Goal: Information Seeking & Learning: Learn about a topic

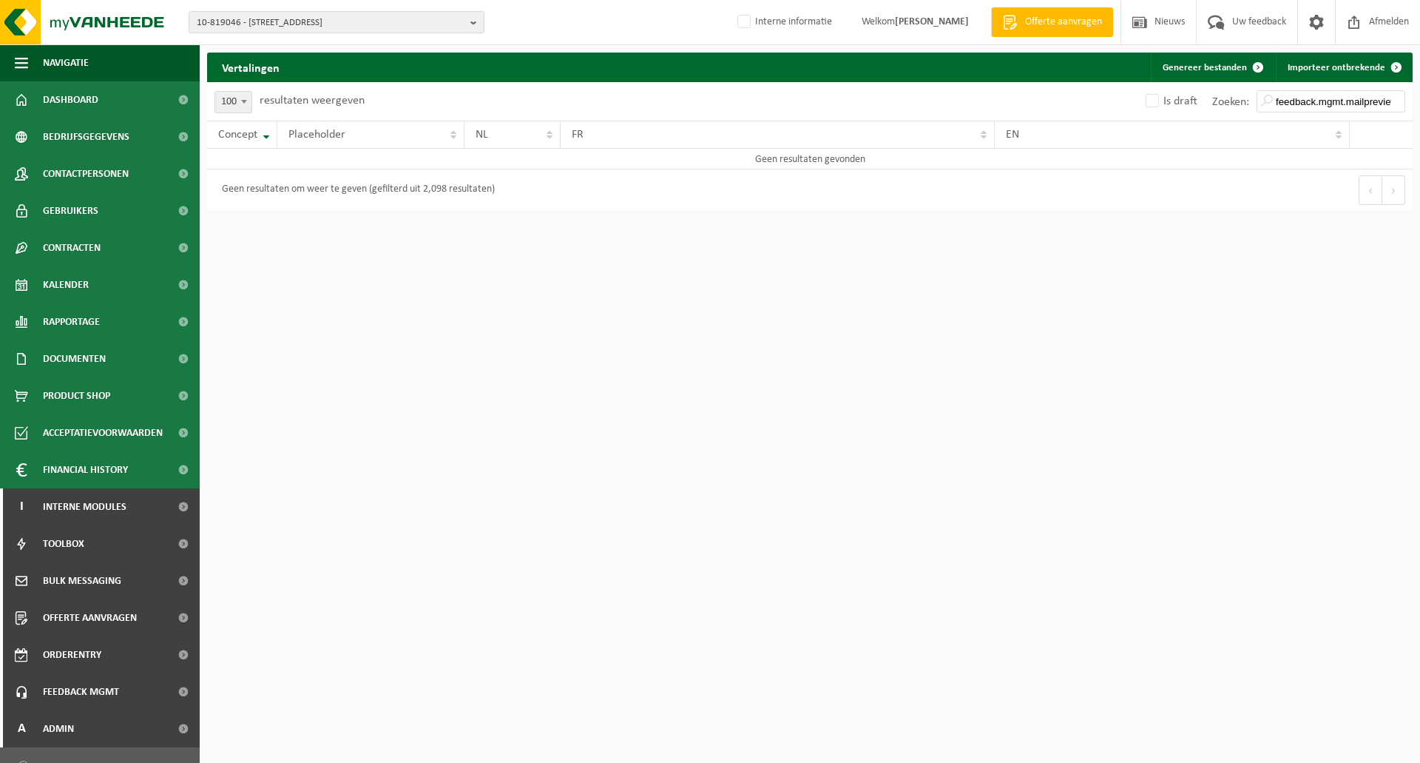
select select "100"
click at [291, 18] on span "10-819046 - TABAKNATIE NV - 2060 ANTWERPEN, VAN DE WERVESTRAAT 66" at bounding box center [331, 23] width 268 height 22
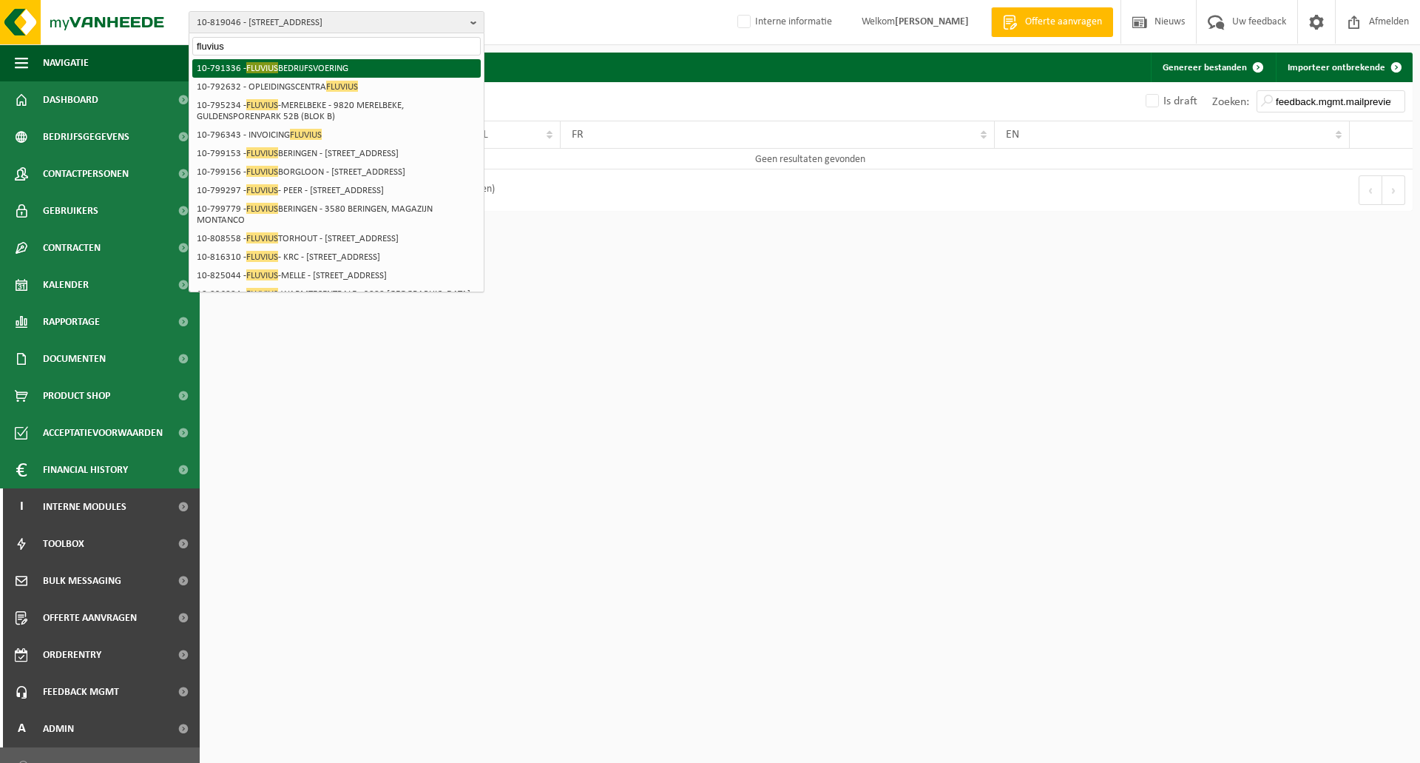
type input "fluvius"
click at [296, 70] on li "10-791336 - FLUVIUS BEDRIJFSVOERING" at bounding box center [336, 68] width 288 height 18
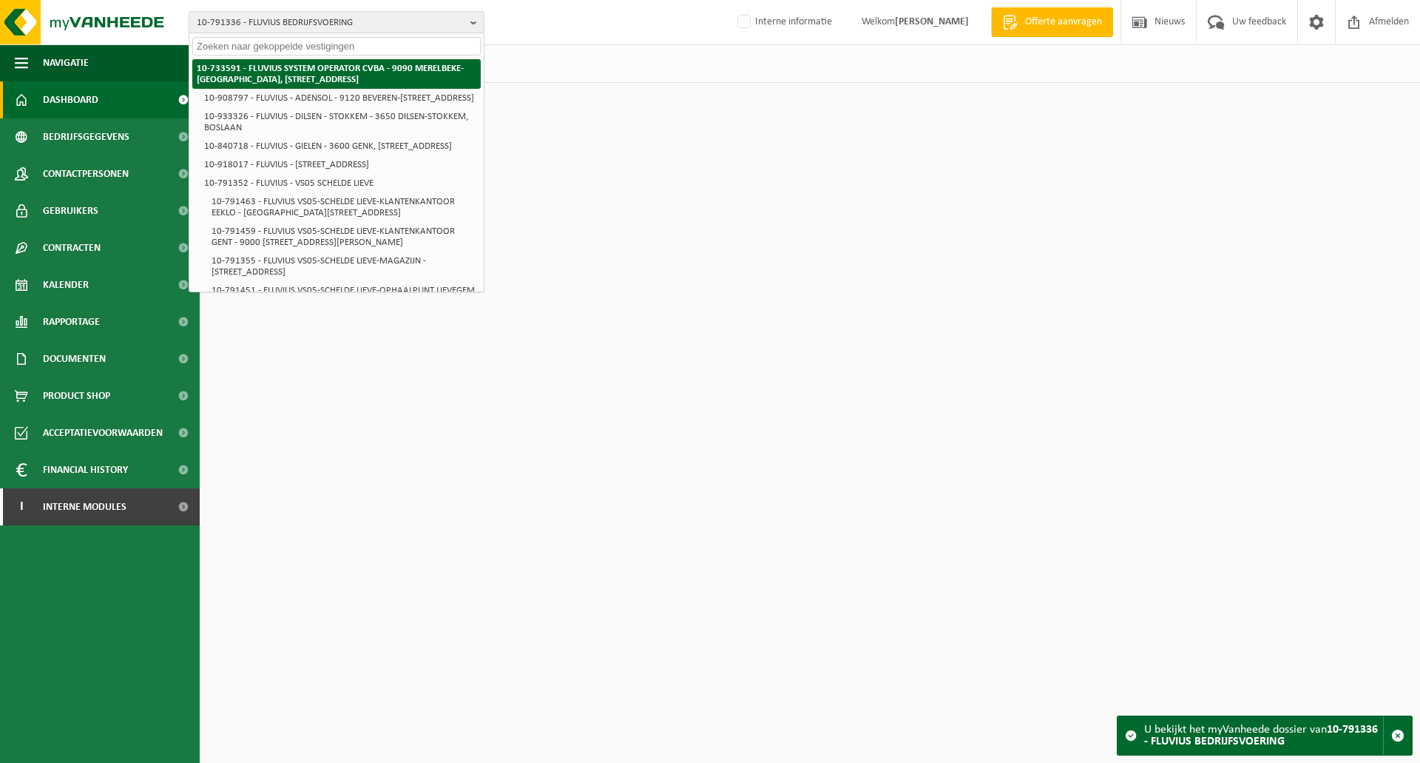
click at [297, 75] on strong "10-733591 - FLUVIUS SYSTEM OPERATOR CVBA - 9090 MERELBEKE-[GEOGRAPHIC_DATA], [S…" at bounding box center [330, 74] width 267 height 21
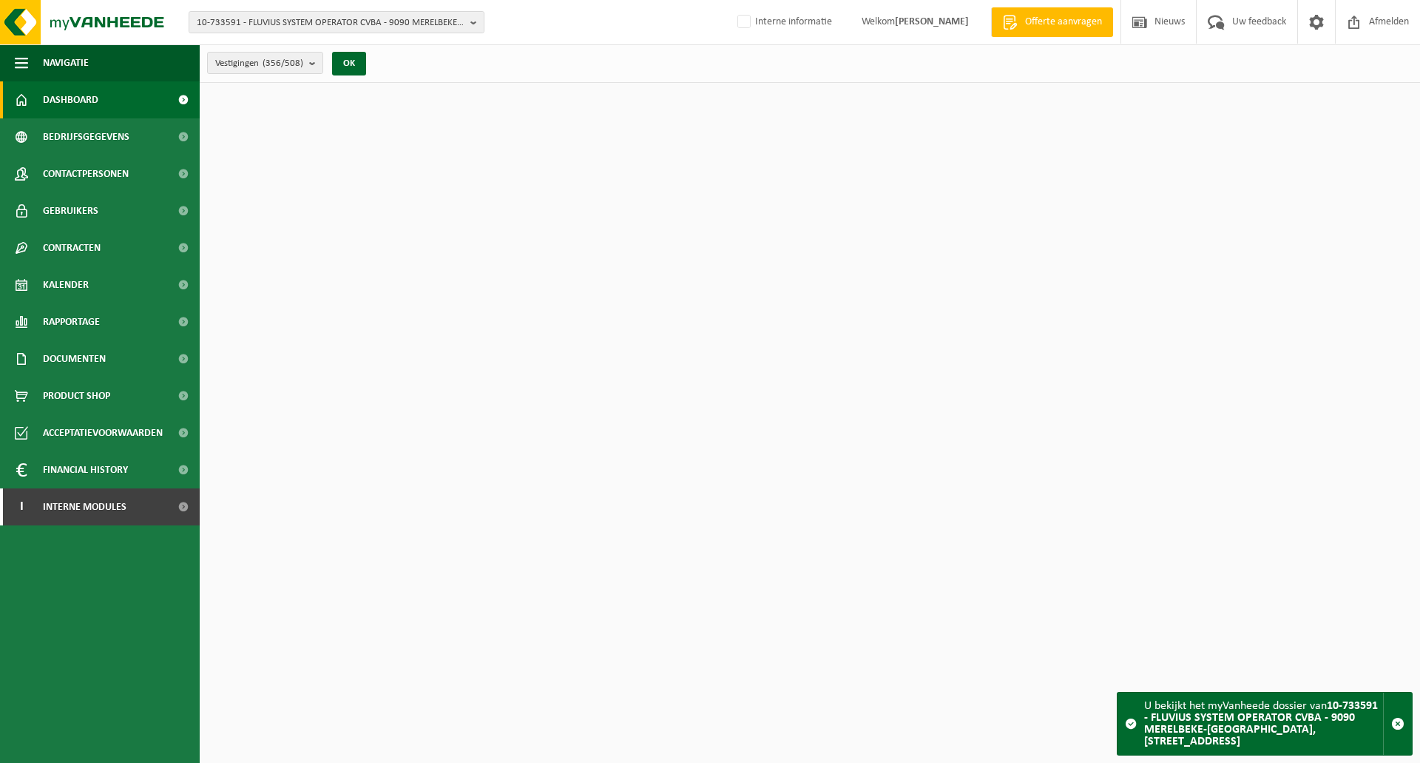
click at [437, 67] on div "Vestigingen (356/508) Alles selecteren Alles deselecteren Actieve selecteren FL…" at bounding box center [810, 63] width 1220 height 38
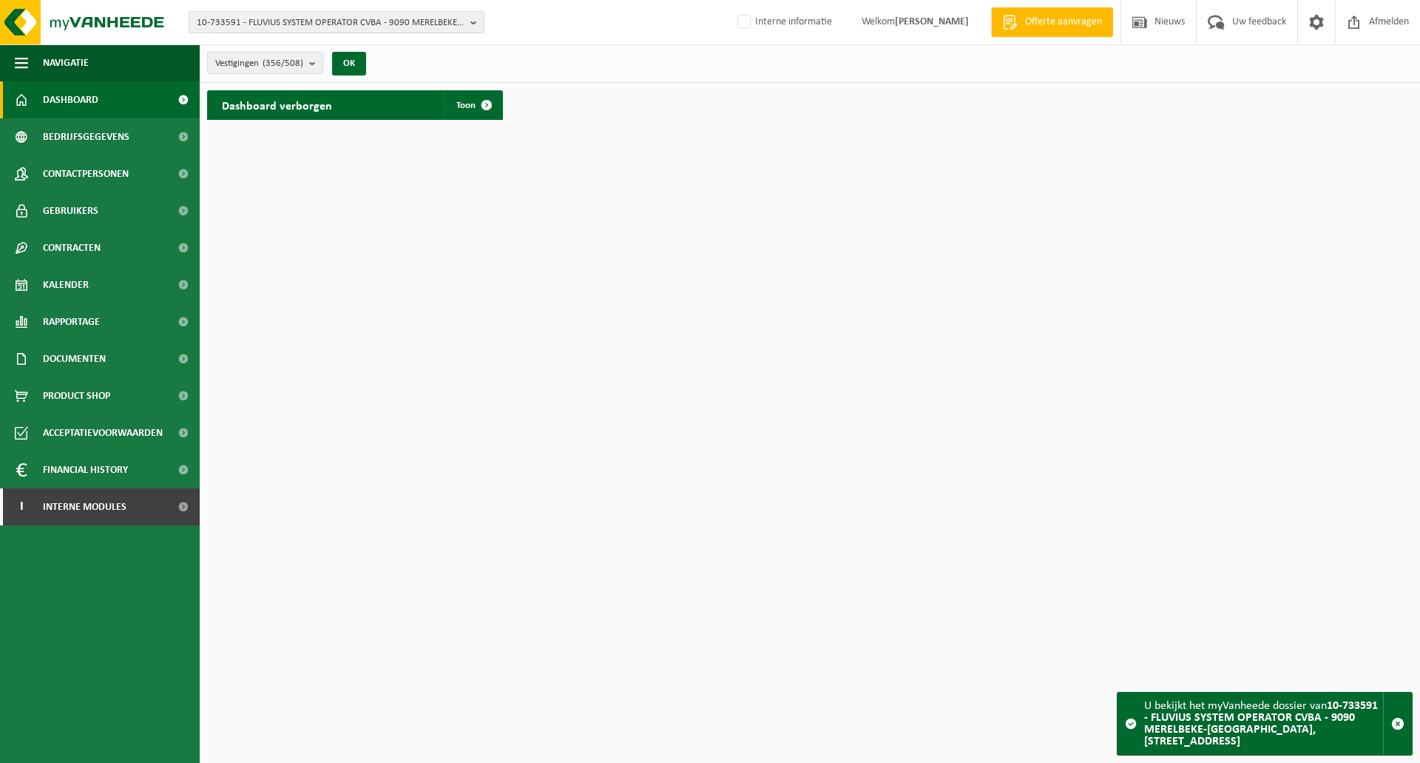
click at [658, 124] on div "Dashboard verborgen Toon" at bounding box center [809, 105] width 1213 height 44
click at [660, 126] on div "Dashboard verborgen Toon" at bounding box center [809, 105] width 1213 height 44
click at [97, 503] on span "Interne modules" at bounding box center [85, 506] width 84 height 37
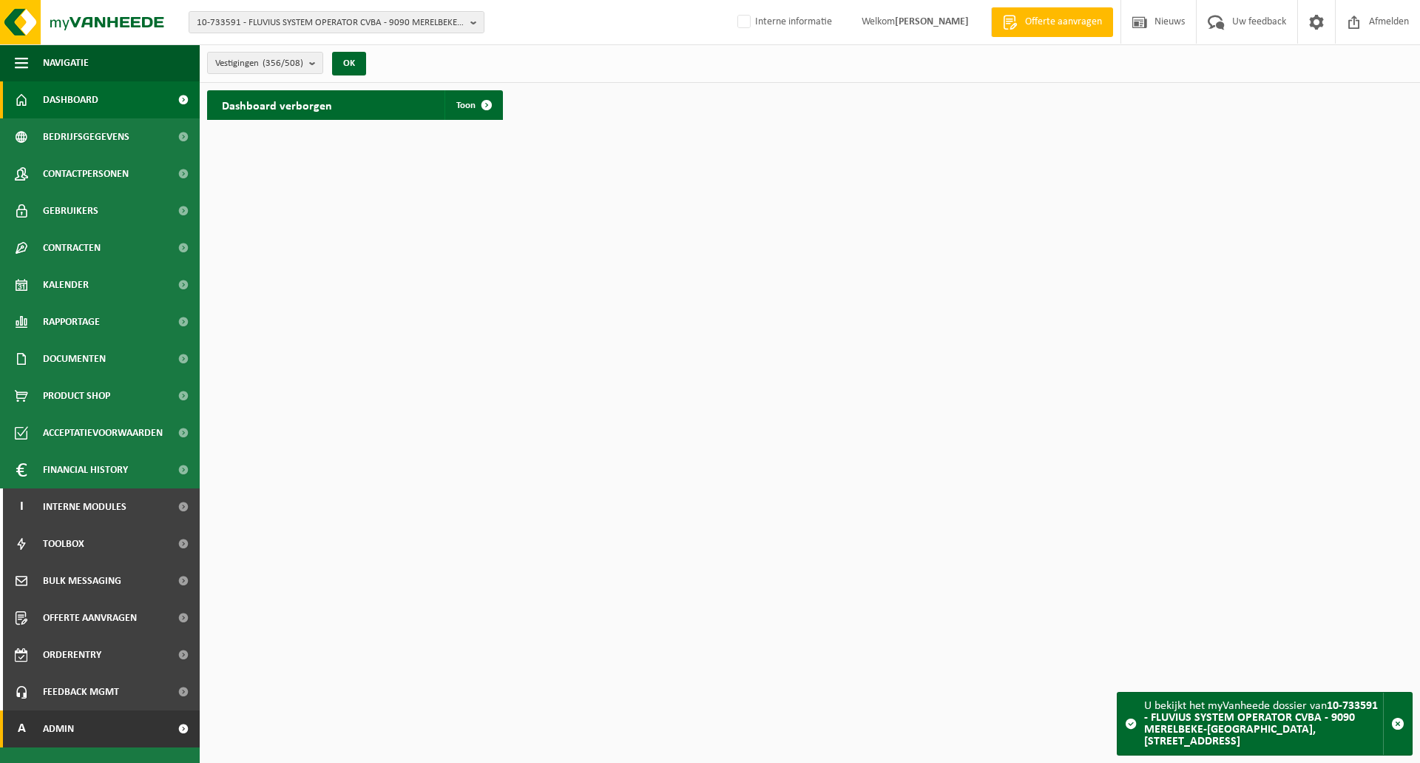
click at [57, 723] on span "Admin" at bounding box center [58, 728] width 31 height 37
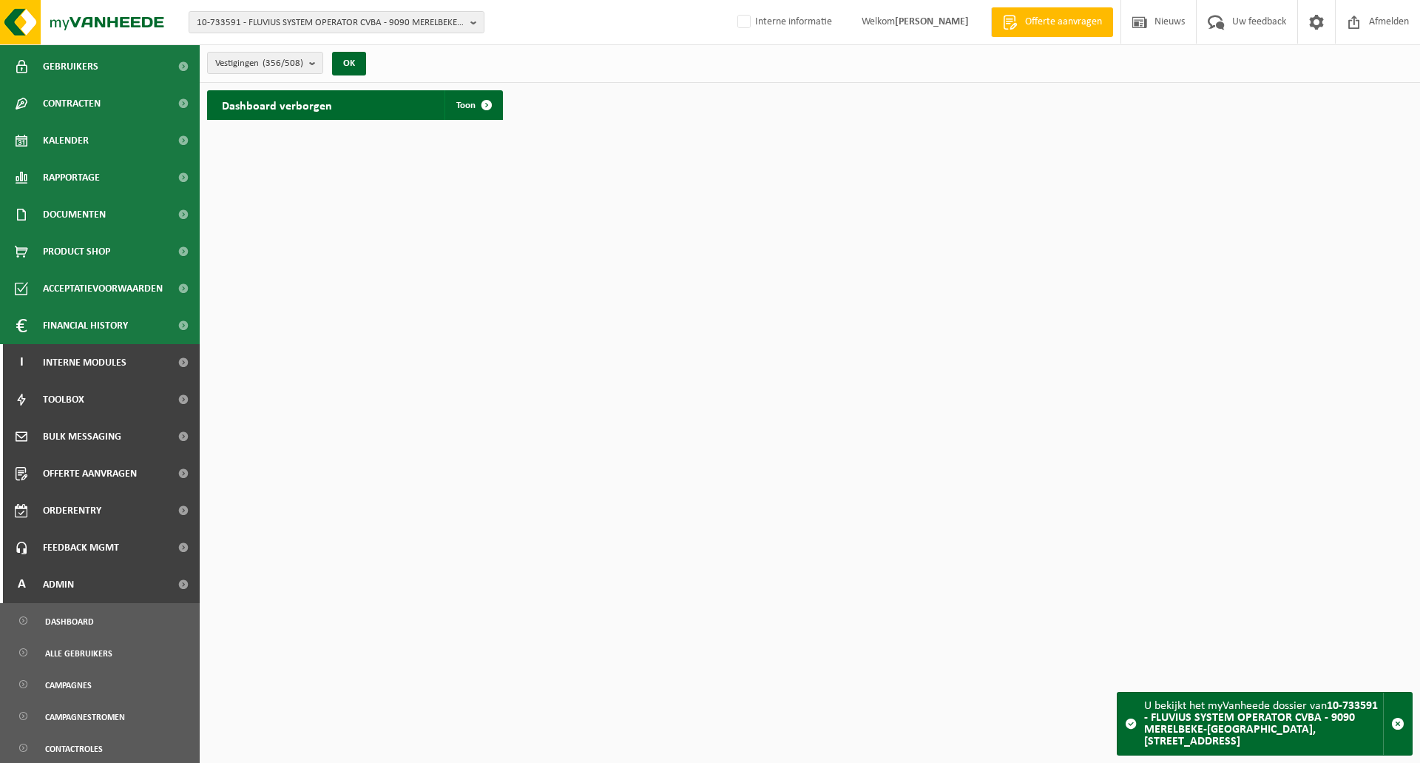
scroll to position [497, 0]
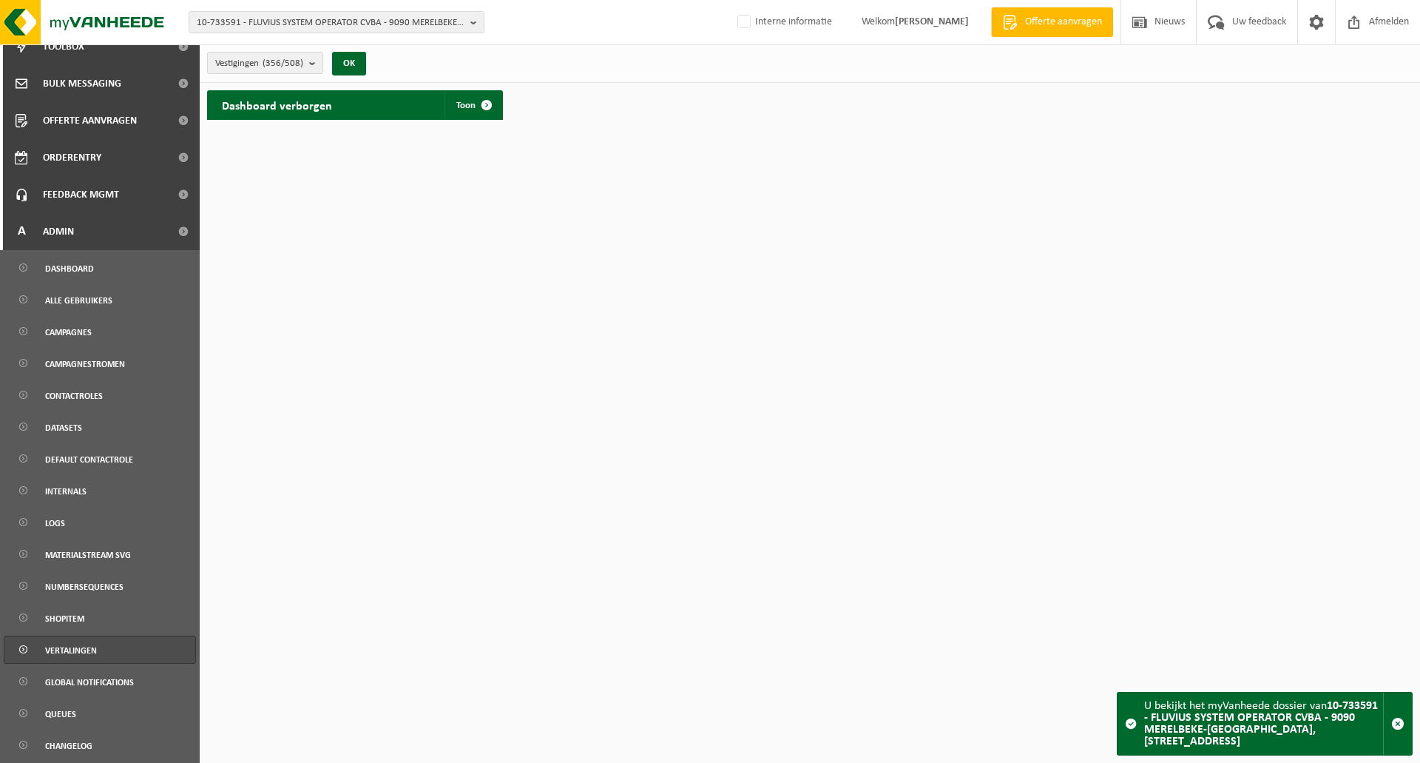
click at [72, 655] on span "Vertalingen" at bounding box center [71, 650] width 52 height 28
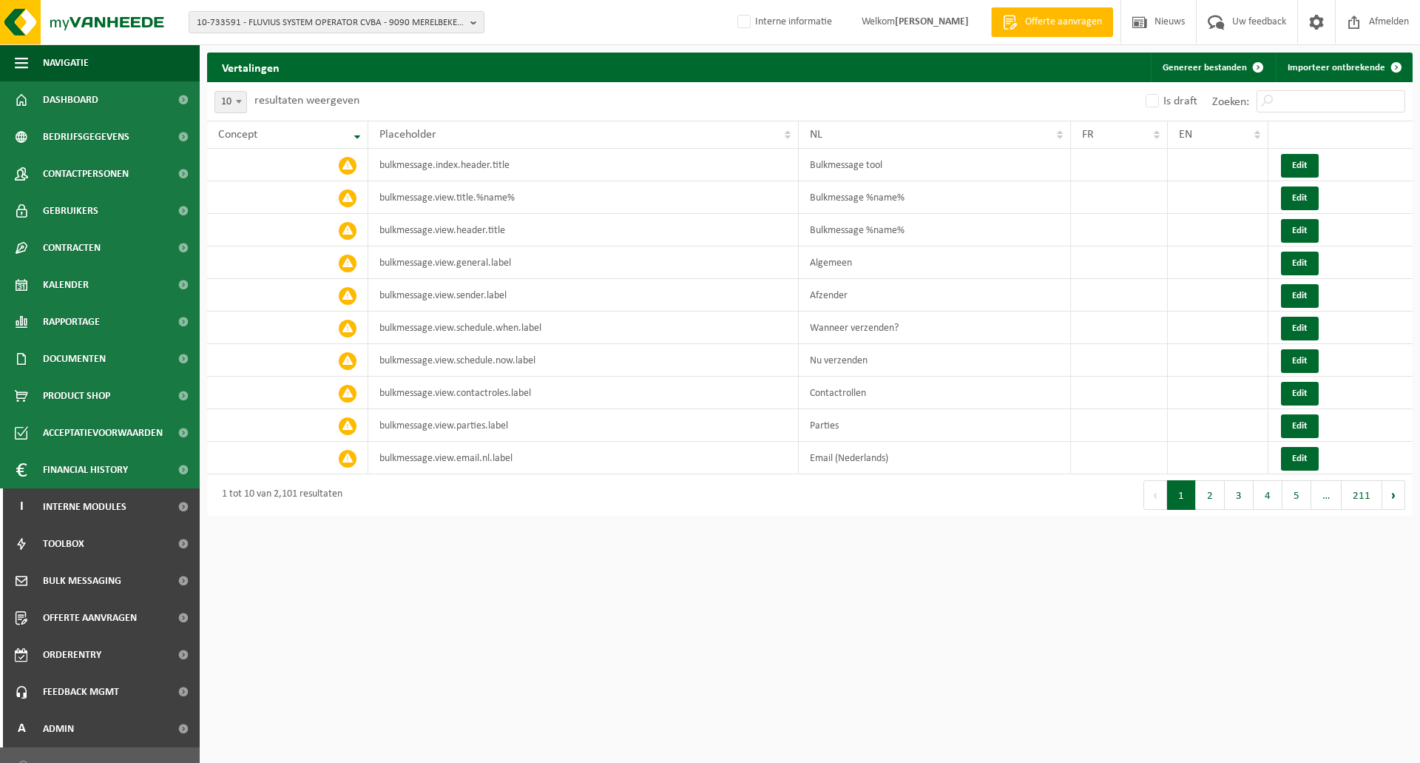
click at [487, 521] on html "10-733591 - FLUVIUS SYSTEM OPERATOR CVBA - 9090 MERELBEKE-[GEOGRAPHIC_DATA], BR…" at bounding box center [710, 381] width 1420 height 763
click at [223, 107] on span "10" at bounding box center [230, 102] width 31 height 21
select select "100"
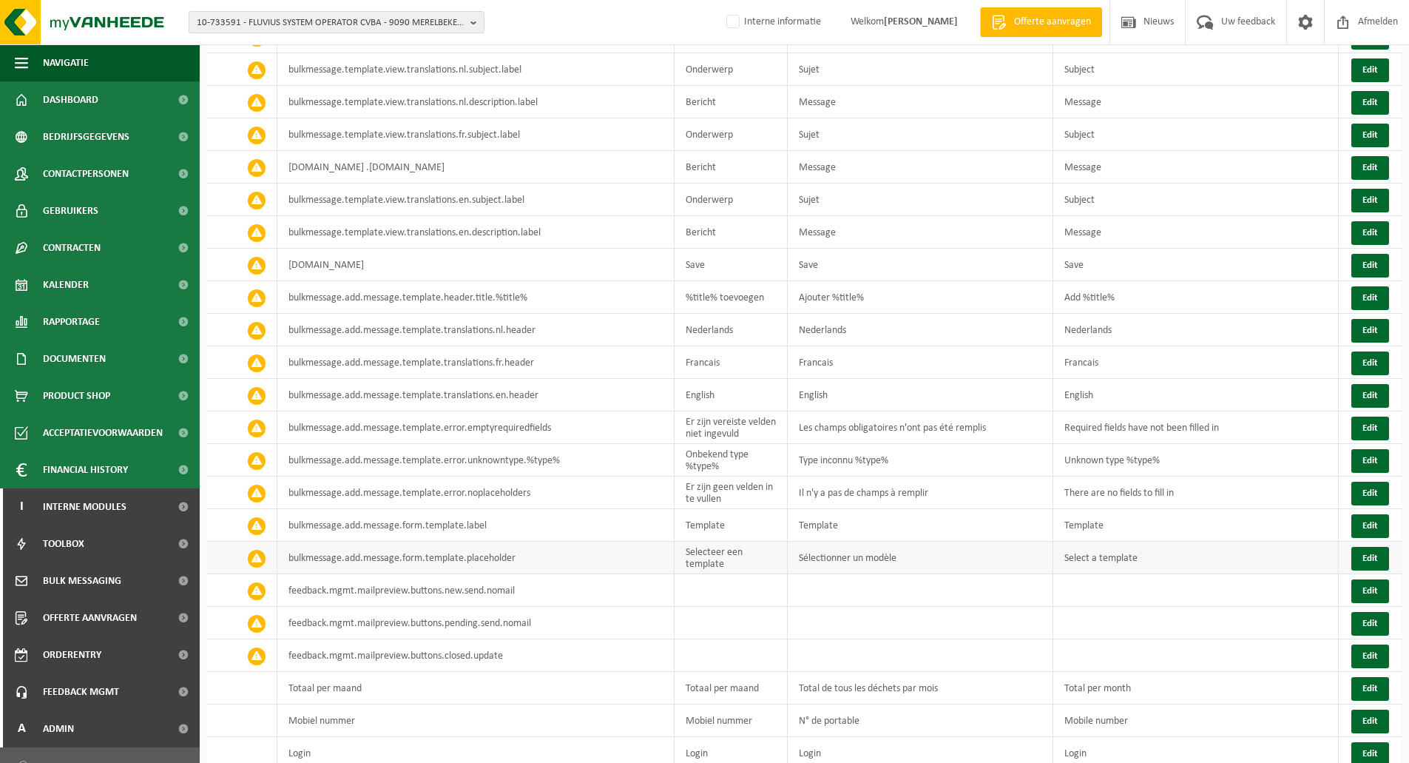
scroll to position [1553, 0]
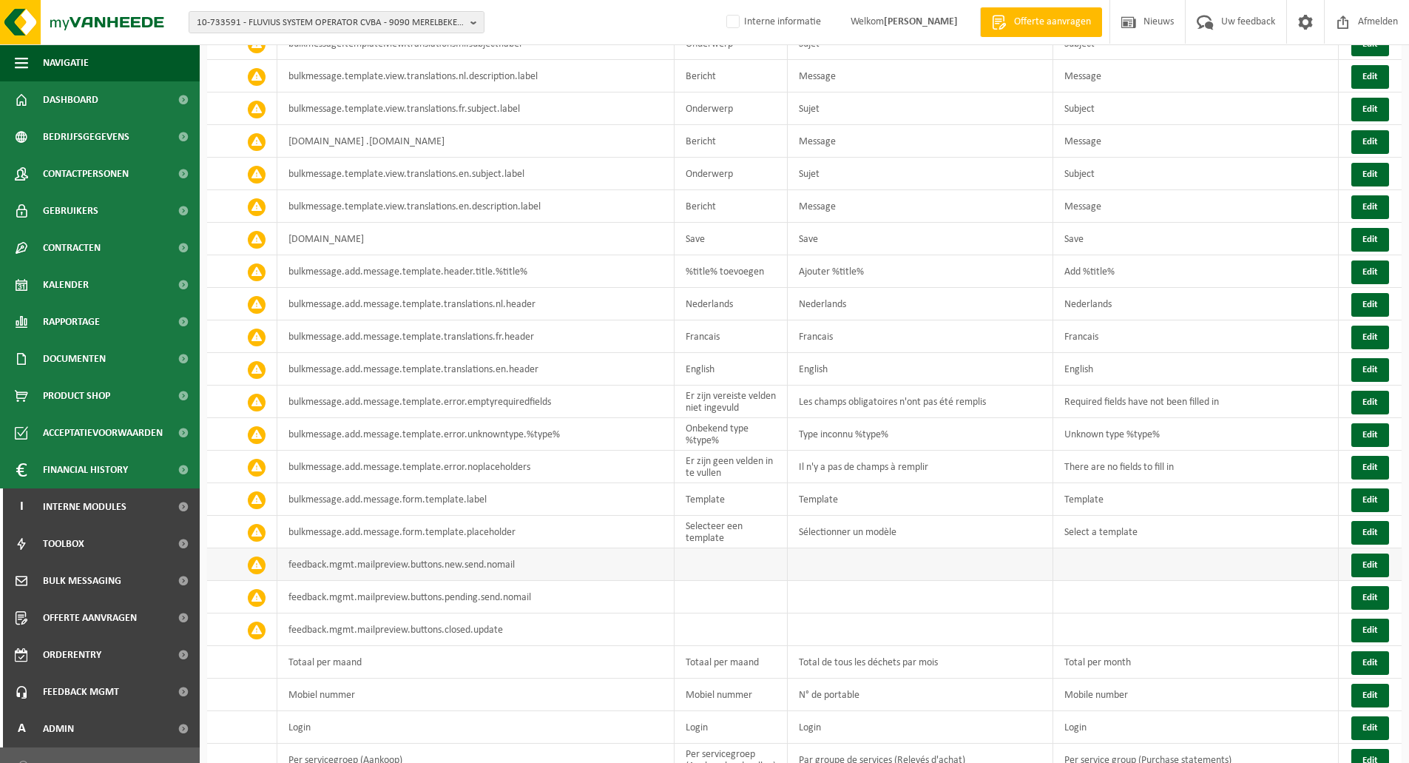
click at [504, 548] on td "feedback.mgmt.mailpreview.buttons.new.send.nomail" at bounding box center [475, 564] width 397 height 33
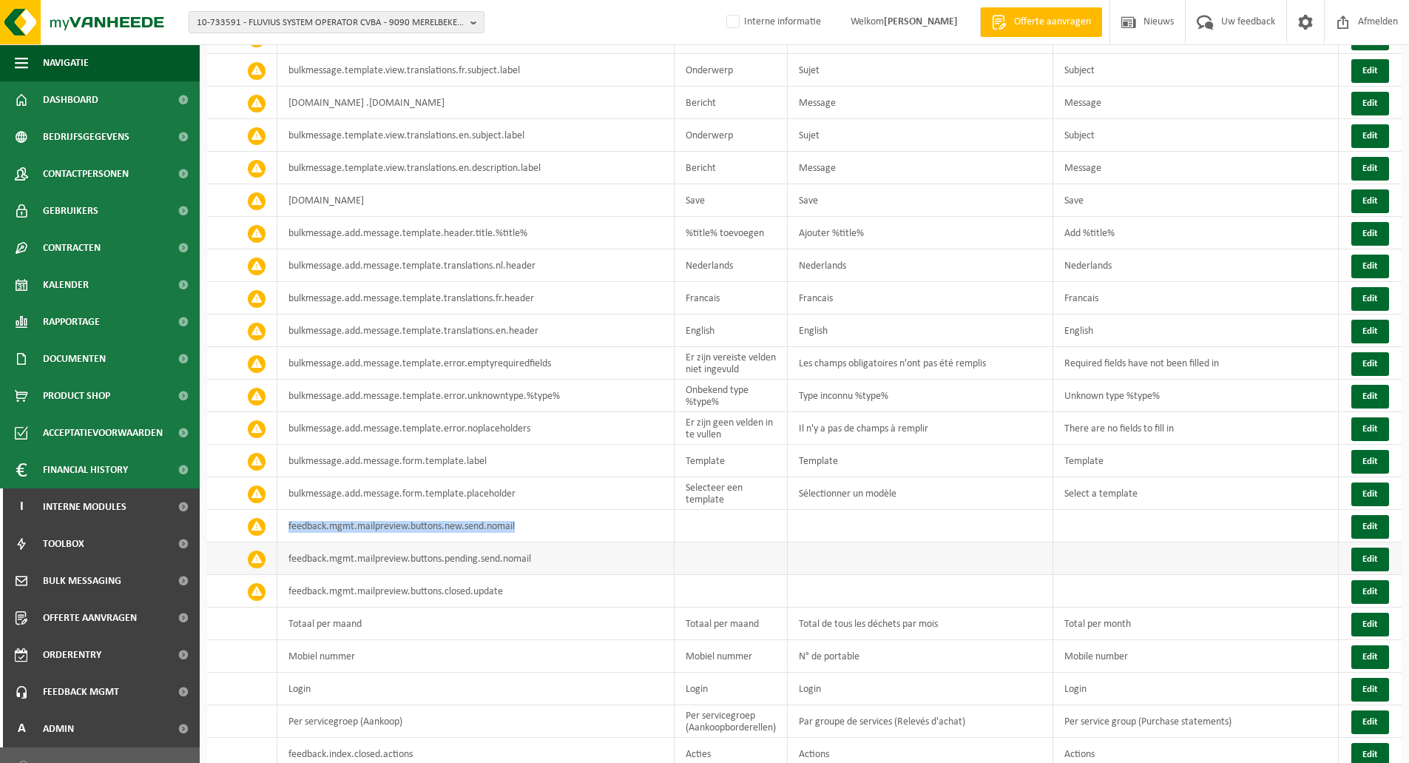
scroll to position [1627, 0]
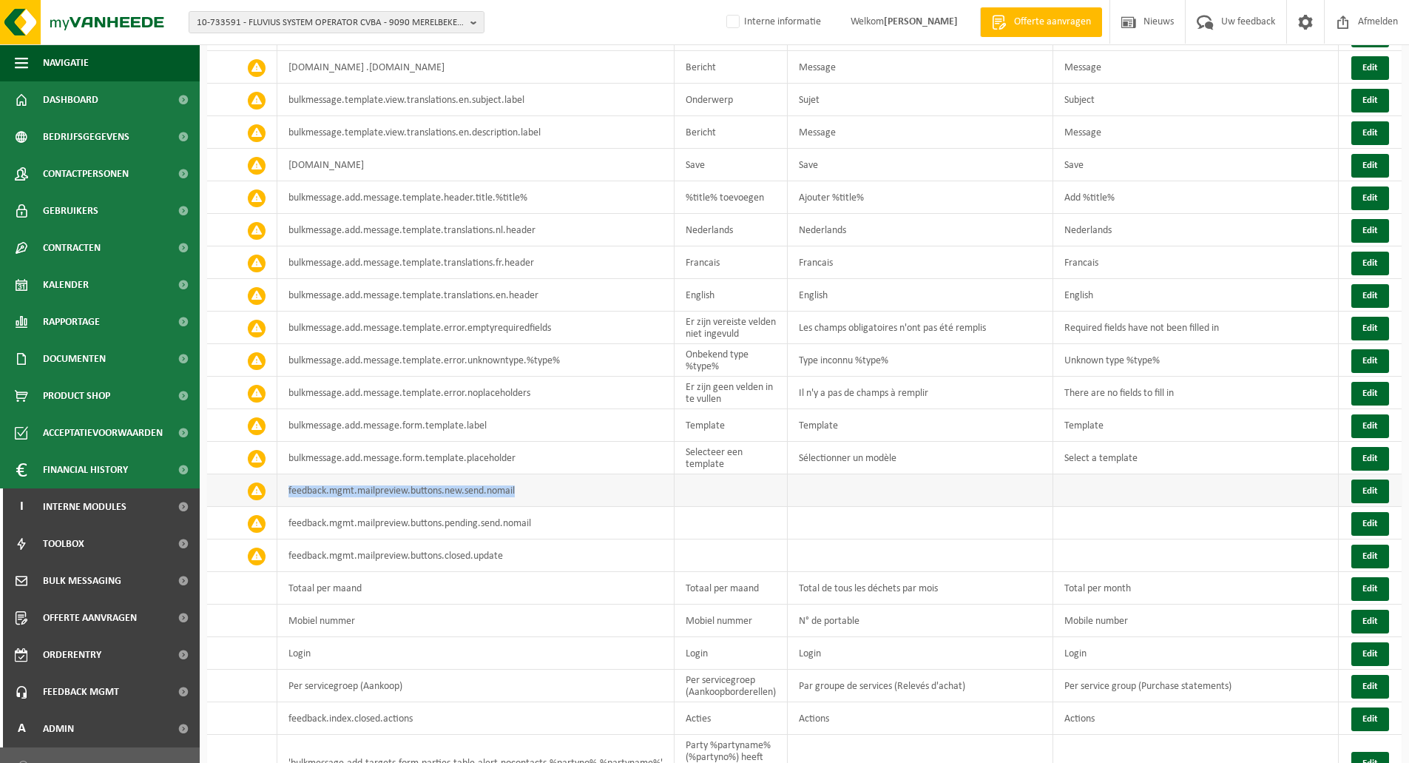
click at [482, 474] on td "feedback.mgmt.mailpreview.buttons.new.send.nomail" at bounding box center [475, 490] width 397 height 33
click at [1366, 479] on button "Edit" at bounding box center [1370, 491] width 38 height 24
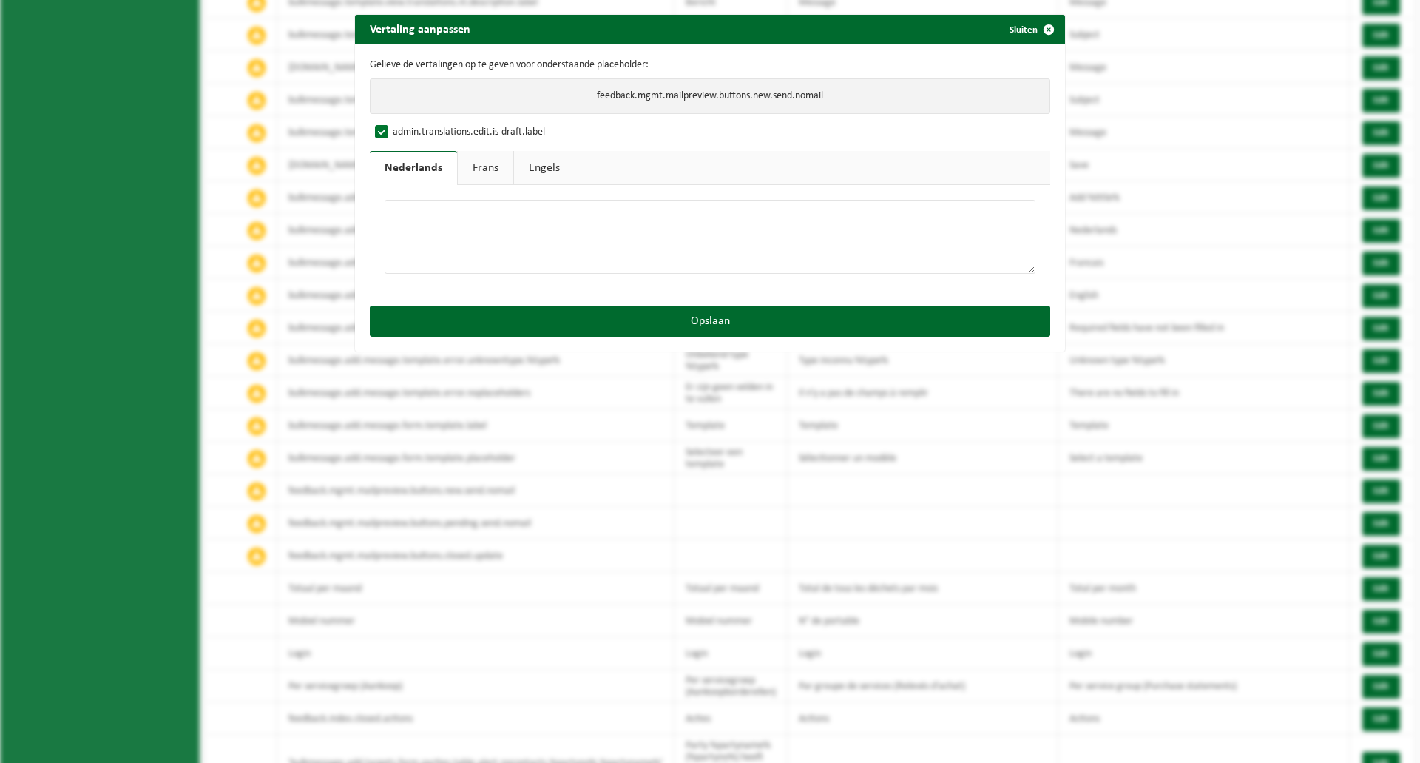
click at [508, 248] on textarea at bounding box center [710, 237] width 651 height 74
click at [646, 209] on textarea "Neem in behandeling zonder de klant op de hoogte te brengen" at bounding box center [710, 237] width 651 height 74
click at [621, 212] on textarea "Neem in behandeling zonder de klant op de hoogte te brengen" at bounding box center [710, 237] width 651 height 74
drag, startPoint x: 628, startPoint y: 214, endPoint x: 778, endPoint y: 224, distance: 150.5
click at [778, 224] on textarea "Neem in behandeling zonder de klant op de hoogte te brengen" at bounding box center [710, 237] width 651 height 74
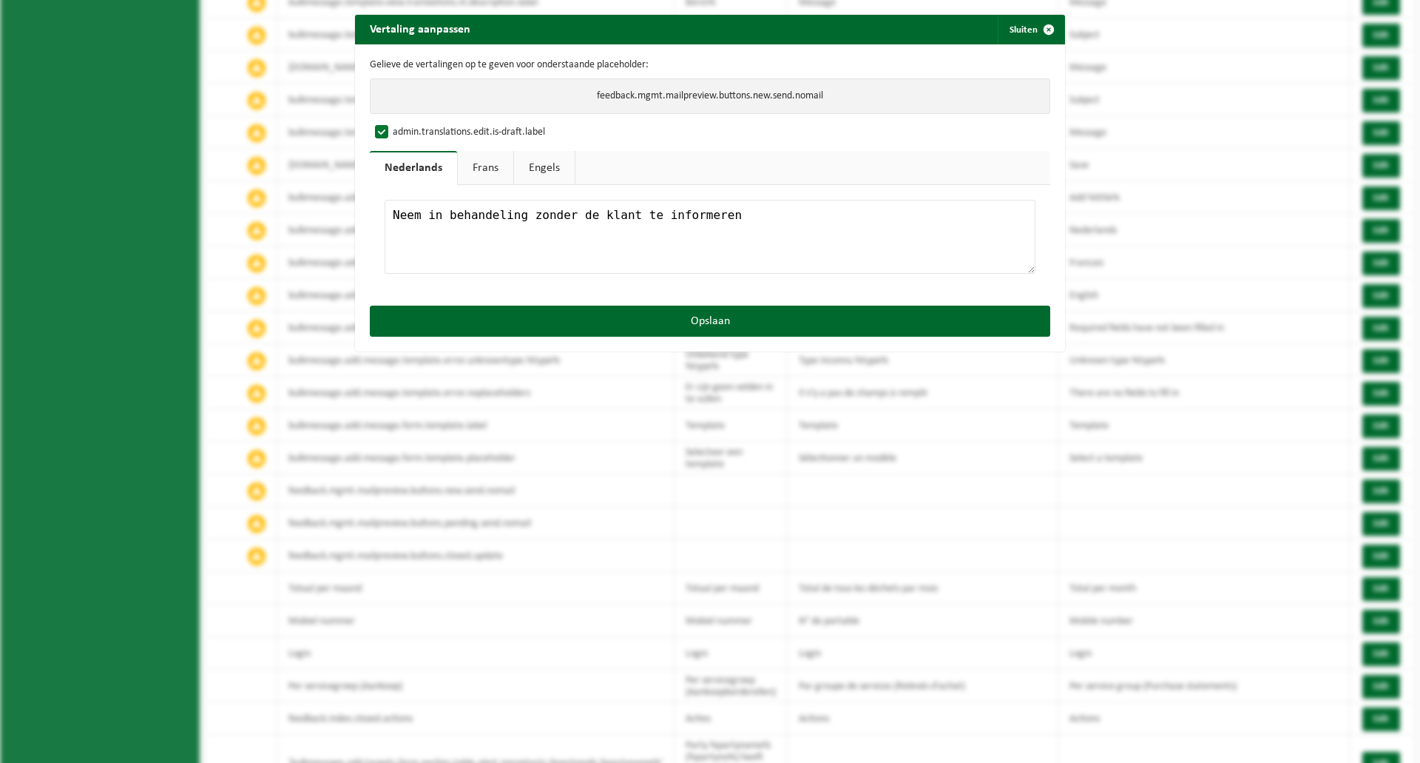
click at [536, 215] on textarea "Neem in behandeling zonder de klant te informeren" at bounding box center [710, 237] width 651 height 74
click at [712, 213] on textarea "Neem in behandeling zonder de klant te informeren" at bounding box center [710, 237] width 651 height 74
click at [735, 216] on textarea "Neem in behandeling zonder de klant te informeren" at bounding box center [710, 237] width 651 height 74
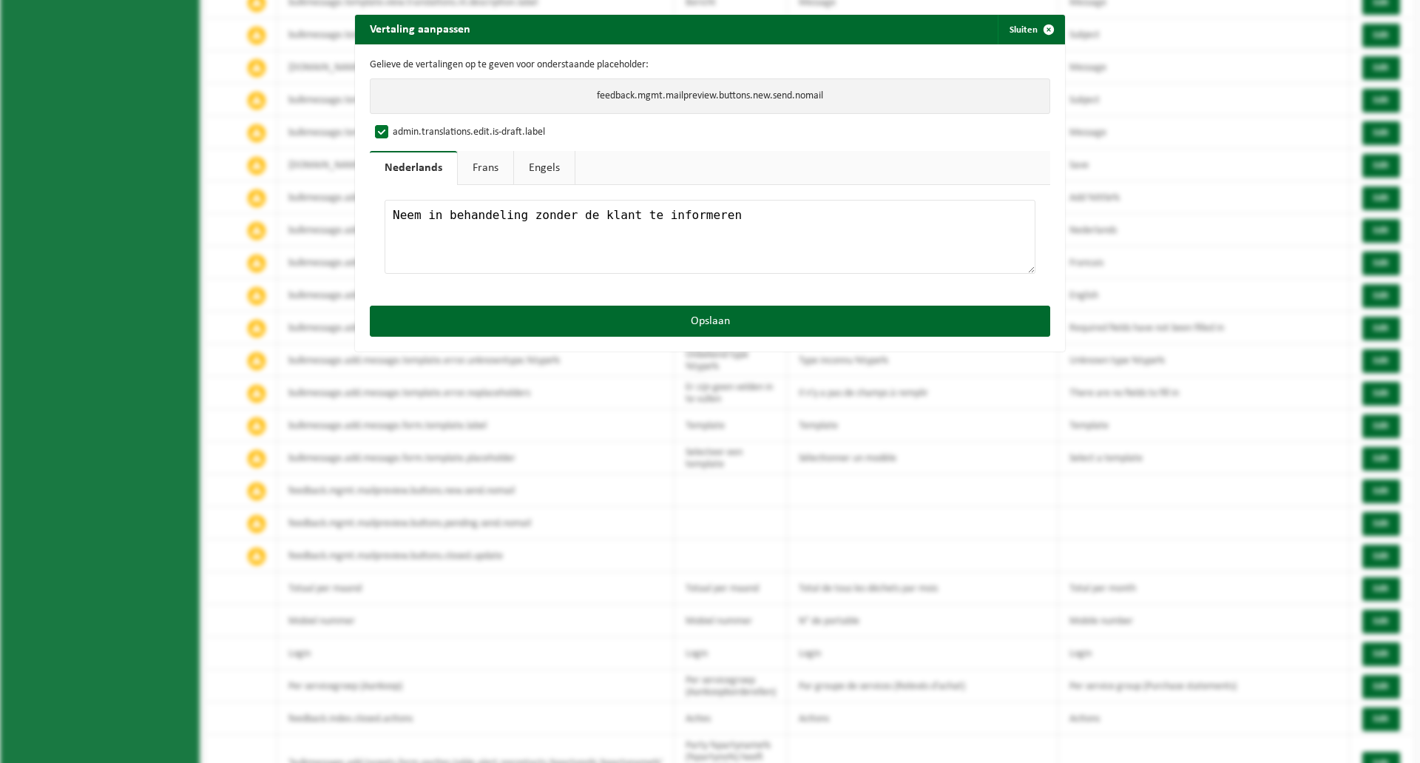
click at [735, 216] on textarea "Neem in behandeling zonder de klant te informeren" at bounding box center [710, 237] width 651 height 74
click at [462, 218] on textarea "Neem in behandeling zonder de klant te informeren" at bounding box center [710, 237] width 651 height 74
type textarea "Behandel intern (zonder mail)"
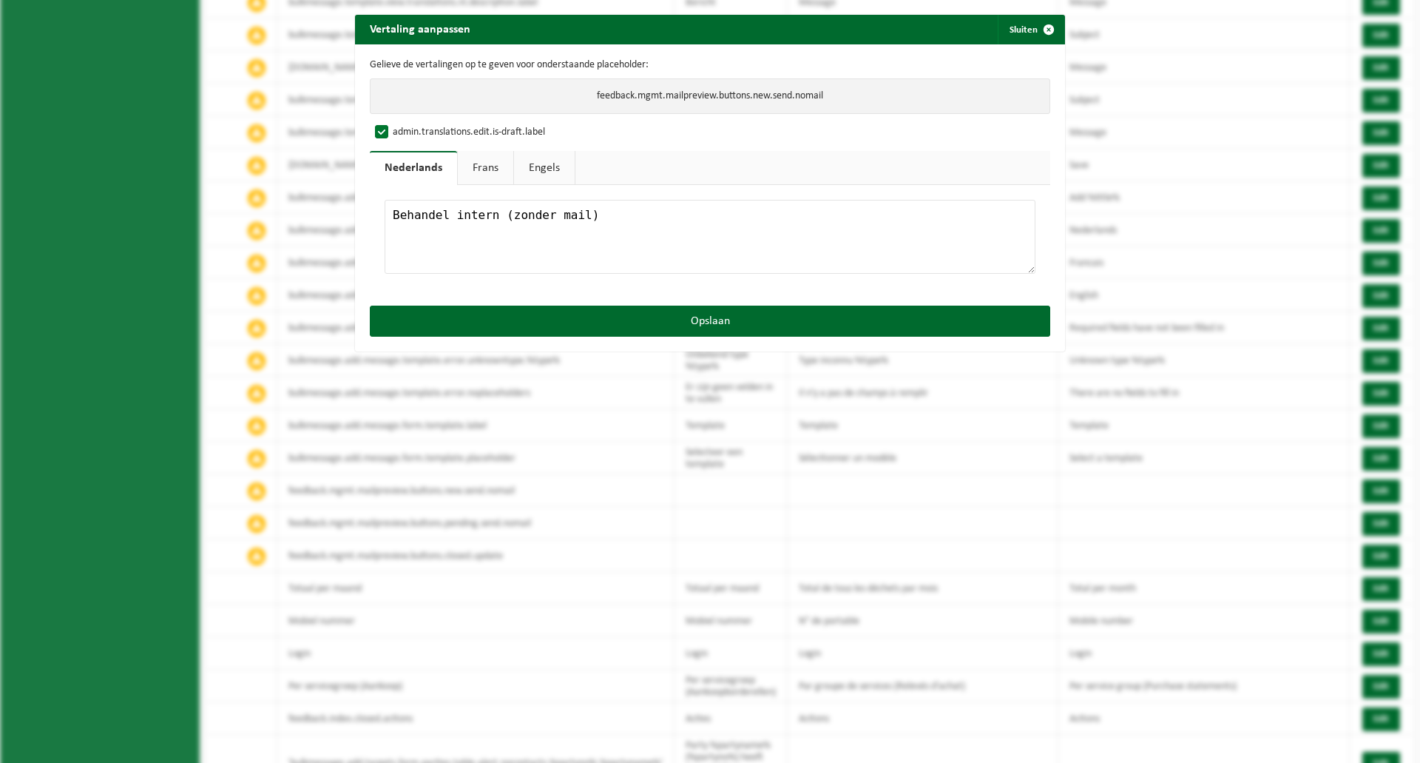
click at [472, 165] on link "Frans" at bounding box center [485, 168] width 55 height 34
click at [470, 238] on textarea at bounding box center [710, 237] width 651 height 74
paste textarea "Traiter en interne (sans e-mail)"
type textarea "Traiter en interne (sans e-mail)"
click at [534, 159] on link "Engels" at bounding box center [542, 168] width 61 height 34
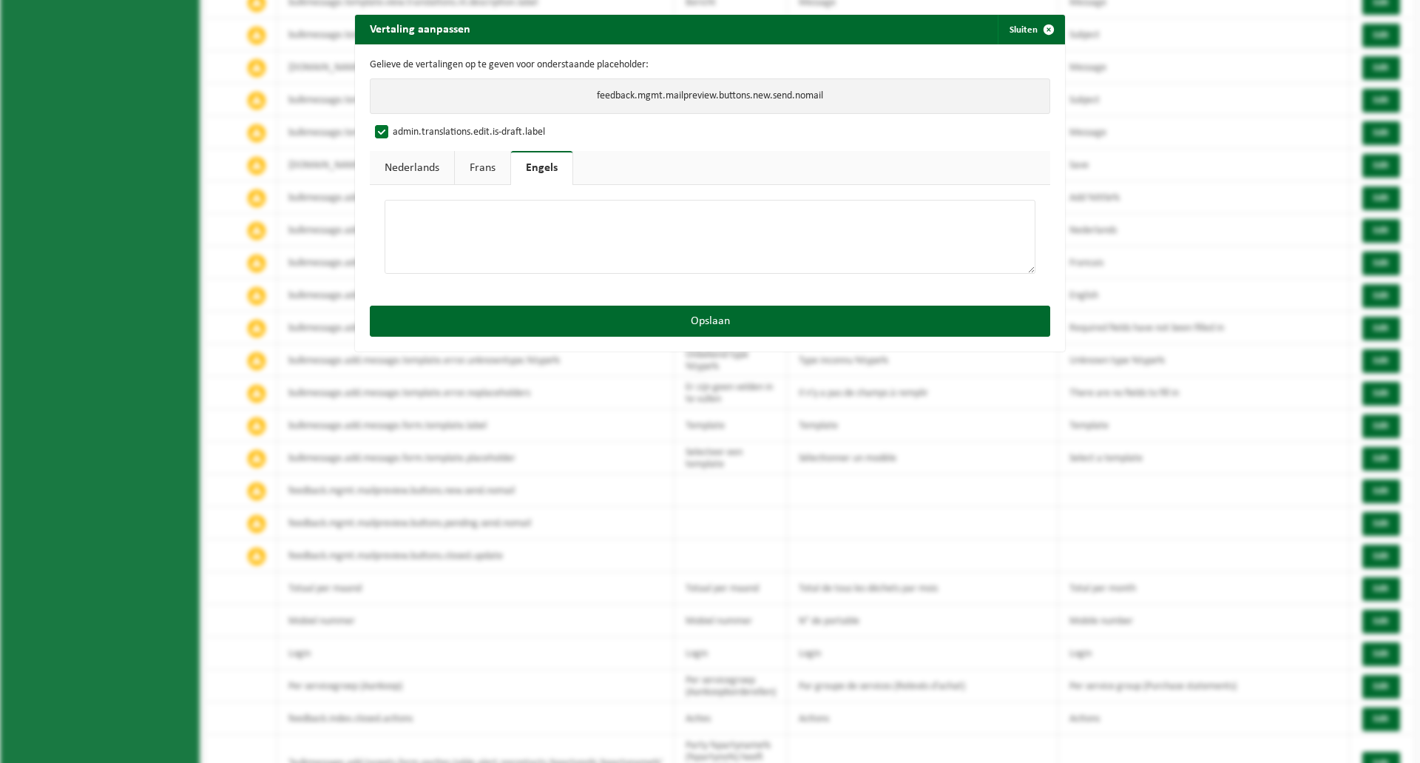
click at [539, 243] on textarea at bounding box center [710, 237] width 651 height 74
paste textarea "Handle internally (no email)"
type textarea "Handle internally (no email)"
click at [377, 132] on label "admin.translations.edit.is-draft.label" at bounding box center [458, 132] width 173 height 22
click at [377, 121] on input "admin.translations.edit.is-draft.label" at bounding box center [724, 121] width 710 height 1
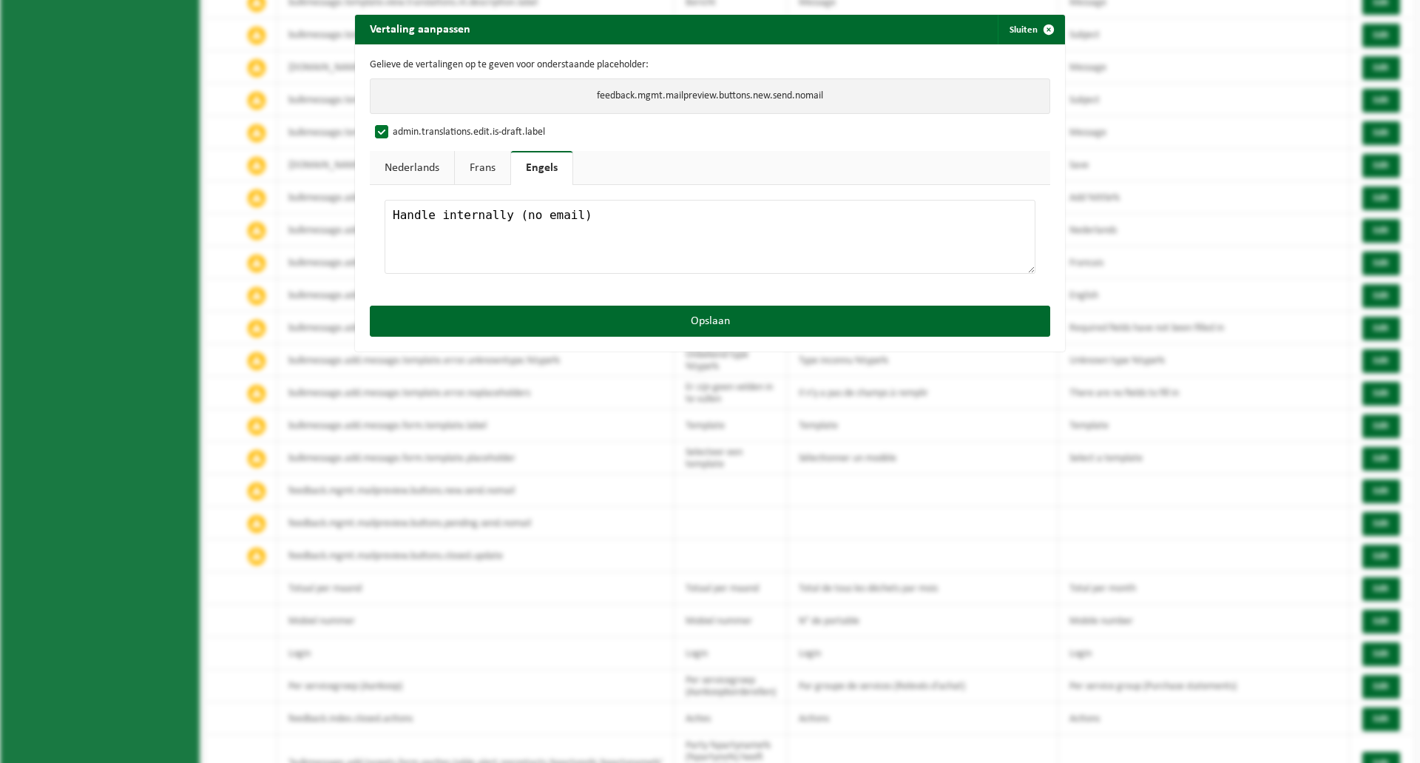
checkbox input "false"
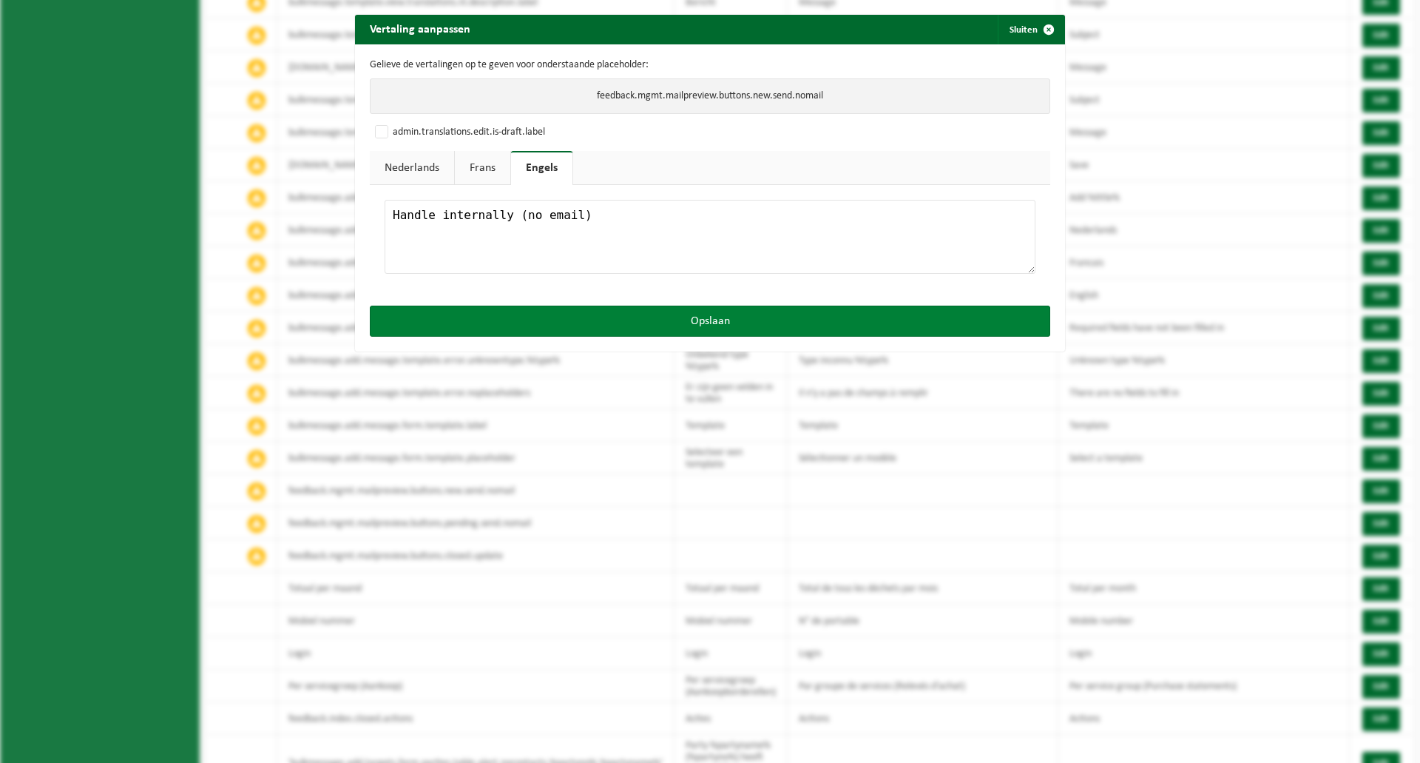
click at [632, 318] on button "Opslaan" at bounding box center [710, 320] width 681 height 31
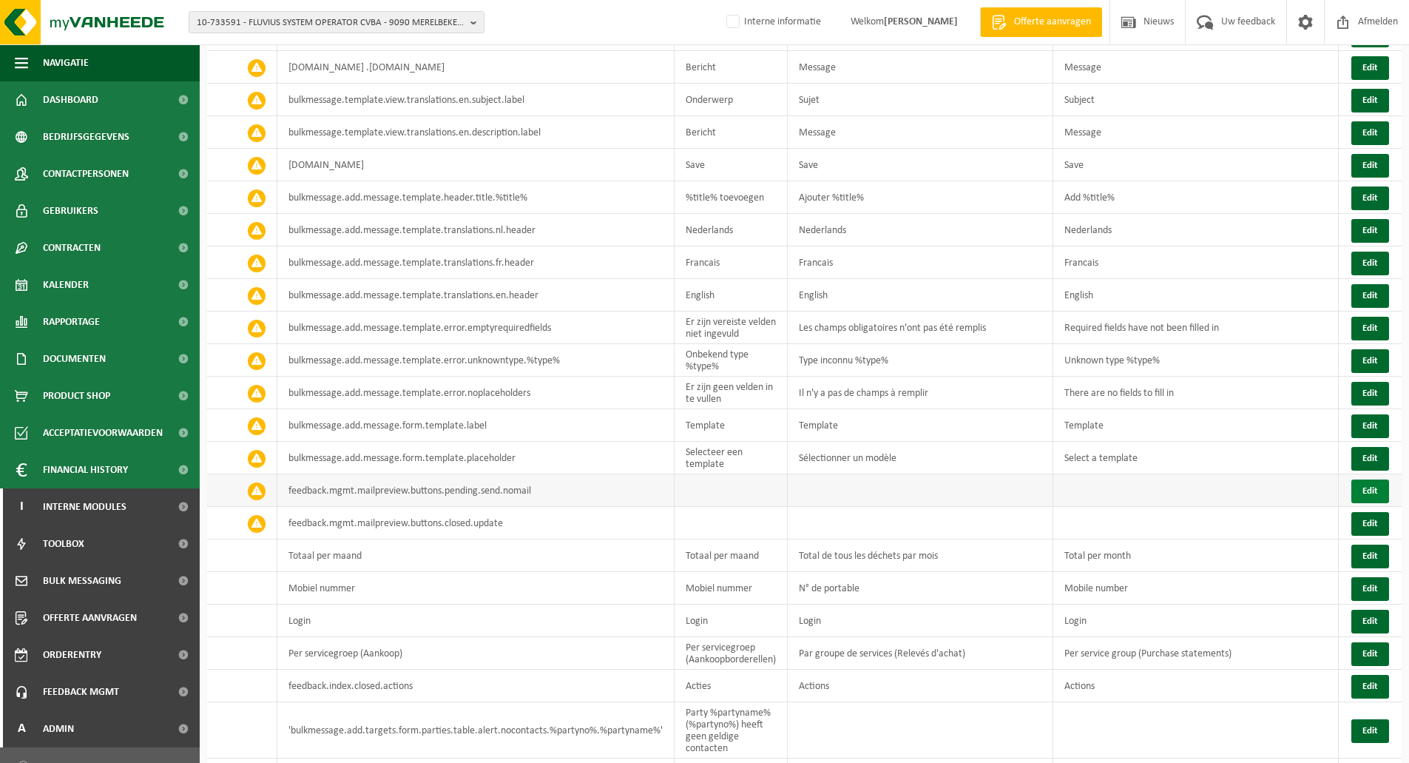
click at [1369, 479] on button "Edit" at bounding box center [1370, 491] width 38 height 24
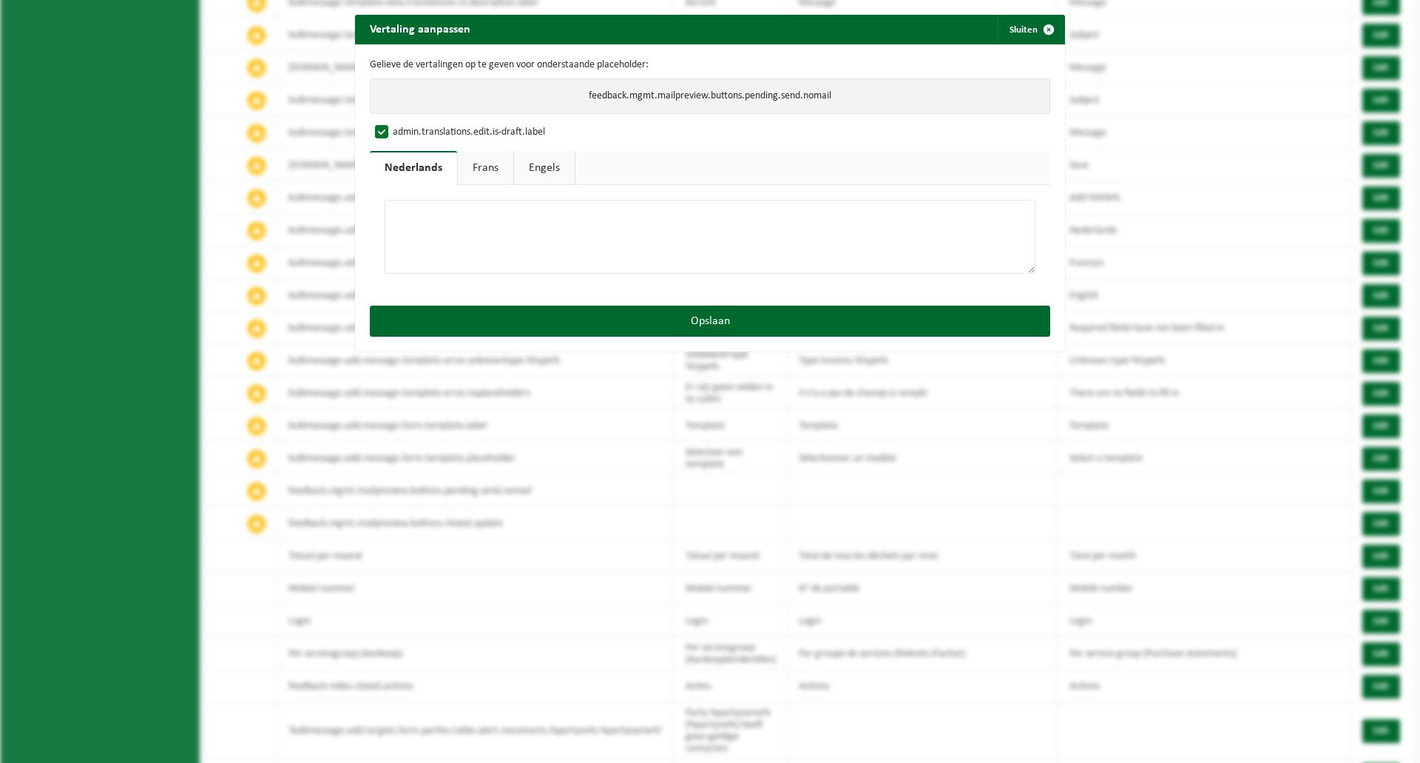
click at [452, 246] on textarea at bounding box center [710, 237] width 651 height 74
click at [459, 172] on link "Frans" at bounding box center [485, 168] width 55 height 34
click at [550, 161] on link "Engels" at bounding box center [542, 168] width 61 height 34
click at [540, 234] on textarea at bounding box center [710, 237] width 651 height 74
paste textarea "Handle internally (no email)"
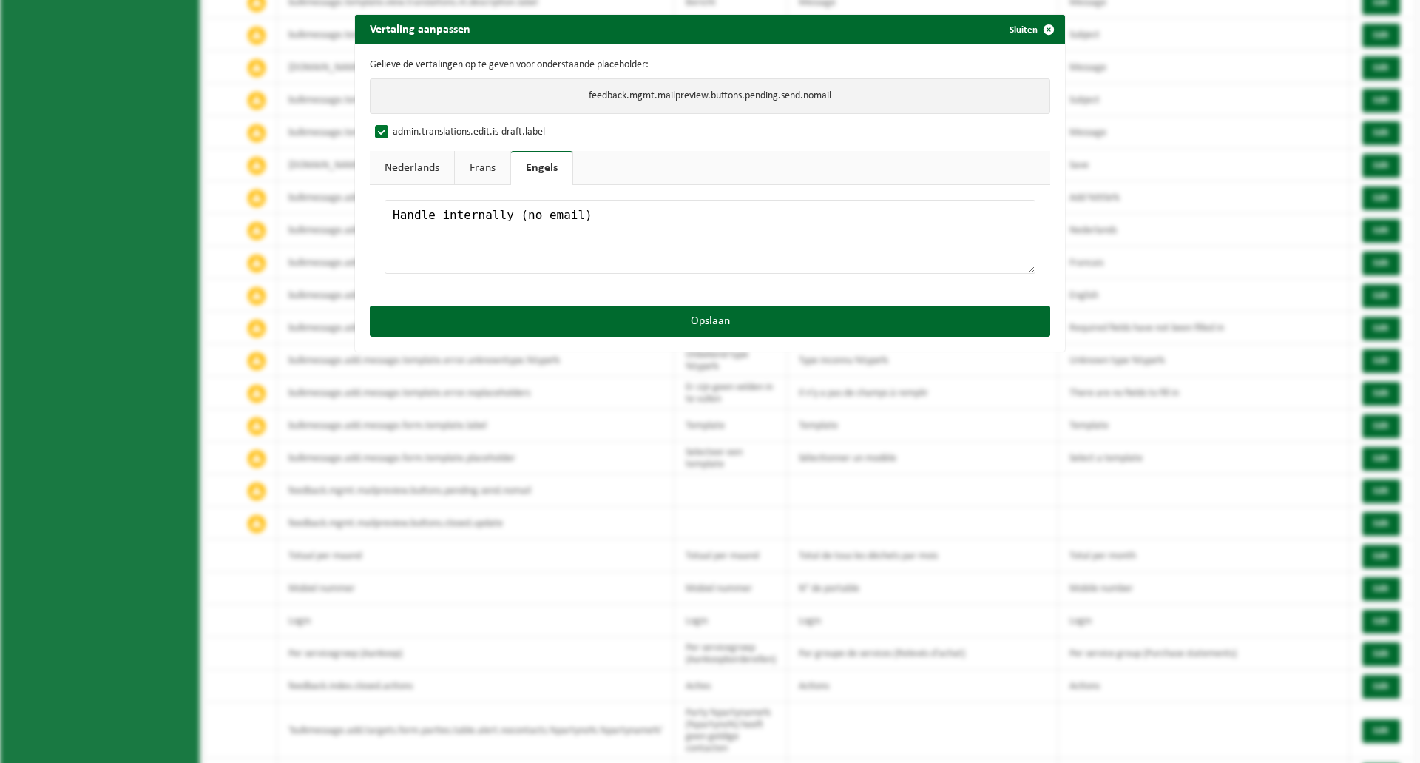
type textarea "Handle internally (no email)"
click at [494, 170] on link "Frans" at bounding box center [482, 168] width 55 height 34
click at [467, 226] on textarea at bounding box center [710, 237] width 651 height 74
paste textarea "Traiter en interne (sans e-mail)"
type textarea "Traiter en interne (sans e-mail)"
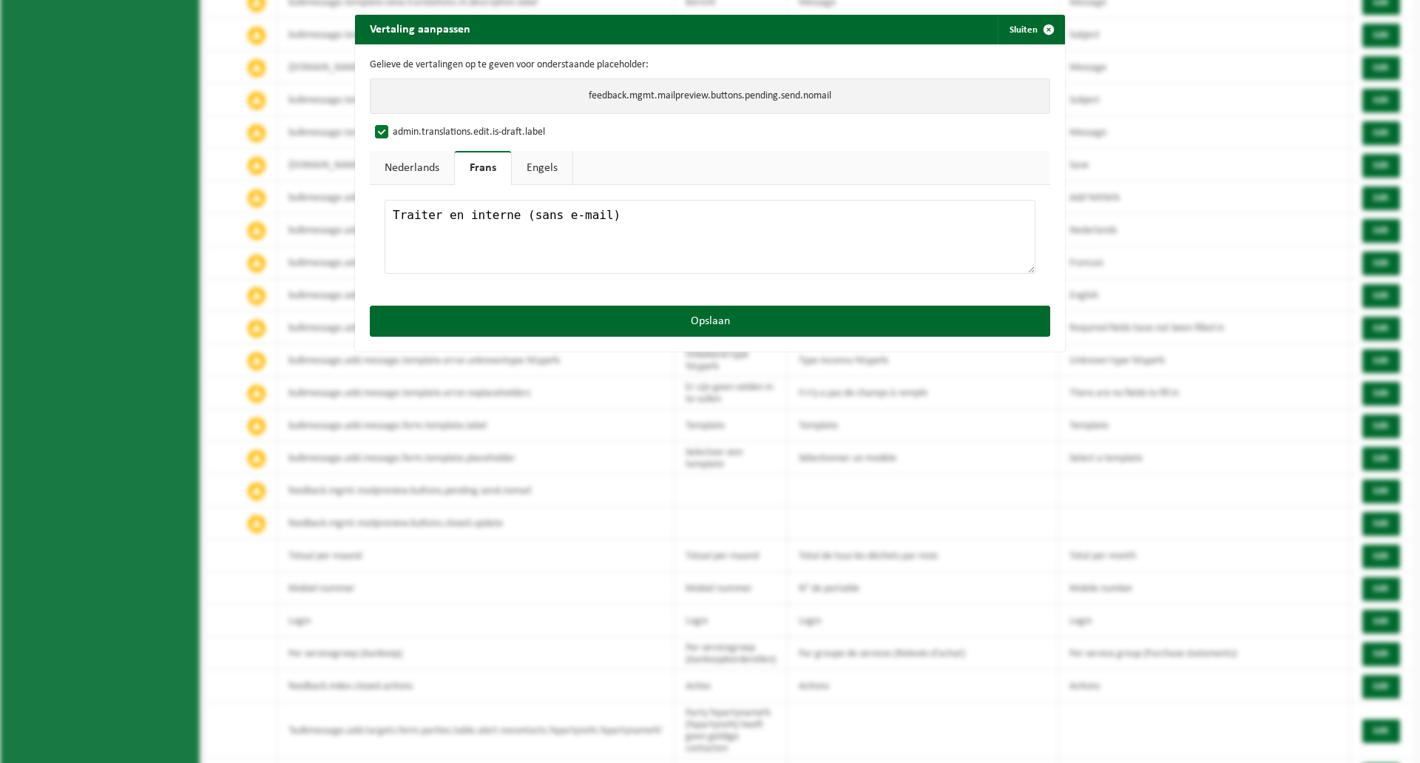
click at [421, 170] on link "Nederlands" at bounding box center [412, 168] width 84 height 34
click at [477, 224] on textarea at bounding box center [710, 237] width 651 height 74
paste textarea "Behandel intern (zonder mail)"
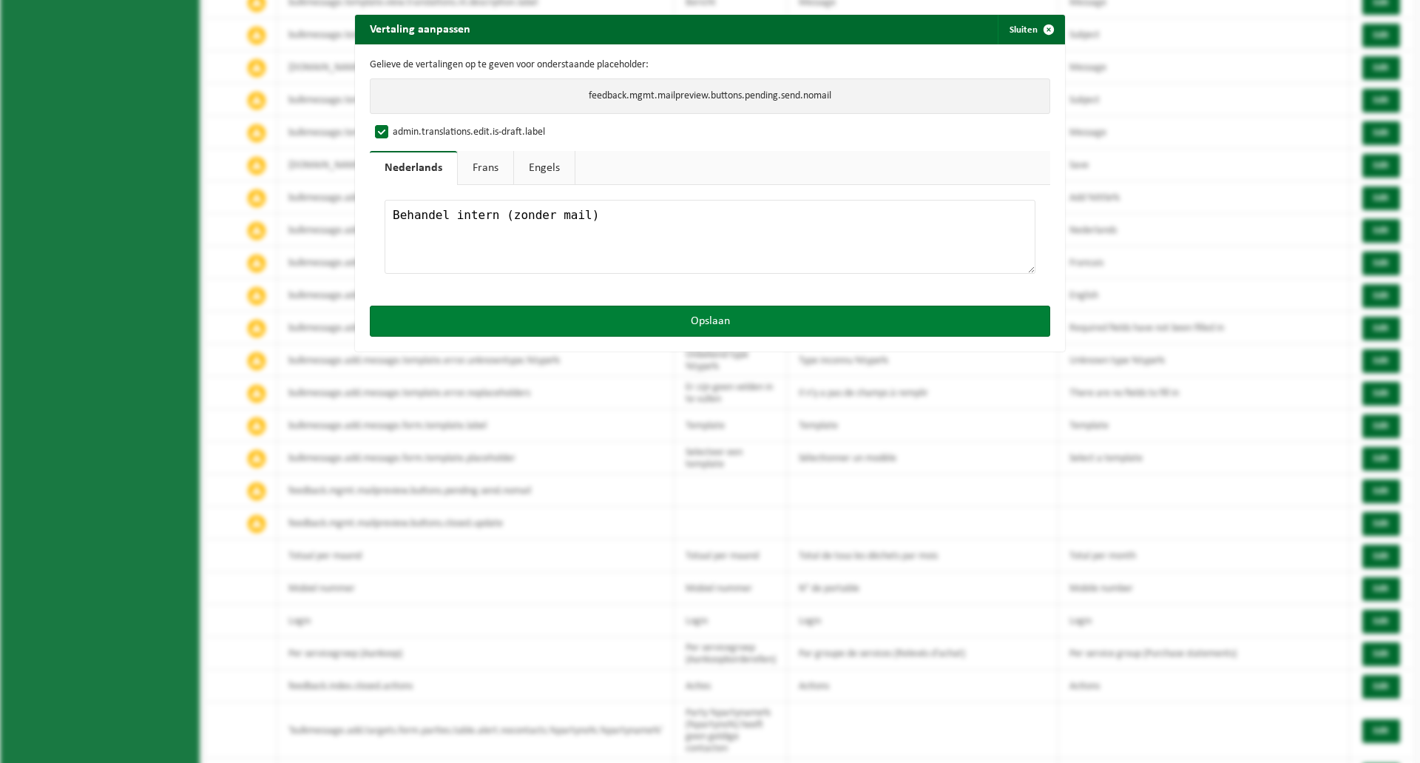
type textarea "Behandel intern (zonder mail)"
click at [578, 321] on button "Opslaan" at bounding box center [710, 320] width 681 height 31
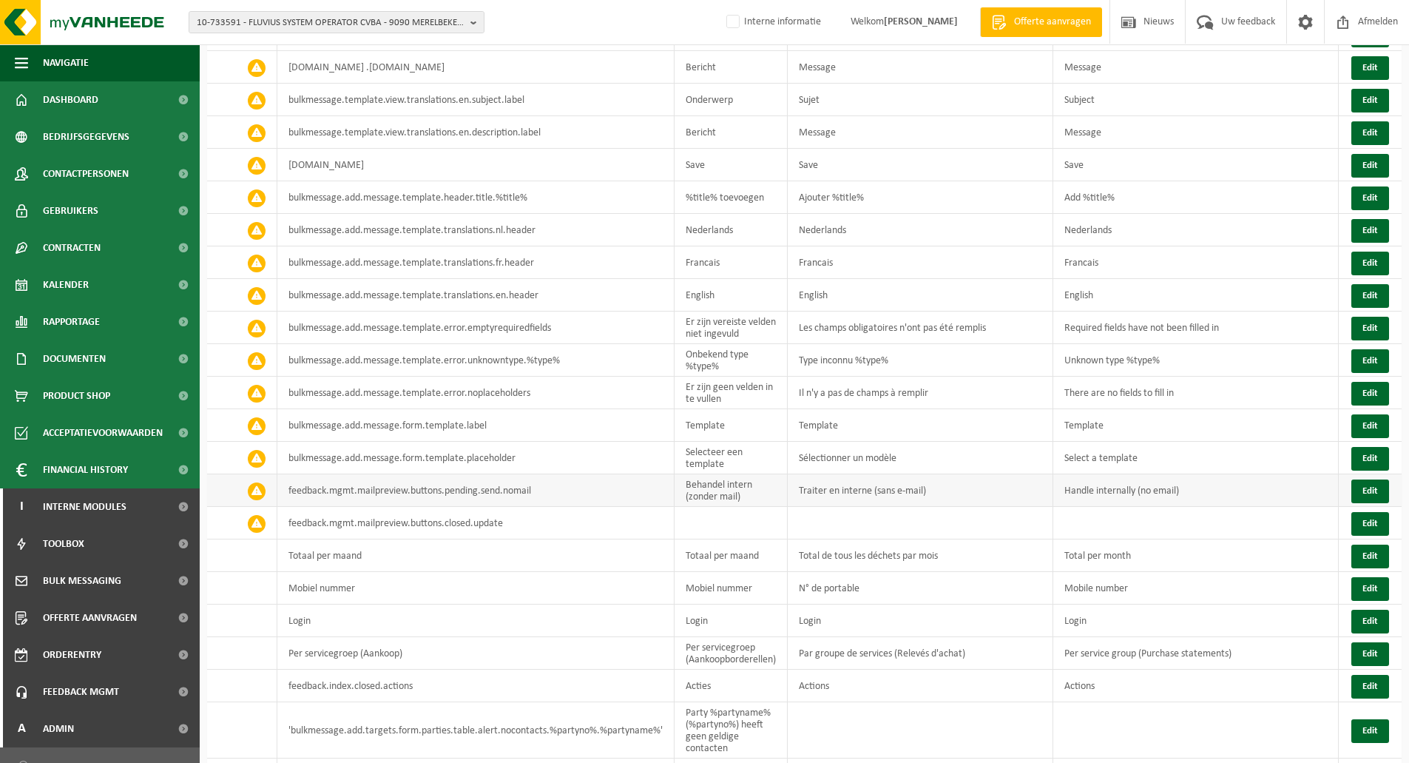
click at [249, 482] on span at bounding box center [257, 491] width 18 height 18
click at [1372, 479] on button "Edit" at bounding box center [1370, 491] width 38 height 24
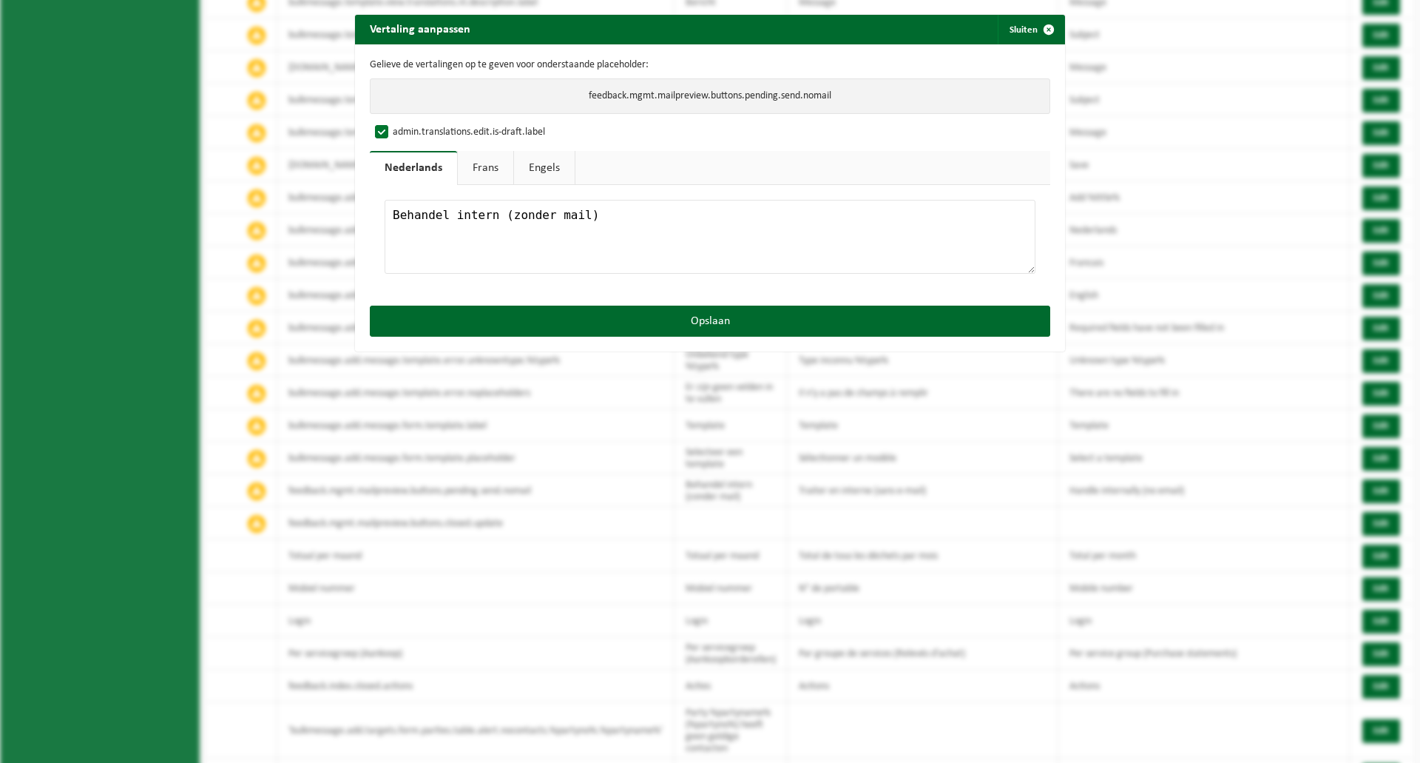
click at [379, 135] on label "admin.translations.edit.is-draft.label" at bounding box center [458, 132] width 173 height 22
click at [379, 121] on input "admin.translations.edit.is-draft.label" at bounding box center [724, 121] width 710 height 1
checkbox input "false"
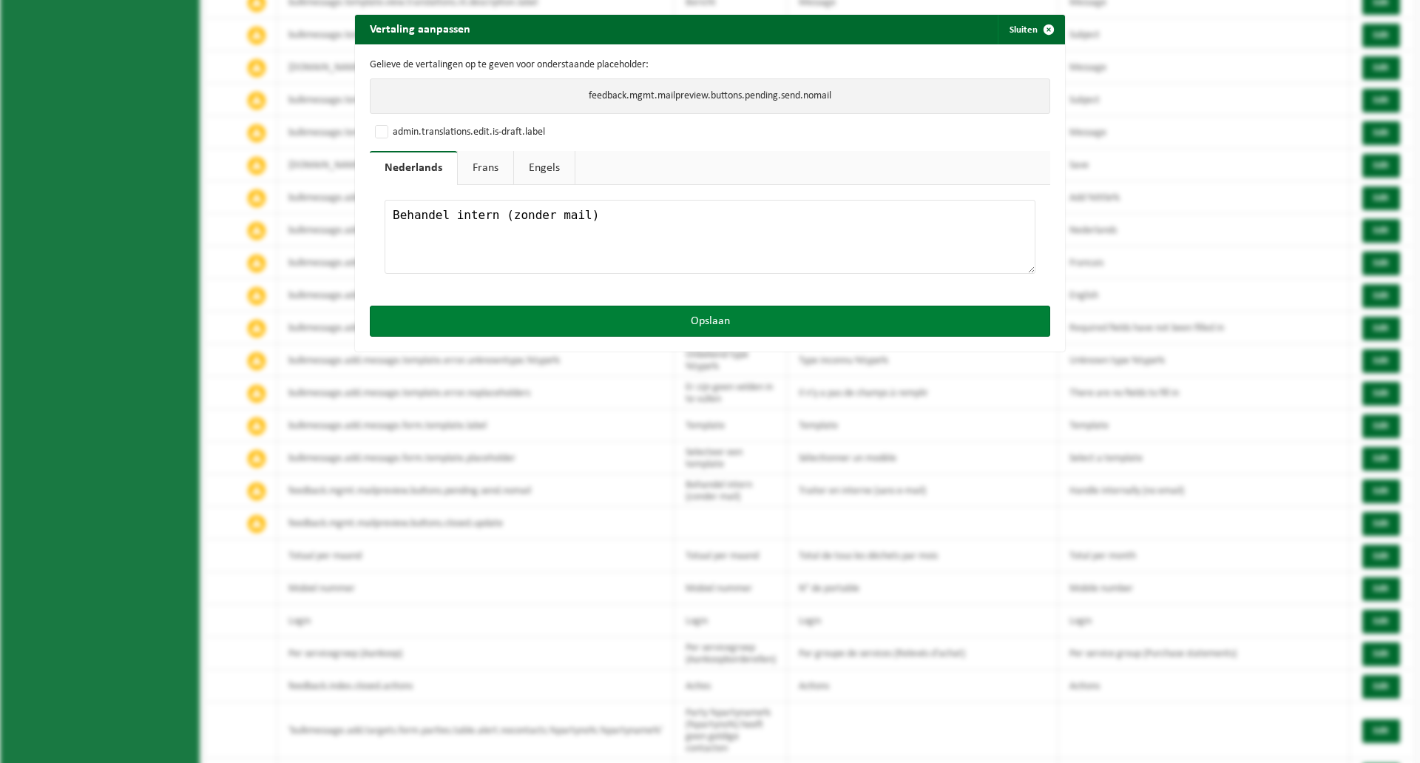
click at [580, 314] on button "Opslaan" at bounding box center [710, 320] width 681 height 31
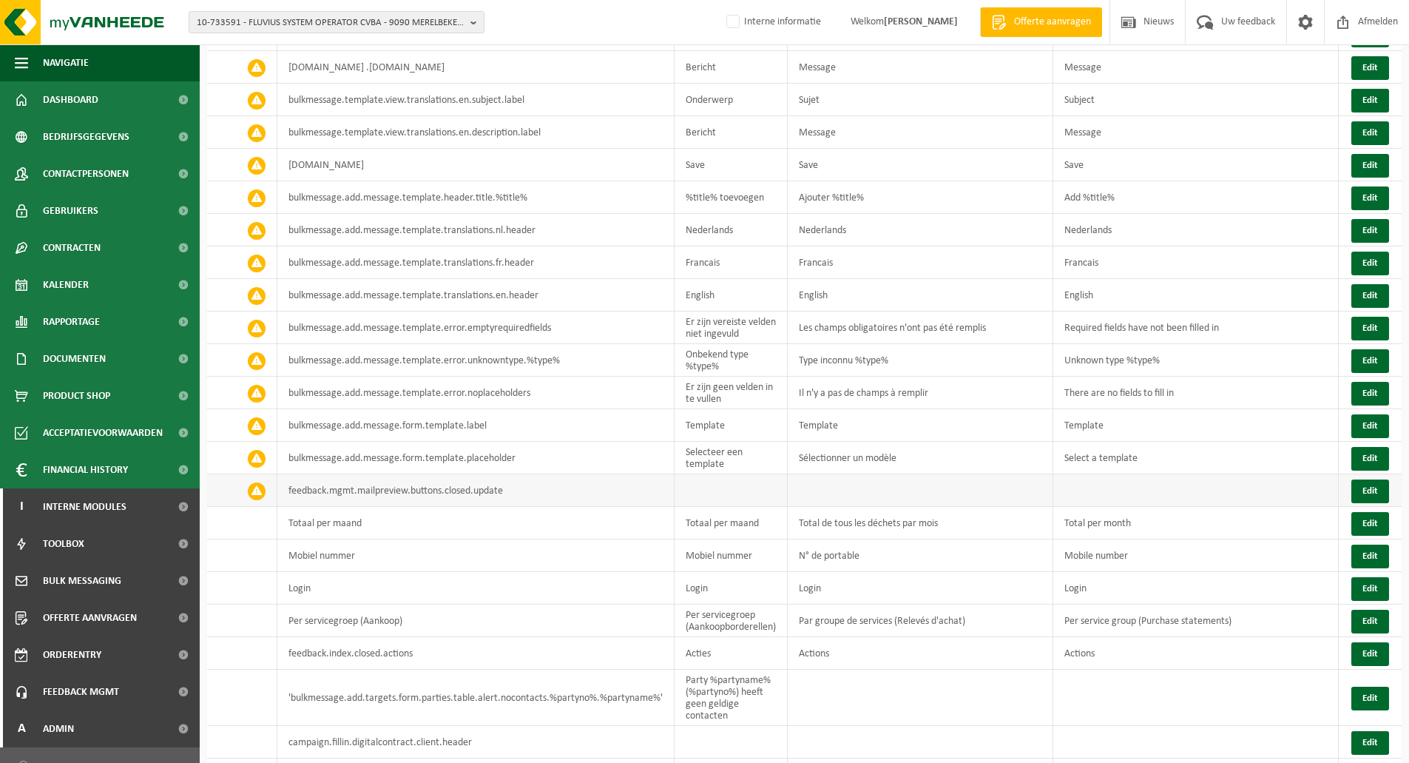
click at [484, 474] on td "feedback.mgmt.mailpreview.buttons.closed.update" at bounding box center [475, 490] width 397 height 33
click at [619, 474] on td "feedback.mgmt.mailpreview.buttons.closed.update" at bounding box center [475, 490] width 397 height 33
click at [458, 474] on td "feedback.mgmt.mailpreview.buttons.closed.update" at bounding box center [475, 490] width 397 height 33
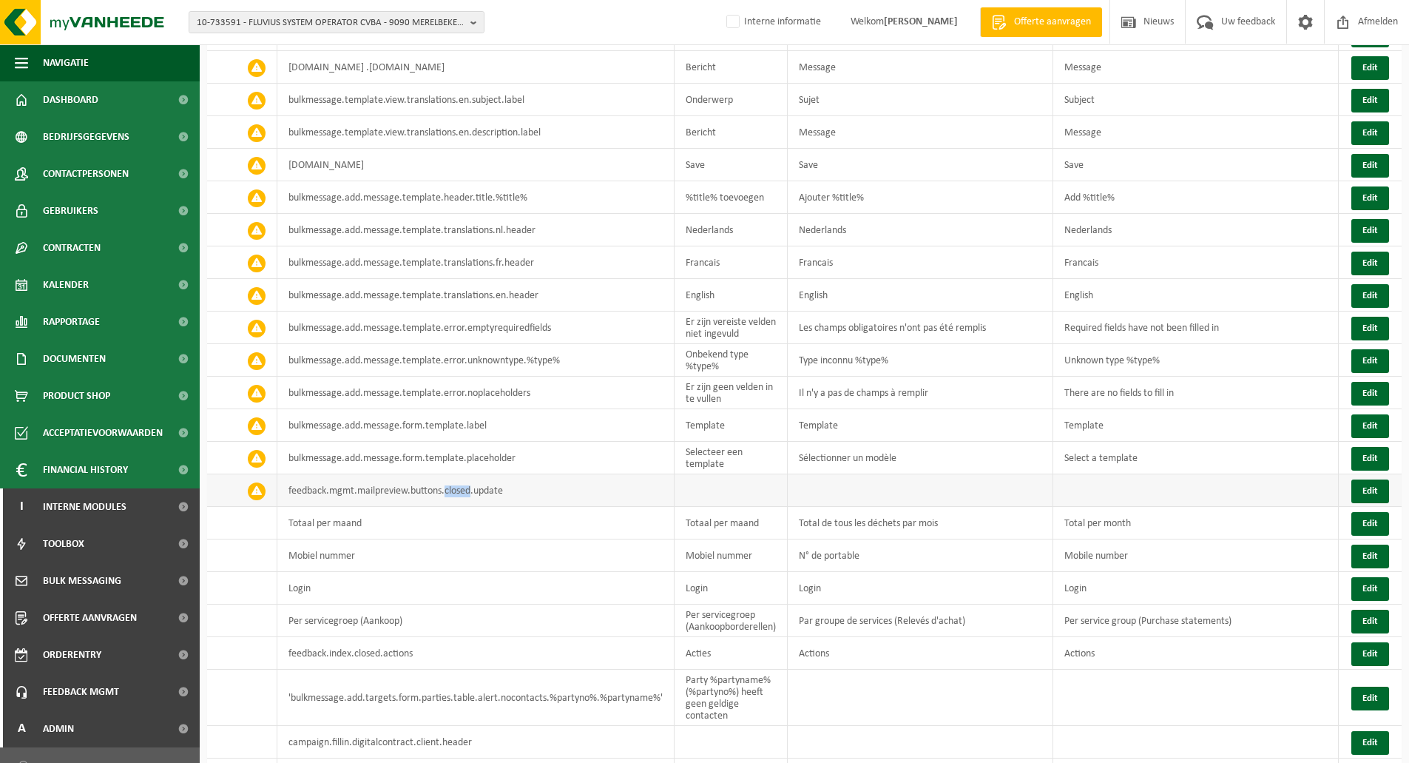
click at [458, 474] on td "feedback.mgmt.mailpreview.buttons.closed.update" at bounding box center [475, 490] width 397 height 33
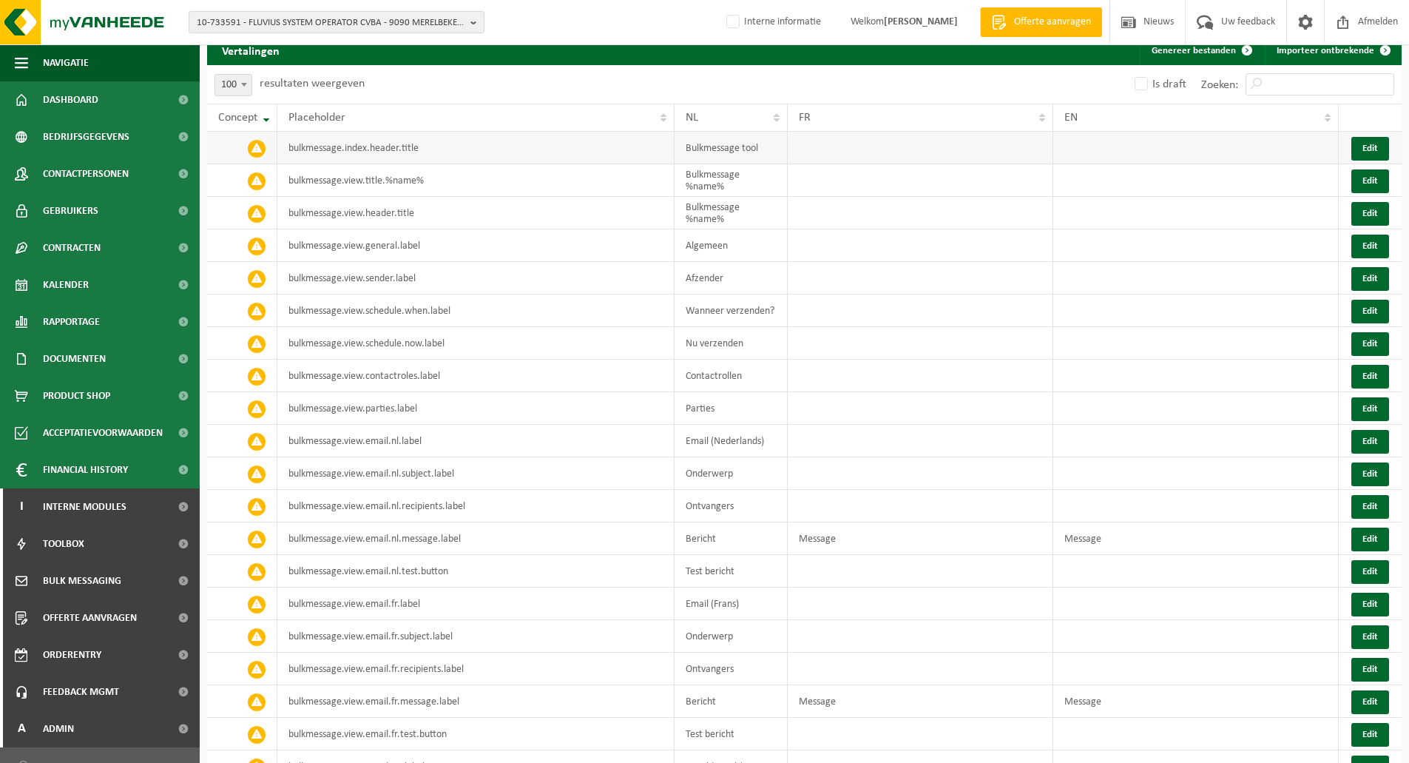
scroll to position [0, 0]
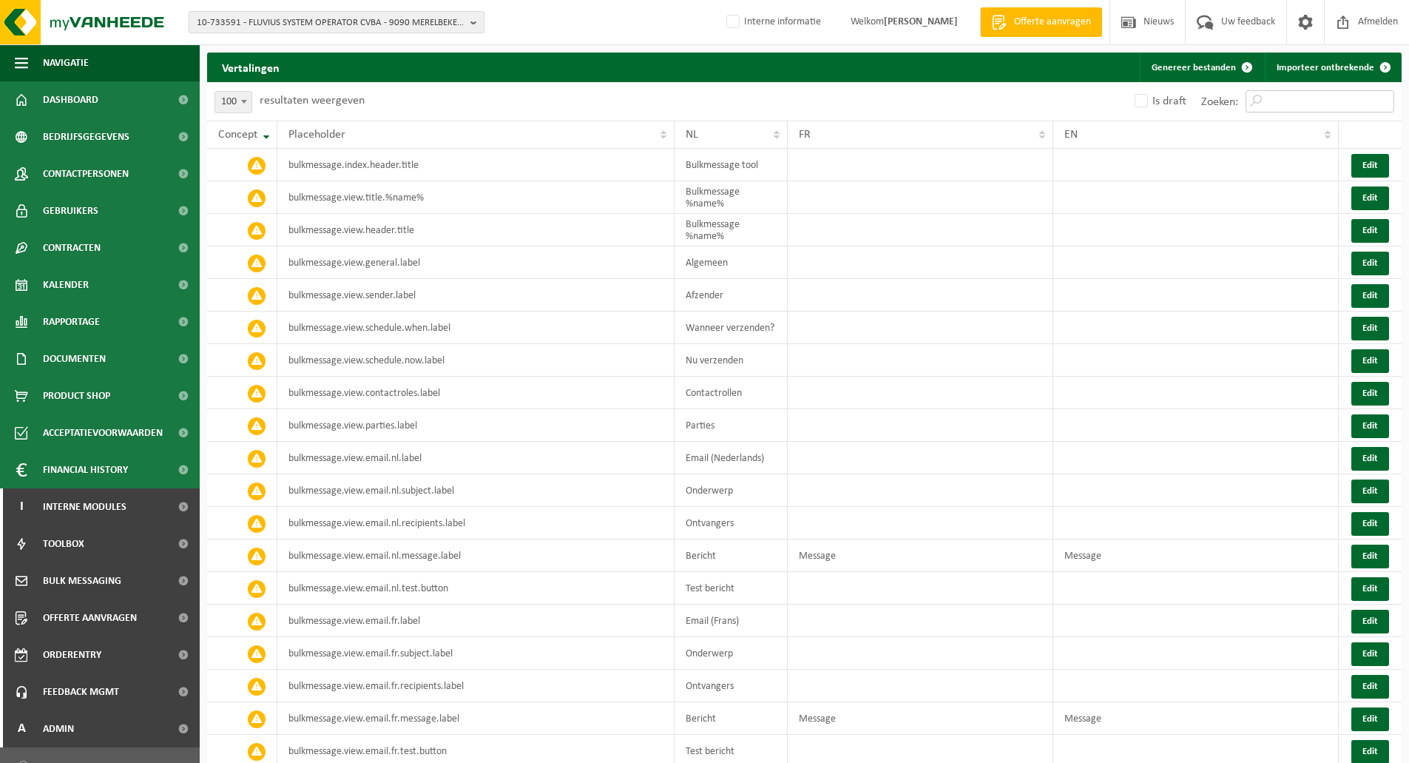
click at [1288, 98] on input "Zoeken:" at bounding box center [1320, 101] width 149 height 22
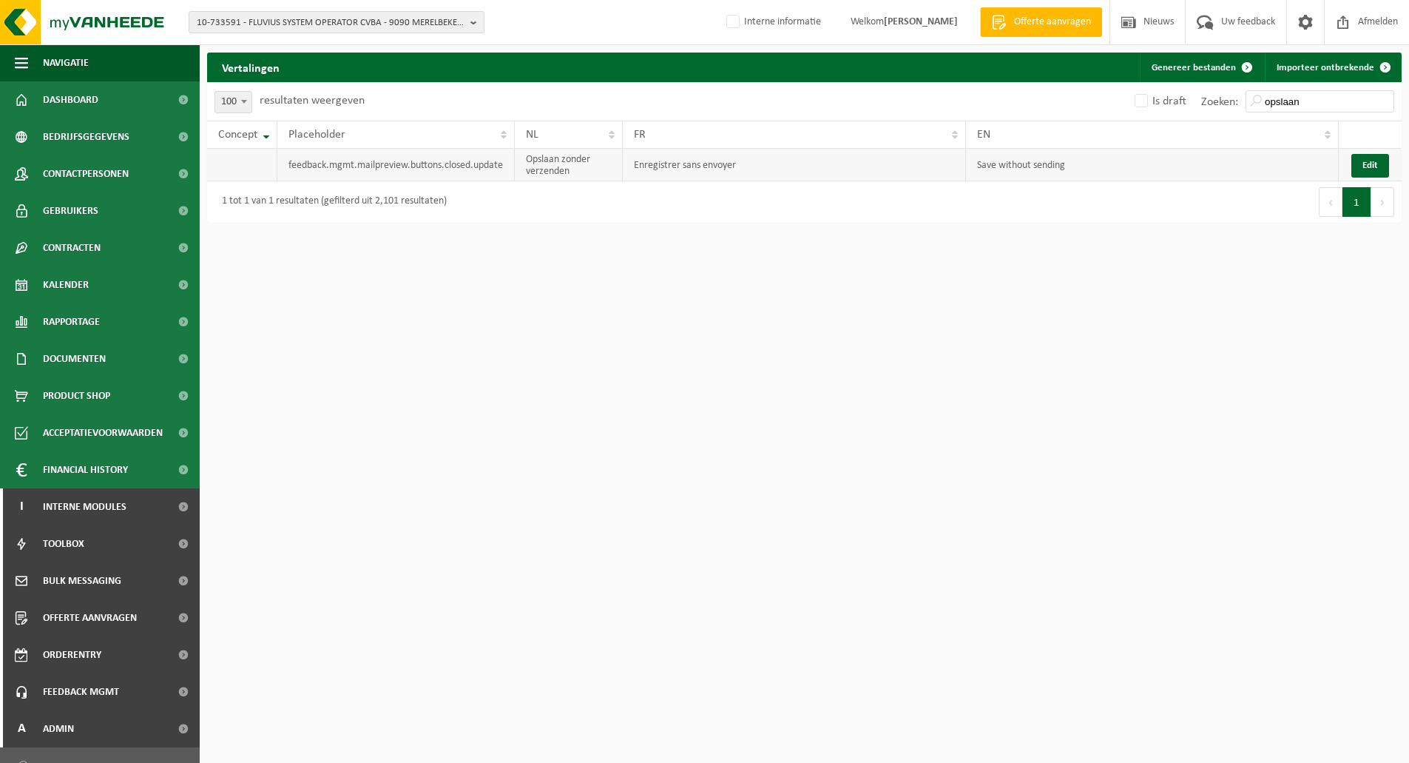
click at [547, 167] on td "Opslaan zonder verzenden" at bounding box center [569, 165] width 108 height 33
drag, startPoint x: 1120, startPoint y: 166, endPoint x: 517, endPoint y: 157, distance: 602.9
click at [517, 157] on tr "feedback.mgmt.mailpreview.buttons.closed.update Opslaan zonder verzenden Enregi…" at bounding box center [804, 165] width 1195 height 33
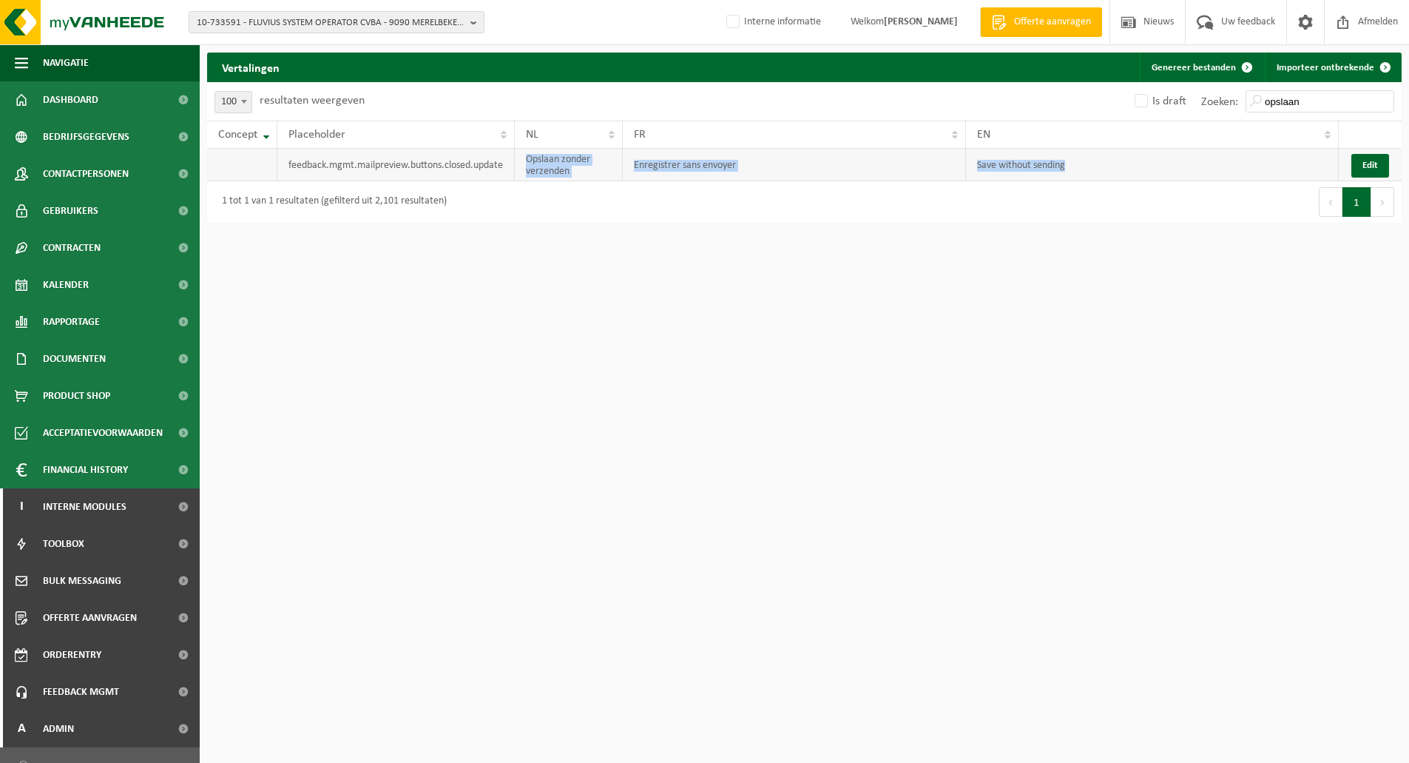
copy tr "Opslaan zonder verzenden Enregistrer sans envoyer Save without sending"
click at [1296, 99] on input "opslaan" at bounding box center [1320, 101] width 149 height 22
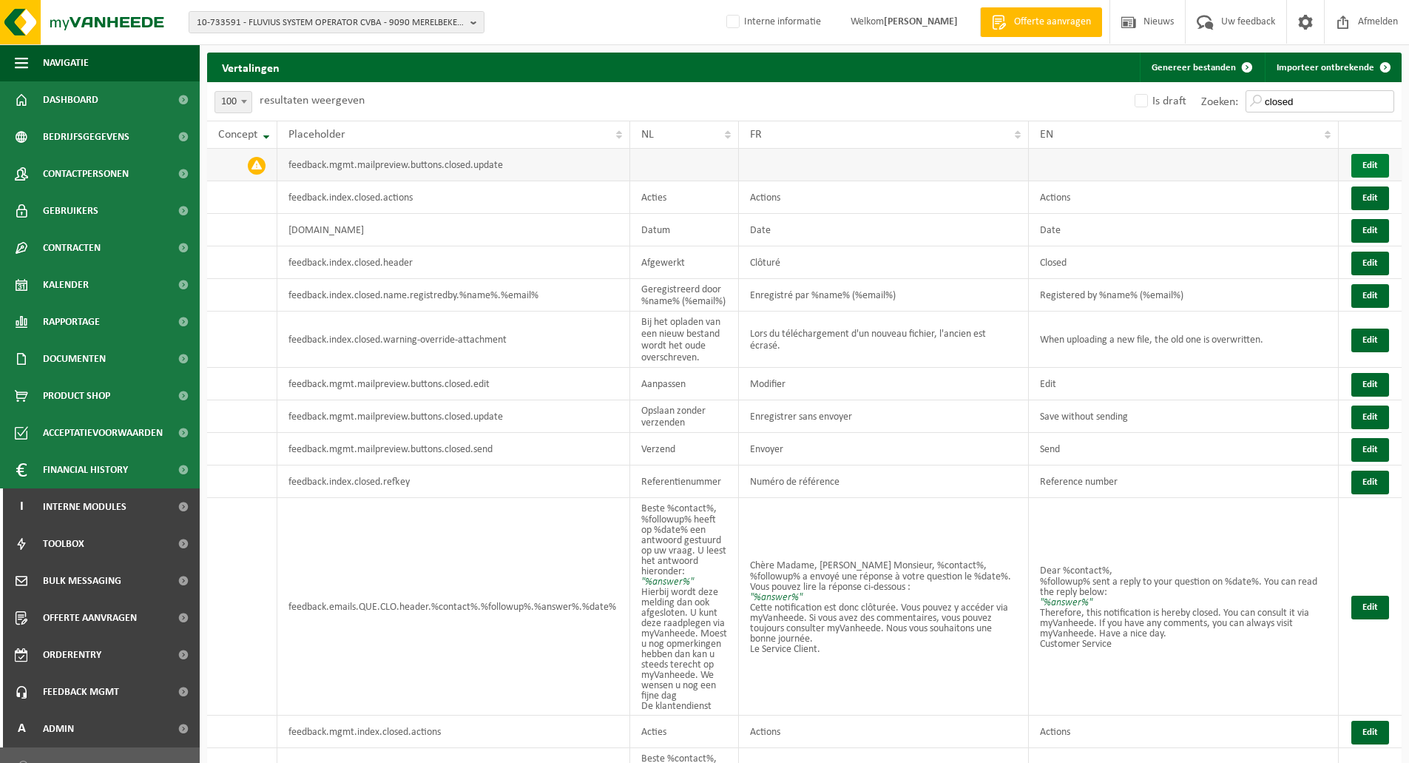
type input "closed"
click at [1368, 166] on button "Edit" at bounding box center [1370, 166] width 38 height 24
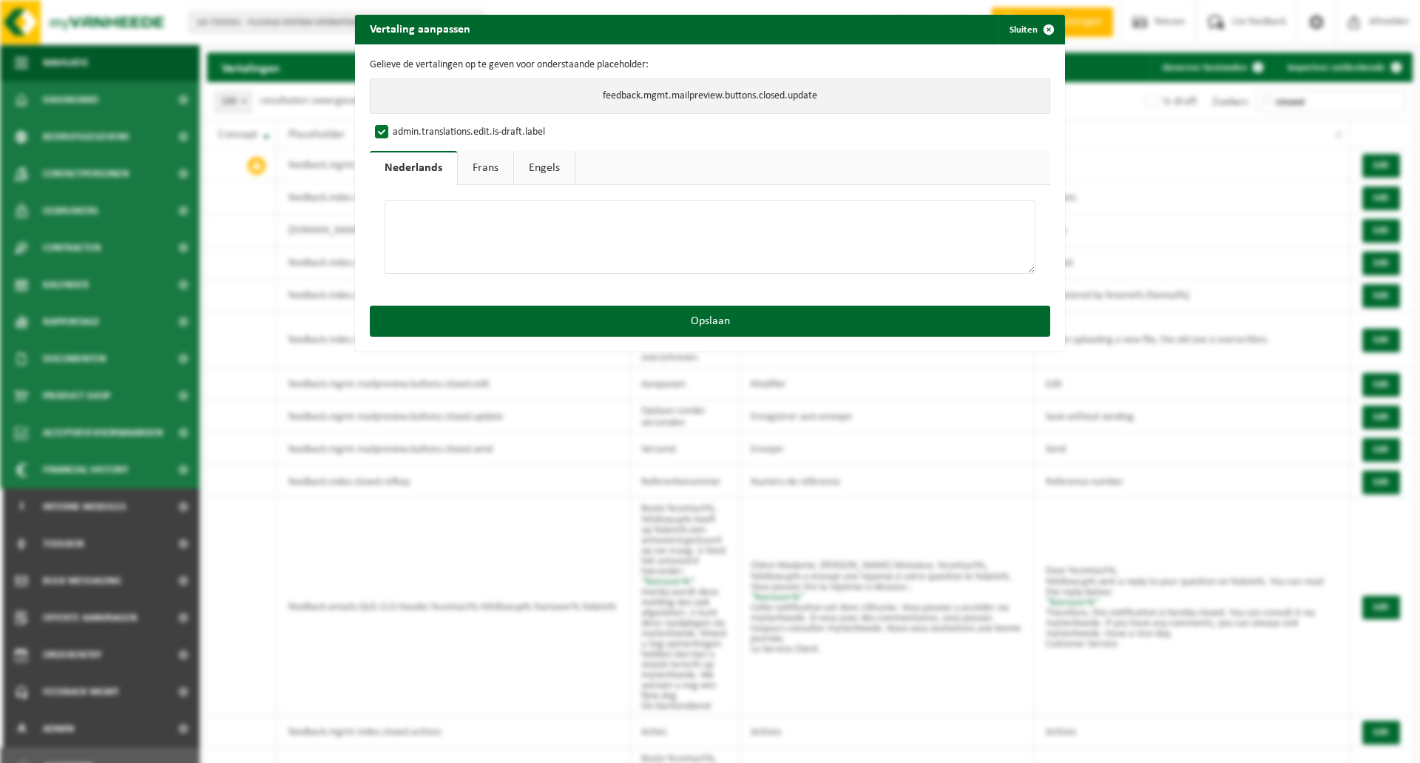
click at [451, 213] on textarea at bounding box center [710, 237] width 651 height 74
paste textarea "Opslaan zonder verzenden"
type textarea "Opslaan zonder verzenden"
click at [477, 166] on link "Frans" at bounding box center [485, 168] width 55 height 34
click at [483, 228] on textarea at bounding box center [710, 237] width 651 height 74
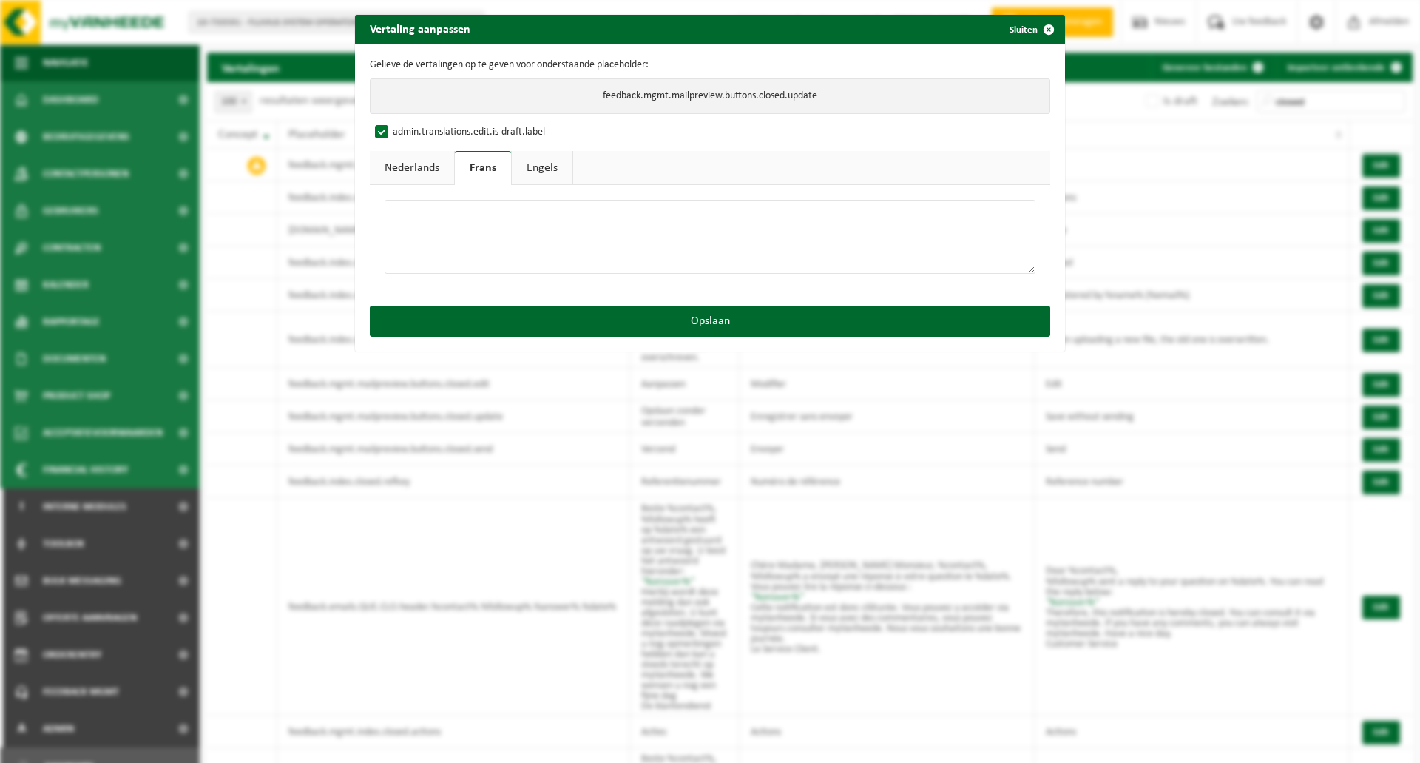
paste textarea "Enregistrer sans envoyer"
type textarea "Enregistrer sans envoyer"
click at [527, 172] on link "Engels" at bounding box center [542, 168] width 61 height 34
click at [524, 220] on textarea at bounding box center [710, 237] width 651 height 74
paste textarea "Save without sending"
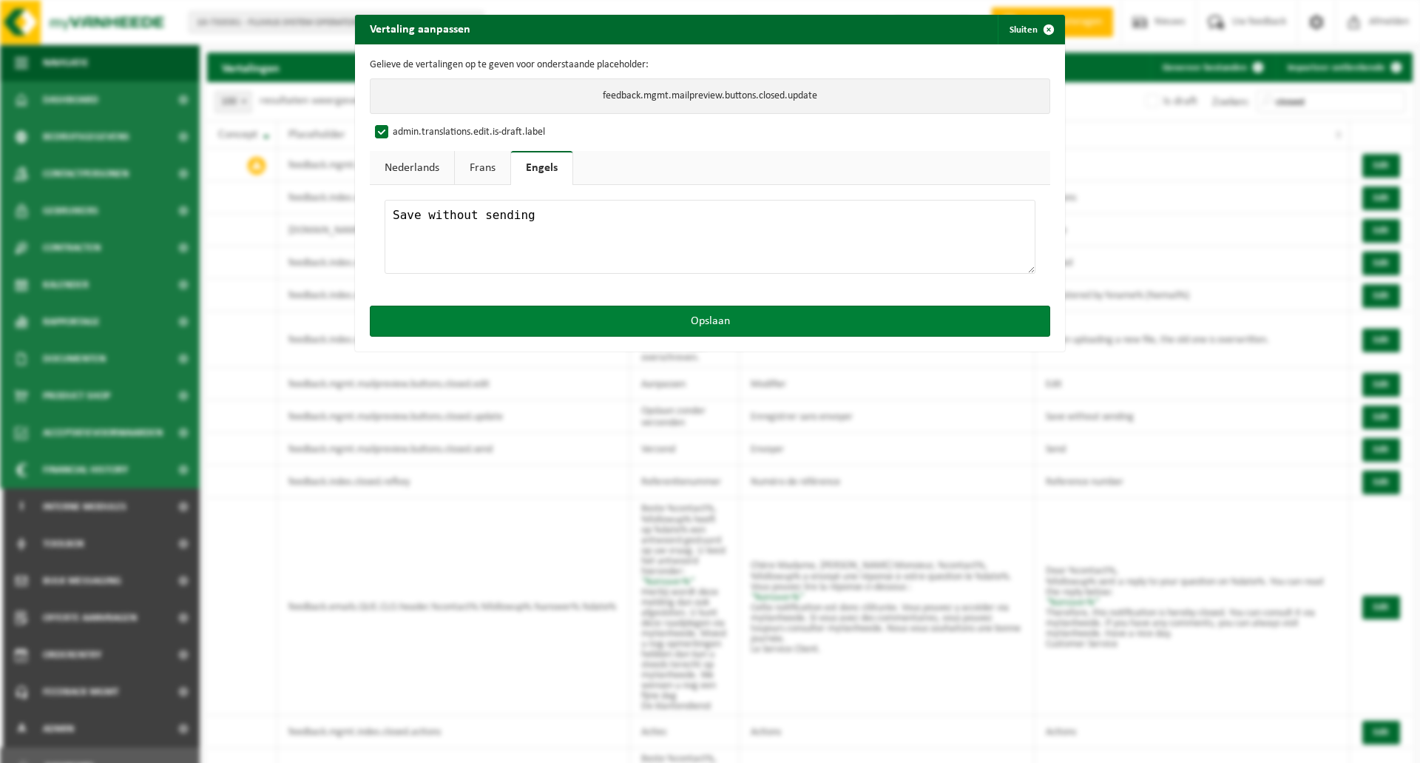
type textarea "Save without sending"
click at [629, 319] on button "Opslaan" at bounding box center [710, 320] width 681 height 31
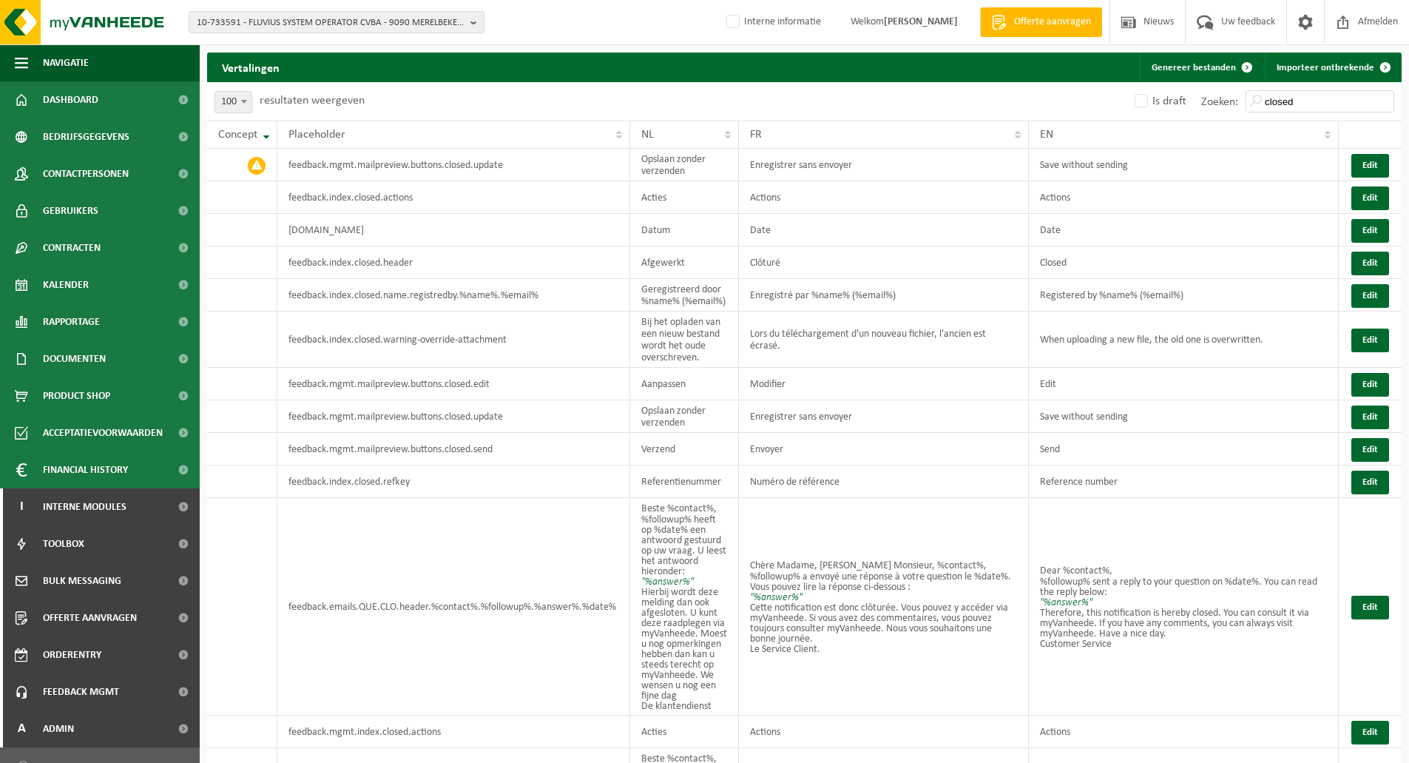
click at [922, 114] on div "Is draft Zoeken: closed" at bounding box center [1104, 101] width 598 height 38
click at [1363, 164] on button "Edit" at bounding box center [1370, 166] width 38 height 24
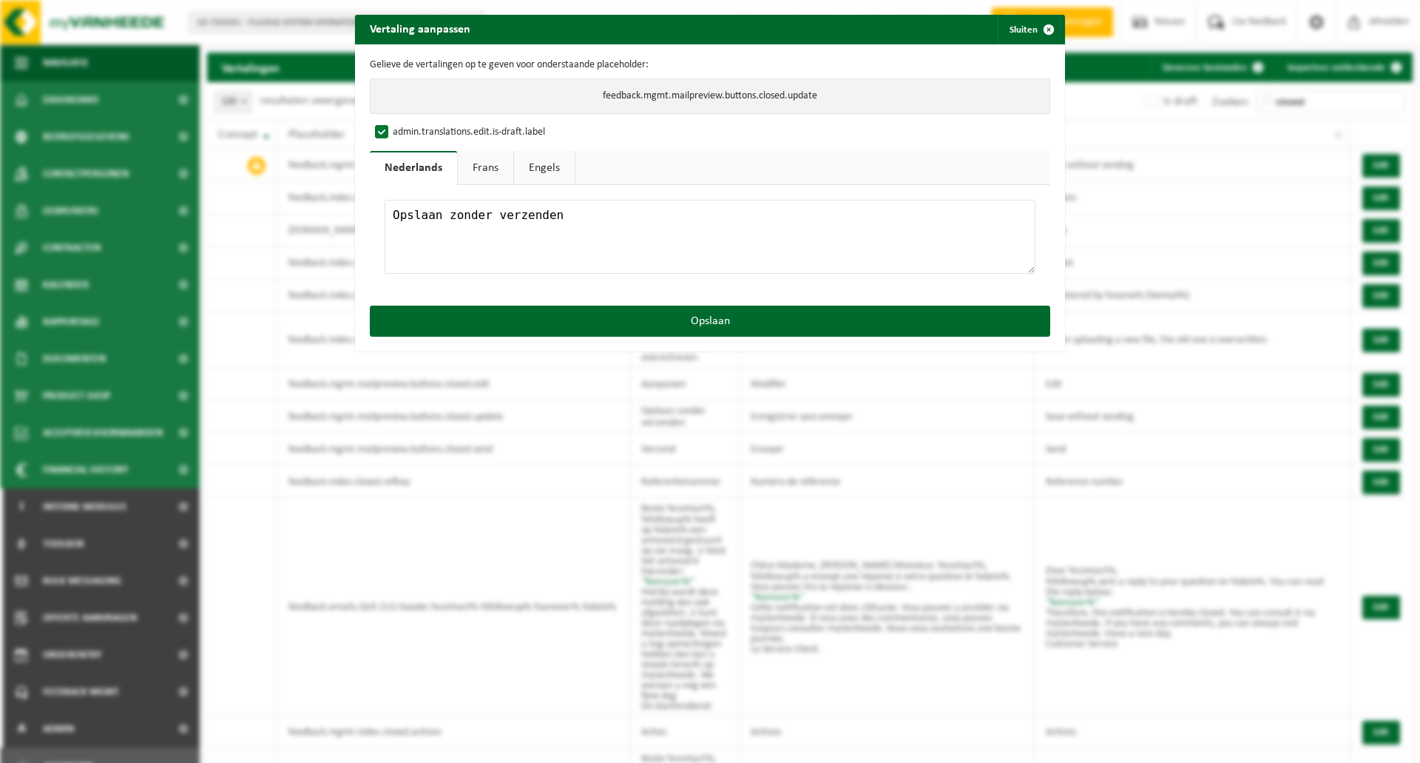
click at [377, 132] on label "admin.translations.edit.is-draft.label" at bounding box center [458, 132] width 173 height 22
click at [377, 121] on input "admin.translations.edit.is-draft.label" at bounding box center [724, 121] width 710 height 1
checkbox input "false"
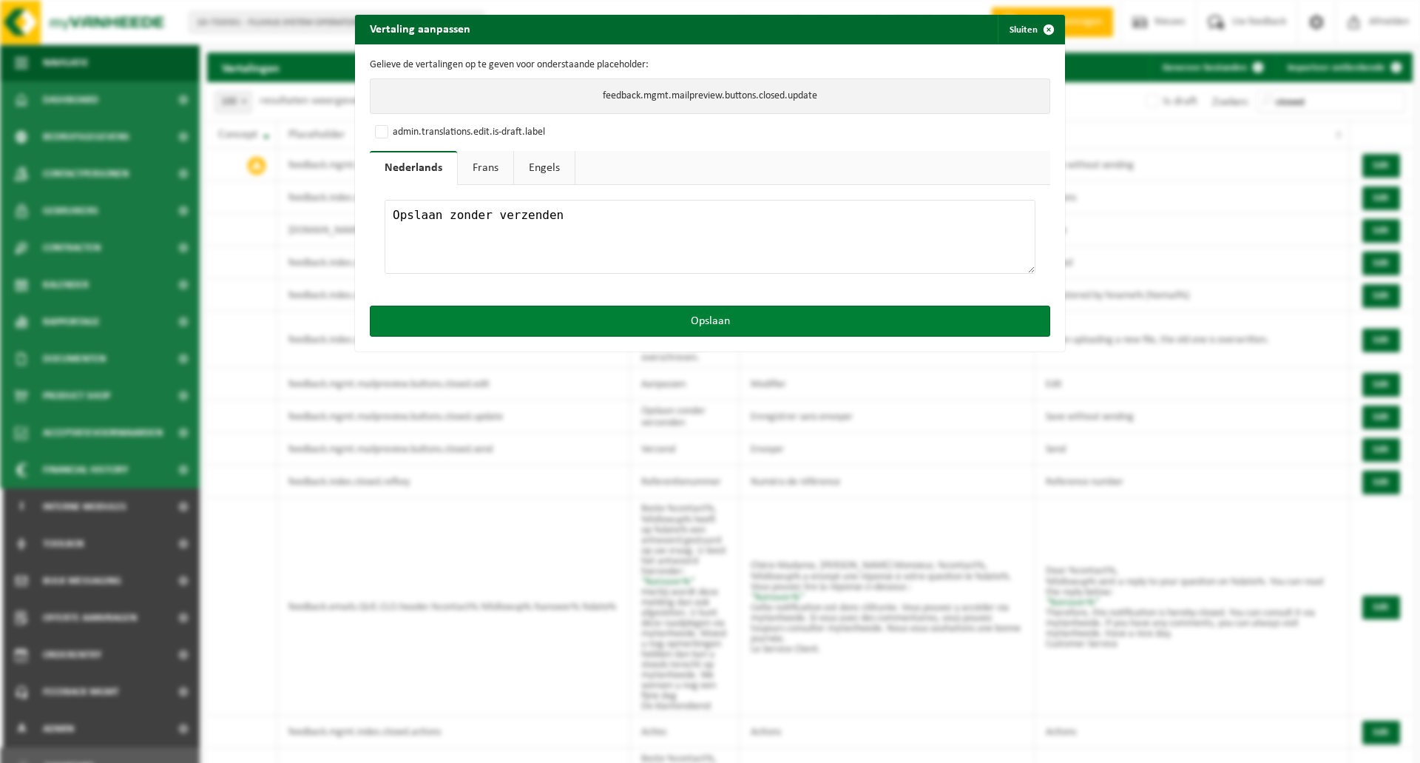
click at [574, 331] on button "Opslaan" at bounding box center [710, 320] width 681 height 31
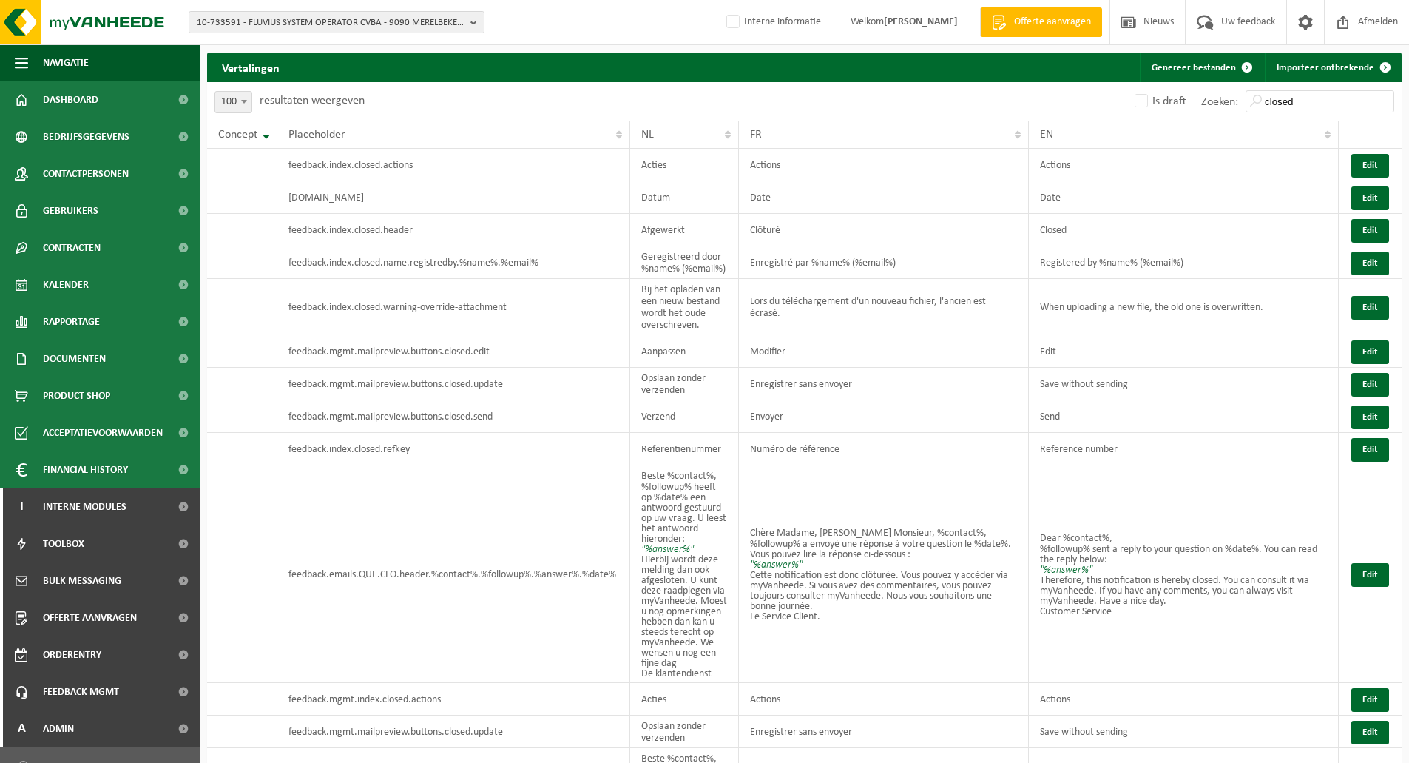
click at [509, 106] on div "10 25 50 100 100 resultaten weergeven" at bounding box center [506, 101] width 598 height 38
click at [484, 100] on div "10 25 50 100 100 resultaten weergeven" at bounding box center [506, 101] width 598 height 38
click at [649, 132] on span "NL" at bounding box center [647, 135] width 13 height 12
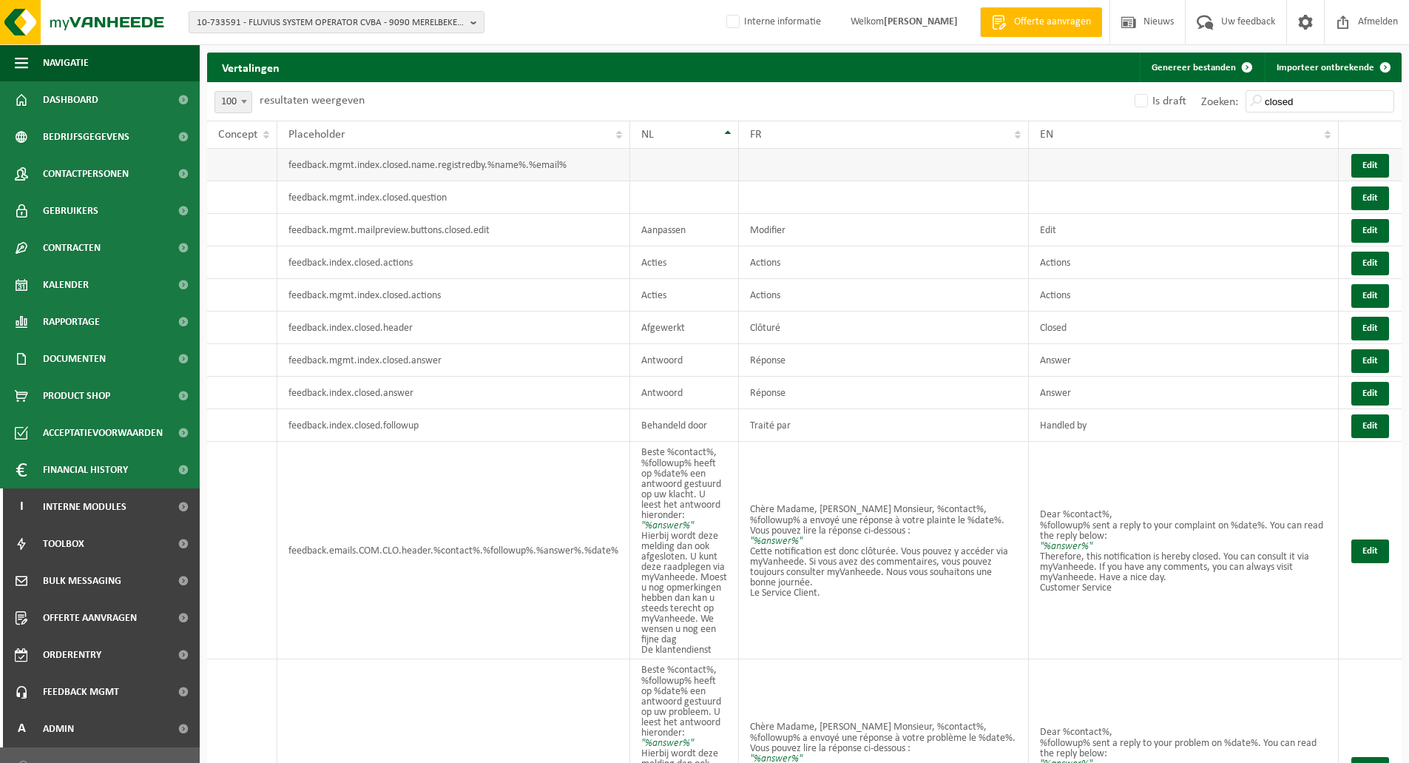
click at [513, 163] on td "feedback.mgmt.index.closed.name.registredby.%name%.%email%" at bounding box center [453, 165] width 353 height 33
copy td "feedback.mgmt.index.closed.name.registredby.%name%.%email%"
click at [531, 206] on td "feedback.mgmt.index.closed.question" at bounding box center [453, 197] width 353 height 33
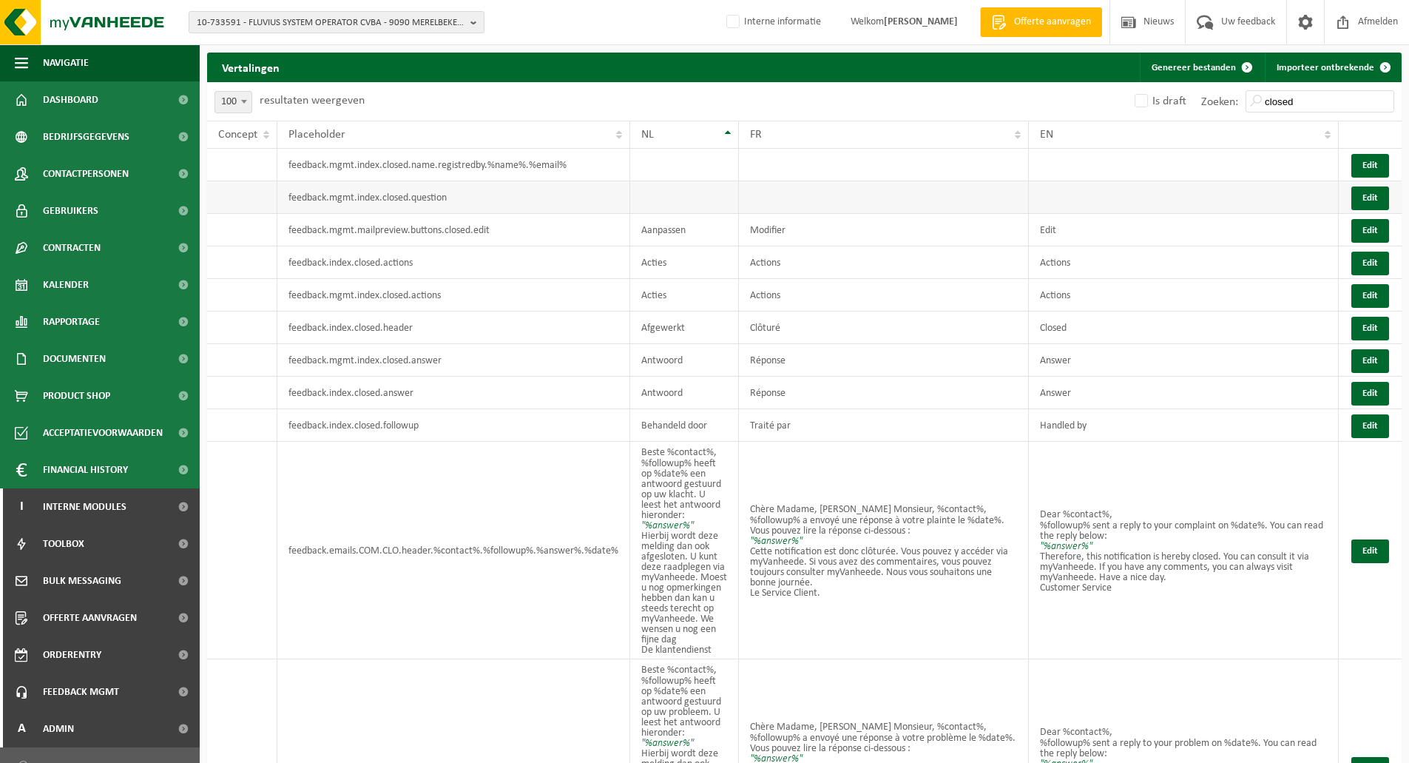
click at [436, 194] on td "feedback.mgmt.index.closed.question" at bounding box center [453, 197] width 353 height 33
click at [519, 197] on td "feedback.mgmt.index.closed.question" at bounding box center [453, 197] width 353 height 33
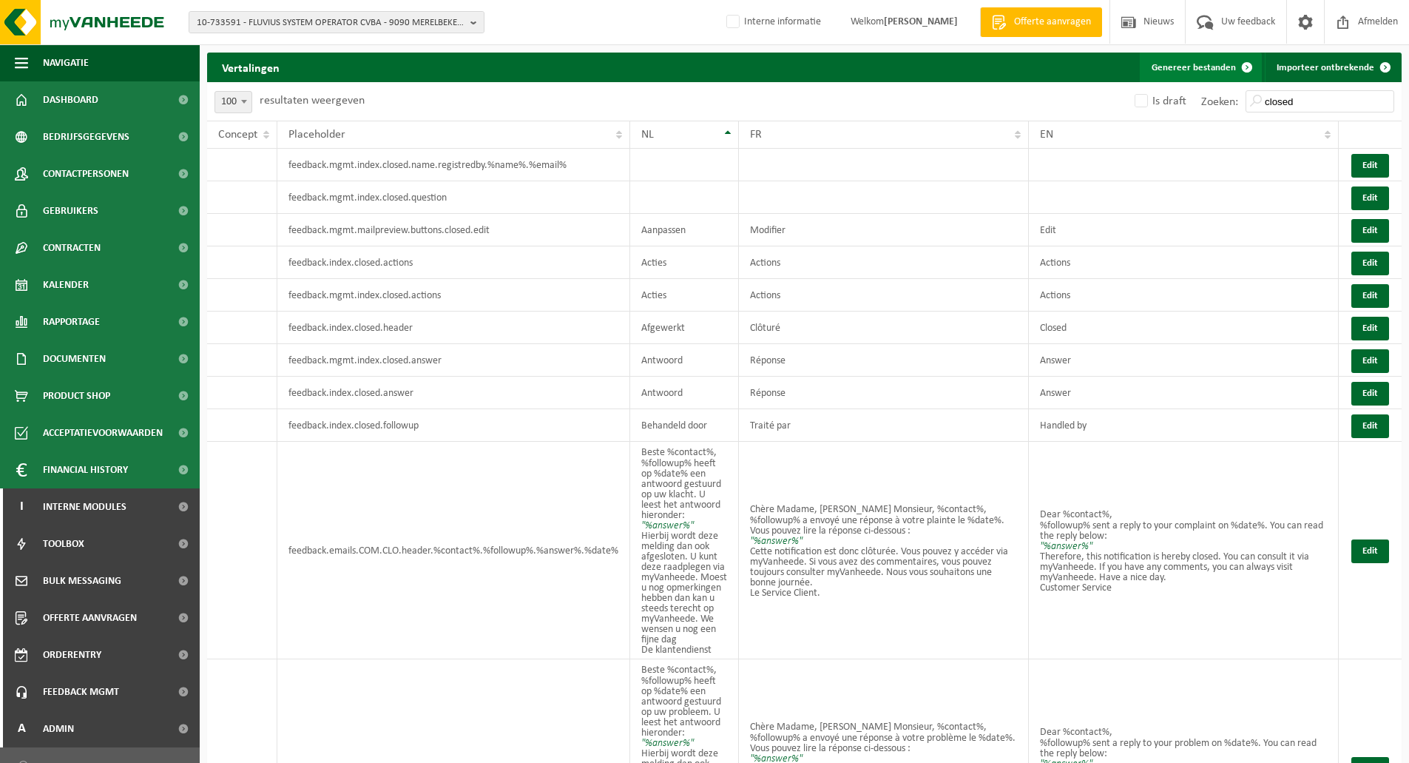
click at [1171, 66] on button "Genereer bestanden" at bounding box center [1201, 68] width 122 height 30
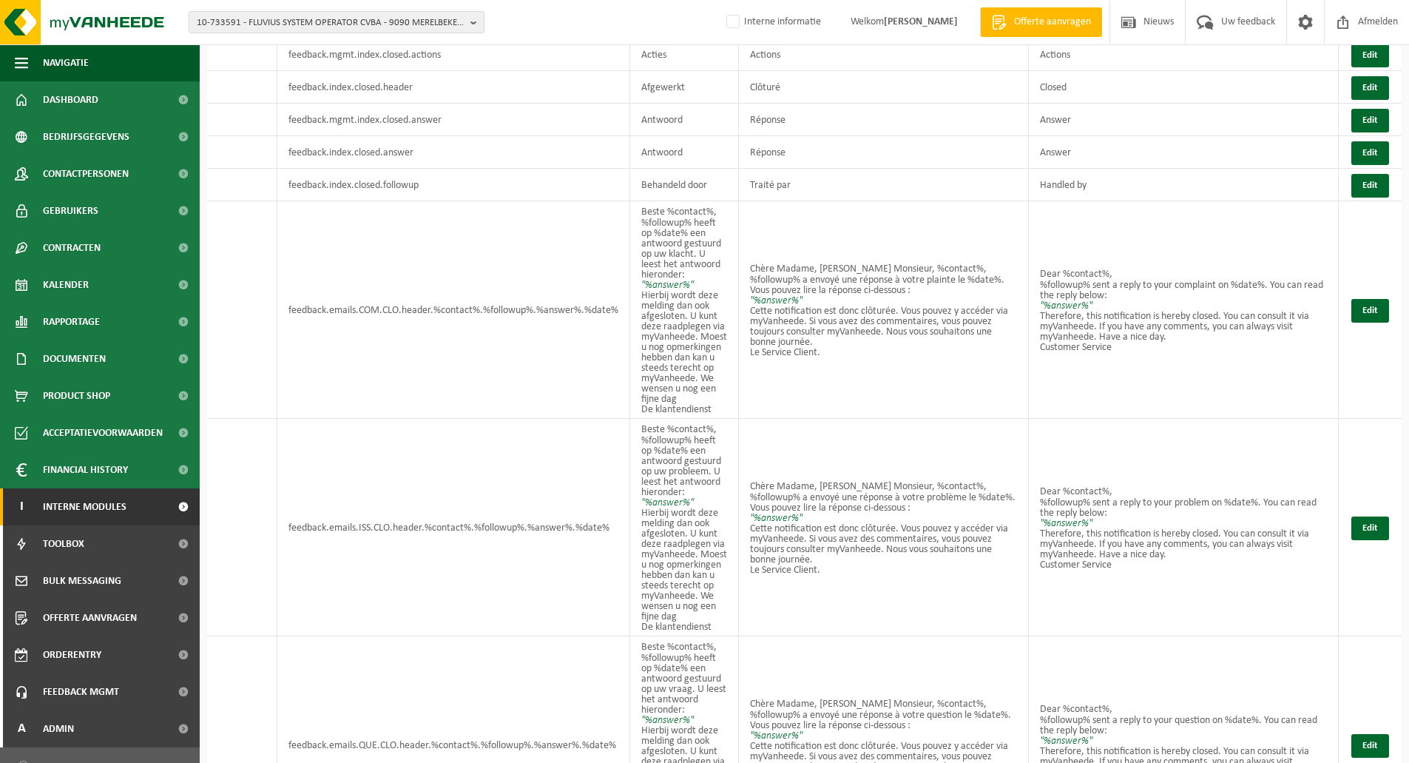
scroll to position [296, 0]
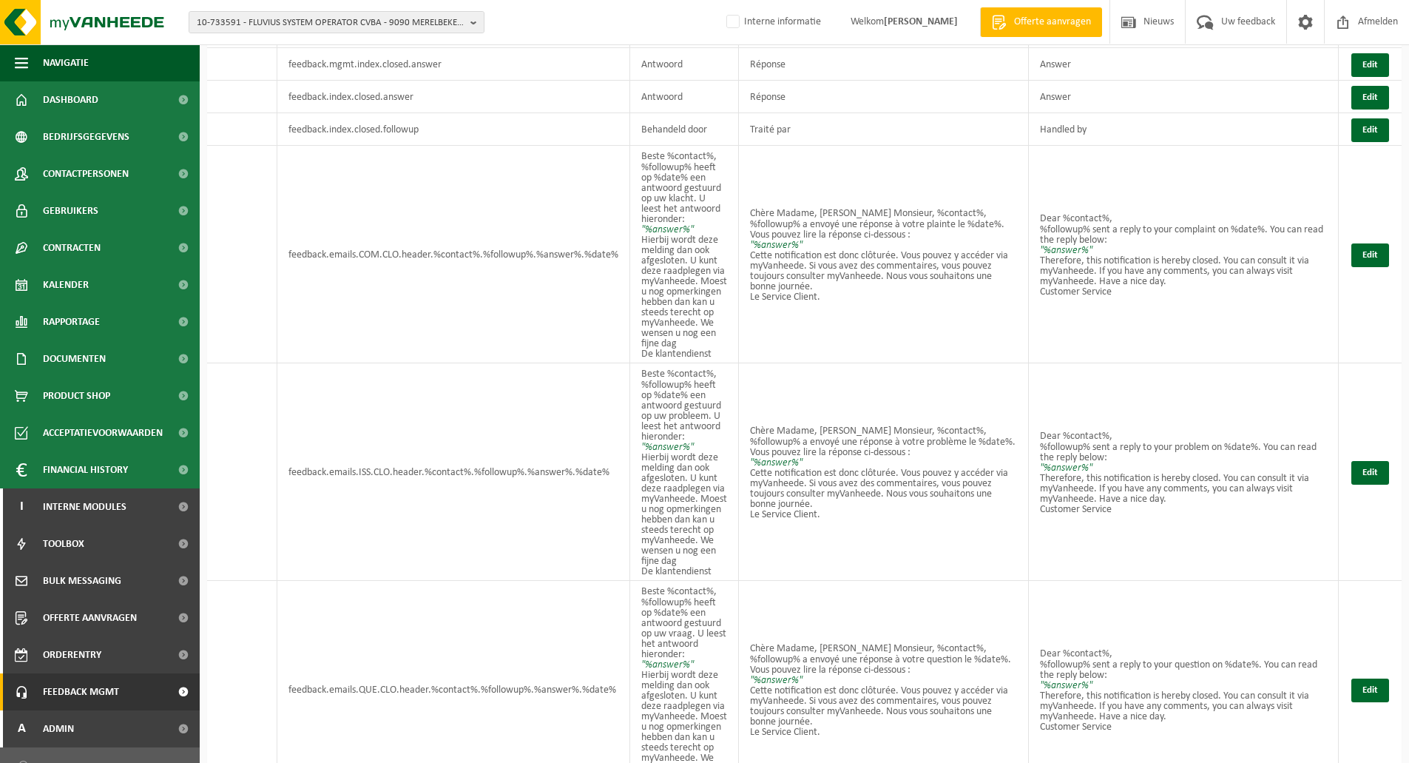
click at [75, 688] on span "Feedback MGMT" at bounding box center [81, 691] width 76 height 37
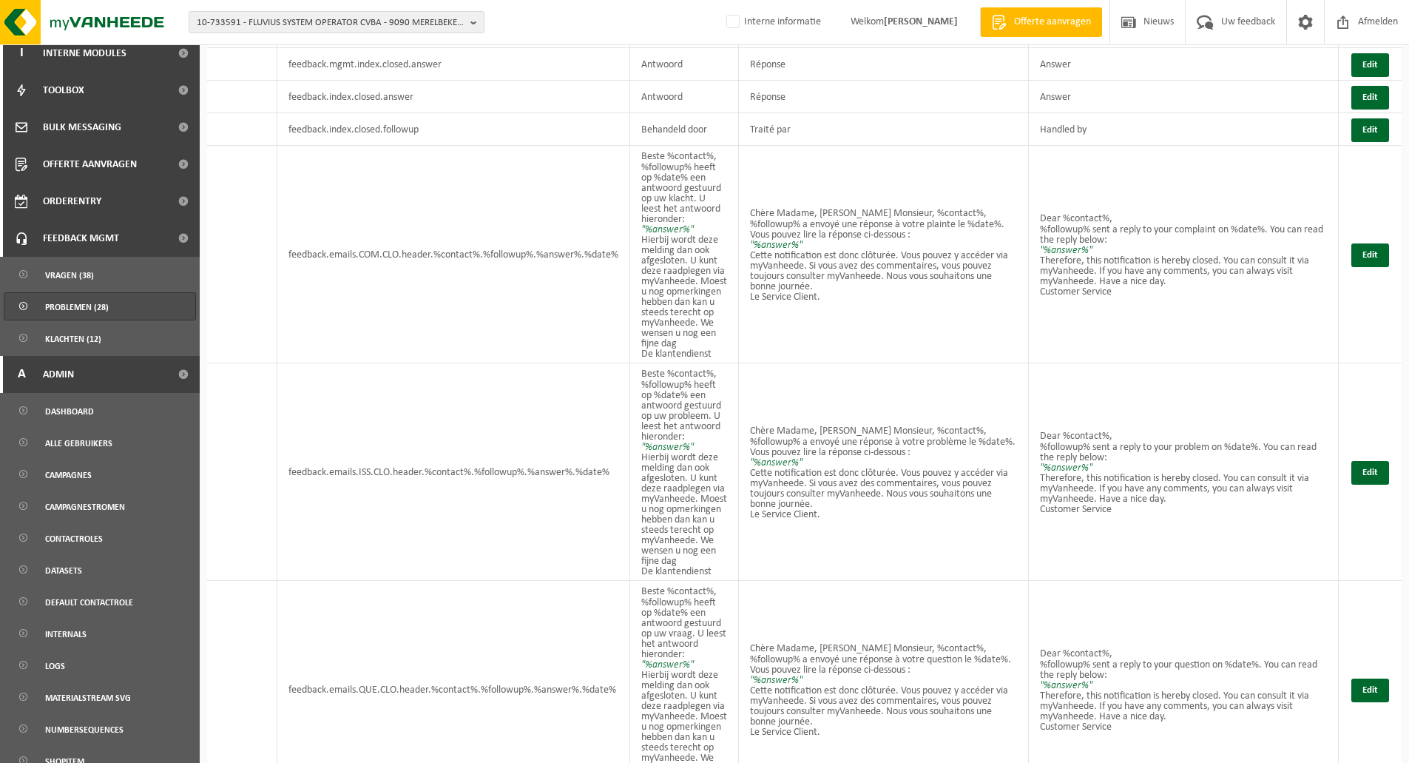
scroll to position [448, 0]
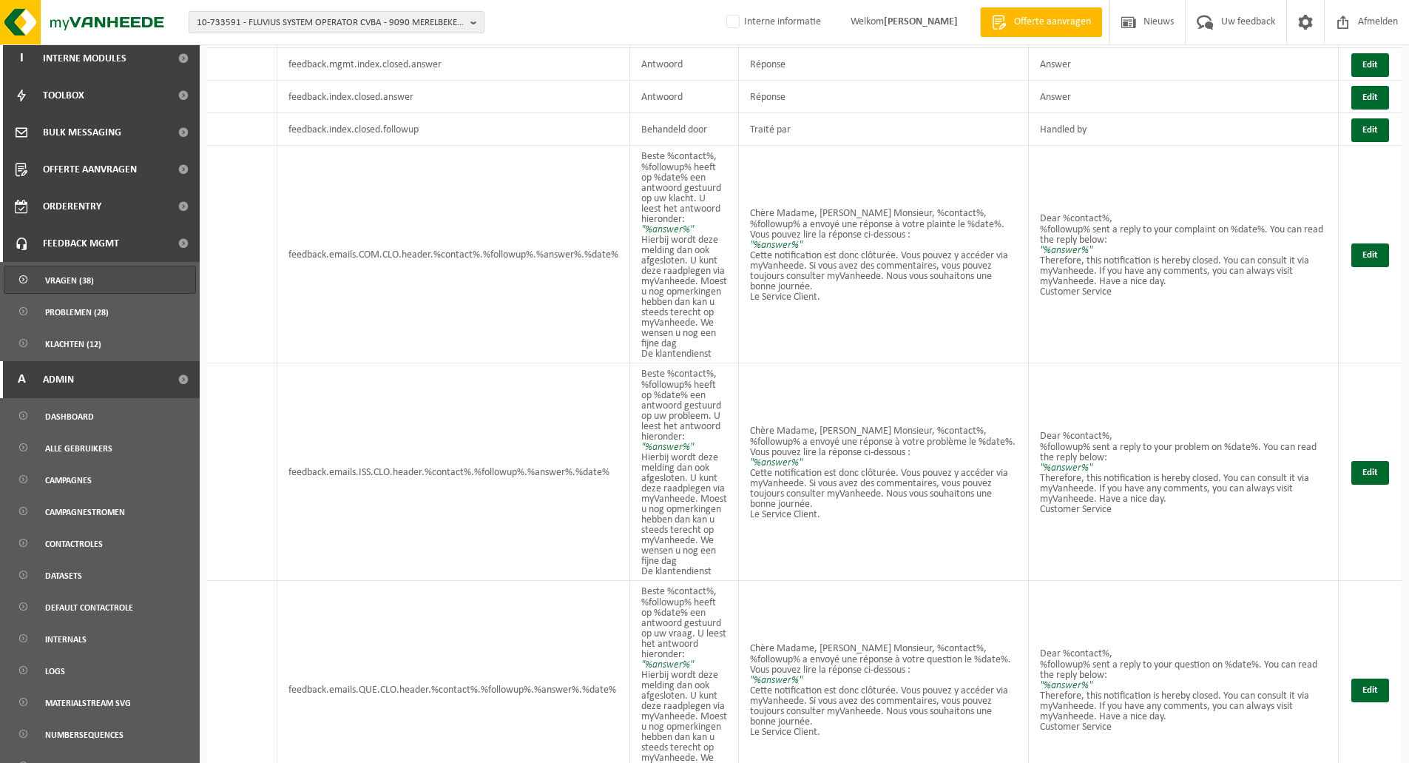
click at [78, 281] on span "Vragen (38)" at bounding box center [69, 280] width 49 height 28
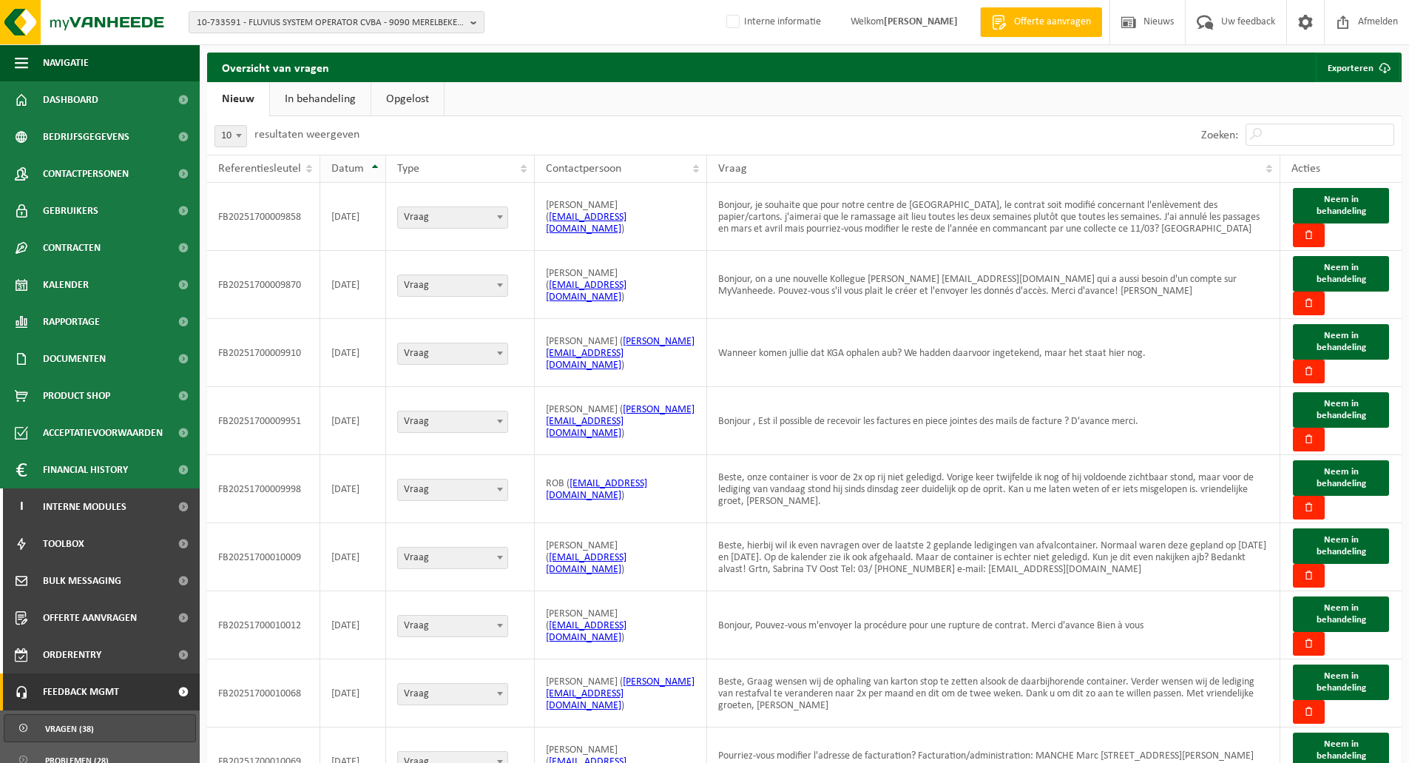
click at [340, 163] on span "Datum" at bounding box center [347, 169] width 33 height 12
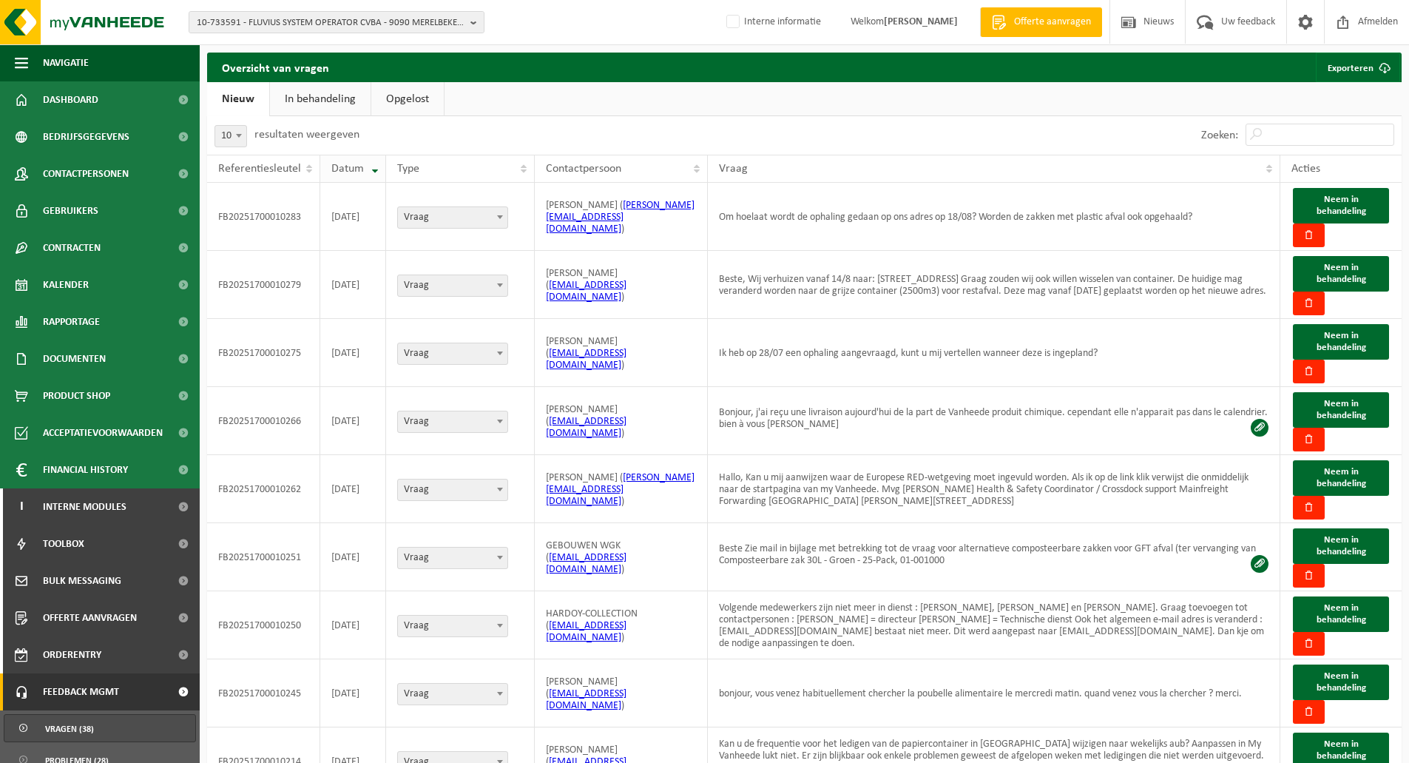
click at [351, 165] on span "Datum" at bounding box center [347, 169] width 33 height 12
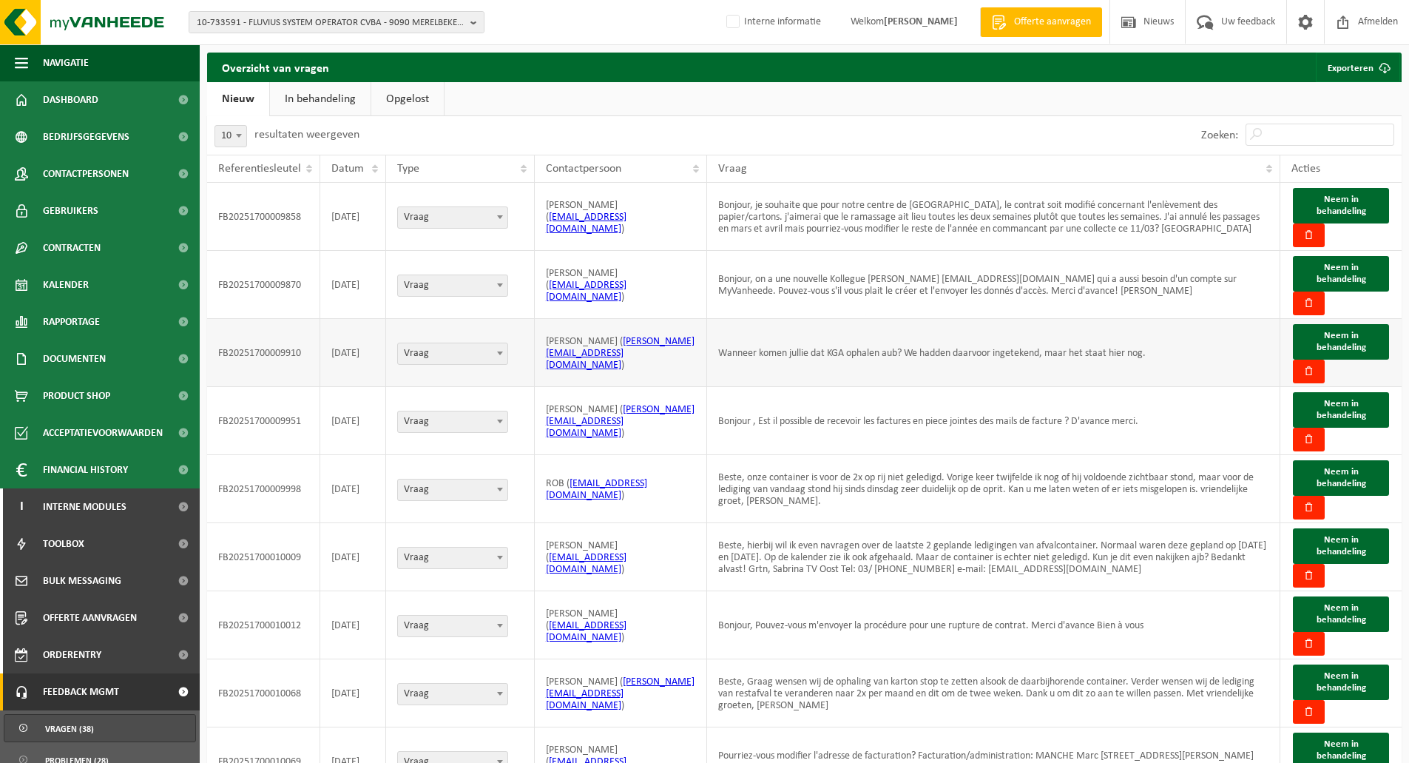
click at [1042, 343] on td "Wanneer komen jullie dat KGA ophalen aub? We hadden daarvoor ingetekend, maar h…" at bounding box center [993, 353] width 573 height 68
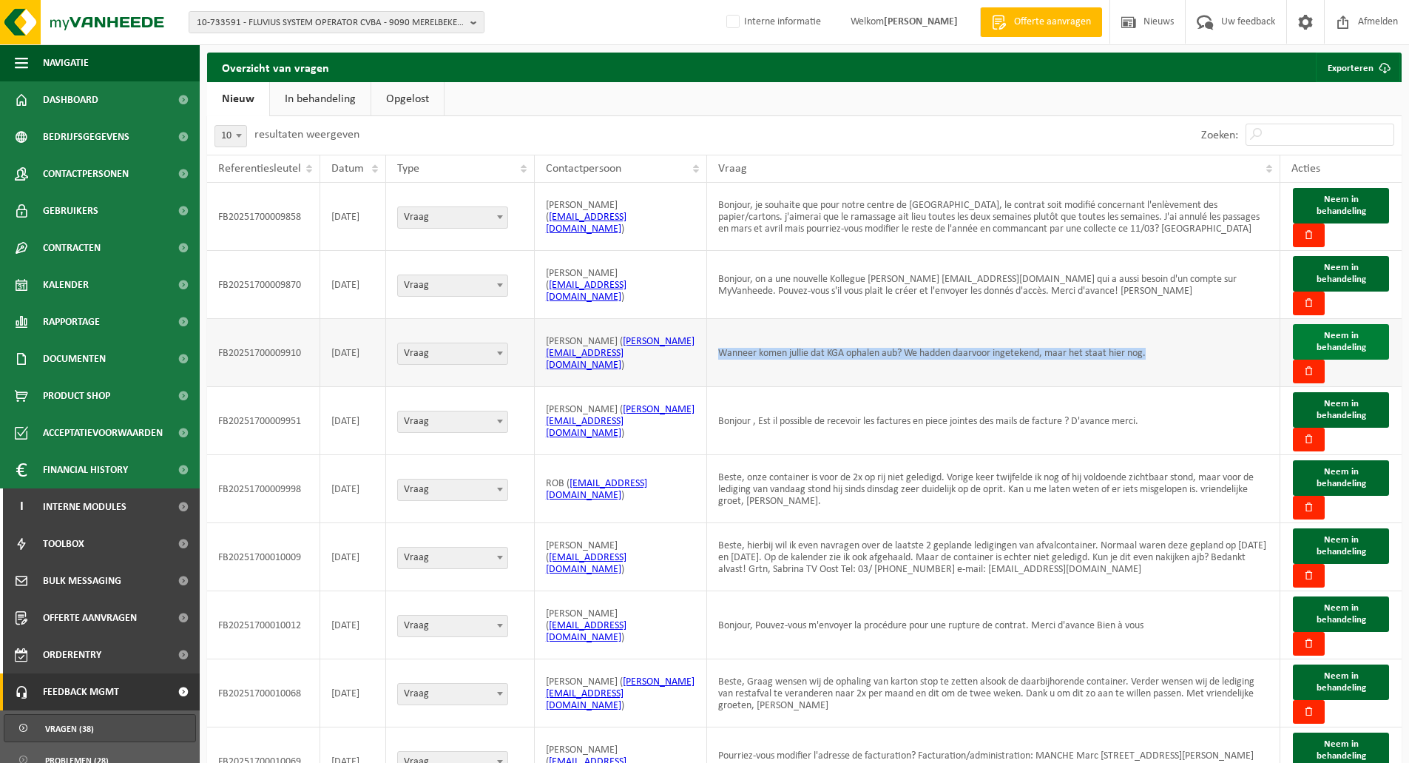
click at [1336, 337] on span "Neem in behandeling" at bounding box center [1342, 341] width 50 height 21
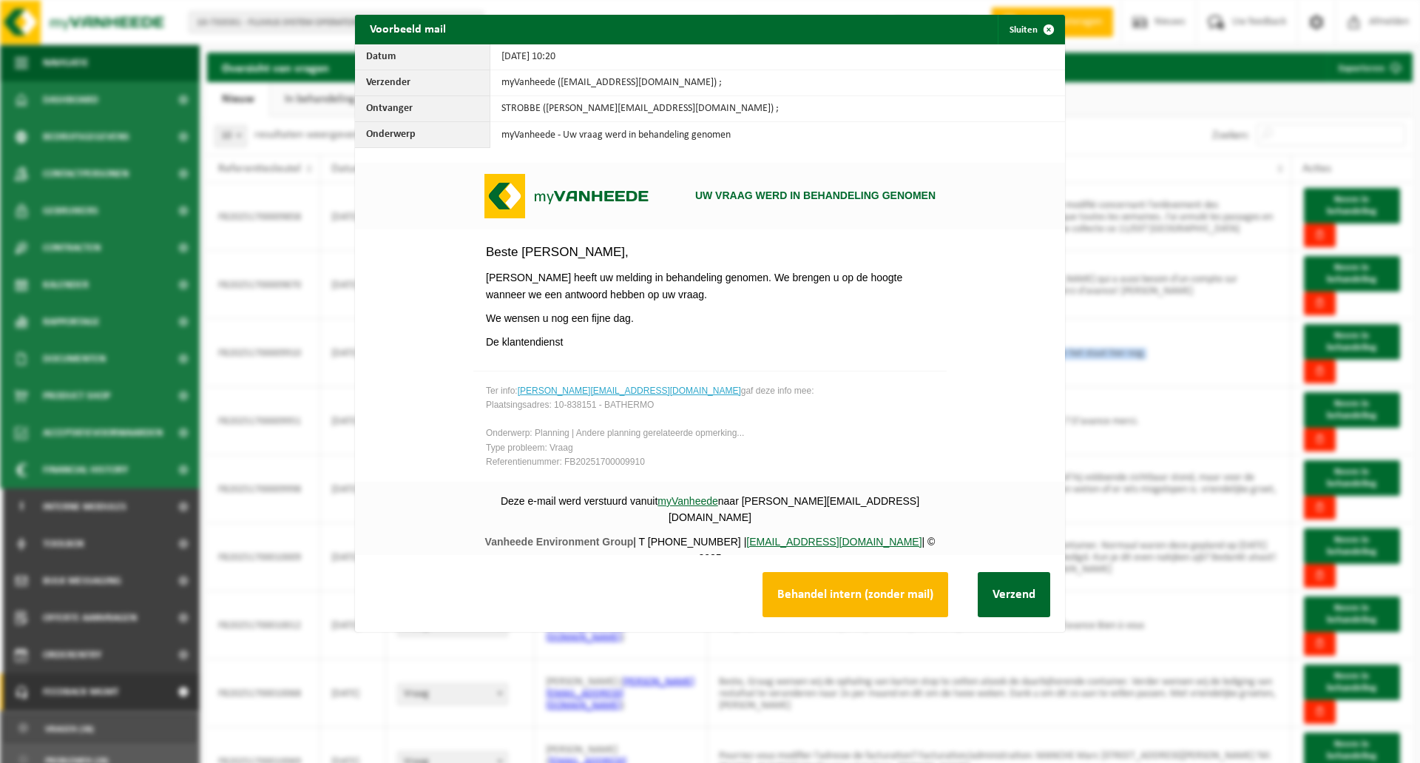
click at [838, 593] on button "Behandel intern (zonder mail)" at bounding box center [856, 594] width 186 height 45
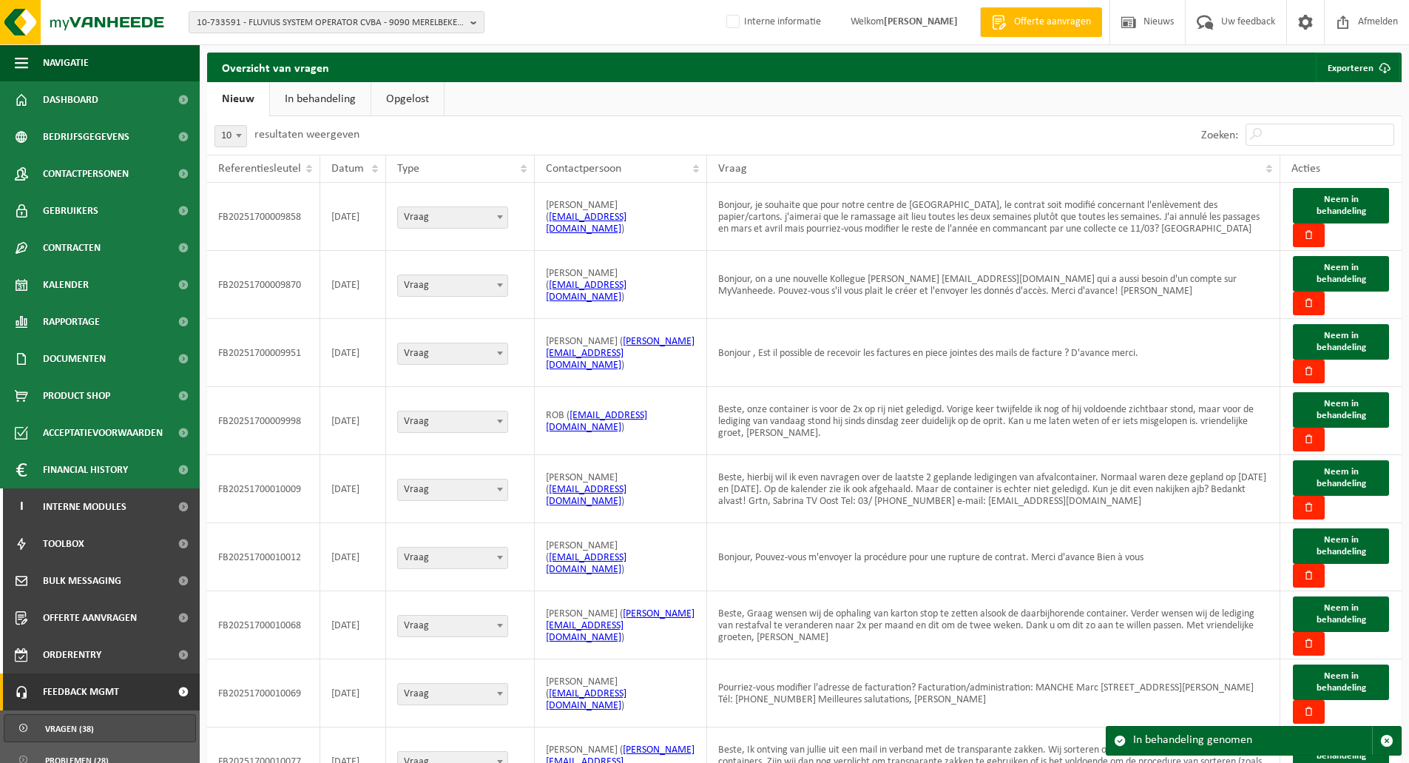
click at [326, 92] on link "In behandeling" at bounding box center [320, 99] width 101 height 34
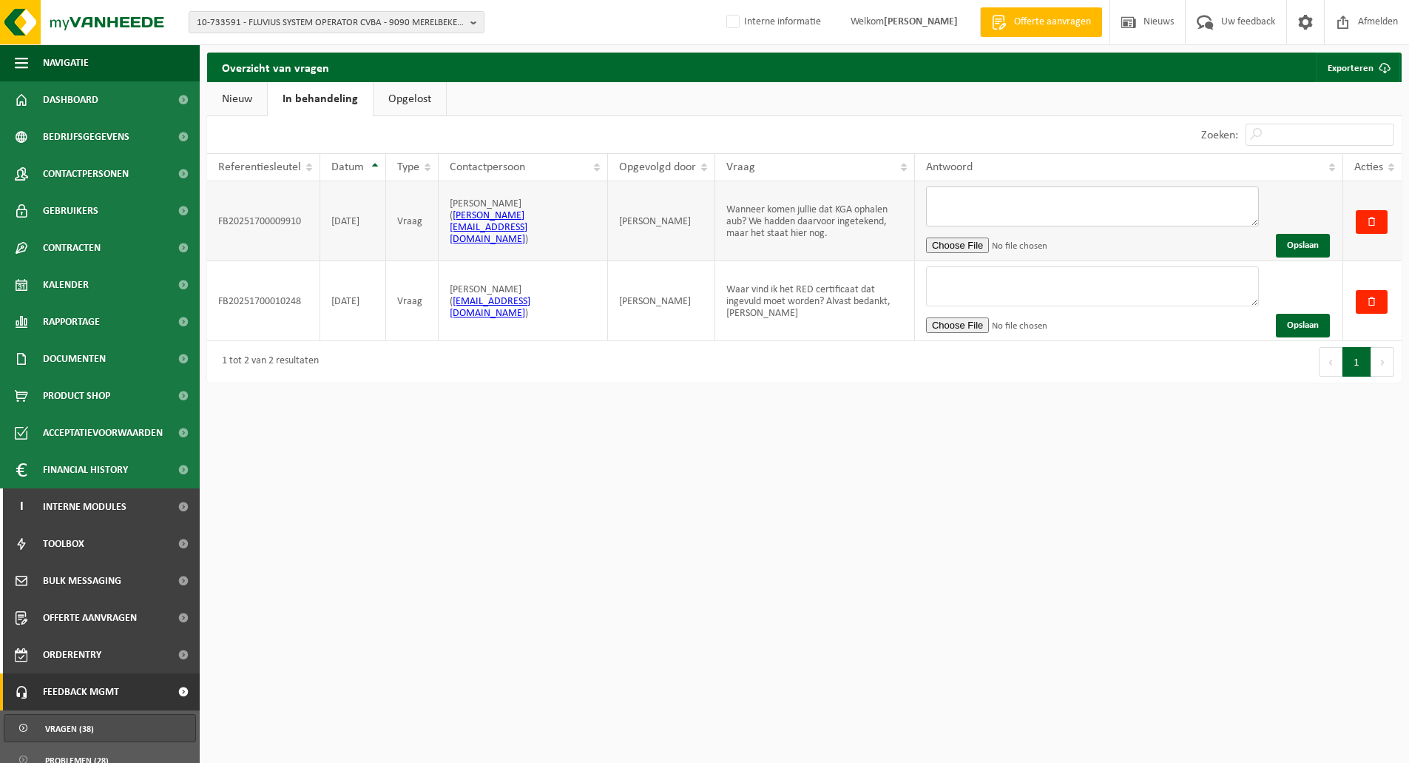
click at [985, 205] on textarea at bounding box center [1092, 206] width 333 height 40
type textarea "Ondertussen werd dit uitgevoerd."
drag, startPoint x: 560, startPoint y: 226, endPoint x: 453, endPoint y: 235, distance: 107.7
click at [453, 235] on td "CHRISTINE STROBBE ( christine@bathermo.be )" at bounding box center [523, 221] width 169 height 80
copy td "christine@bathermo.be )"
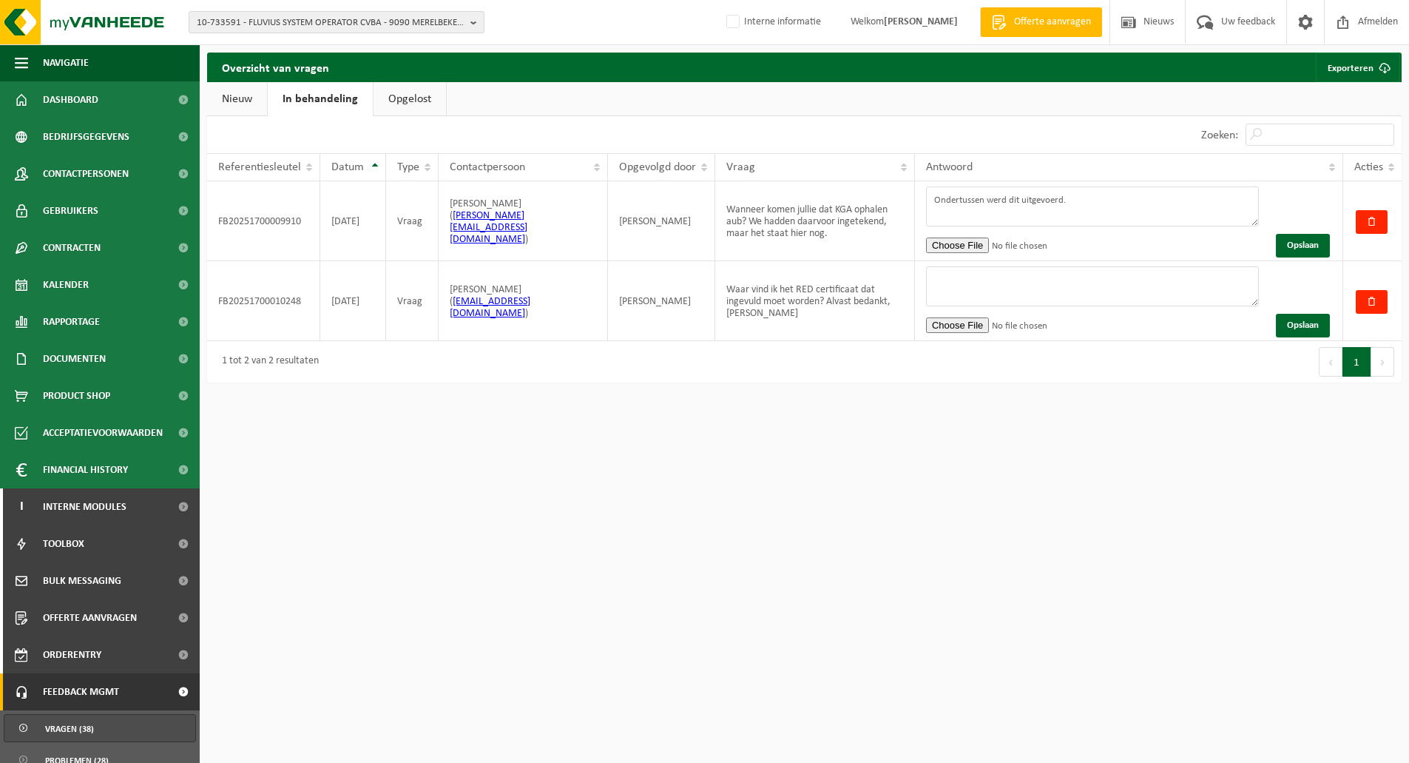
click at [501, 442] on div "10-733591 - FLUVIUS SYSTEM OPERATOR CVBA - 9090 MERELBEKE-[GEOGRAPHIC_DATA], BR…" at bounding box center [704, 450] width 1409 height 901
click at [696, 96] on ul "Nieuw In behandeling Opgelost" at bounding box center [804, 99] width 1195 height 34
click at [975, 197] on textarea "Ondertussen werd dit uitgevoerd." at bounding box center [1092, 206] width 333 height 40
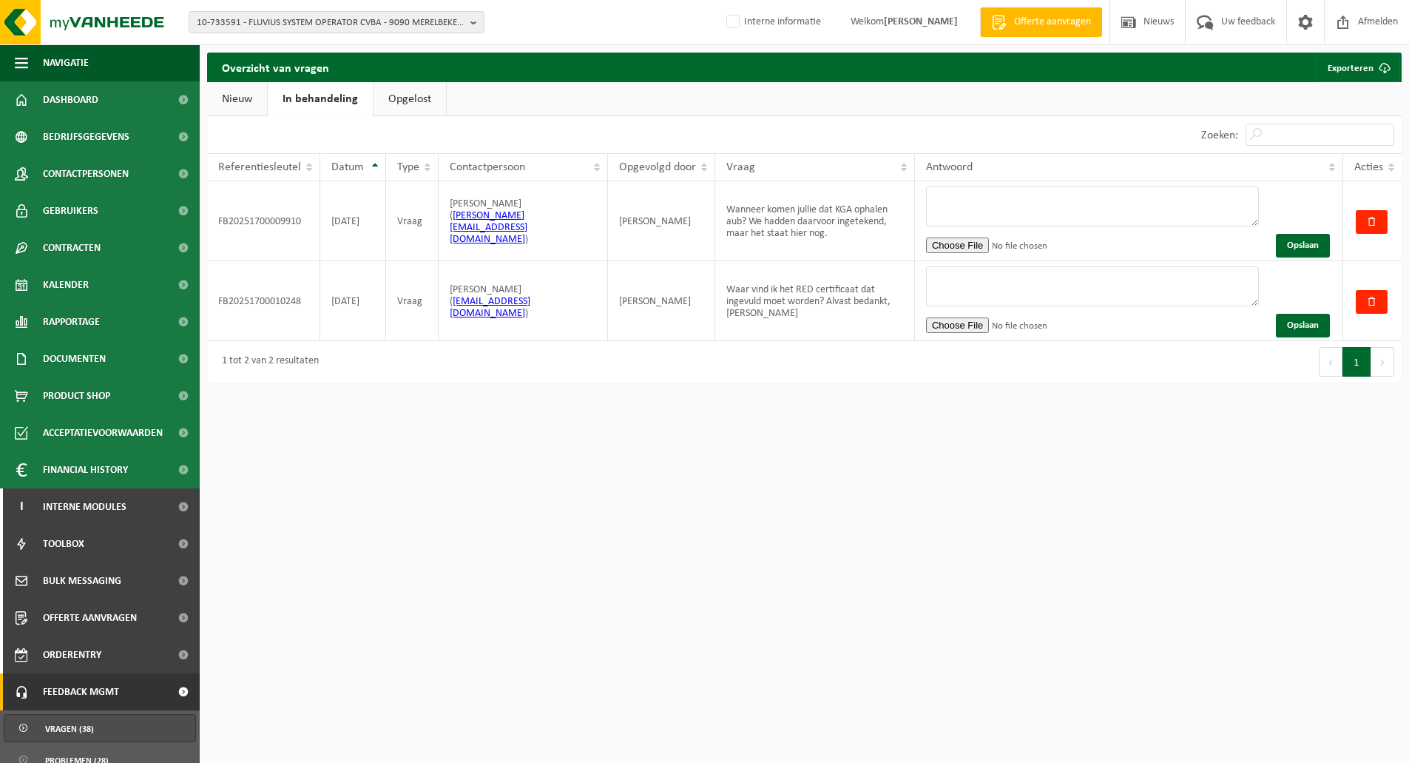
click at [945, 122] on div "Zoeken:" at bounding box center [1104, 134] width 598 height 37
click at [232, 96] on link "Nieuw" at bounding box center [237, 99] width 60 height 34
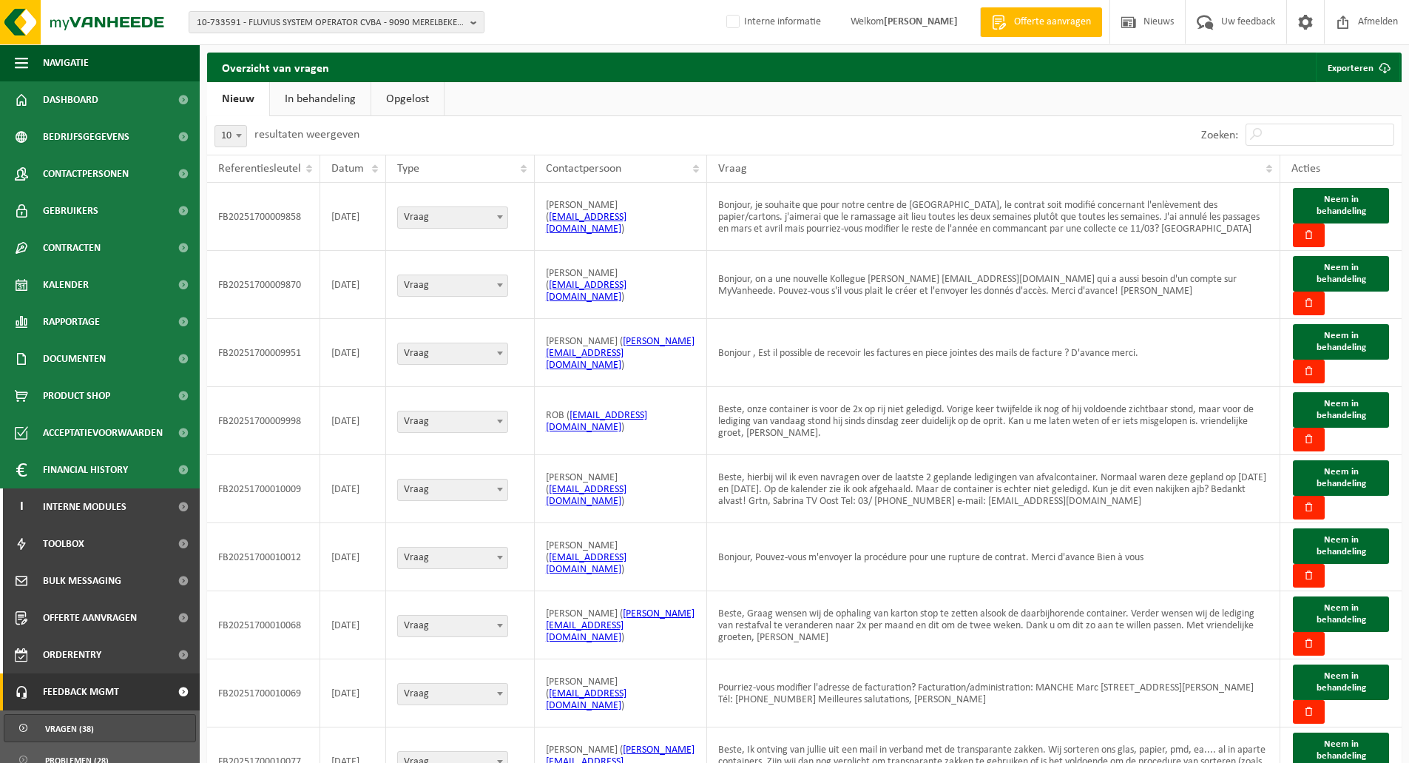
click at [700, 116] on div "10 25 50 100 10 resultaten weergeven" at bounding box center [506, 135] width 598 height 38
click at [325, 103] on link "In behandeling" at bounding box center [320, 99] width 101 height 34
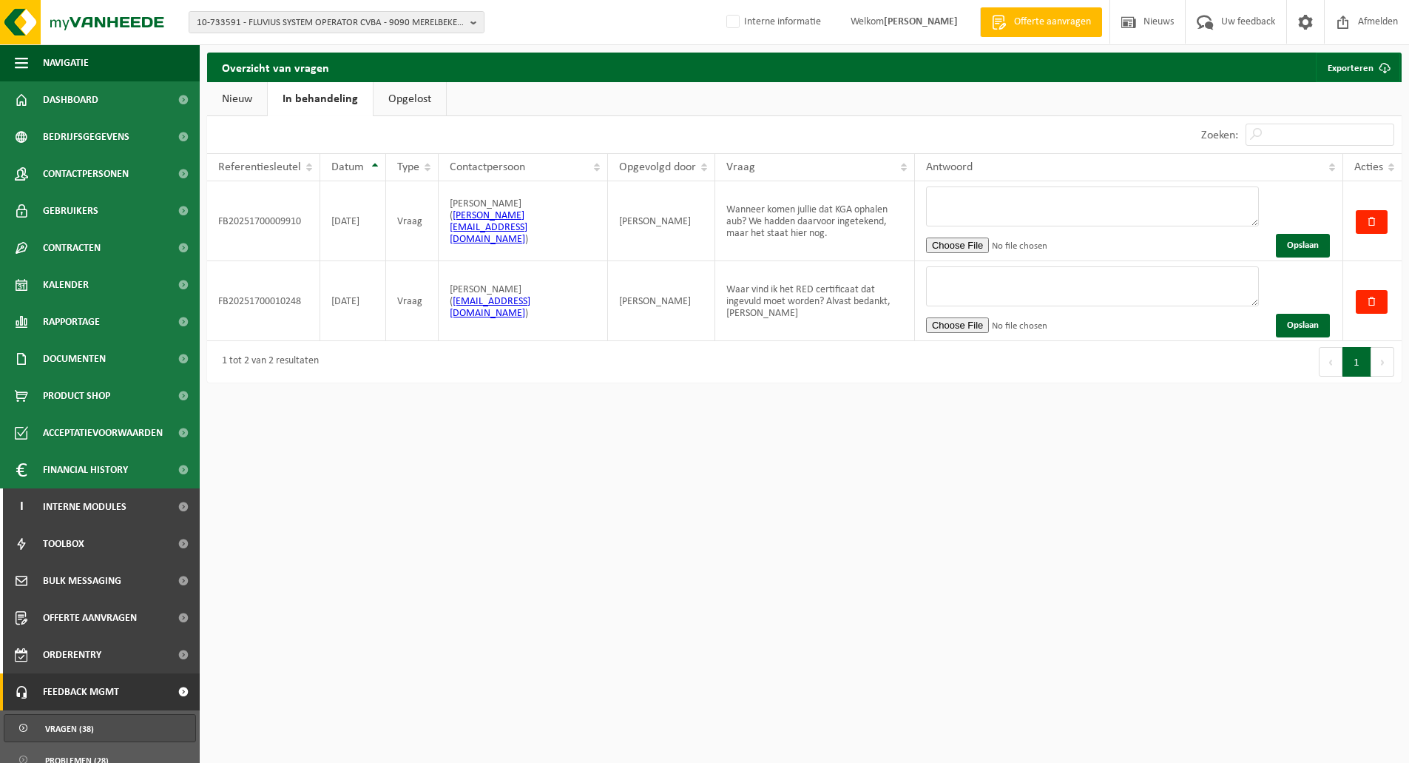
click at [251, 104] on link "Nieuw" at bounding box center [237, 99] width 60 height 34
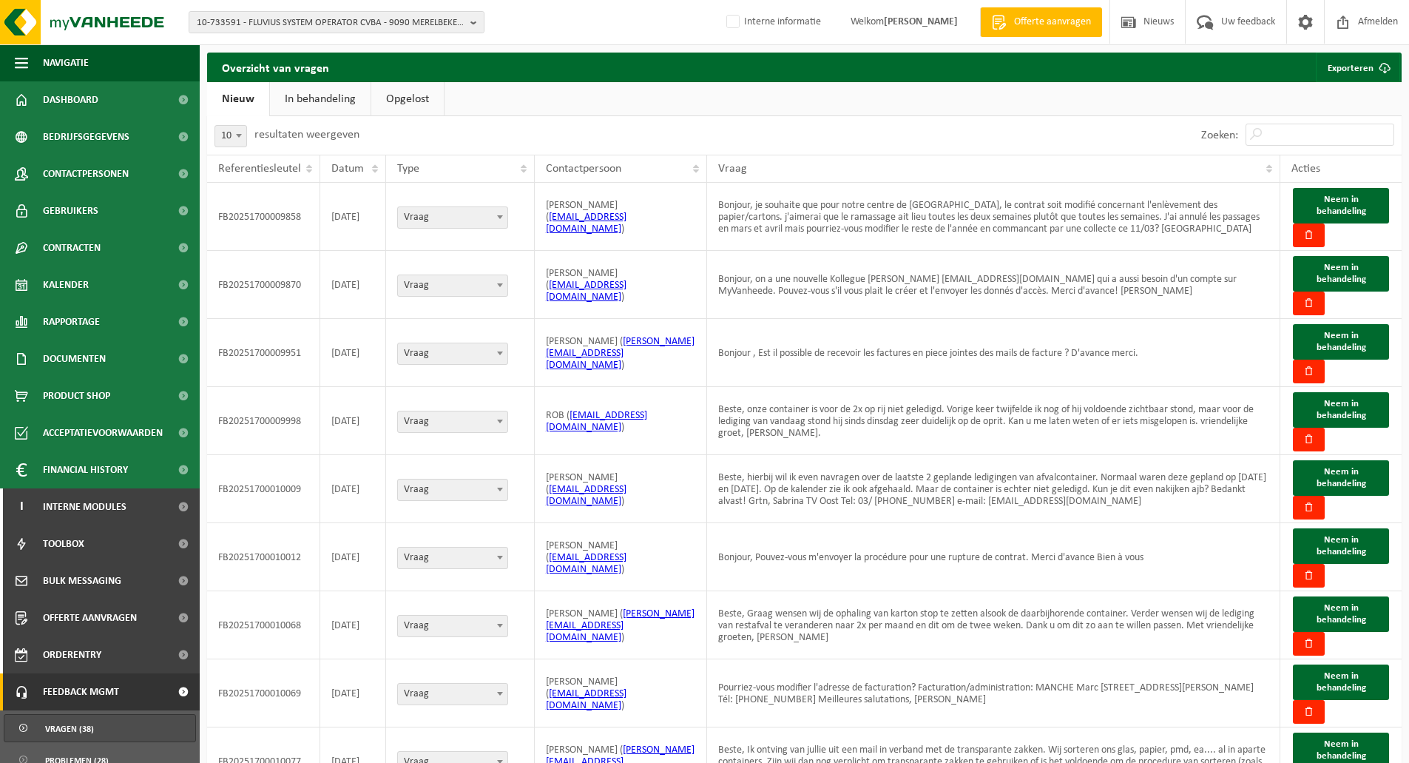
click at [620, 82] on ul "Nieuw In behandeling Opgelost" at bounding box center [804, 99] width 1195 height 34
click at [564, 97] on ul "Nieuw In behandeling Opgelost" at bounding box center [804, 99] width 1195 height 34
click at [330, 94] on link "In behandeling" at bounding box center [320, 99] width 101 height 34
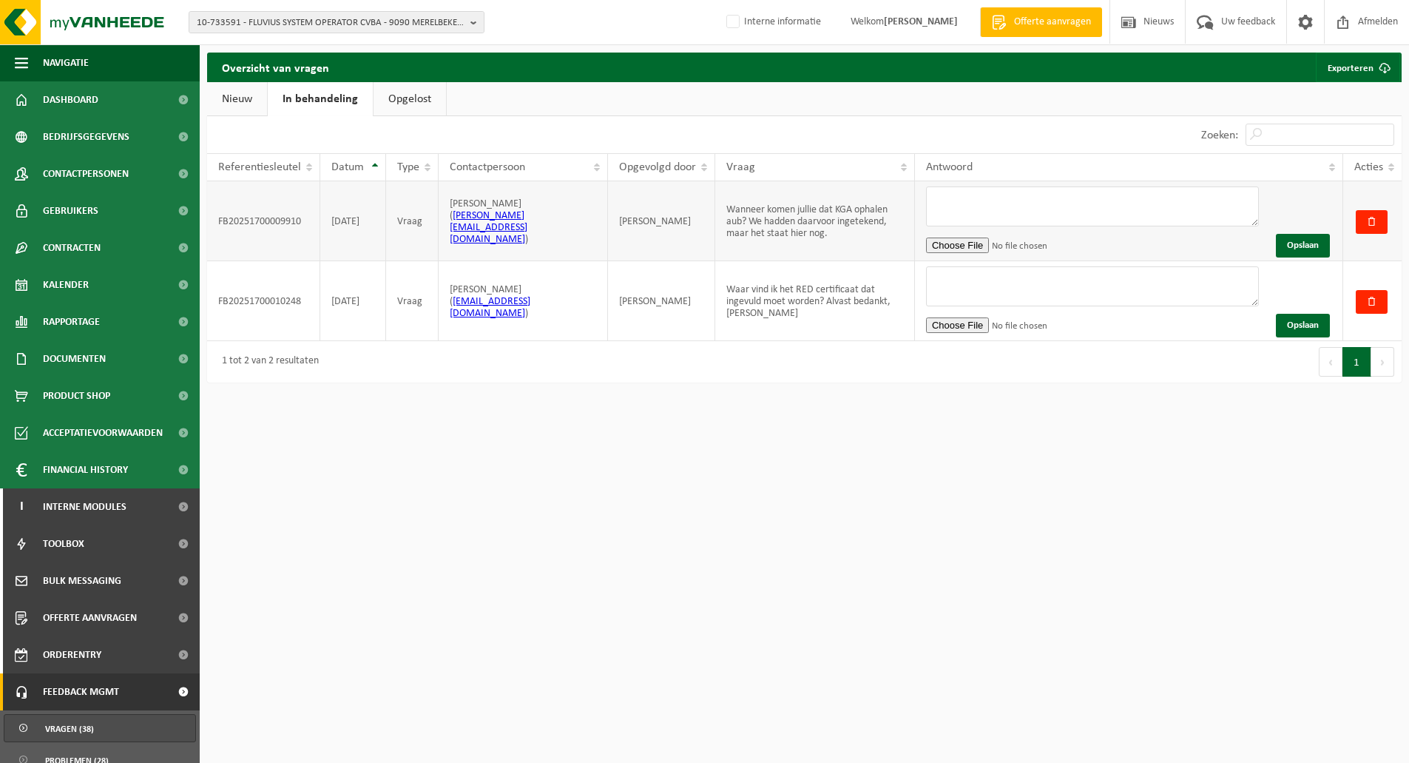
click at [654, 215] on td "[PERSON_NAME]" at bounding box center [661, 221] width 107 height 80
click at [601, 97] on ul "Nieuw In behandeling Opgelost" at bounding box center [804, 99] width 1195 height 34
click at [582, 91] on ul "Nieuw In behandeling Opgelost" at bounding box center [804, 99] width 1195 height 34
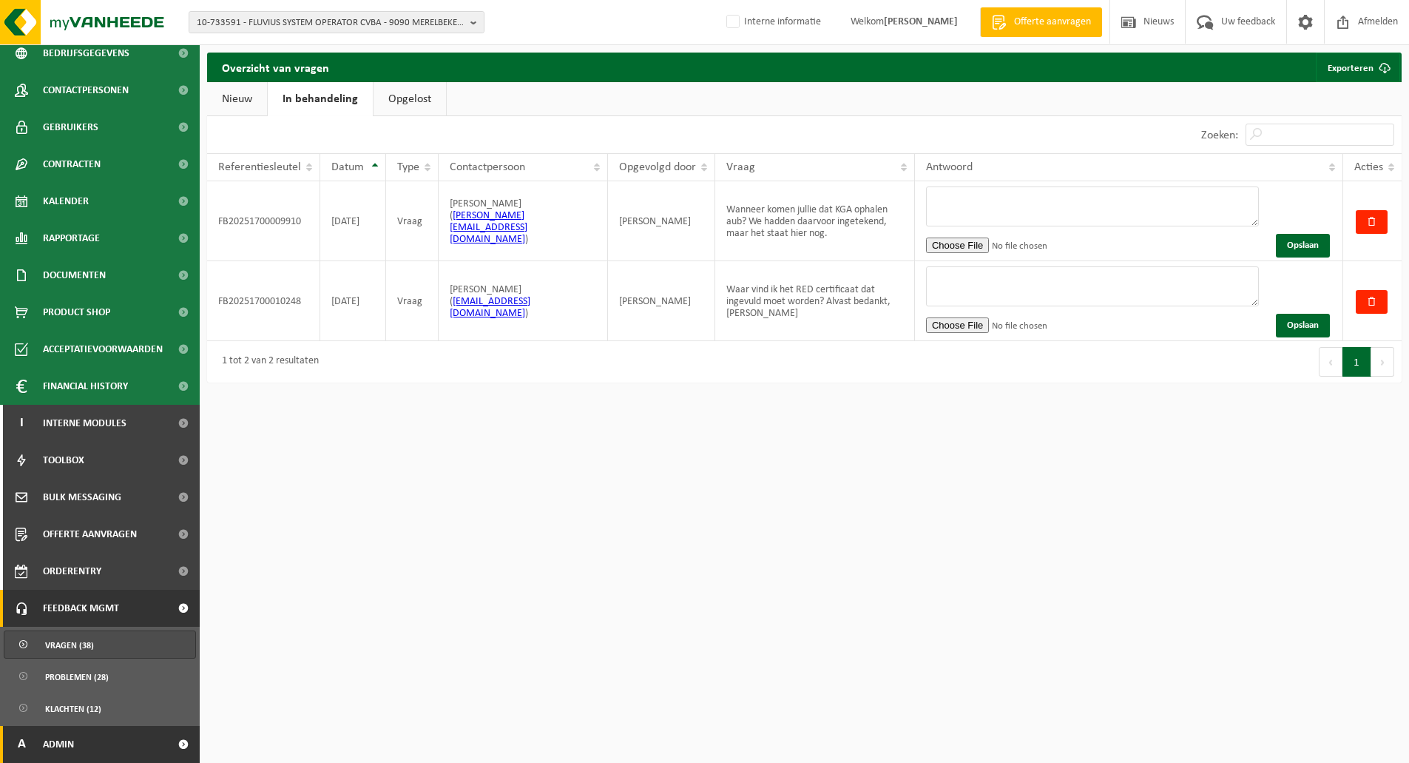
click at [74, 745] on span "Admin" at bounding box center [58, 744] width 31 height 37
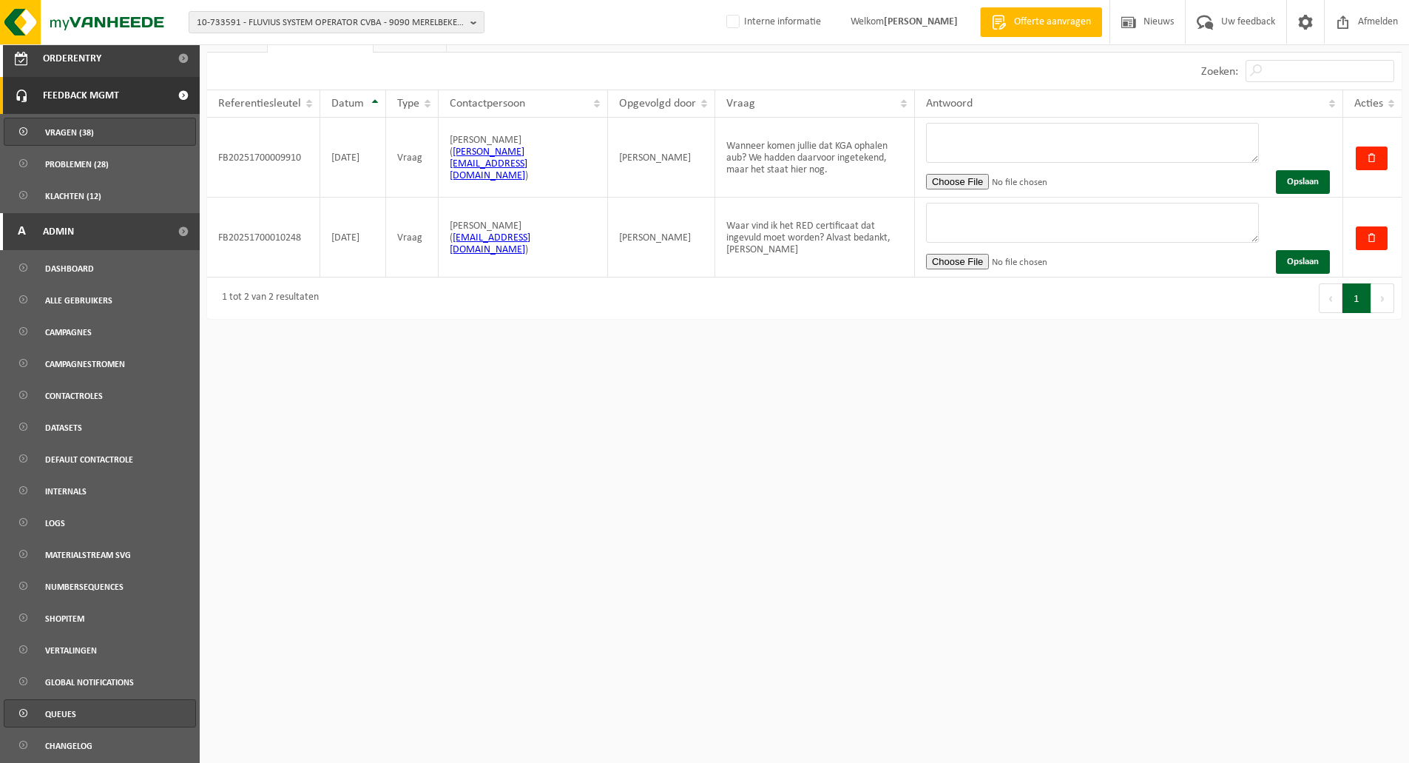
scroll to position [138, 0]
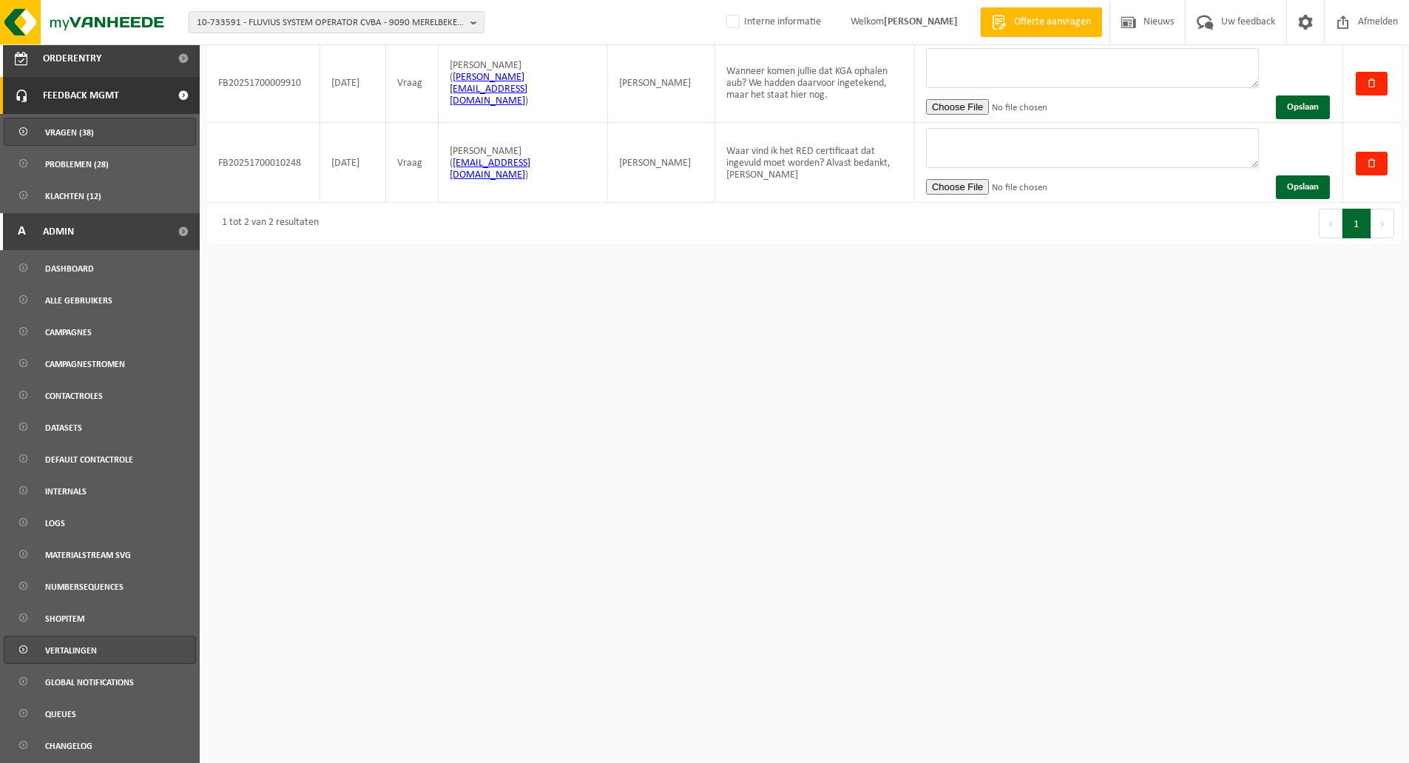
click at [75, 658] on span "Vertalingen" at bounding box center [71, 650] width 52 height 28
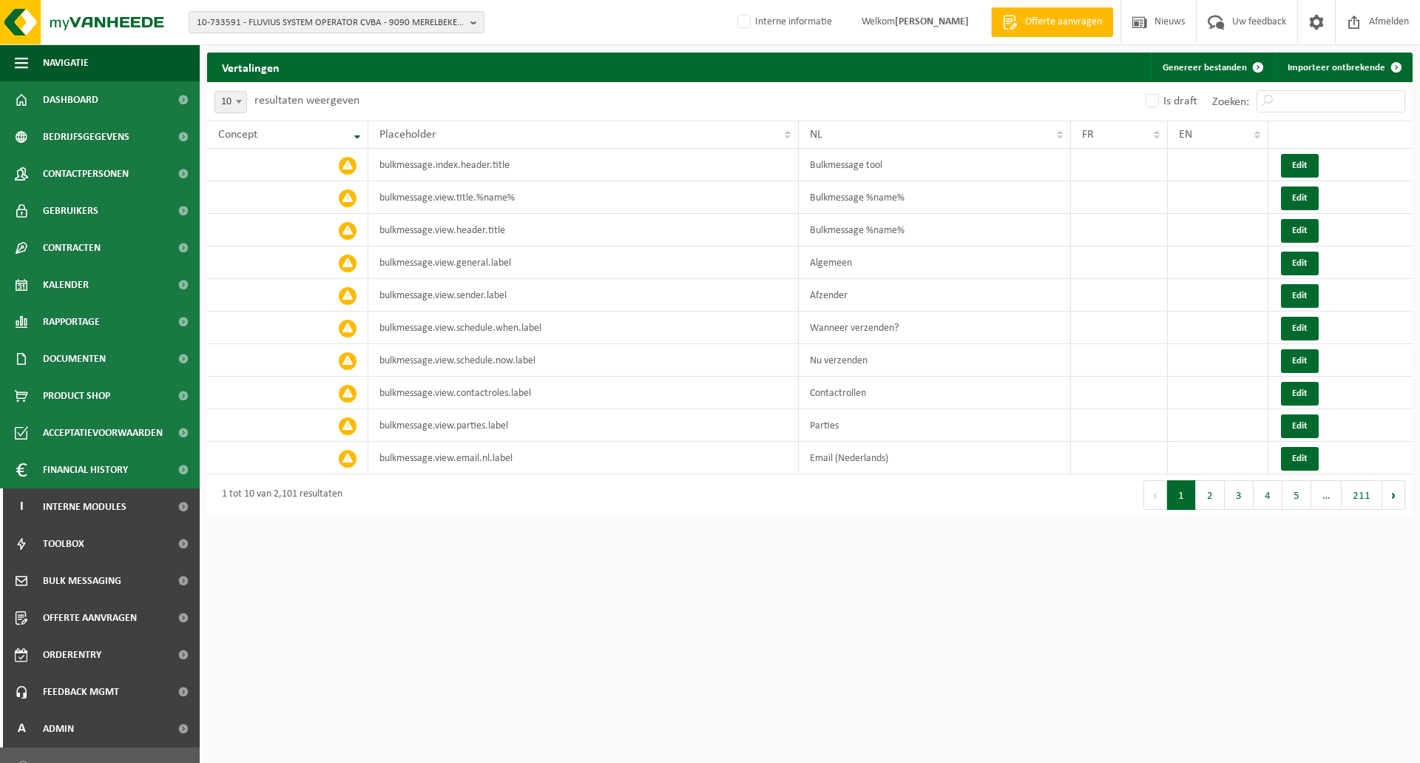
click at [237, 103] on b at bounding box center [239, 102] width 6 height 4
select select "100"
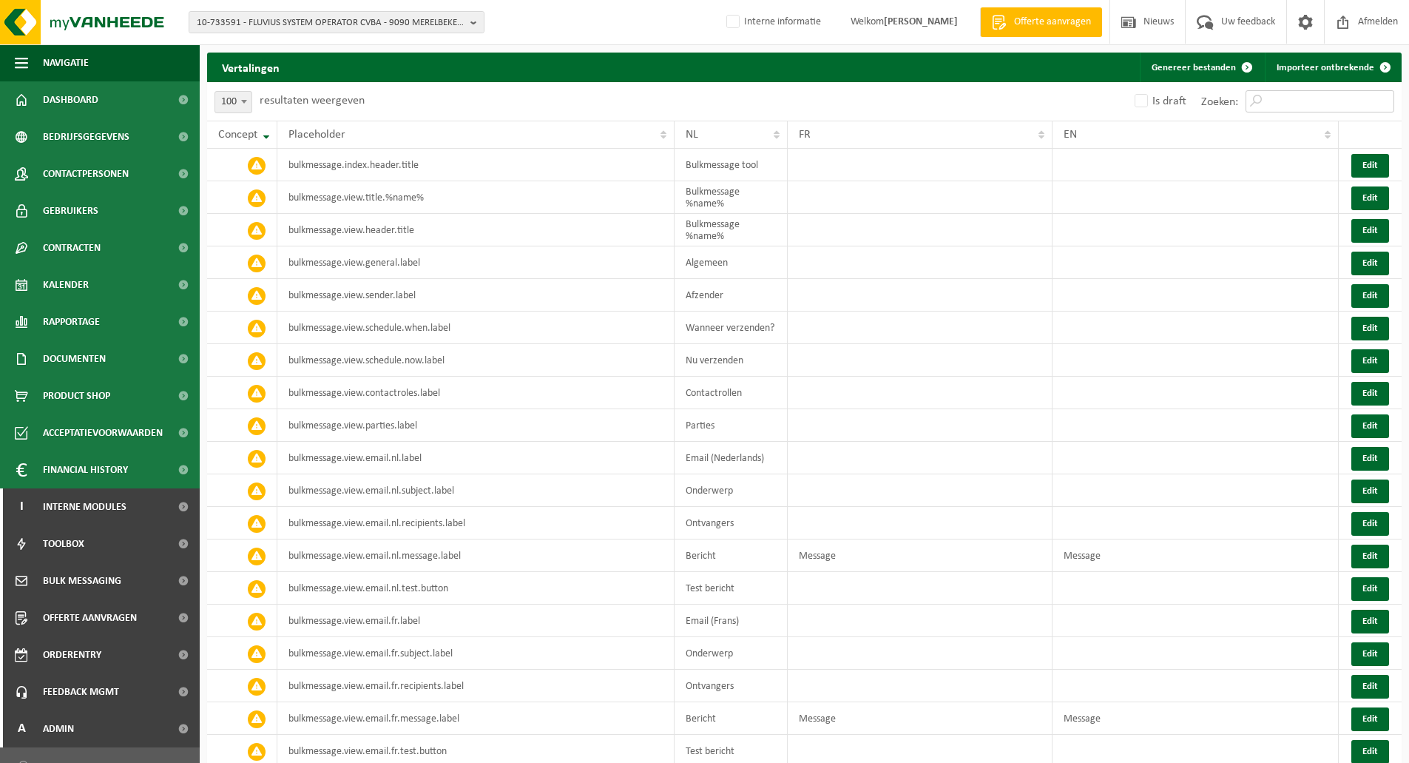
click at [1274, 102] on input "Zoeken:" at bounding box center [1320, 101] width 149 height 22
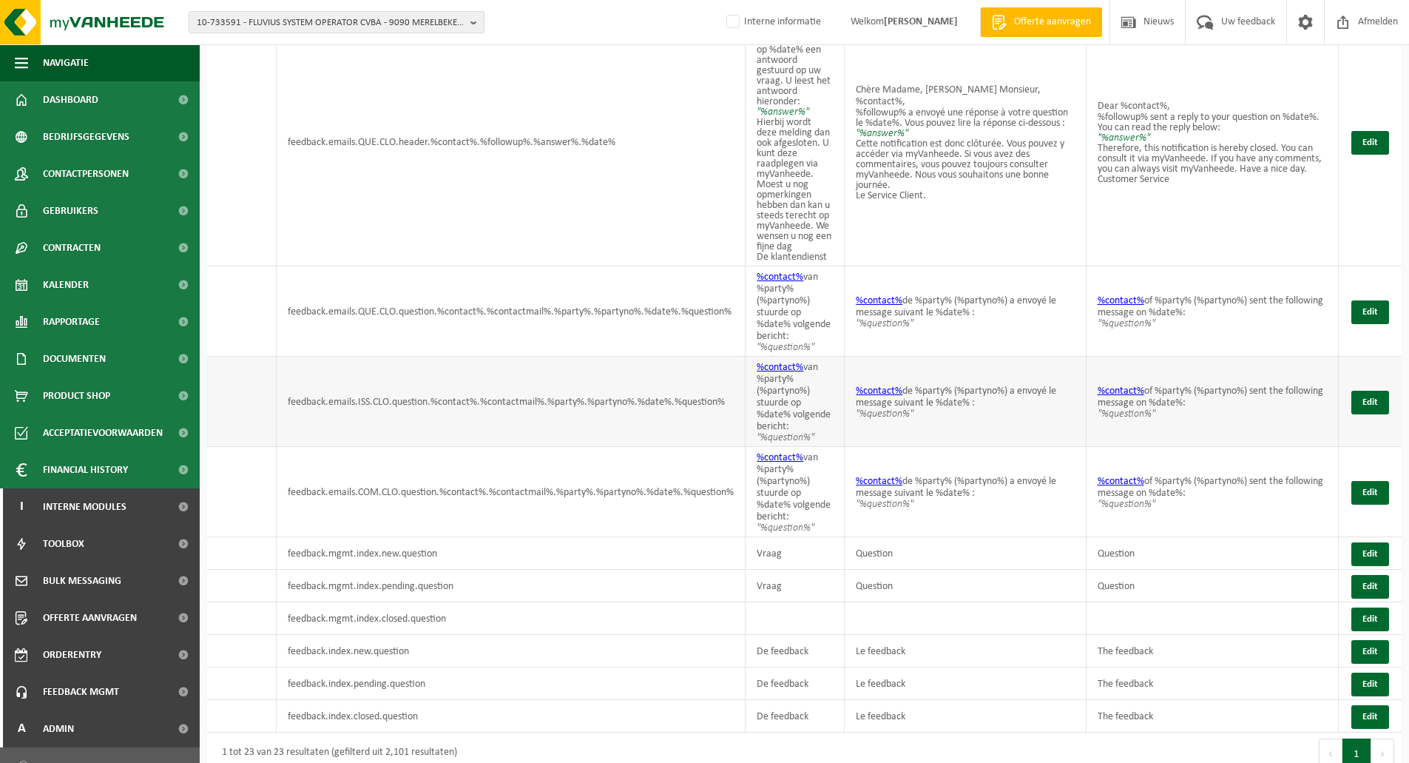
scroll to position [726, 0]
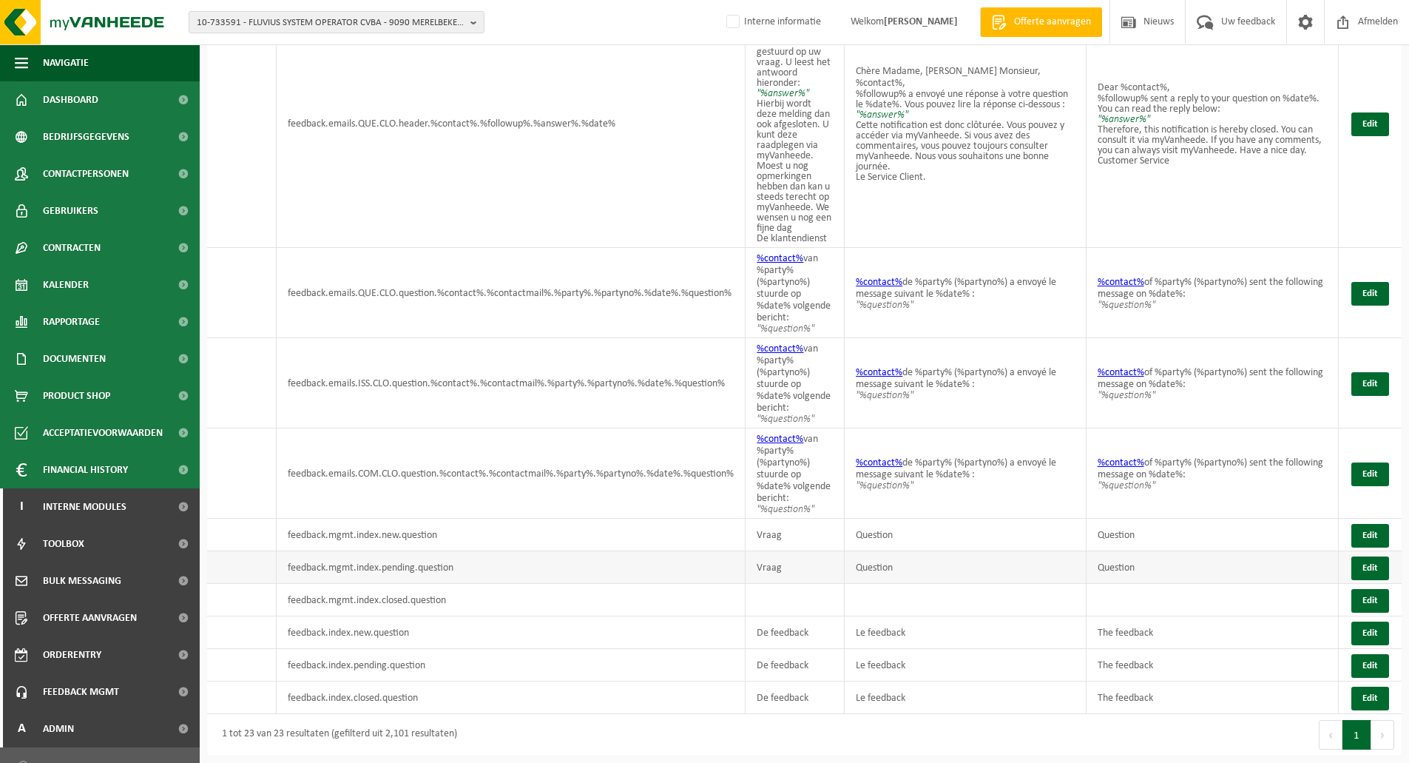
type input "question"
drag, startPoint x: 759, startPoint y: 566, endPoint x: 1140, endPoint y: 569, distance: 381.0
click at [1140, 569] on tr "feedback.mgmt.index.pending.question Vraag Question Question Edit" at bounding box center [804, 567] width 1195 height 33
copy tr "Vraag Question Question"
click at [1368, 603] on button "Edit" at bounding box center [1370, 601] width 38 height 24
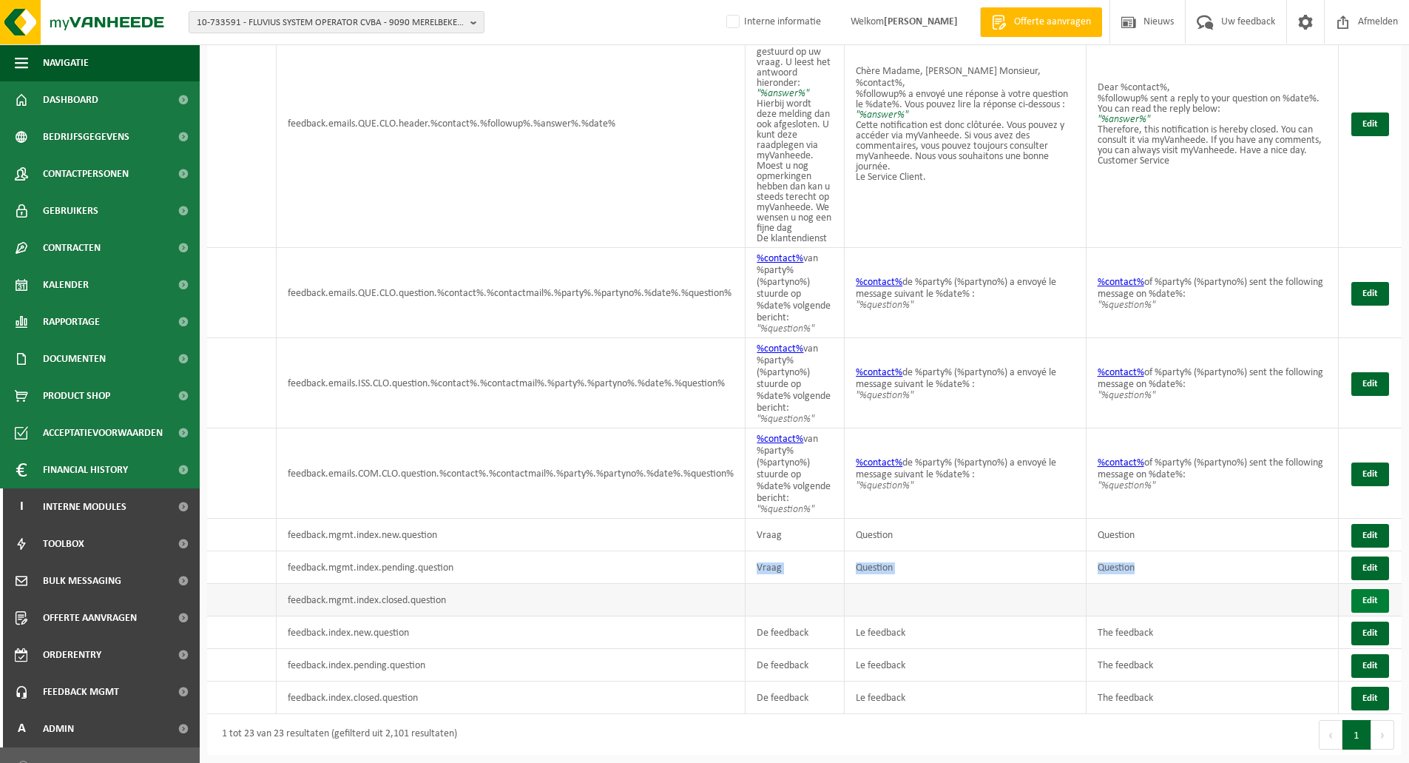
scroll to position [715, 0]
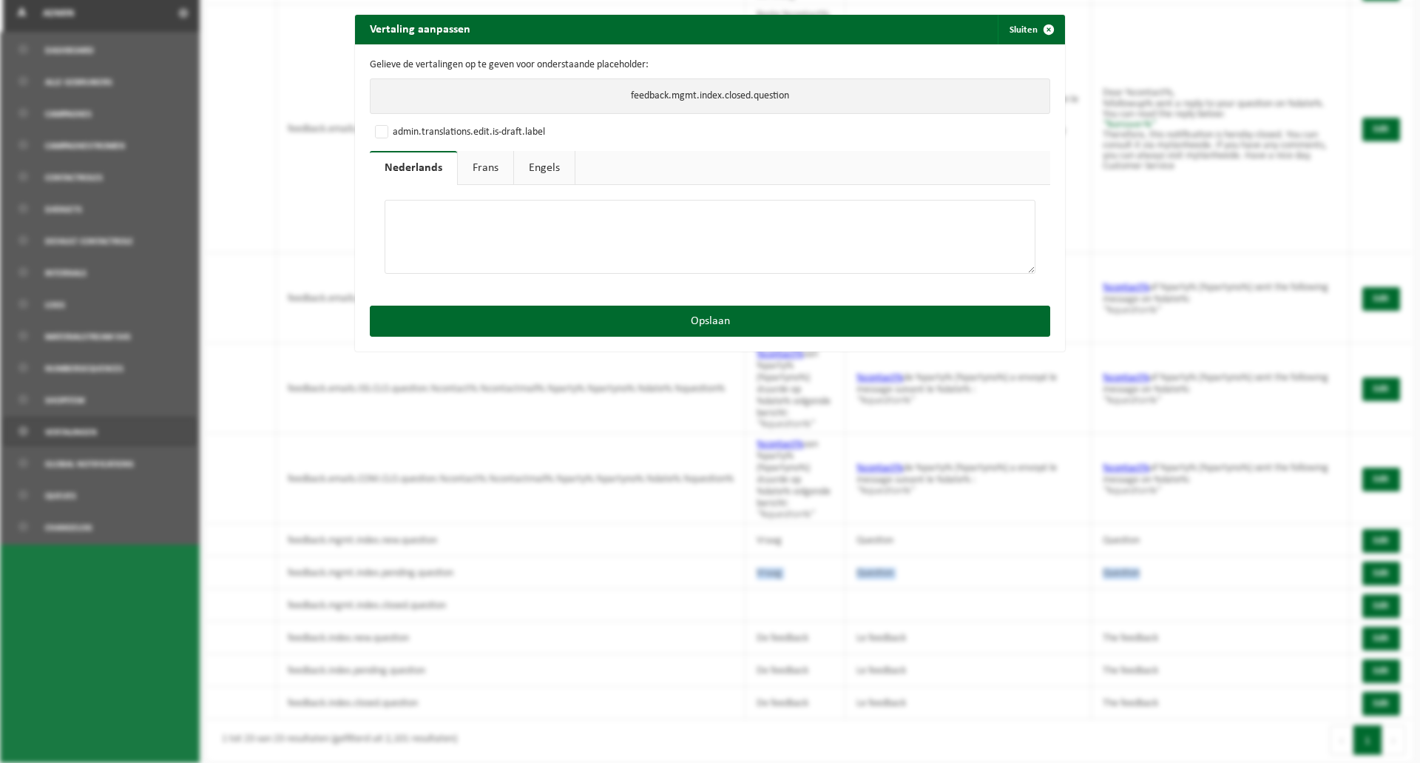
click at [510, 234] on textarea at bounding box center [710, 237] width 651 height 74
paste textarea "Vraag"
type textarea "Vraag"
click at [498, 169] on link "Frans" at bounding box center [485, 168] width 55 height 34
drag, startPoint x: 489, startPoint y: 219, endPoint x: 526, endPoint y: 181, distance: 52.8
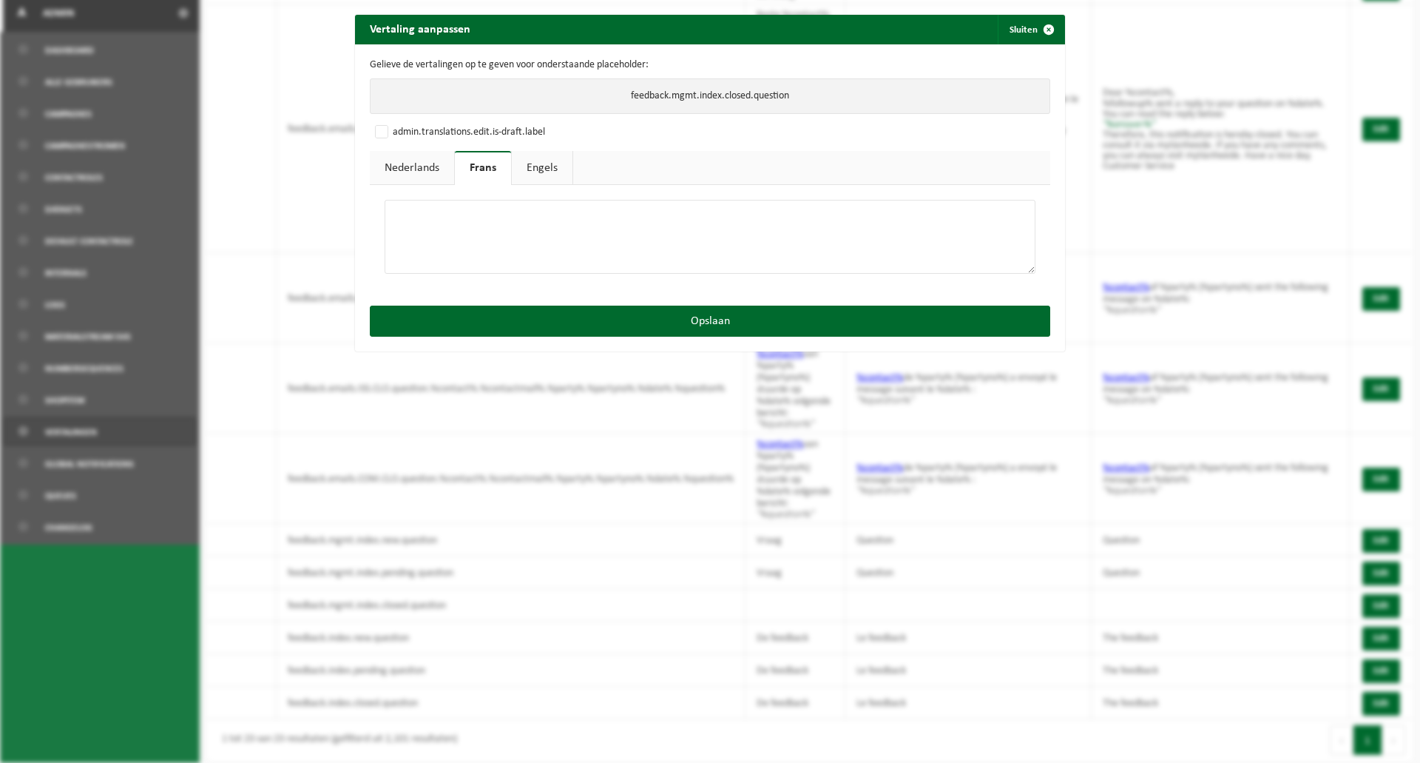
click at [489, 219] on textarea at bounding box center [710, 237] width 651 height 74
paste textarea "Question"
type textarea "Question"
click at [536, 169] on link "Engels" at bounding box center [542, 168] width 61 height 34
click at [508, 228] on textarea at bounding box center [710, 237] width 651 height 74
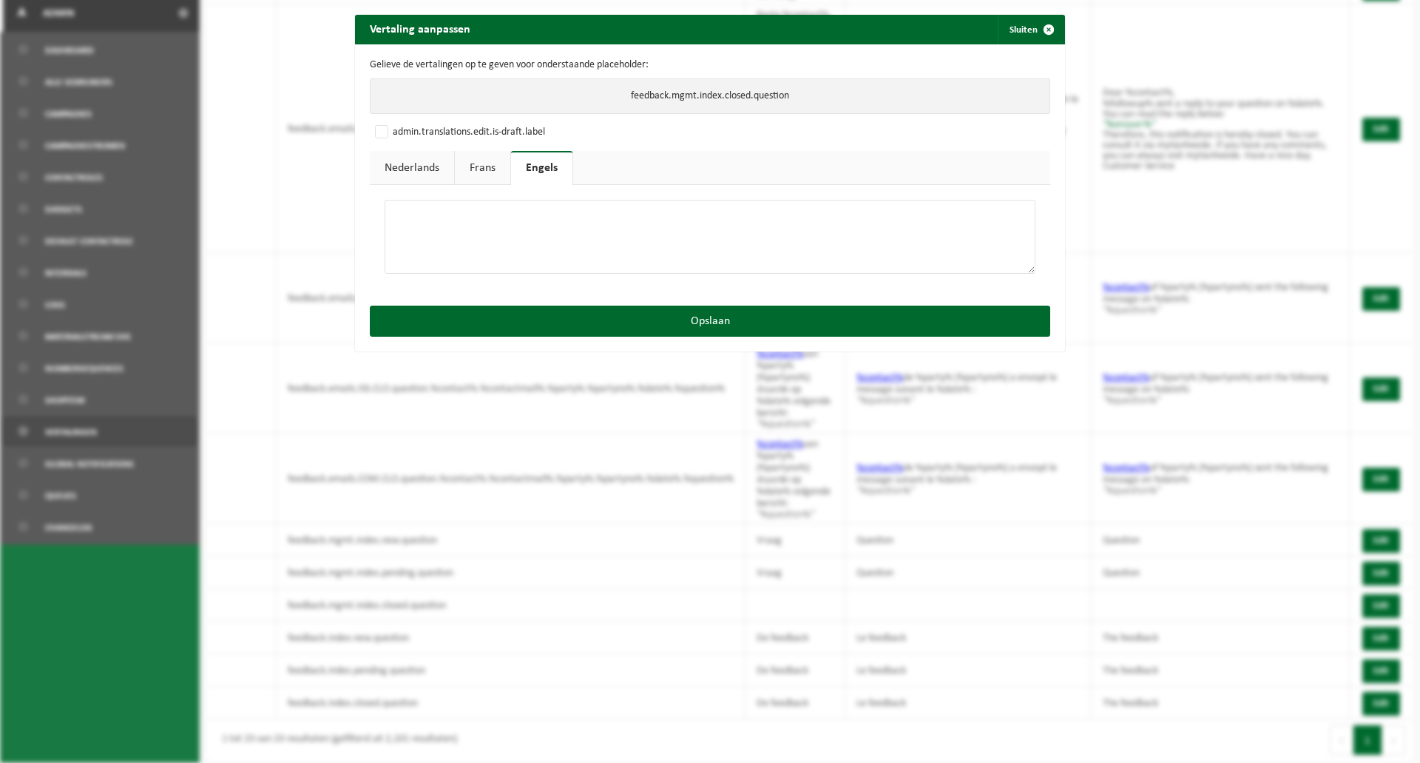
paste textarea "Question"
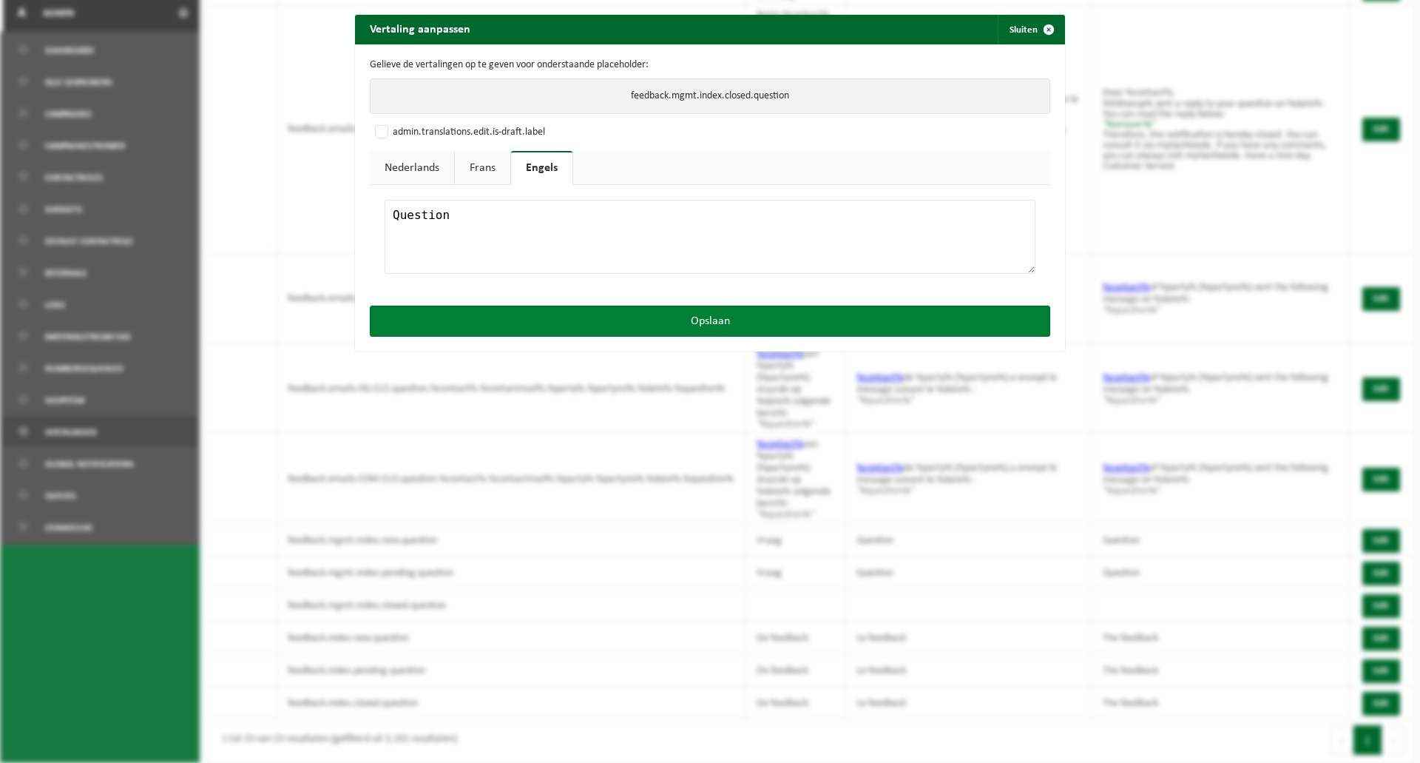
type textarea "Question"
click at [604, 320] on button "Opslaan" at bounding box center [710, 320] width 681 height 31
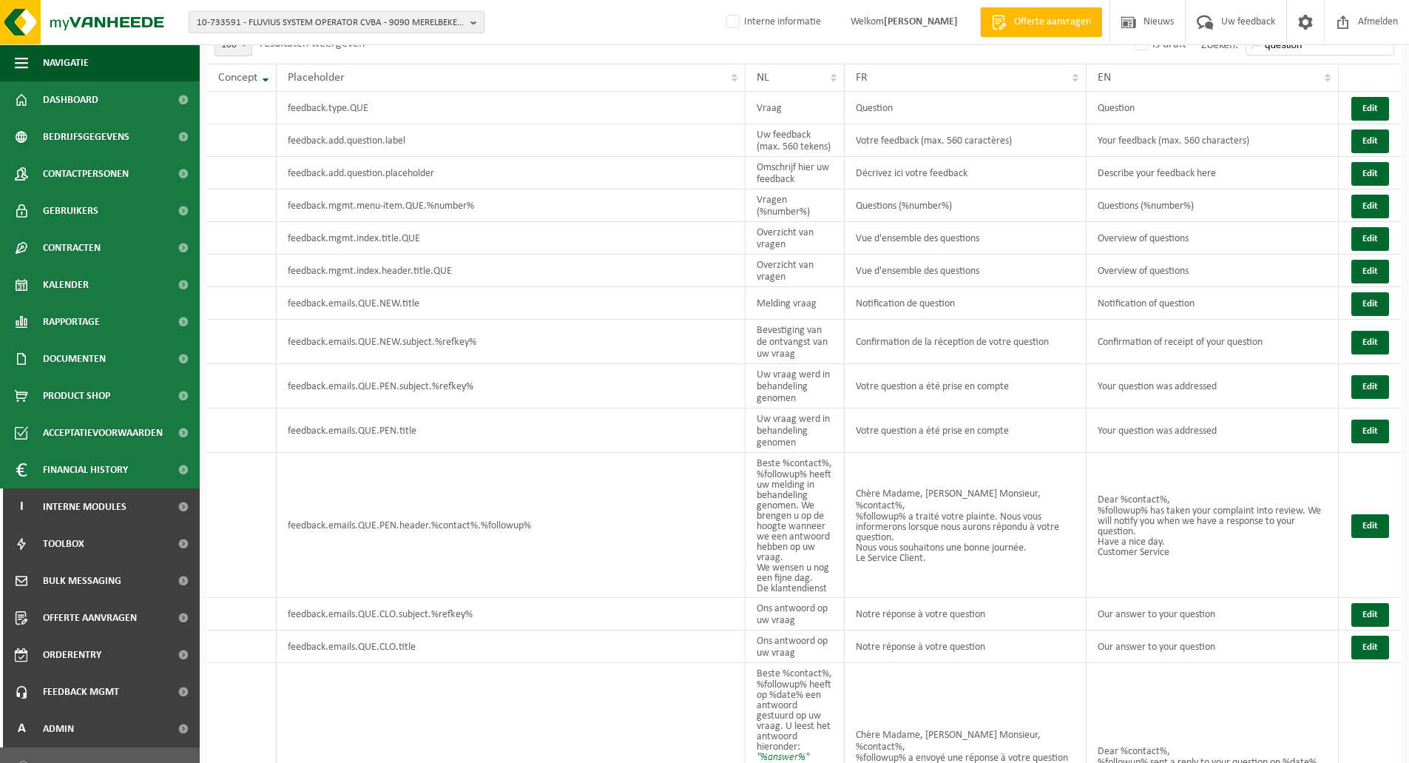
scroll to position [0, 0]
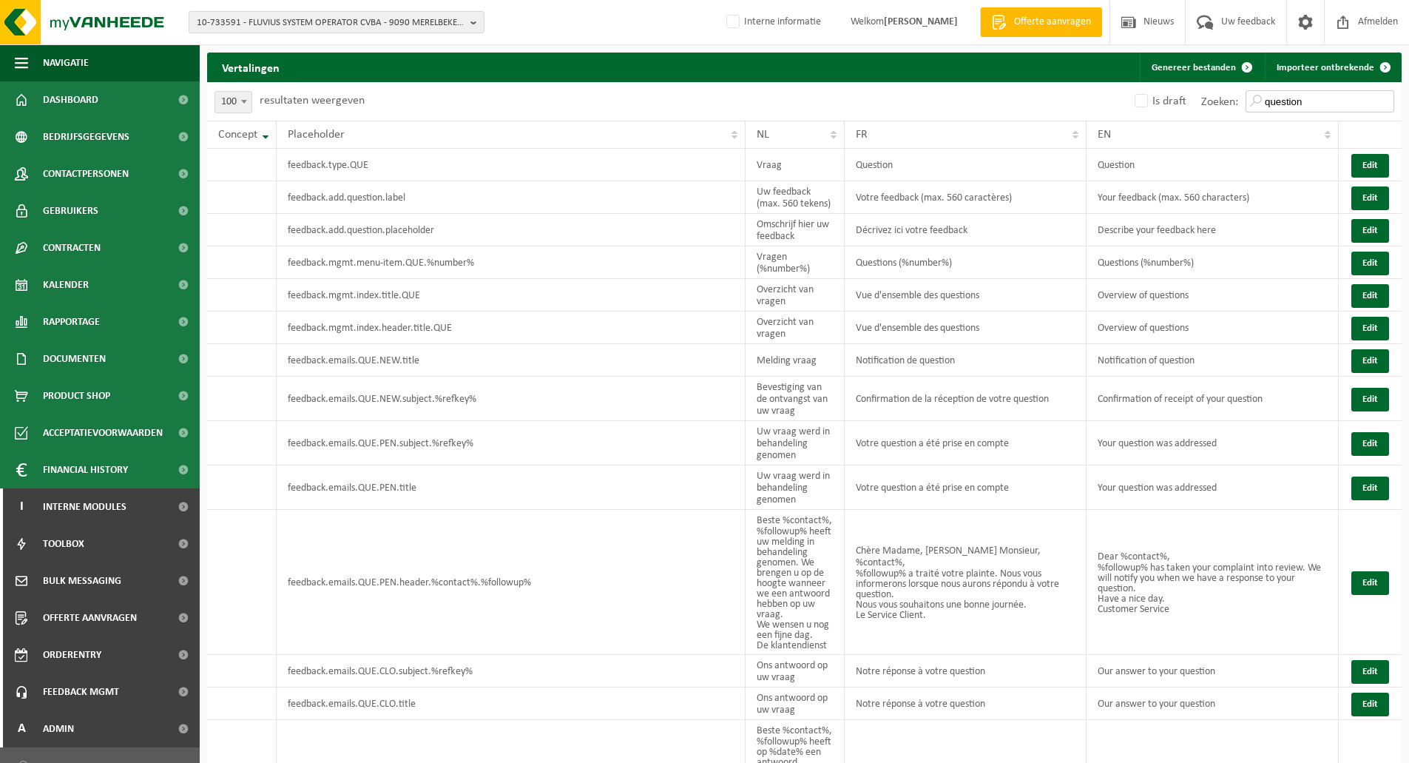
click at [1300, 104] on input "question" at bounding box center [1320, 101] width 149 height 22
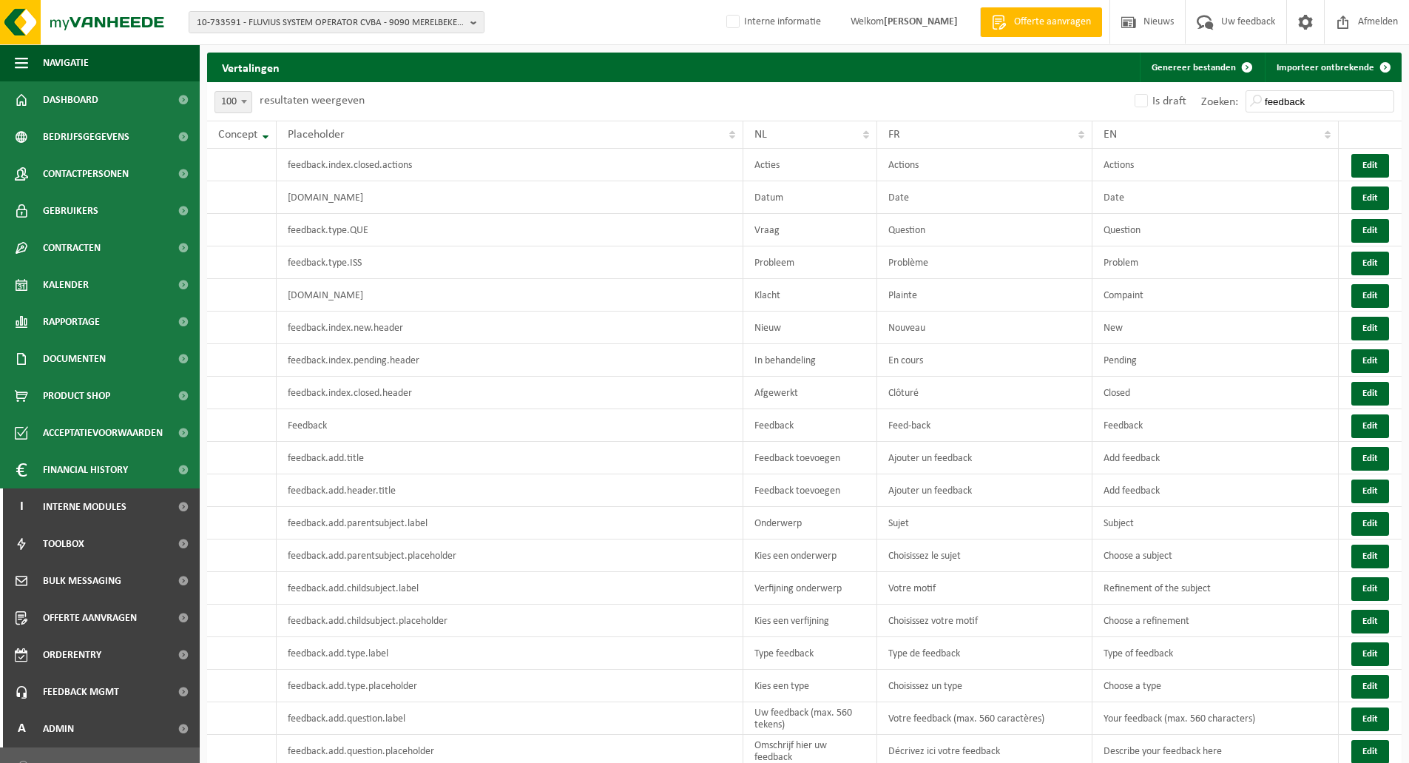
click at [243, 104] on b at bounding box center [244, 102] width 6 height 4
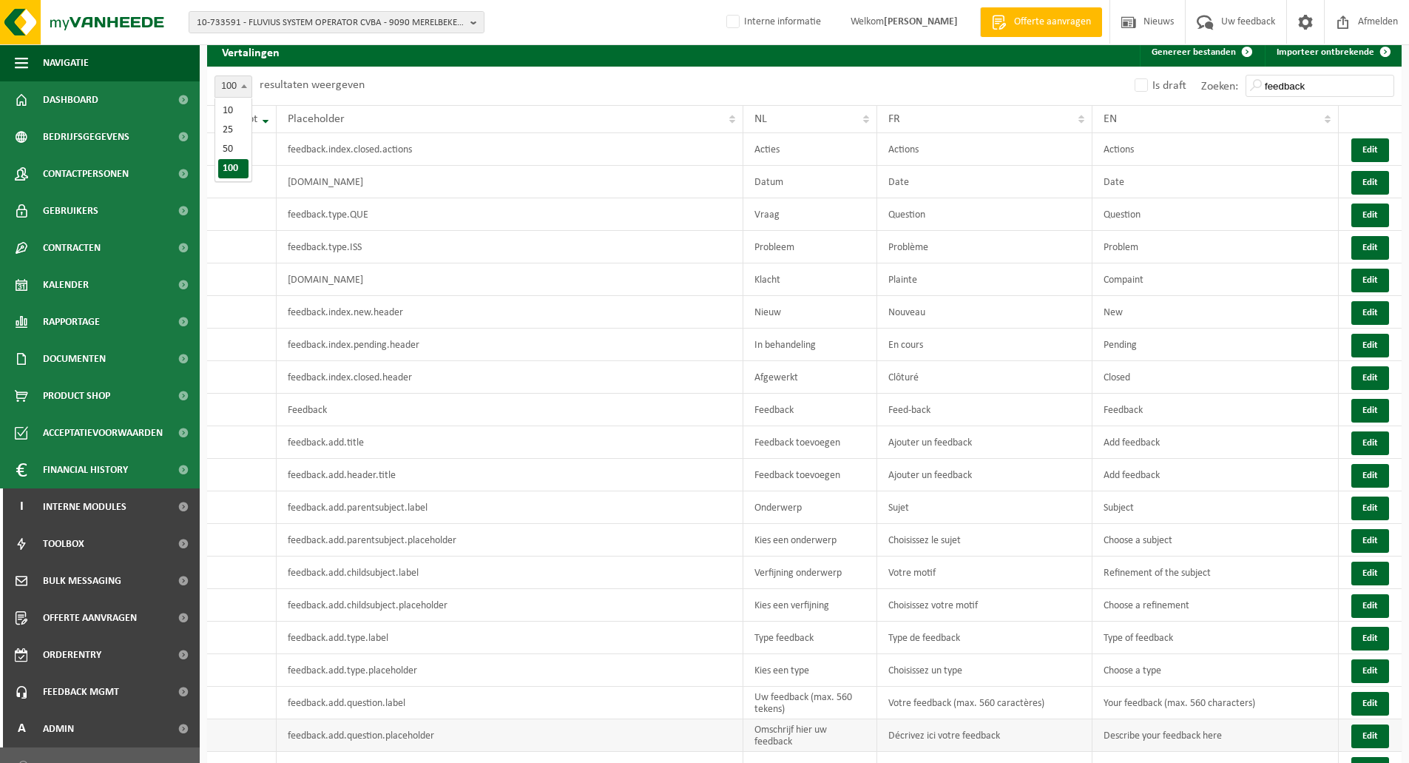
scroll to position [444, 0]
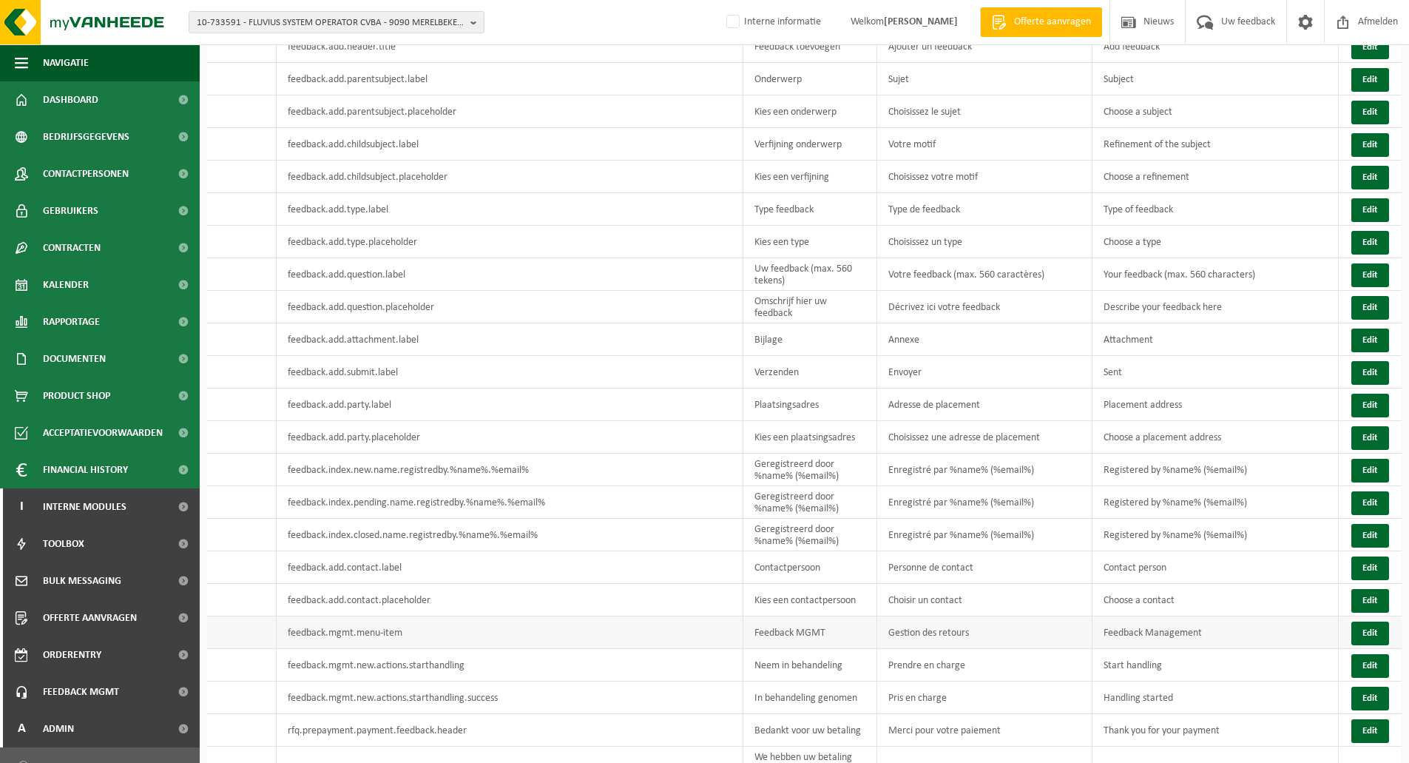
click at [343, 621] on td "feedback.mgmt.menu-item" at bounding box center [510, 632] width 467 height 33
click at [351, 621] on td "feedback.mgmt.menu-item" at bounding box center [510, 632] width 467 height 33
drag, startPoint x: 351, startPoint y: 621, endPoint x: 294, endPoint y: 626, distance: 57.9
click at [294, 626] on td "feedback.mgmt.menu-item" at bounding box center [510, 632] width 467 height 33
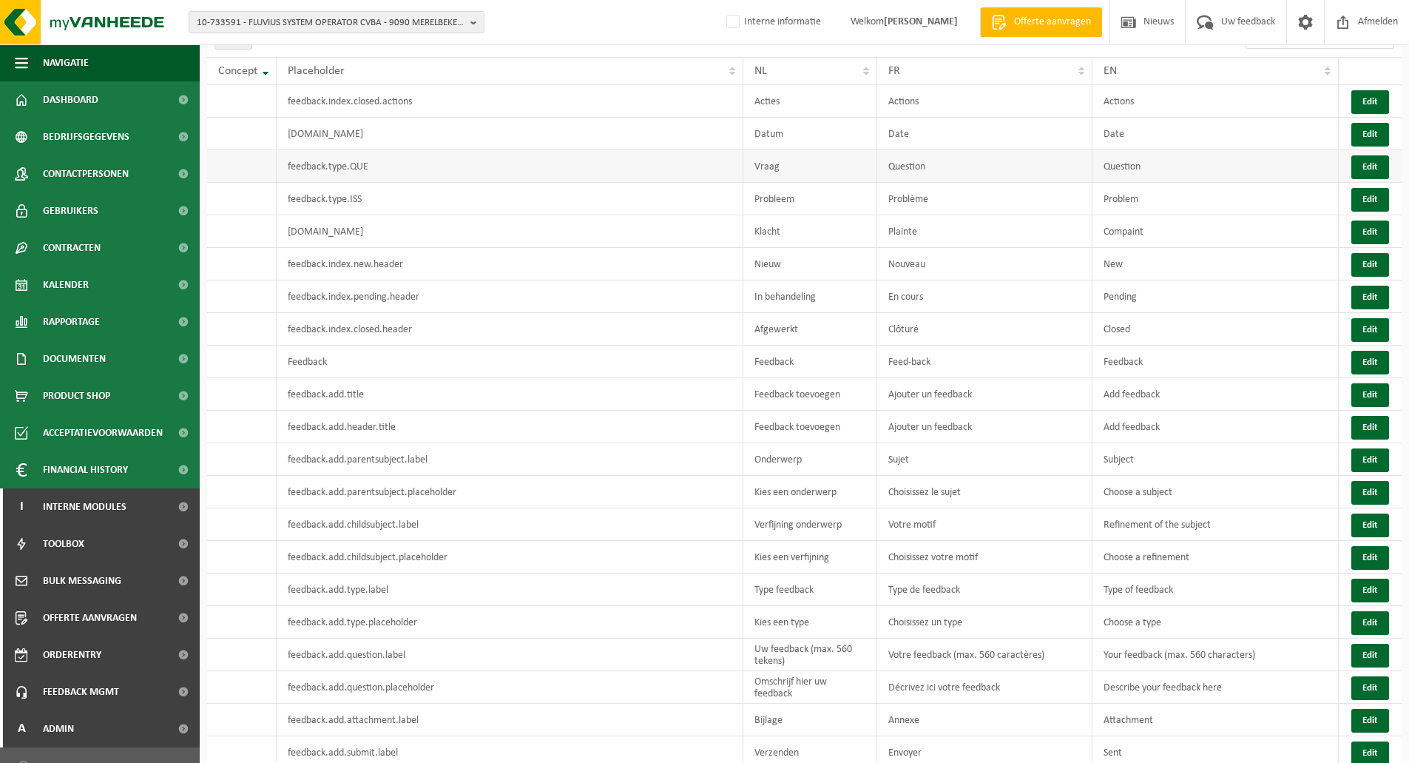
scroll to position [0, 0]
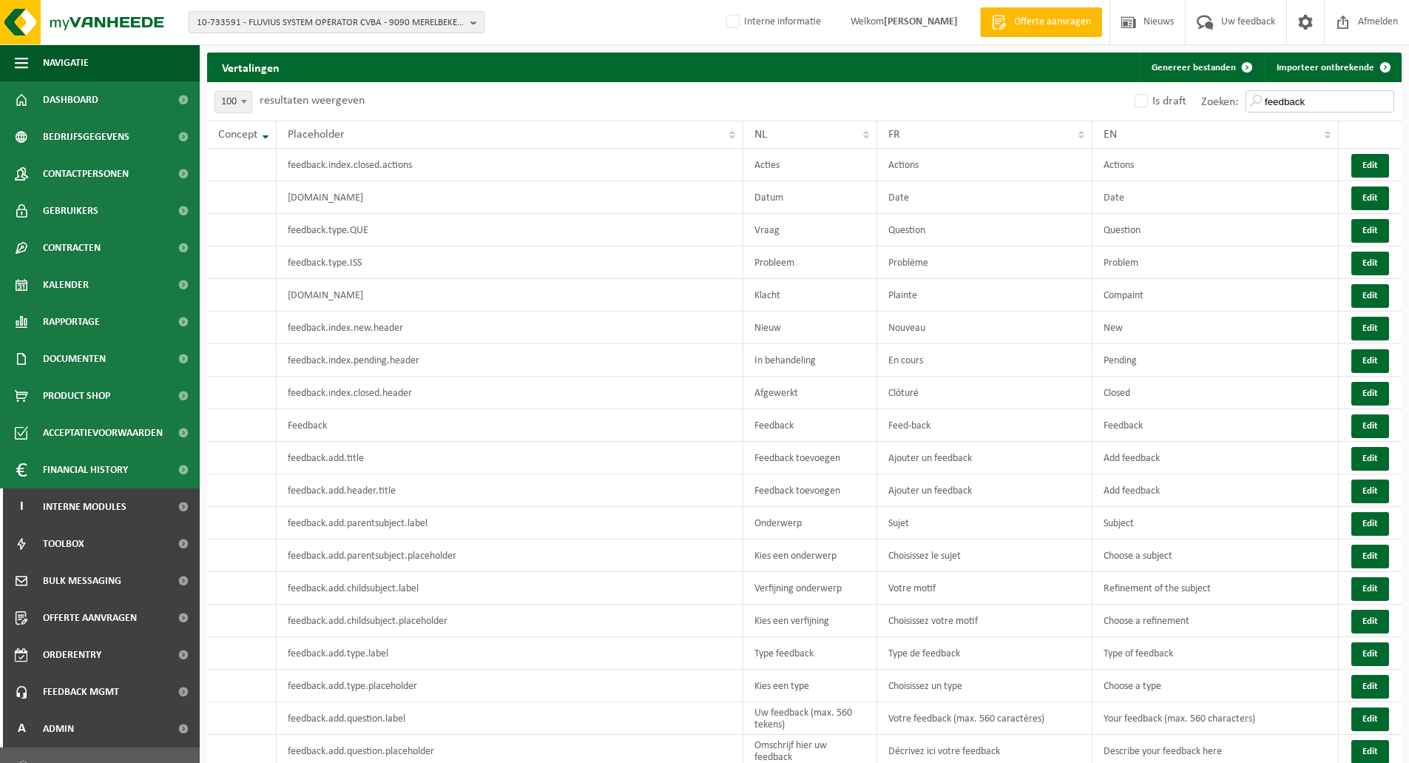
click at [1301, 104] on input "feedback" at bounding box center [1320, 101] width 149 height 22
paste input ".mgmt"
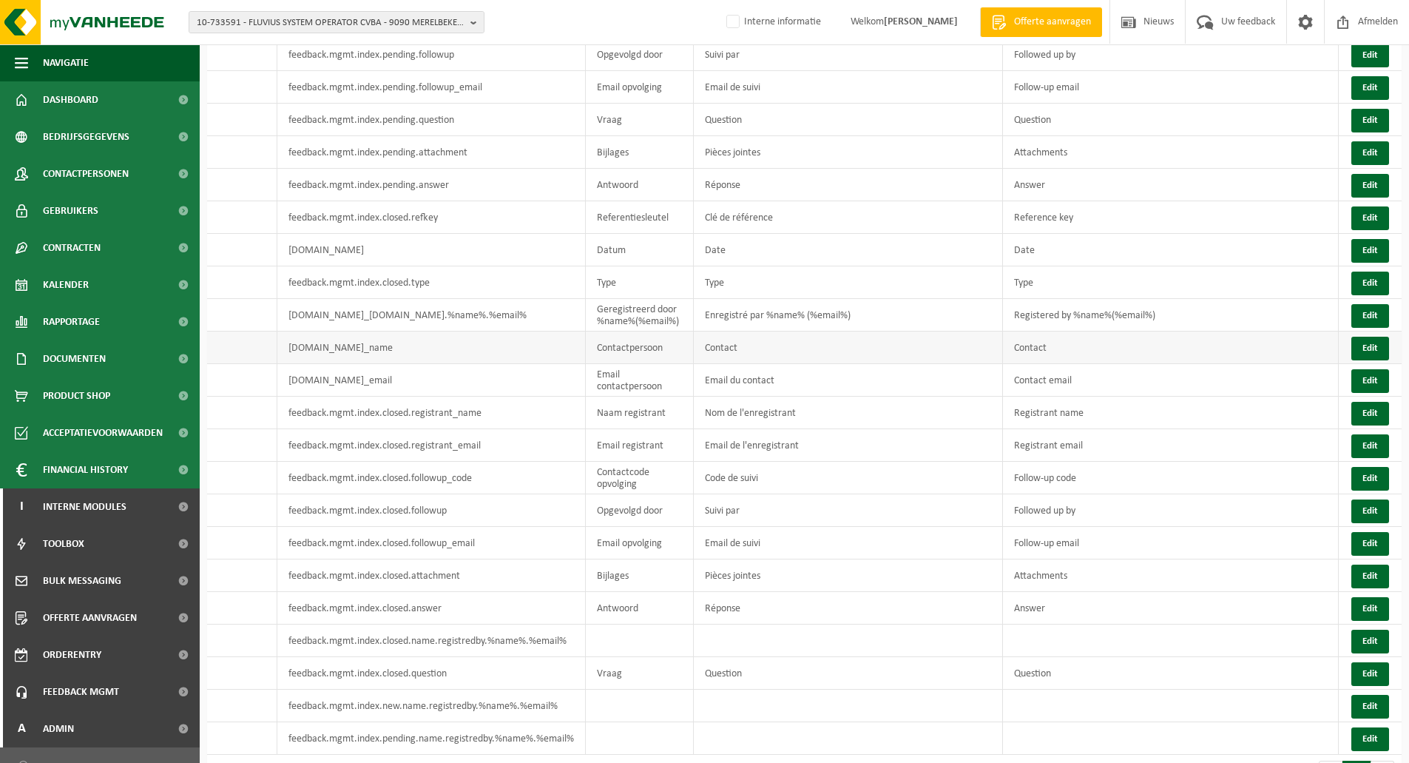
scroll to position [1999, 0]
click at [516, 624] on td "feedback.mgmt.index.closed.name.registredby.%name%.%email%" at bounding box center [431, 640] width 308 height 33
copy td "feedback.mgmt.index.closed.name.registredby.%name%.%email%"
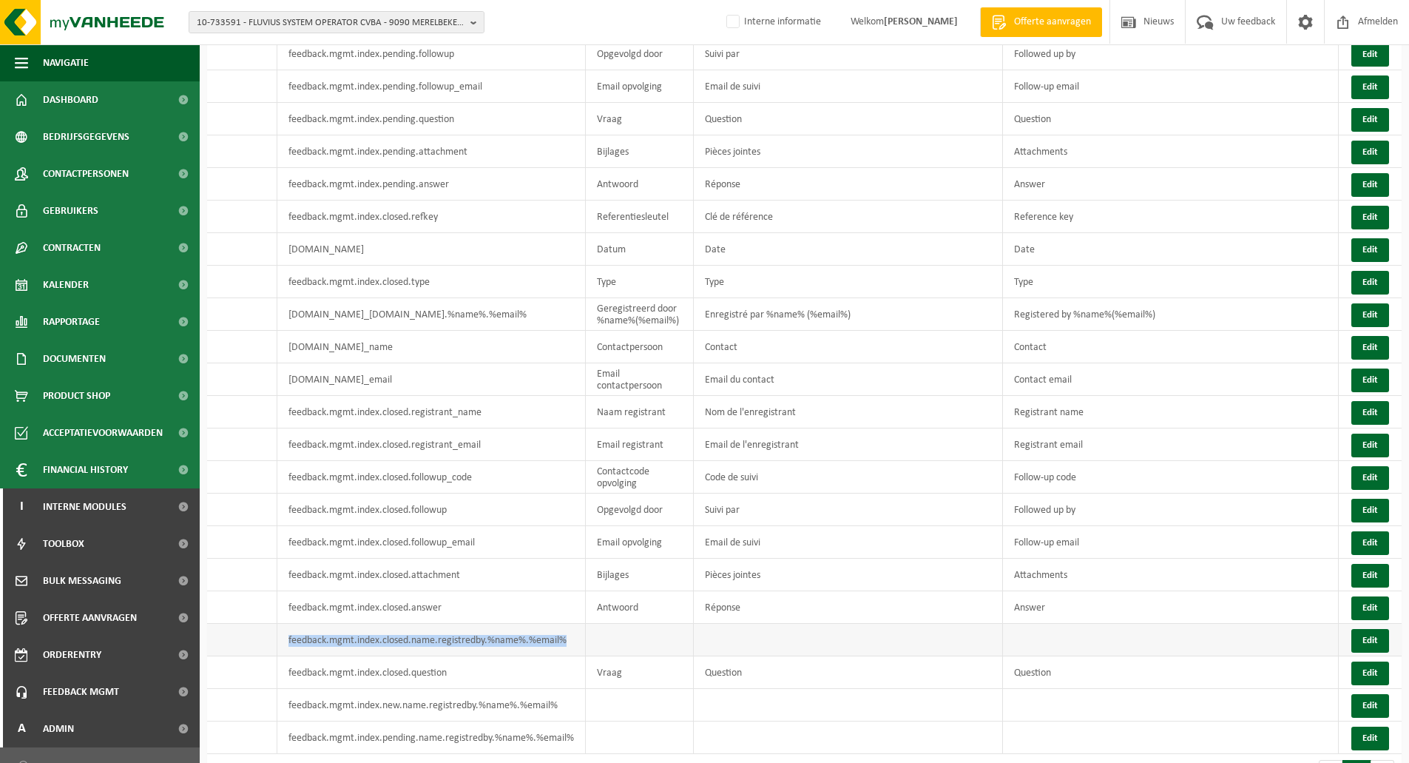
click at [529, 624] on td "feedback.mgmt.index.closed.name.registredby.%name%.%email%" at bounding box center [431, 640] width 308 height 33
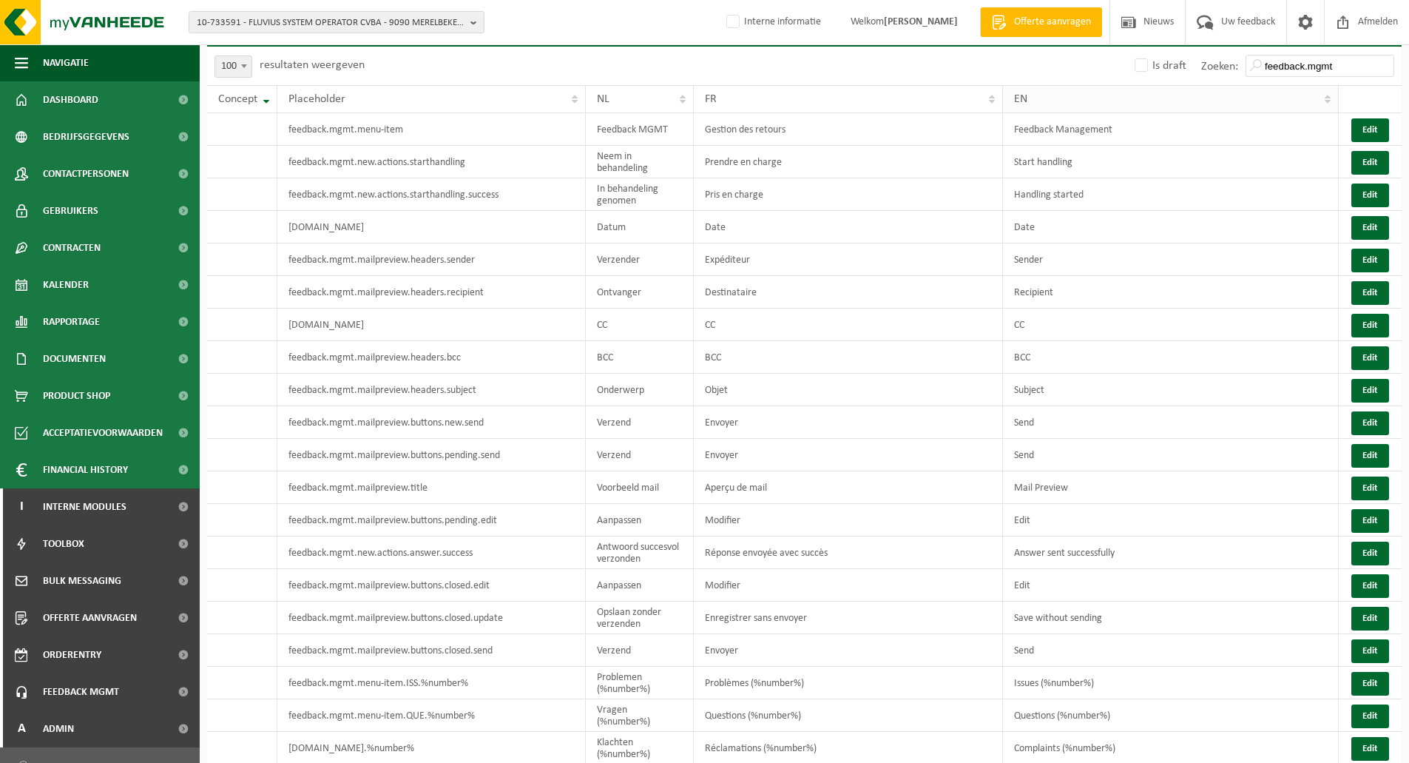
scroll to position [0, 0]
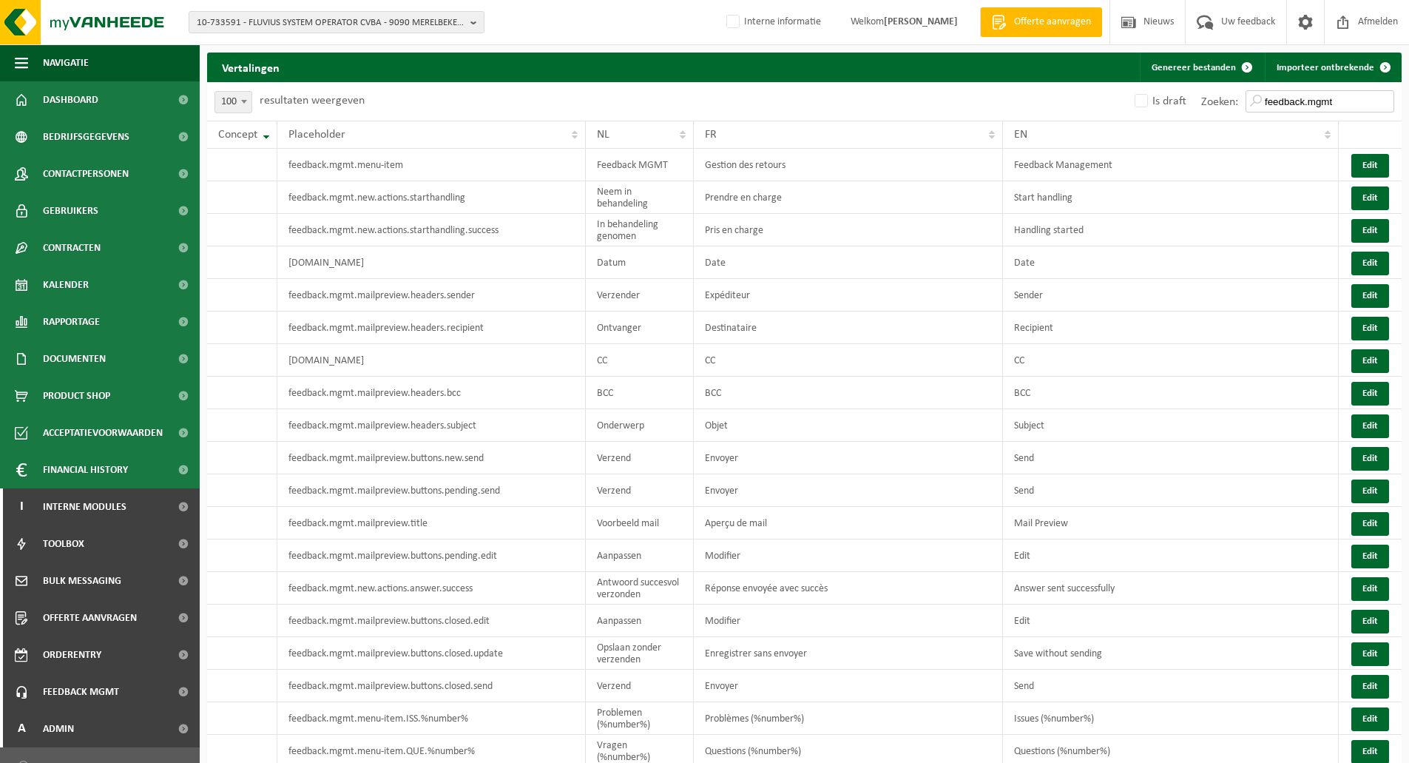
click at [1304, 105] on input "feedback.mgmt" at bounding box center [1320, 101] width 149 height 22
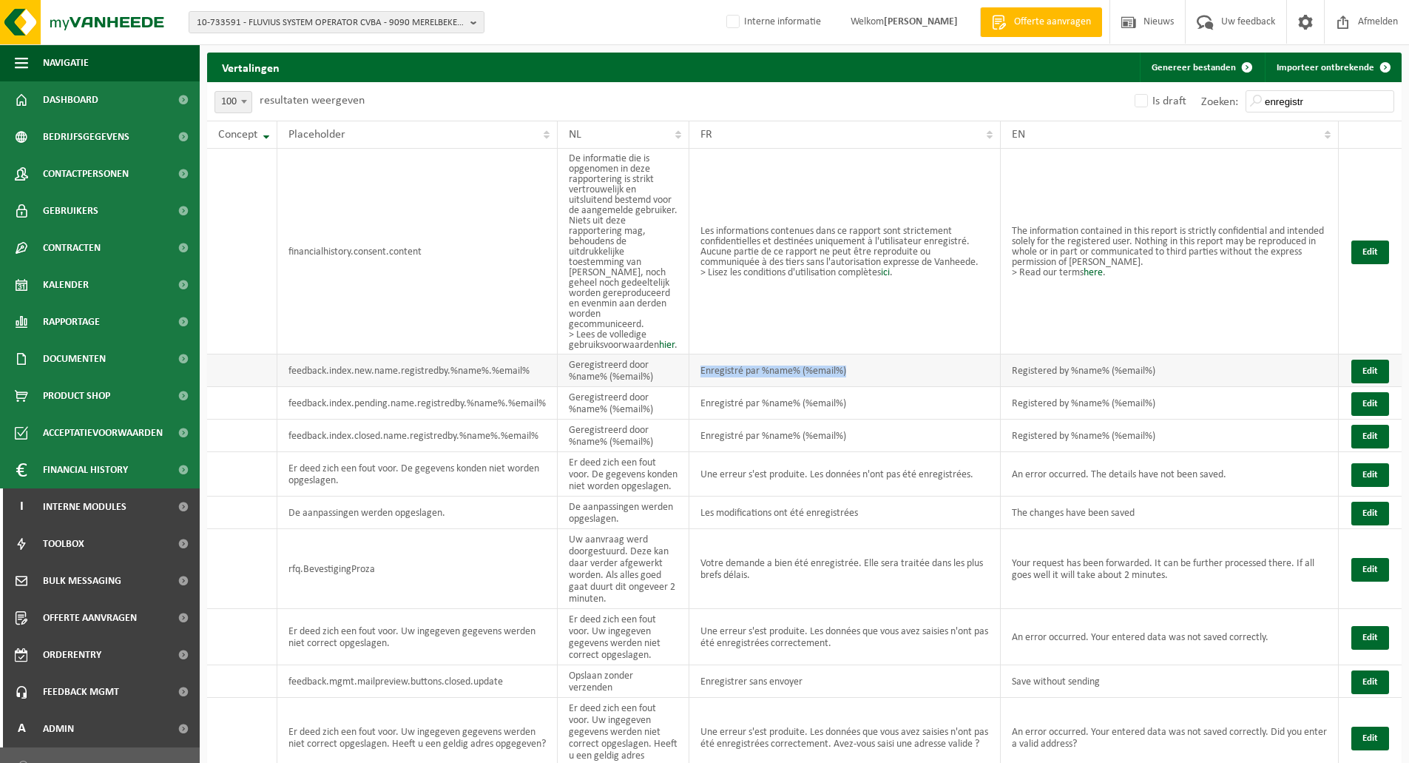
drag, startPoint x: 899, startPoint y: 394, endPoint x: 745, endPoint y: 391, distance: 154.6
click at [745, 387] on td "Enregistré par %name% (%email%)" at bounding box center [844, 370] width 311 height 33
copy td "Enregistré par %name% (%email%)"
click at [1296, 109] on input "enregistr" at bounding box center [1320, 101] width 149 height 22
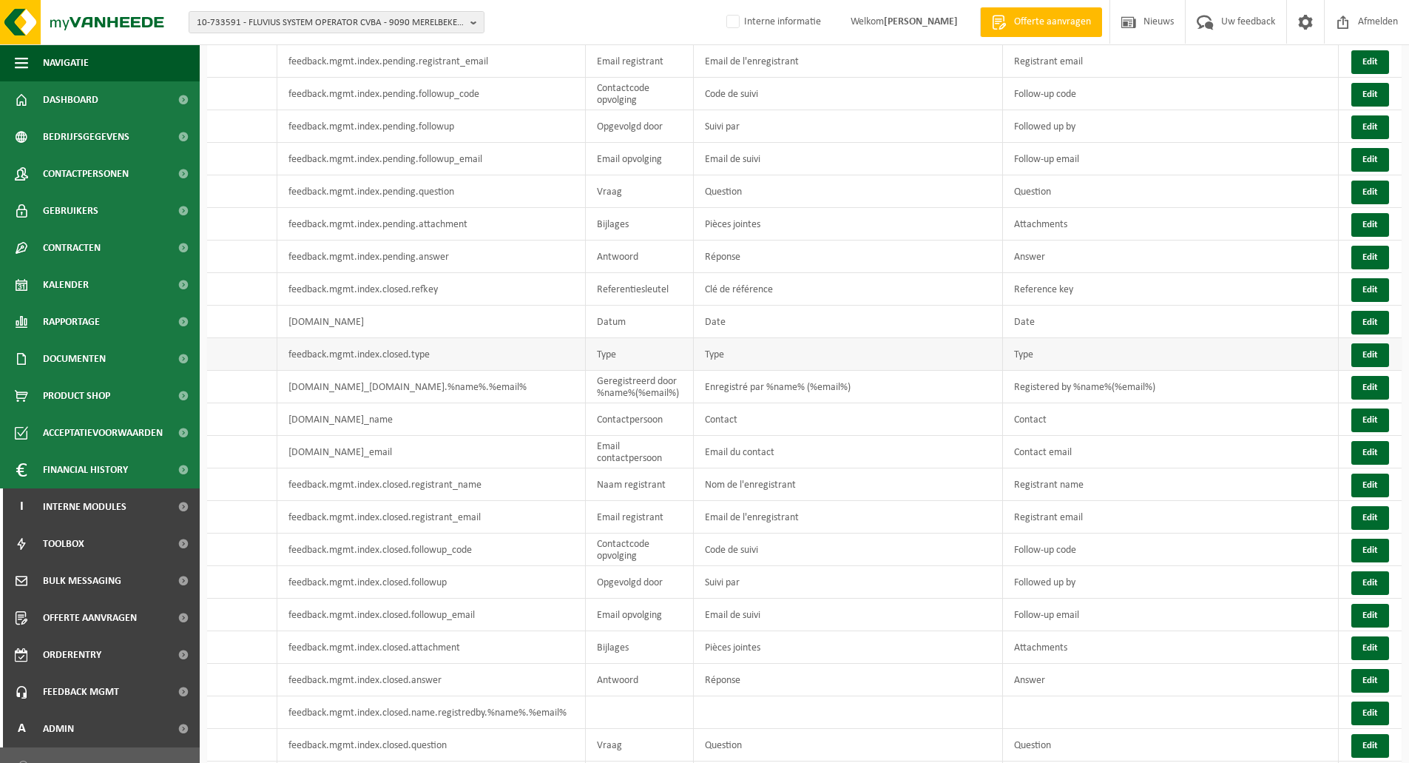
scroll to position [1999, 0]
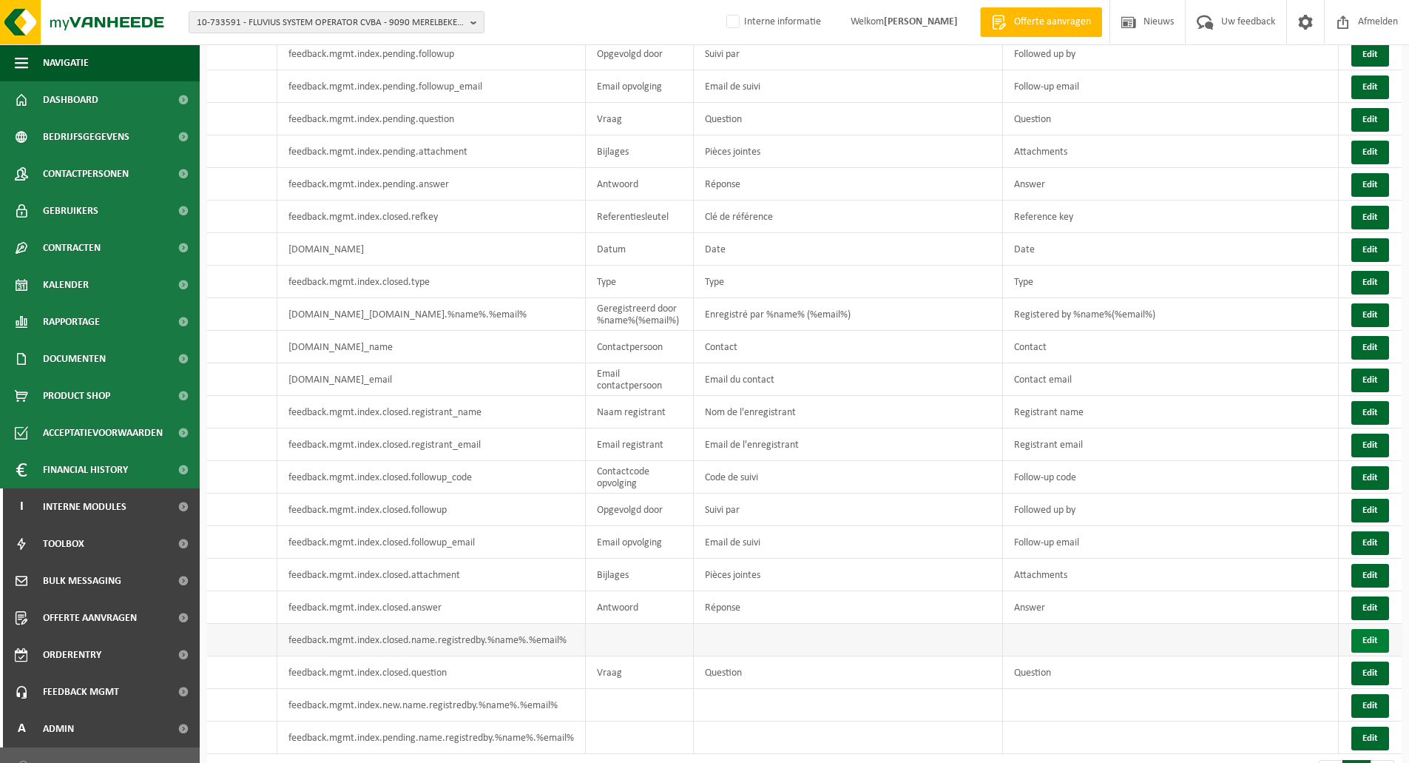
type input "feedback.mgmt"
click at [1360, 629] on button "Edit" at bounding box center [1370, 641] width 38 height 24
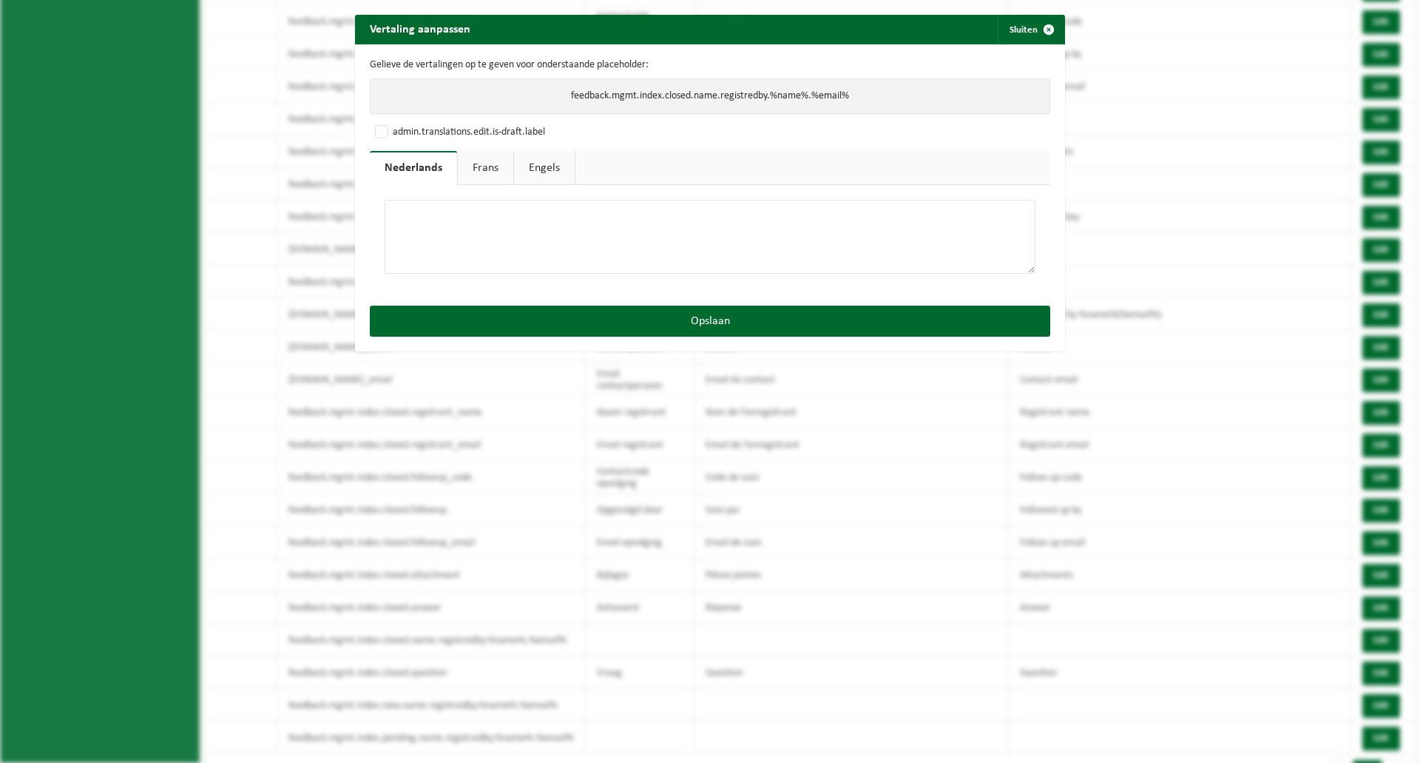
click at [517, 227] on textarea at bounding box center [710, 237] width 651 height 74
paste textarea "Geregistreerd door %name% (%email%)"
type textarea "Geregistreerd door %name% (%email%)"
click at [493, 176] on link "Frans" at bounding box center [485, 168] width 55 height 34
click at [476, 232] on textarea at bounding box center [710, 237] width 651 height 74
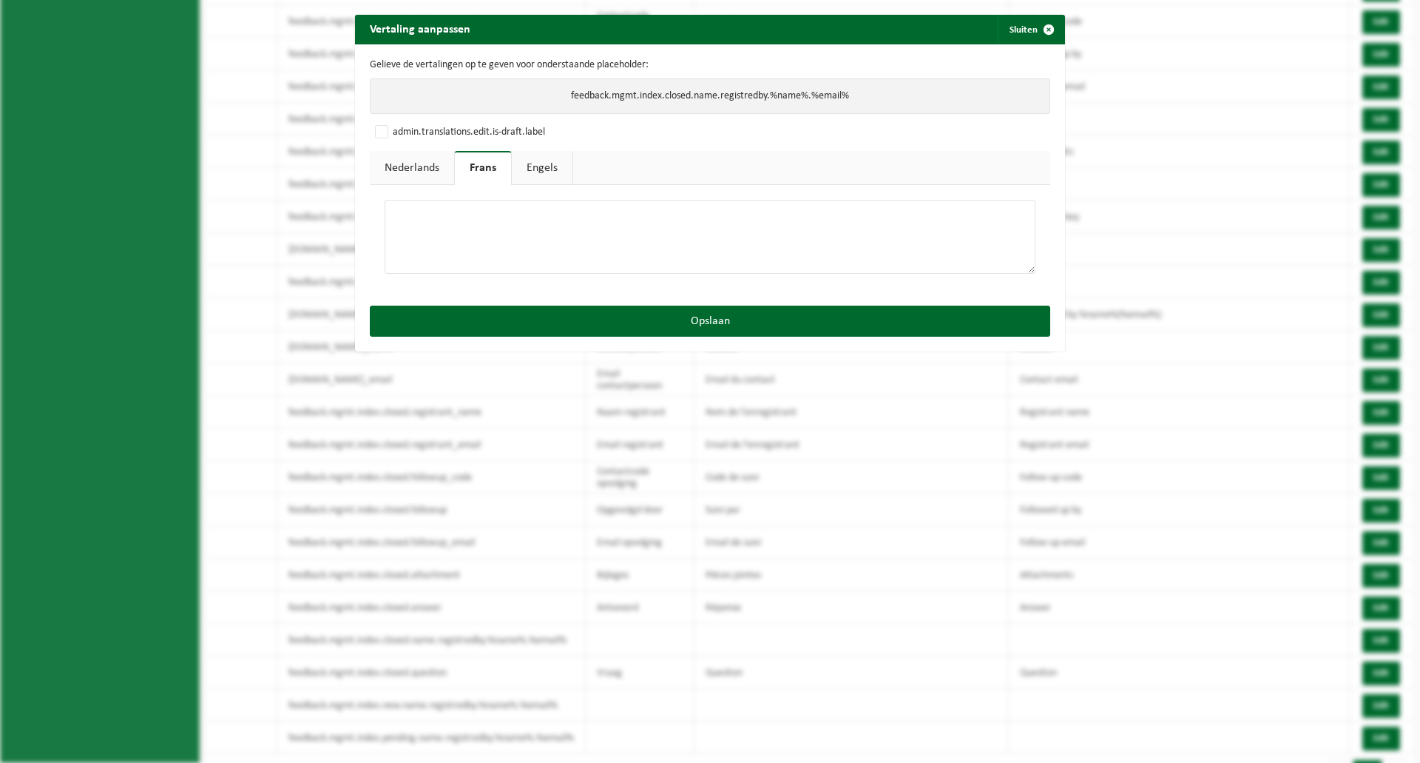
paste textarea "Enregistré par %name% (%email%)"
type textarea "Enregistré par %name% (%email%)"
click at [544, 155] on link "Engels" at bounding box center [542, 168] width 61 height 34
click at [478, 231] on textarea at bounding box center [710, 237] width 651 height 74
paste textarea "Registred by %name% (%email%)"
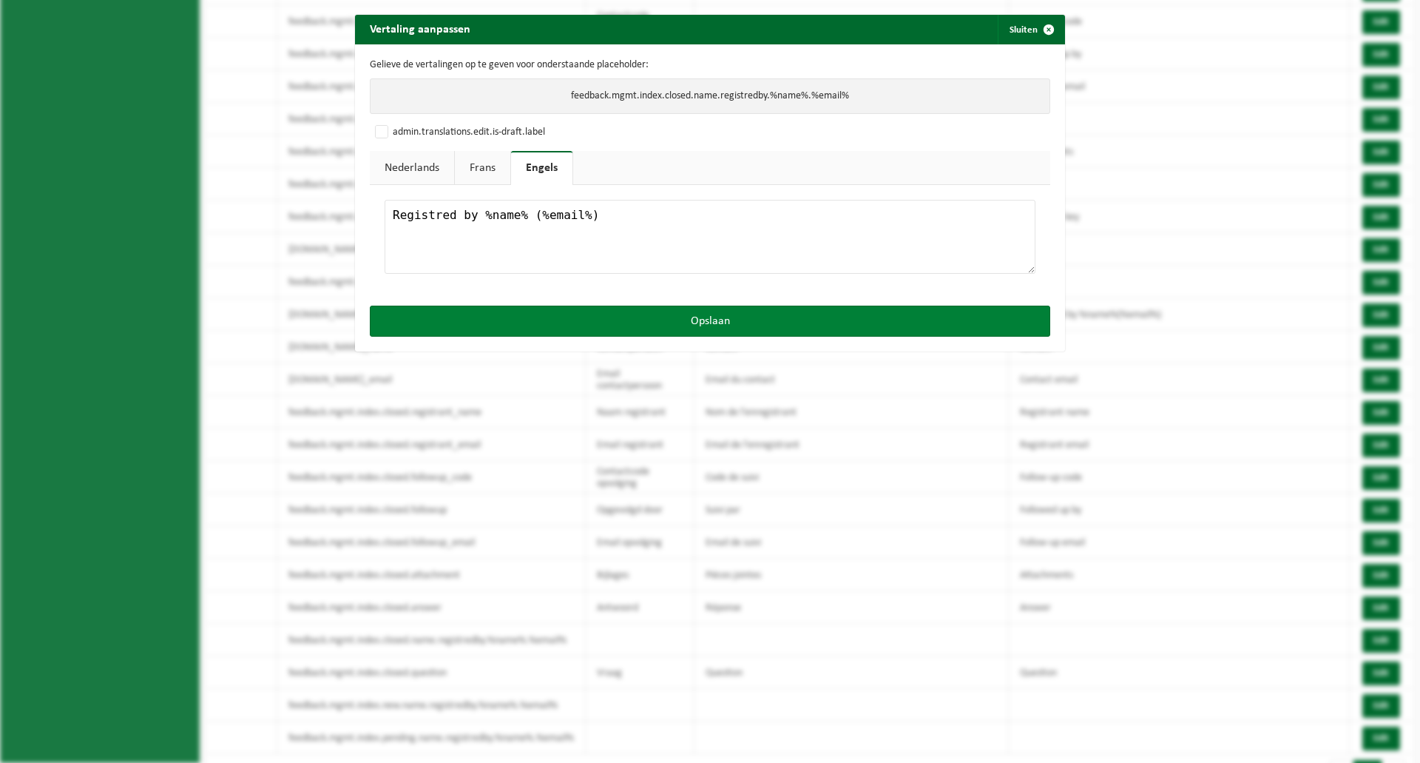
type textarea "Registred by %name% (%email%)"
click at [608, 321] on button "Opslaan" at bounding box center [710, 320] width 681 height 31
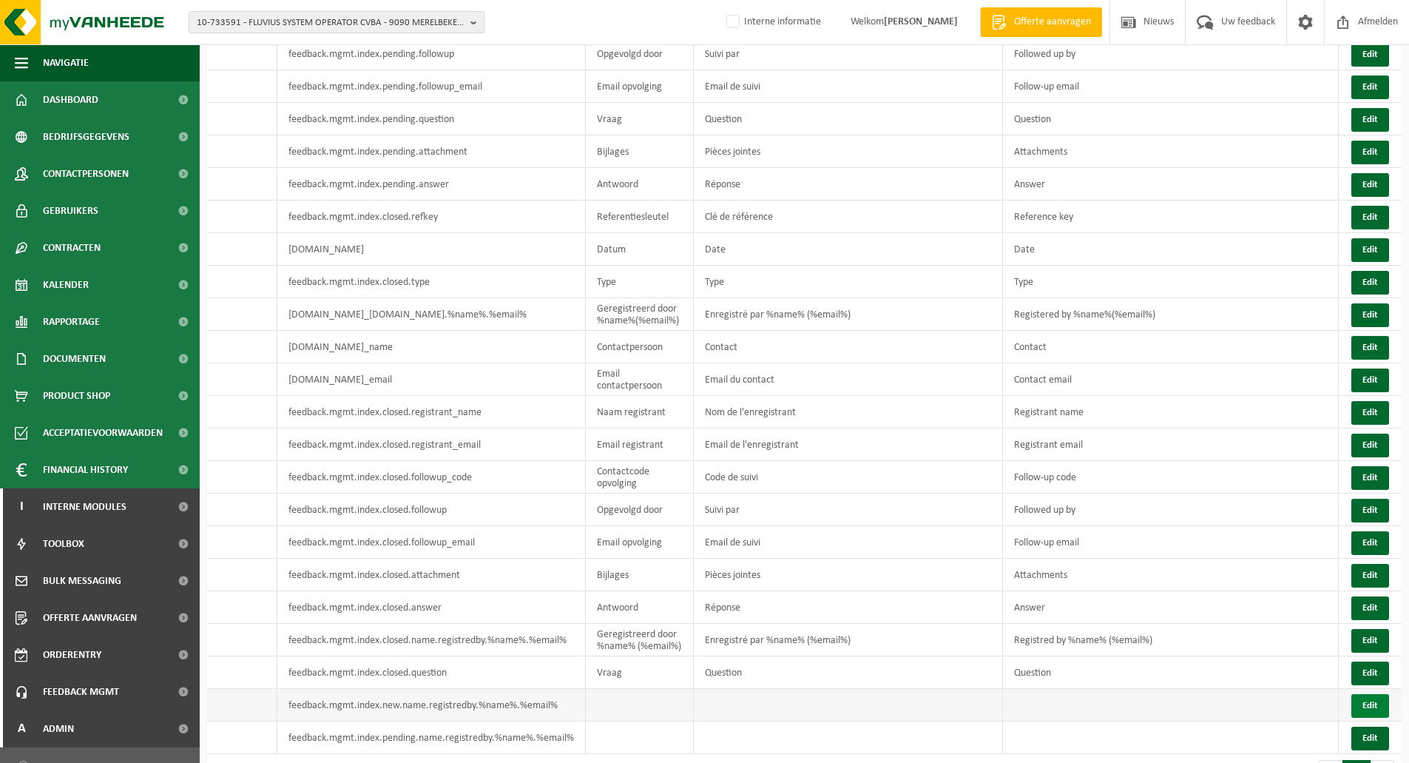
click at [1377, 694] on button "Edit" at bounding box center [1370, 706] width 38 height 24
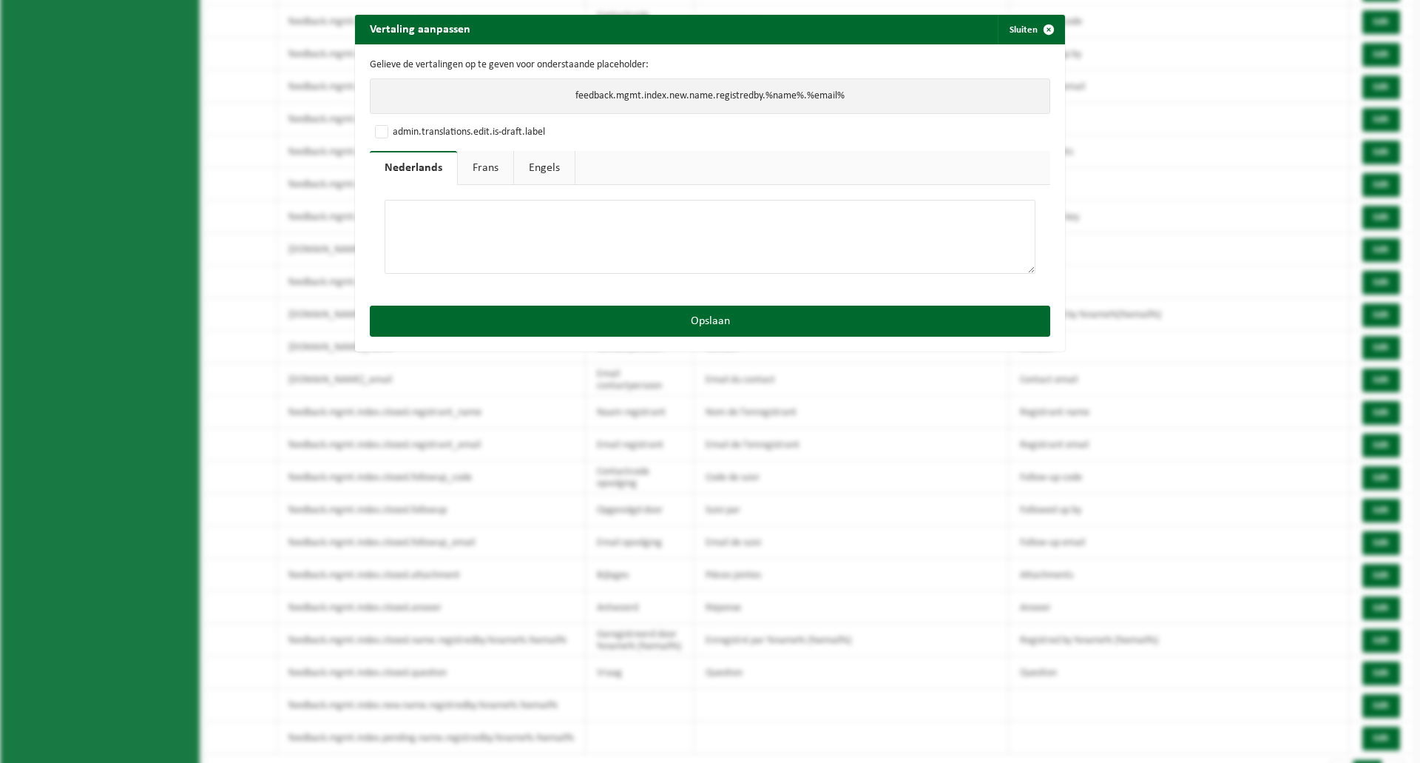
click at [533, 171] on link "Engels" at bounding box center [544, 168] width 61 height 34
click at [526, 222] on textarea at bounding box center [710, 237] width 651 height 74
paste textarea "Registred by %name% (%email%)"
type textarea "Registred by %name% (%email%)"
drag, startPoint x: 467, startPoint y: 169, endPoint x: 473, endPoint y: 212, distance: 43.3
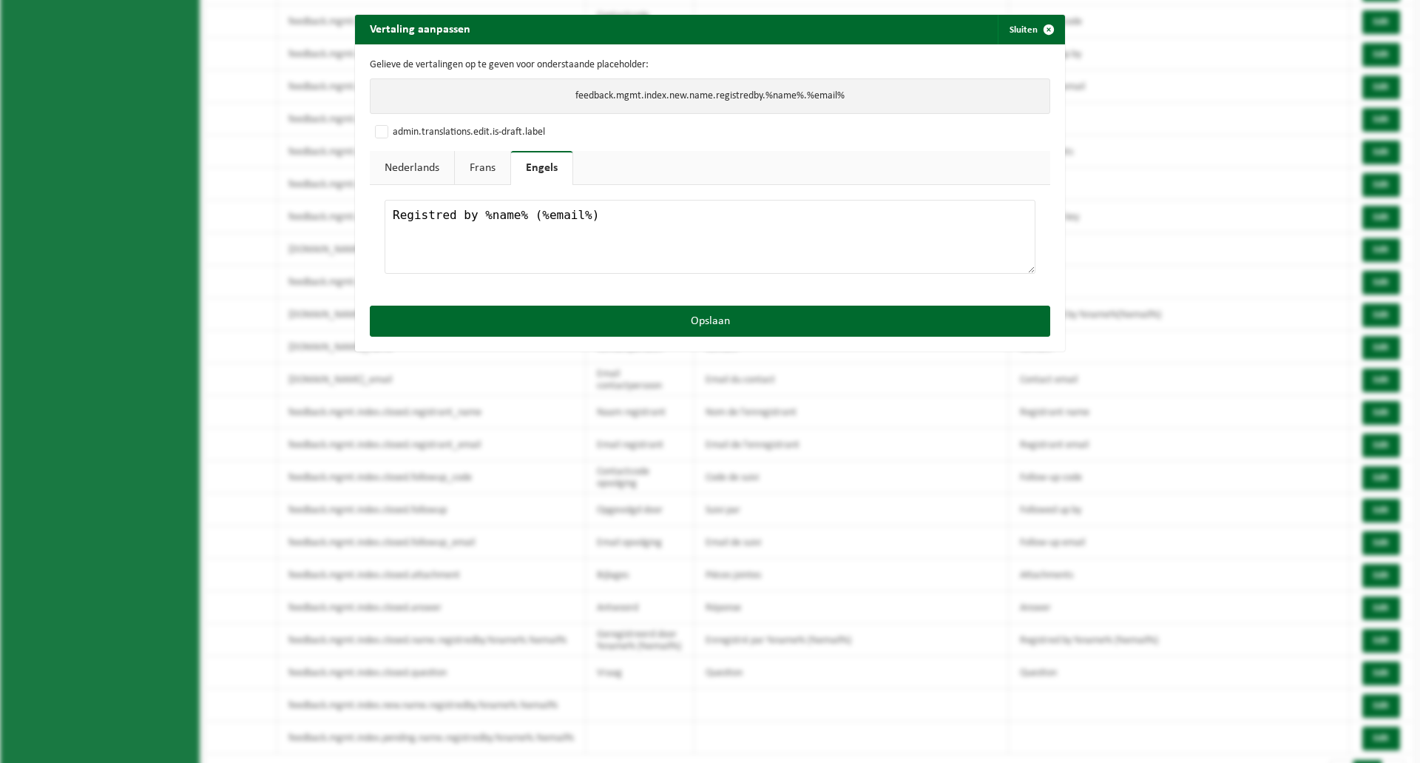
click at [467, 169] on link "Frans" at bounding box center [482, 168] width 55 height 34
click at [474, 243] on textarea at bounding box center [710, 237] width 651 height 74
paste textarea "Enregistré par %name% (%email%)"
type textarea "Enregistré par %name% (%email%)"
click at [415, 170] on link "Nederlands" at bounding box center [412, 168] width 84 height 34
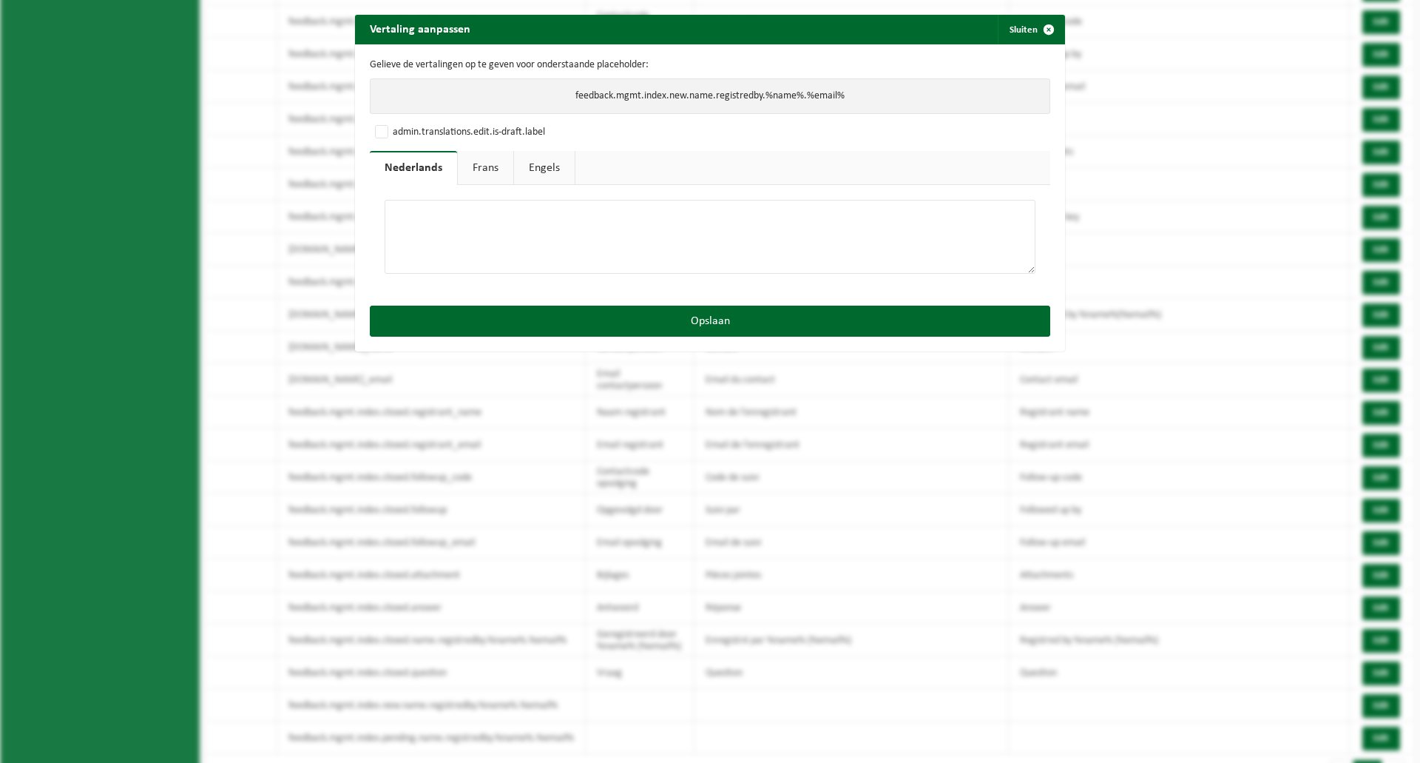
click at [454, 216] on textarea at bounding box center [710, 237] width 651 height 74
paste textarea "Geregistreerd door %name% (%email%)"
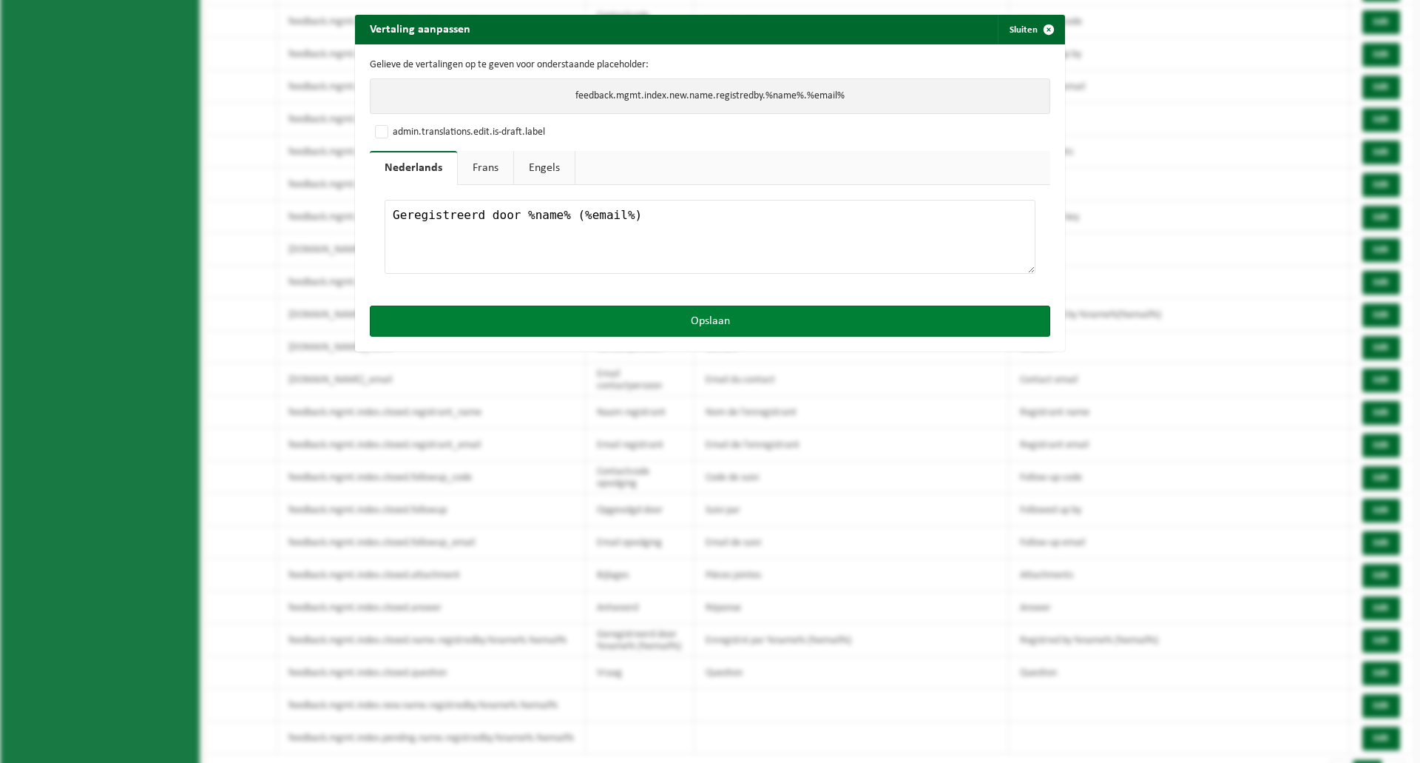
type textarea "Geregistreerd door %name% (%email%)"
click at [597, 314] on button "Opslaan" at bounding box center [710, 320] width 681 height 31
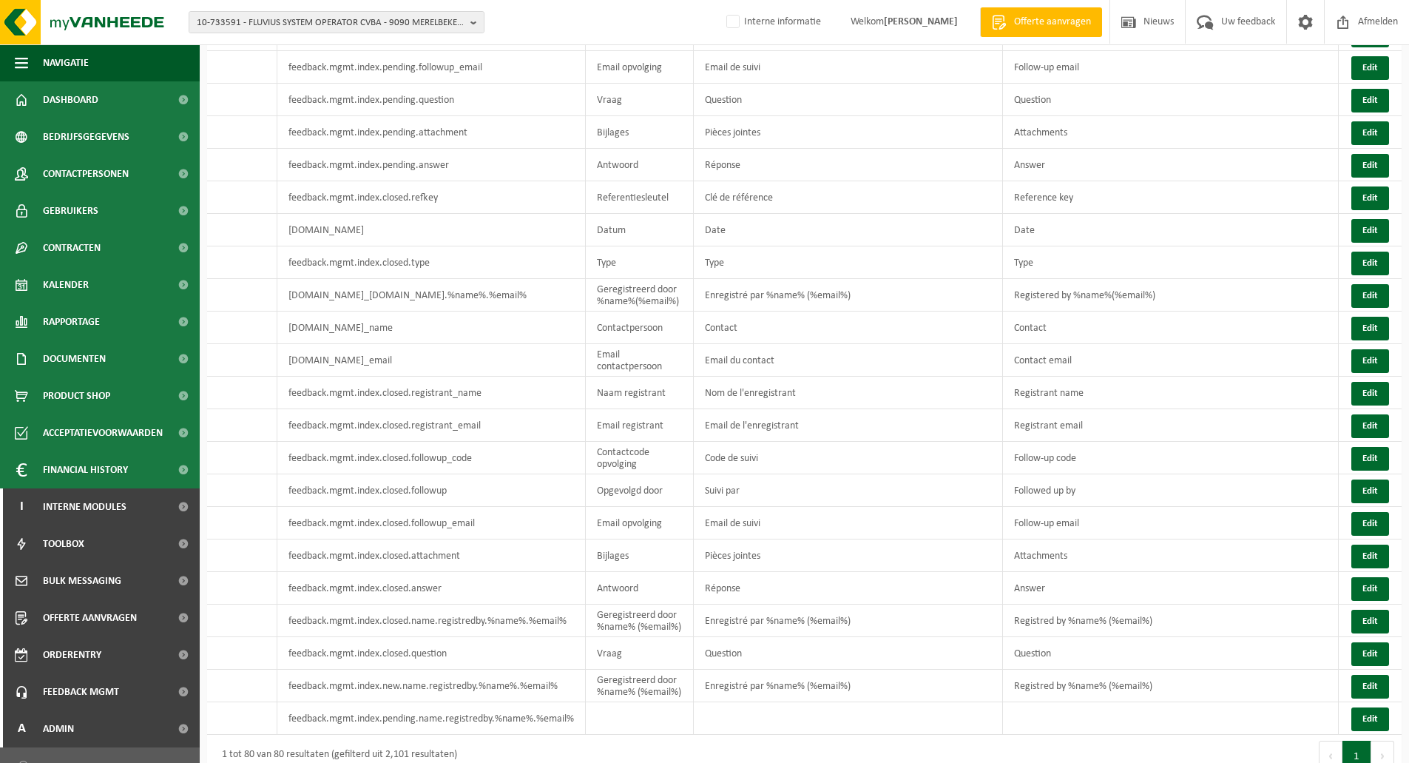
scroll to position [2024, 0]
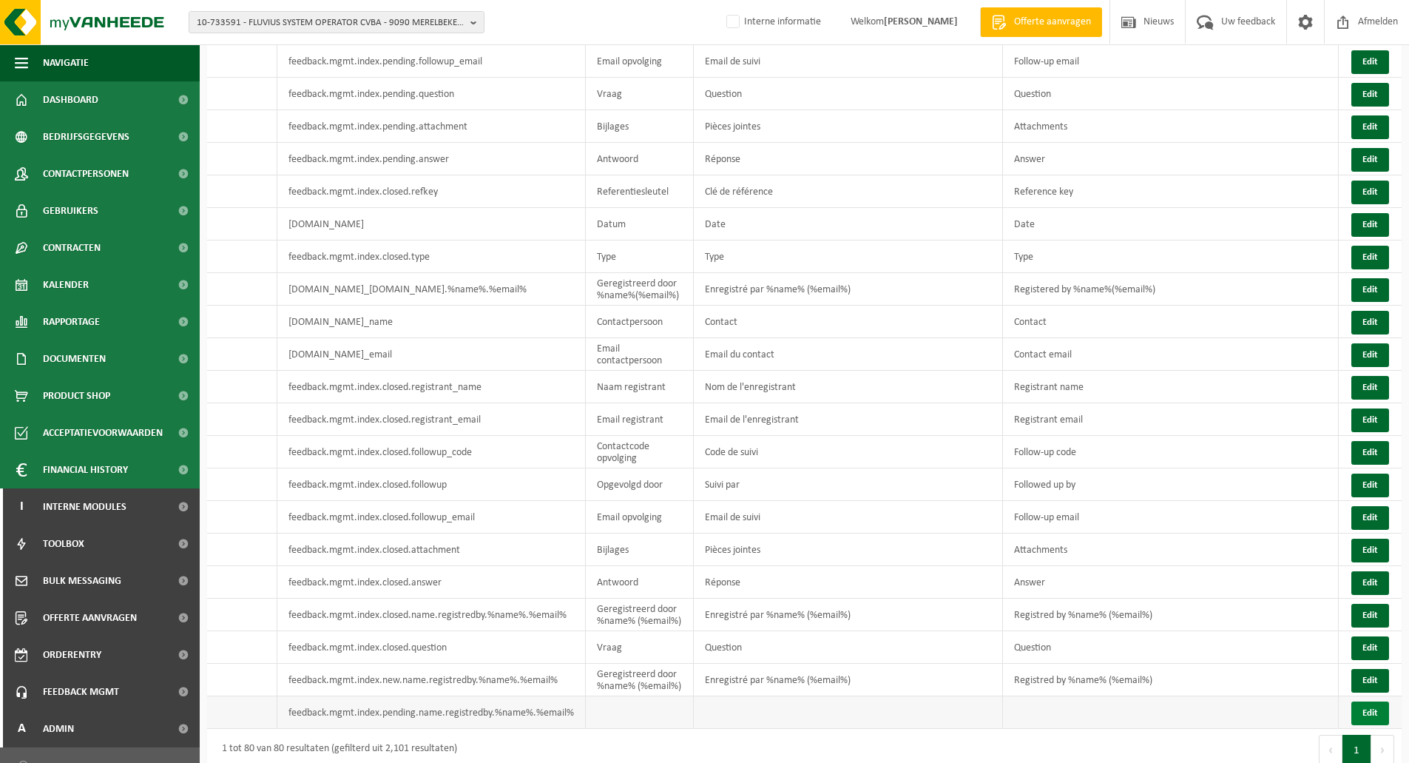
click at [1377, 703] on button "Edit" at bounding box center [1370, 713] width 38 height 24
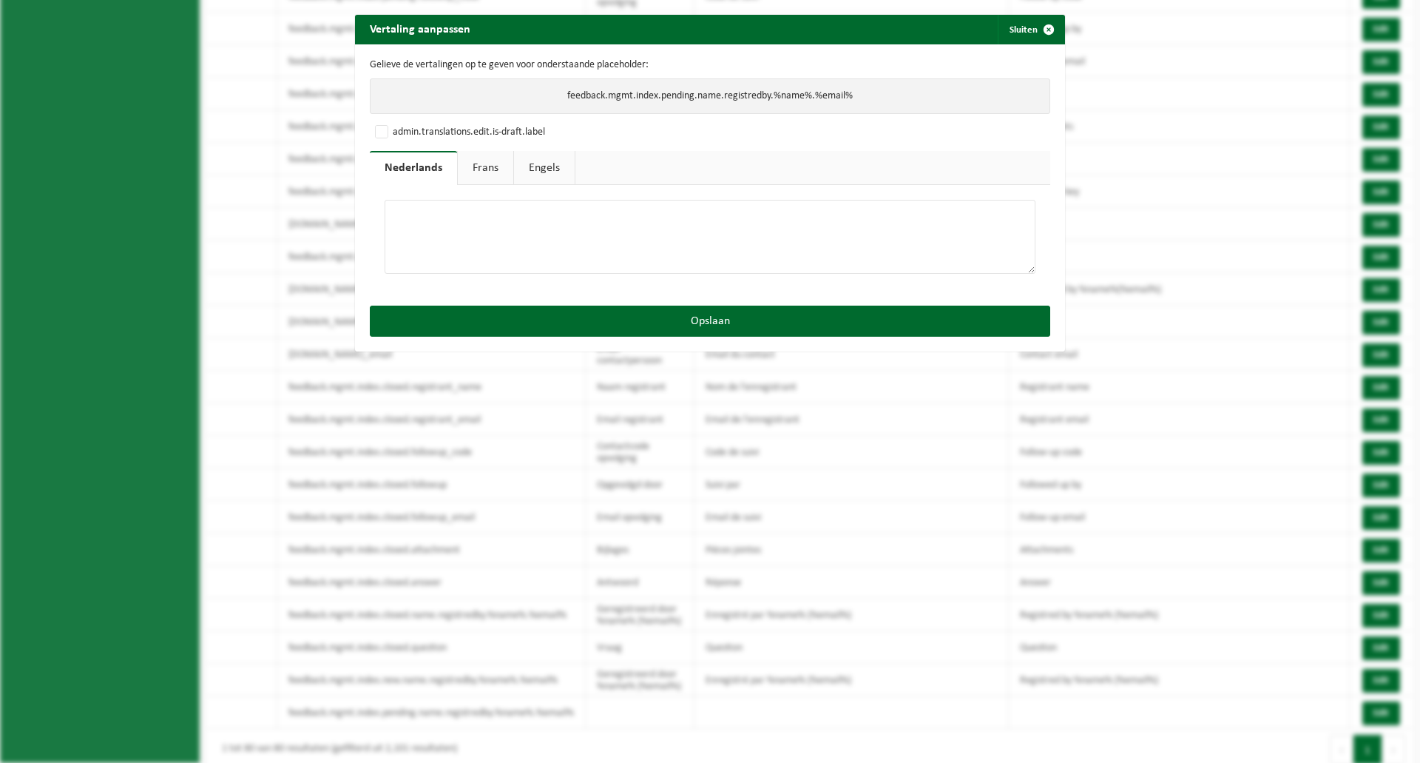
click at [462, 240] on textarea at bounding box center [710, 237] width 651 height 74
paste textarea "Geregistreerd door %name% (%email%)"
type textarea "Geregistreerd door %name% (%email%)"
click at [473, 166] on link "Frans" at bounding box center [485, 168] width 55 height 34
click at [484, 235] on textarea at bounding box center [710, 237] width 651 height 74
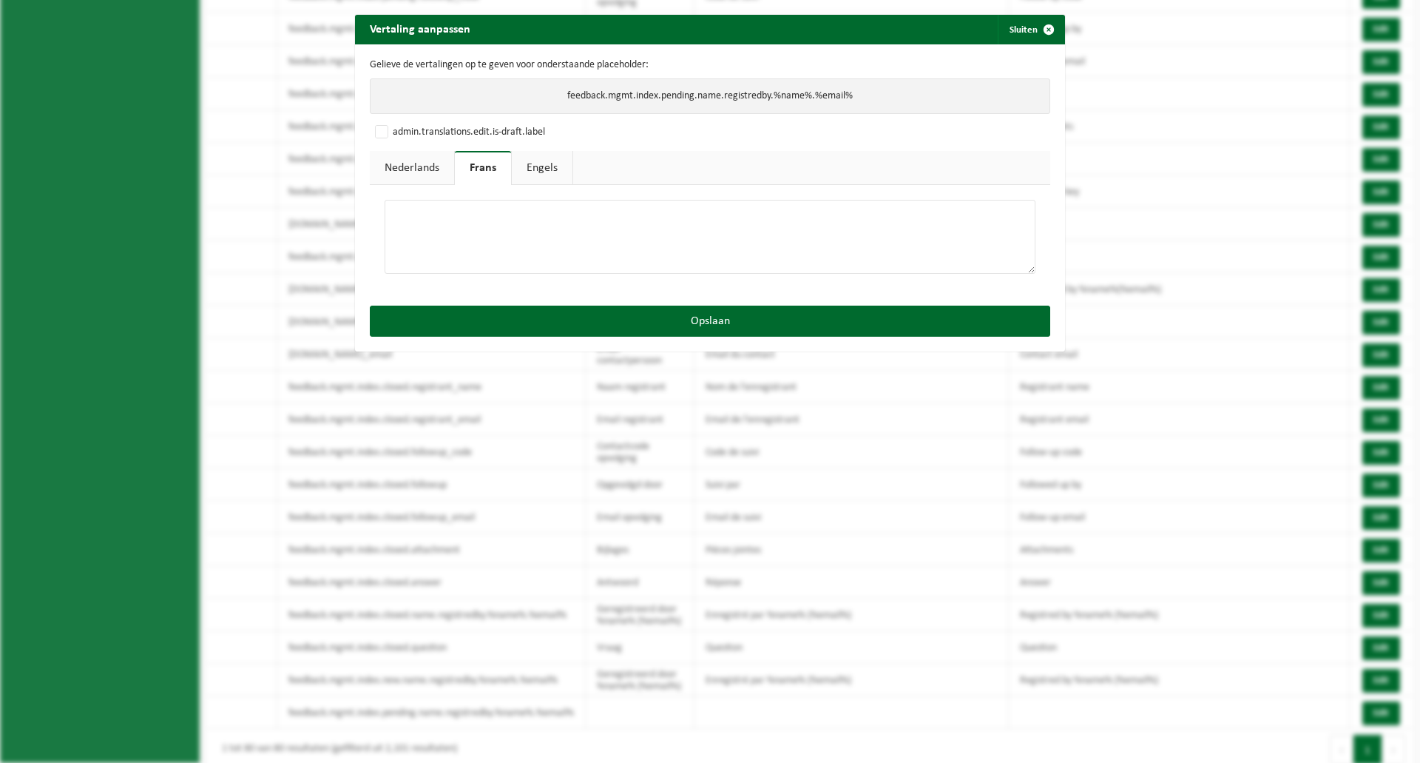
paste textarea "Enregistré par %name% (%email%)"
type textarea "Enregistré par %name% (%email%)"
click at [523, 184] on div "Nederlands Frans Engels Geregistreerd door %name% (%email%) Enregistré par %nam…" at bounding box center [710, 221] width 681 height 140
click at [524, 175] on link "Engels" at bounding box center [542, 168] width 61 height 34
click at [467, 240] on textarea at bounding box center [710, 237] width 651 height 74
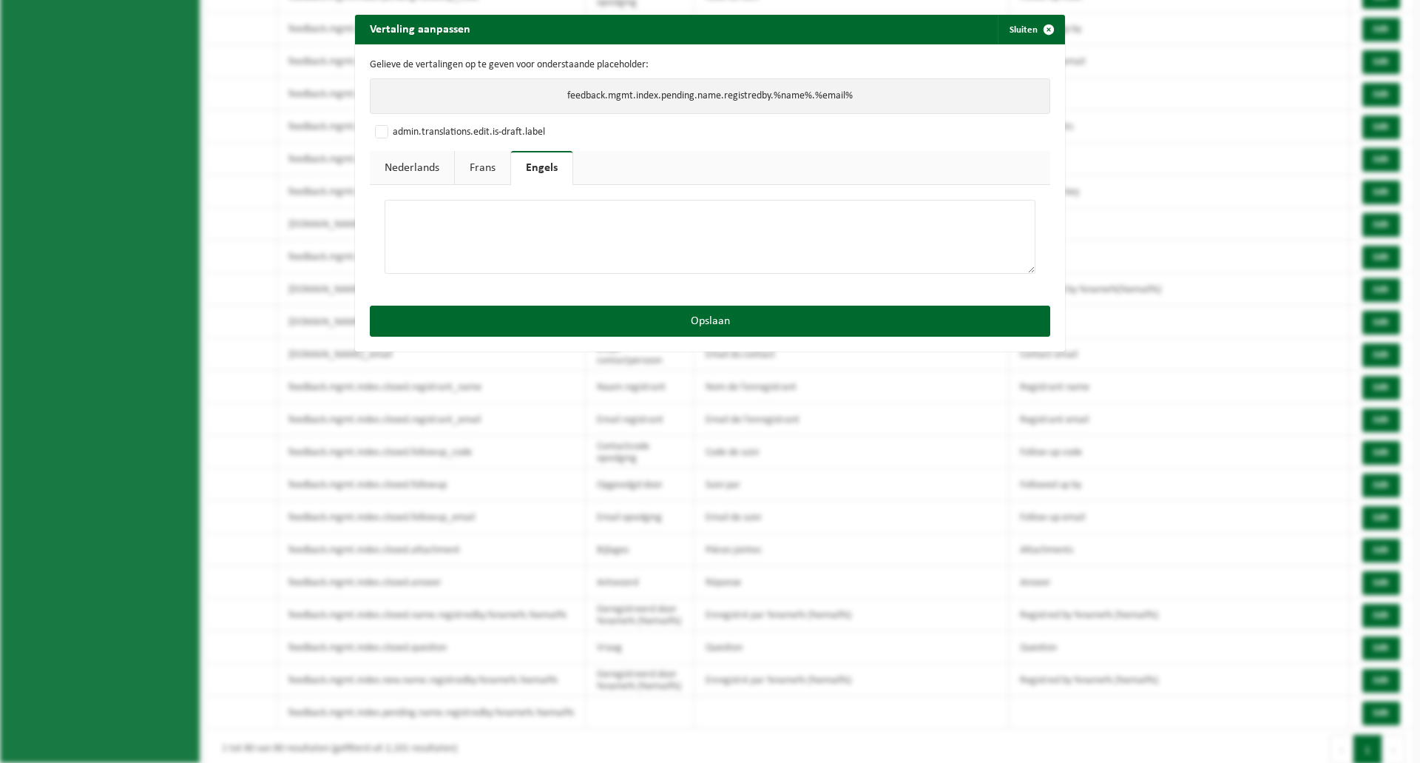
paste textarea "Registred by %name% (%email%)"
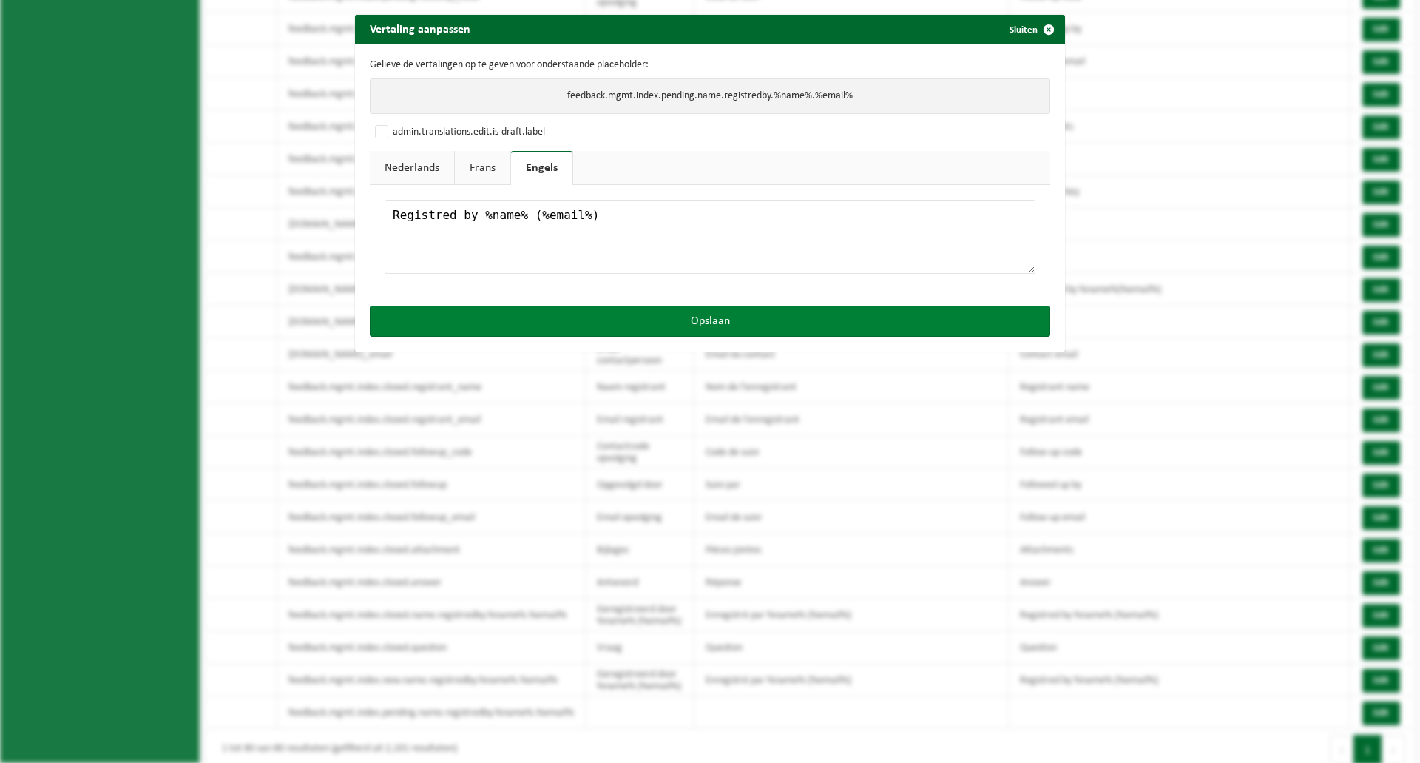
type textarea "Registred by %name% (%email%)"
click at [539, 325] on button "Opslaan" at bounding box center [710, 320] width 681 height 31
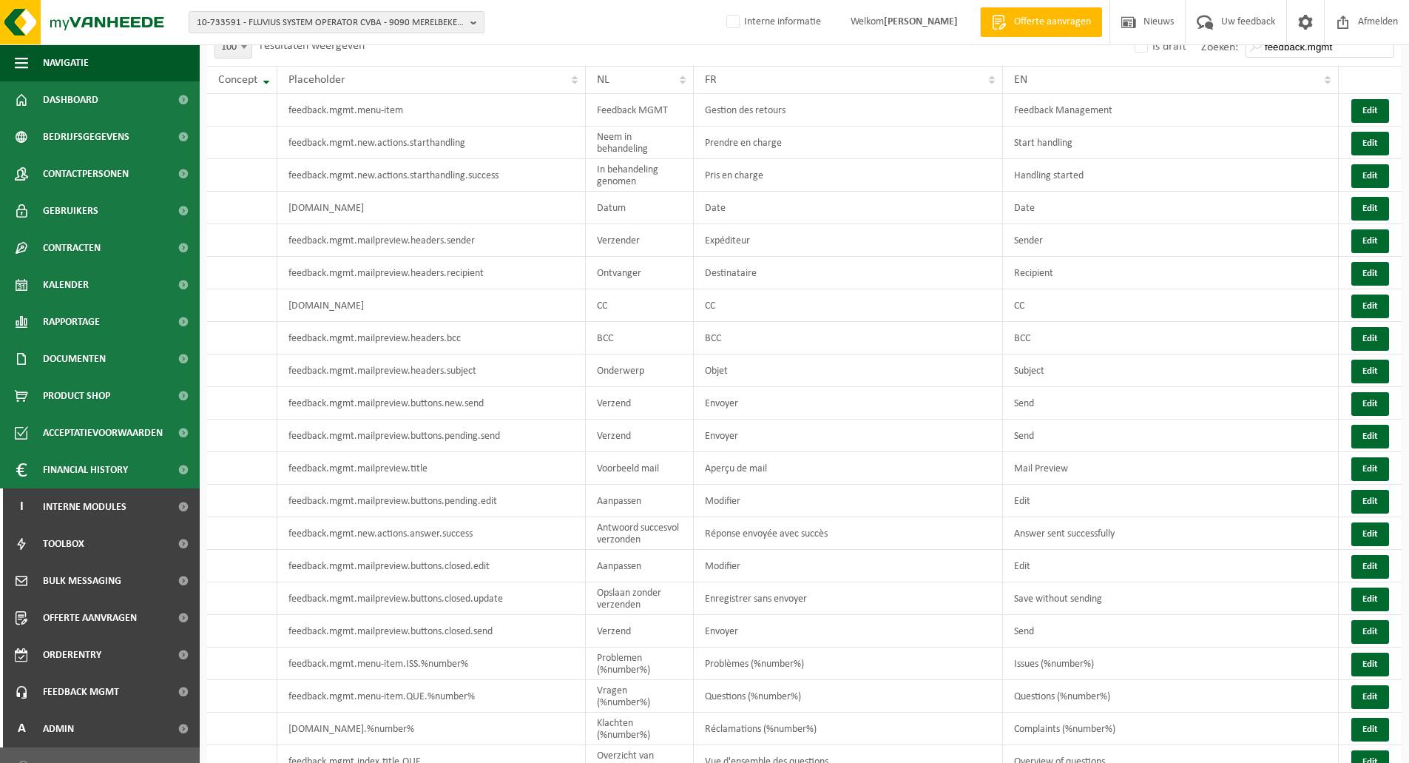
scroll to position [0, 0]
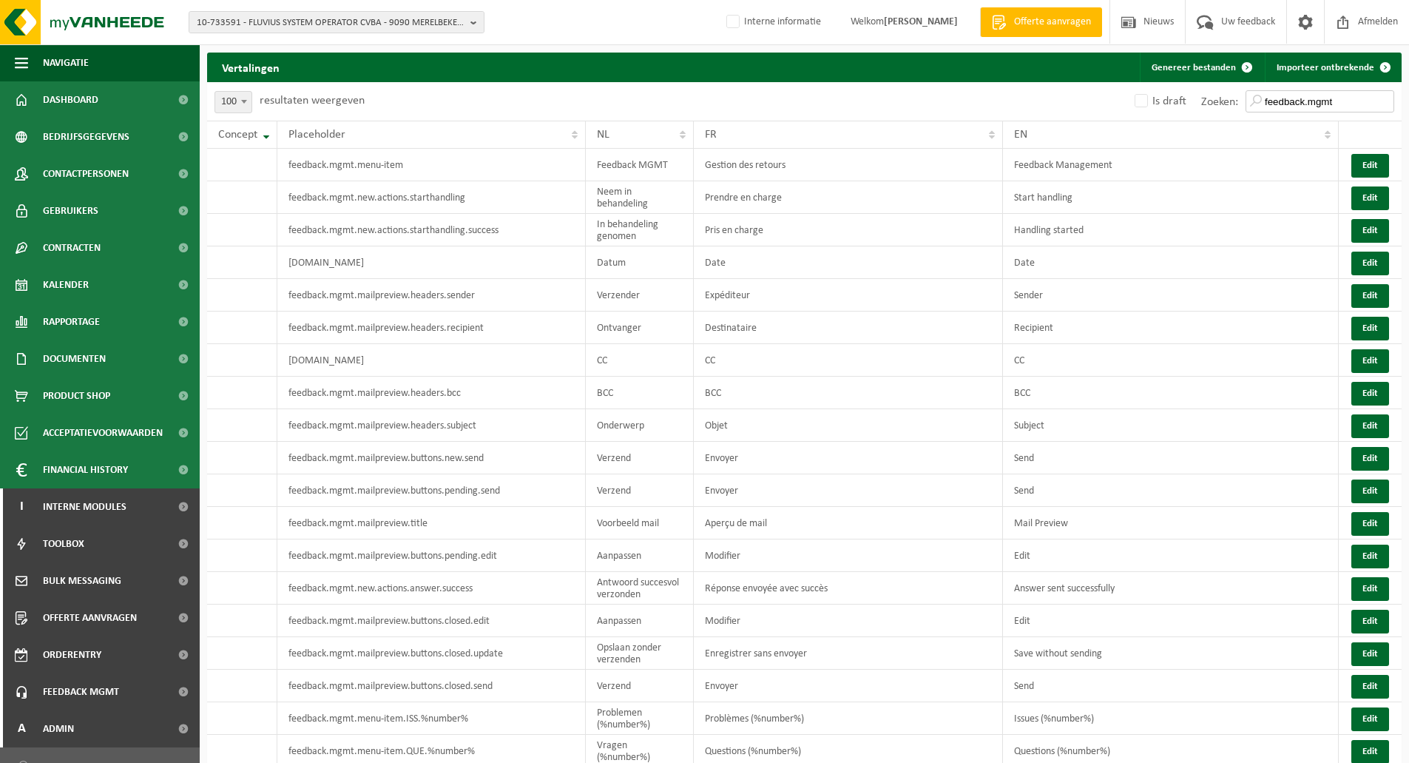
drag, startPoint x: 1304, startPoint y: 101, endPoint x: 1419, endPoint y: 95, distance: 115.5
click at [1409, 95] on html "10-733591 - FLUVIUS SYSTEM OPERATOR CVBA - 9090 MERELBEKE-MELLE, BRUSSELSESTEEN…" at bounding box center [704, 381] width 1409 height 763
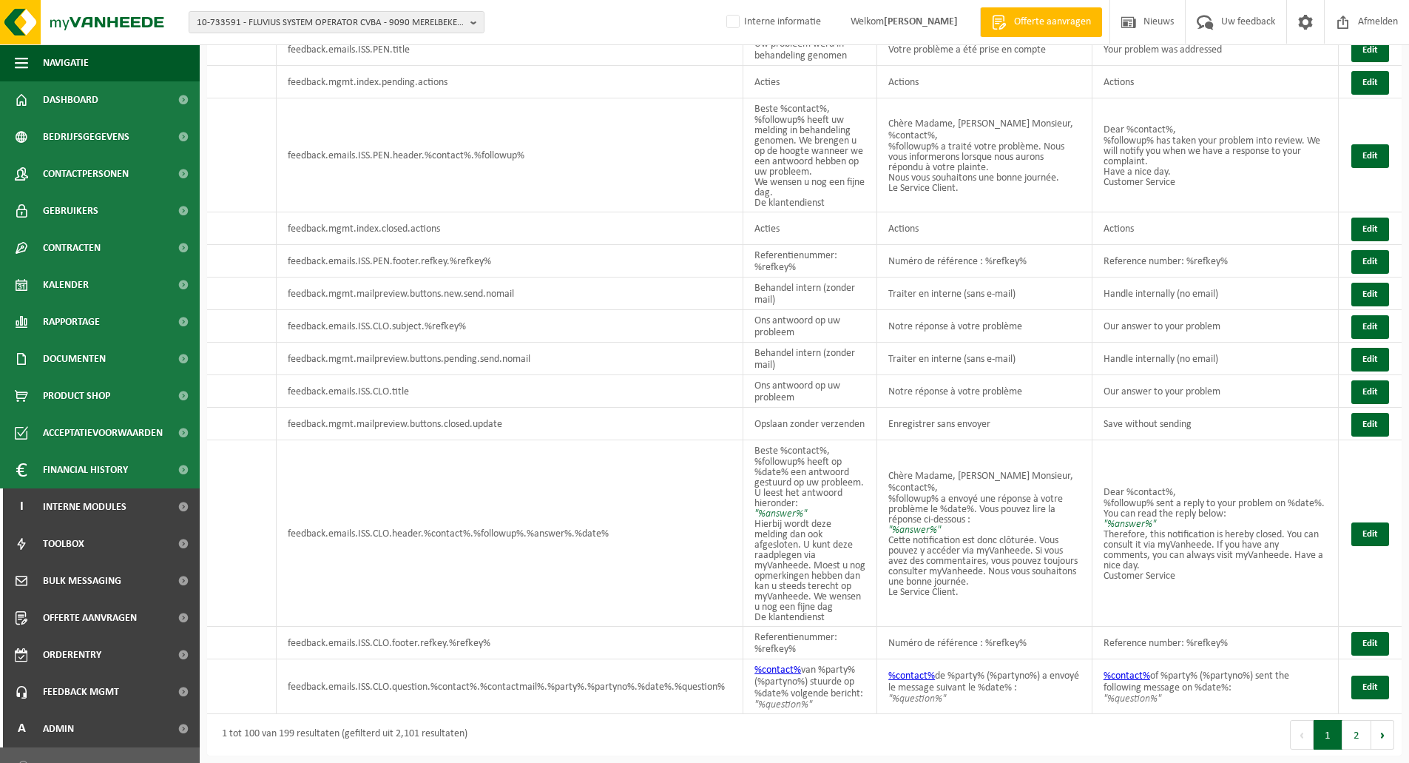
scroll to position [3993, 0]
type input "feedback"
click at [1348, 726] on button "2" at bounding box center [1357, 735] width 29 height 30
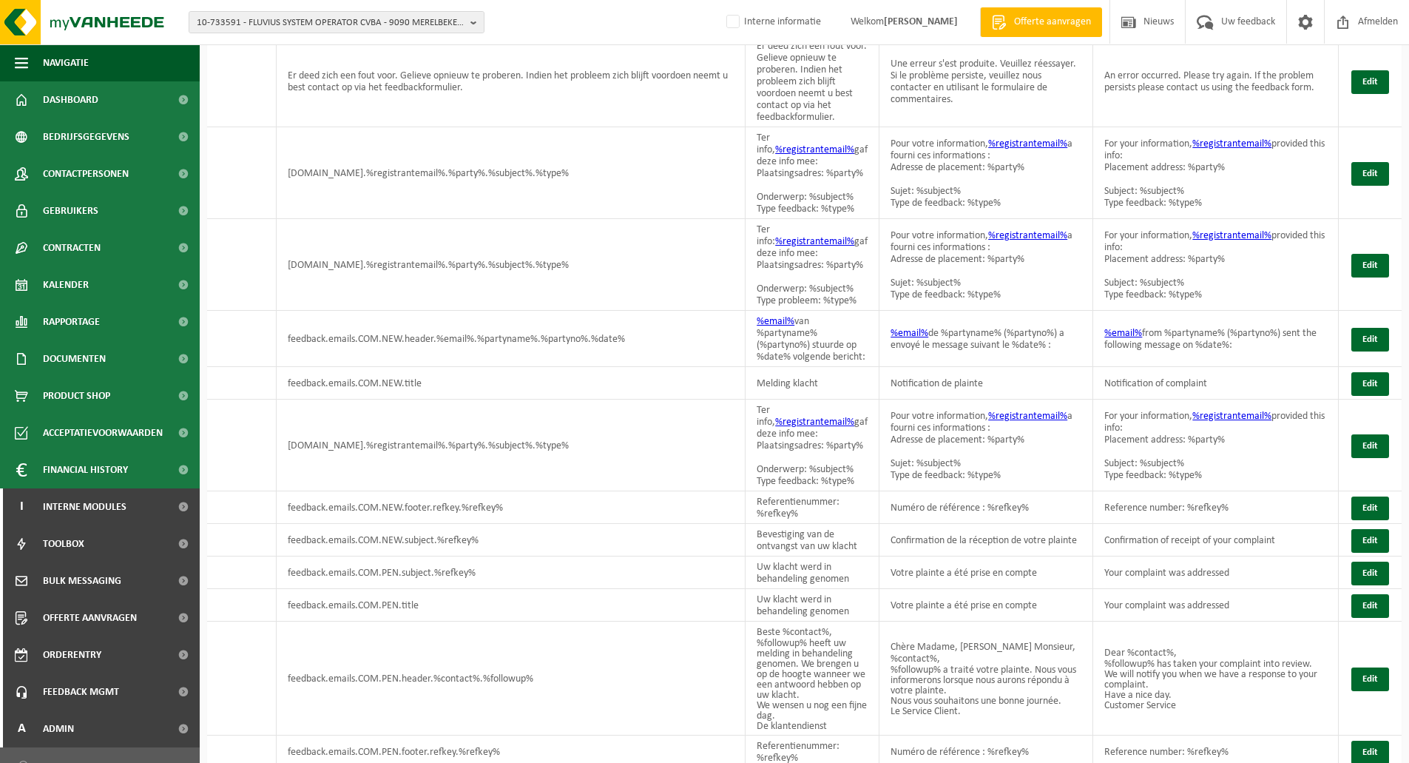
scroll to position [0, 0]
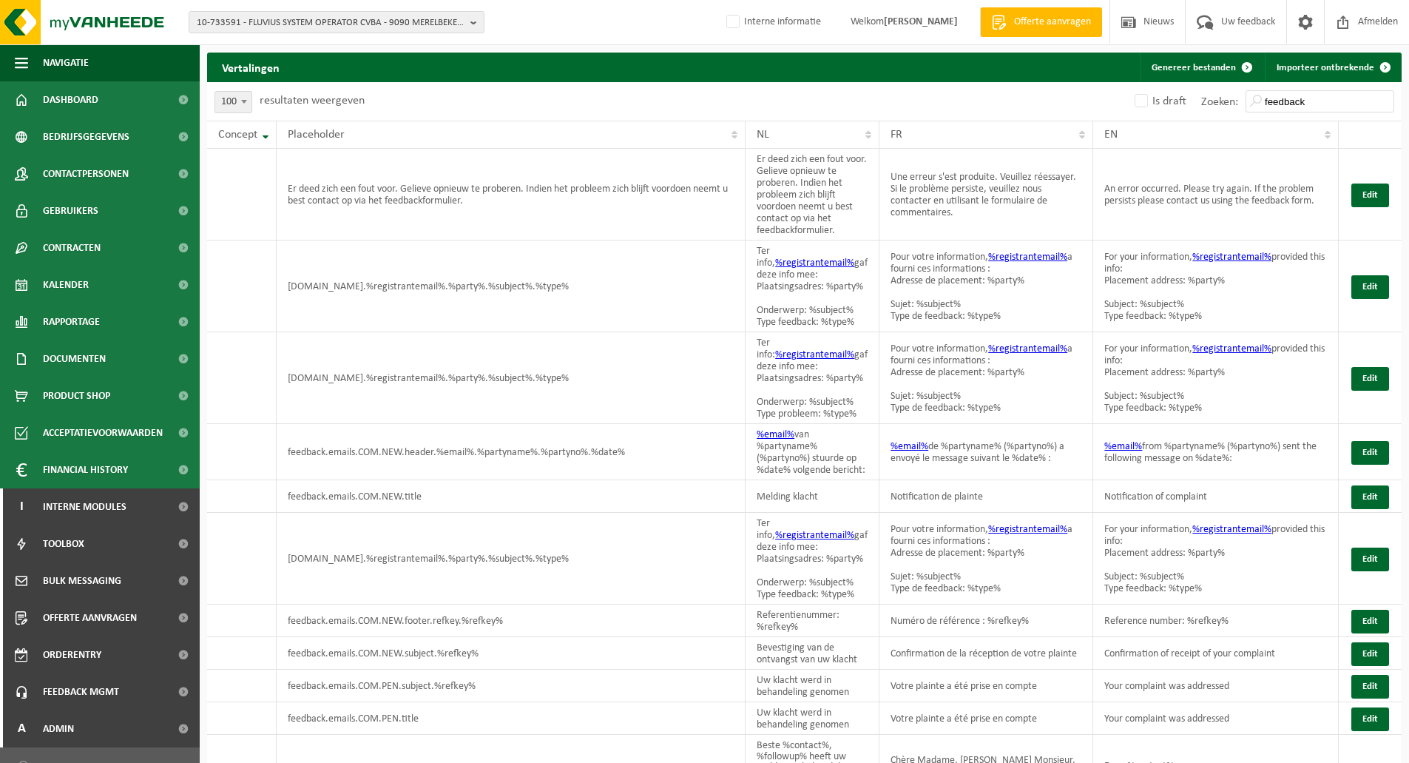
click at [578, 95] on div "10 25 50 100 100 resultaten weergeven" at bounding box center [506, 101] width 598 height 38
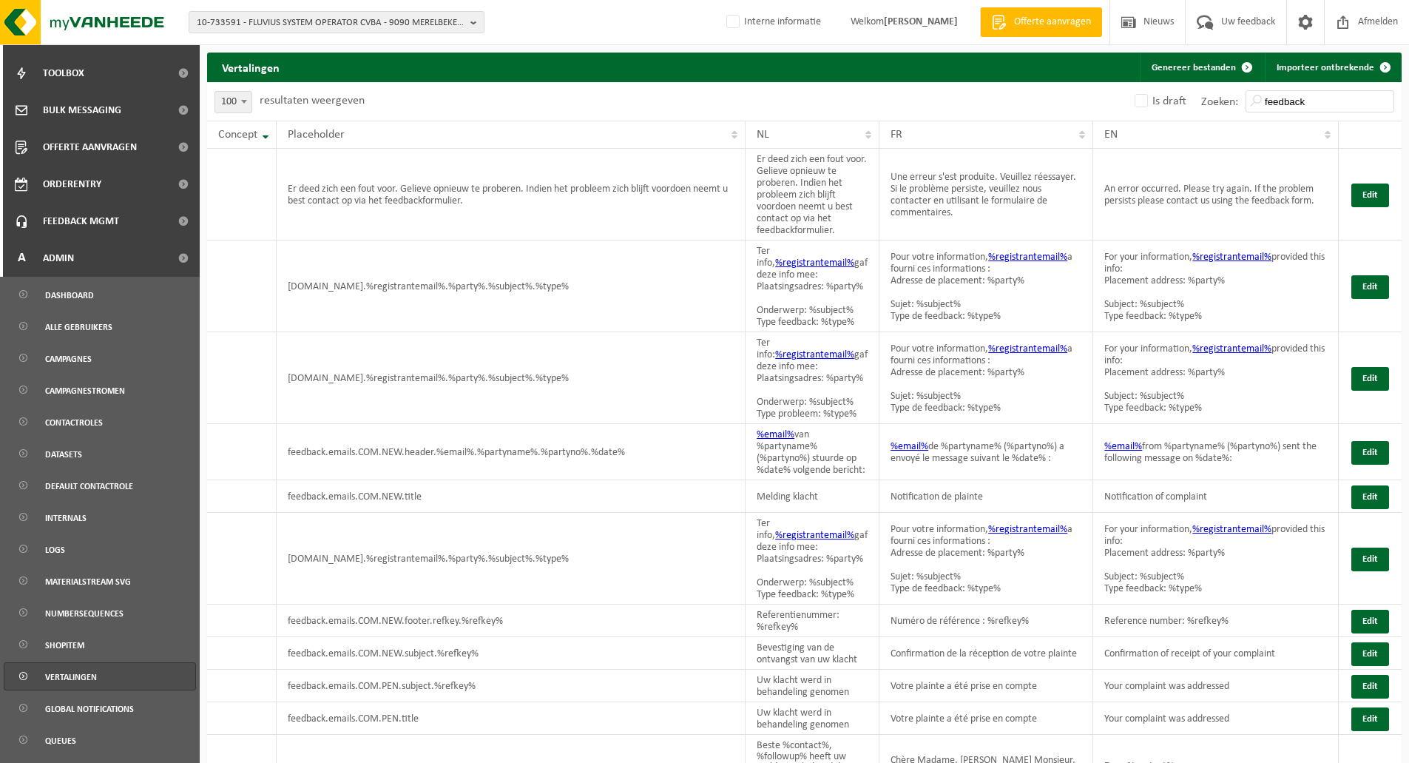
scroll to position [497, 0]
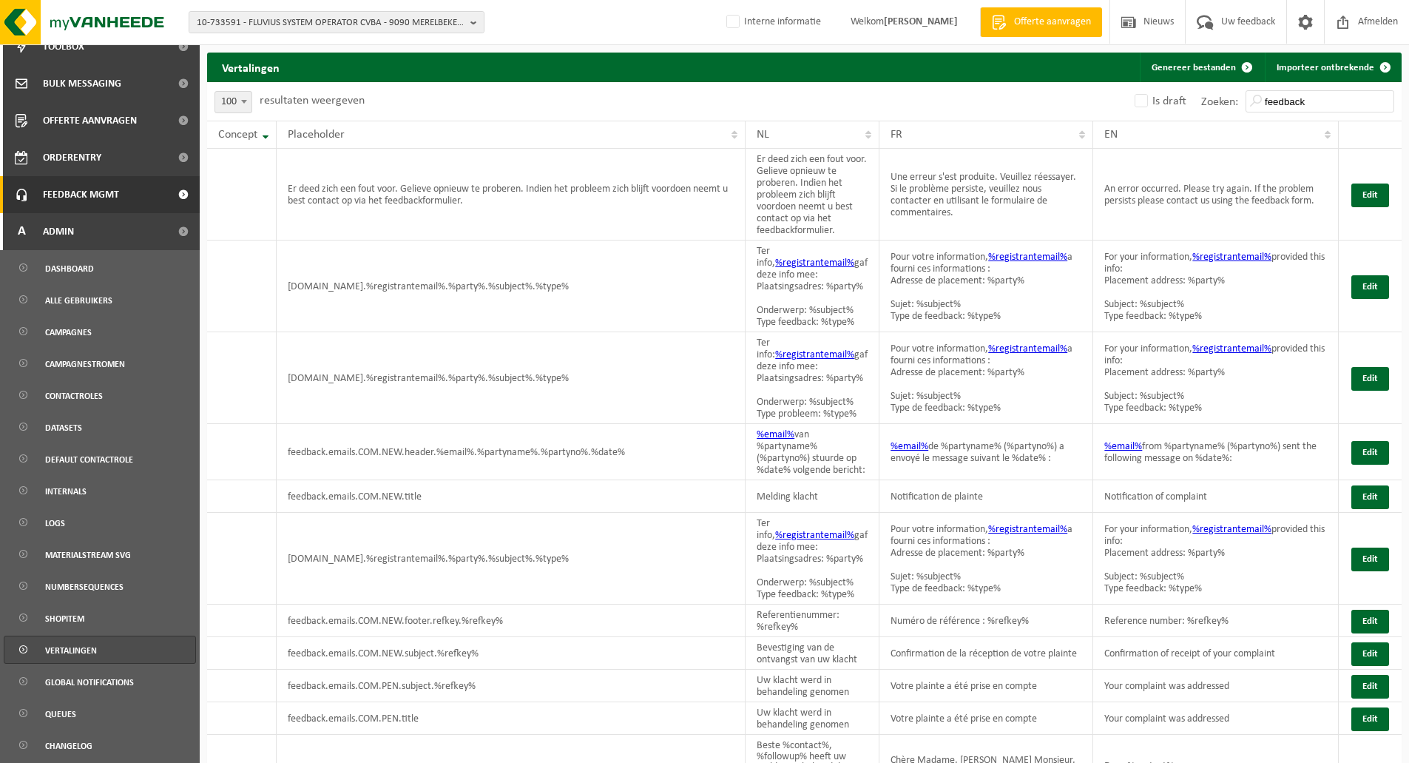
click at [82, 195] on span "Feedback MGMT" at bounding box center [81, 194] width 76 height 37
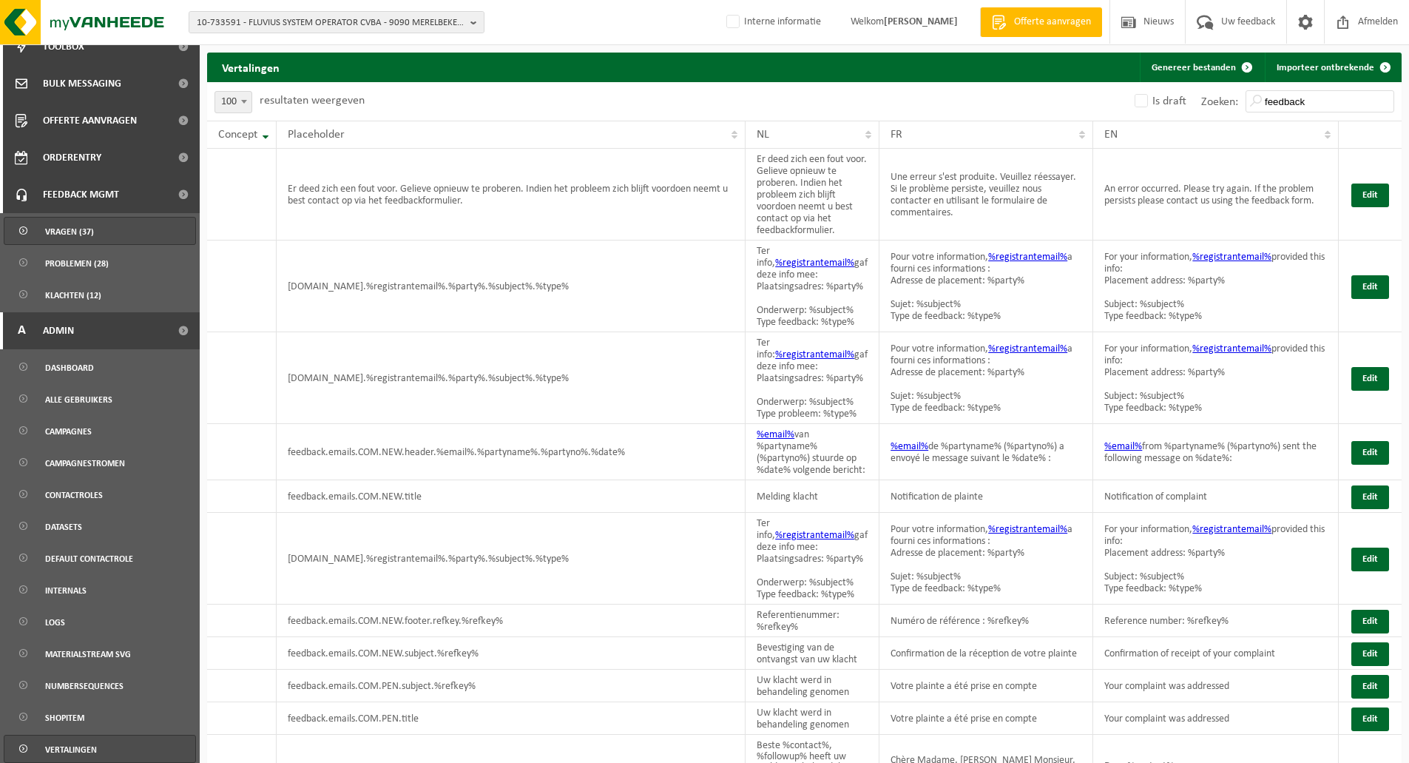
click at [76, 227] on span "Vragen (37)" at bounding box center [69, 231] width 49 height 28
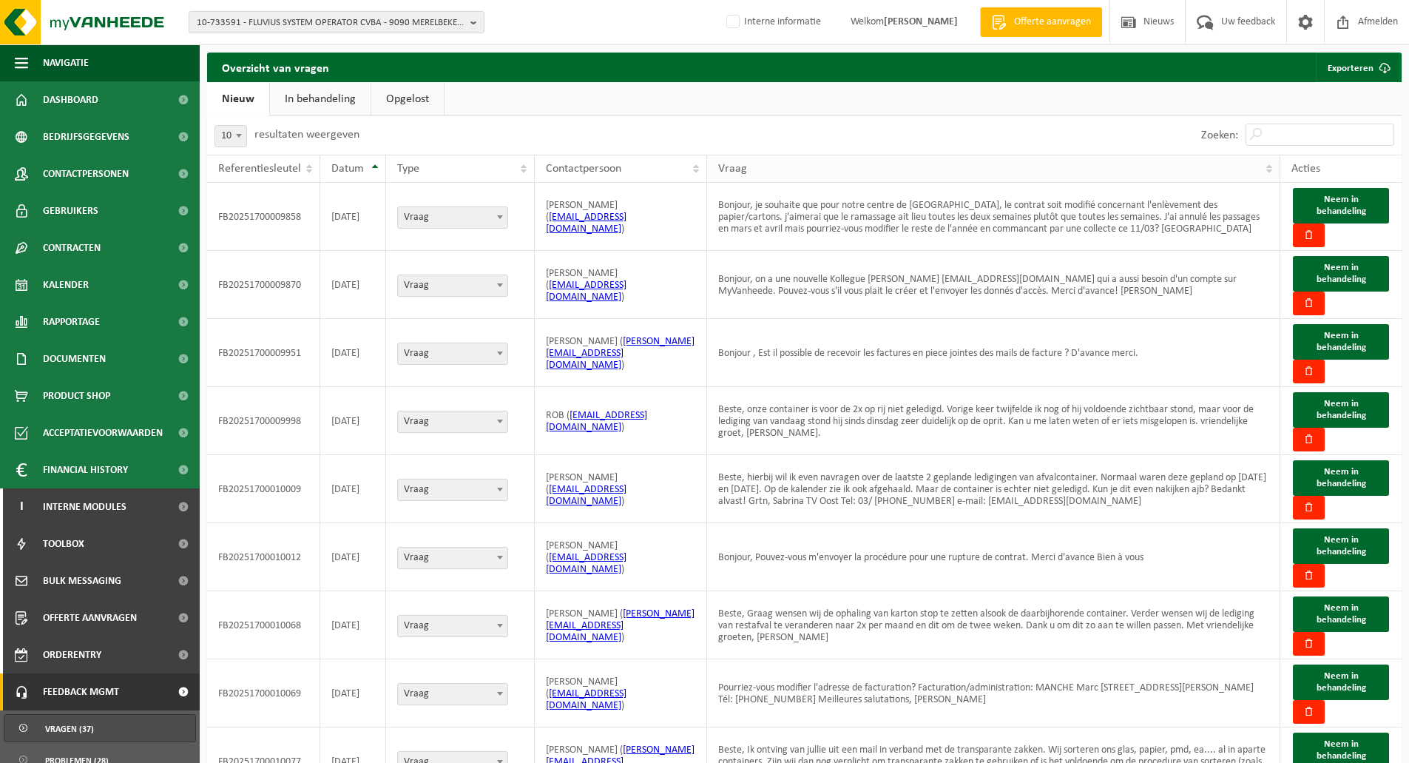
click at [747, 169] on span "Vraag" at bounding box center [732, 169] width 29 height 12
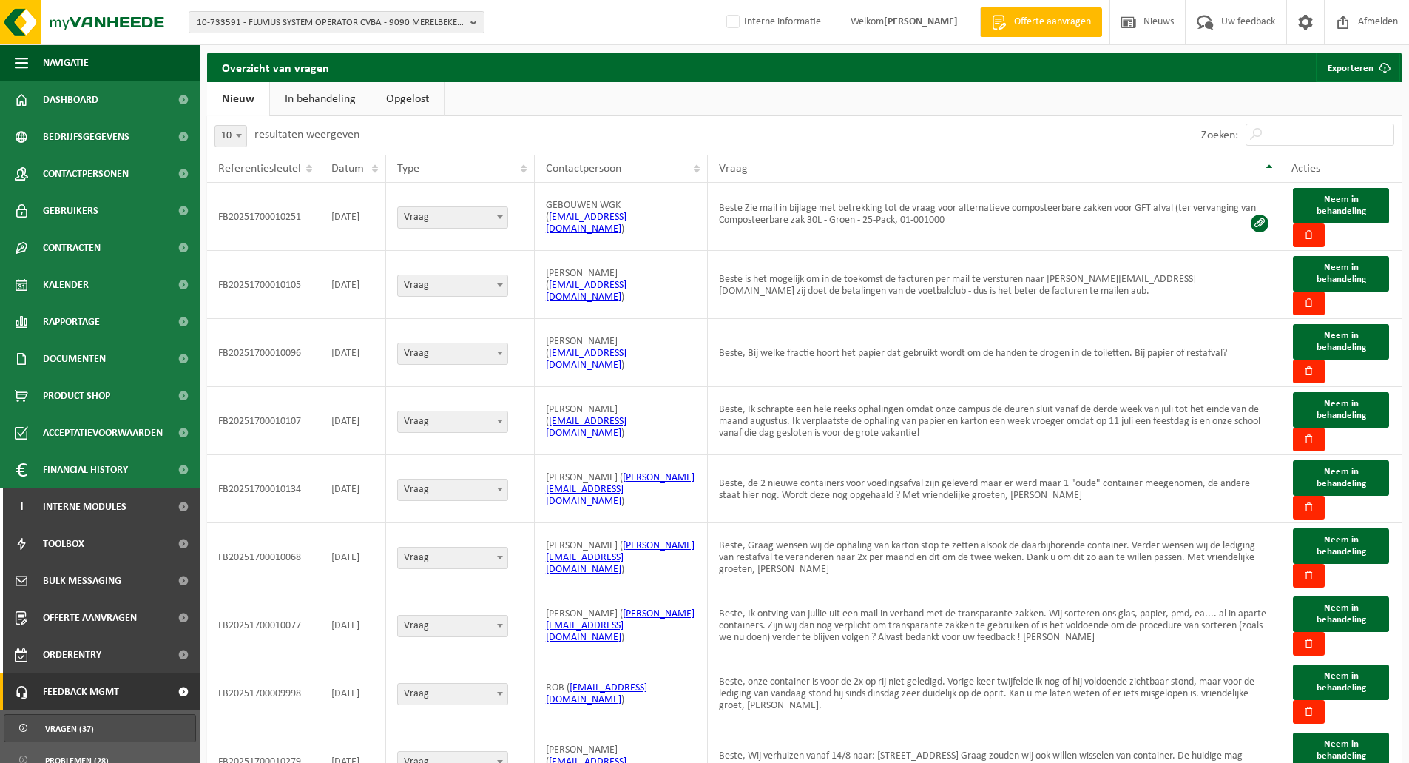
click at [233, 135] on span at bounding box center [239, 135] width 15 height 19
select select "100"
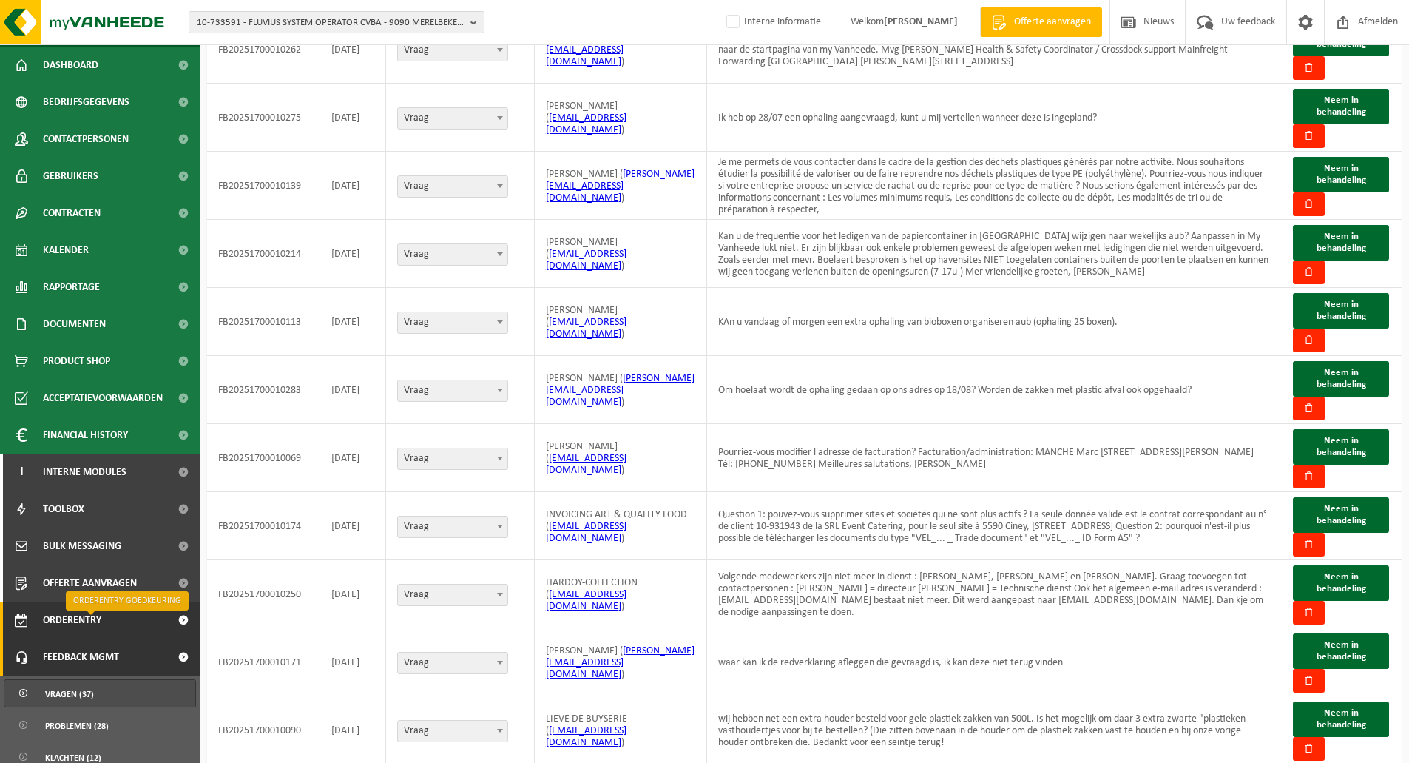
scroll to position [84, 0]
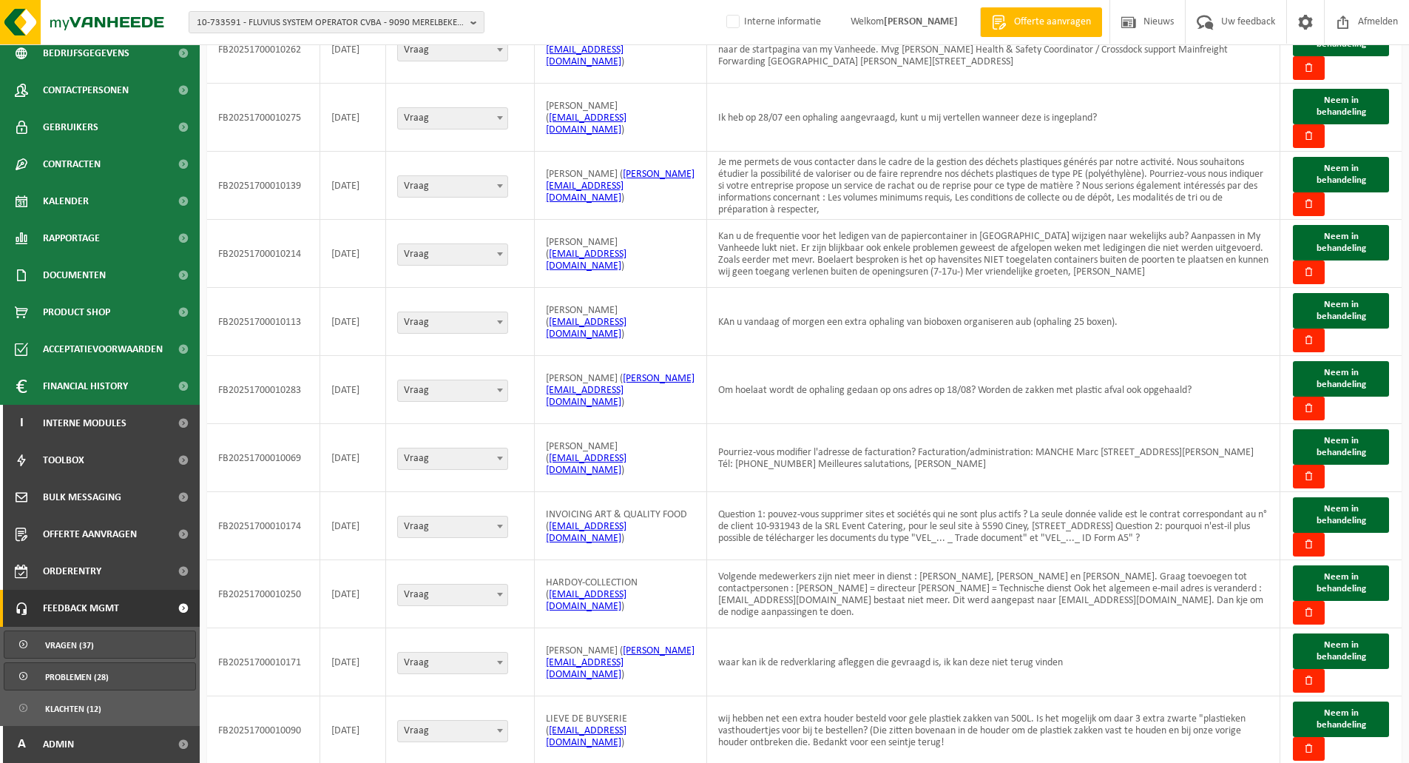
click at [91, 672] on span "Problemen (28)" at bounding box center [77, 677] width 64 height 28
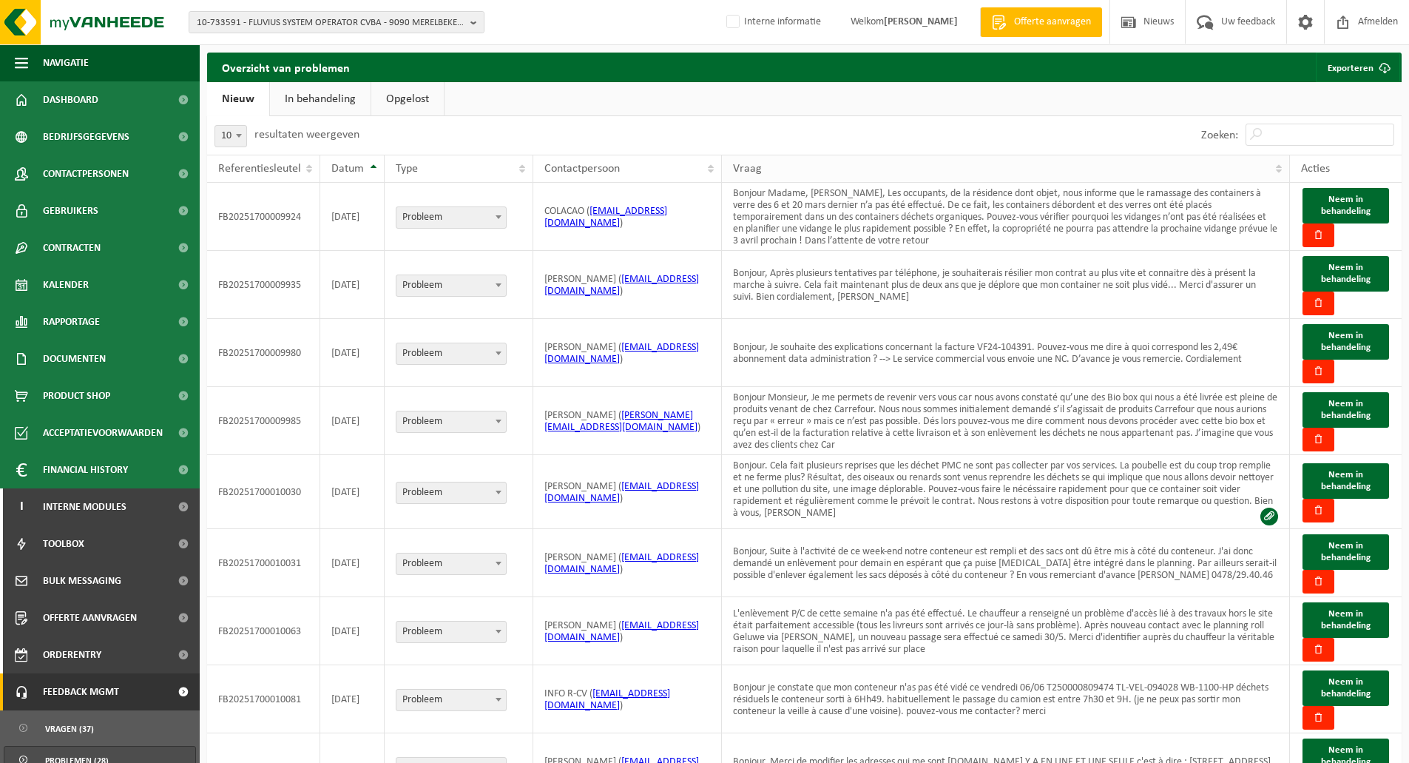
click at [758, 170] on span "Vraag" at bounding box center [747, 169] width 29 height 12
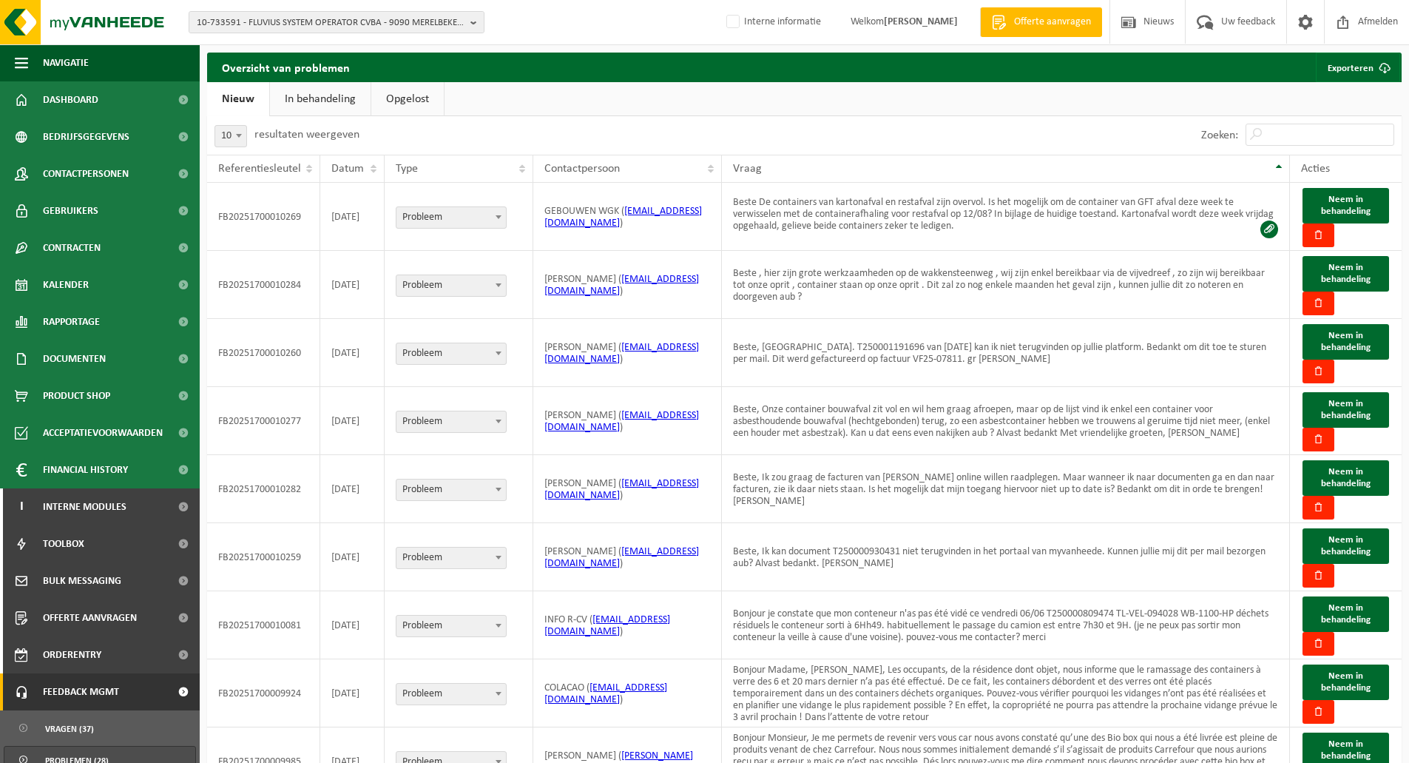
click at [225, 135] on span "10" at bounding box center [230, 136] width 31 height 21
select select "100"
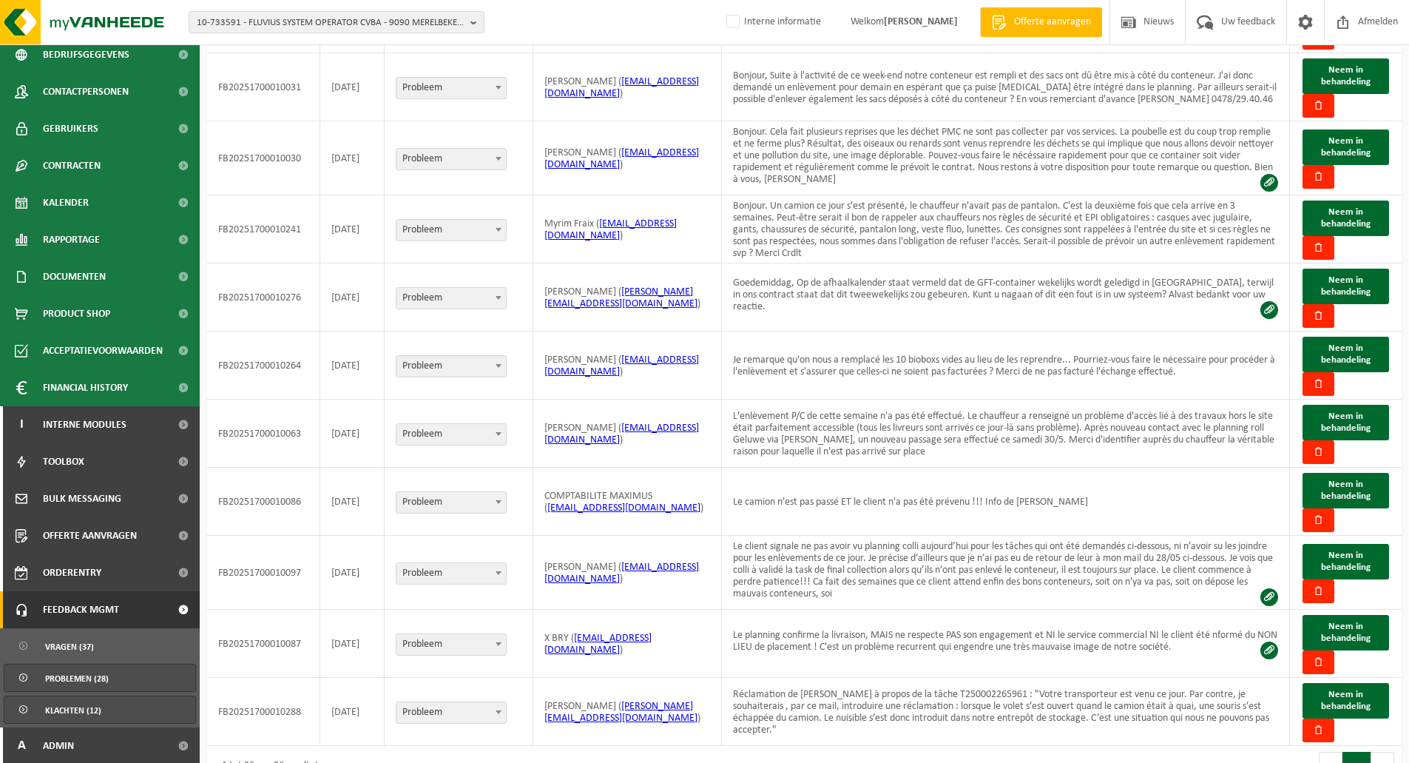
scroll to position [84, 0]
click at [83, 702] on span "Klachten (12)" at bounding box center [73, 709] width 56 height 28
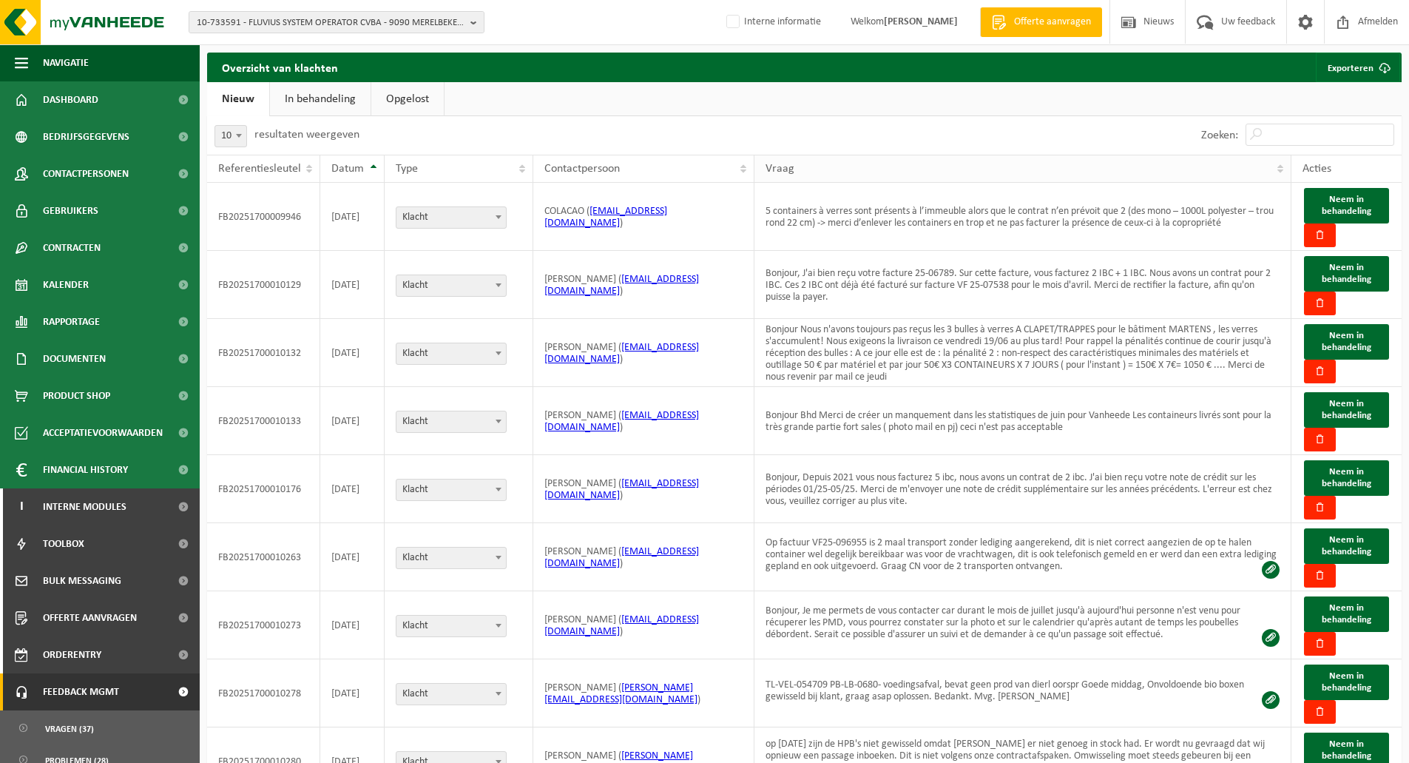
click at [791, 170] on span "Vraag" at bounding box center [780, 169] width 29 height 12
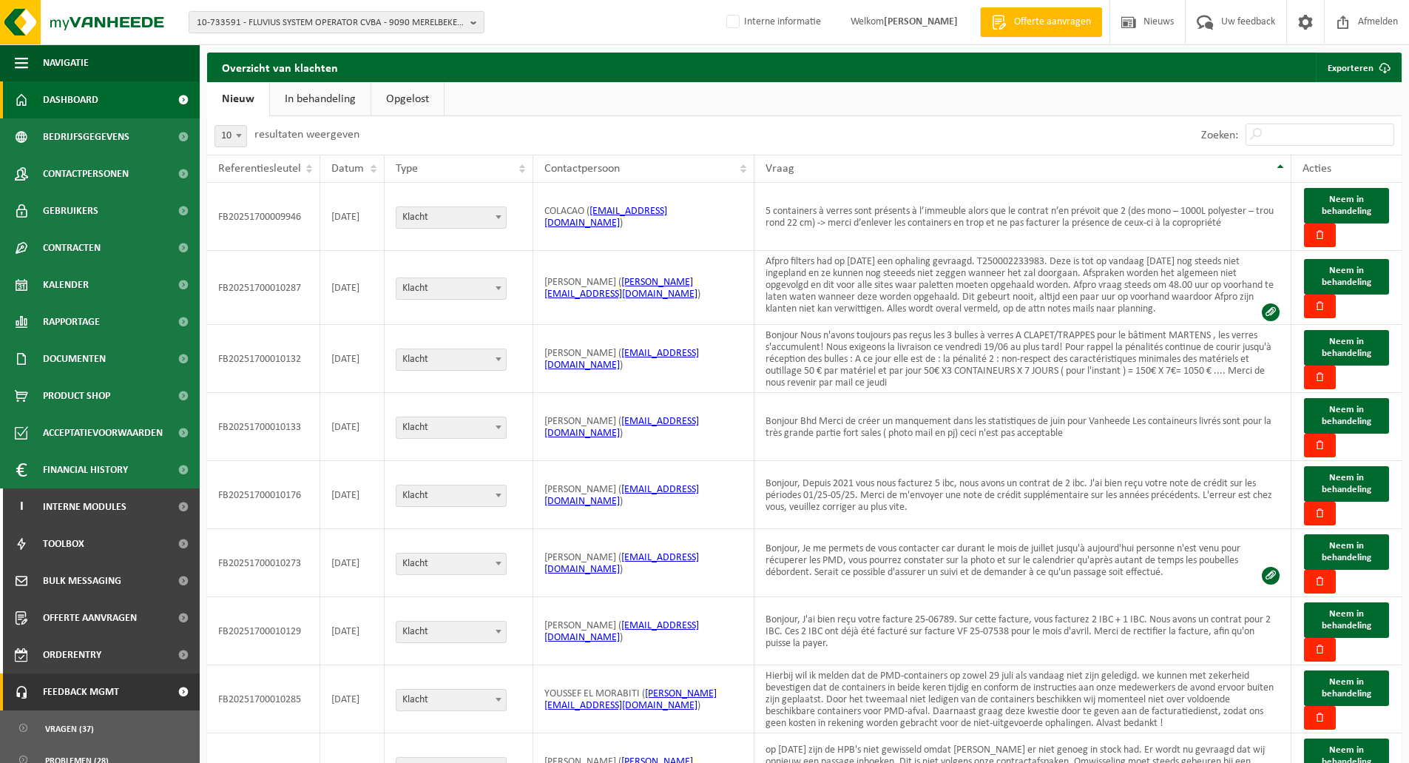
click at [71, 104] on span "Dashboard" at bounding box center [70, 99] width 55 height 37
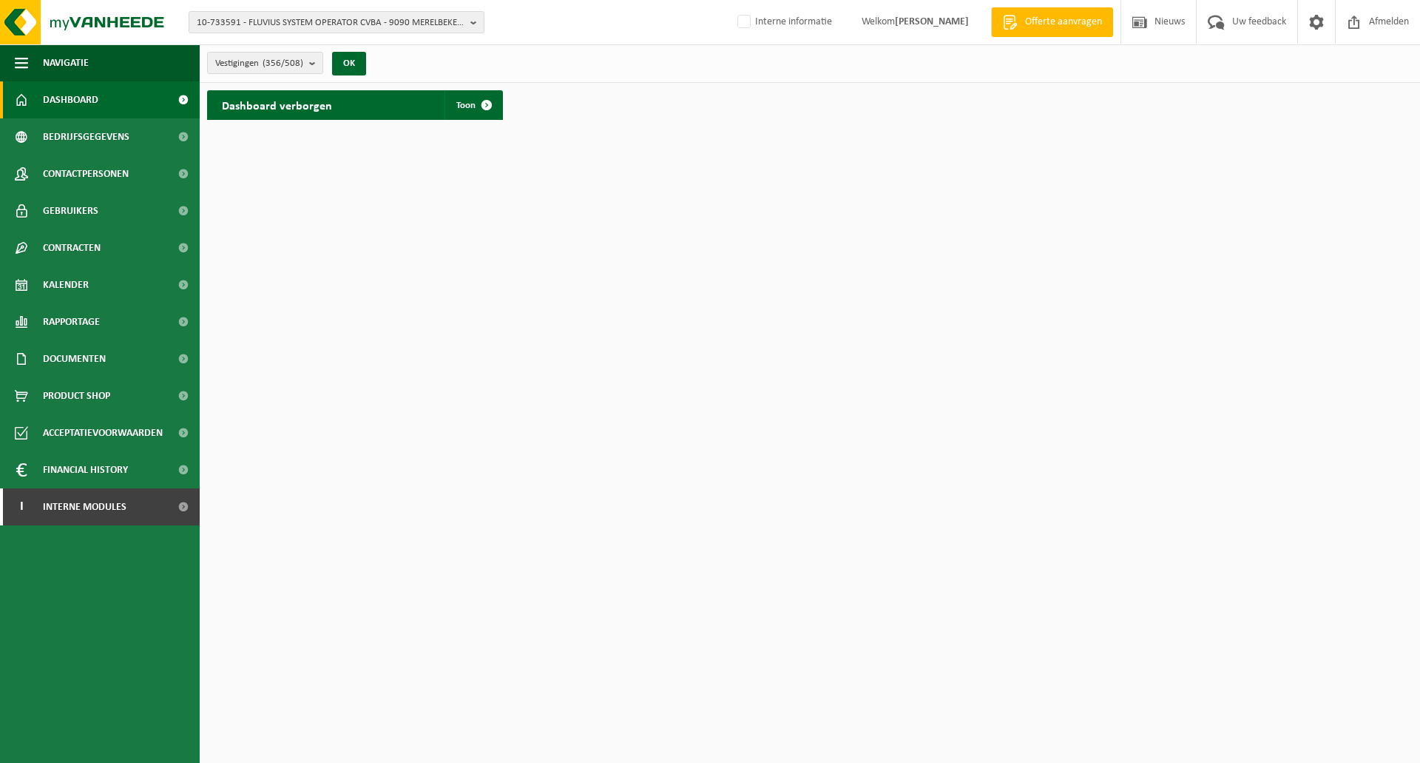
click at [636, 126] on html "10-733591 - FLUVIUS SYSTEM OPERATOR CVBA - 9090 MERELBEKE-[GEOGRAPHIC_DATA], BR…" at bounding box center [710, 381] width 1420 height 763
click at [92, 486] on span "Financial History" at bounding box center [85, 469] width 85 height 37
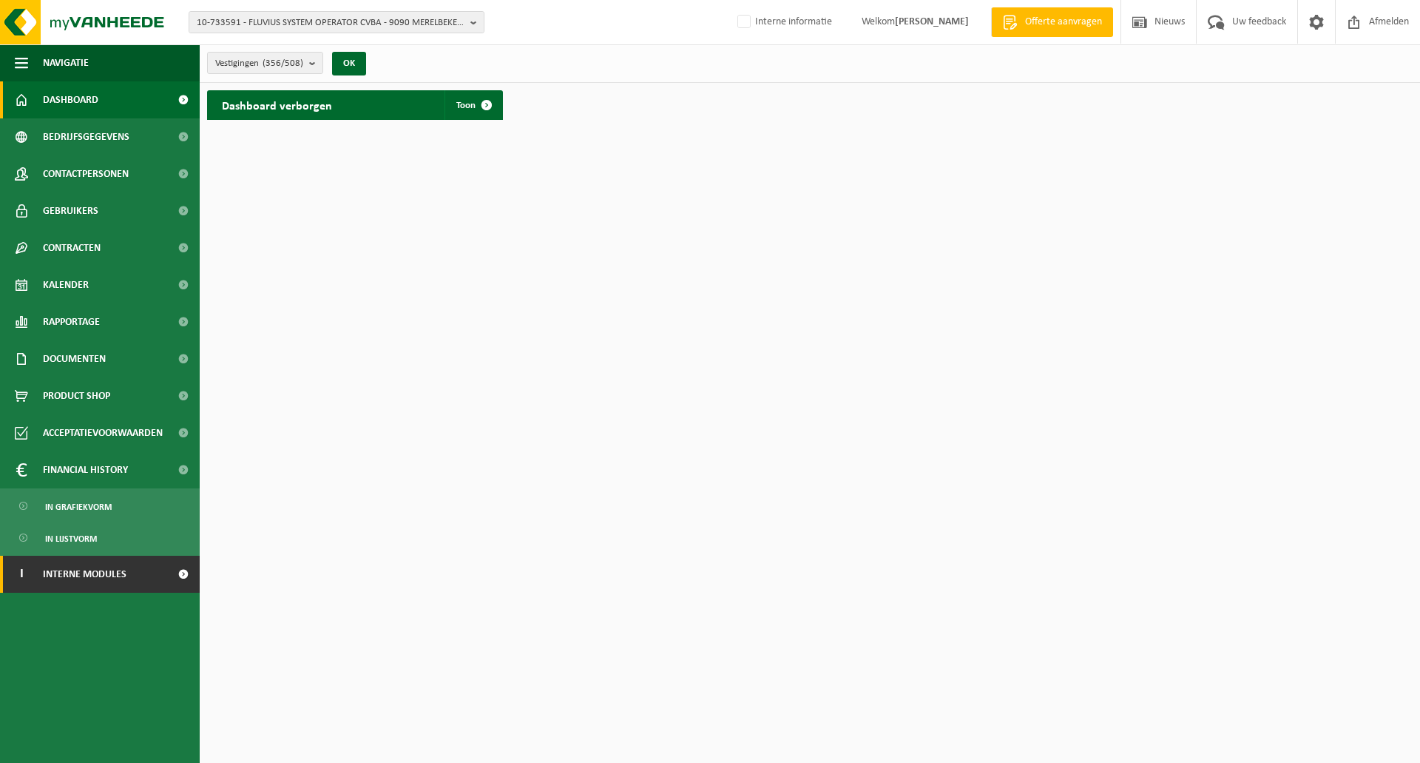
click at [81, 578] on span "Interne modules" at bounding box center [85, 574] width 84 height 37
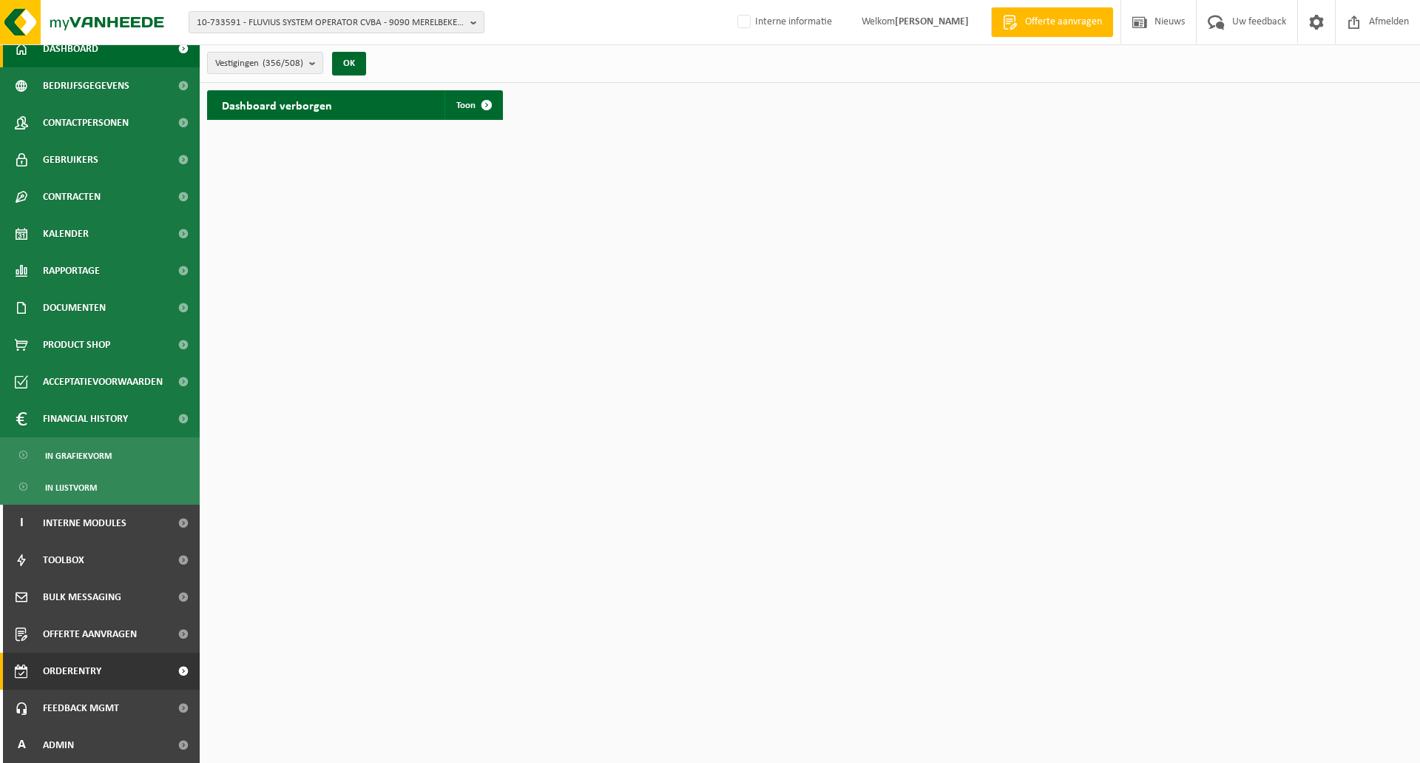
scroll to position [52, 0]
click at [68, 740] on span "Admin" at bounding box center [58, 744] width 31 height 37
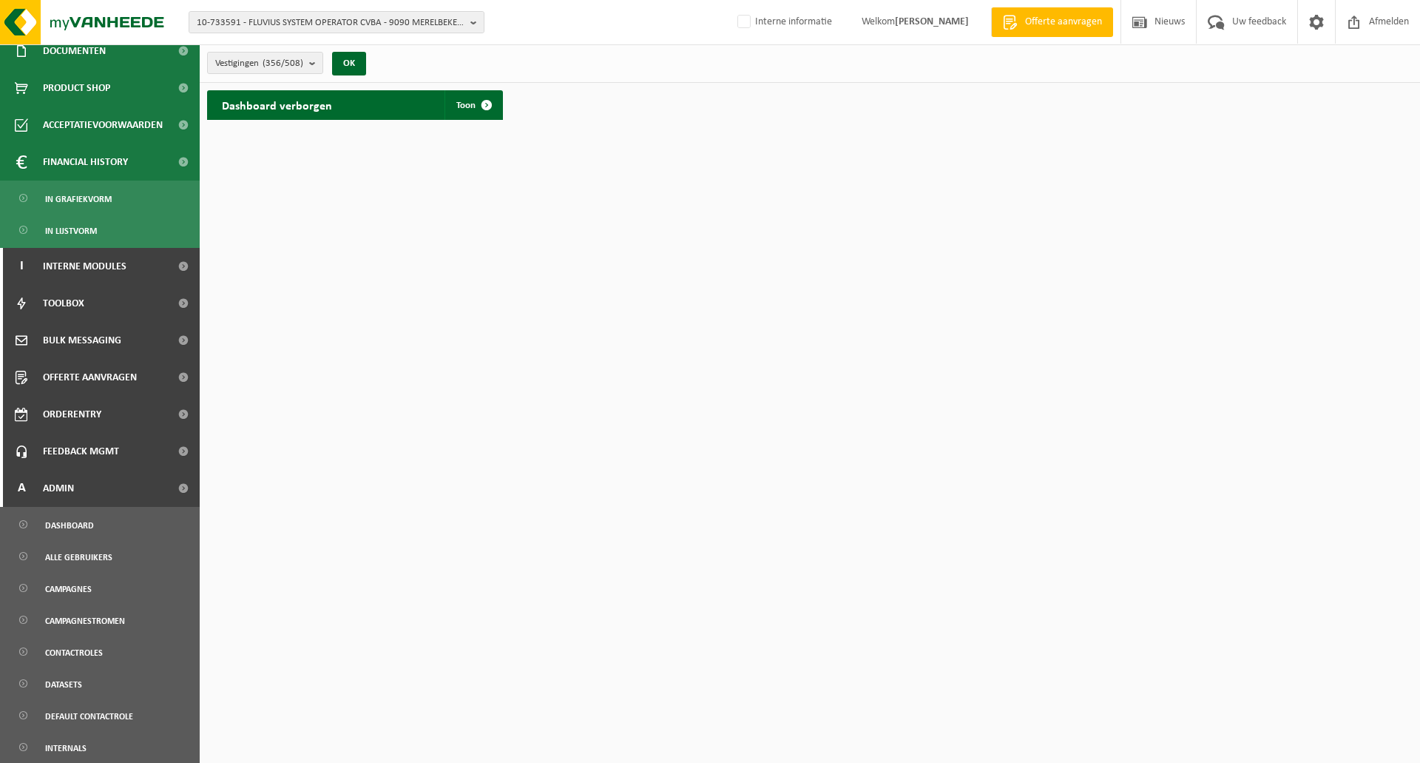
scroll to position [564, 0]
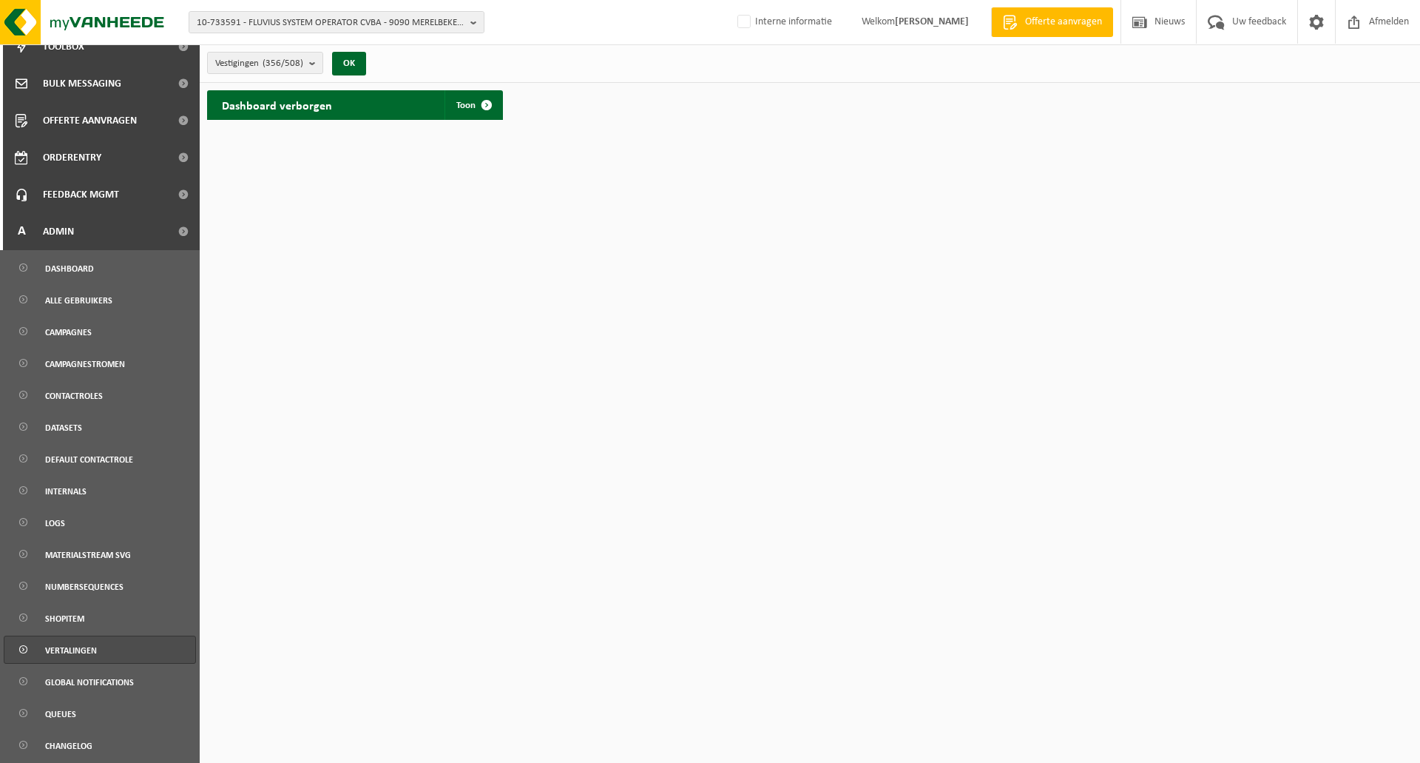
click at [78, 654] on span "Vertalingen" at bounding box center [71, 650] width 52 height 28
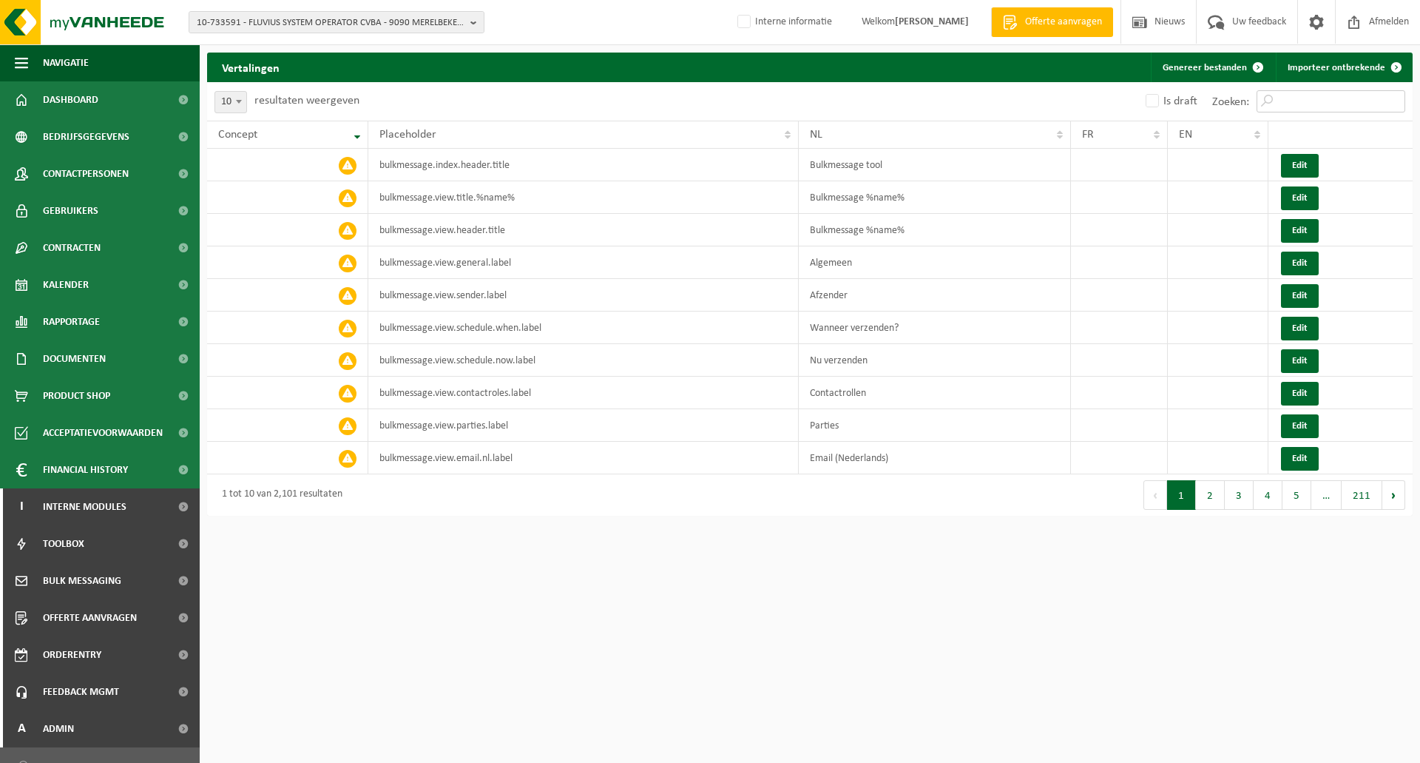
click at [1277, 102] on input "Zoeken:" at bounding box center [1331, 101] width 149 height 22
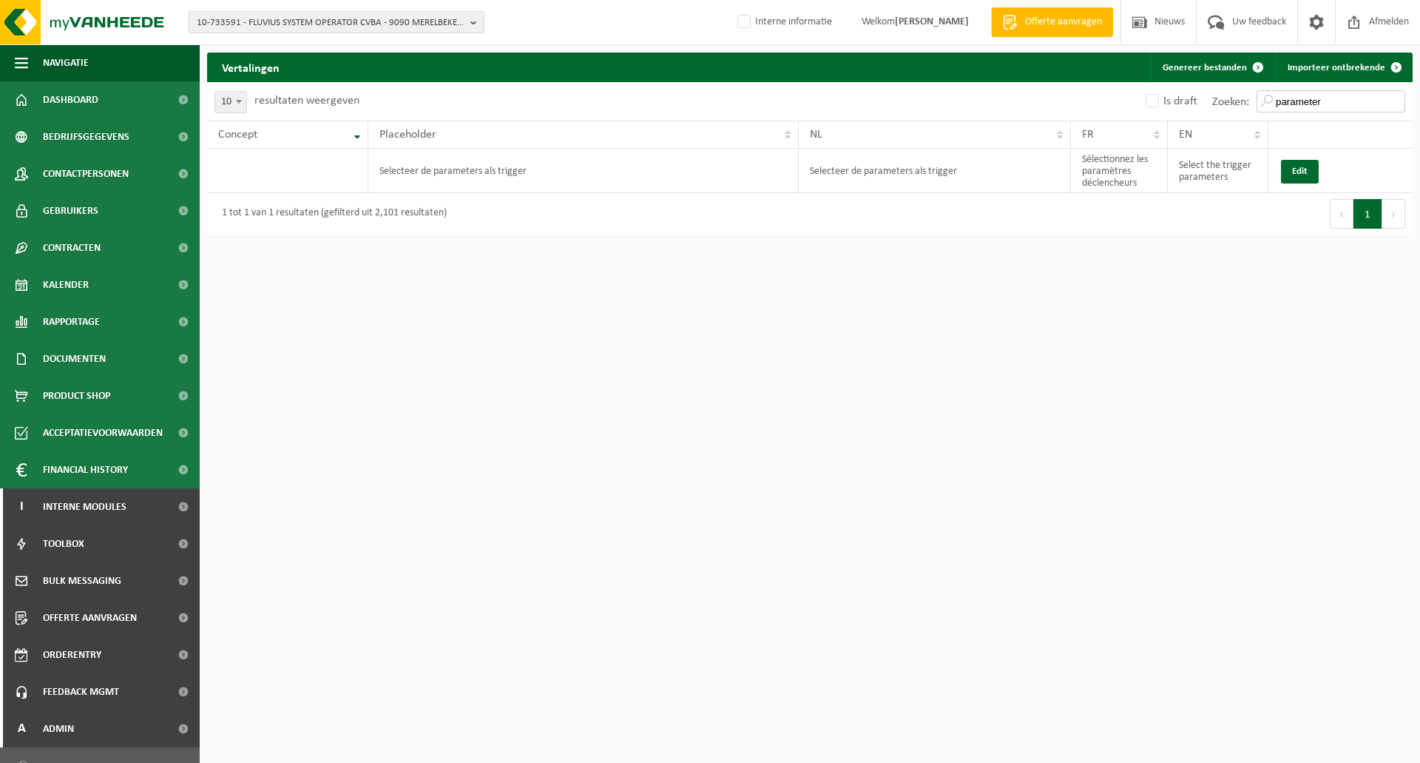
click at [1311, 104] on input "parameter" at bounding box center [1331, 101] width 149 height 22
type input "selector"
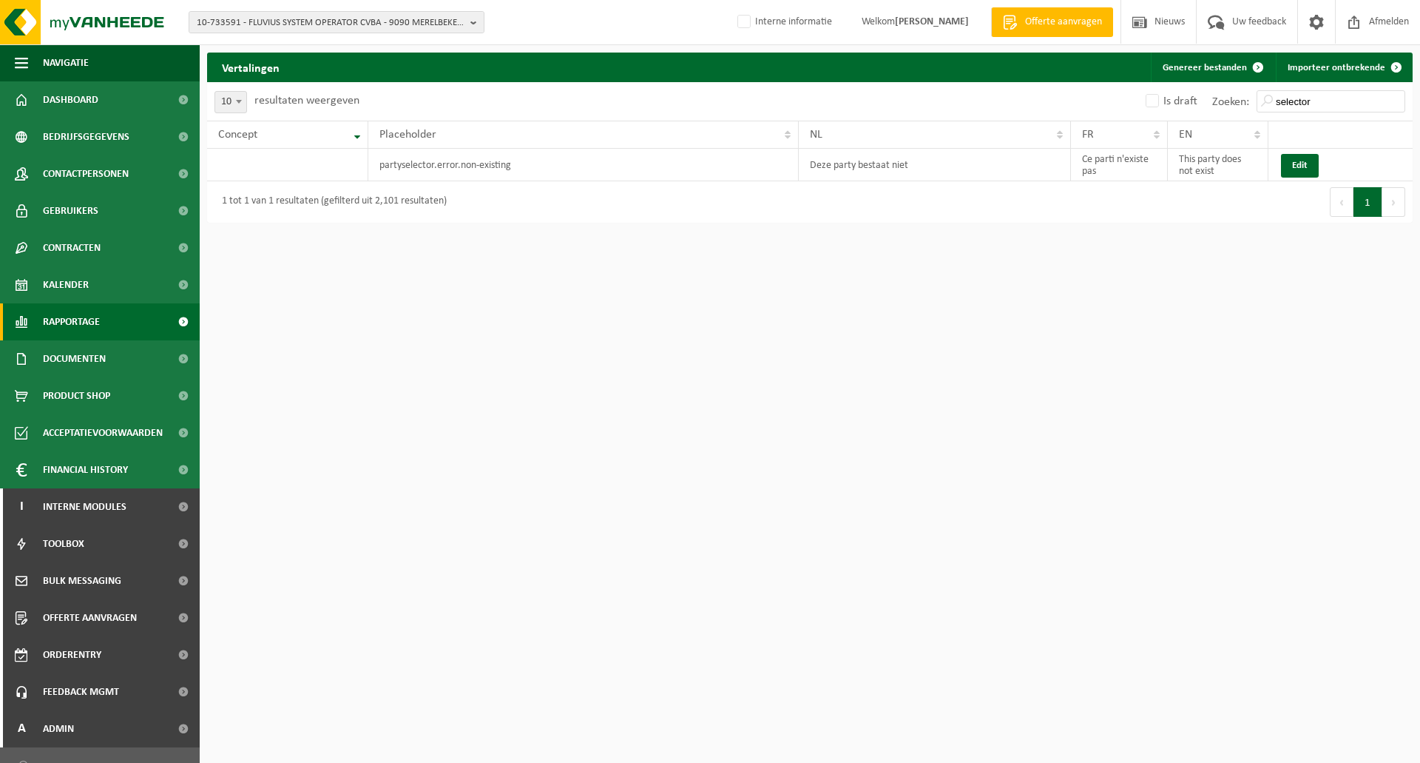
click at [81, 320] on span "Rapportage" at bounding box center [71, 321] width 57 height 37
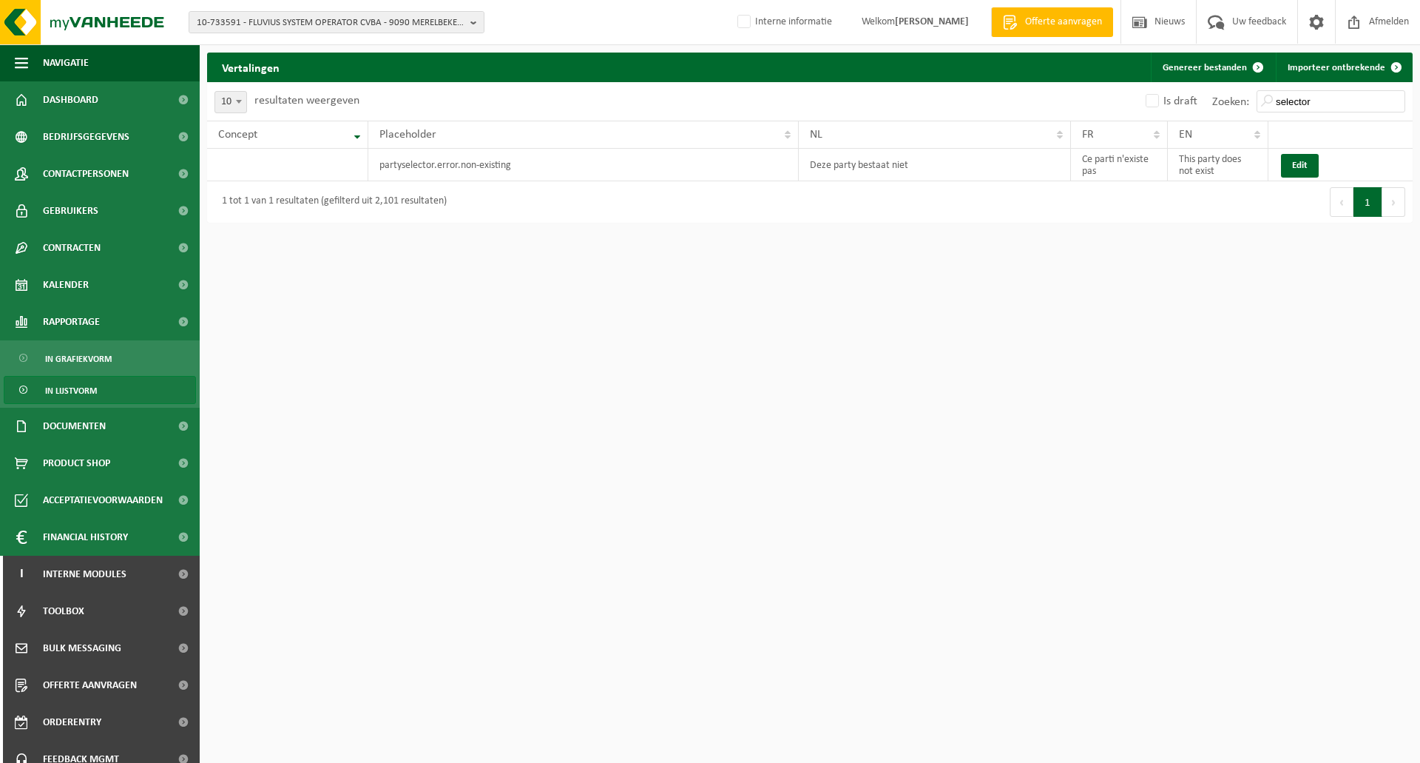
click at [91, 399] on span "In lijstvorm" at bounding box center [71, 391] width 52 height 28
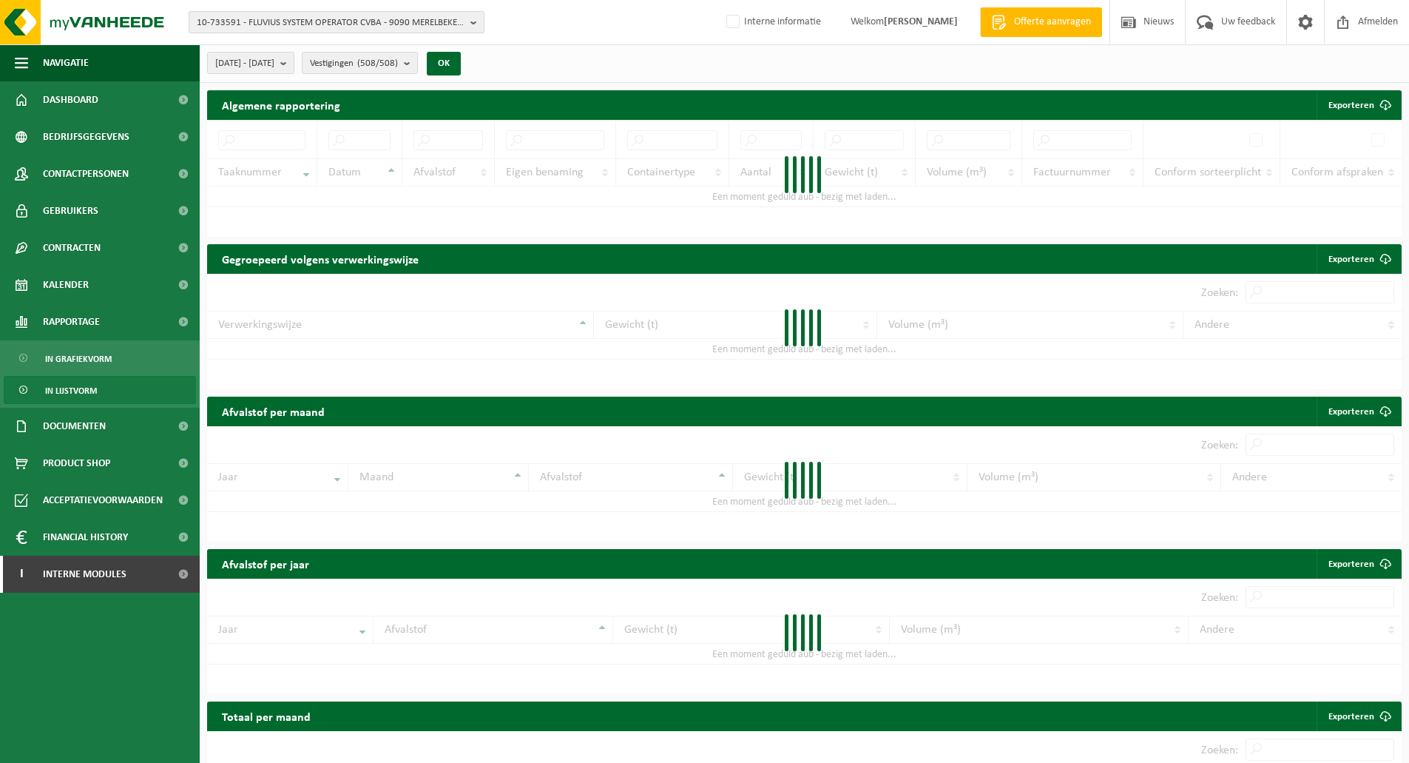
click at [330, 17] on span "10-733591 - FLUVIUS SYSTEM OPERATOR CVBA - 9090 MERELBEKE-[GEOGRAPHIC_DATA], [S…" at bounding box center [331, 23] width 268 height 22
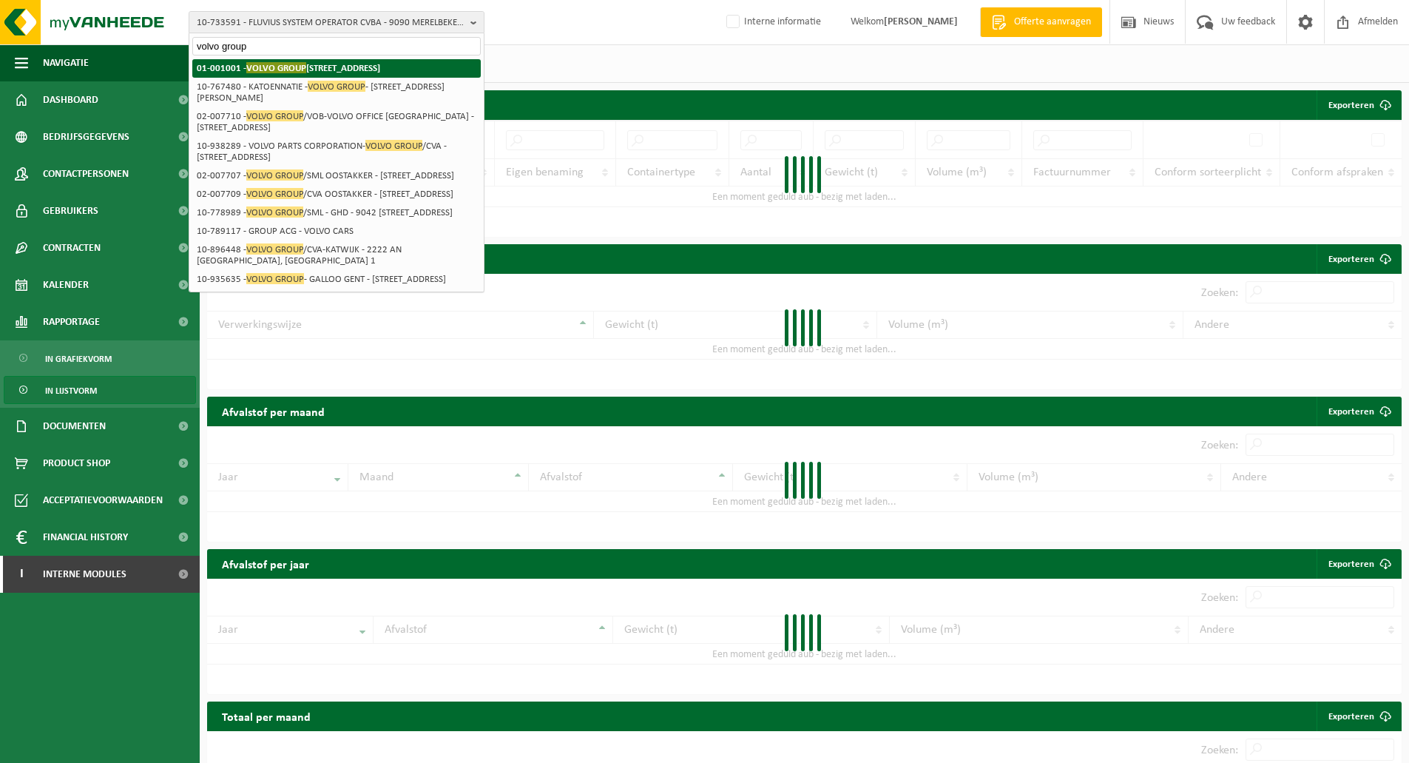
type input "volvo group"
click at [314, 70] on strong "01-001001 - VOLVO GROUP [STREET_ADDRESS]" at bounding box center [288, 67] width 183 height 11
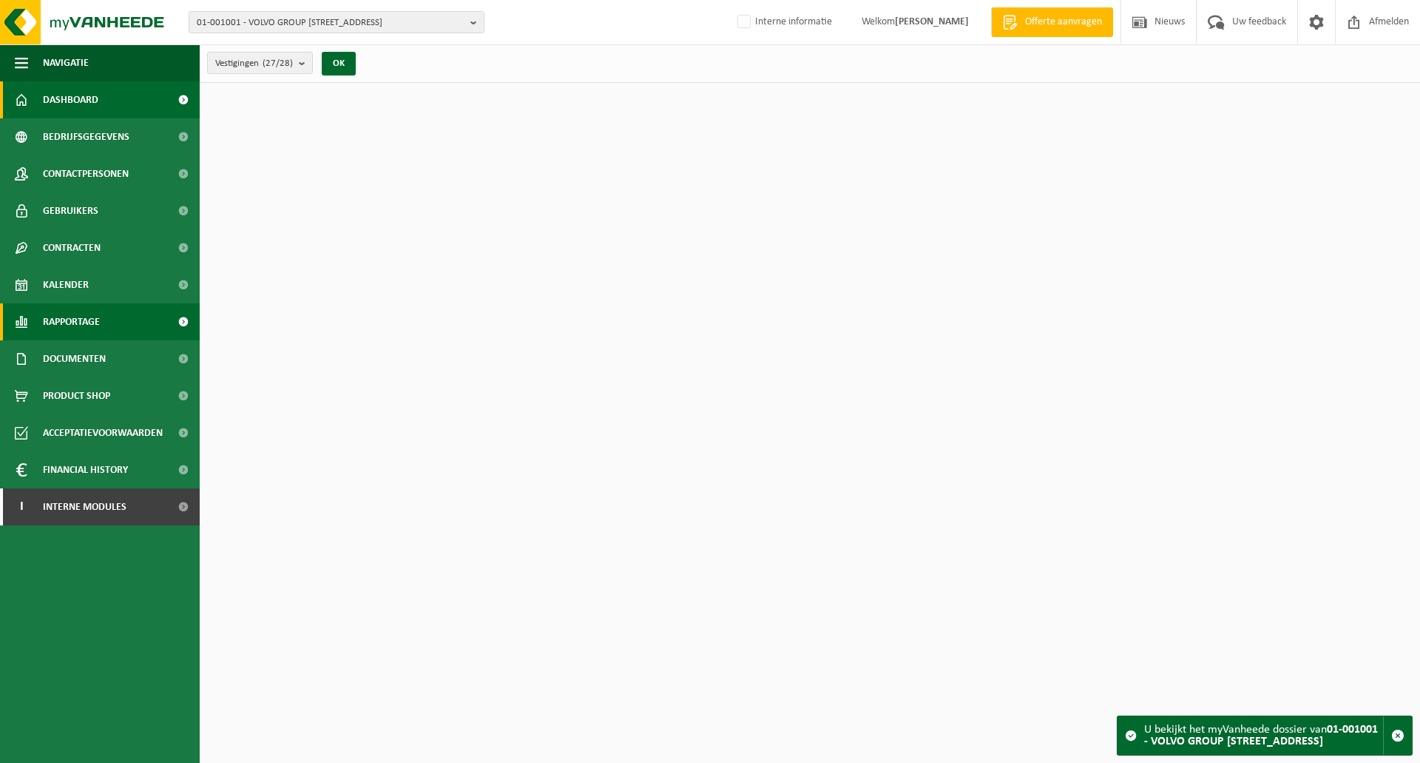
click at [68, 322] on span "Rapportage" at bounding box center [71, 321] width 57 height 37
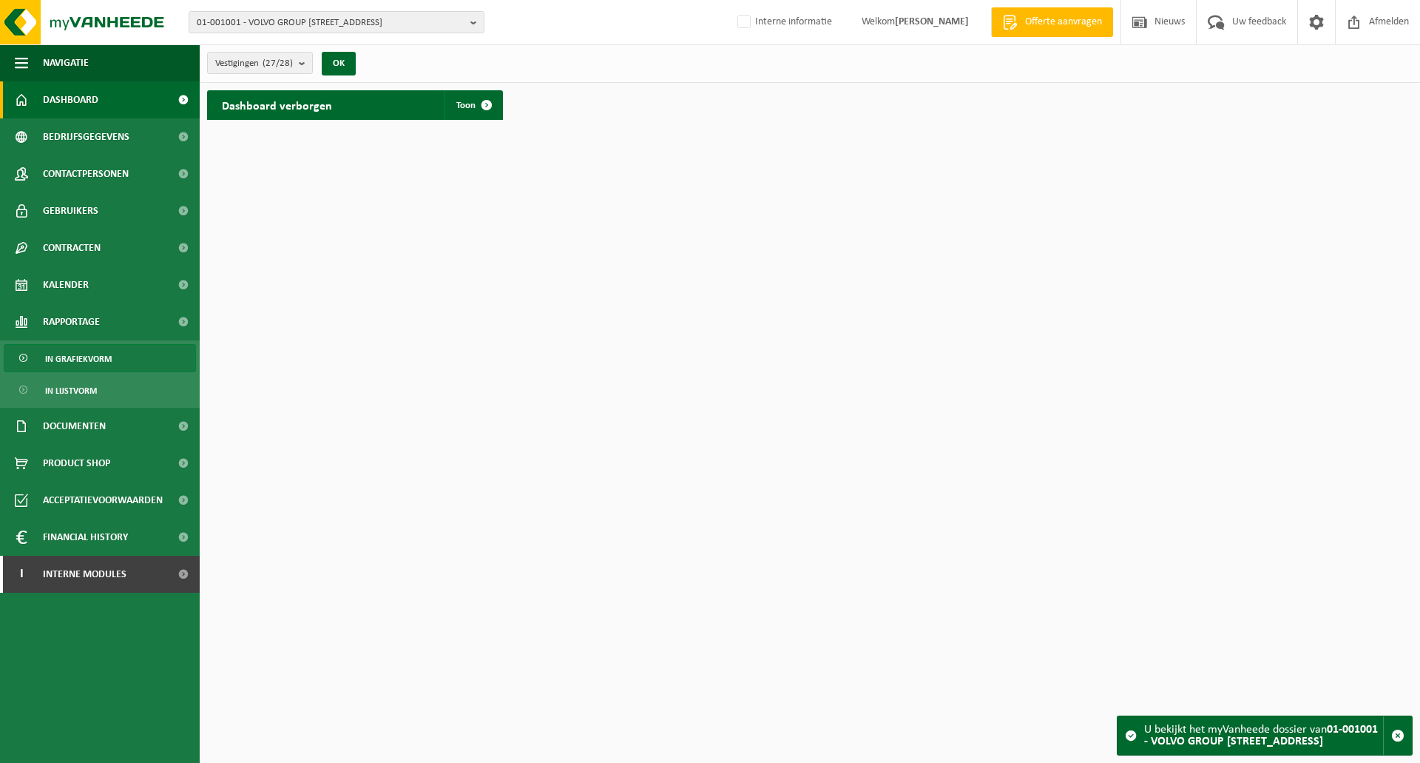
click at [92, 360] on span "In grafiekvorm" at bounding box center [78, 359] width 67 height 28
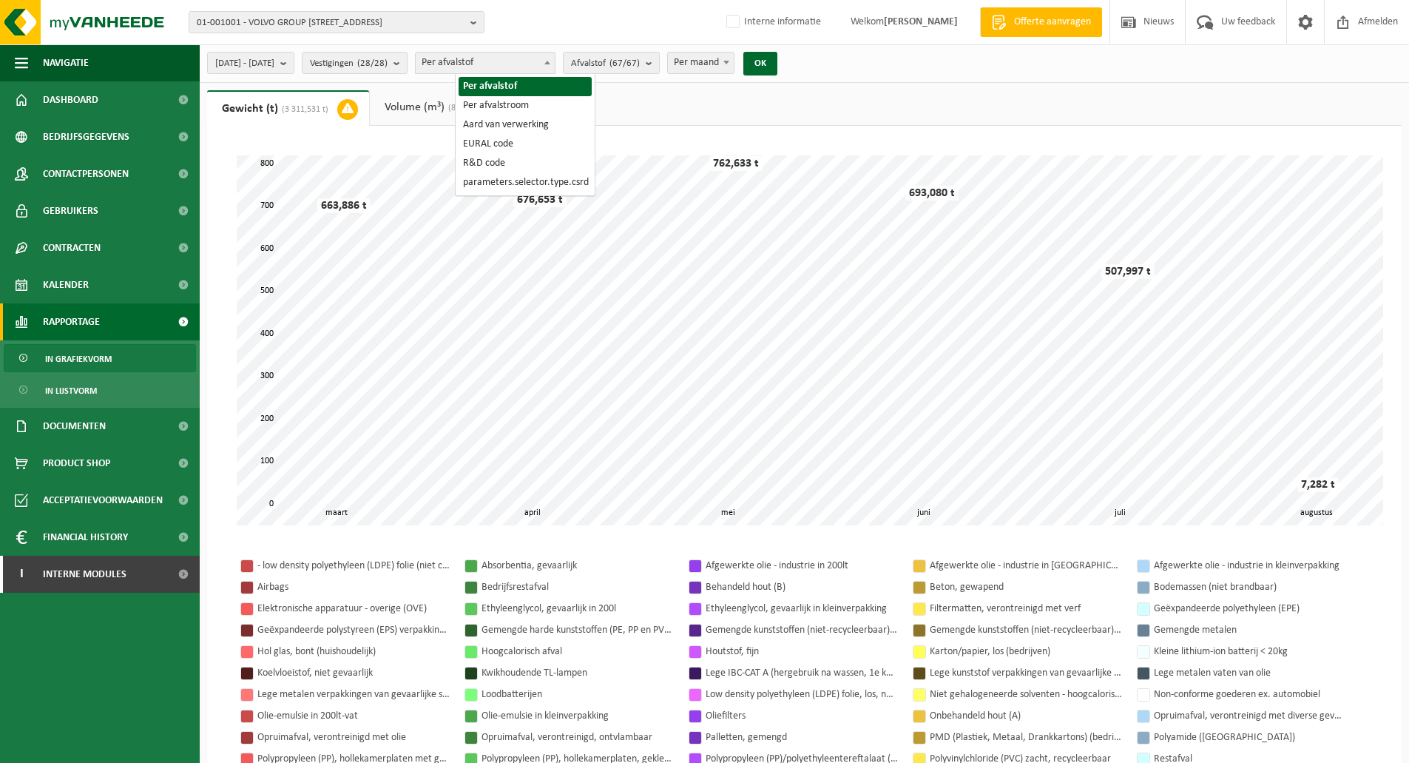
click at [525, 64] on span "Per afvalstof" at bounding box center [485, 63] width 139 height 21
select select "8"
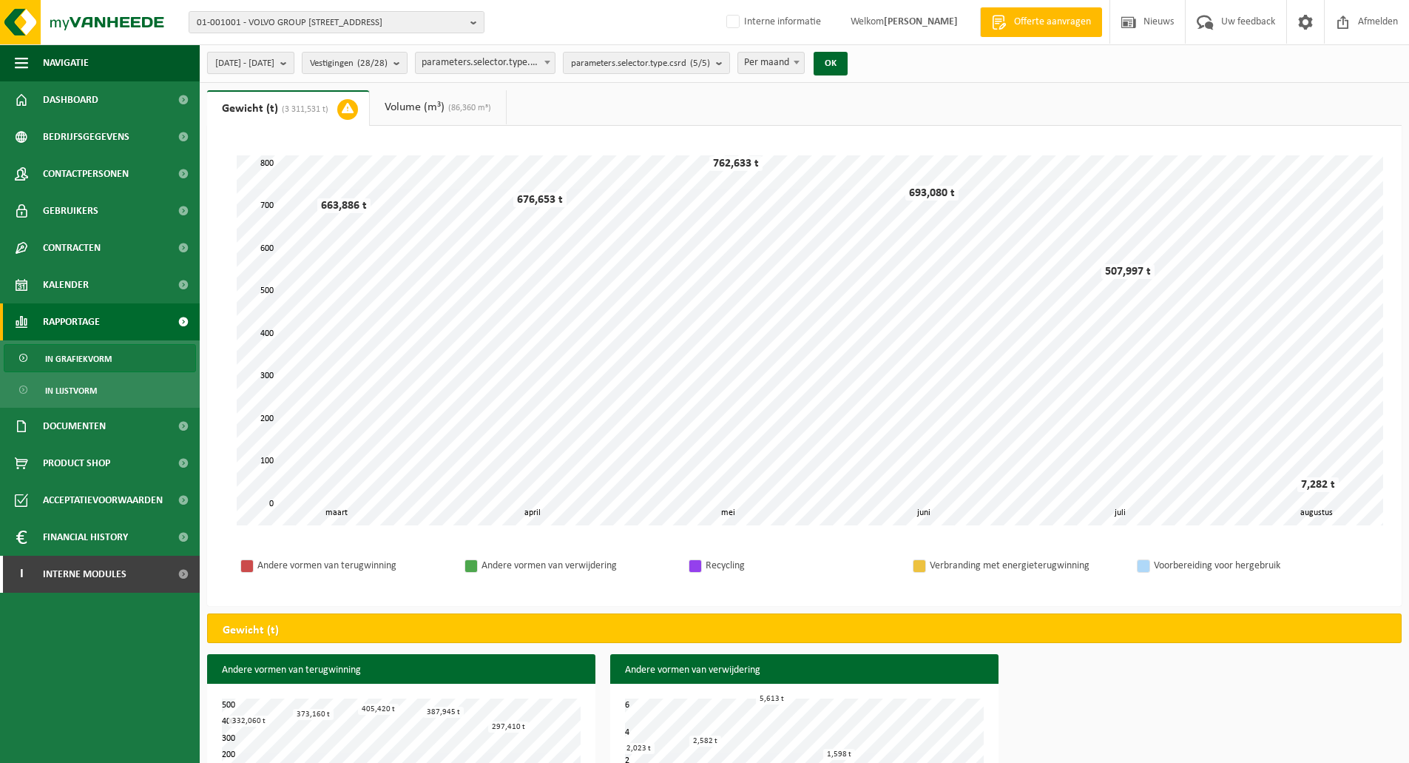
click at [274, 65] on span "2025-03-01 - 2025-08-13" at bounding box center [244, 64] width 59 height 22
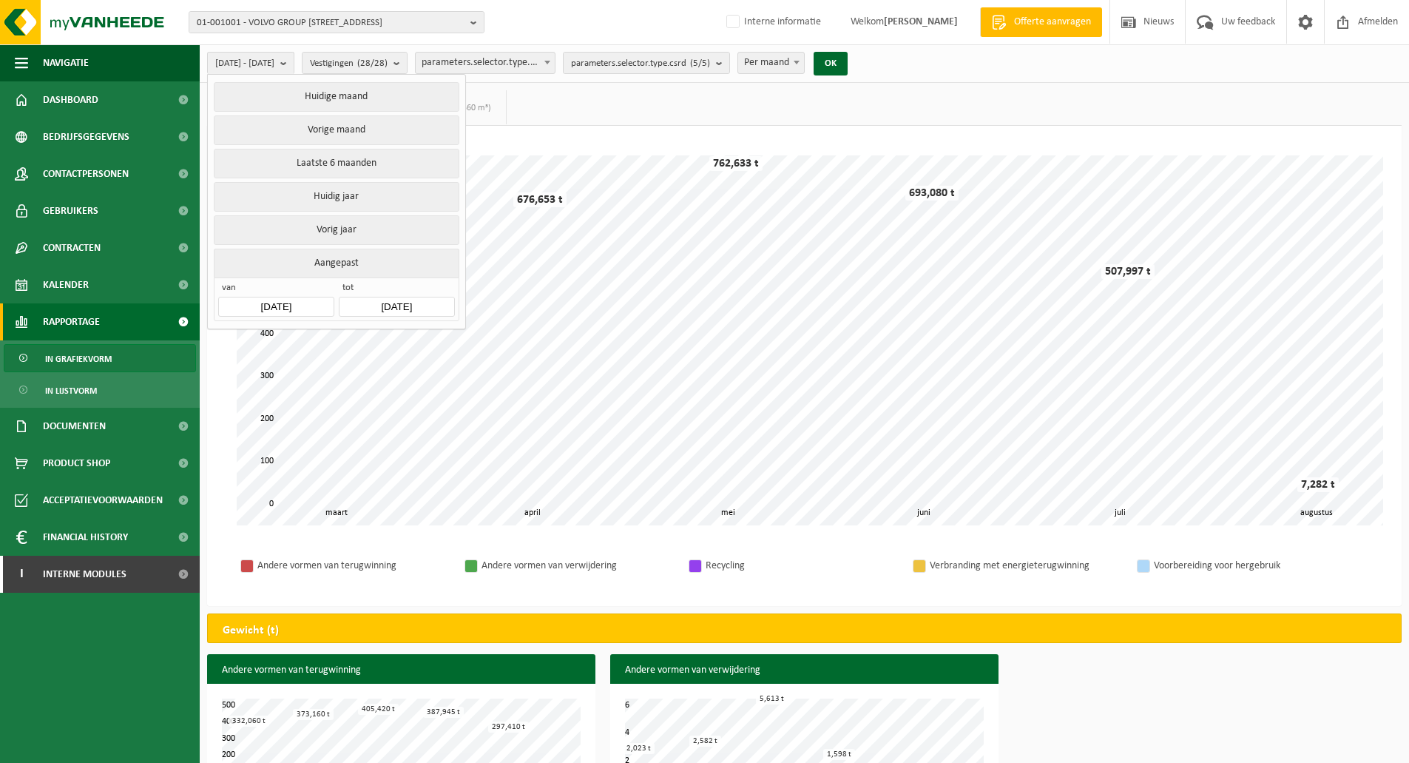
click at [284, 309] on input "2025-03-01" at bounding box center [275, 307] width 115 height 20
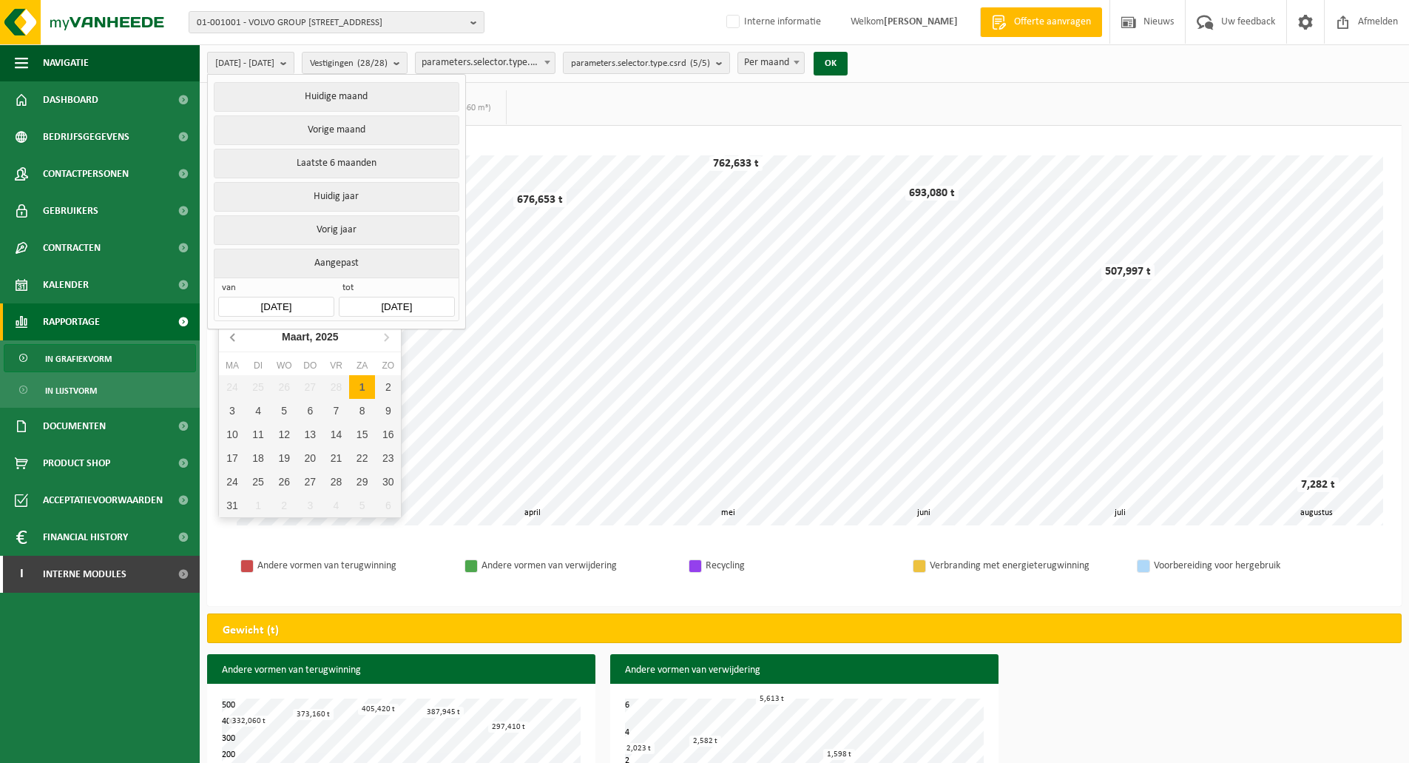
click at [232, 336] on icon at bounding box center [233, 337] width 4 height 7
click at [303, 330] on div "December, 2024" at bounding box center [310, 337] width 90 height 24
click at [235, 338] on icon at bounding box center [234, 337] width 24 height 24
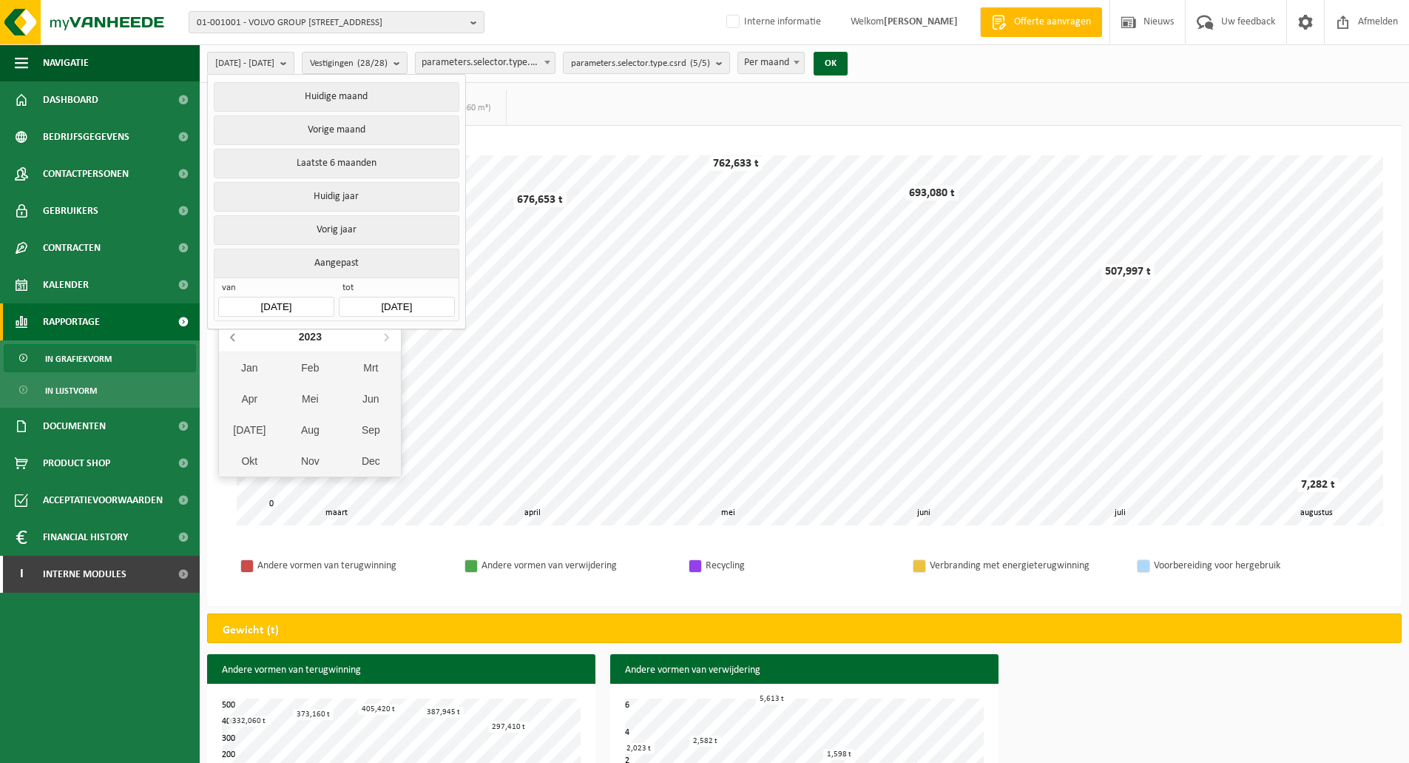
click at [235, 338] on icon at bounding box center [234, 337] width 24 height 24
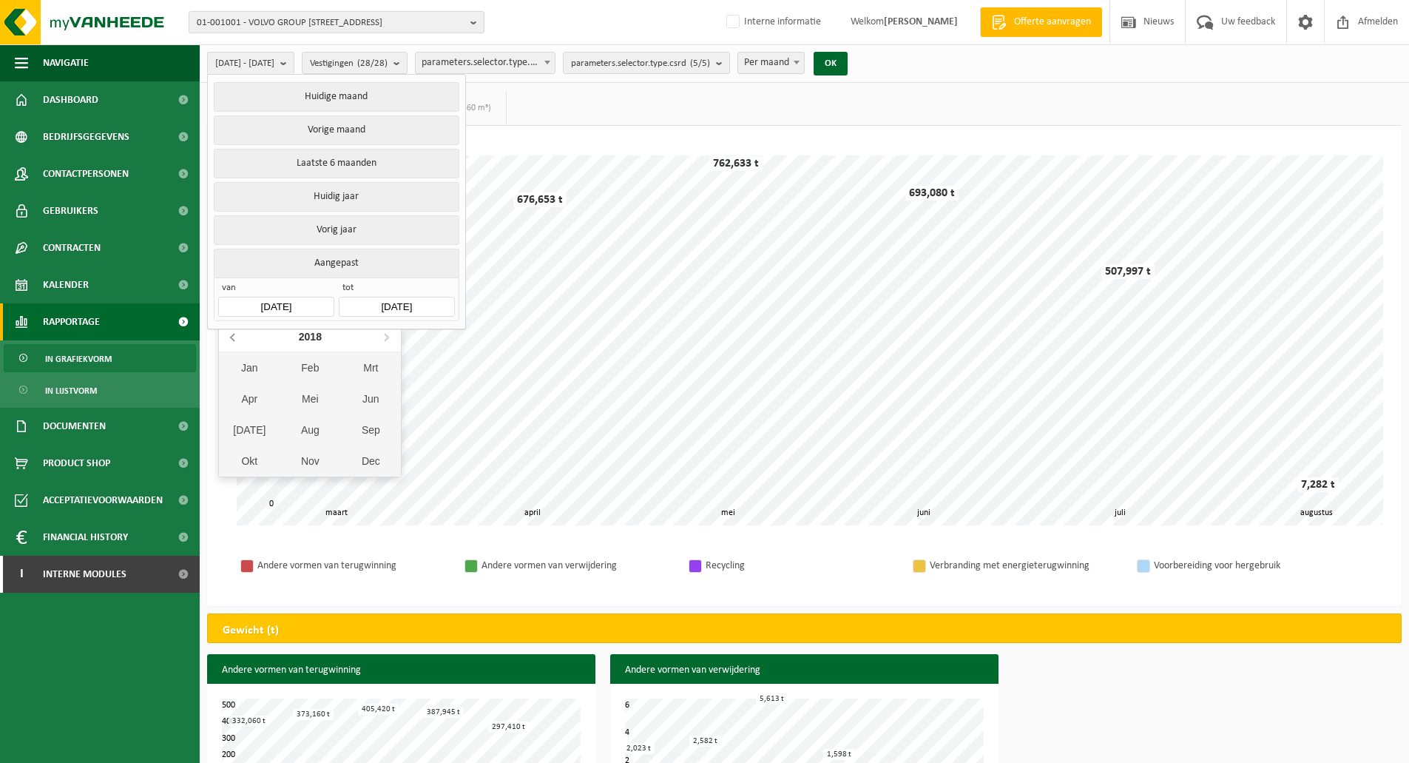
click at [235, 338] on icon at bounding box center [234, 337] width 24 height 24
click at [388, 342] on icon at bounding box center [386, 337] width 24 height 24
click at [259, 365] on div "Jan" at bounding box center [249, 367] width 61 height 31
click at [383, 379] on div "1" at bounding box center [388, 387] width 26 height 24
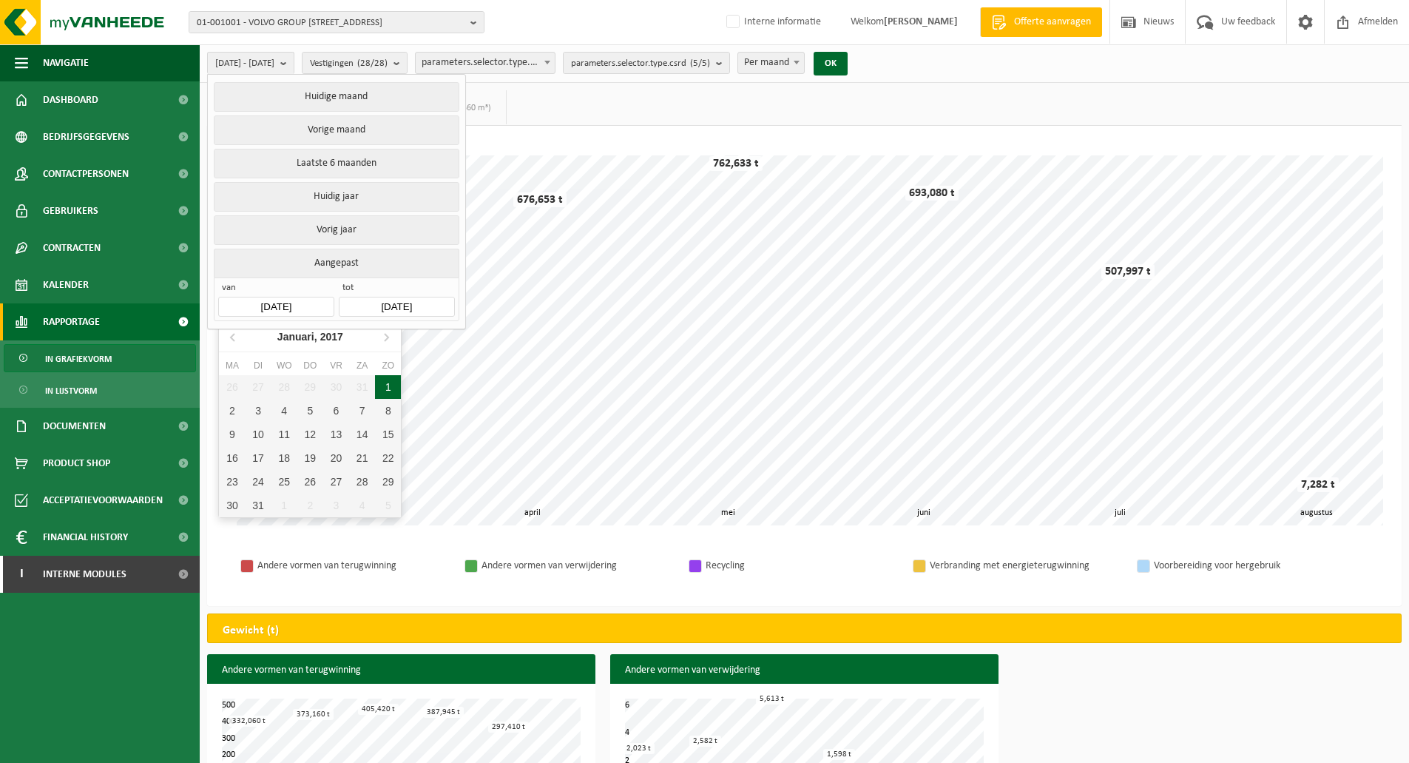
type input "[DATE]"
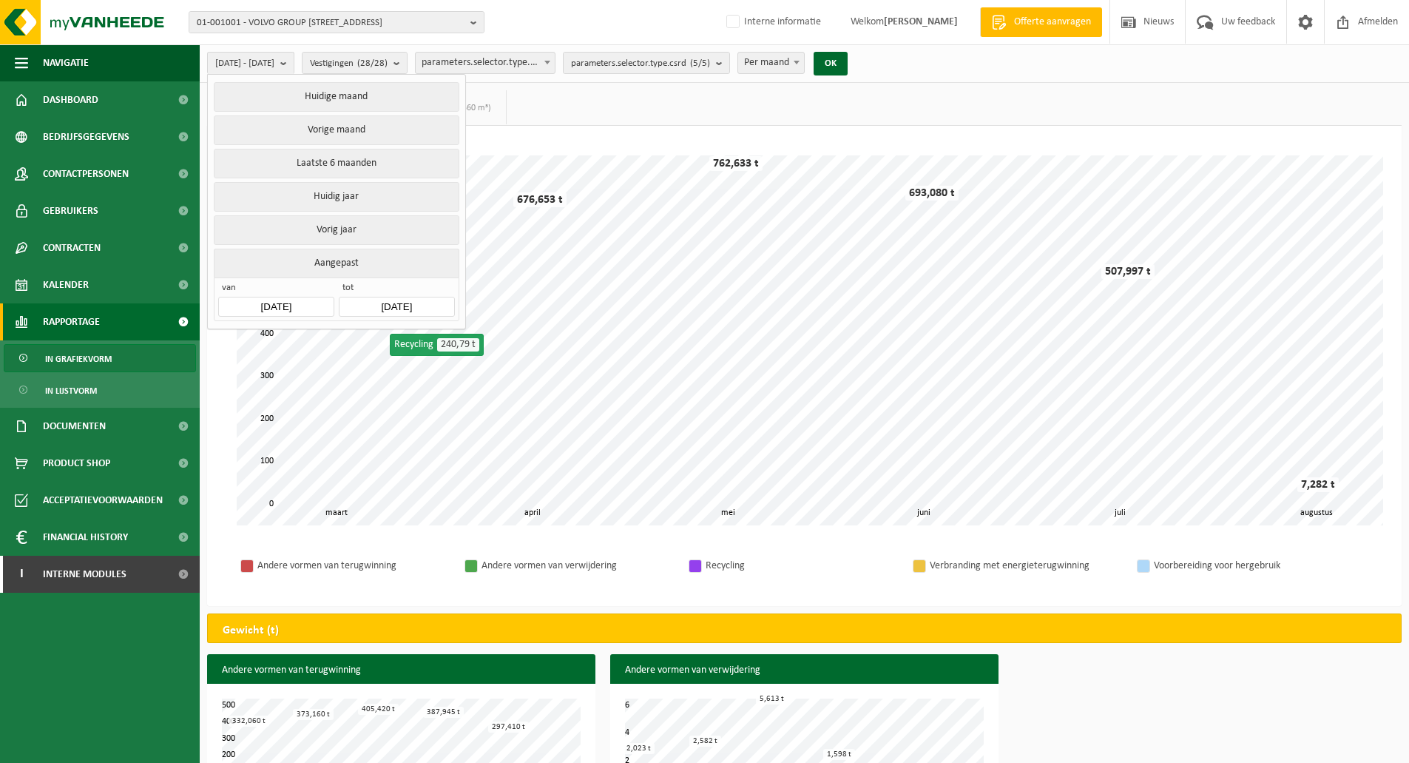
click at [408, 304] on input "2025-08-13" at bounding box center [396, 307] width 115 height 20
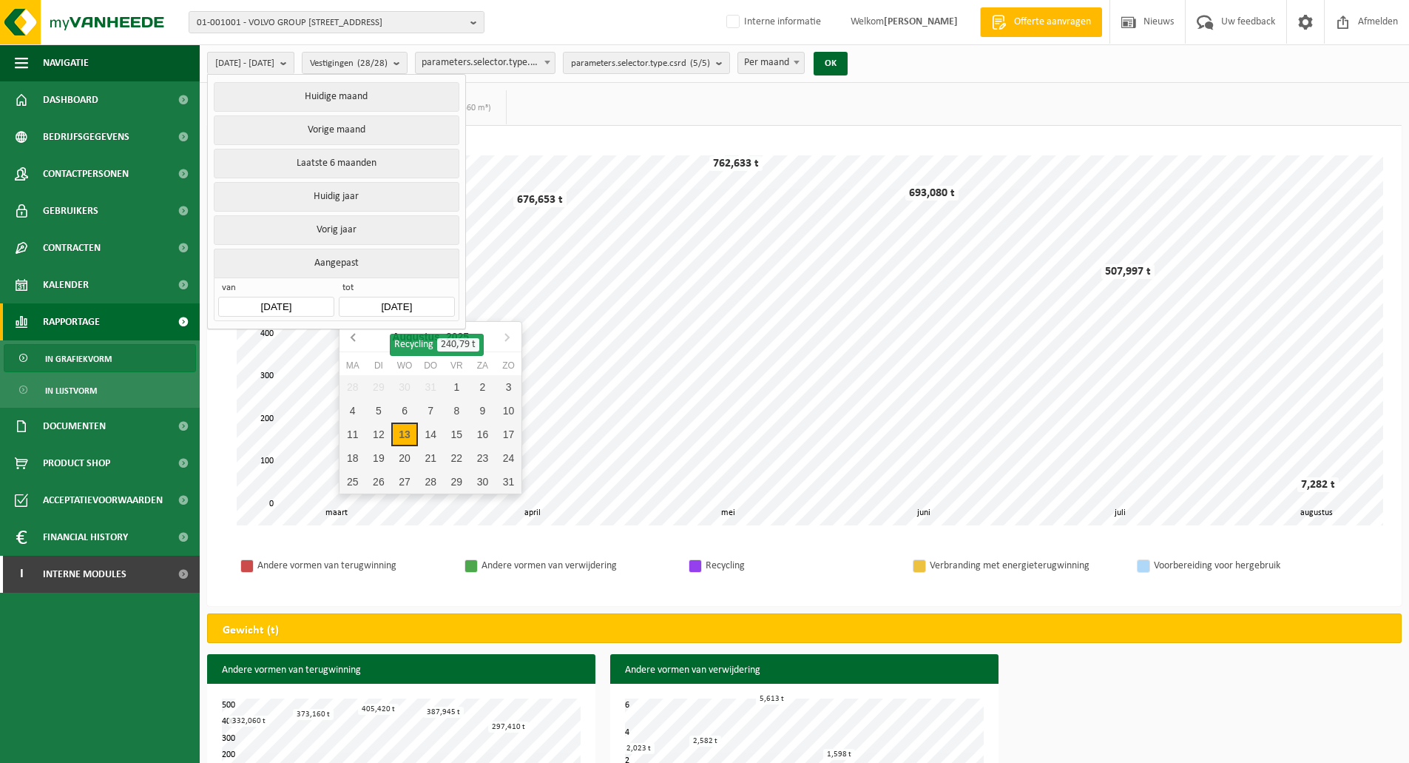
click at [351, 338] on icon at bounding box center [353, 337] width 4 height 7
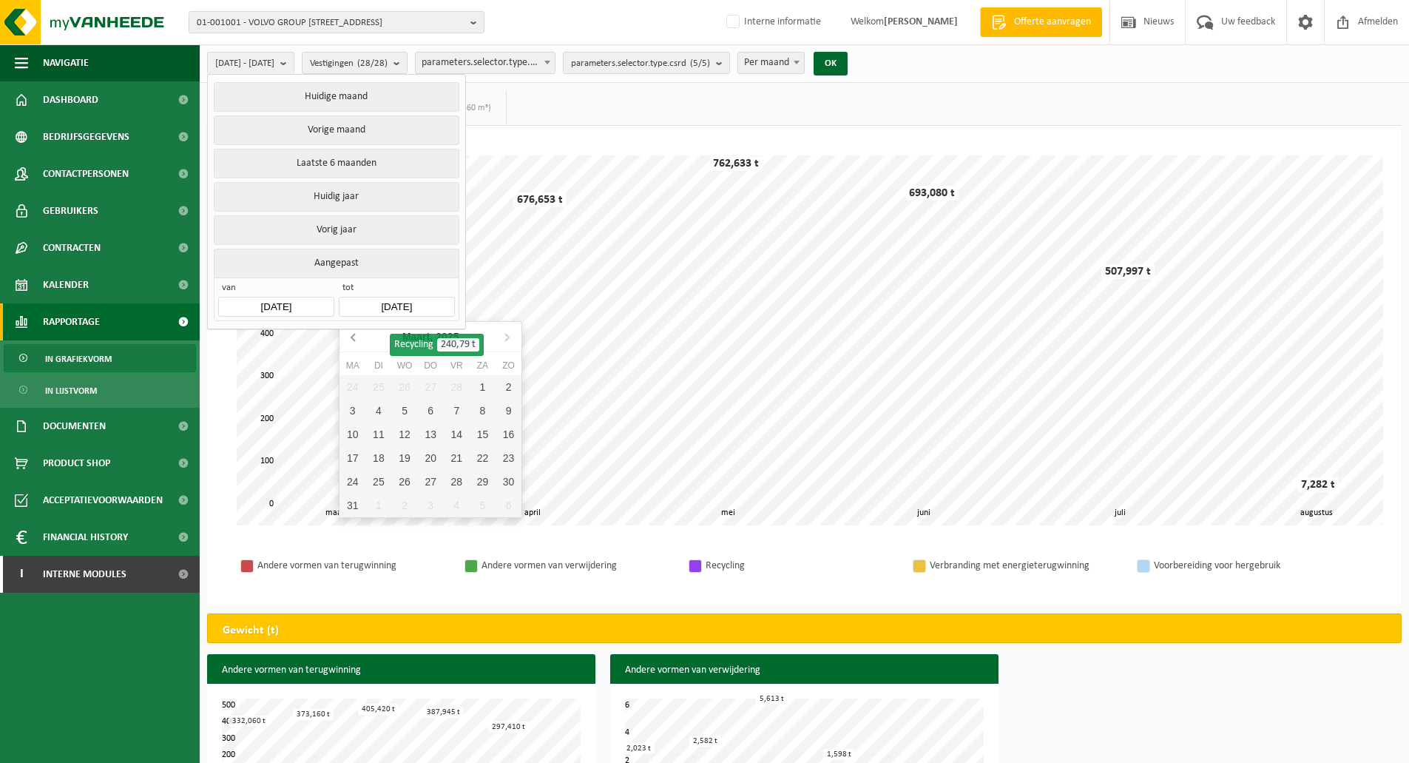
click at [351, 338] on icon at bounding box center [353, 337] width 4 height 7
click at [379, 502] on div "31" at bounding box center [378, 505] width 26 height 24
type input "[DATE]"
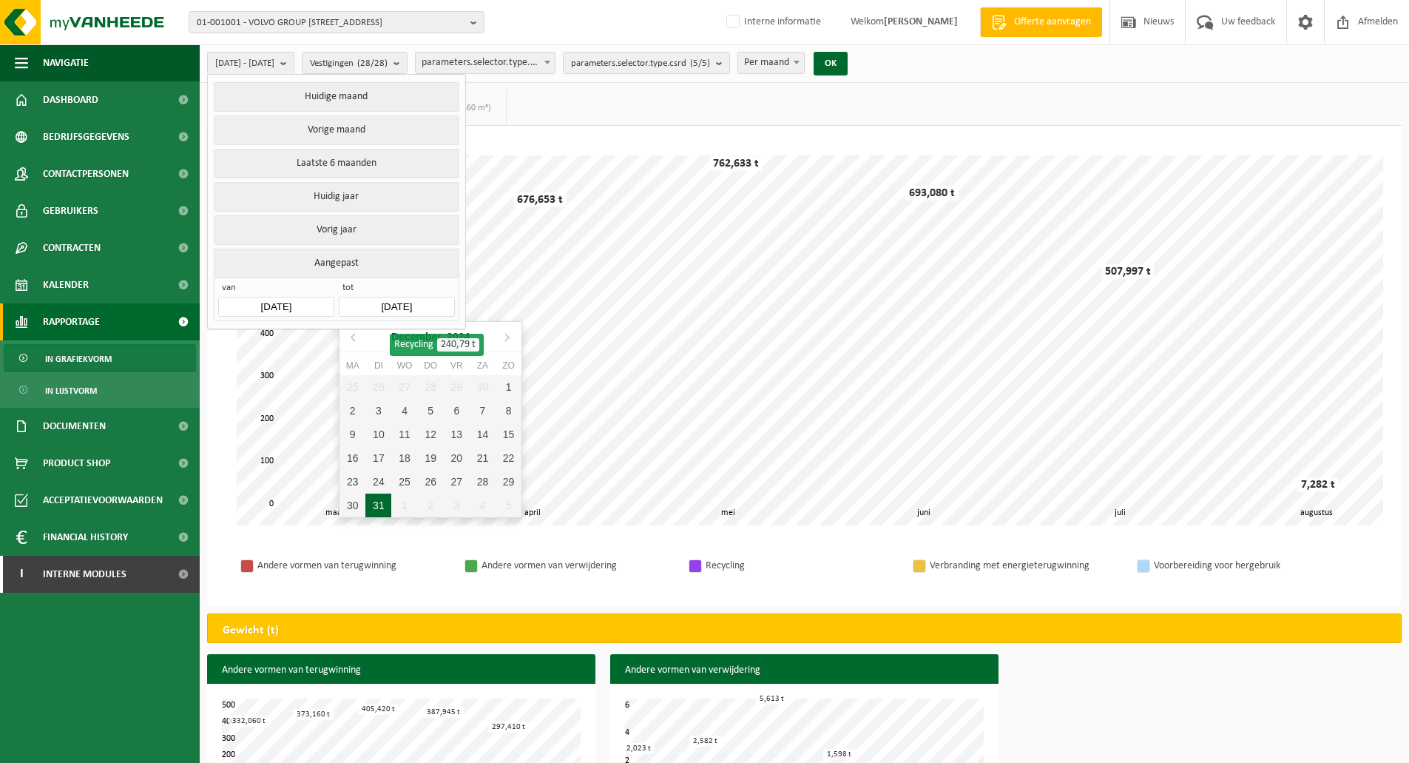
type input "[DATE]"
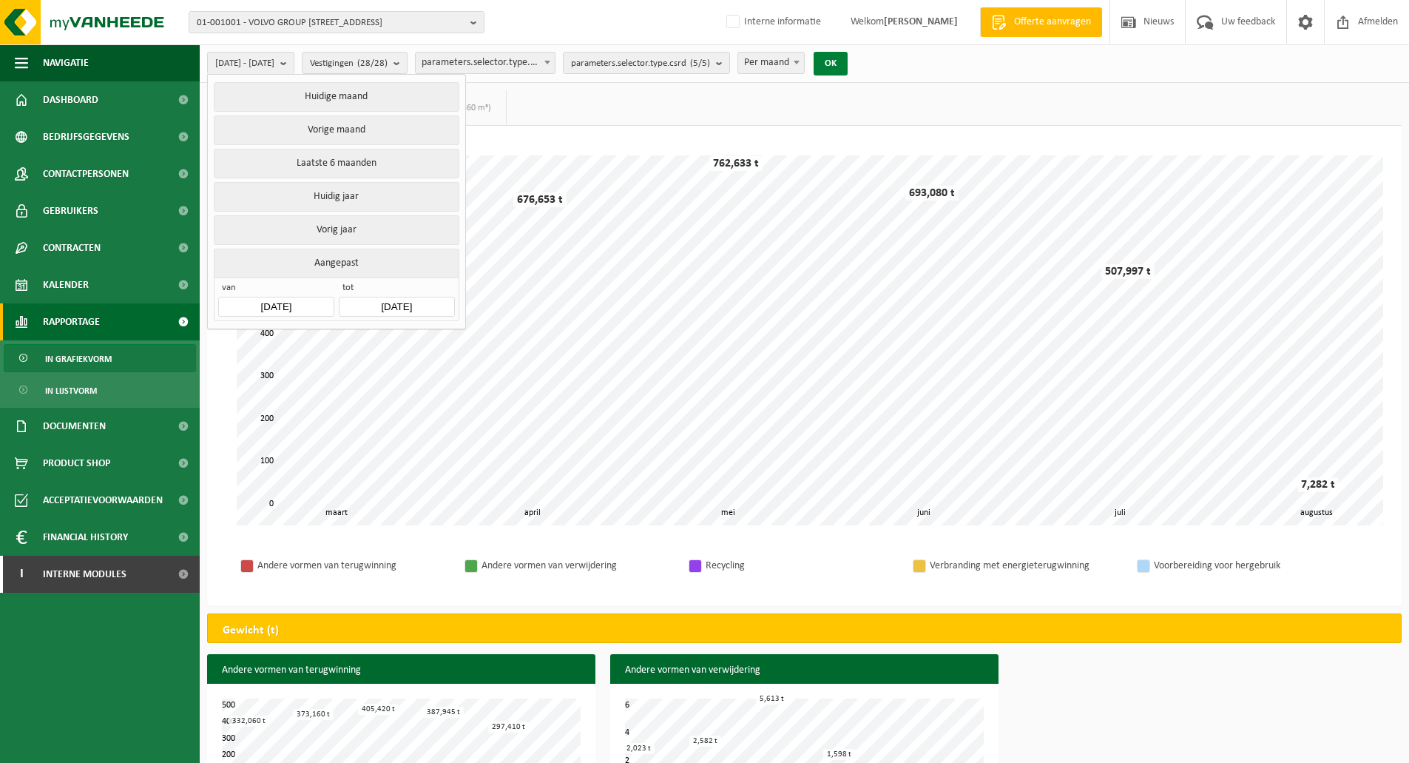
click at [848, 62] on button "OK" at bounding box center [831, 64] width 34 height 24
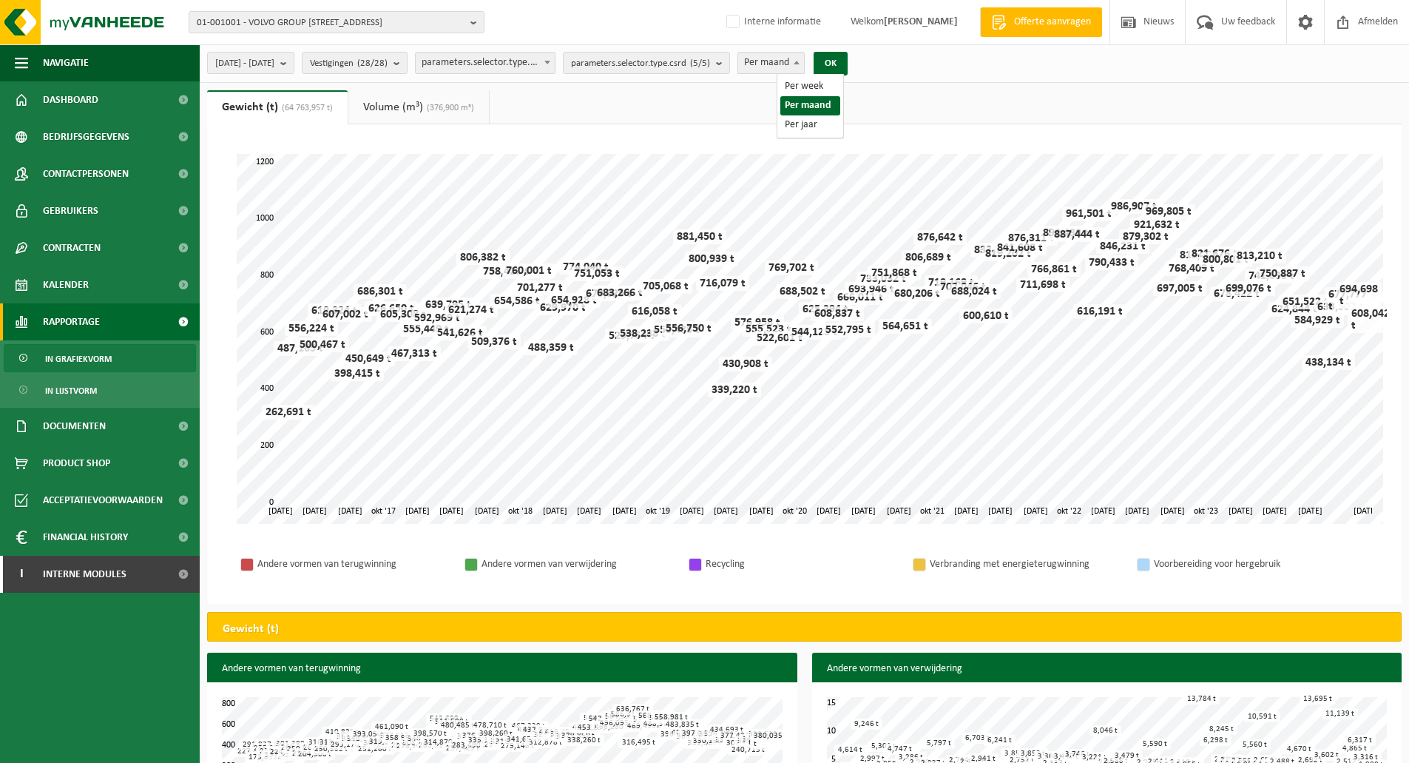
click at [804, 59] on span "Per maand" at bounding box center [771, 63] width 66 height 21
select select "3"
click at [848, 64] on button "OK" at bounding box center [831, 64] width 34 height 24
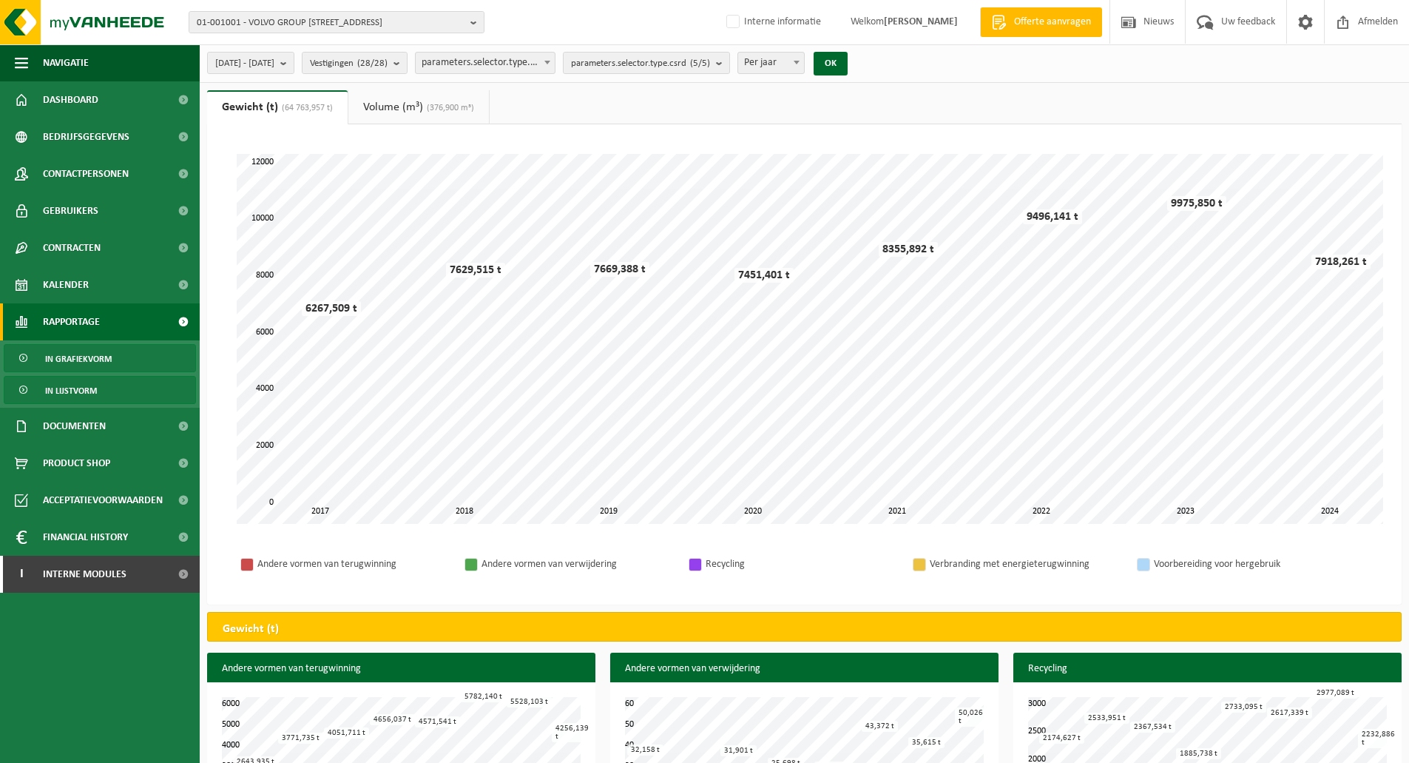
click at [87, 390] on span "In lijstvorm" at bounding box center [71, 391] width 52 height 28
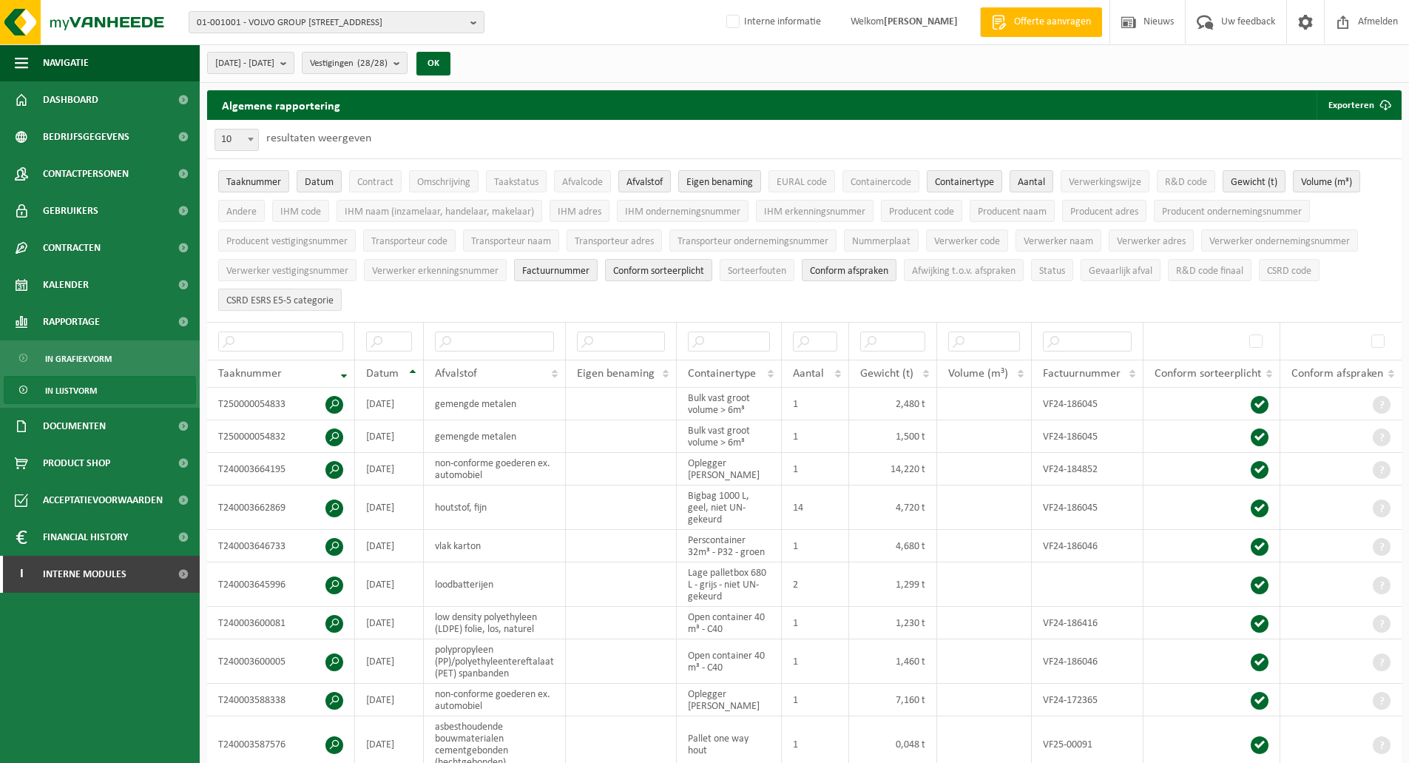
click at [286, 300] on span "CSRD ESRS E5-5 categorie" at bounding box center [279, 300] width 107 height 11
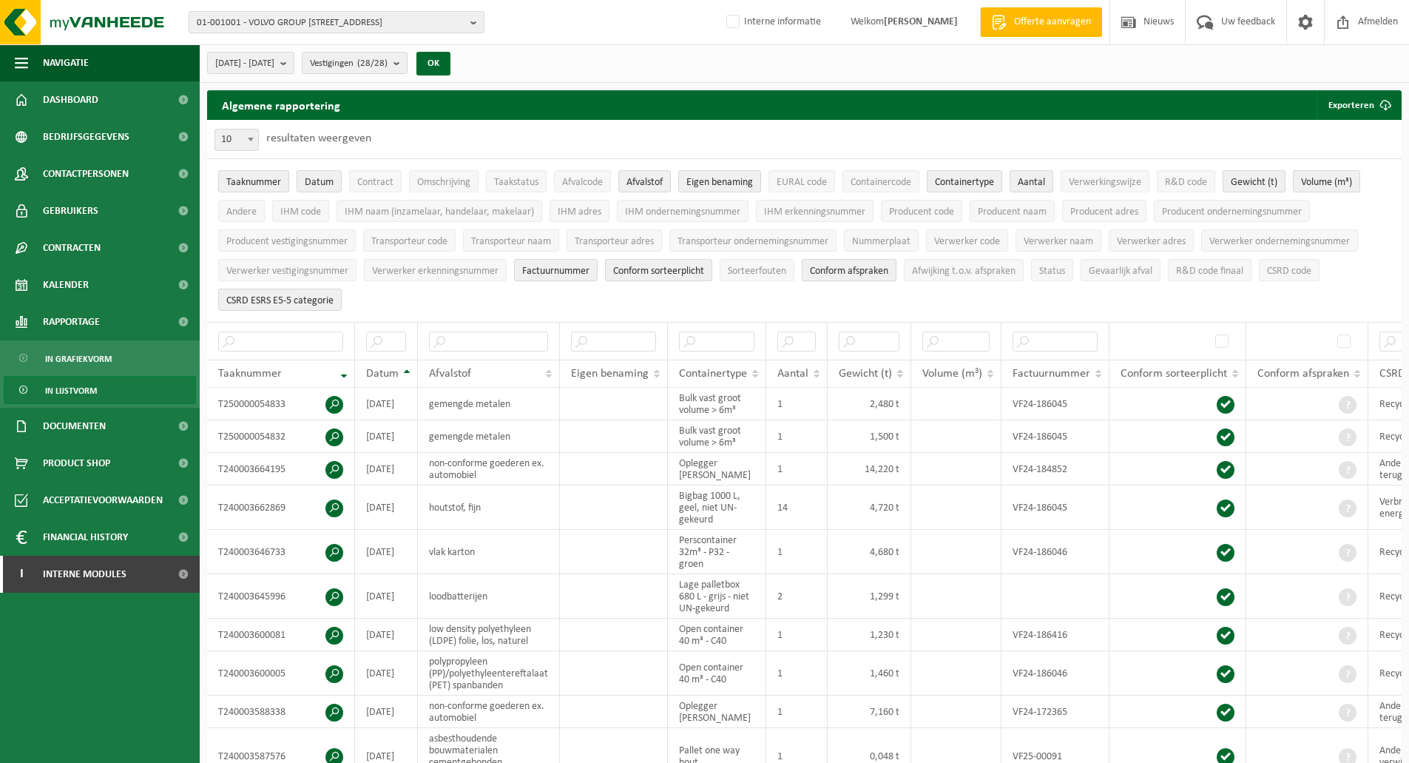
click at [872, 269] on span "Conform afspraken" at bounding box center [849, 271] width 78 height 11
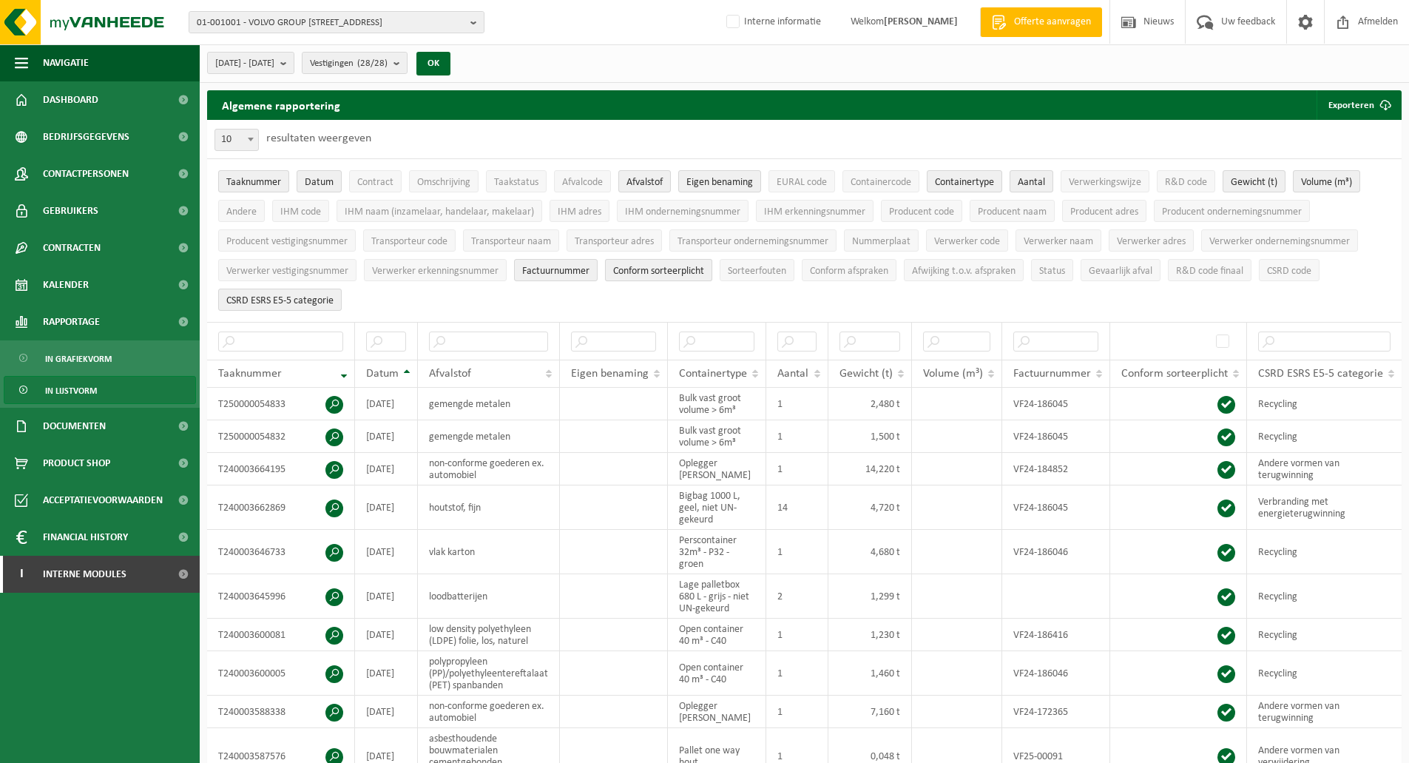
click at [703, 270] on span "Conform sorteerplicht" at bounding box center [658, 271] width 91 height 11
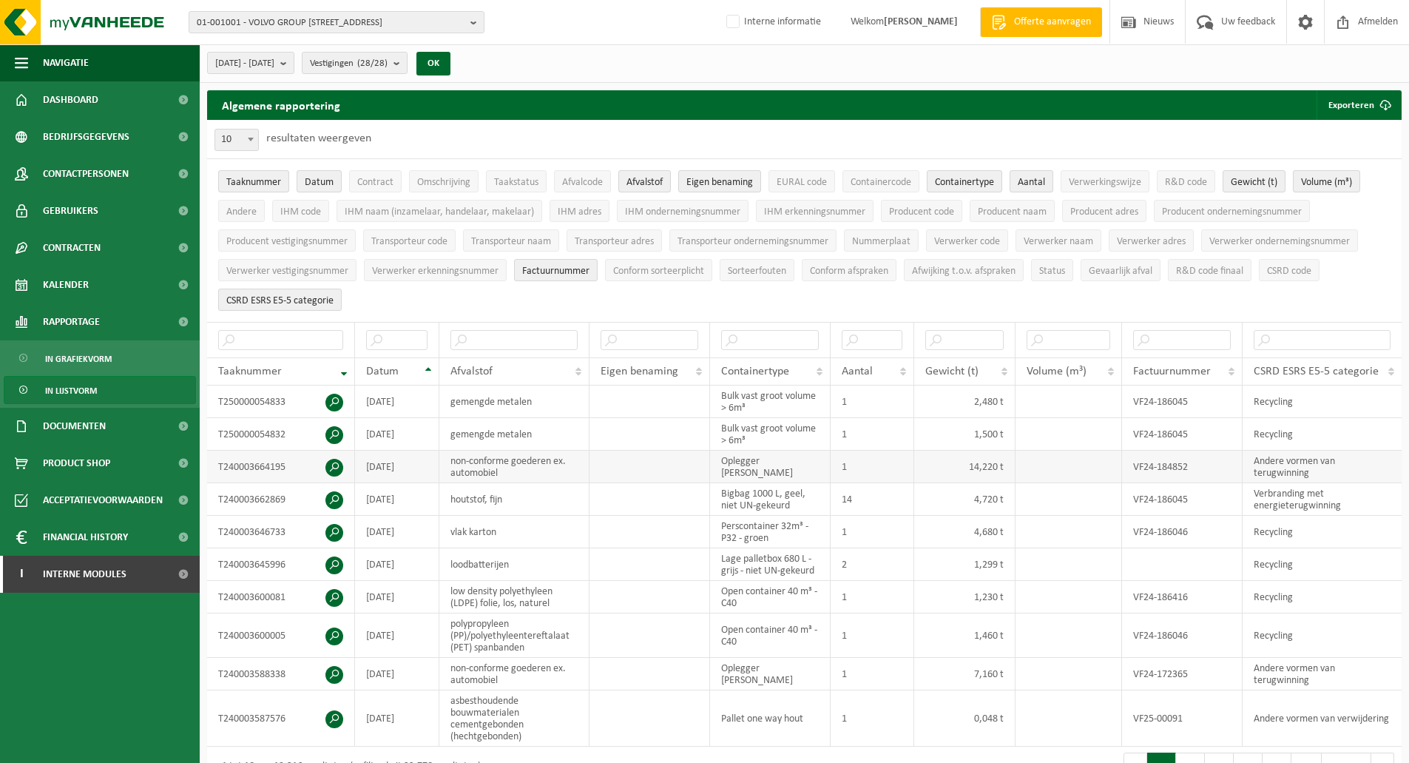
click at [1295, 462] on td "Andere vormen van terugwinning" at bounding box center [1322, 466] width 159 height 33
copy td "Andere vormen van terugwinning"
click at [1298, 335] on input "text" at bounding box center [1322, 340] width 137 height 20
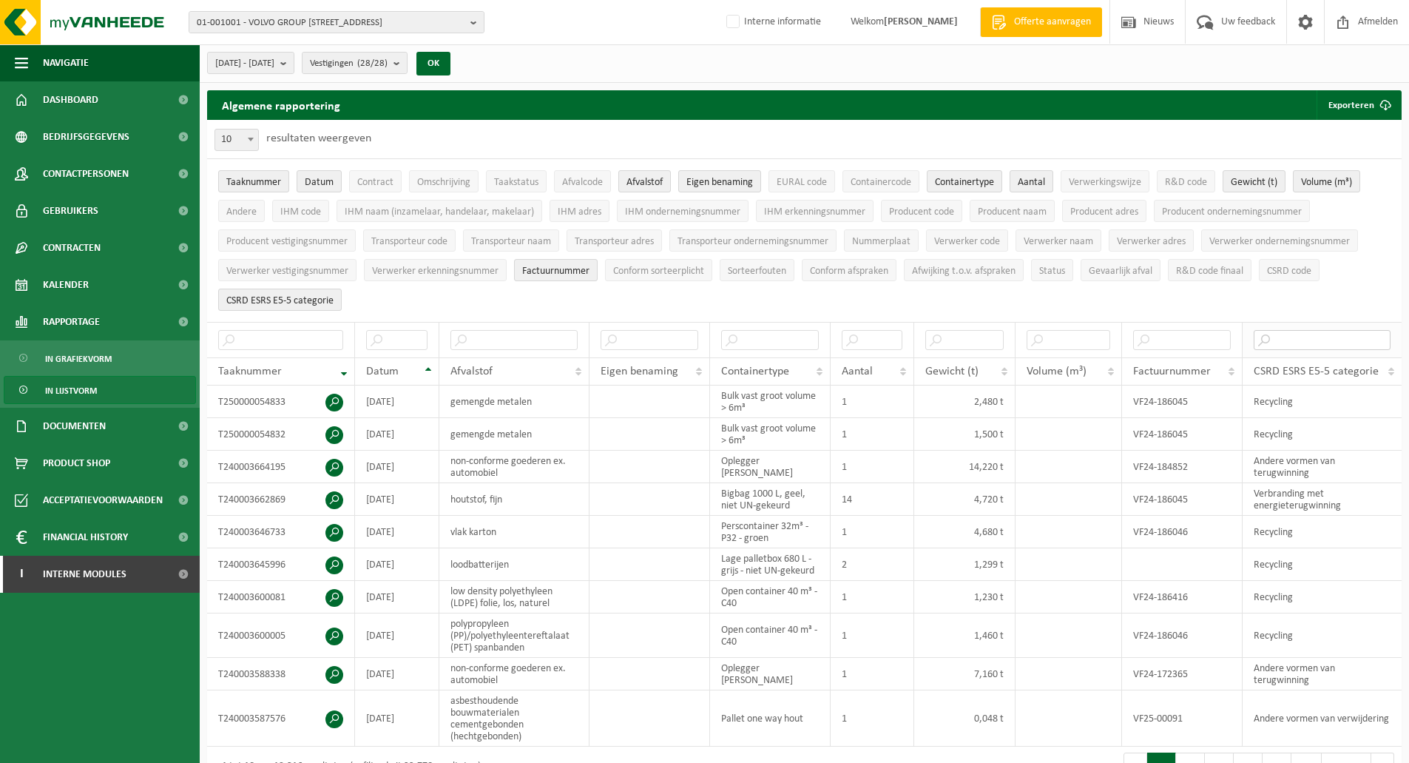
paste input "Andere vormen van terugwinning"
drag, startPoint x: 1330, startPoint y: 337, endPoint x: 1243, endPoint y: 335, distance: 87.3
click at [1243, 335] on tr "Andere vormen van terugwinning" at bounding box center [804, 340] width 1195 height 36
type input "terugwinning"
click at [1345, 101] on button "Exporteren" at bounding box center [1359, 105] width 84 height 30
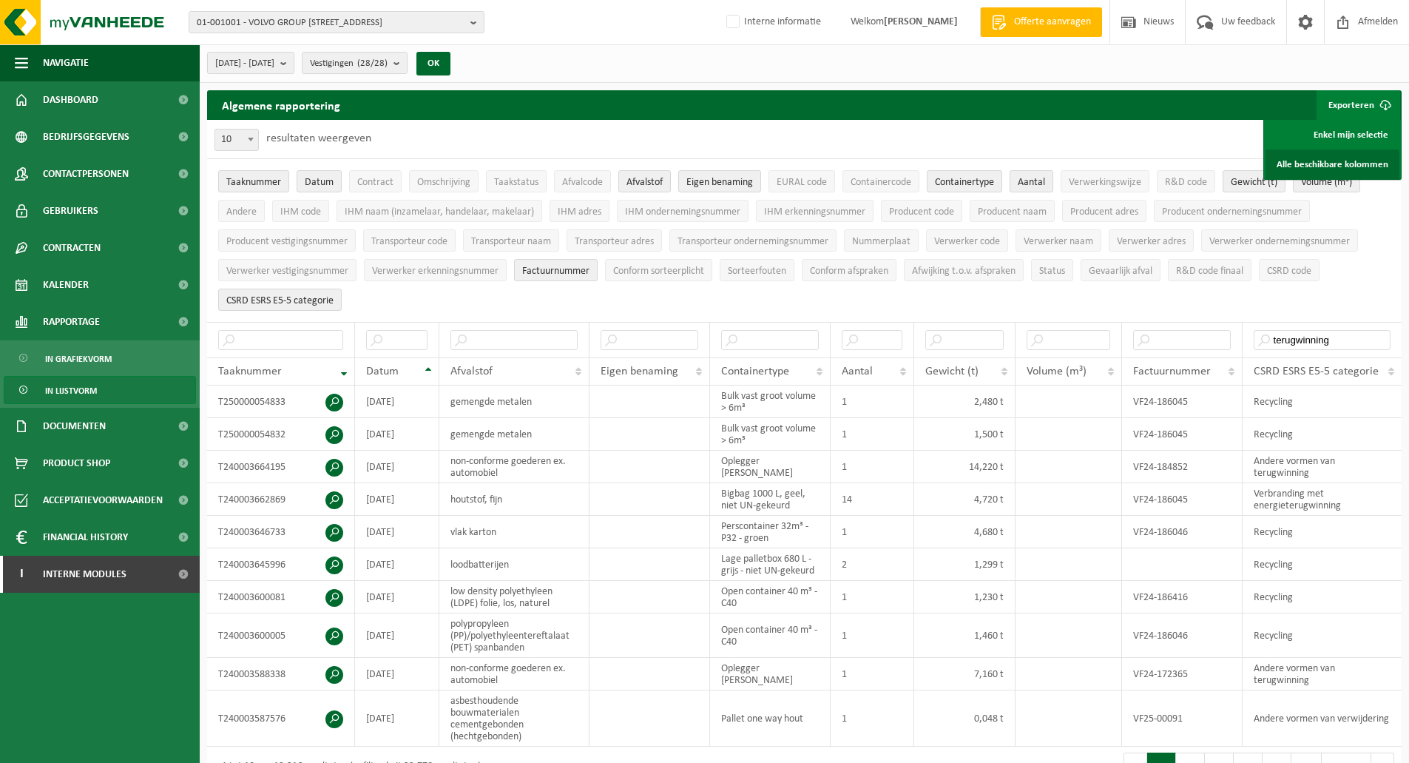
click at [1318, 165] on link "Alle beschikbare kolommen" at bounding box center [1333, 164] width 134 height 30
click at [77, 356] on span "In grafiekvorm" at bounding box center [78, 359] width 67 height 28
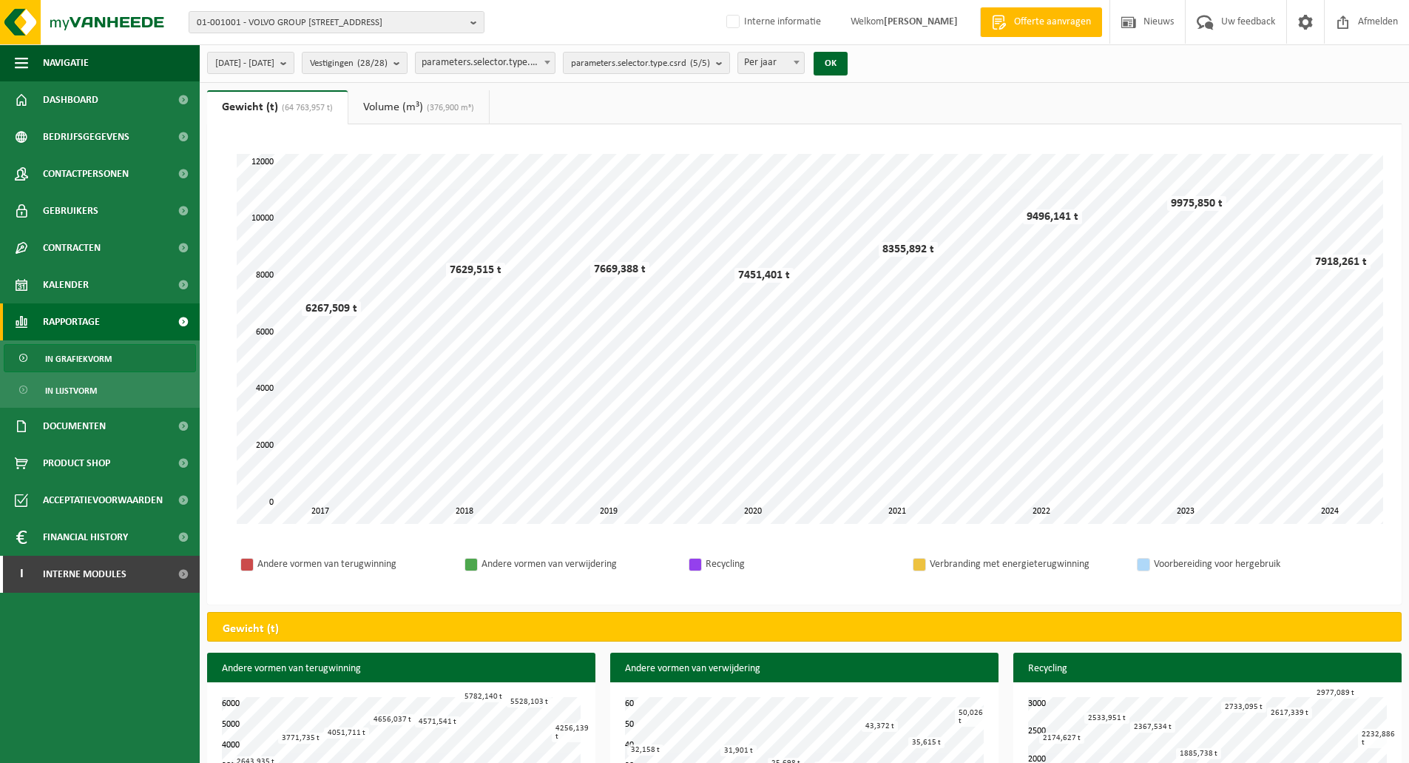
click at [548, 60] on span "parameters.selector.type.csrd" at bounding box center [485, 63] width 139 height 21
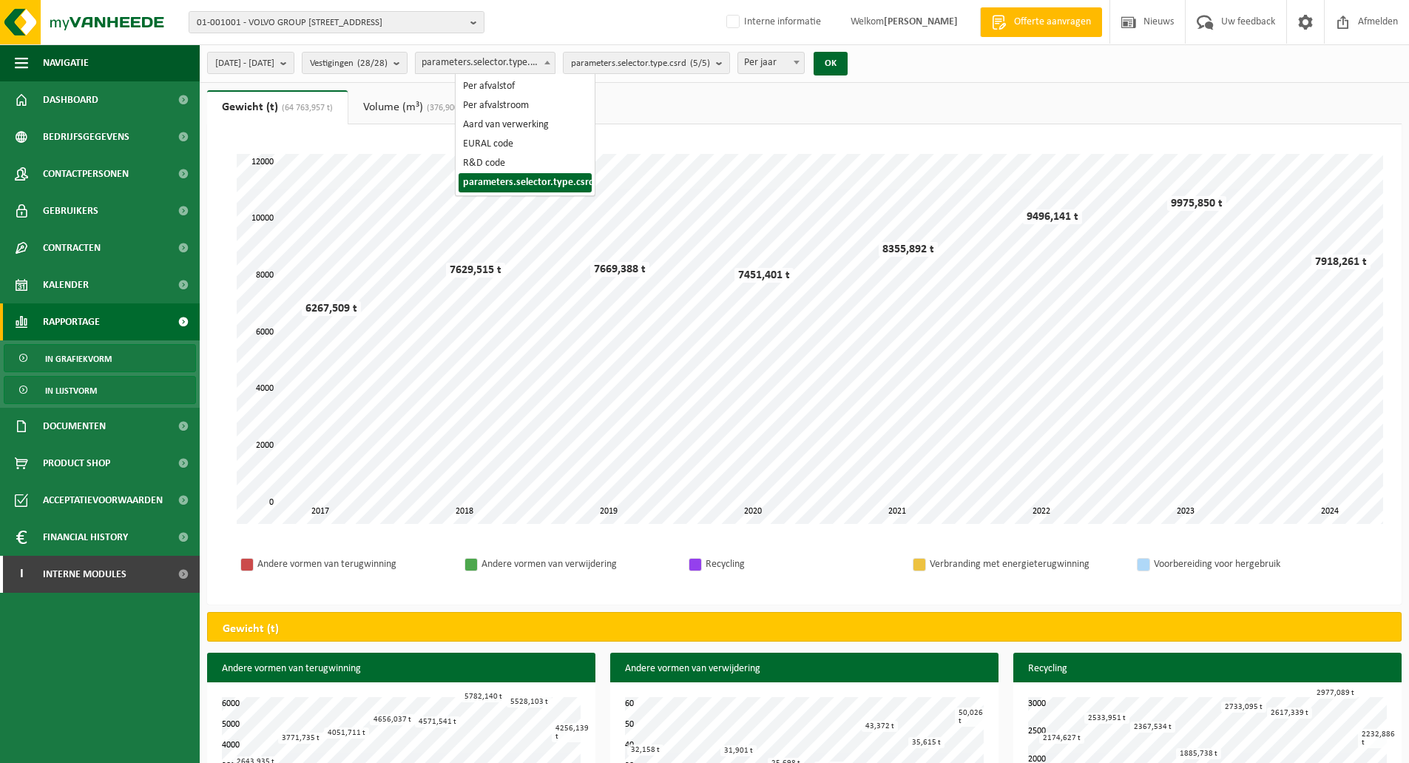
click at [70, 399] on span "In lijstvorm" at bounding box center [71, 391] width 52 height 28
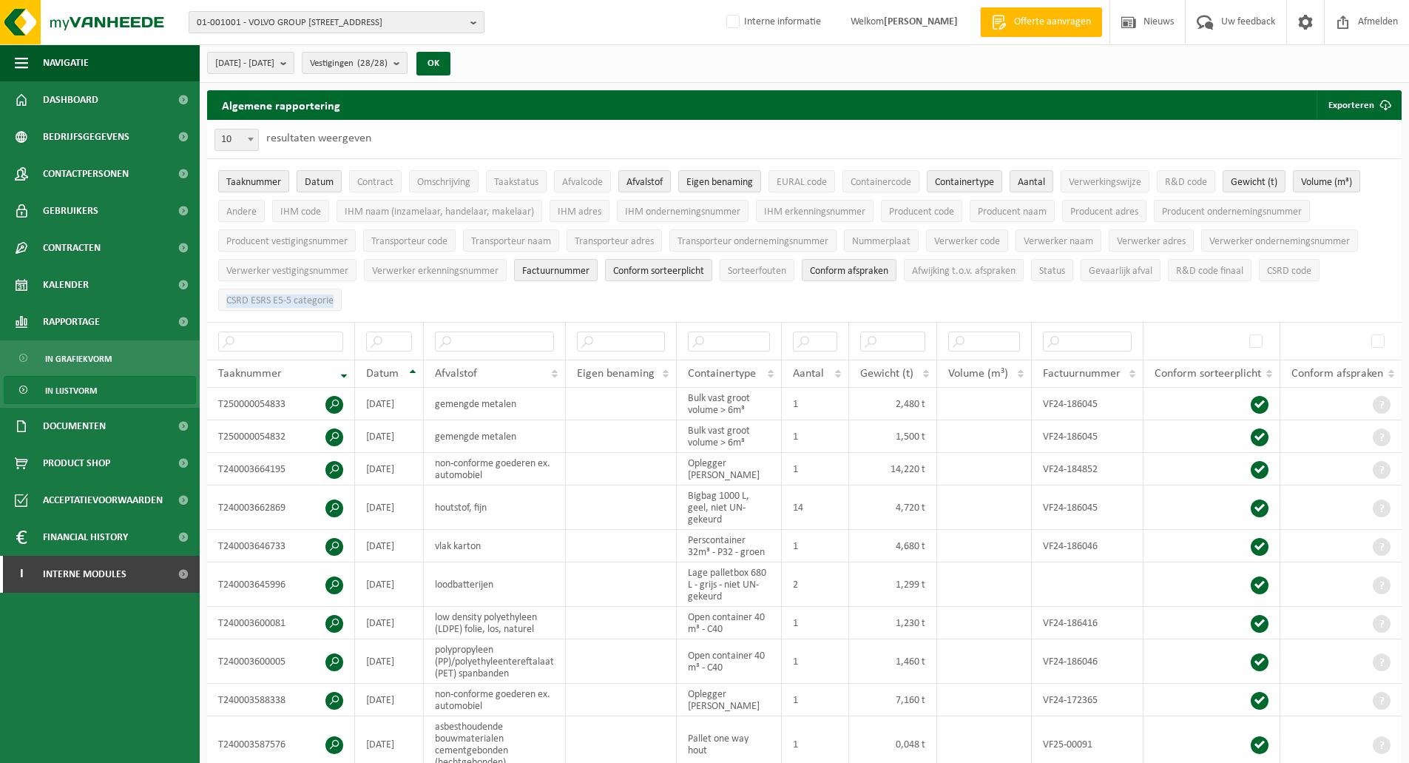
drag, startPoint x: 351, startPoint y: 301, endPoint x: 226, endPoint y: 308, distance: 125.2
click at [226, 308] on ul "Taaknummer Datum Contract Omschrijving Taakstatus Afvalcode Afvalstof Eigen ben…" at bounding box center [804, 240] width 1195 height 163
copy span "CSRD ESRS E5-5 categorie"
click at [92, 570] on span "Interne modules" at bounding box center [85, 574] width 84 height 37
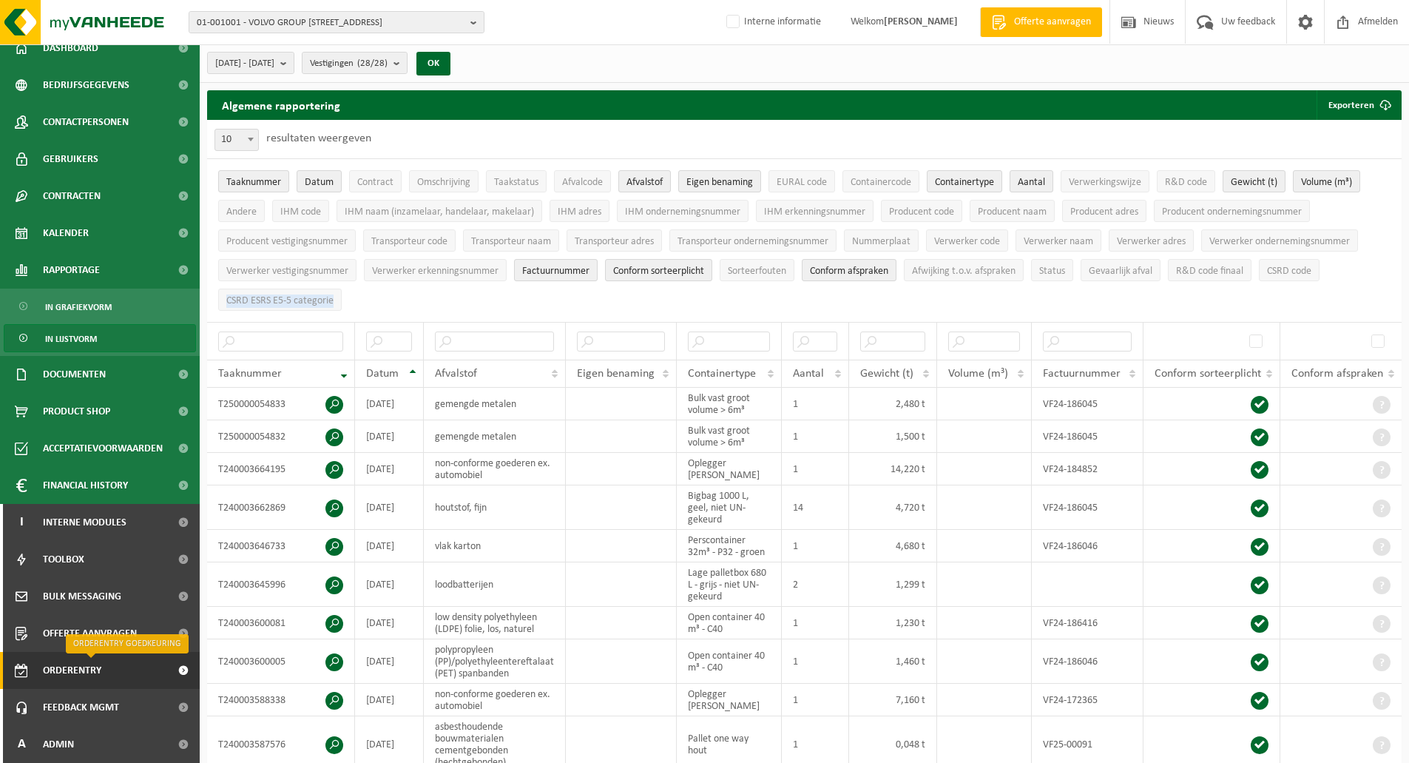
scroll to position [518, 0]
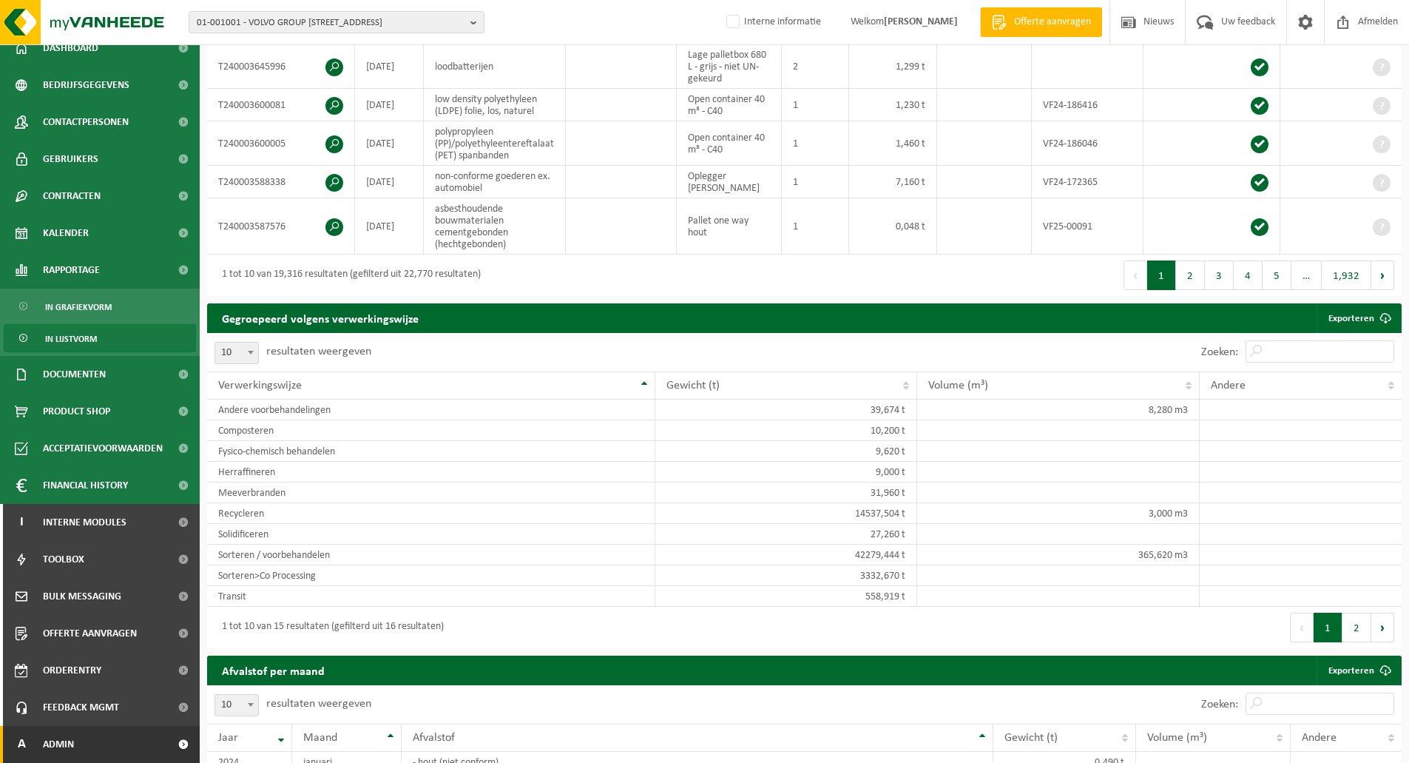
click at [65, 752] on span "Admin" at bounding box center [58, 744] width 31 height 37
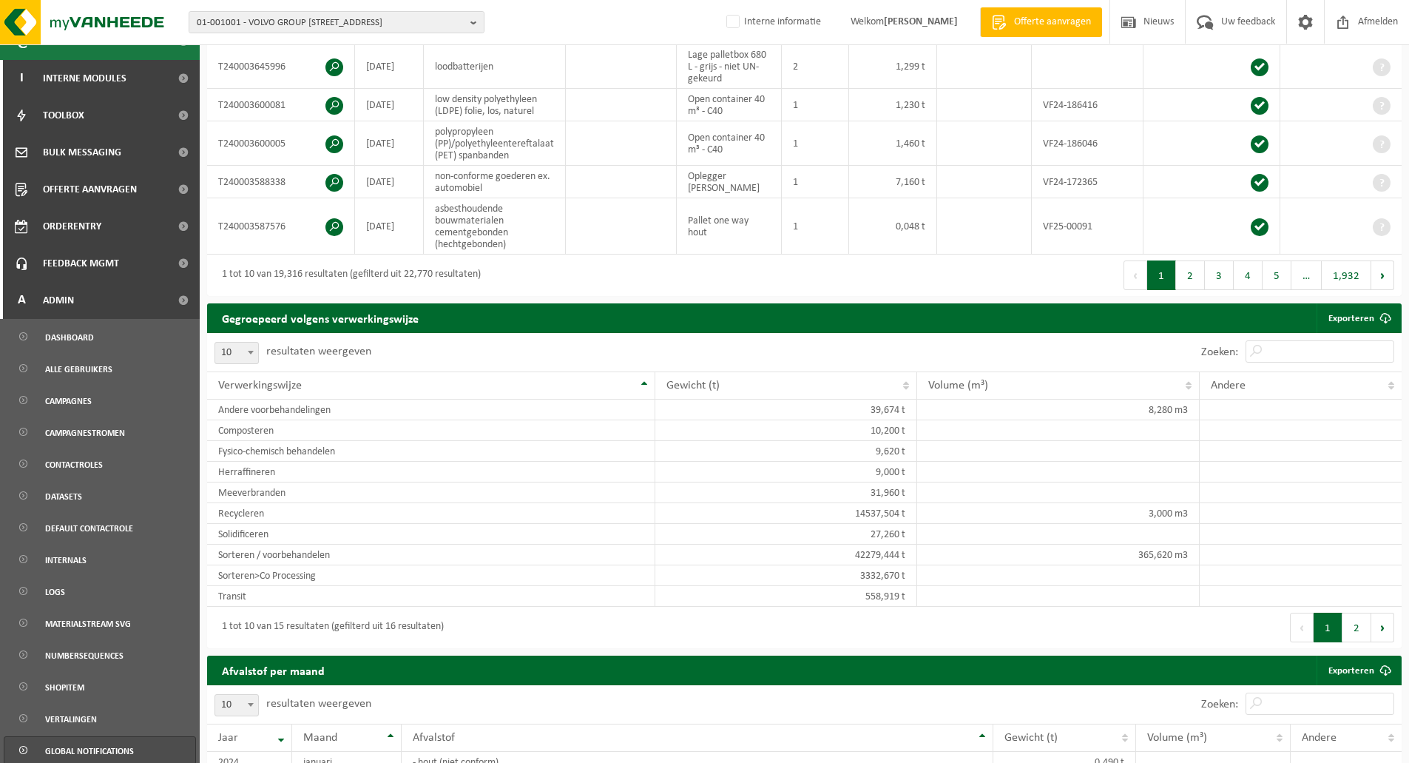
scroll to position [564, 0]
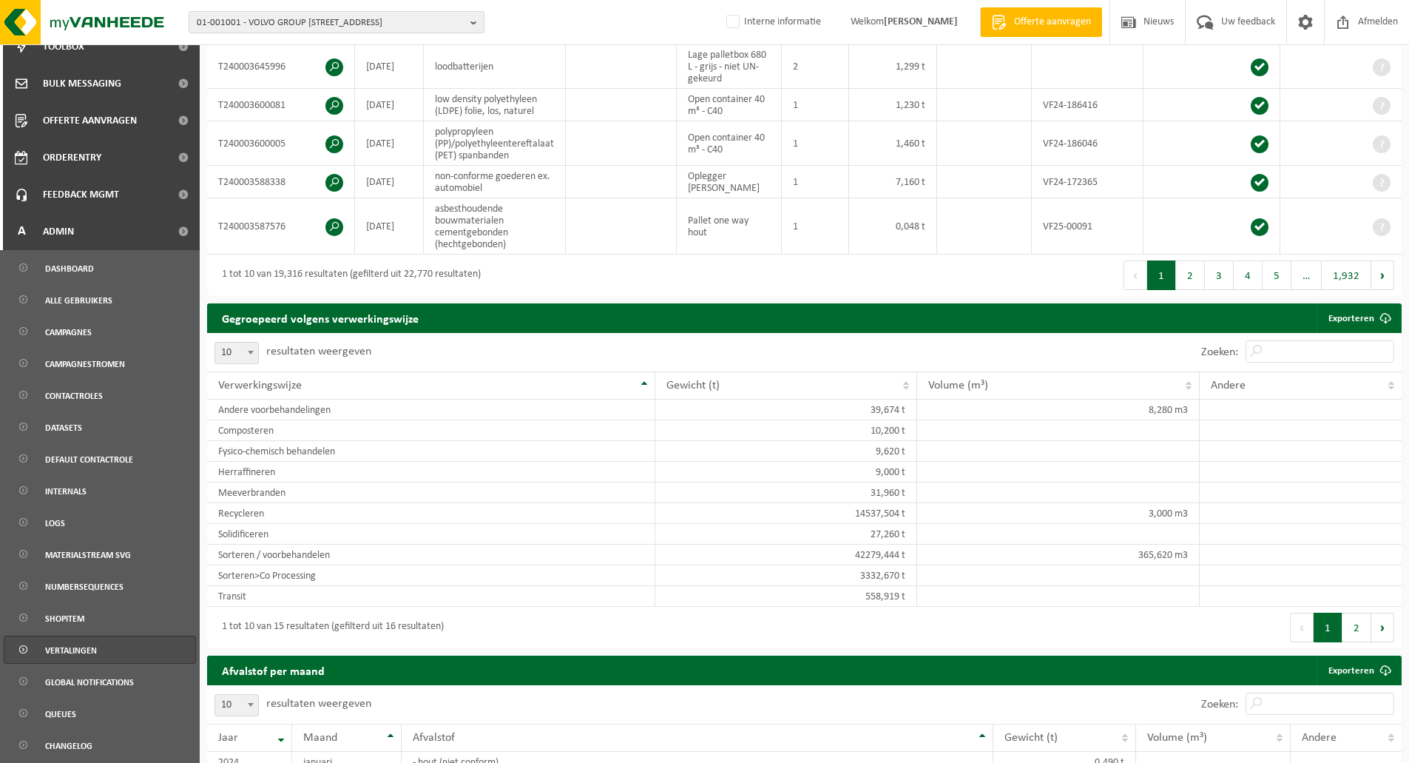
click at [78, 655] on span "Vertalingen" at bounding box center [71, 650] width 52 height 28
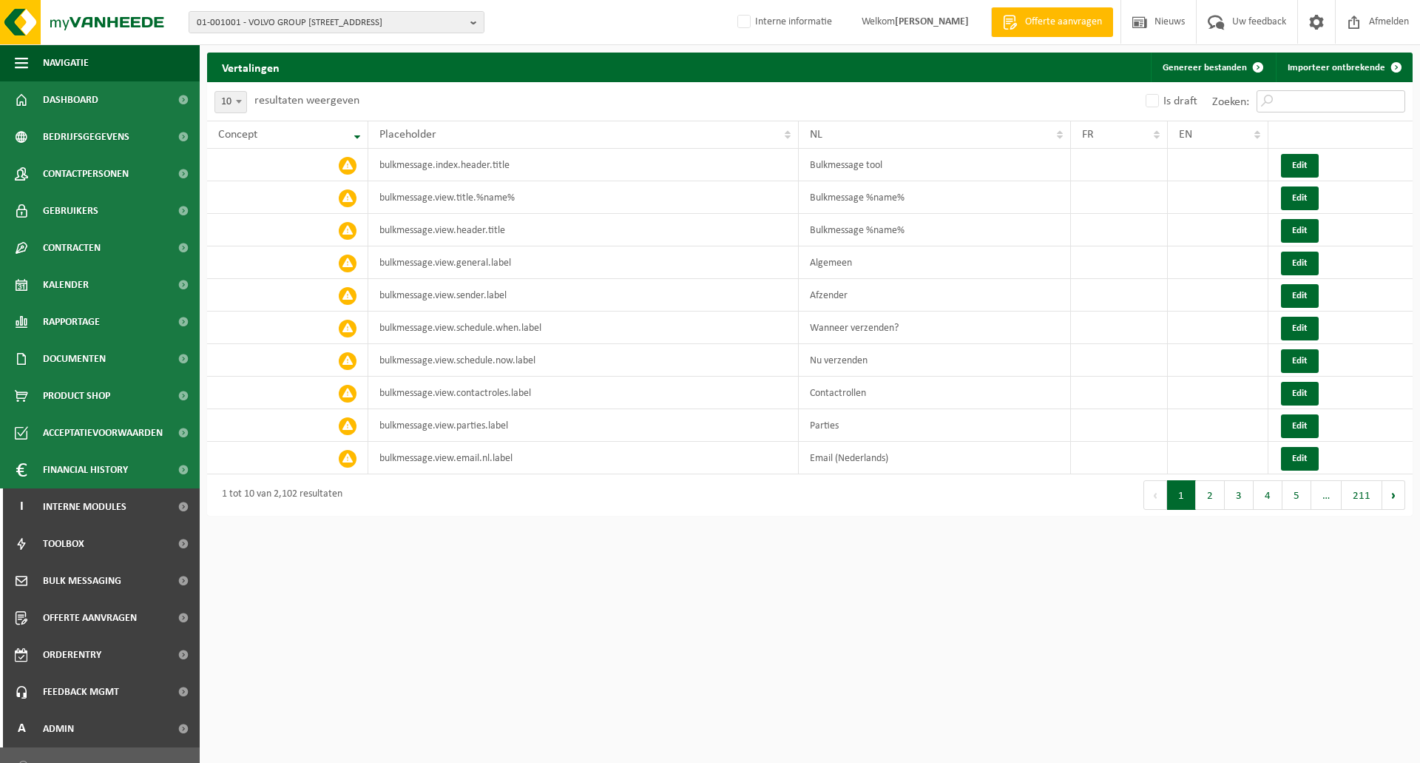
click at [1299, 100] on input "Zoeken:" at bounding box center [1331, 101] width 149 height 22
paste input "CSRD ESRS E5-5 categorie"
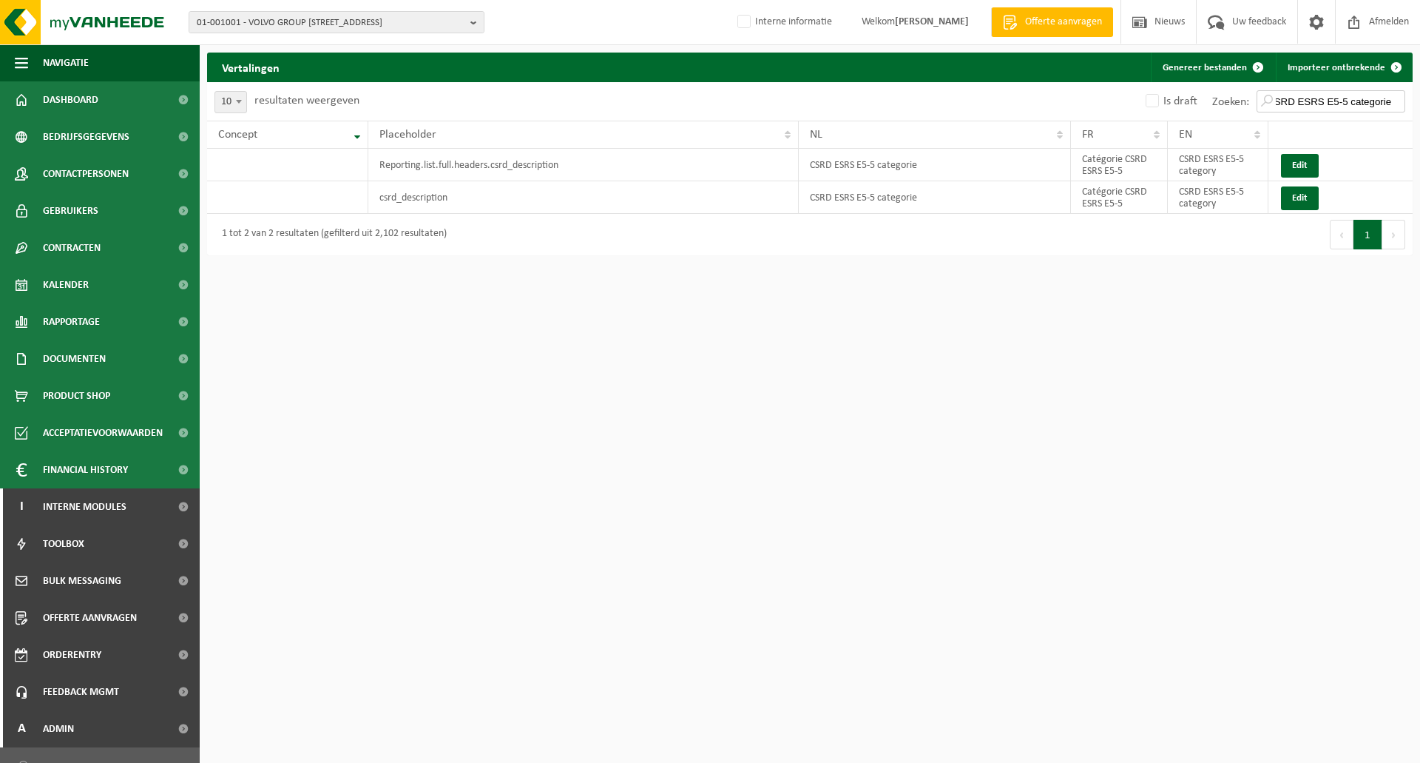
click at [1331, 106] on input "CSRD ESRS E5-5 categorie" at bounding box center [1331, 101] width 149 height 22
drag, startPoint x: 1232, startPoint y: 174, endPoint x: 810, endPoint y: 172, distance: 422.4
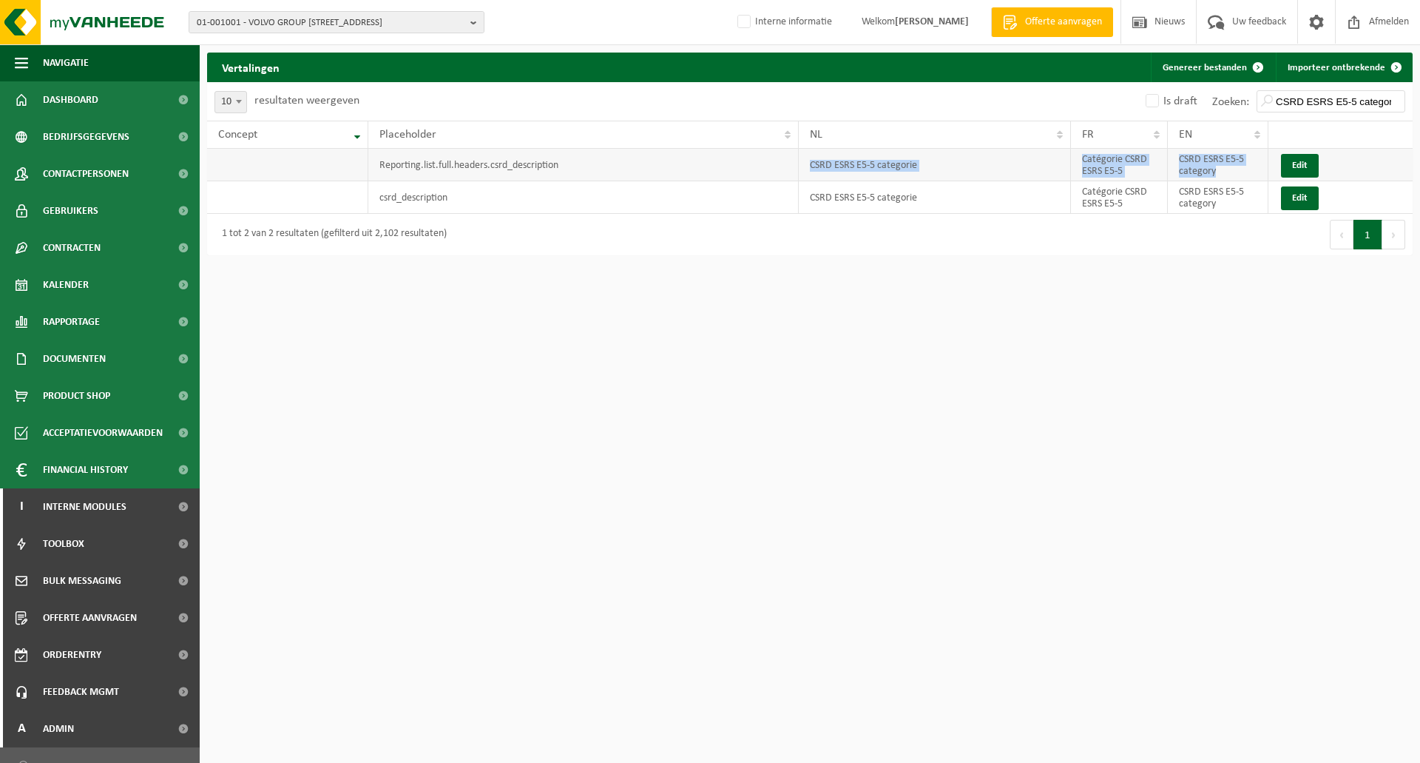
click at [810, 172] on tr "Reporting.list.full.headers.csrd_description CSRD ESRS E5-5 categorie Catégorie…" at bounding box center [810, 165] width 1206 height 33
copy tr "CSRD ESRS E5-5 categorie Catégorie CSRD ESRS E5-5 CSRD ESRS E5-5 category"
click at [910, 264] on html "01-001001 - VOLVO GROUP BELGIUM - 9041 OOSTAKKER, SMALLEHEERWEG 31 01-001001 - …" at bounding box center [710, 381] width 1420 height 763
click at [1306, 107] on input "CSRD ESRS E5-5 categorie" at bounding box center [1331, 101] width 149 height 22
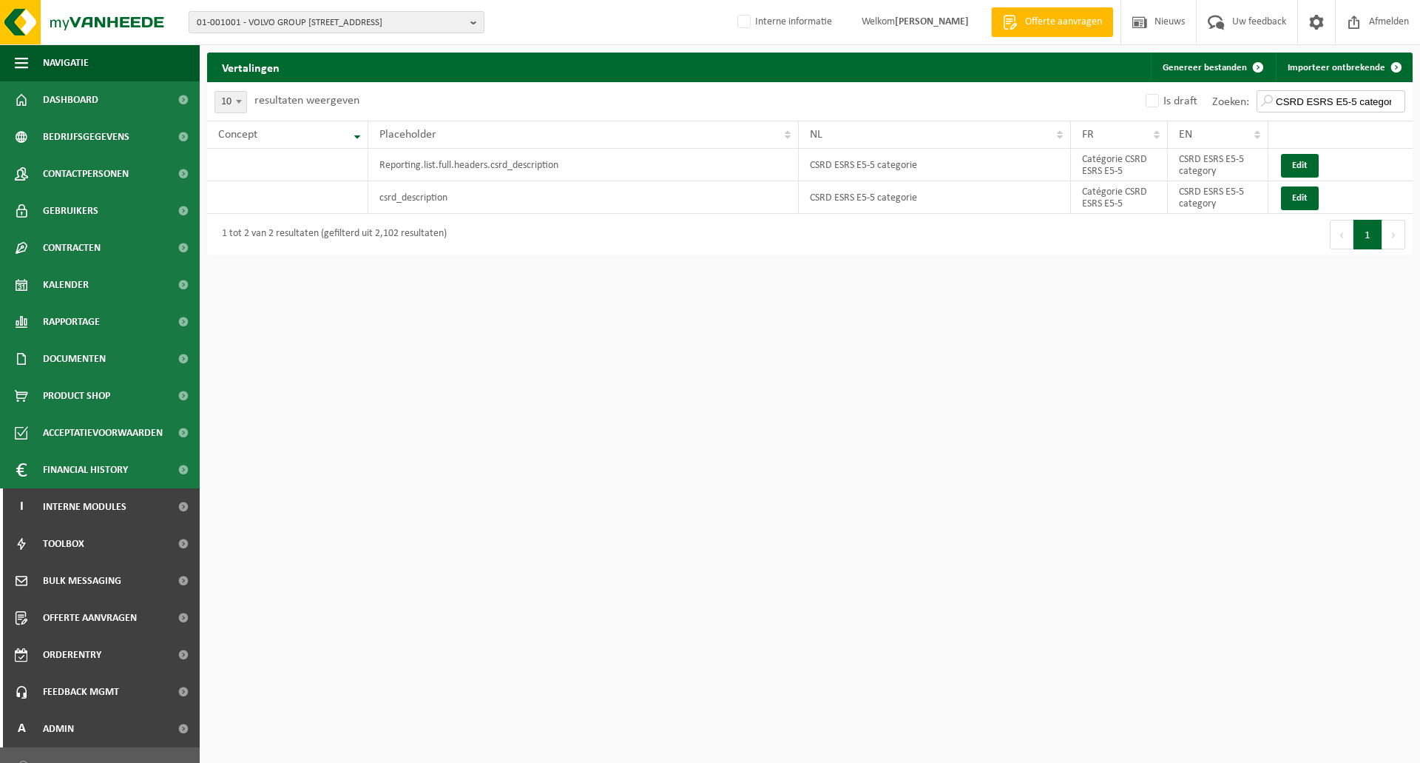
click at [1306, 107] on input "CSRD ESRS E5-5 categorie" at bounding box center [1331, 101] width 149 height 22
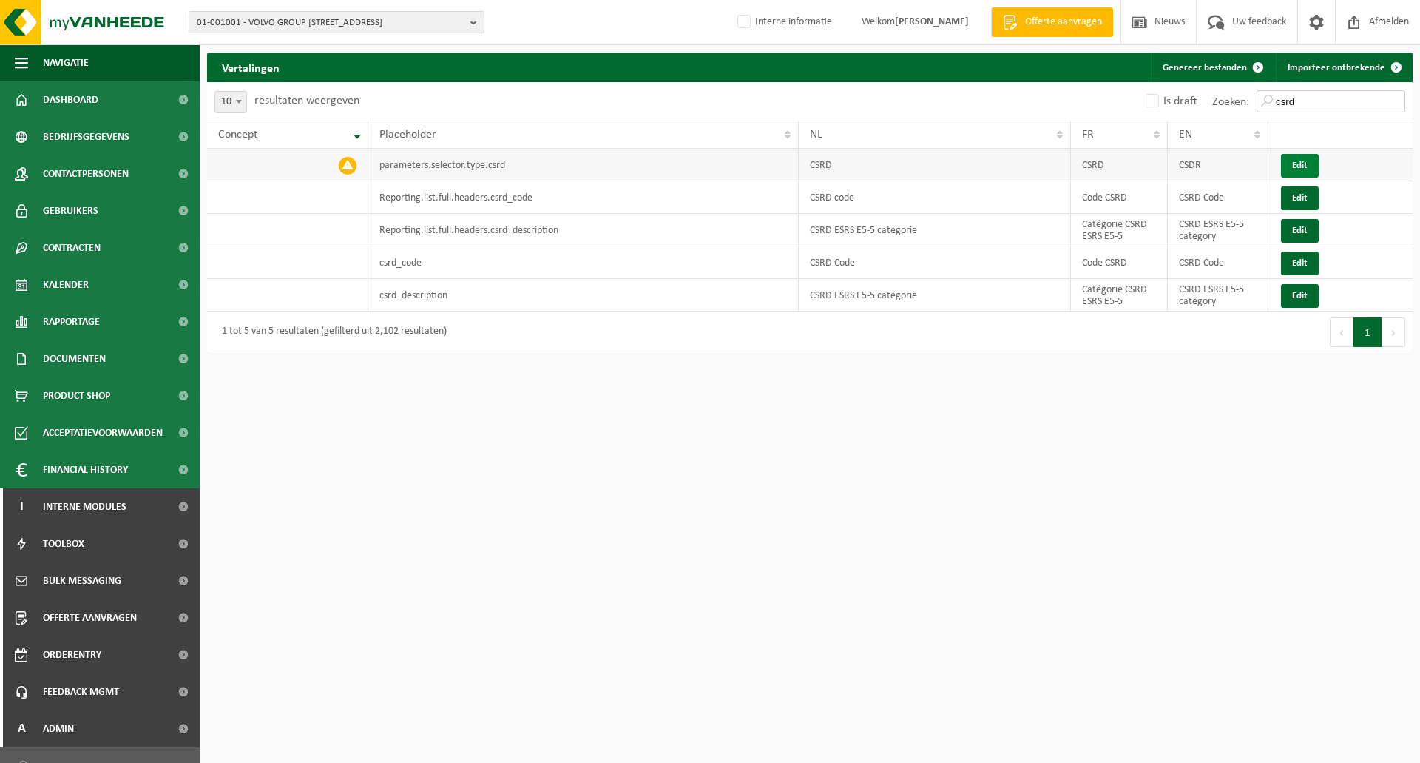
type input "csrd"
click at [1298, 168] on button "Edit" at bounding box center [1300, 166] width 38 height 24
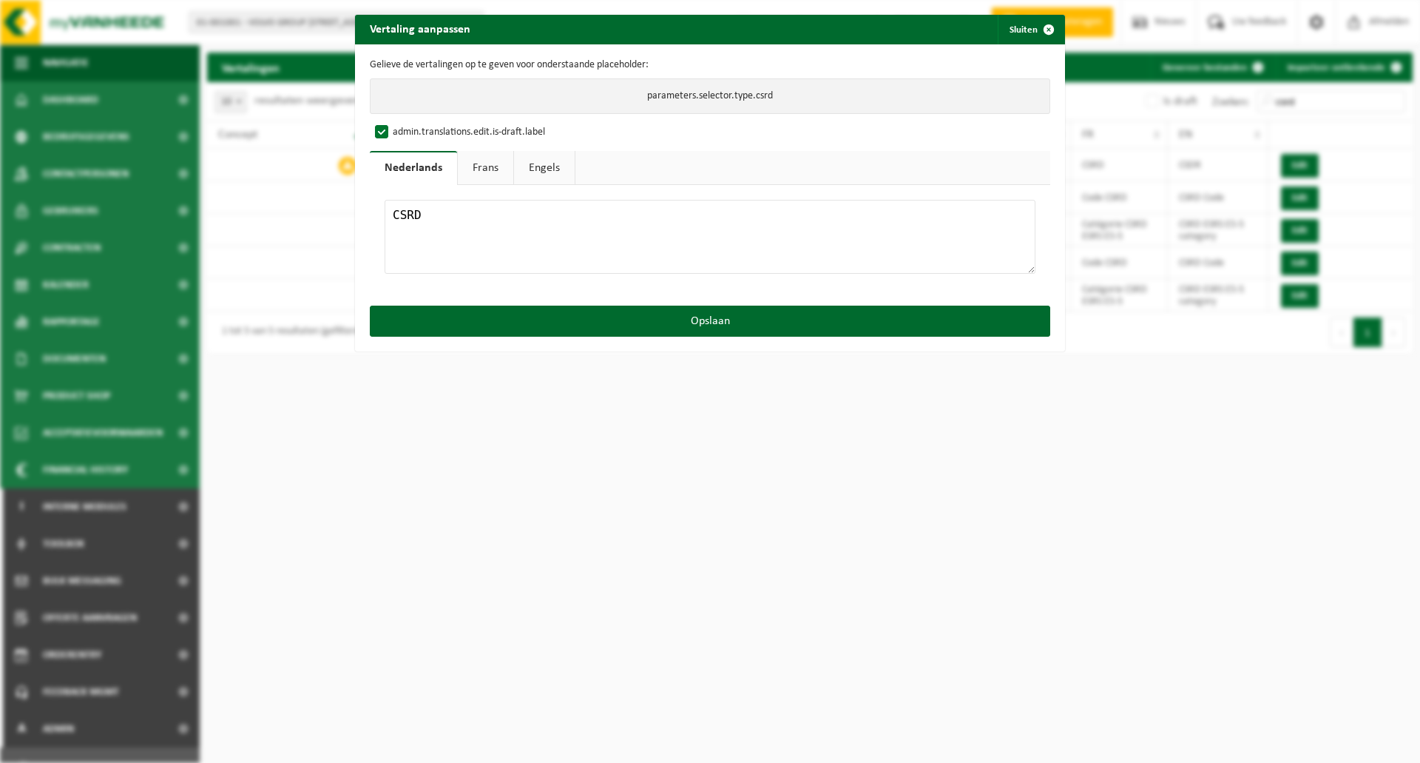
click at [435, 220] on textarea "CSRD" at bounding box center [710, 237] width 651 height 74
click at [436, 220] on textarea "CSRD" at bounding box center [710, 237] width 651 height 74
paste textarea "ESRS E5-5 categorie"
type textarea "CSRD ESRS E5-5 categorie"
click at [482, 166] on link "Frans" at bounding box center [485, 168] width 55 height 34
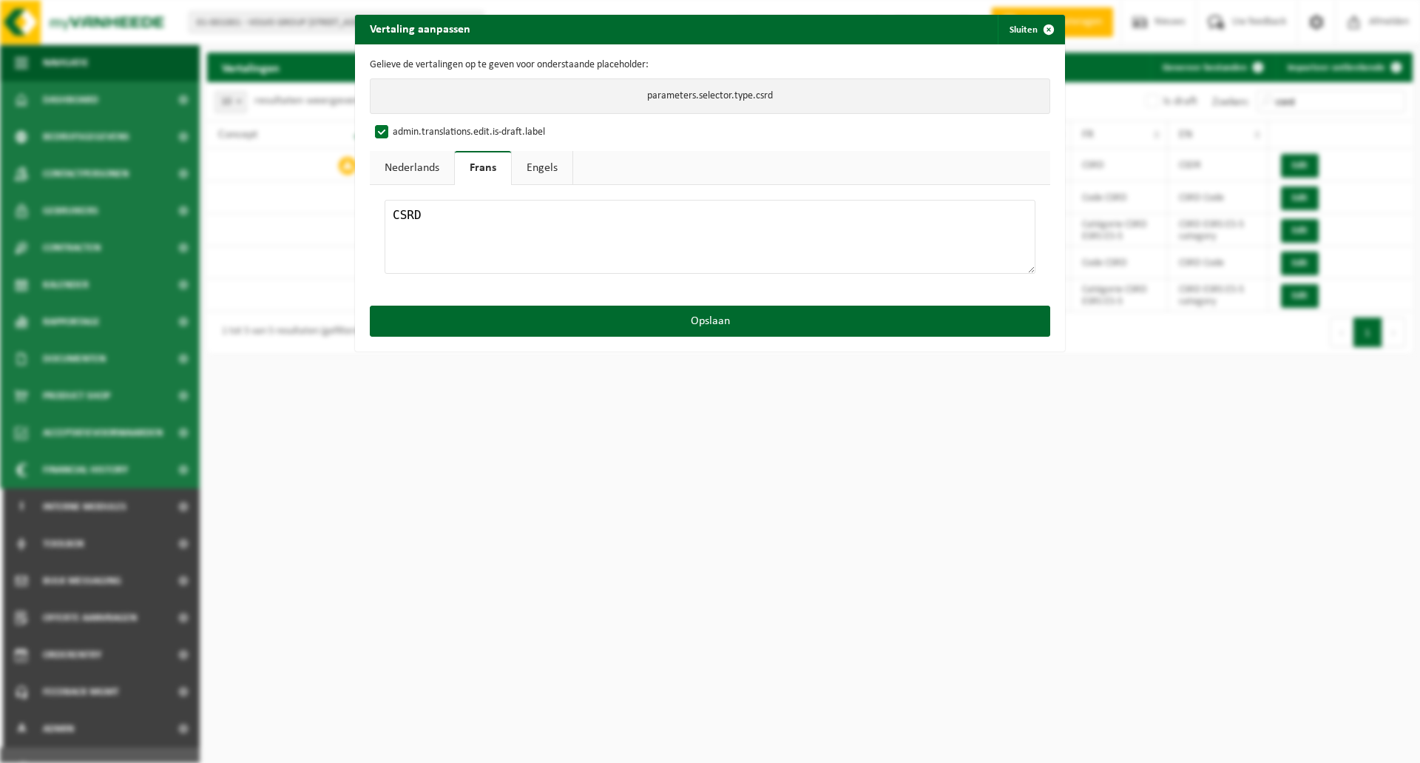
click at [533, 249] on textarea "CSRD" at bounding box center [710, 237] width 651 height 74
paste textarea "atégorie CSRD ESRS E5-5"
type textarea "Catégorie CSRD ESRS E5-5"
click at [532, 178] on link "Engels" at bounding box center [542, 168] width 61 height 34
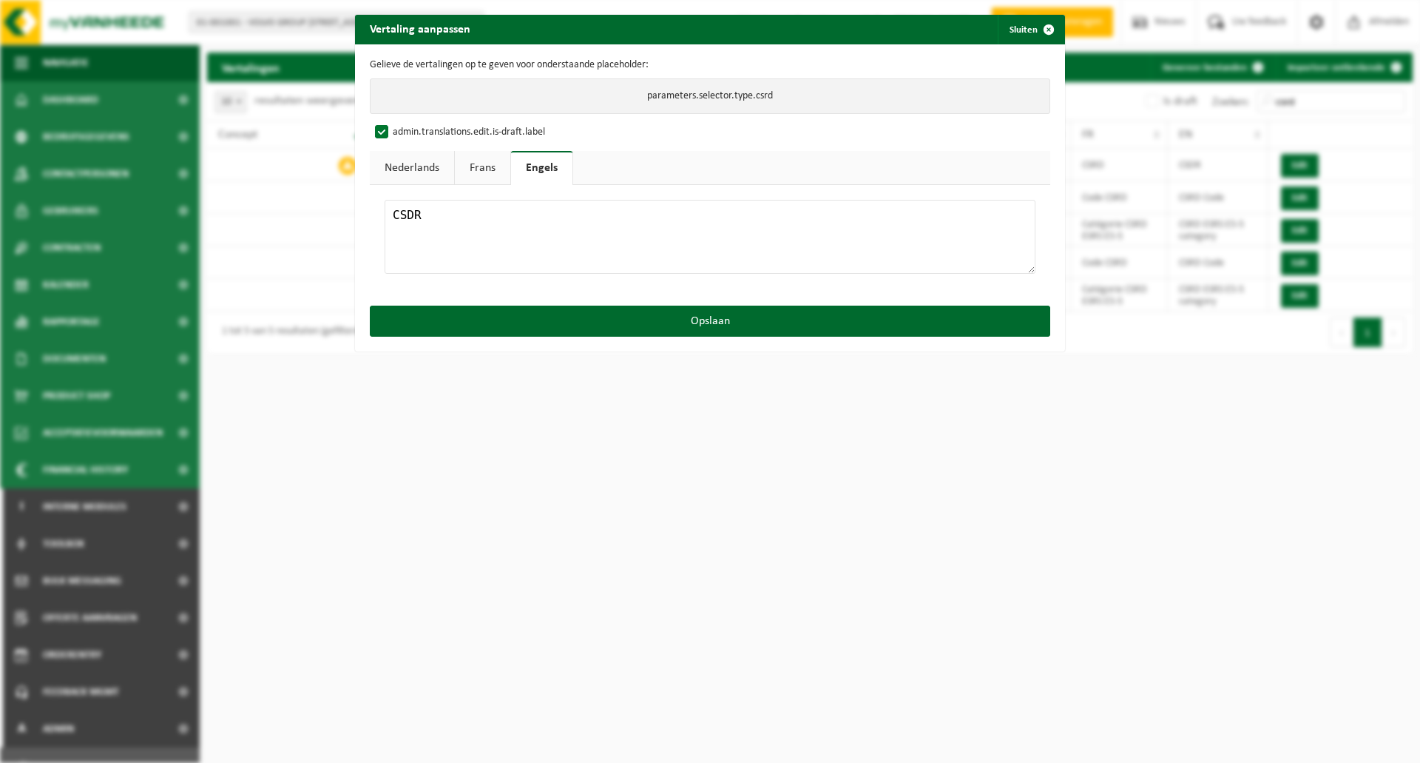
click at [493, 215] on textarea "CSDR" at bounding box center [710, 237] width 651 height 74
click at [428, 249] on textarea "CSDR" at bounding box center [710, 237] width 651 height 74
paste textarea "RD ESRS E5-5 category"
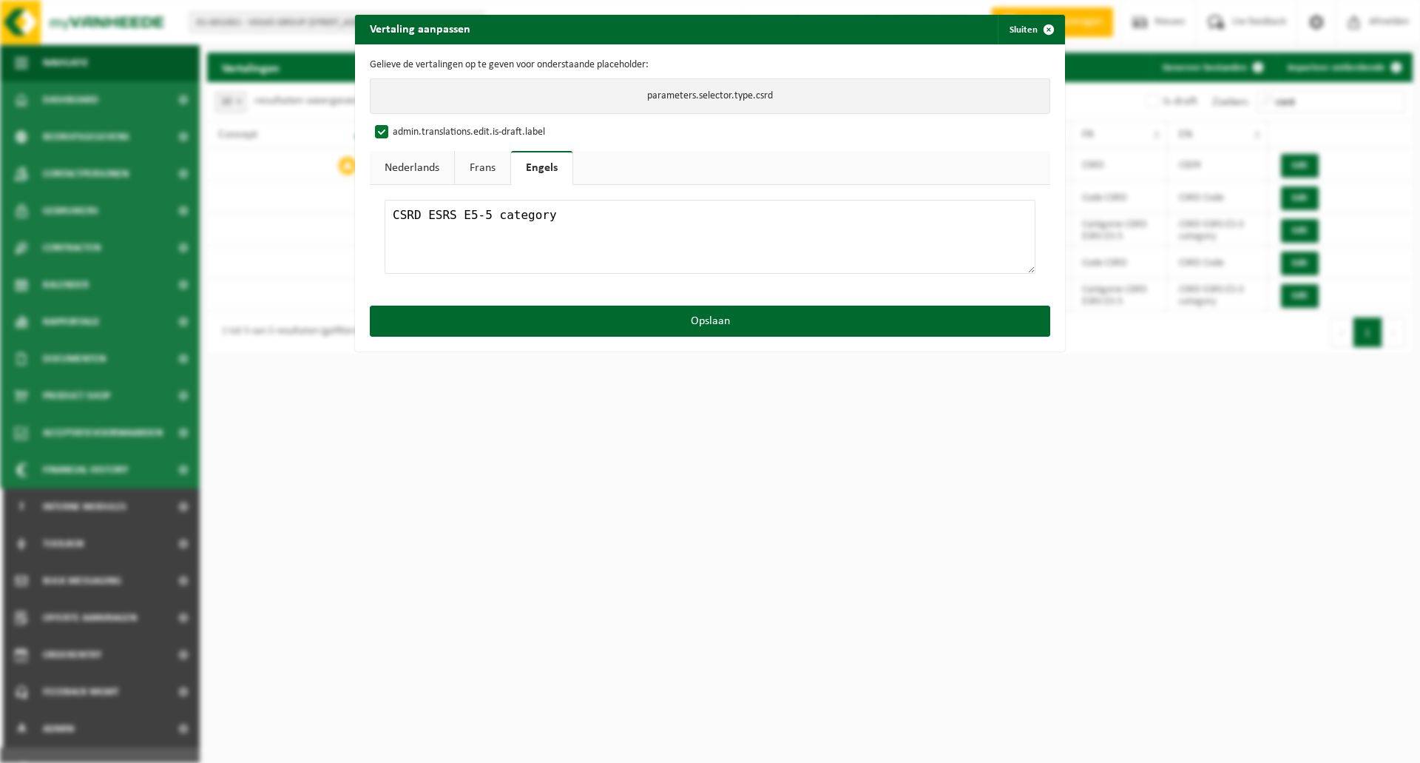
type textarea "CSRD ESRS E5-5 category"
click at [481, 172] on link "Frans" at bounding box center [482, 168] width 55 height 34
drag, startPoint x: 553, startPoint y: 221, endPoint x: 561, endPoint y: 227, distance: 10.7
click at [553, 222] on textarea "CSRD" at bounding box center [710, 237] width 651 height 74
click at [416, 169] on link "Nederlands" at bounding box center [412, 168] width 84 height 34
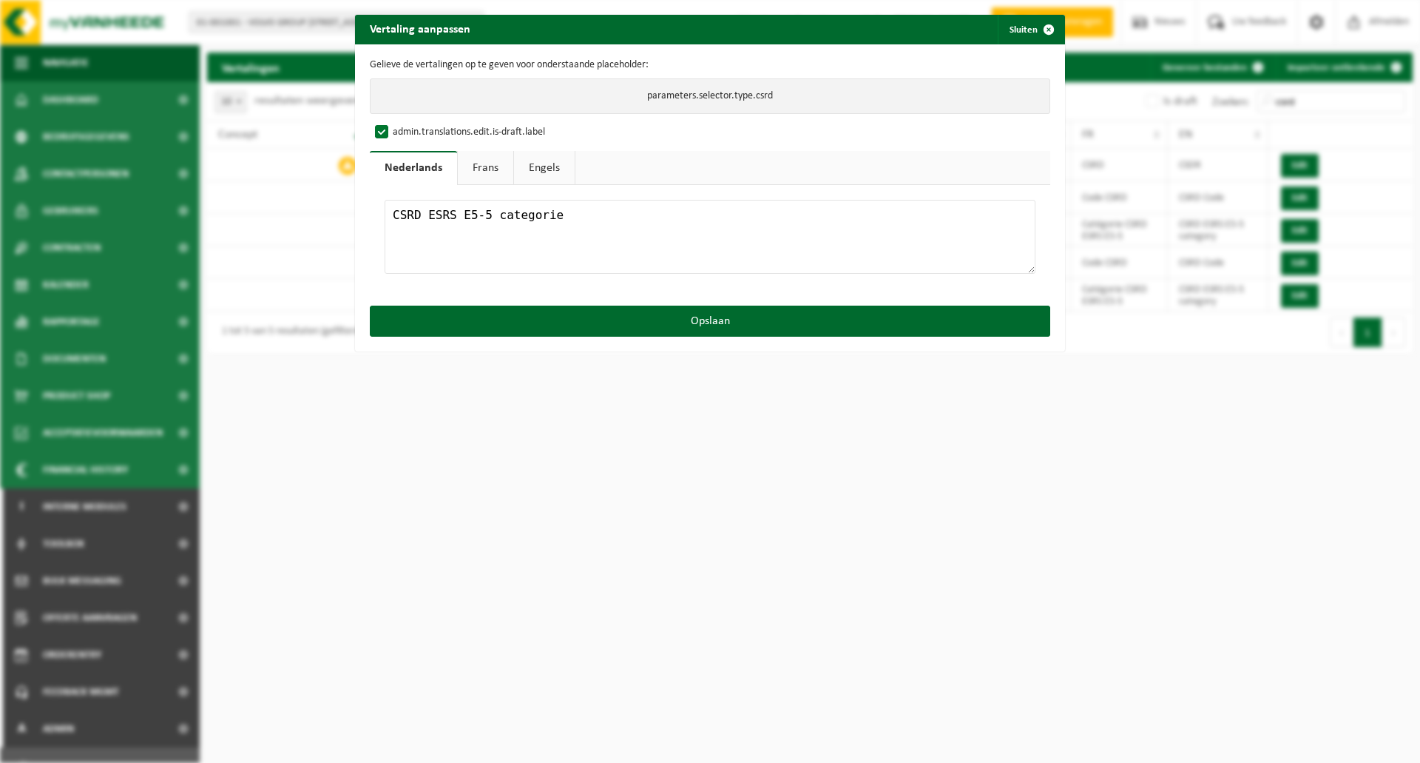
click at [501, 165] on link "Frans" at bounding box center [485, 168] width 55 height 34
click at [393, 166] on link "Nederlands" at bounding box center [412, 168] width 84 height 34
click at [465, 166] on link "Frans" at bounding box center [485, 168] width 55 height 34
click at [532, 169] on link "Engels" at bounding box center [542, 168] width 61 height 34
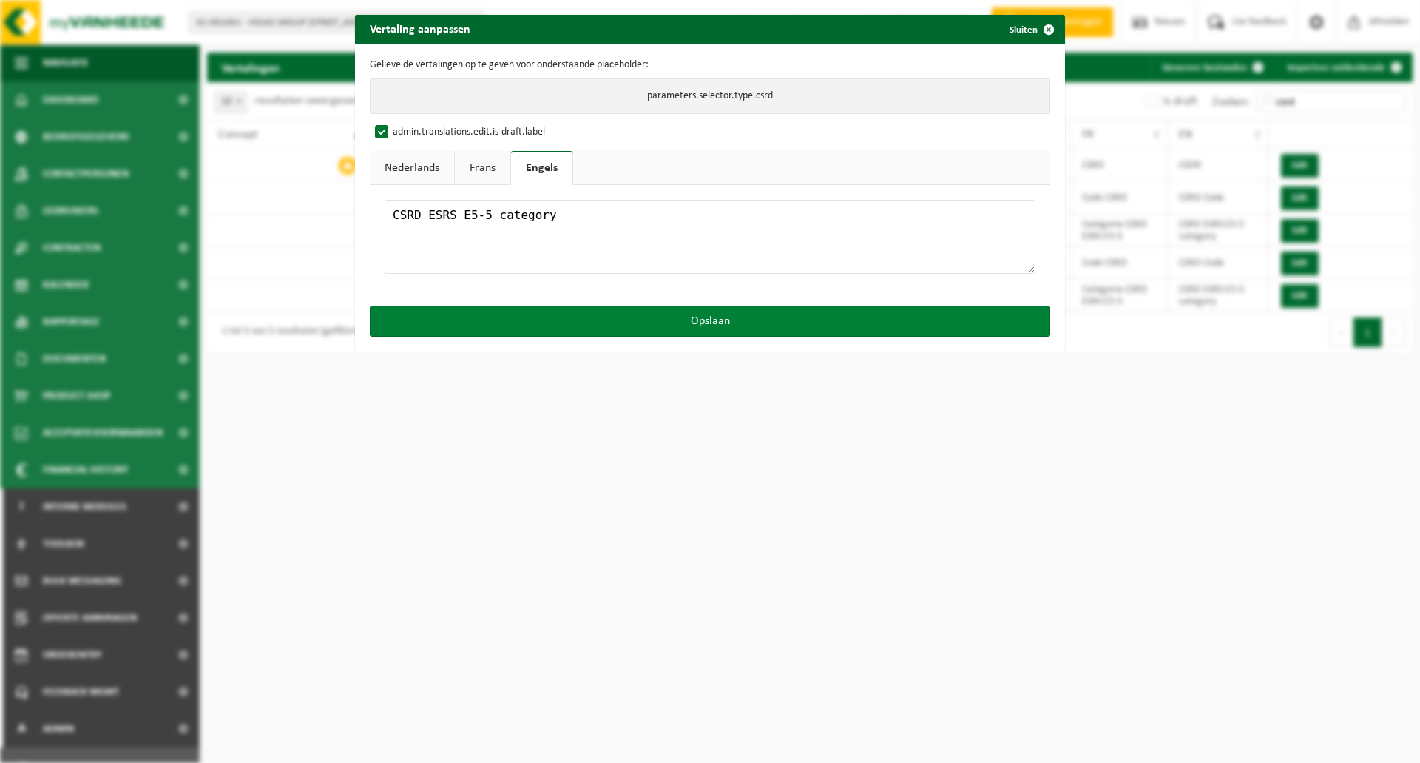
click at [584, 323] on button "Opslaan" at bounding box center [710, 320] width 681 height 31
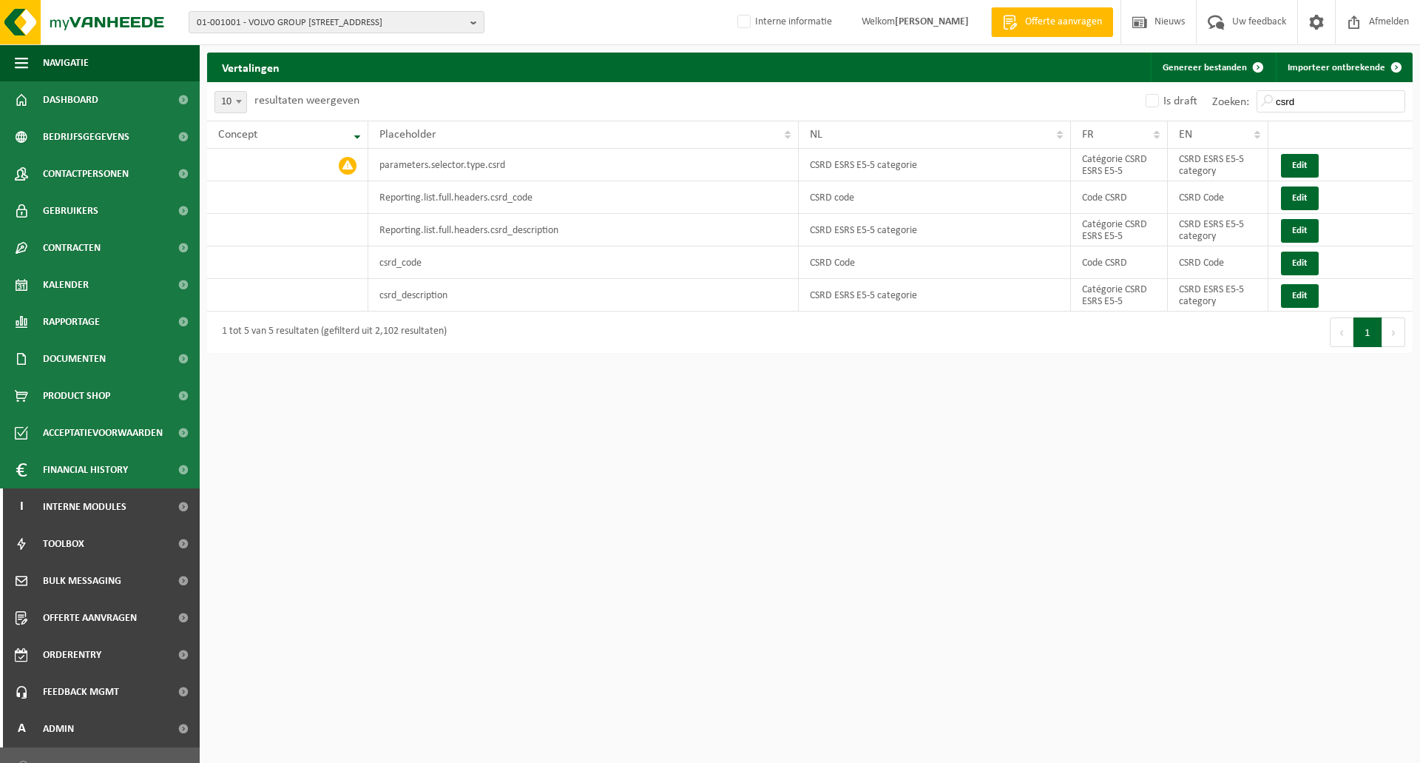
click at [658, 446] on div "01-001001 - VOLVO GROUP BELGIUM - 9041 OOSTAKKER, SMALLEHEERWEG 31 01-001001 - …" at bounding box center [710, 381] width 1420 height 763
click at [1299, 166] on button "Edit" at bounding box center [1300, 166] width 38 height 24
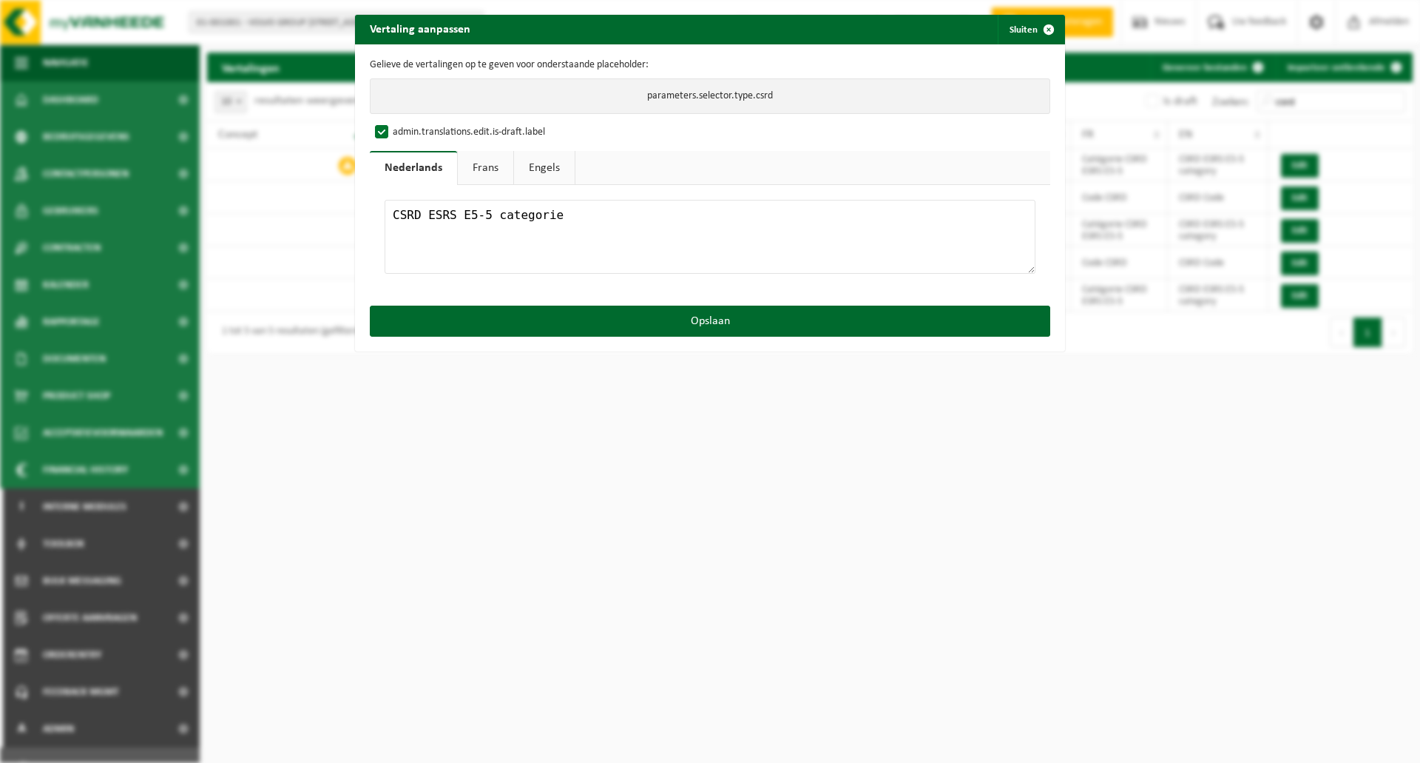
click at [399, 134] on label "admin.translations.edit.is-draft.label" at bounding box center [458, 132] width 173 height 22
click at [399, 121] on input "admin.translations.edit.is-draft.label" at bounding box center [724, 121] width 710 height 1
checkbox input "false"
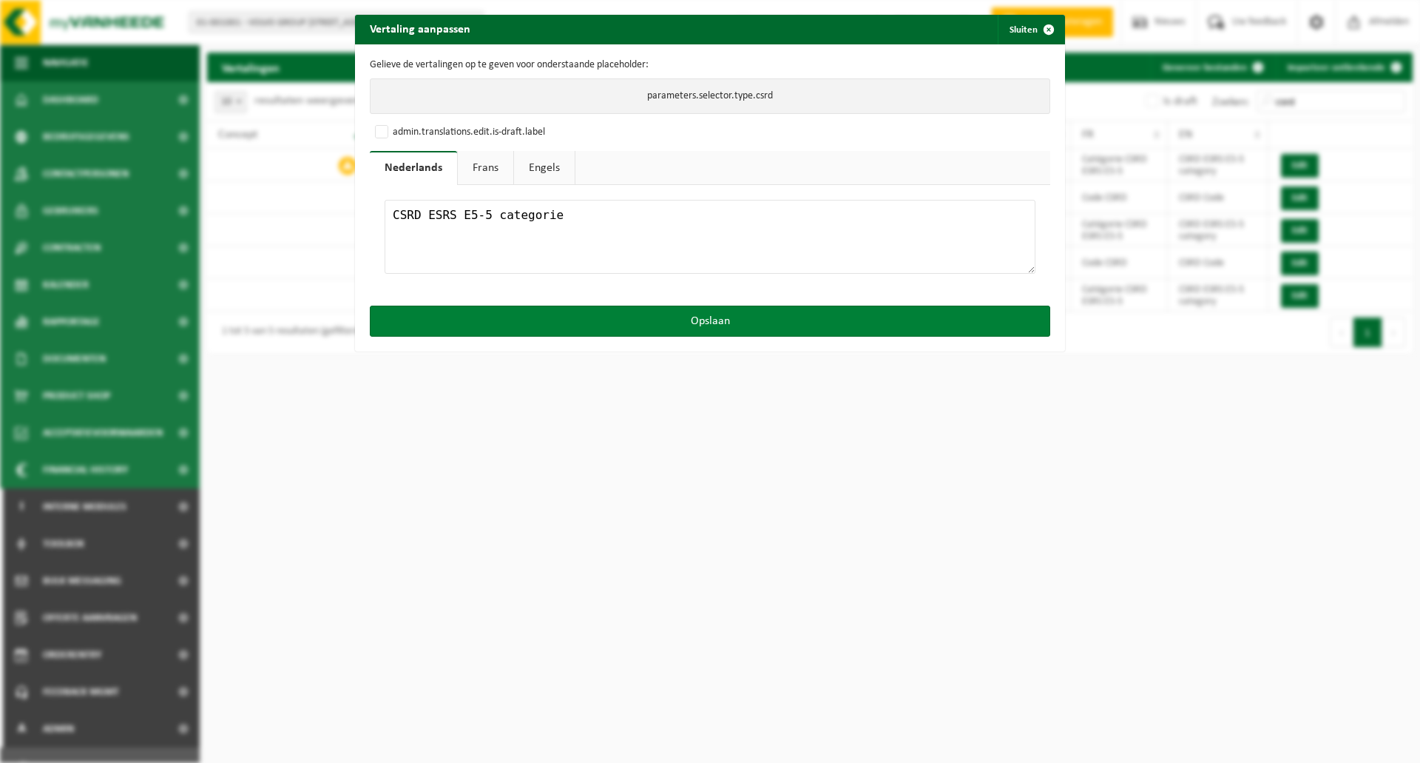
click at [560, 317] on button "Opslaan" at bounding box center [710, 320] width 681 height 31
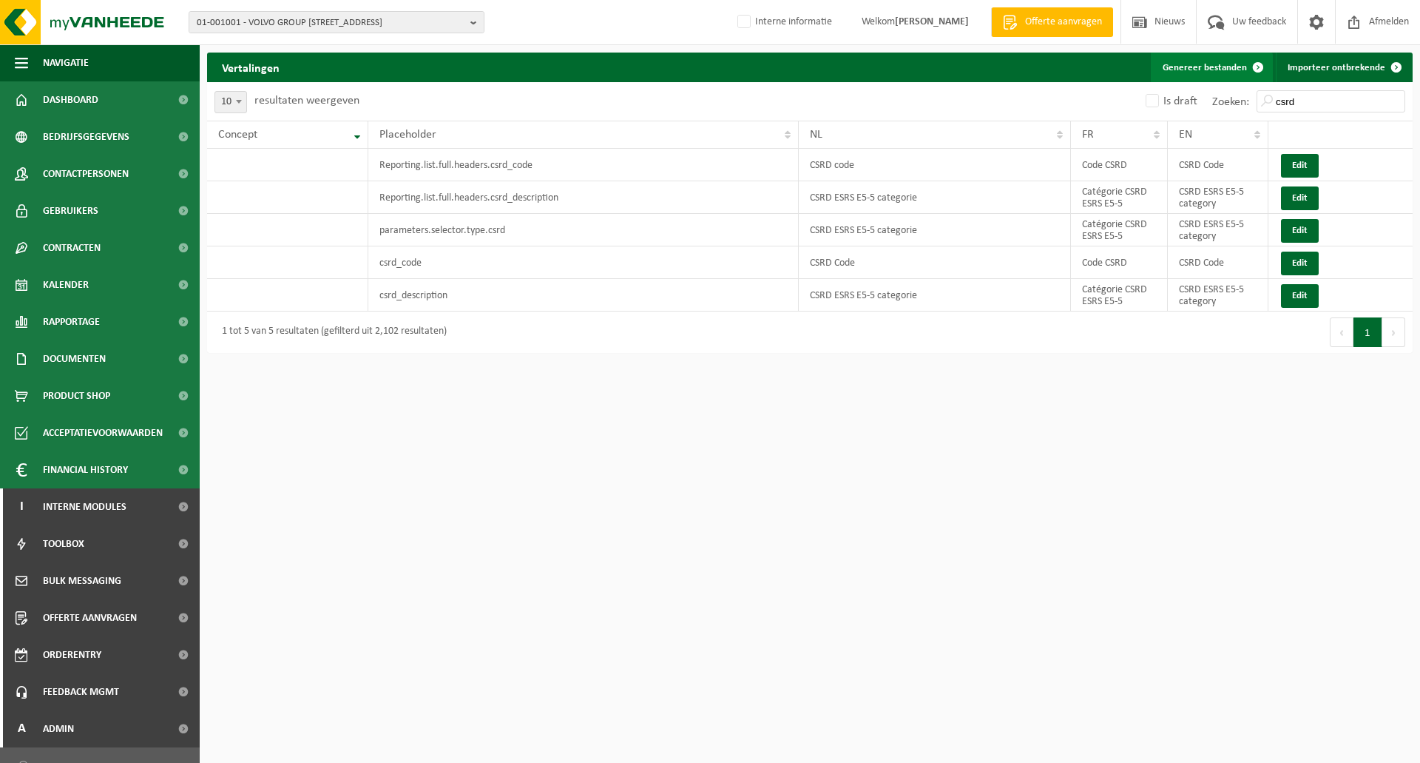
click at [1189, 72] on button "Genereer bestanden" at bounding box center [1212, 68] width 122 height 30
click at [299, 15] on span "01-001001 - VOLVO GROUP BELGIUM - 9041 OOSTAKKER, SMALLEHEERWEG 31" at bounding box center [331, 23] width 268 height 22
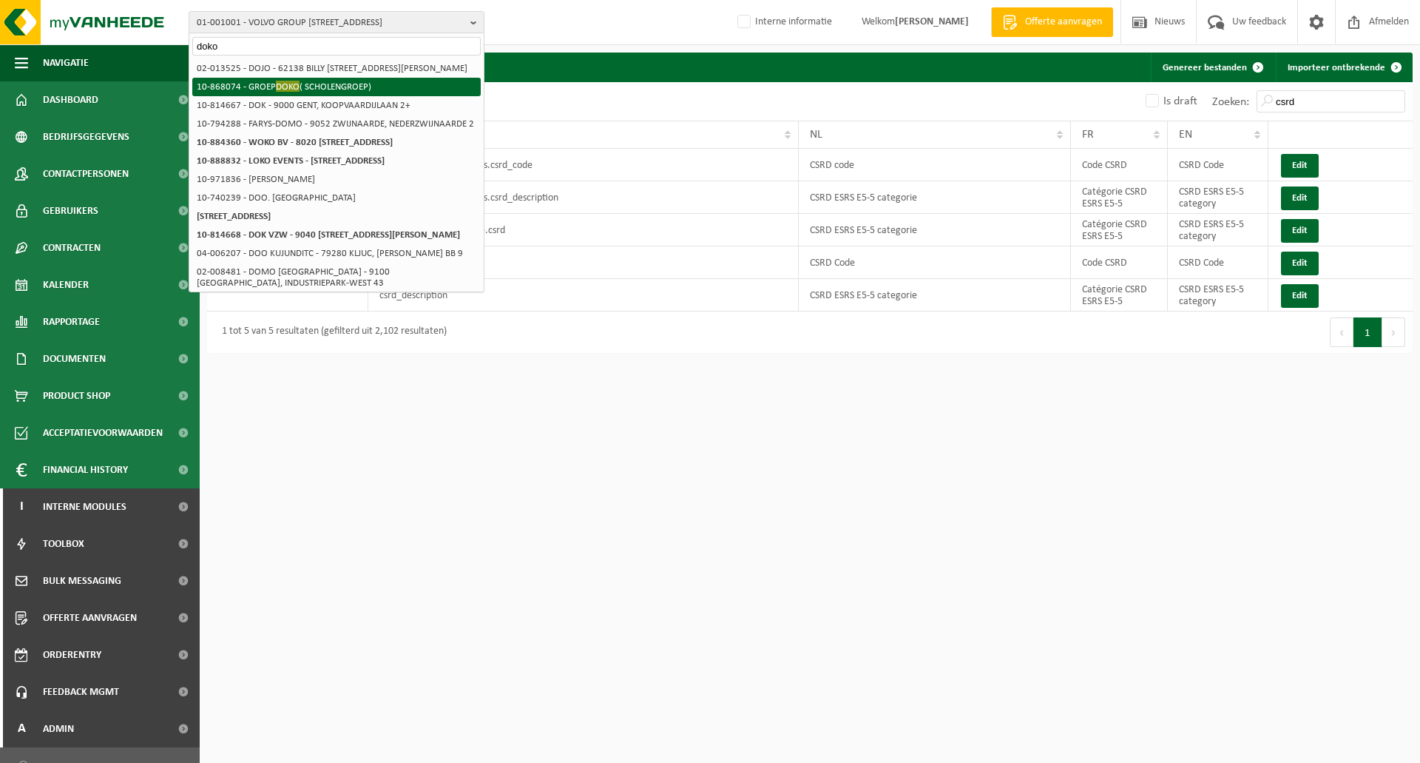
type input "doko"
click at [276, 92] on span "DOKO" at bounding box center [288, 86] width 24 height 11
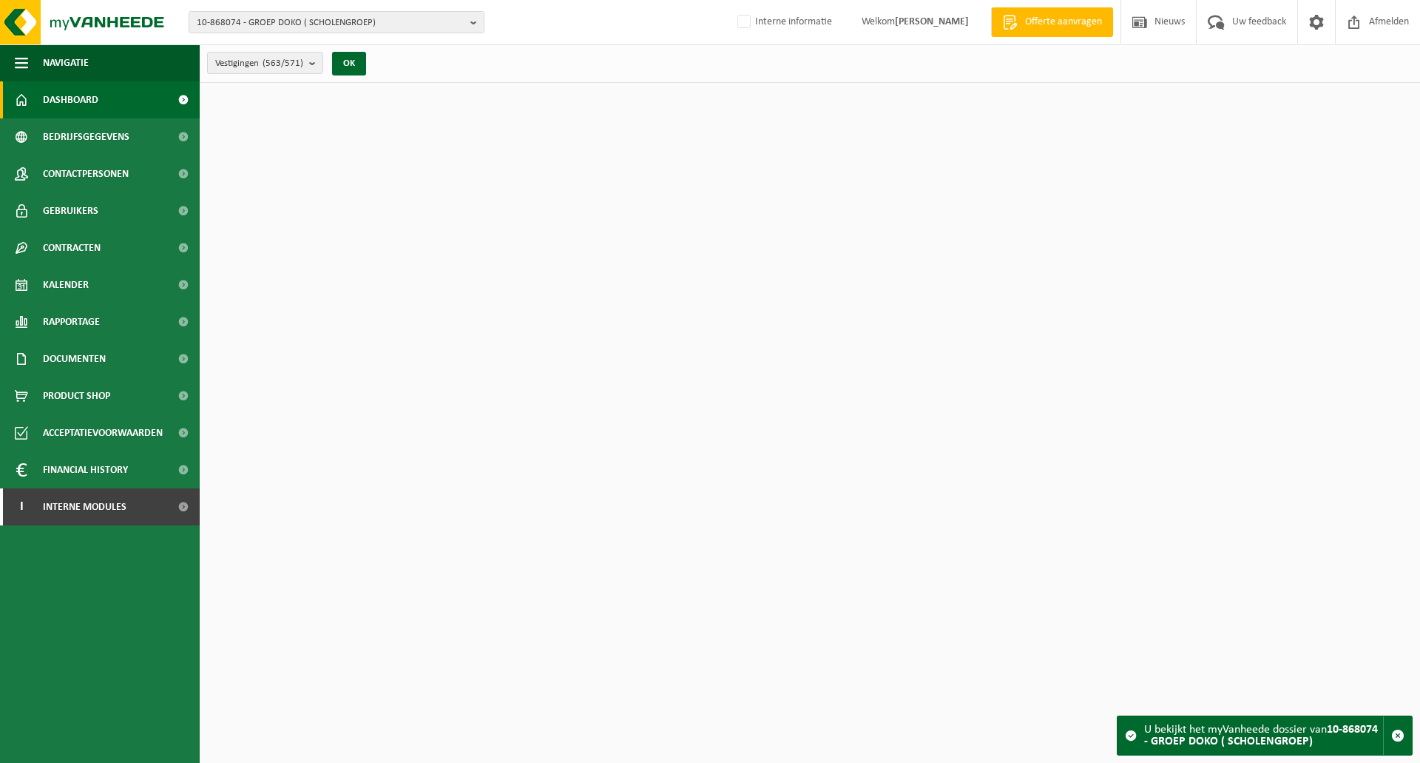
click at [299, 24] on span "10-868074 - GROEP DOKO ( SCHOLENGROEP)" at bounding box center [331, 23] width 268 height 22
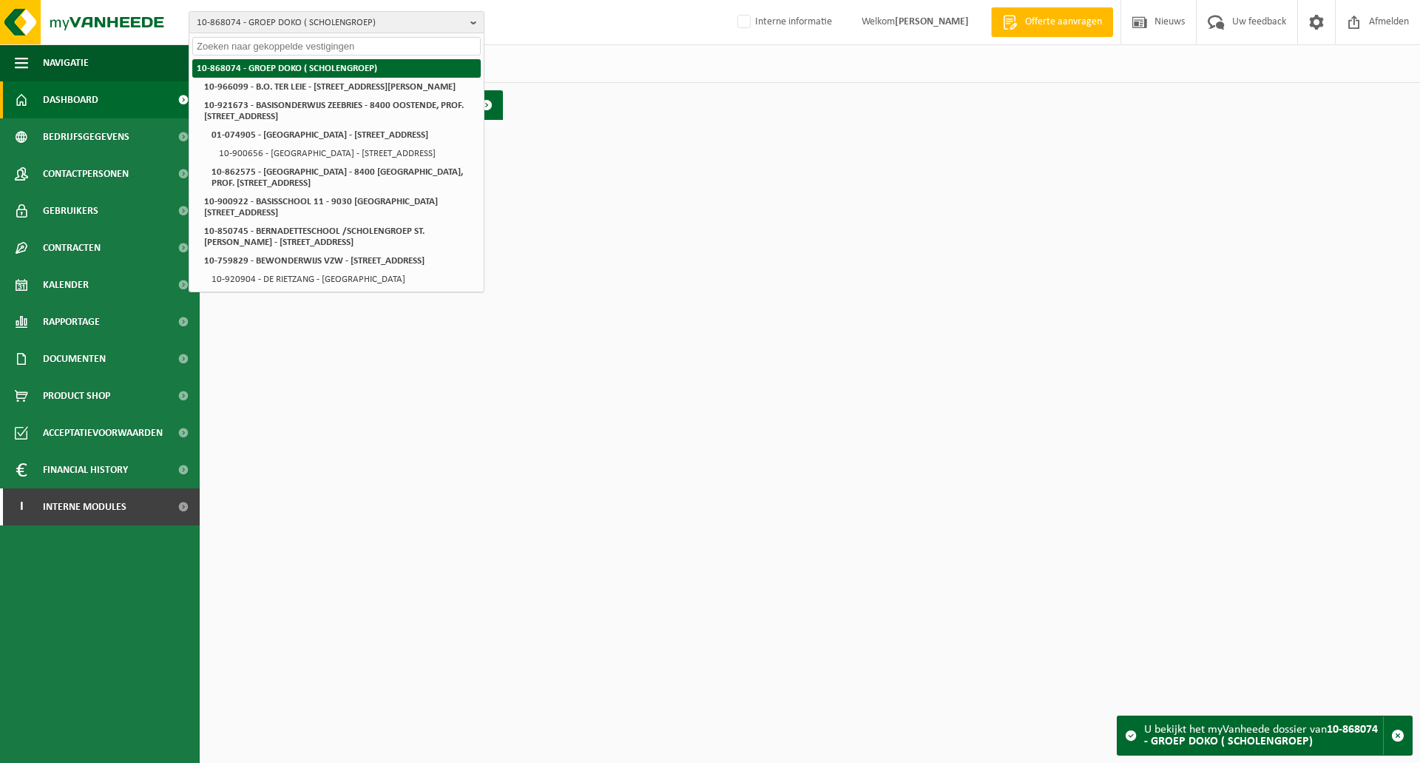
click at [277, 70] on li "10-868074 - GROEP DOKO ( SCHOLENGROEP)" at bounding box center [336, 68] width 288 height 18
click at [575, 63] on div "Vestigingen (563/571) Alles selecteren Alles deselecteren Actieve selecteren GR…" at bounding box center [810, 63] width 1220 height 38
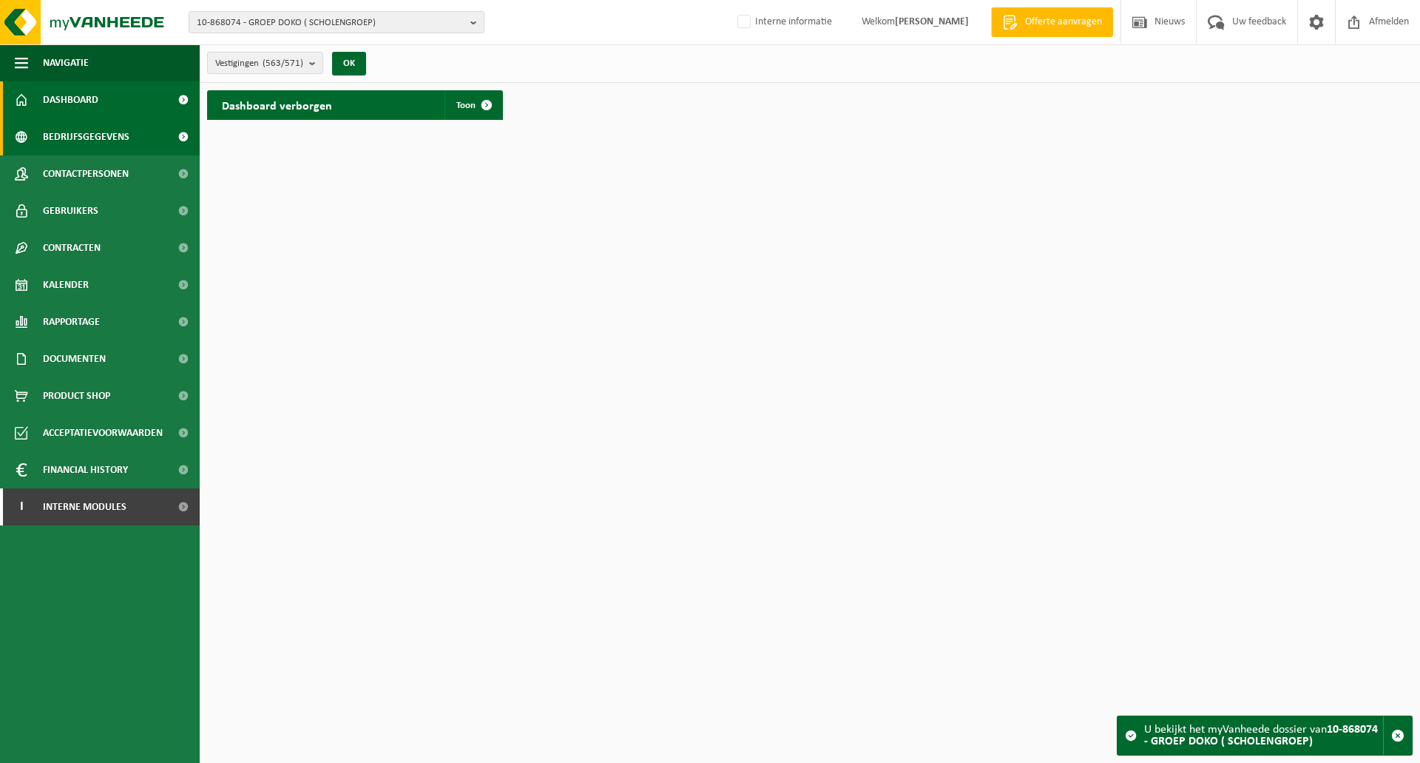
click at [107, 140] on span "Bedrijfsgegevens" at bounding box center [86, 136] width 87 height 37
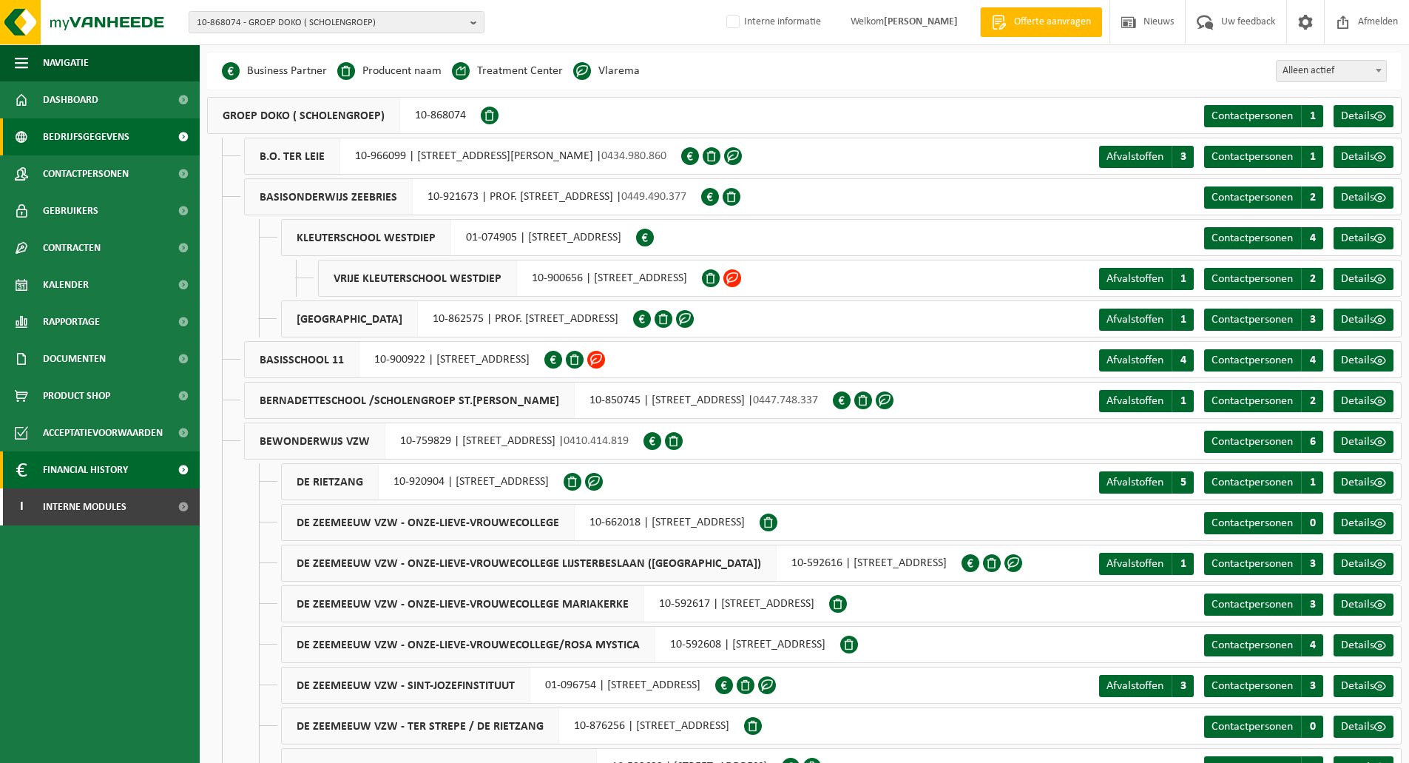
click at [98, 465] on span "Financial History" at bounding box center [85, 469] width 85 height 37
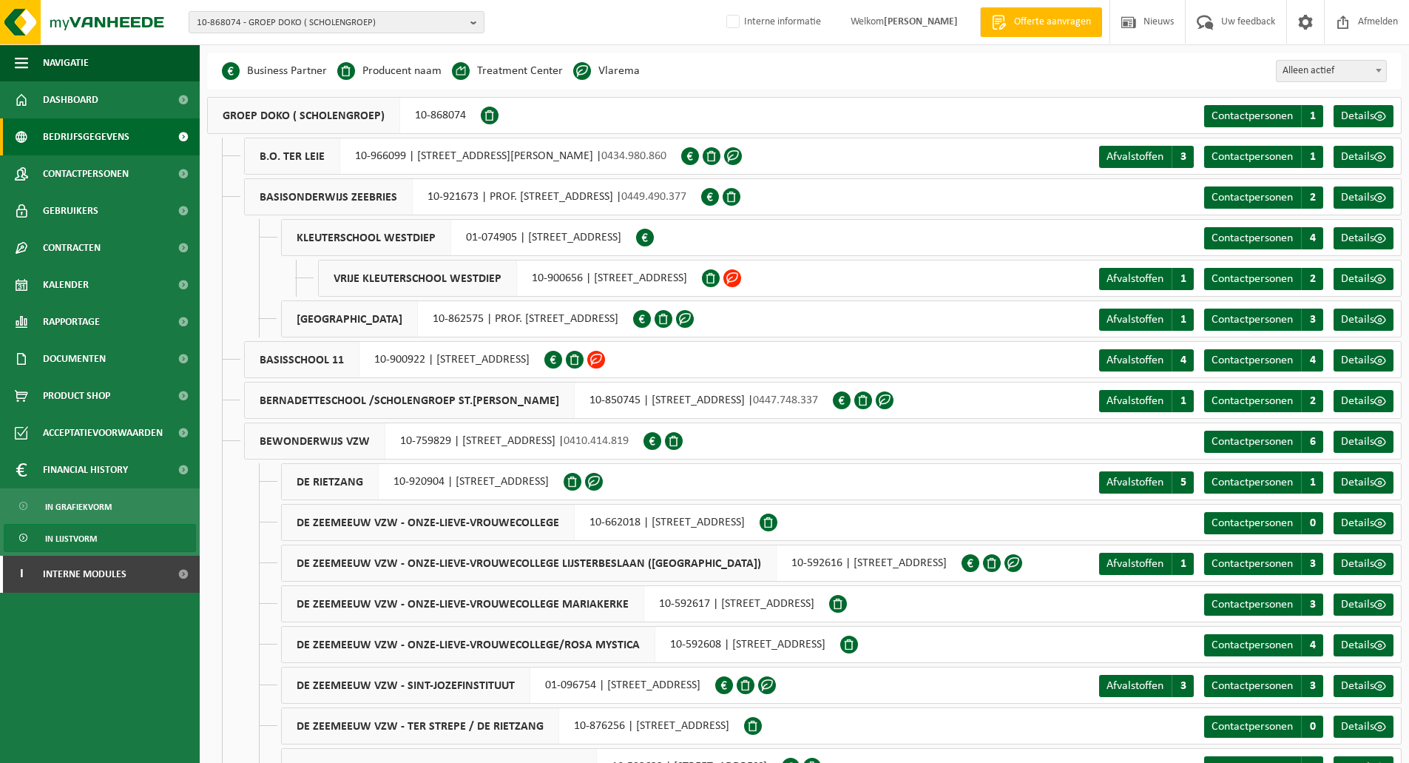
click at [85, 542] on span "In lijstvorm" at bounding box center [71, 538] width 52 height 28
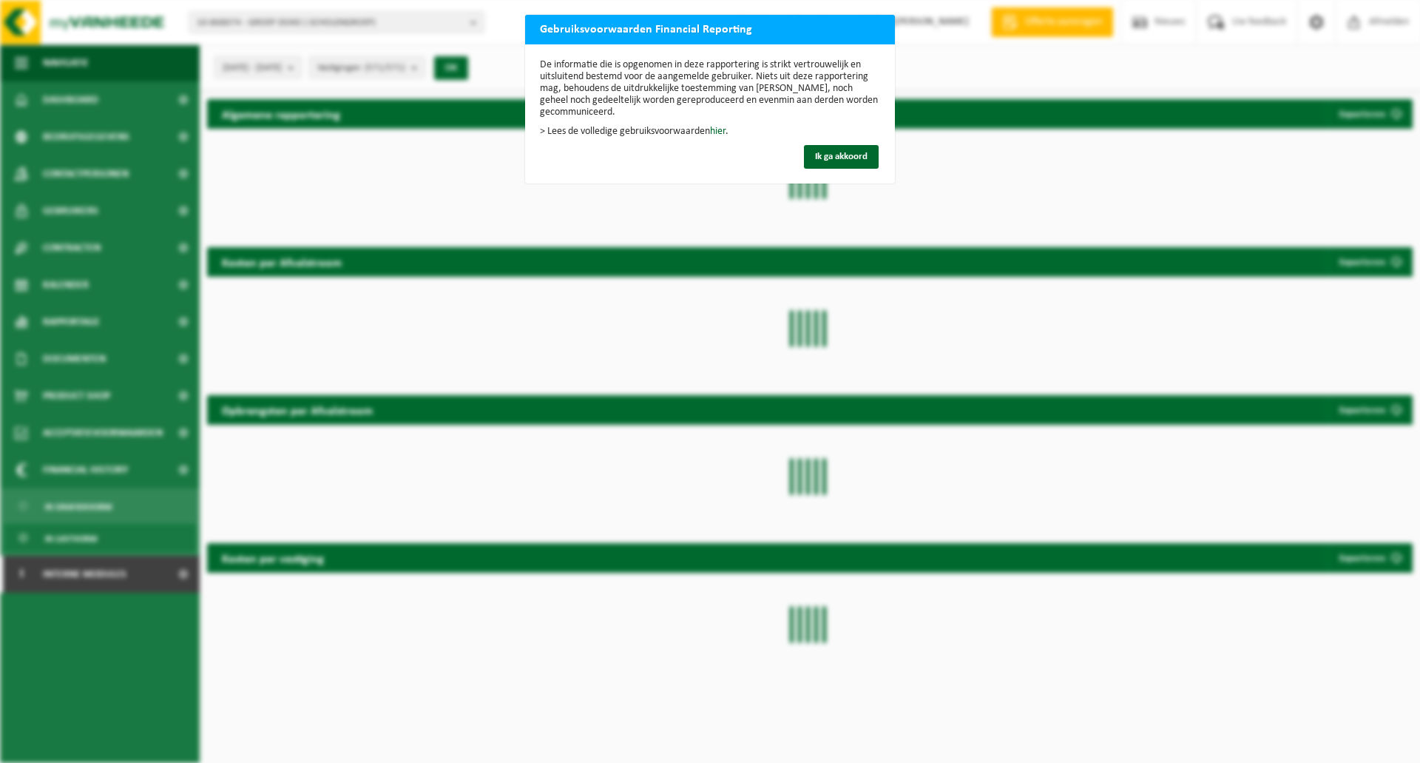
click at [821, 147] on button "Ik ga akkoord" at bounding box center [841, 157] width 75 height 24
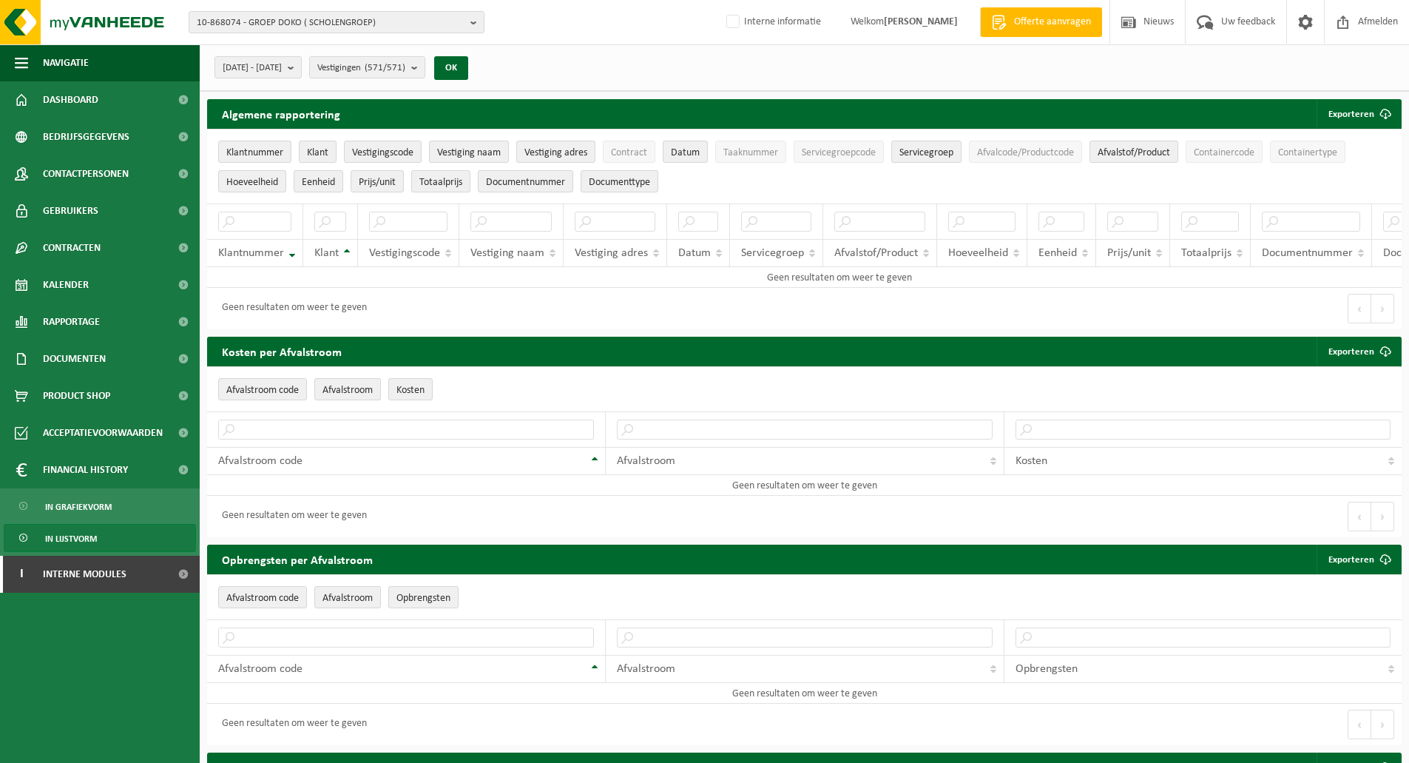
click at [593, 81] on div "2025-03-01 - 2025-08-13 Huidige maand Vorige maand Laatste 6 maanden Huidig jaa…" at bounding box center [804, 67] width 1209 height 47
click at [405, 64] on count "(571/571)" at bounding box center [385, 68] width 41 height 10
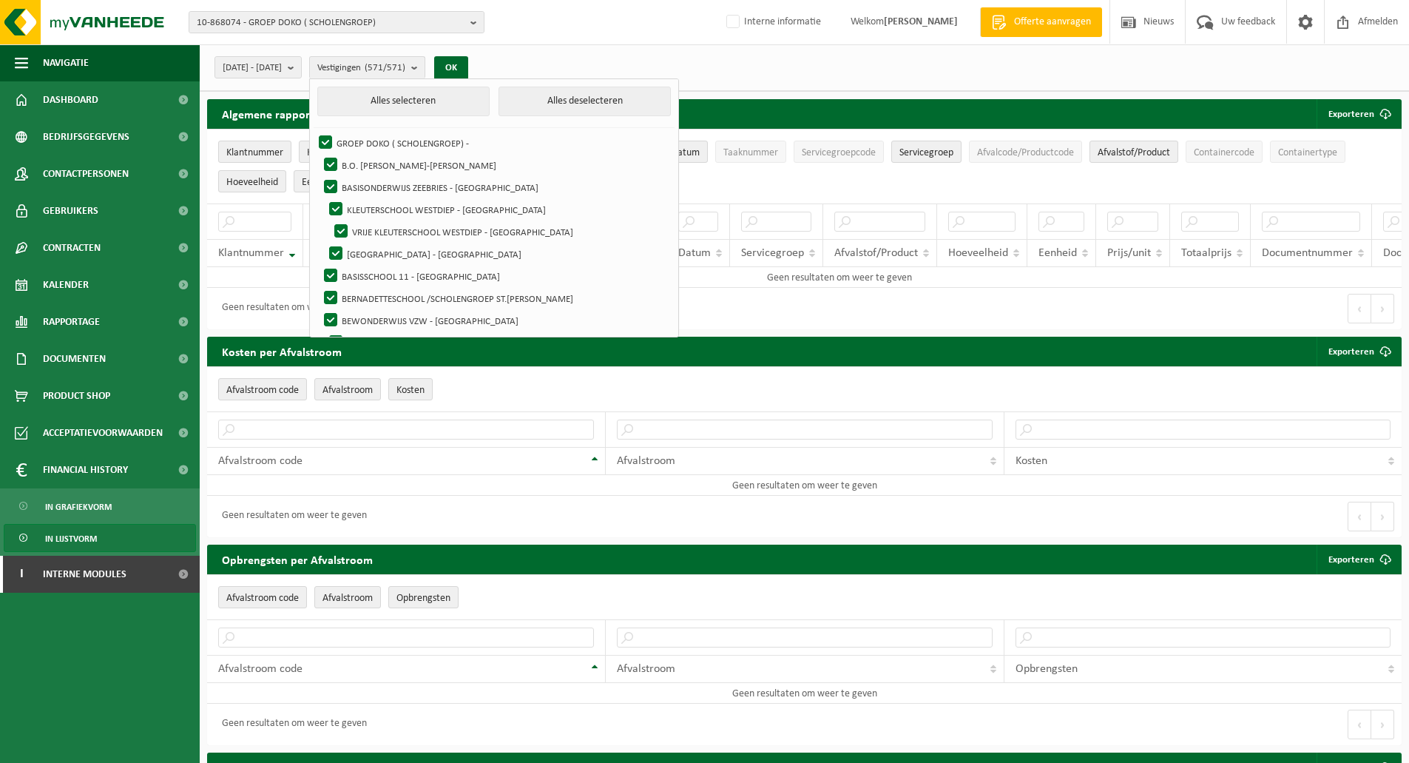
click at [672, 51] on div "2025-03-01 - 2025-08-13 Huidige maand Vorige maand Laatste 6 maanden Huidig jaa…" at bounding box center [804, 67] width 1209 height 47
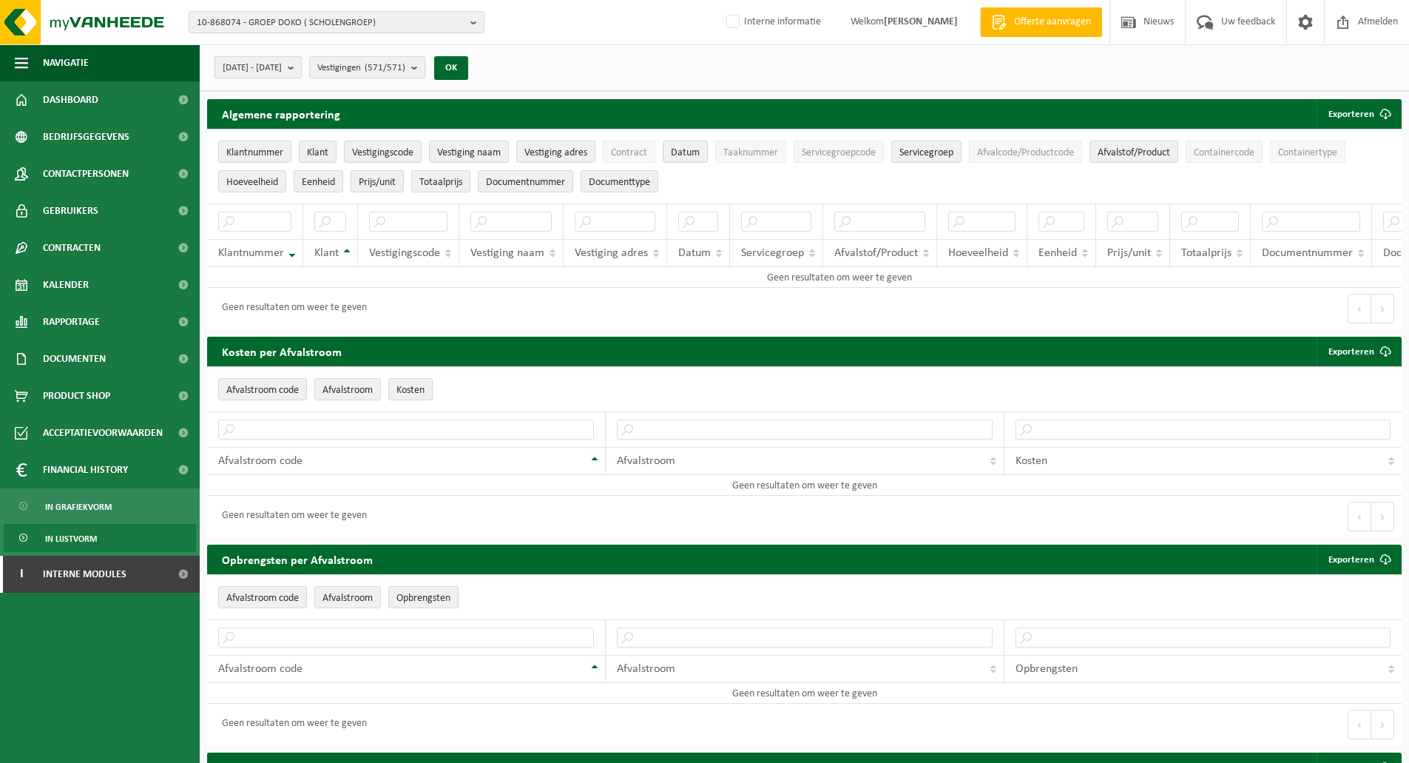
click at [282, 66] on span "2025-03-01 - 2025-08-13" at bounding box center [252, 68] width 59 height 22
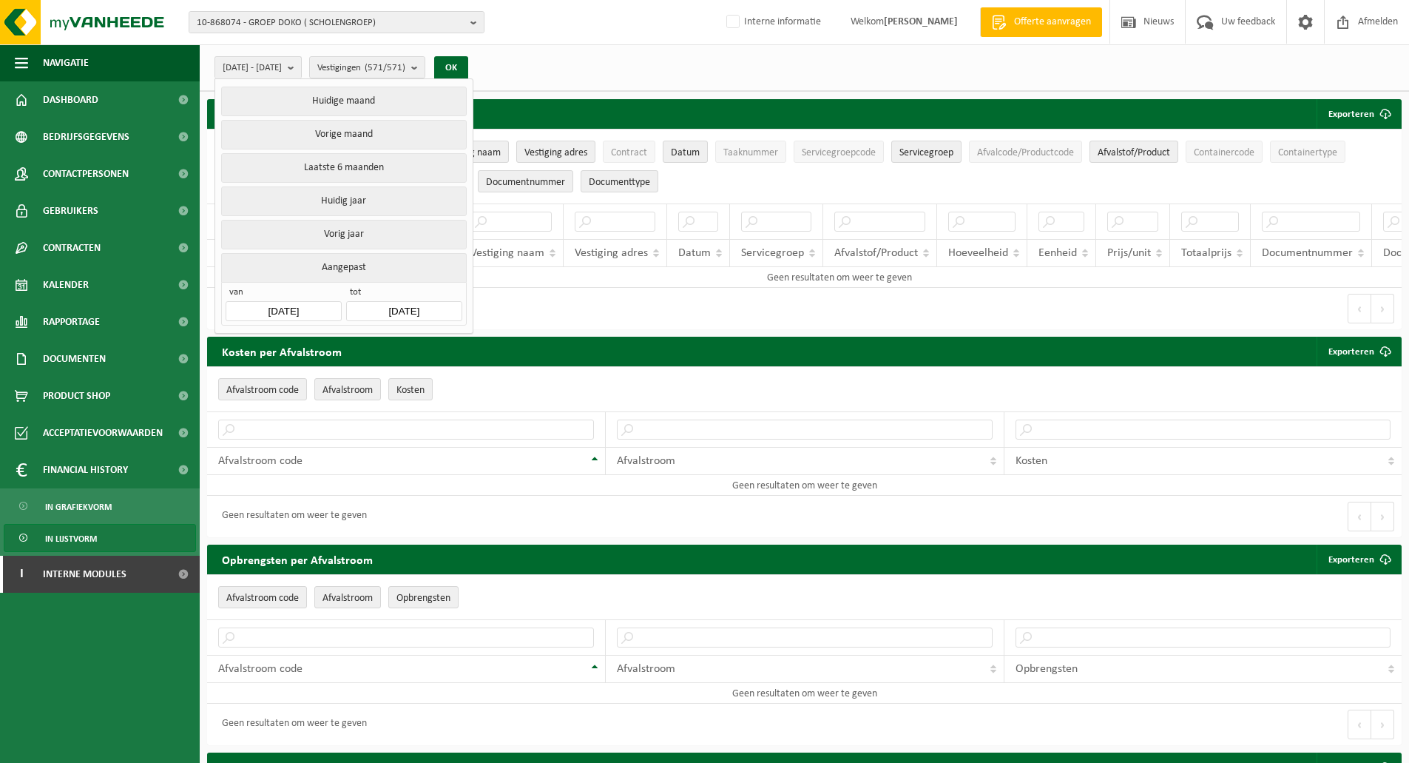
click at [615, 69] on div "2025-03-01 - 2025-08-13 Huidige maand Vorige maand Laatste 6 maanden Huidig jaa…" at bounding box center [804, 67] width 1209 height 47
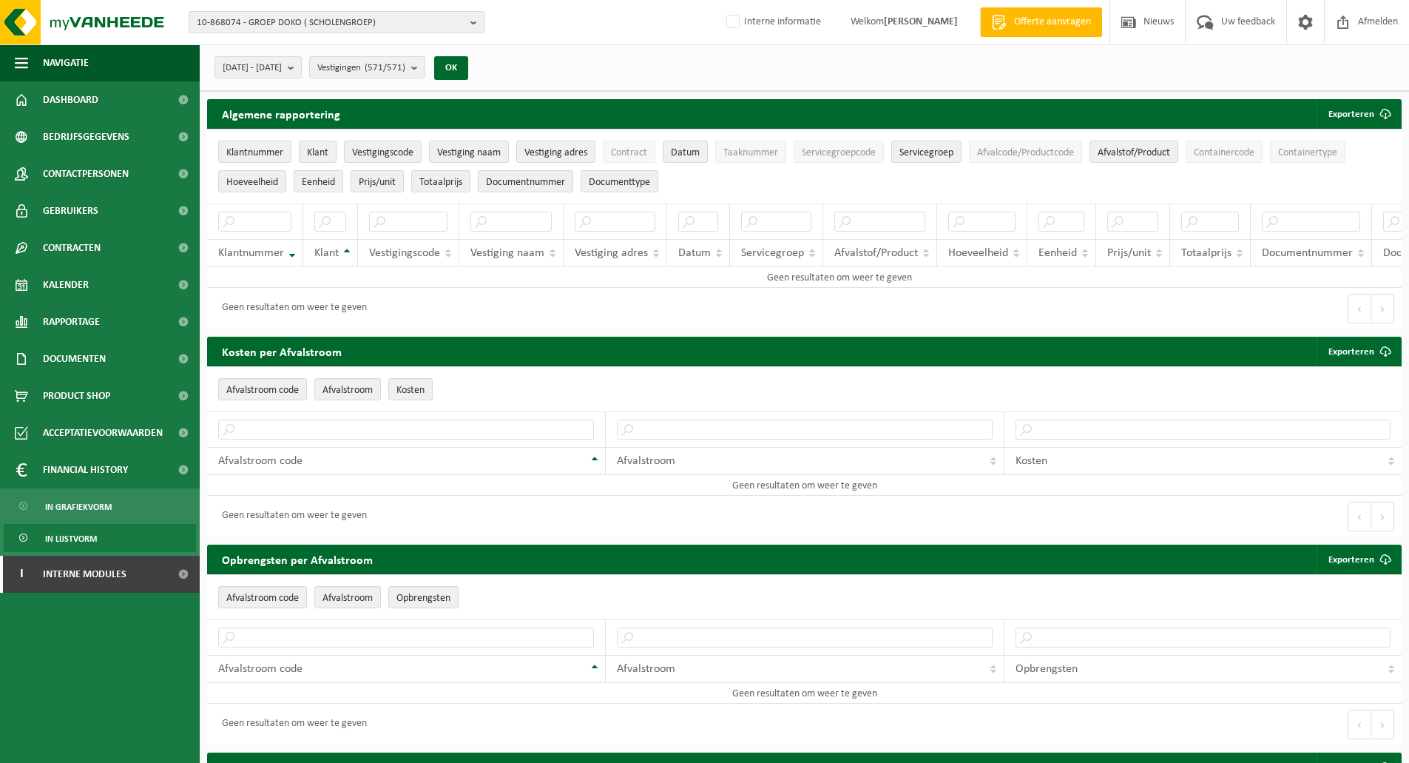
click at [623, 75] on div "2025-03-01 - 2025-08-13 Huidige maand Vorige maand Laatste 6 maanden Huidig jaa…" at bounding box center [804, 67] width 1209 height 47
click at [279, 67] on span "2025-03-01 - 2025-08-13" at bounding box center [252, 68] width 59 height 22
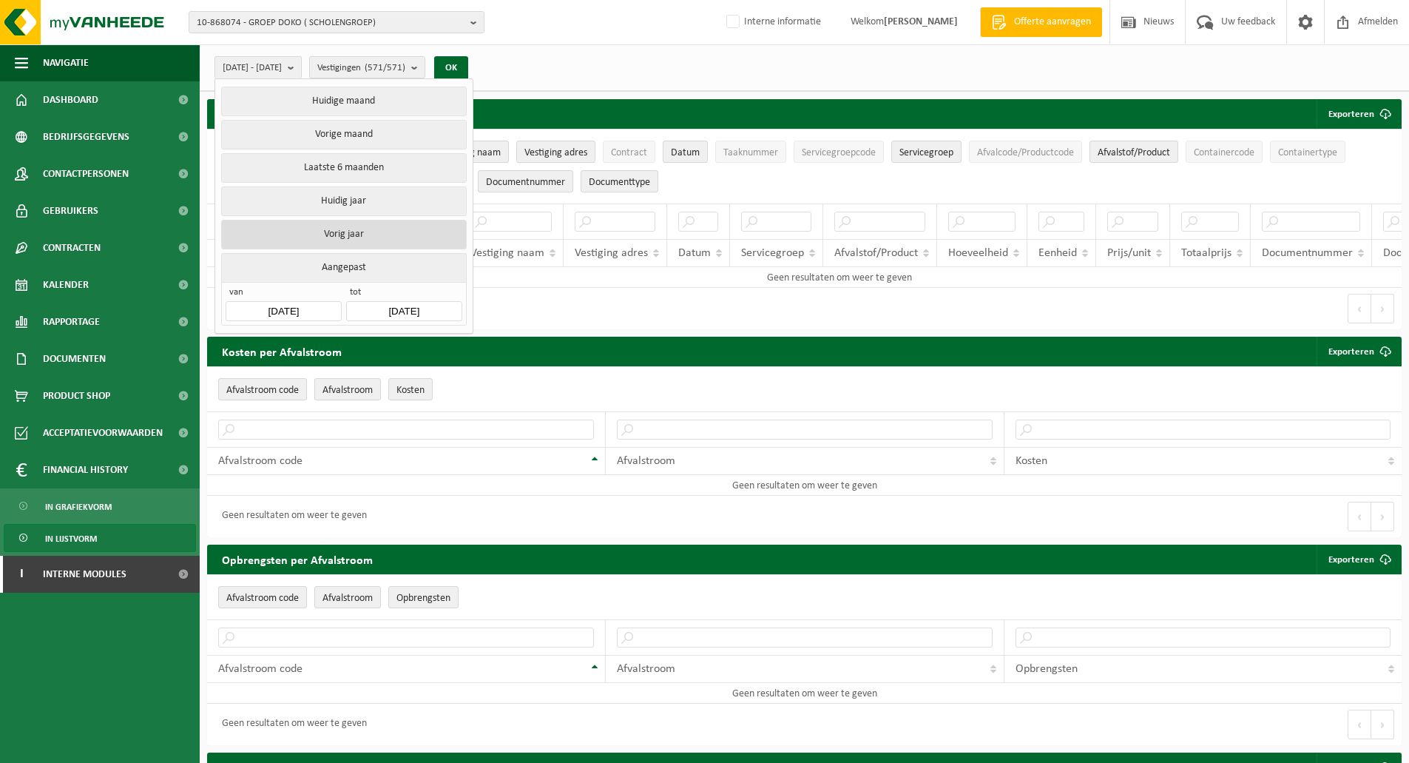
click at [362, 228] on button "Vorig jaar" at bounding box center [343, 235] width 245 height 30
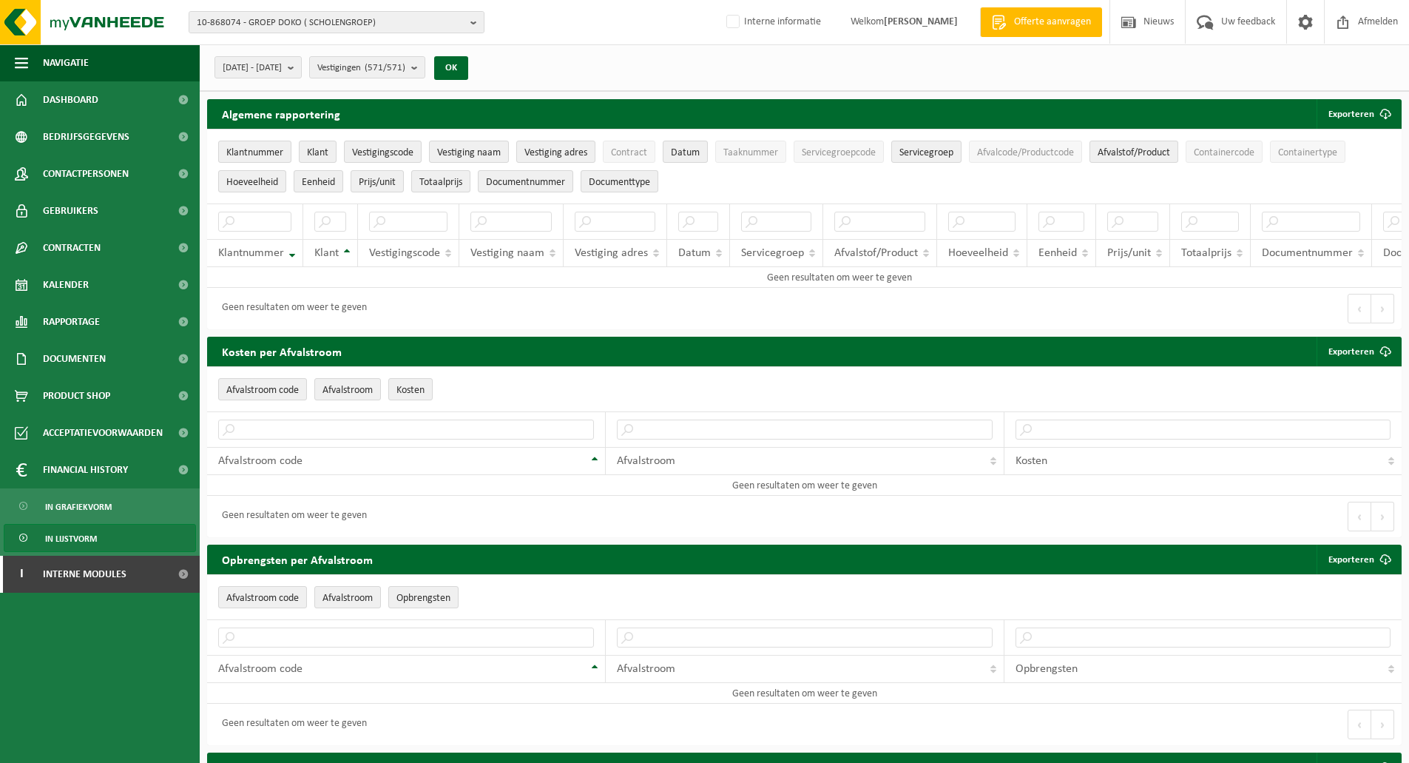
click at [288, 54] on div "2024-01-01 - 2024-12-31 Huidige maand Vorige maand Laatste 6 maanden Huidig jaa…" at bounding box center [345, 68] width 277 height 32
click at [89, 140] on span "Bedrijfsgegevens" at bounding box center [86, 136] width 87 height 37
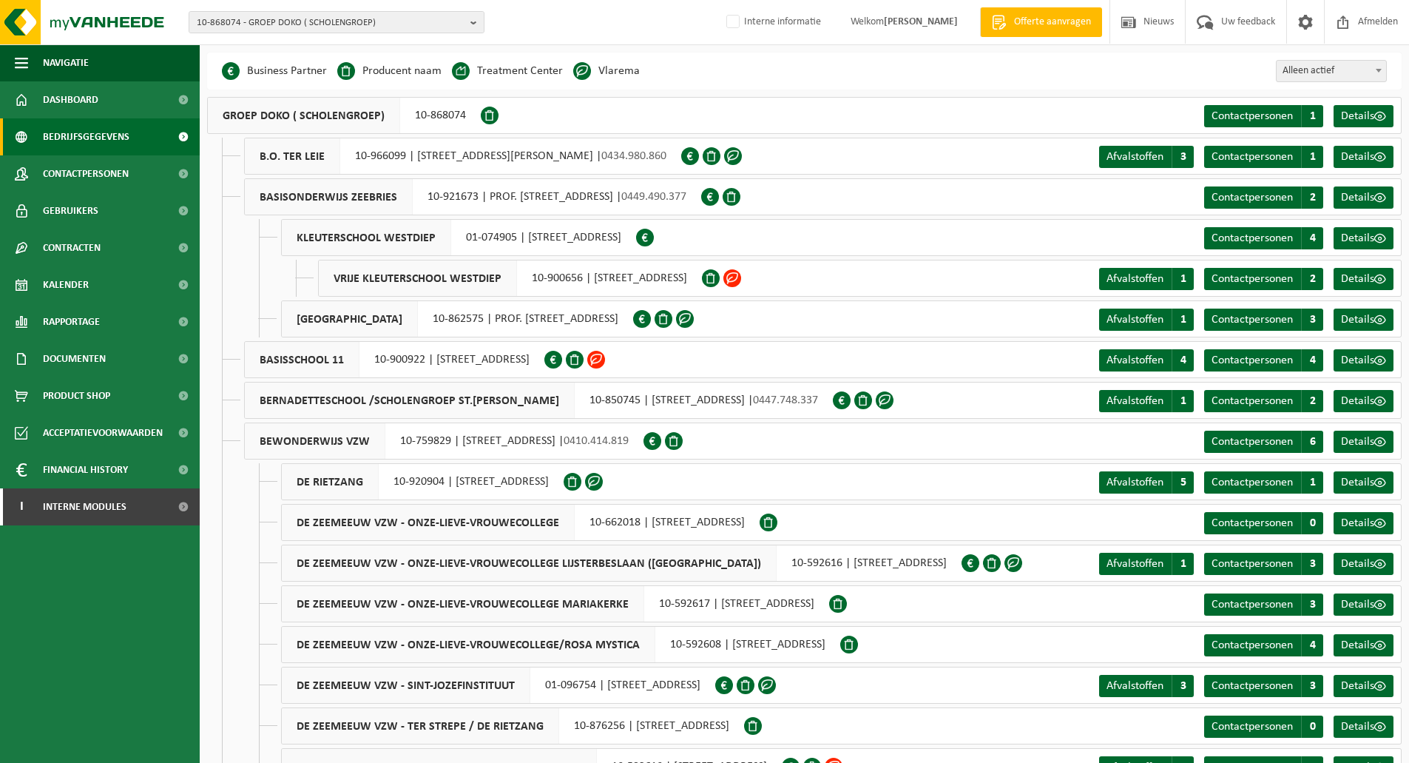
click at [827, 110] on div "GROEP DOKO ( SCHOLENGROEP) 10-868074 Contactpersonen C 1 Details" at bounding box center [804, 115] width 1195 height 37
click at [1259, 115] on span "Contactpersonen" at bounding box center [1252, 116] width 81 height 12
click at [826, 104] on div "GROEP DOKO ( SCHOLENGROEP) 10-868074 Contactpersonen C 1 Details" at bounding box center [804, 115] width 1195 height 37
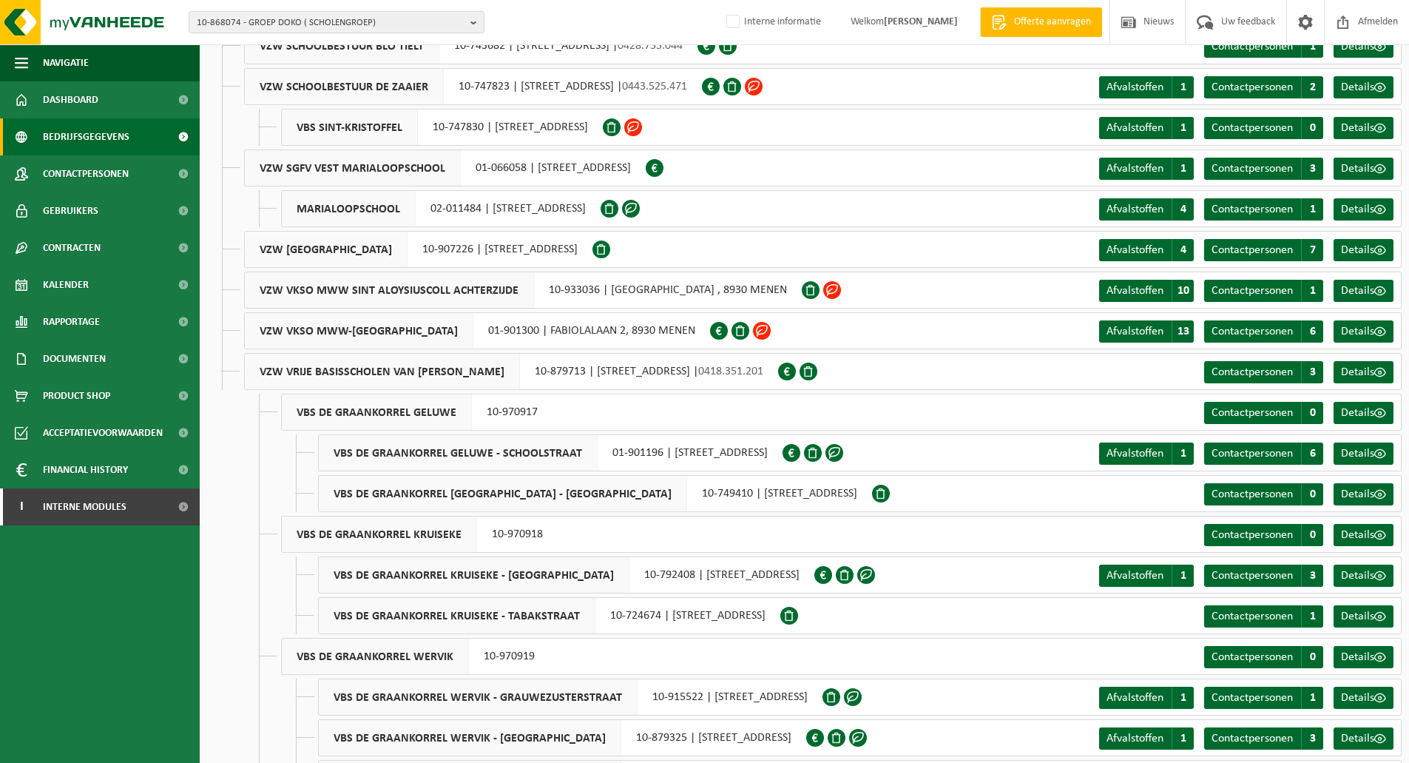
scroll to position [22257, 0]
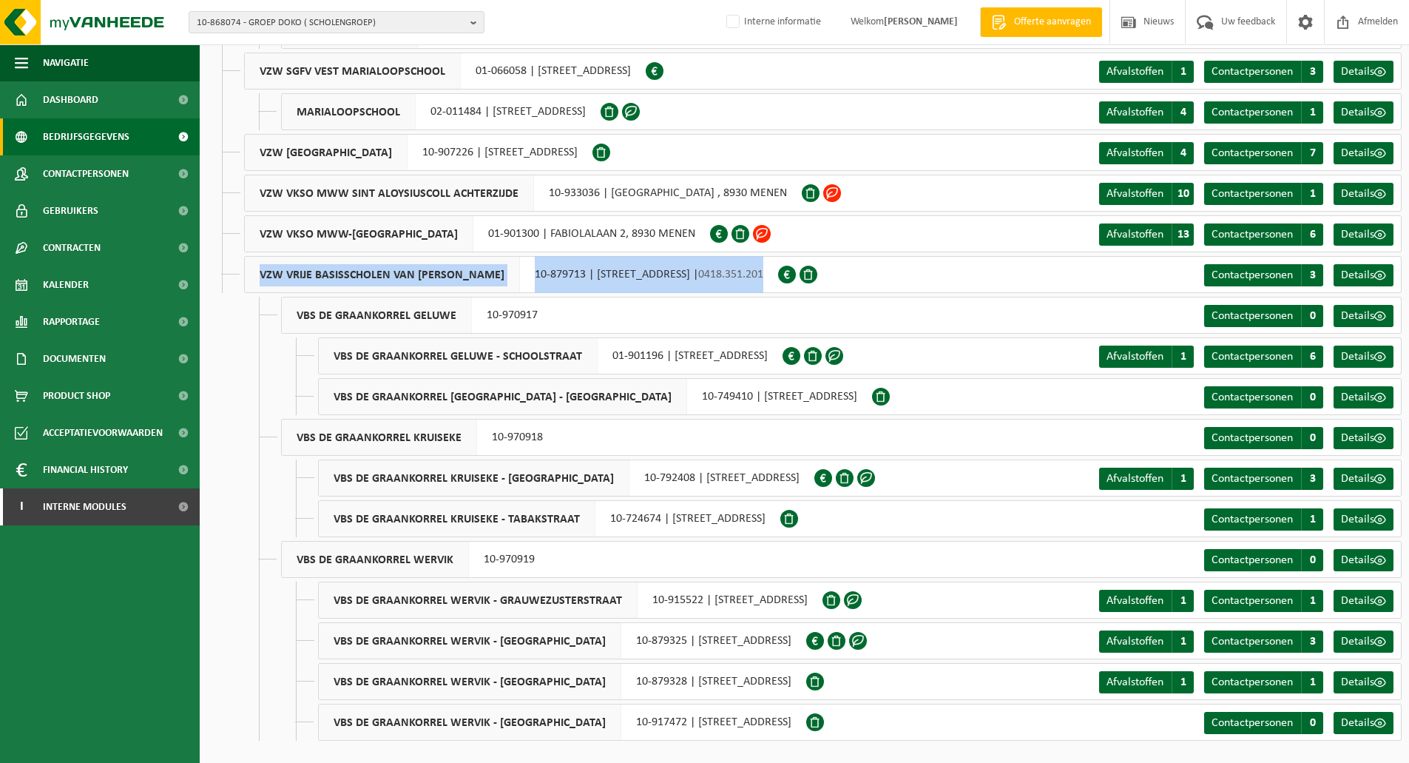
drag, startPoint x: 737, startPoint y: 274, endPoint x: 828, endPoint y: 279, distance: 91.1
click at [828, 278] on div "VZW VRIJE BASISSCHOLEN VAN WERVIK 10-879713 | KRUISEKESTRAAT 463, 8940 WERVIK |…" at bounding box center [823, 274] width 1158 height 37
click at [560, 340] on span "VBS DE GRAANKORREL GELUWE - SCHOOLSTRAAT" at bounding box center [458, 356] width 279 height 36
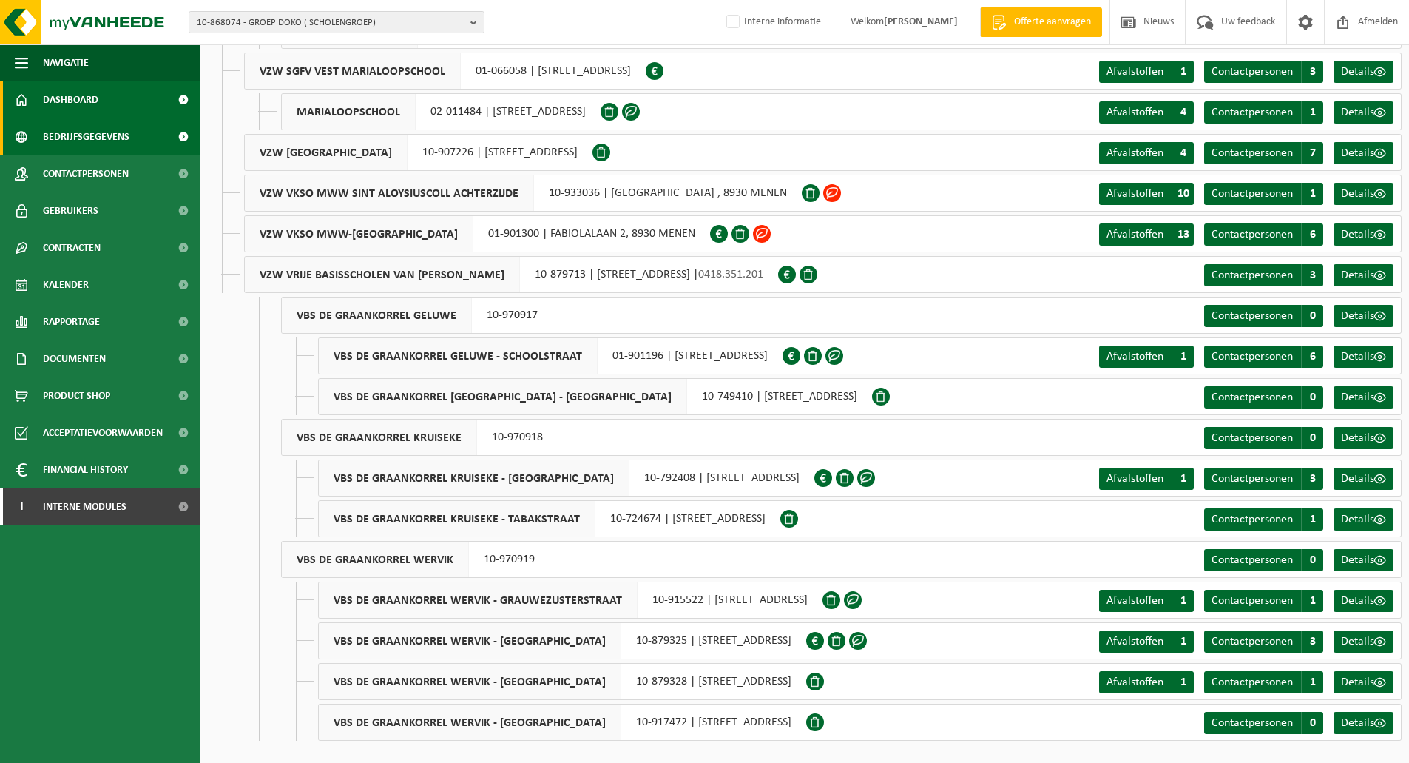
click at [70, 102] on span "Dashboard" at bounding box center [70, 99] width 55 height 37
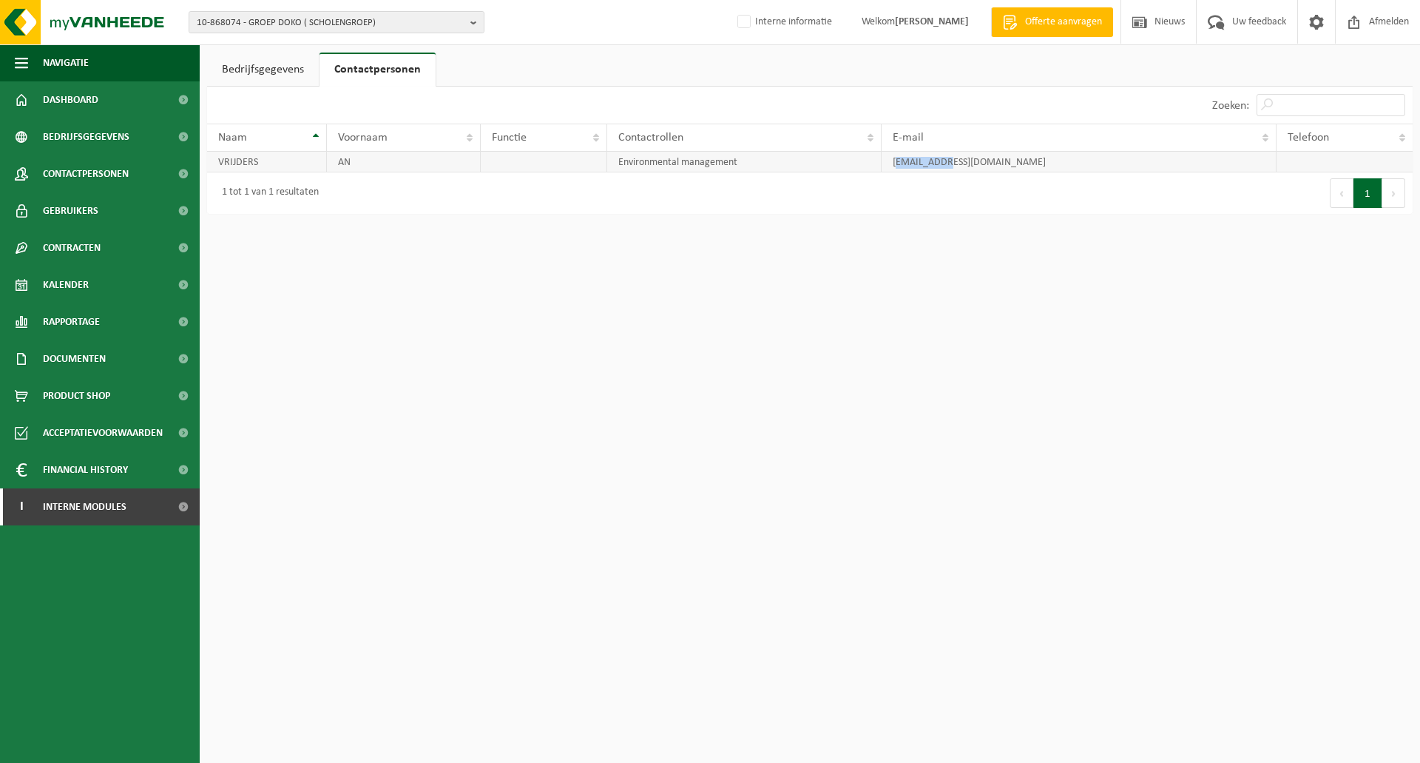
drag, startPoint x: 896, startPoint y: 161, endPoint x: 939, endPoint y: 162, distance: 42.9
click at [939, 162] on td "an.vrijders@katholiekonderwijs.vlaanderen" at bounding box center [1079, 162] width 395 height 21
click at [939, 163] on td "an.vrijders@katholiekonderwijs.vlaanderen" at bounding box center [1079, 162] width 395 height 21
drag, startPoint x: 939, startPoint y: 163, endPoint x: 884, endPoint y: 161, distance: 54.8
click at [884, 161] on td "an.vrijders@katholiekonderwijs.vlaanderen" at bounding box center [1079, 162] width 395 height 21
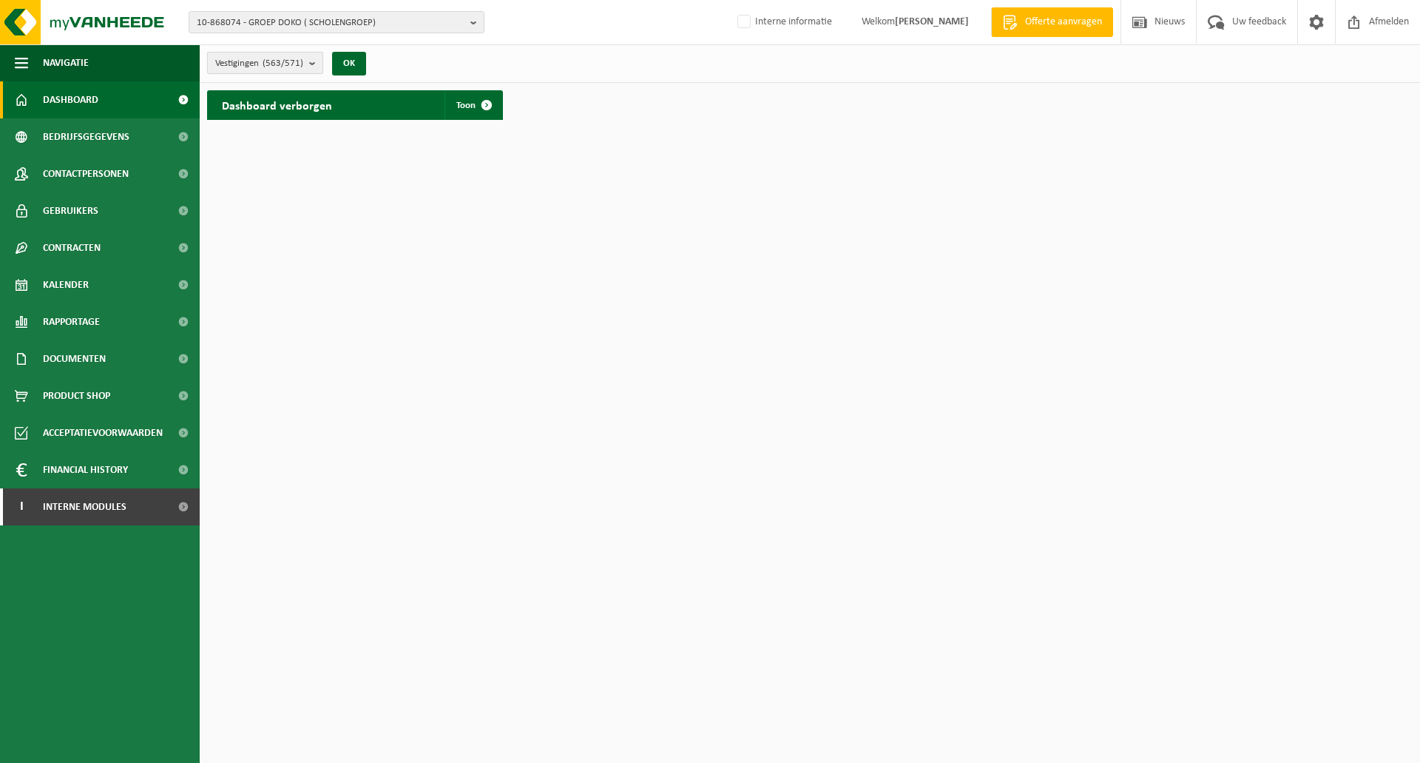
click at [301, 64] on count "(563/571)" at bounding box center [283, 63] width 41 height 10
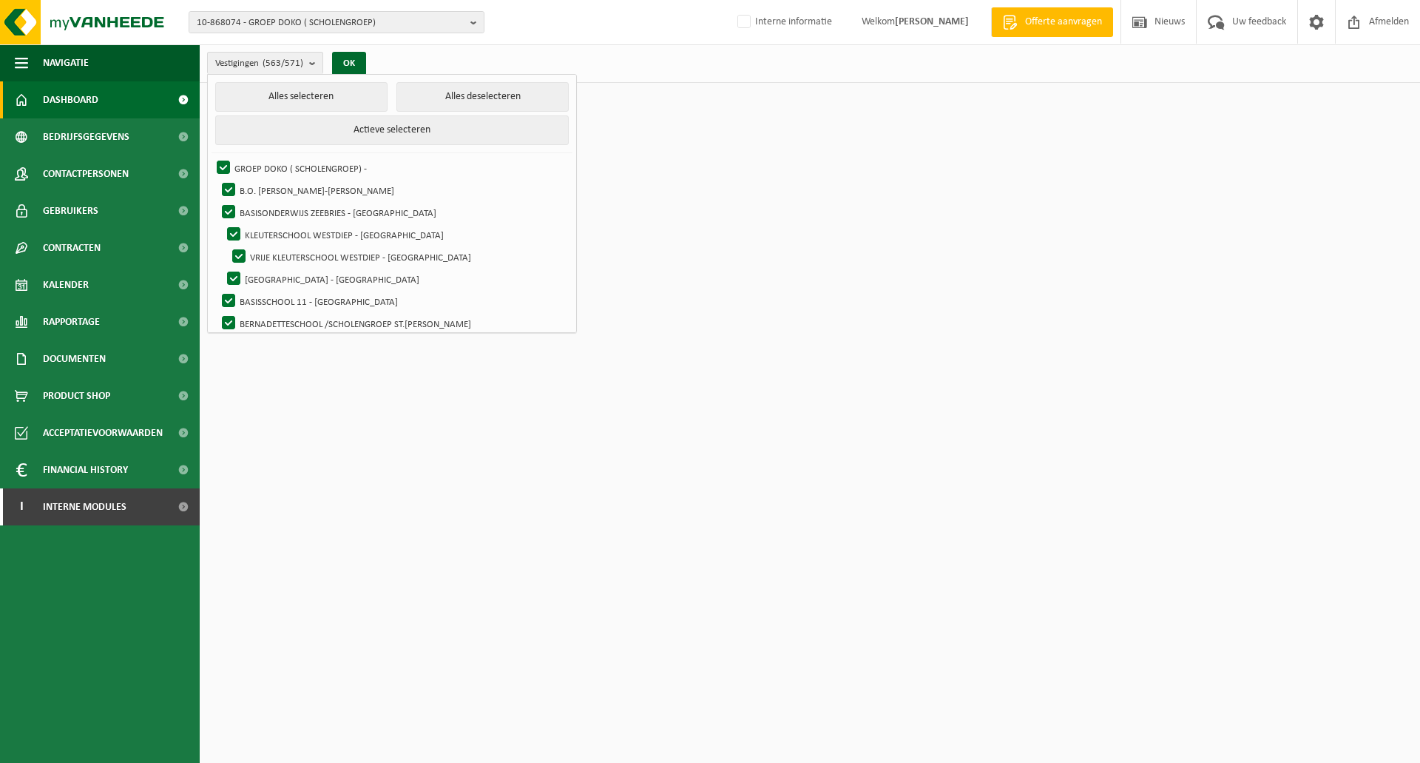
click at [427, 64] on div "Vestigingen (563/571) Alles selecteren Alles deselecteren Actieve selecteren GR…" at bounding box center [810, 63] width 1220 height 38
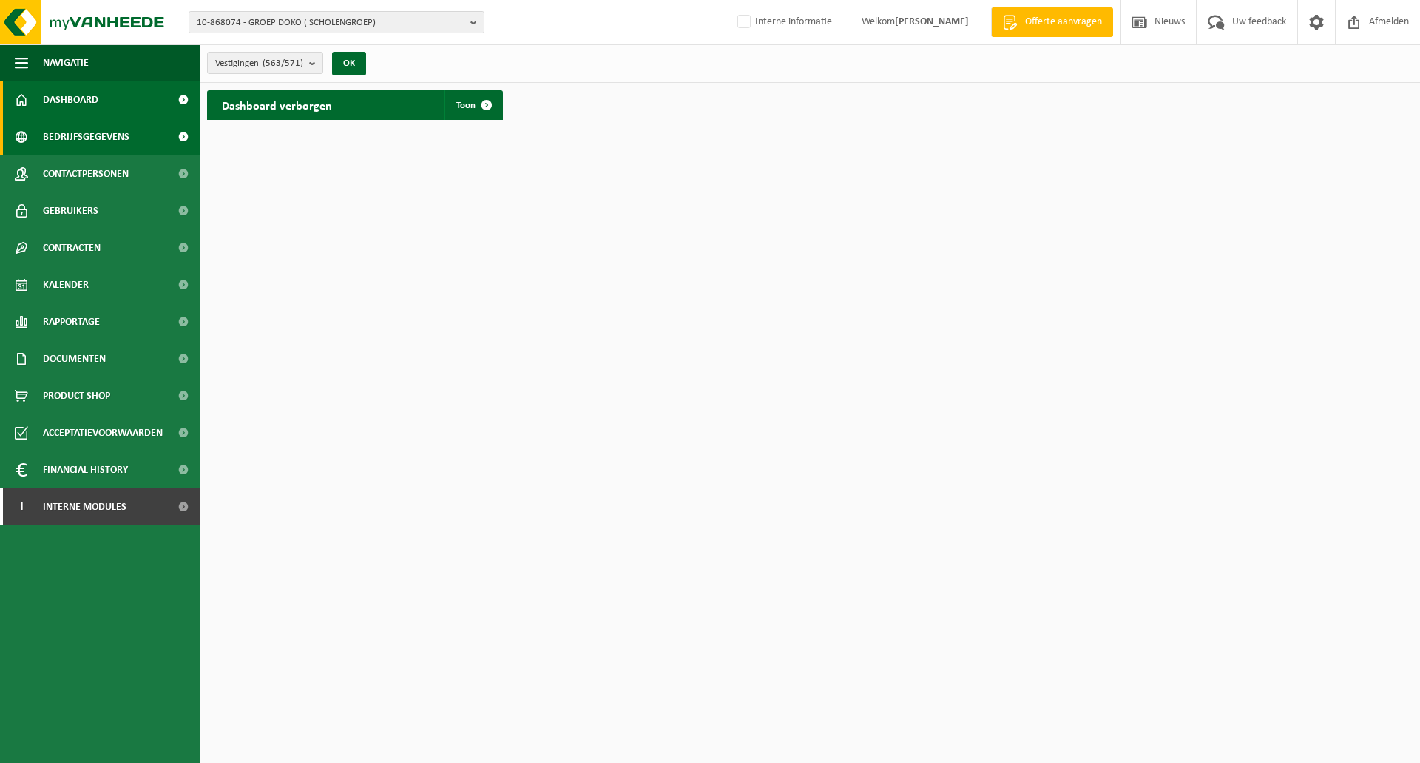
click at [113, 140] on span "Bedrijfsgegevens" at bounding box center [86, 136] width 87 height 37
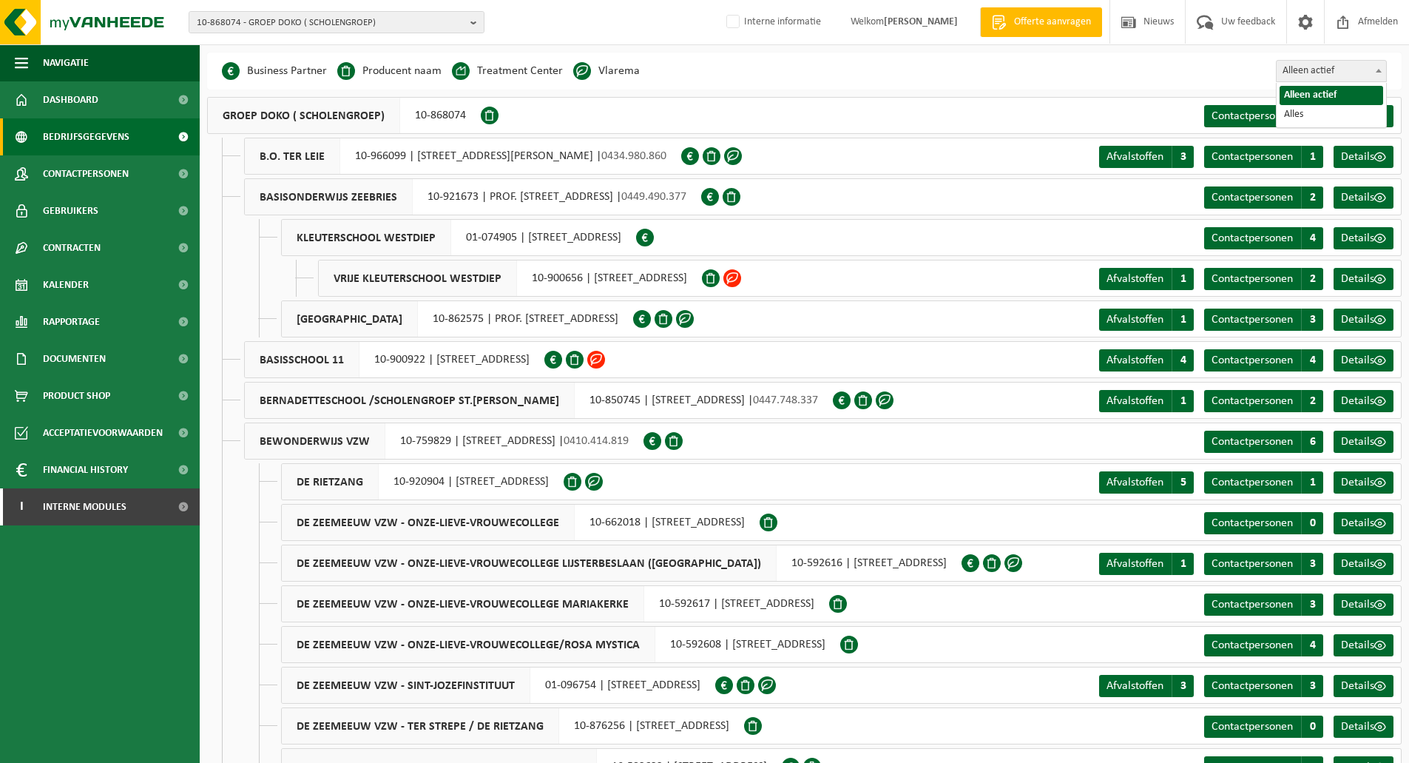
click at [1300, 72] on span "Alleen actief" at bounding box center [1331, 71] width 109 height 21
select select "true"
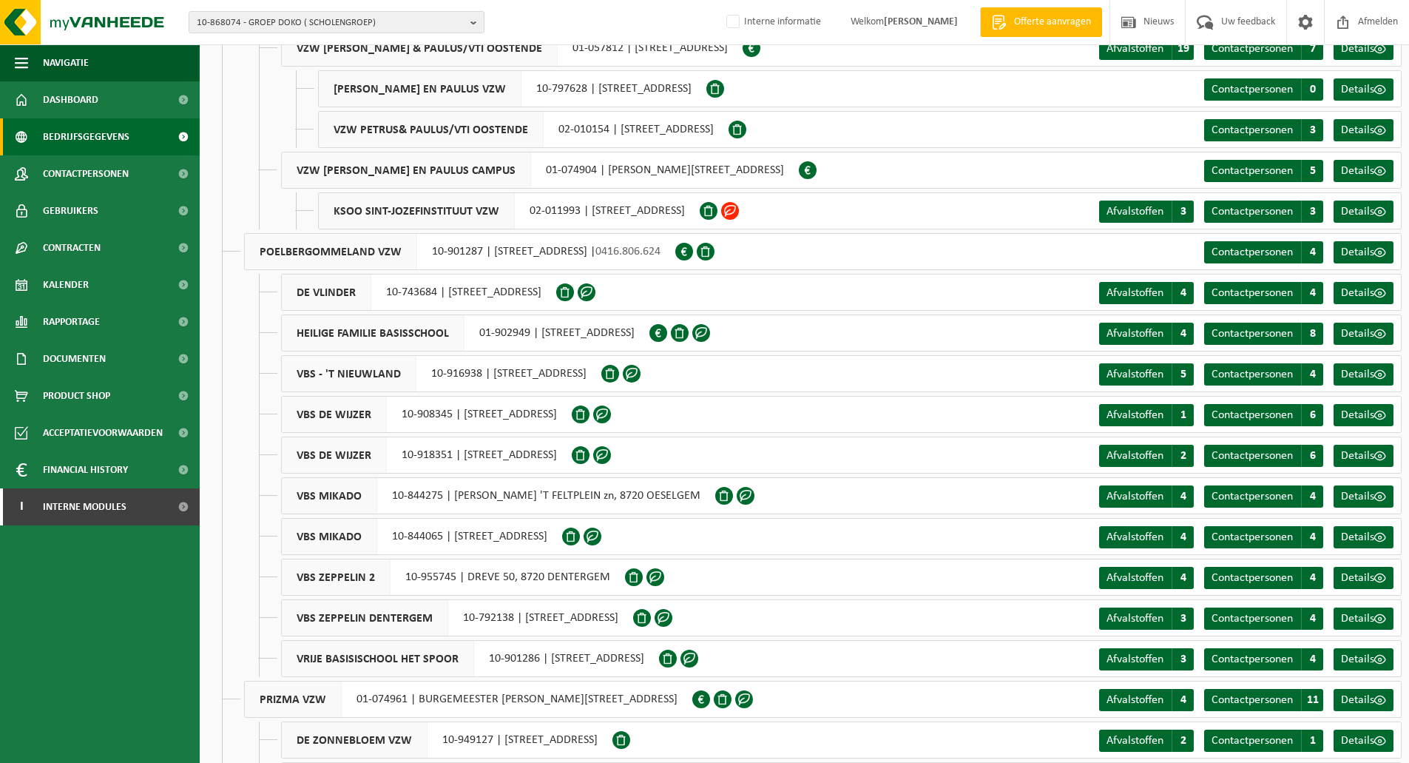
scroll to position [9838, 0]
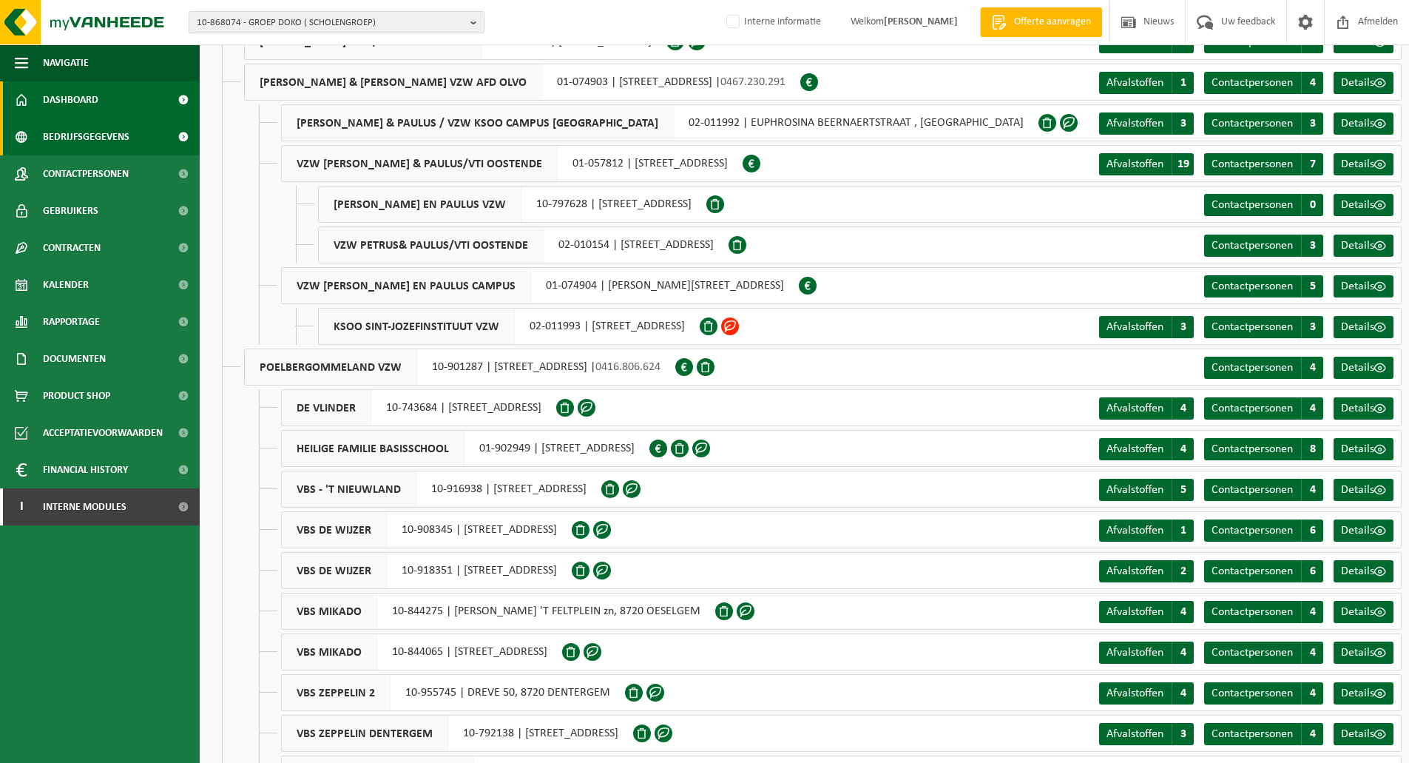
click at [74, 106] on span "Dashboard" at bounding box center [70, 99] width 55 height 37
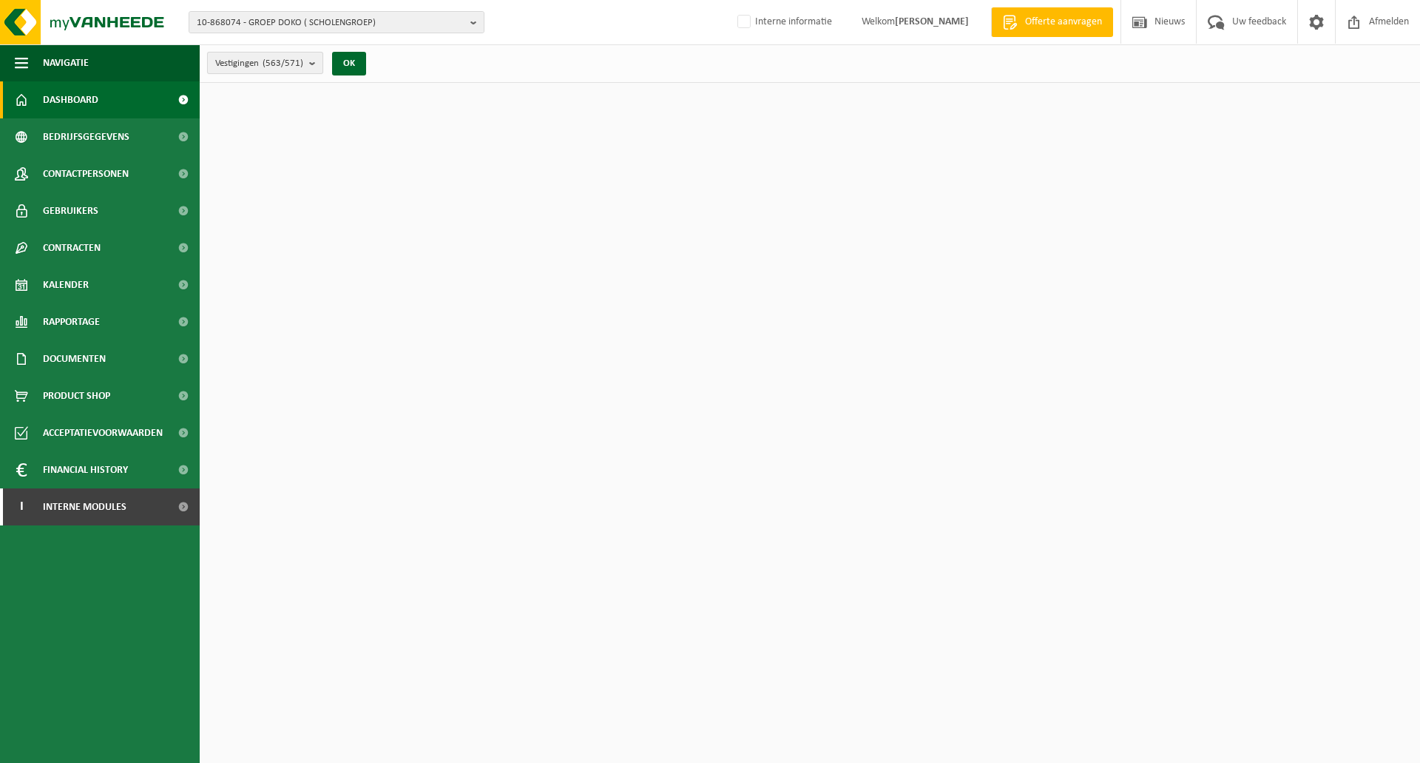
click at [312, 61] on b "submit" at bounding box center [315, 63] width 13 height 21
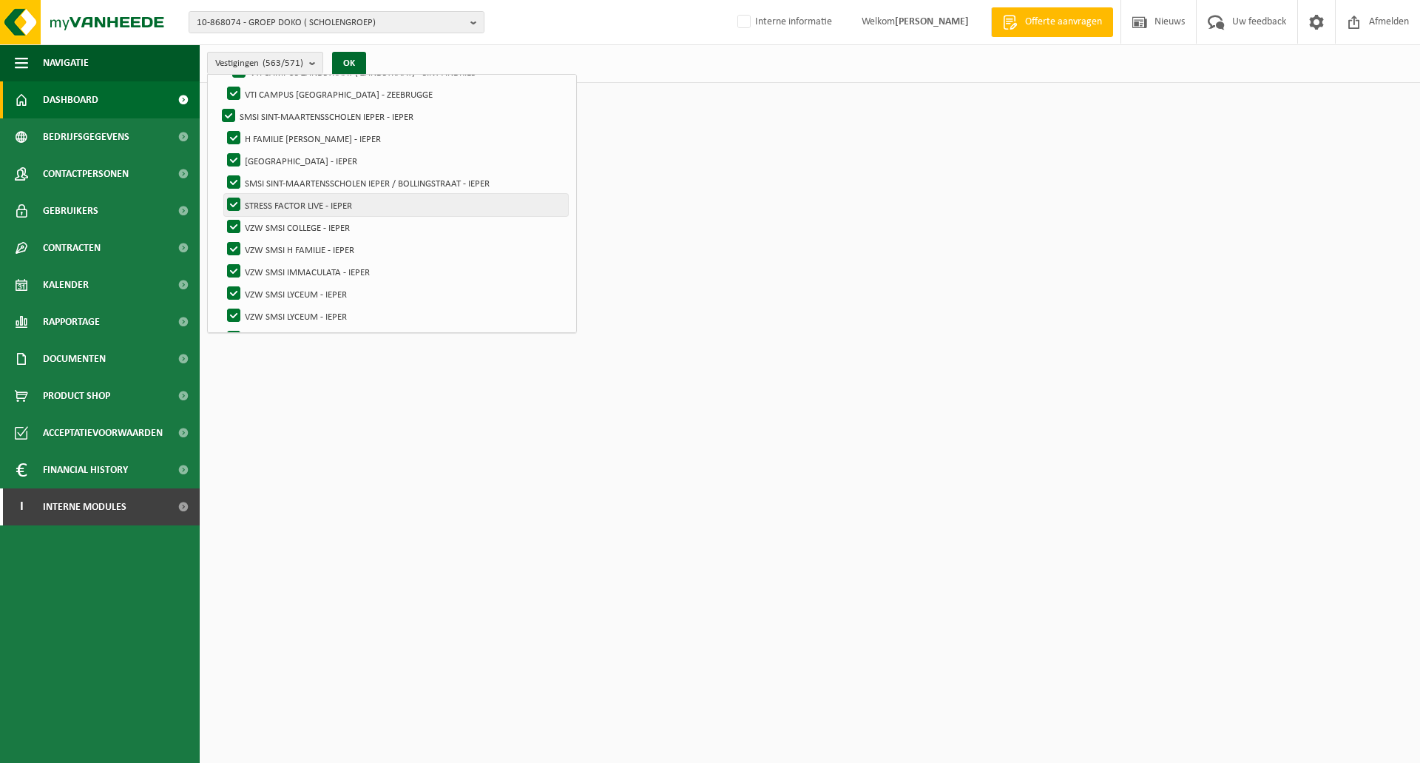
scroll to position [8211, 0]
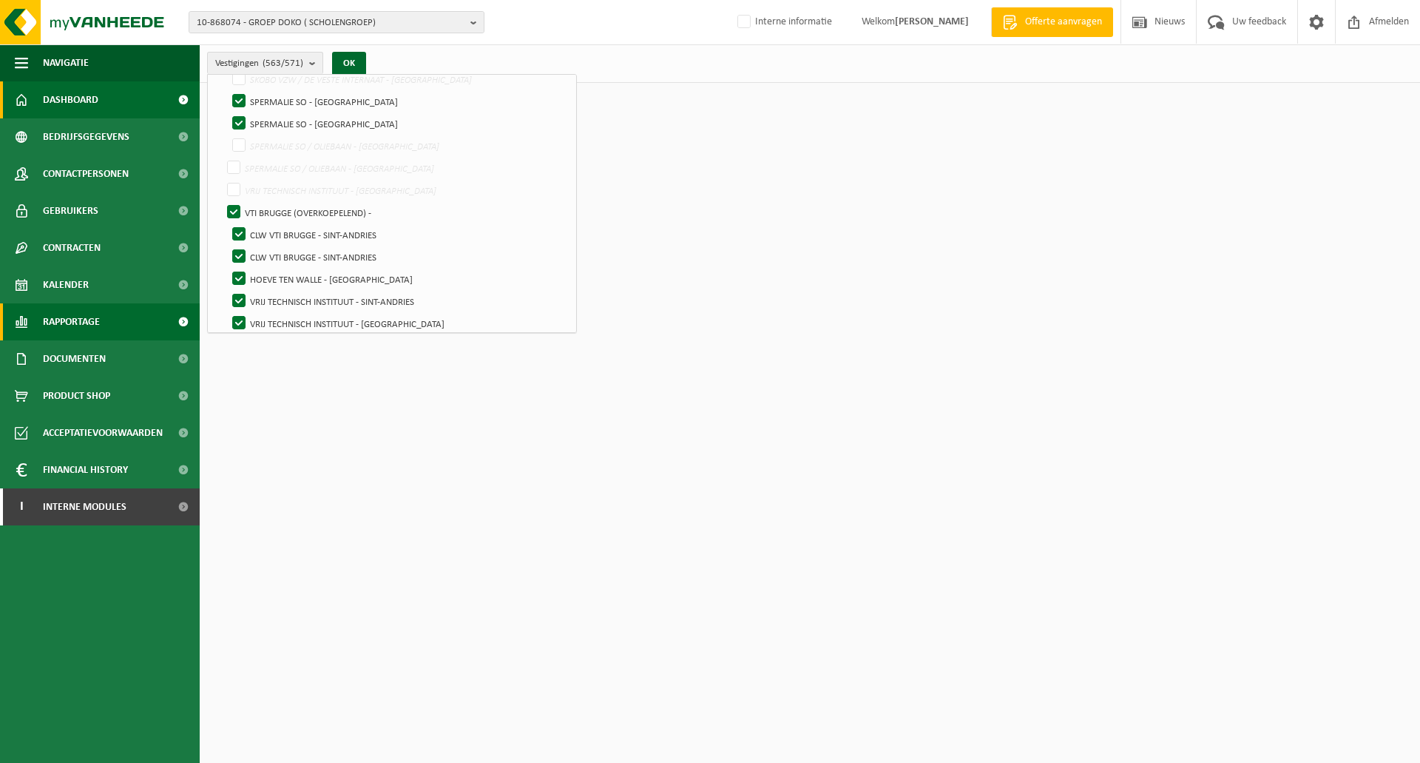
click at [108, 317] on link "Rapportage" at bounding box center [100, 321] width 200 height 37
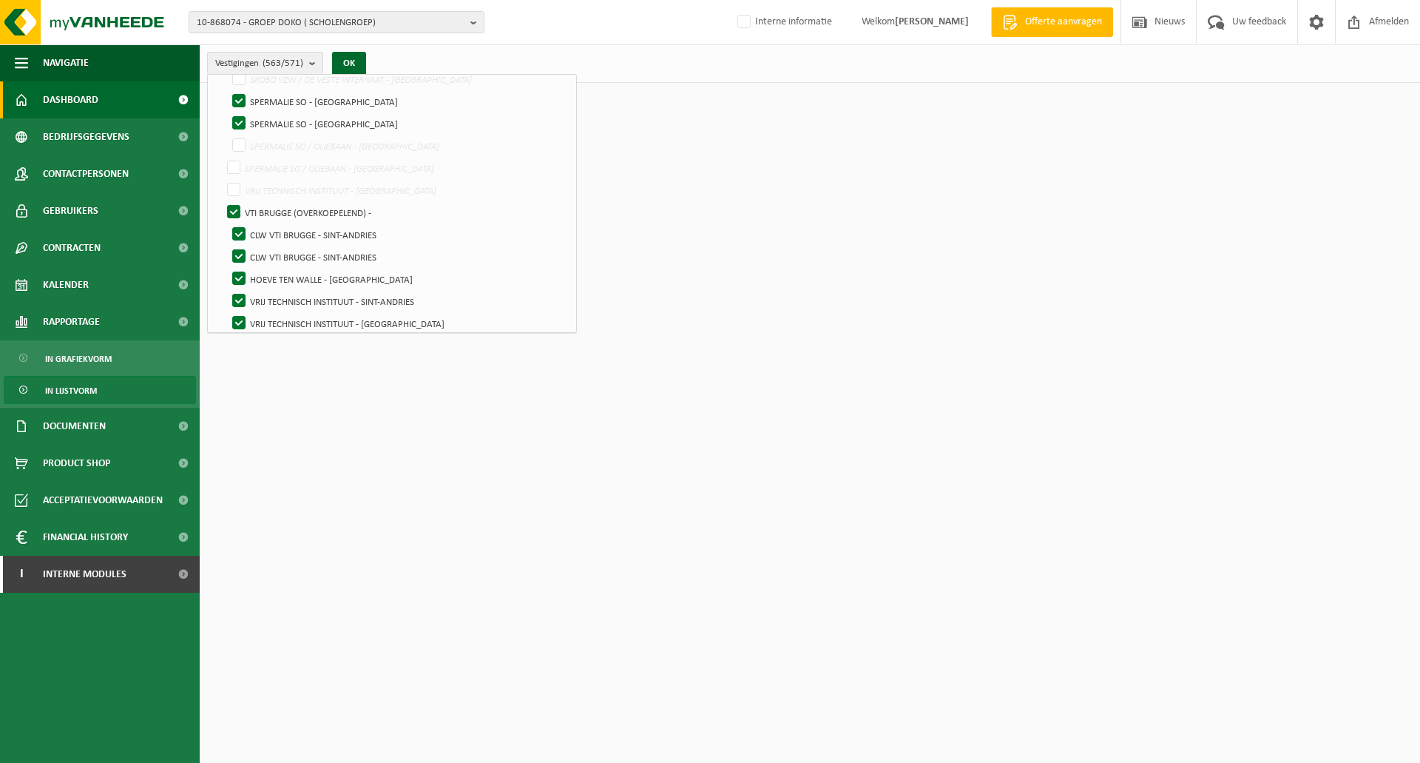
click at [75, 399] on span "In lijstvorm" at bounding box center [71, 391] width 52 height 28
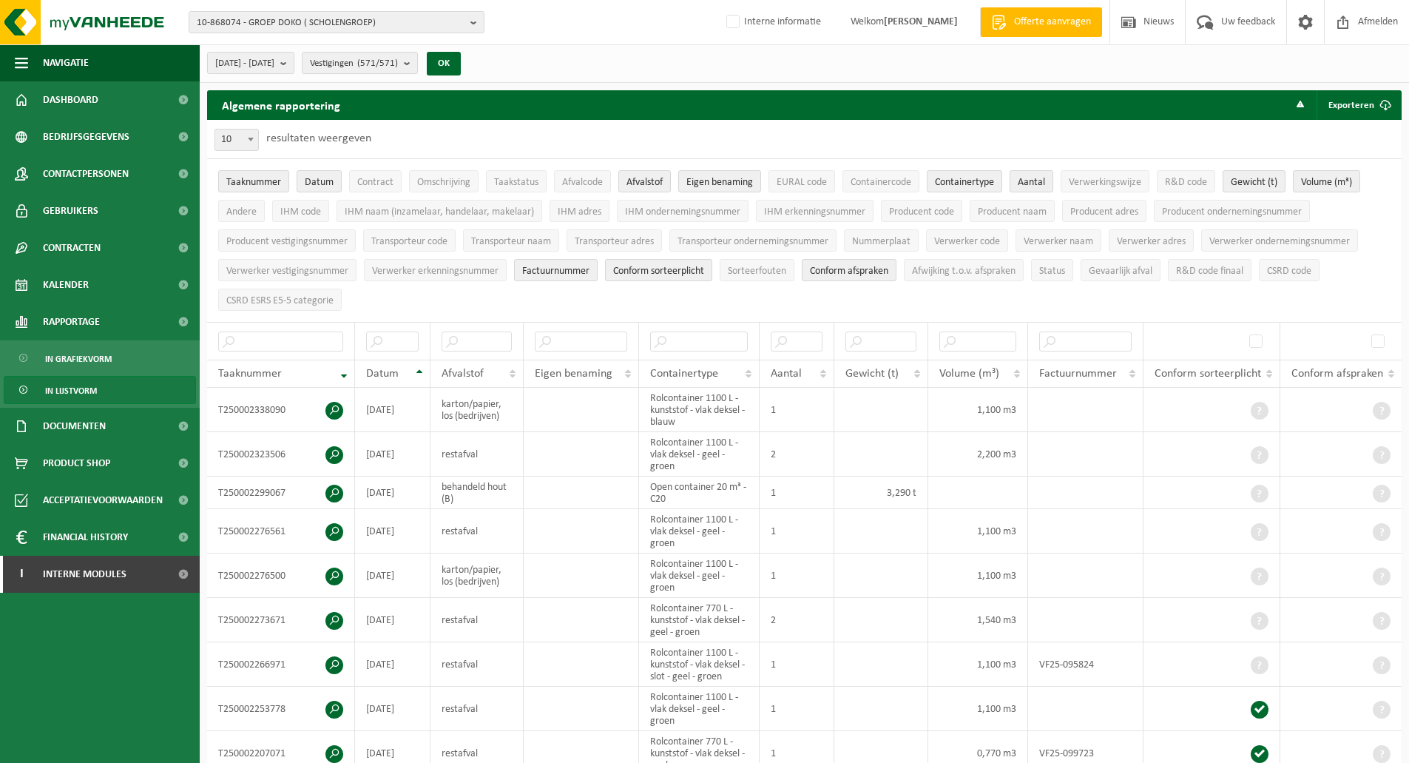
click at [466, 115] on div "Algemene rapportering Exporteren Enkel mijn selectie Alle beschikbare kolommen" at bounding box center [804, 105] width 1195 height 30
click at [85, 137] on span "Bedrijfsgegevens" at bounding box center [86, 136] width 87 height 37
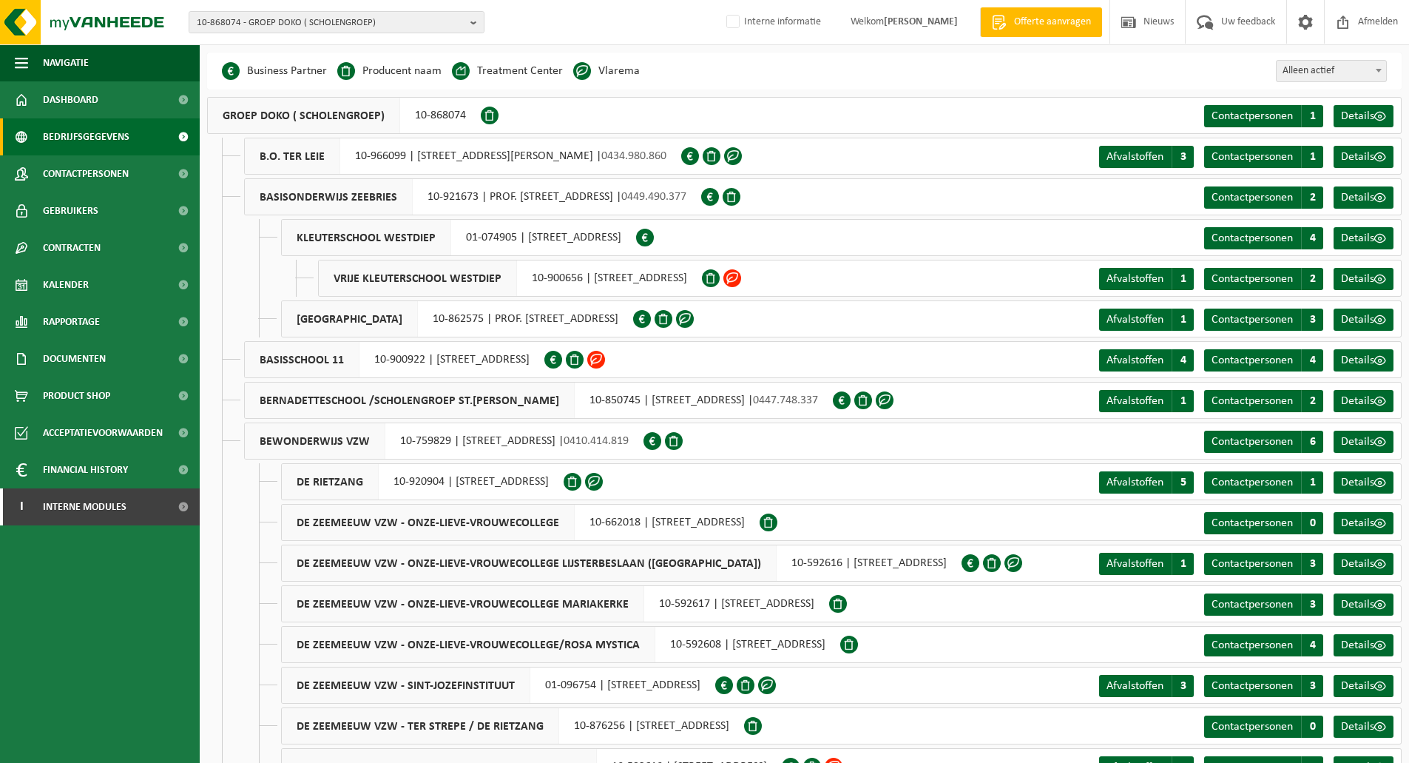
drag, startPoint x: 562, startPoint y: 526, endPoint x: 930, endPoint y: 522, distance: 367.6
click at [930, 522] on div "DE ZEEMEEUW VZW - ONZE-LIEVE-VROUWECOLLEGE 10-662018 | STOKERSSTRAAT 10-12, 840…" at bounding box center [841, 522] width 1121 height 37
click at [973, 531] on div "DE ZEEMEEUW VZW - ONZE-LIEVE-VROUWECOLLEGE 10-662018 | STOKERSSTRAAT 10-12, 840…" at bounding box center [841, 522] width 1121 height 37
click at [1166, 524] on div "DE ZEEMEEUW VZW - ONZE-LIEVE-VROUWECOLLEGE 10-662018 | STOKERSSTRAAT 10-12, 840…" at bounding box center [841, 522] width 1121 height 37
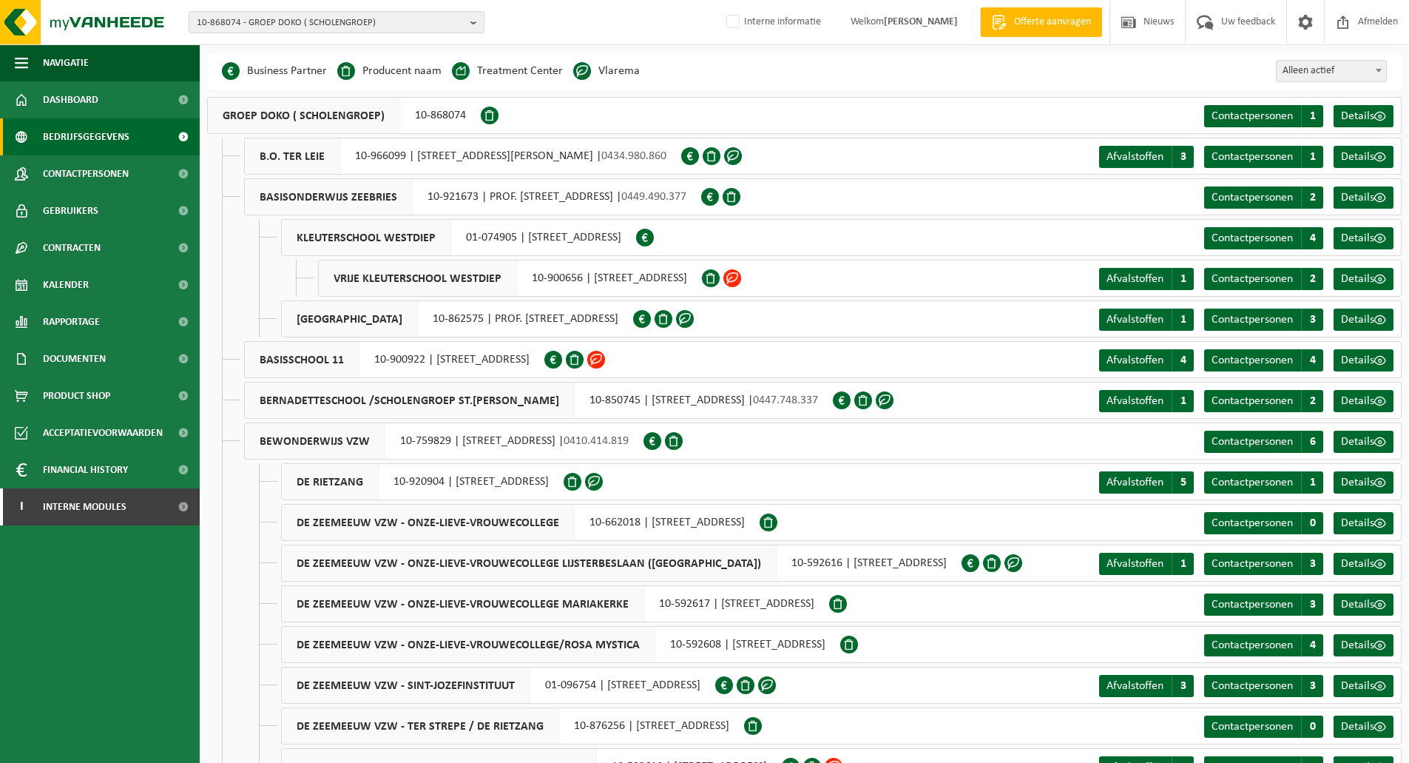
click at [1166, 524] on div "DE ZEEMEEUW VZW - ONZE-LIEVE-VROUWECOLLEGE 10-662018 | STOKERSSTRAAT 10-12, 840…" at bounding box center [841, 522] width 1121 height 37
click at [1174, 523] on div "DE ZEEMEEUW VZW - ONZE-LIEVE-VROUWECOLLEGE 10-662018 | STOKERSSTRAAT 10-12, 840…" at bounding box center [841, 522] width 1121 height 37
click at [1152, 523] on div "DE ZEEMEEUW VZW - ONZE-LIEVE-VROUWECOLLEGE 10-662018 | STOKERSSTRAAT 10-12, 840…" at bounding box center [841, 522] width 1121 height 37
click at [1147, 523] on div "DE ZEEMEEUW VZW - ONZE-LIEVE-VROUWECOLLEGE 10-662018 | STOKERSSTRAAT 10-12, 840…" at bounding box center [841, 522] width 1121 height 37
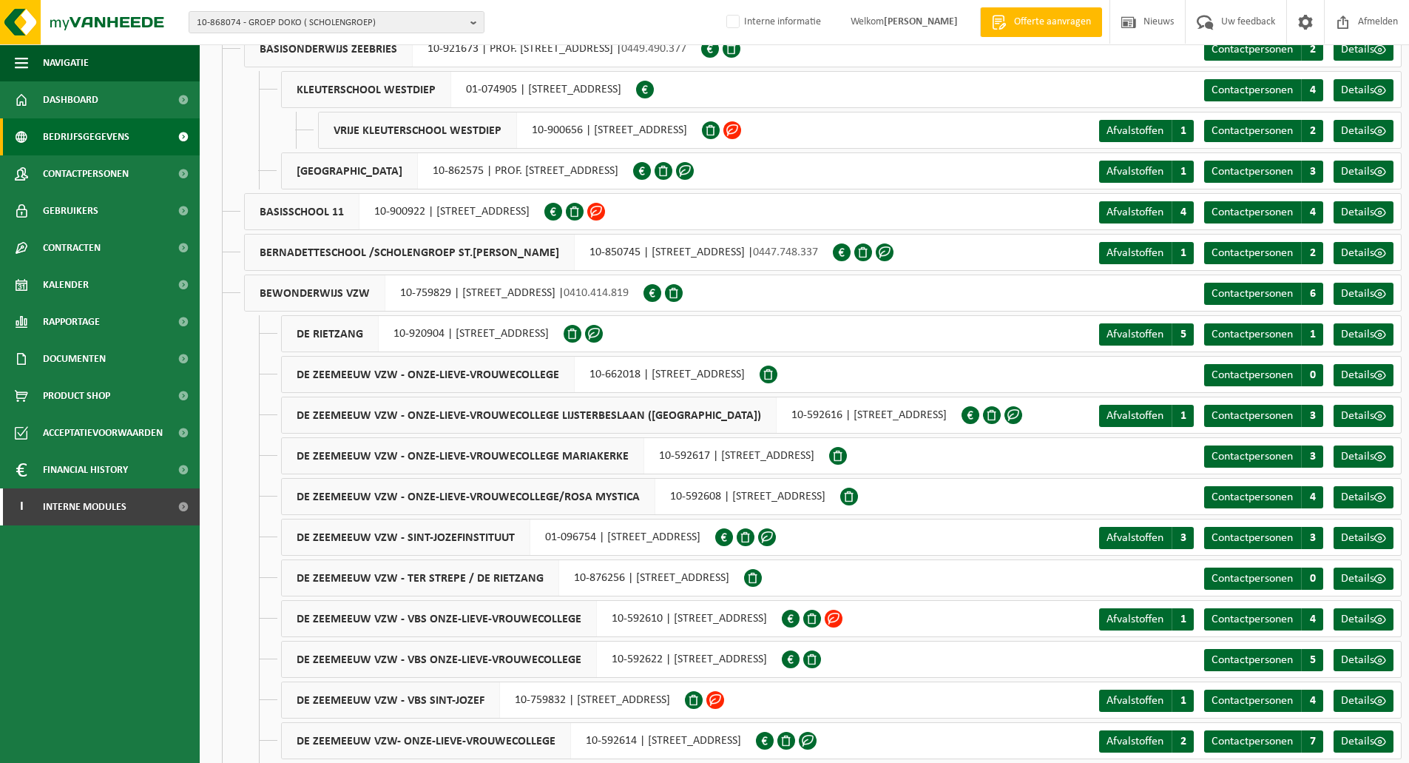
scroll to position [222, 0]
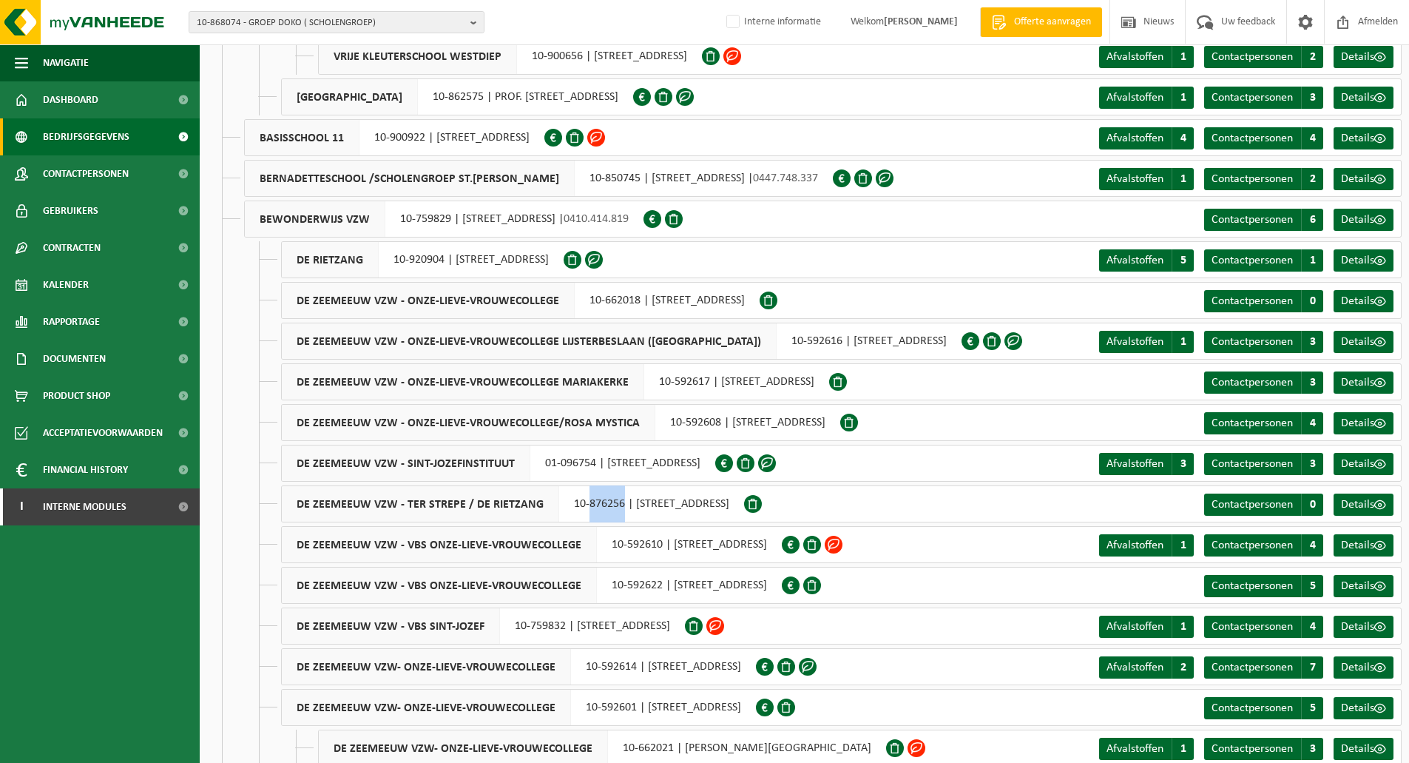
drag, startPoint x: 618, startPoint y: 506, endPoint x: 582, endPoint y: 506, distance: 36.2
click at [582, 506] on div "DE ZEEMEEUW VZW - TER STREPE / DE RIETZANG 10-876256 | WESTENDELAAN 39, 8430 MI…" at bounding box center [512, 503] width 463 height 37
click at [652, 382] on div "DE ZEEMEEUW VZW - ONZE-LIEVE-VROUWECOLLEGE MARIAKERKE 10-592617 | ASSISIELAAN 1…" at bounding box center [555, 381] width 548 height 37
click at [85, 323] on span "Rapportage" at bounding box center [71, 321] width 57 height 37
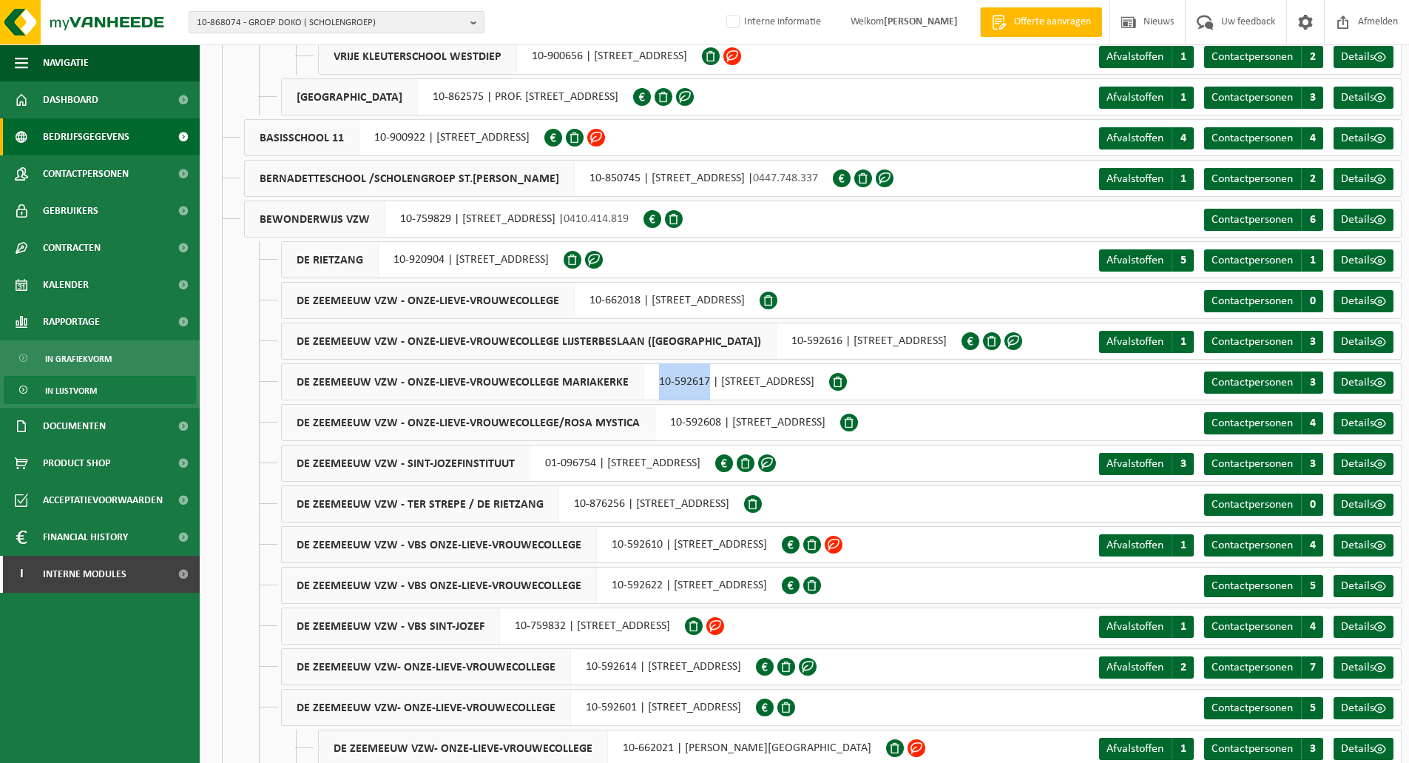
click at [90, 391] on span "In lijstvorm" at bounding box center [71, 391] width 52 height 28
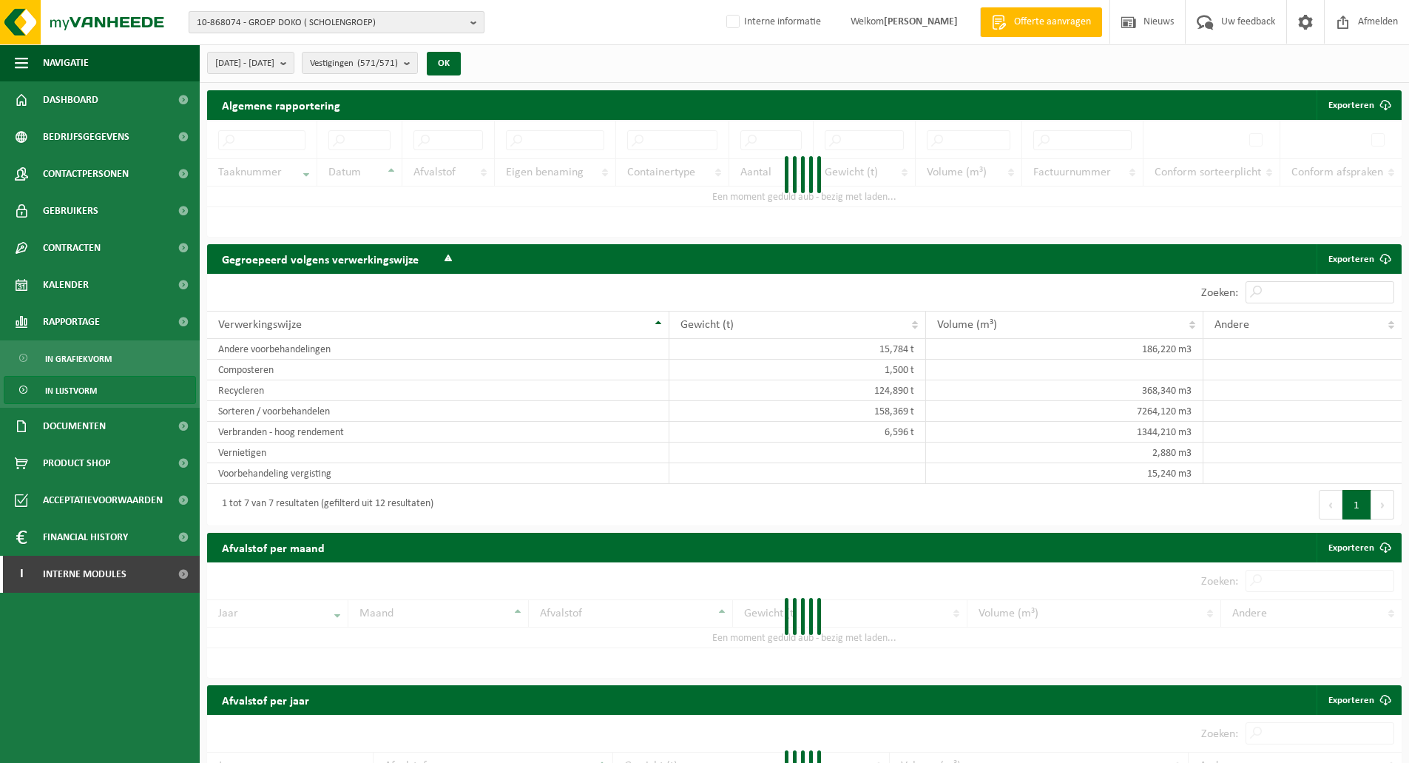
click at [445, 24] on span "10-868074 - GROEP DOKO ( SCHOLENGROEP)" at bounding box center [331, 23] width 268 height 22
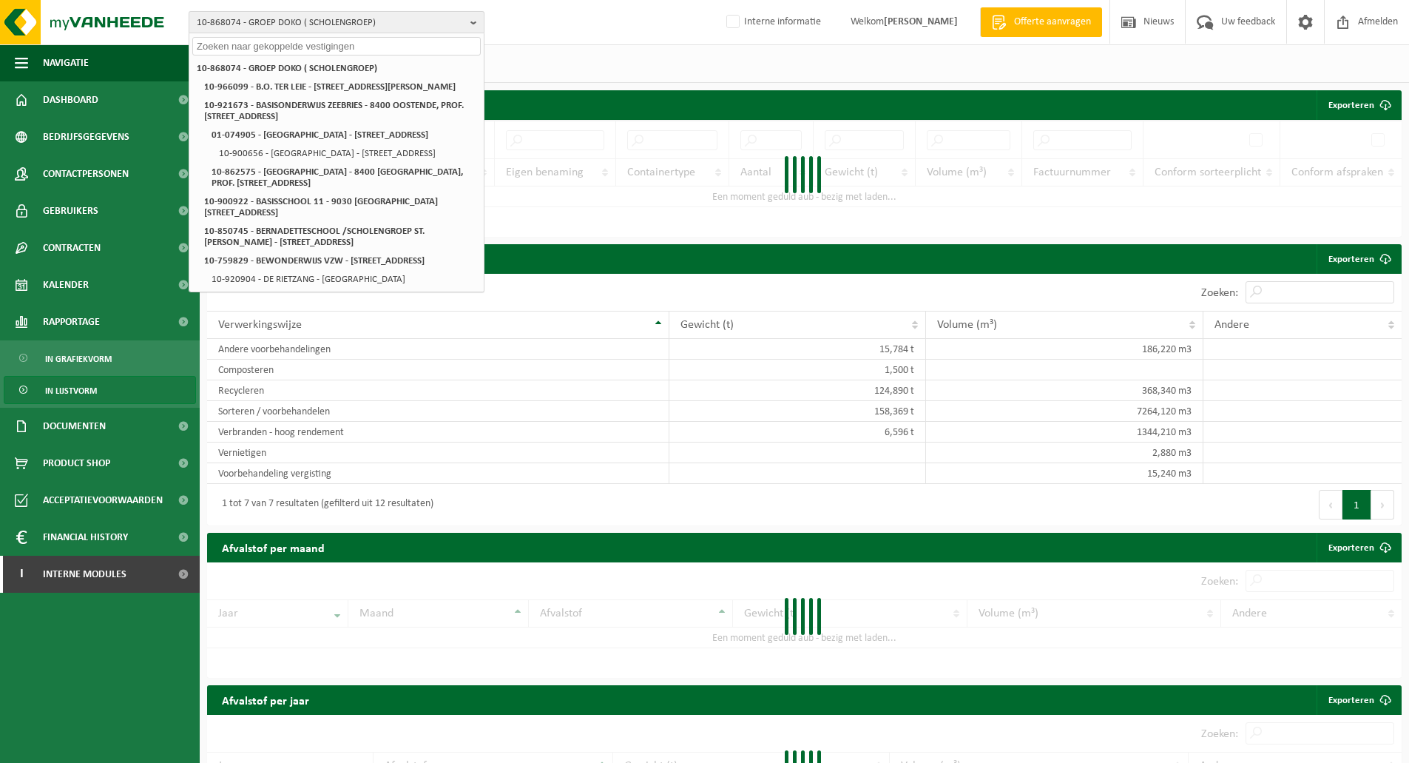
paste input "10-592617"
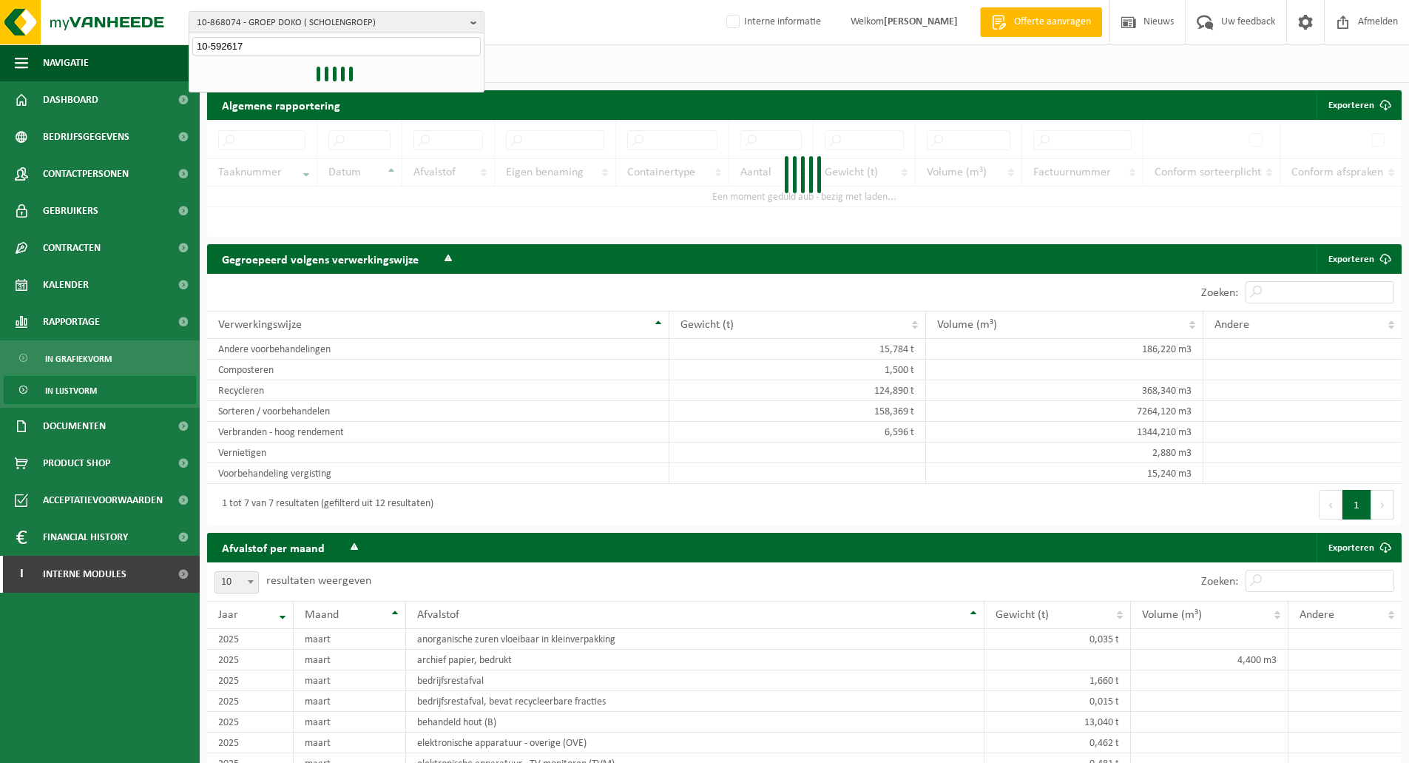
type input "10-592617"
click at [625, 45] on div "2025-03-01 - 2025-08-13 Huidige maand Vorige maand Laatste 6 maanden Huidig jaa…" at bounding box center [804, 63] width 1209 height 38
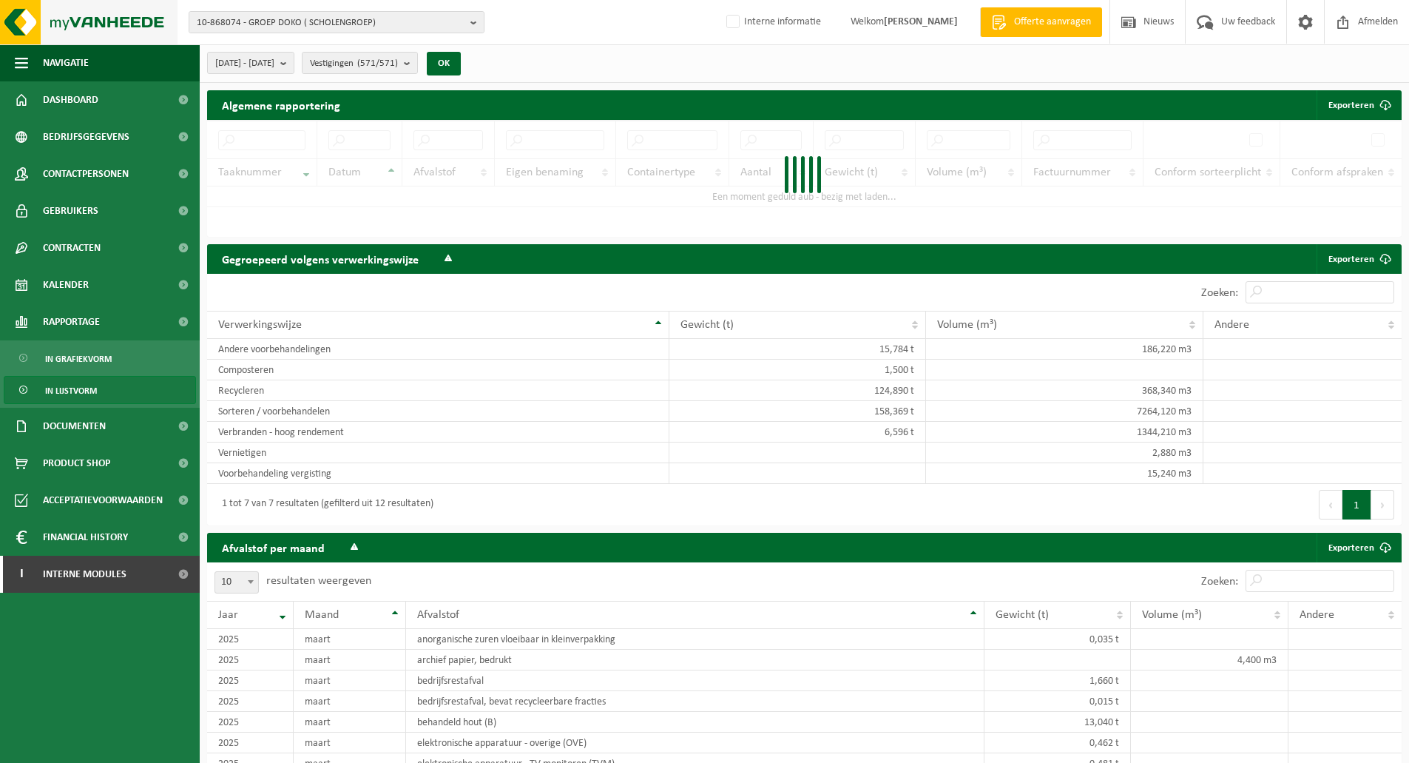
click at [15, 18] on img at bounding box center [89, 22] width 178 height 44
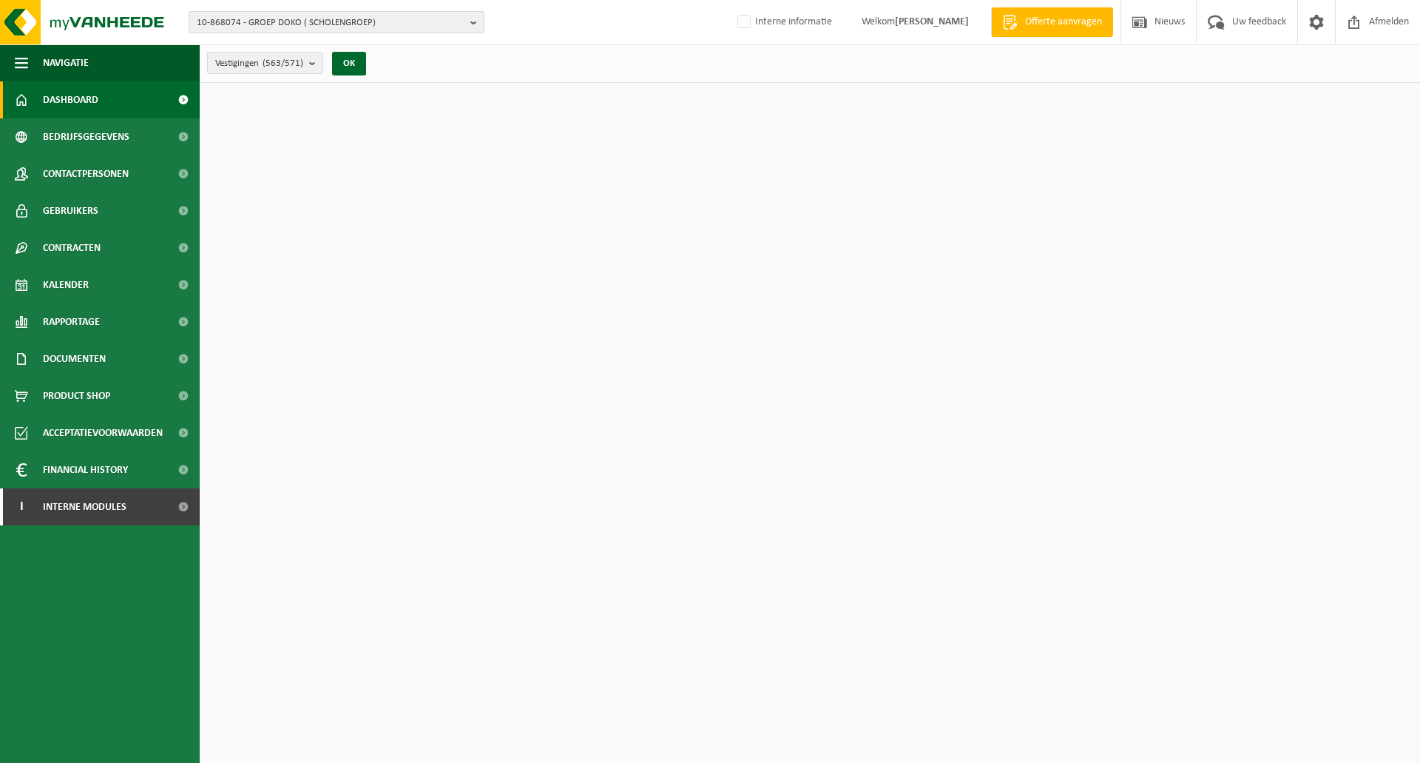
click at [333, 24] on span "10-868074 - GROEP DOKO ( SCHOLENGROEP)" at bounding box center [331, 23] width 268 height 22
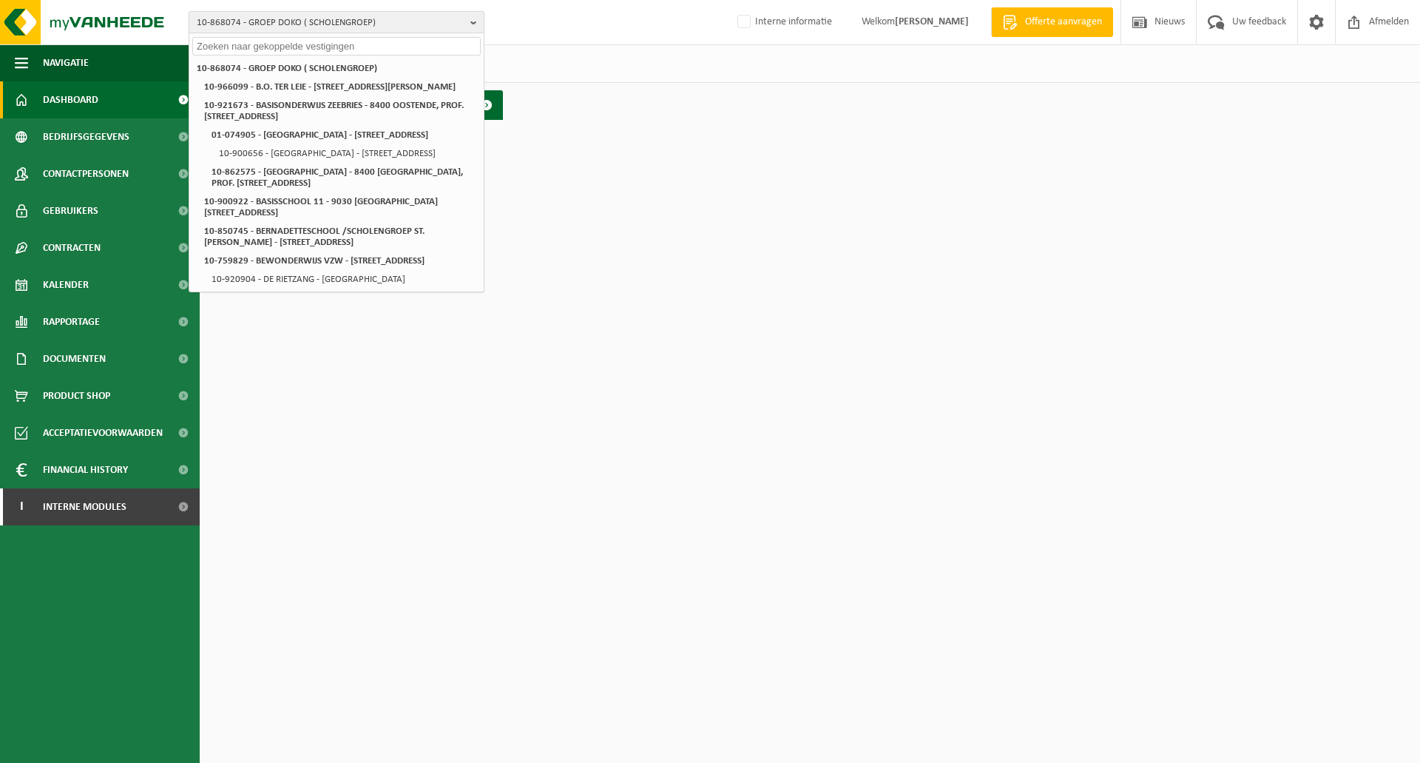
paste input "10-592617"
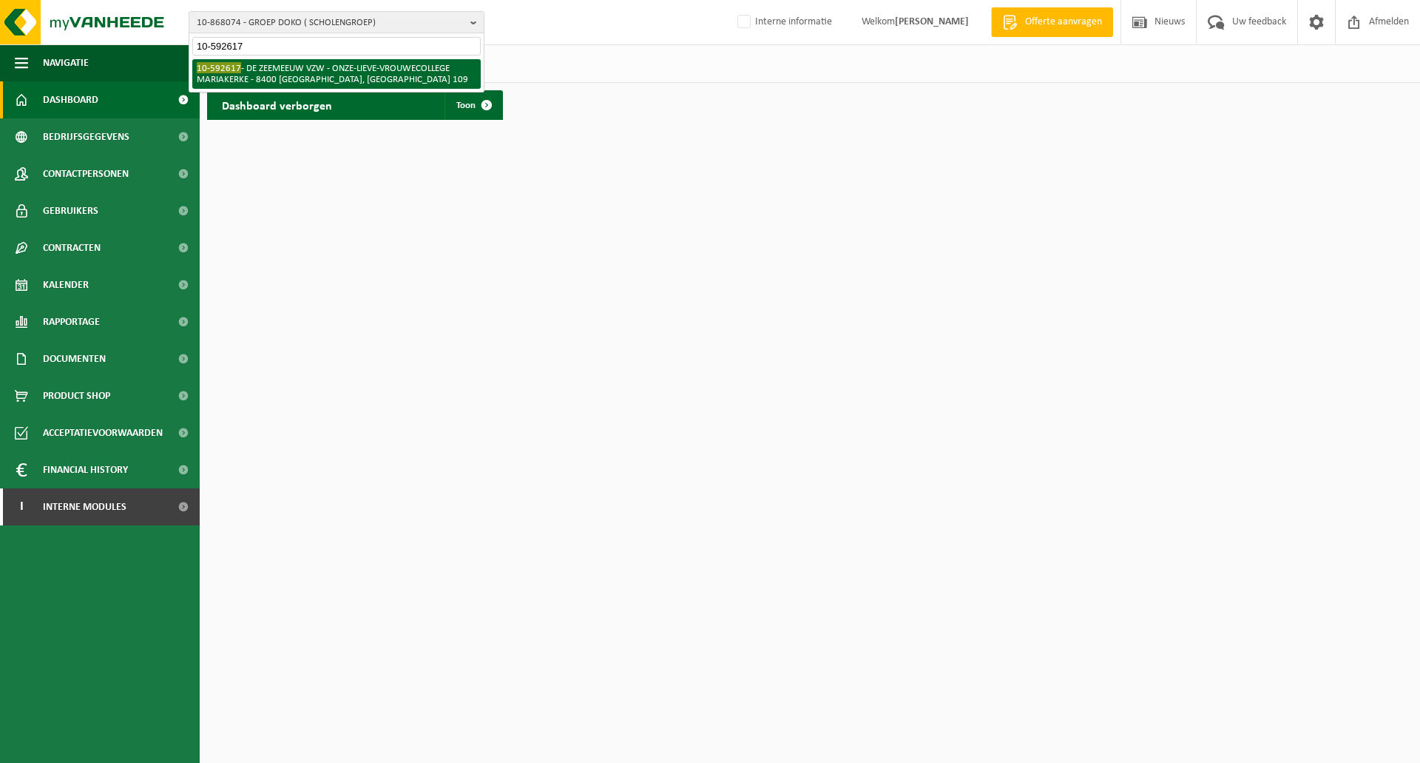
type input "10-592617"
click at [325, 75] on li "10-592617 - DE ZEEMEEUW VZW - ONZE-LIEVE-VROUWECOLLEGE MARIAKERKE - 8400 OOSTEN…" at bounding box center [336, 74] width 288 height 30
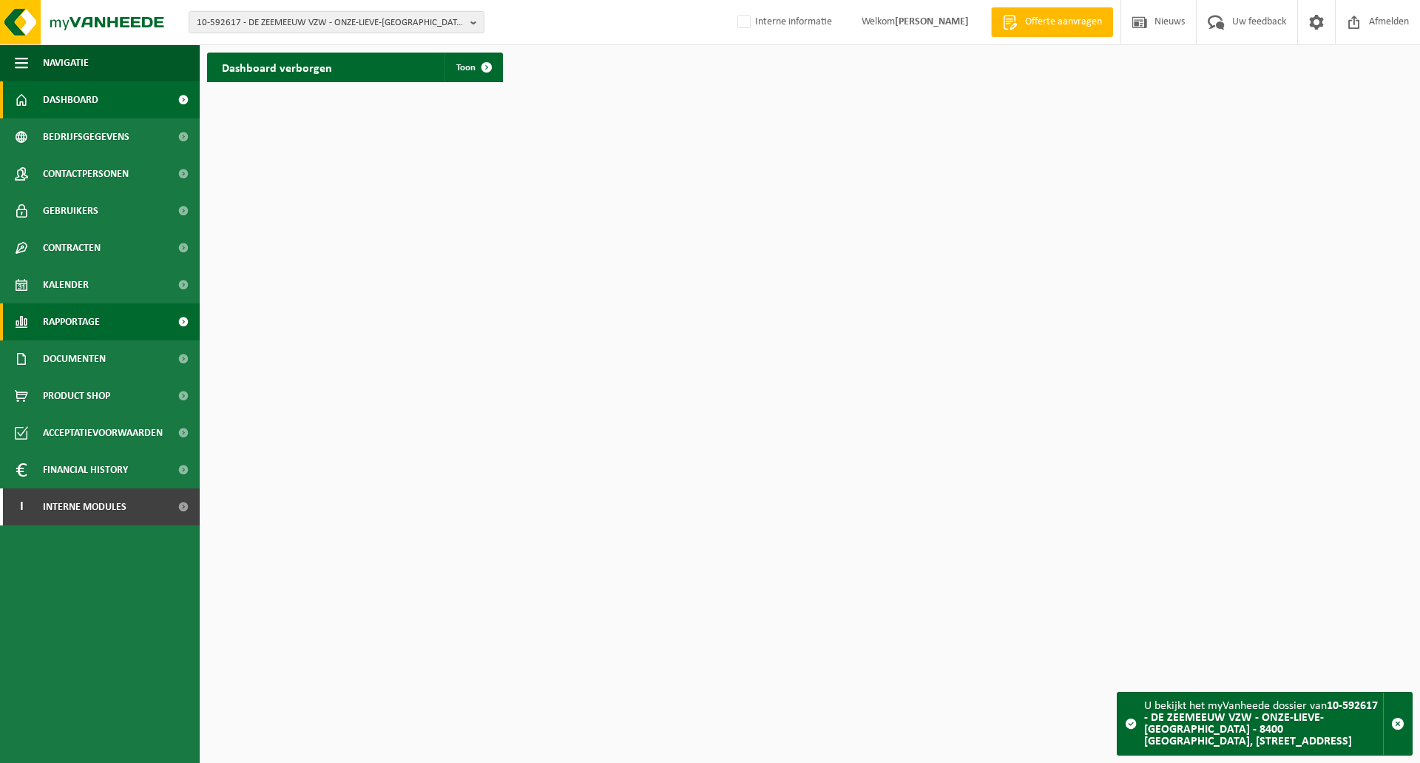
click at [71, 318] on span "Rapportage" at bounding box center [71, 321] width 57 height 37
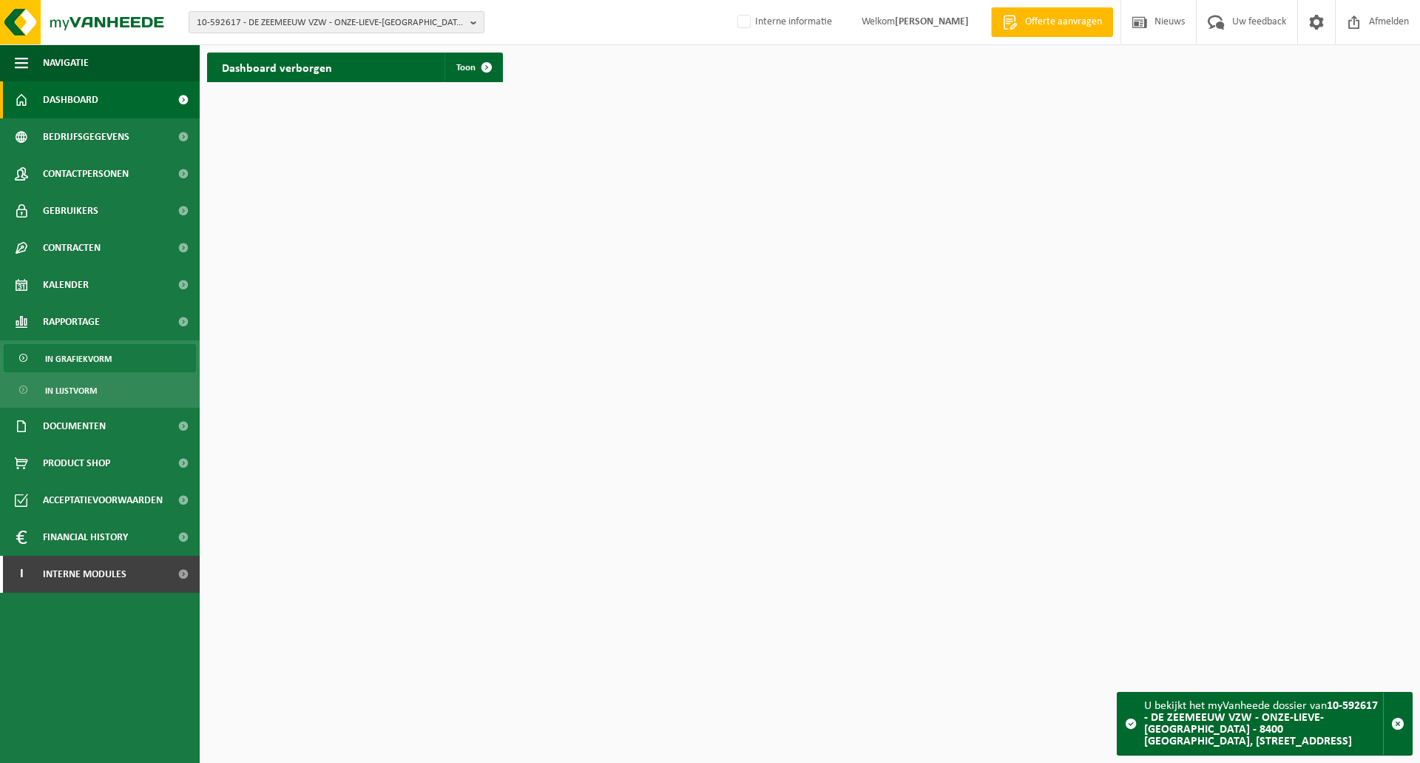
click at [81, 368] on span "In grafiekvorm" at bounding box center [78, 359] width 67 height 28
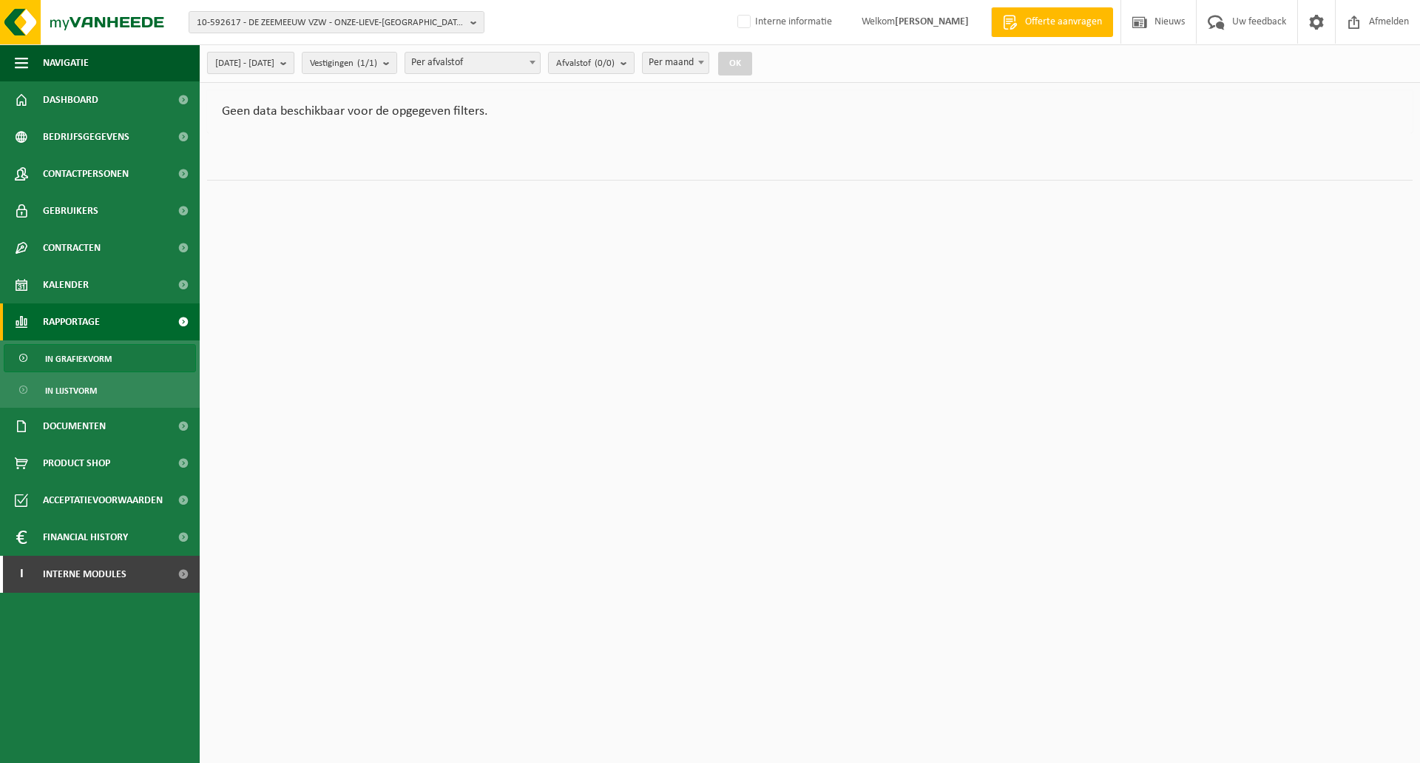
click at [274, 65] on span "[DATE] - [DATE]" at bounding box center [244, 64] width 59 height 22
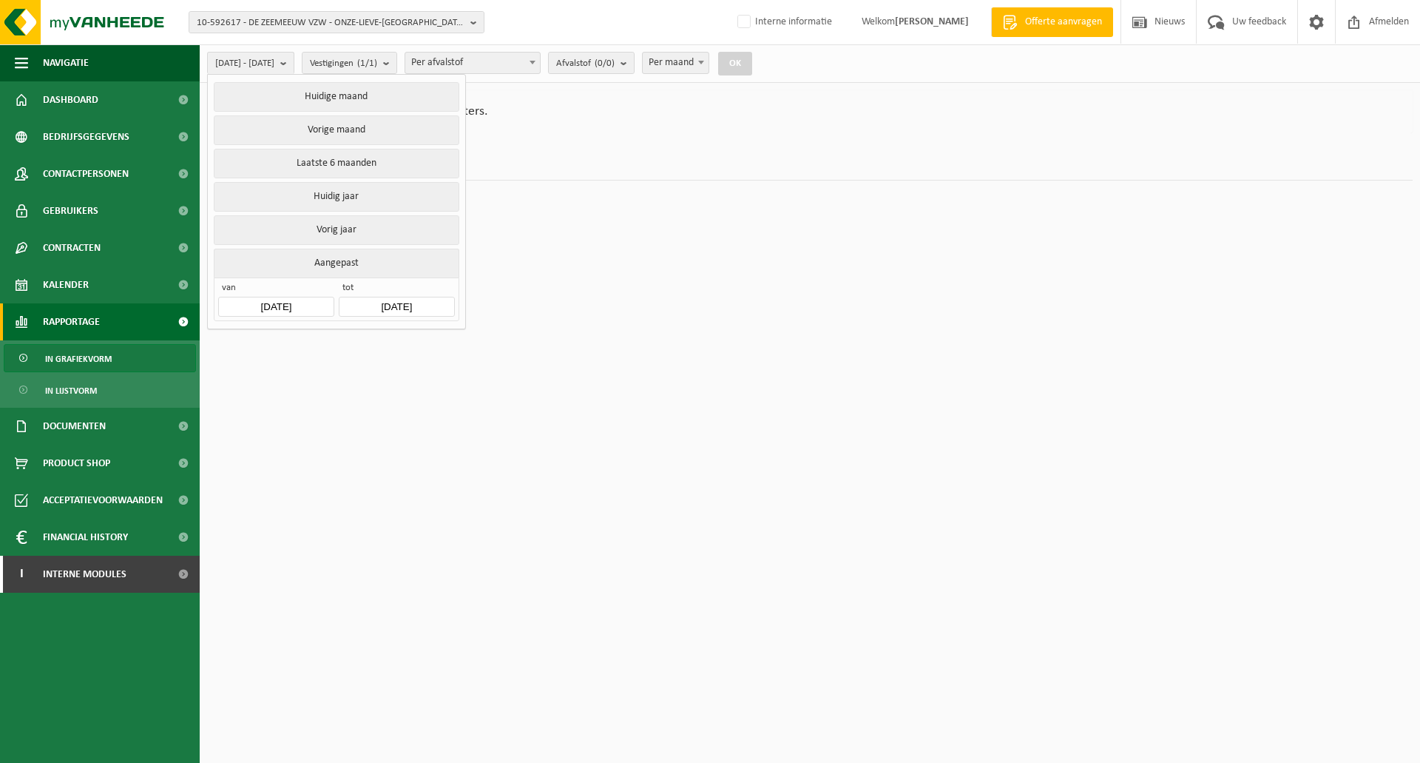
click at [271, 308] on input "[DATE]" at bounding box center [275, 307] width 115 height 20
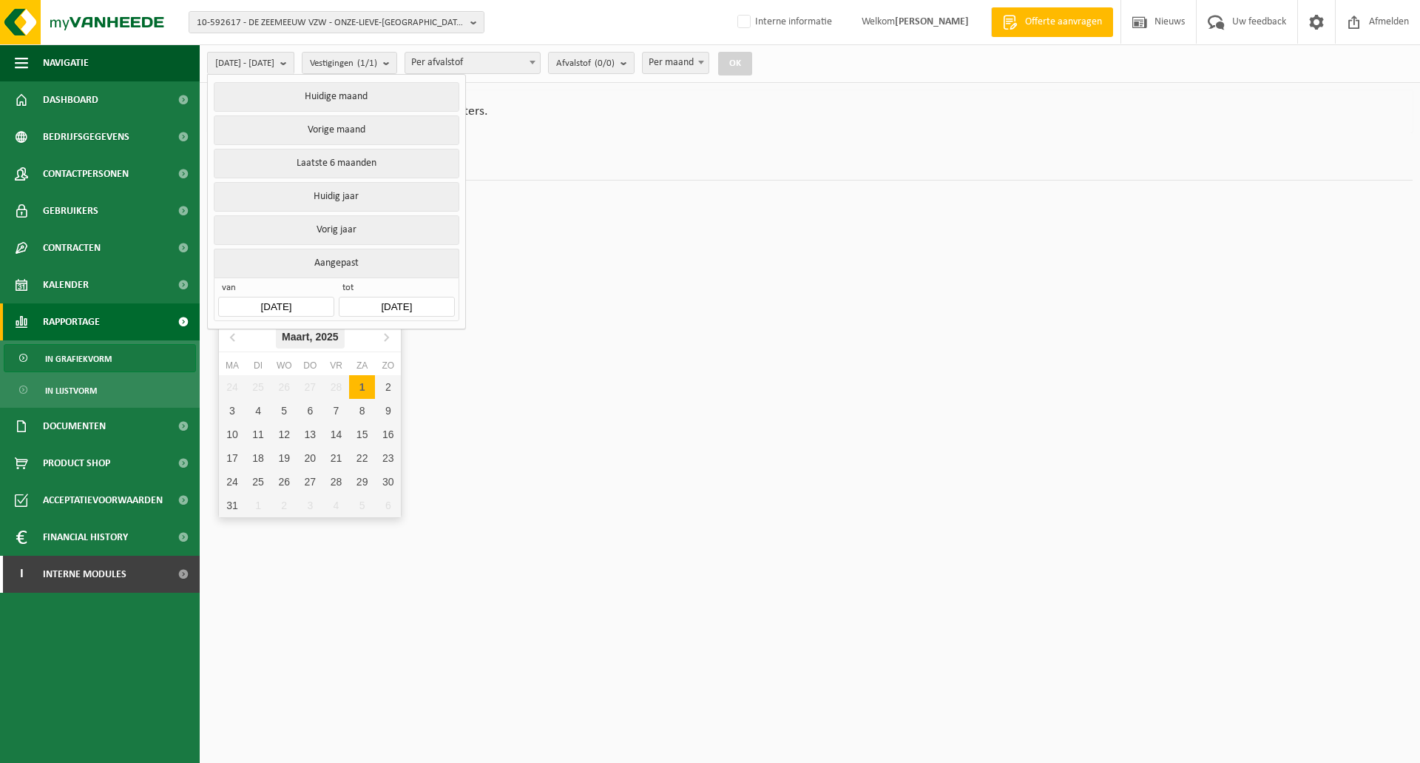
click at [334, 345] on div "Maart, 2025" at bounding box center [310, 337] width 69 height 24
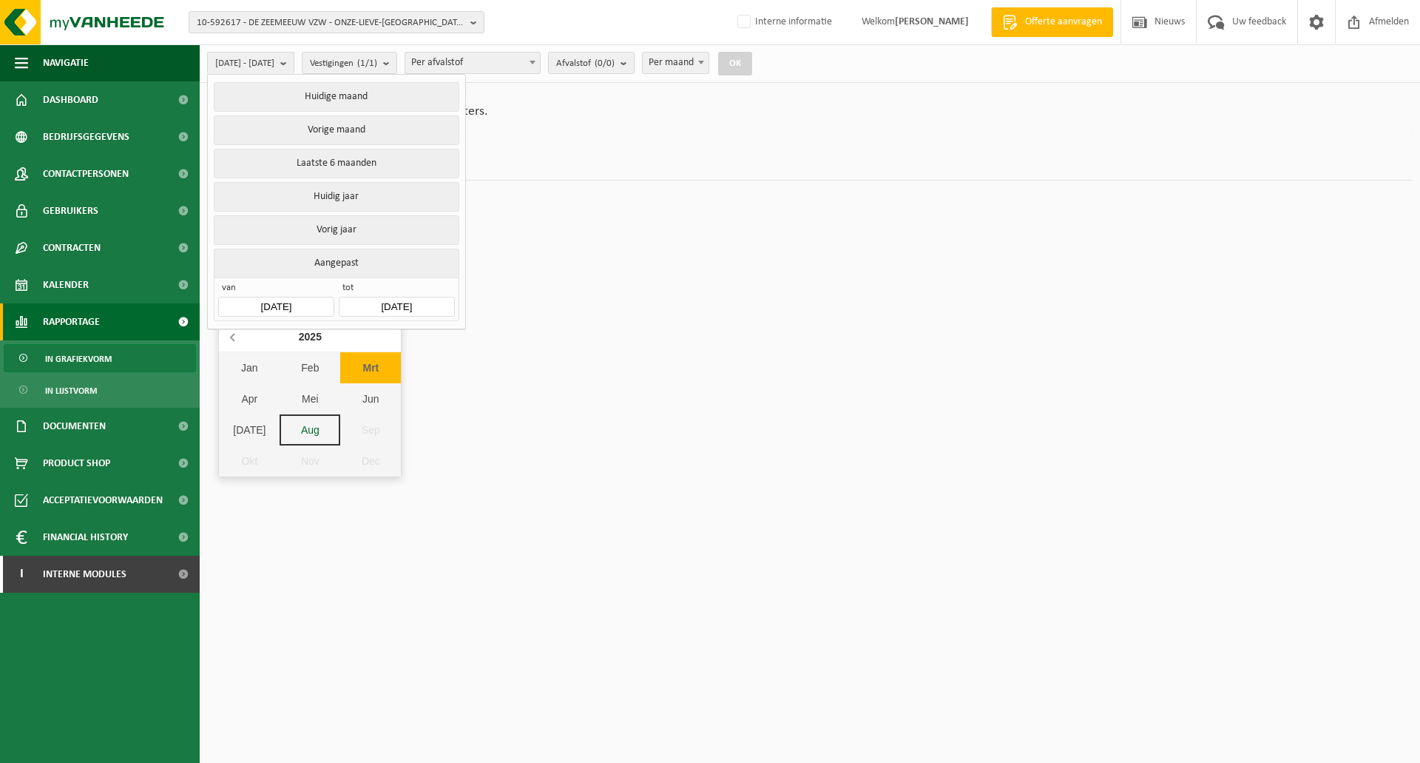
click at [231, 336] on icon at bounding box center [234, 337] width 24 height 24
click at [307, 337] on div "2024" at bounding box center [310, 337] width 35 height 24
click at [288, 370] on div "2020" at bounding box center [288, 372] width 46 height 41
click at [246, 367] on div "Jan" at bounding box center [249, 367] width 61 height 31
click at [282, 382] on div "1" at bounding box center [284, 387] width 26 height 24
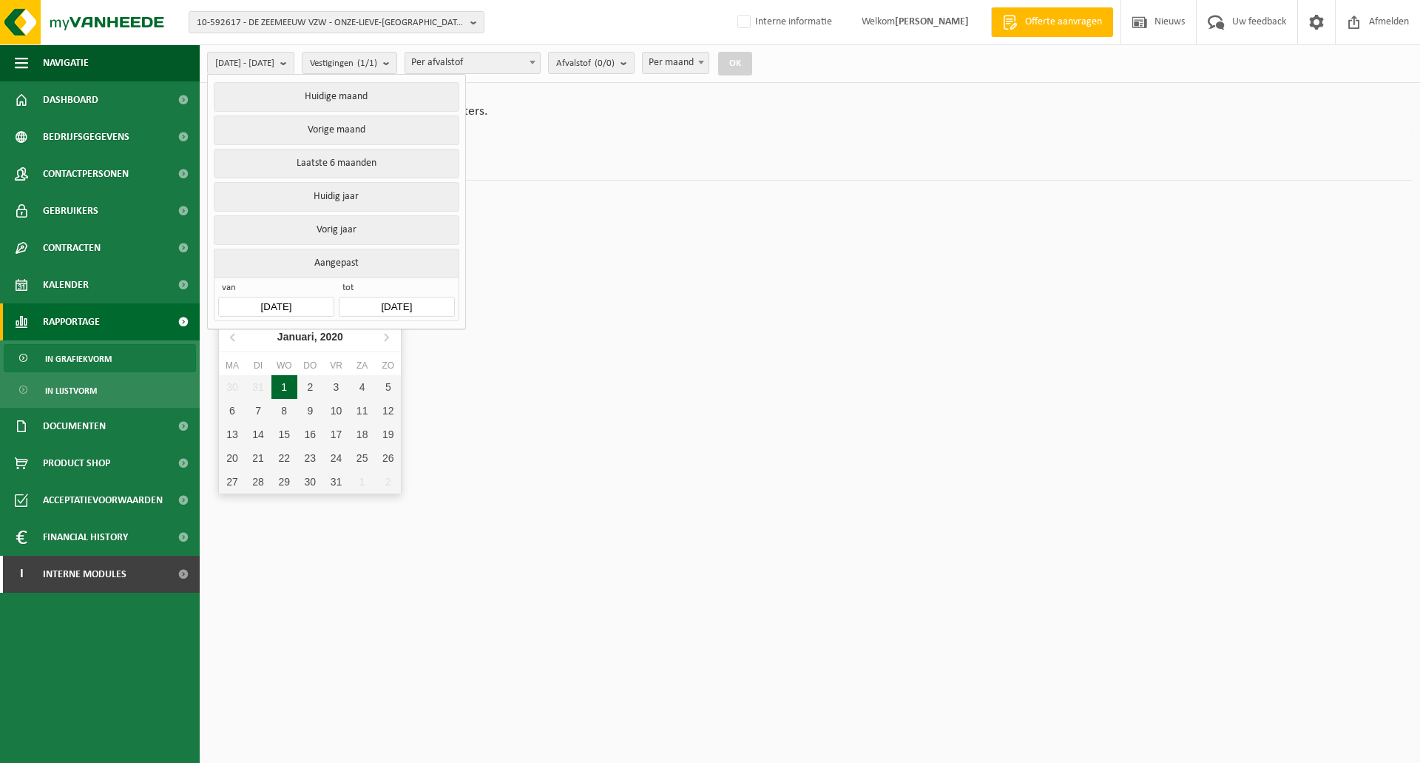
type input "2020-01-01"
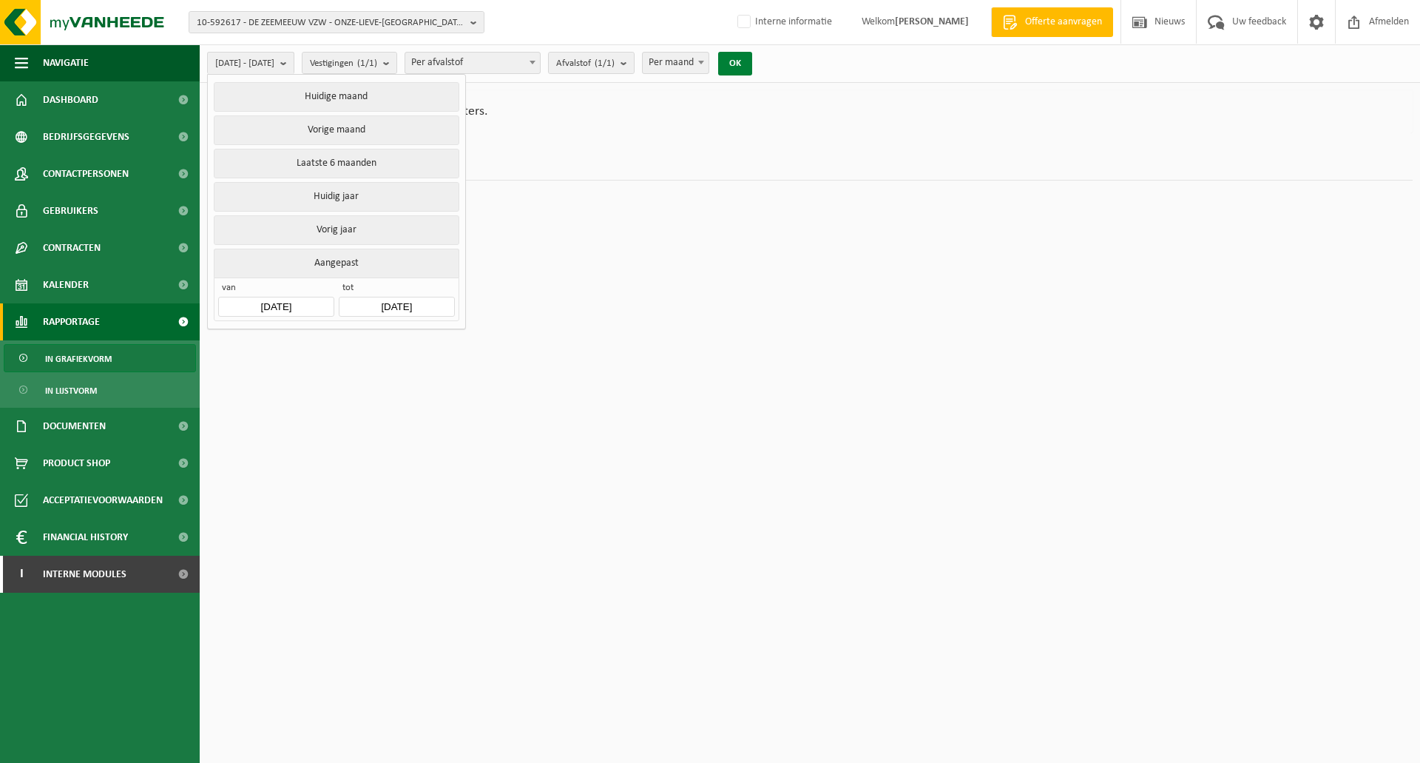
click at [752, 61] on button "OK" at bounding box center [735, 64] width 34 height 24
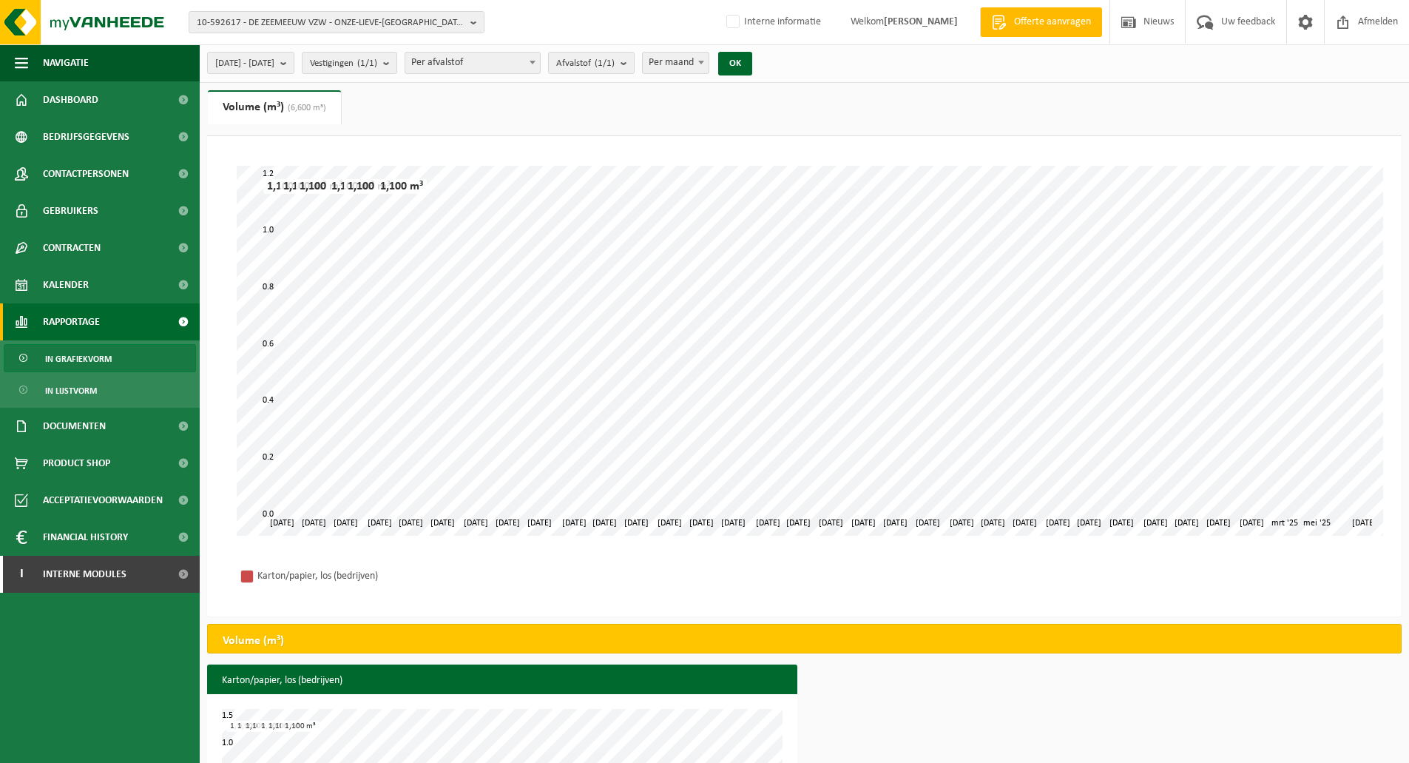
click at [439, 98] on ul "Gewicht (t) Volume (m³) (6,600 m³)" at bounding box center [804, 113] width 1195 height 46
click at [359, 20] on span "10-592617 - DE ZEEMEEUW VZW - ONZE-LIEVE-[GEOGRAPHIC_DATA] - 8400 [GEOGRAPHIC_D…" at bounding box center [331, 23] width 268 height 22
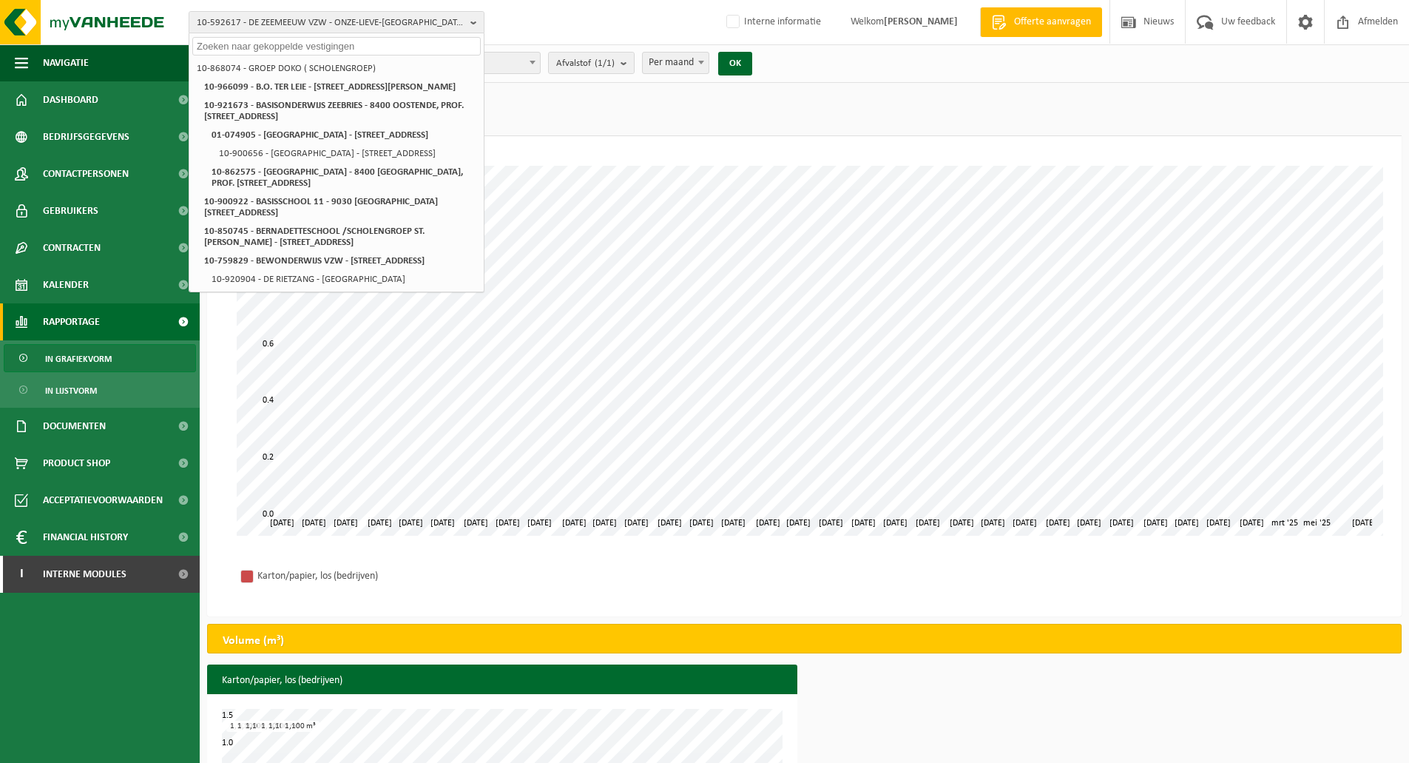
paste input "10-921227"
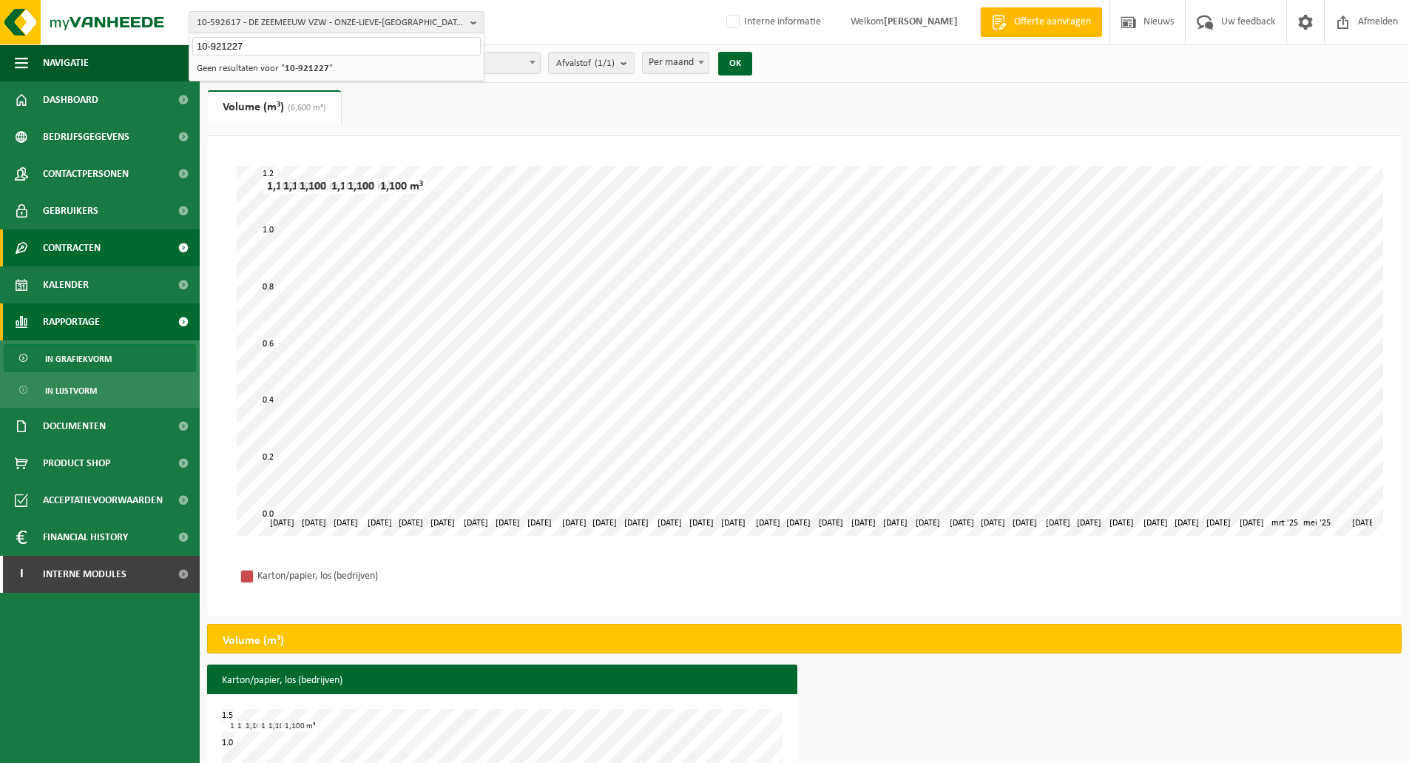
type input "10-921227"
click at [334, 25] on span "10-592617 - DE ZEEMEEUW VZW - ONZE-LIEVE-[GEOGRAPHIC_DATA] - 8400 [GEOGRAPHIC_D…" at bounding box center [331, 23] width 268 height 22
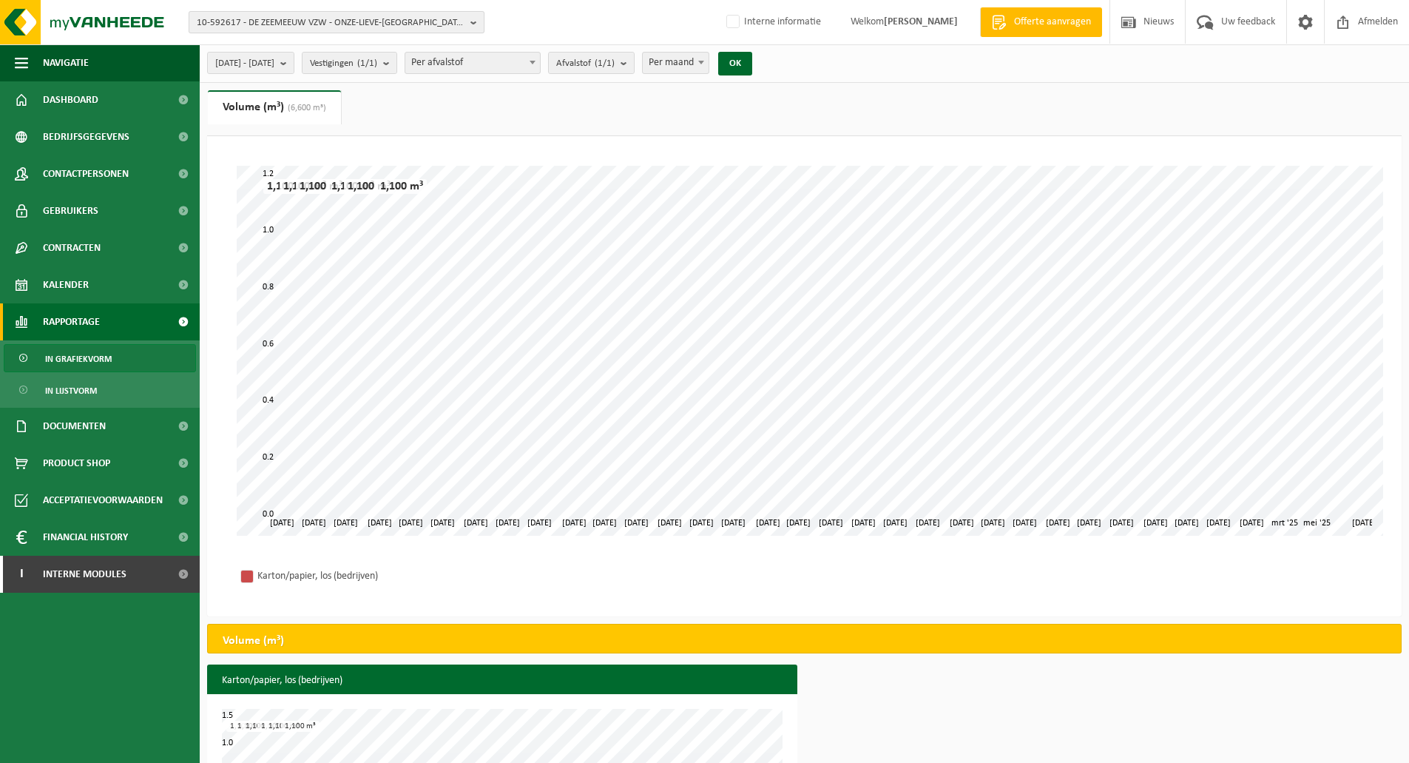
click at [334, 25] on span "10-592617 - DE ZEEMEEUW VZW - ONZE-LIEVE-[GEOGRAPHIC_DATA] - 8400 [GEOGRAPHIC_D…" at bounding box center [331, 23] width 268 height 22
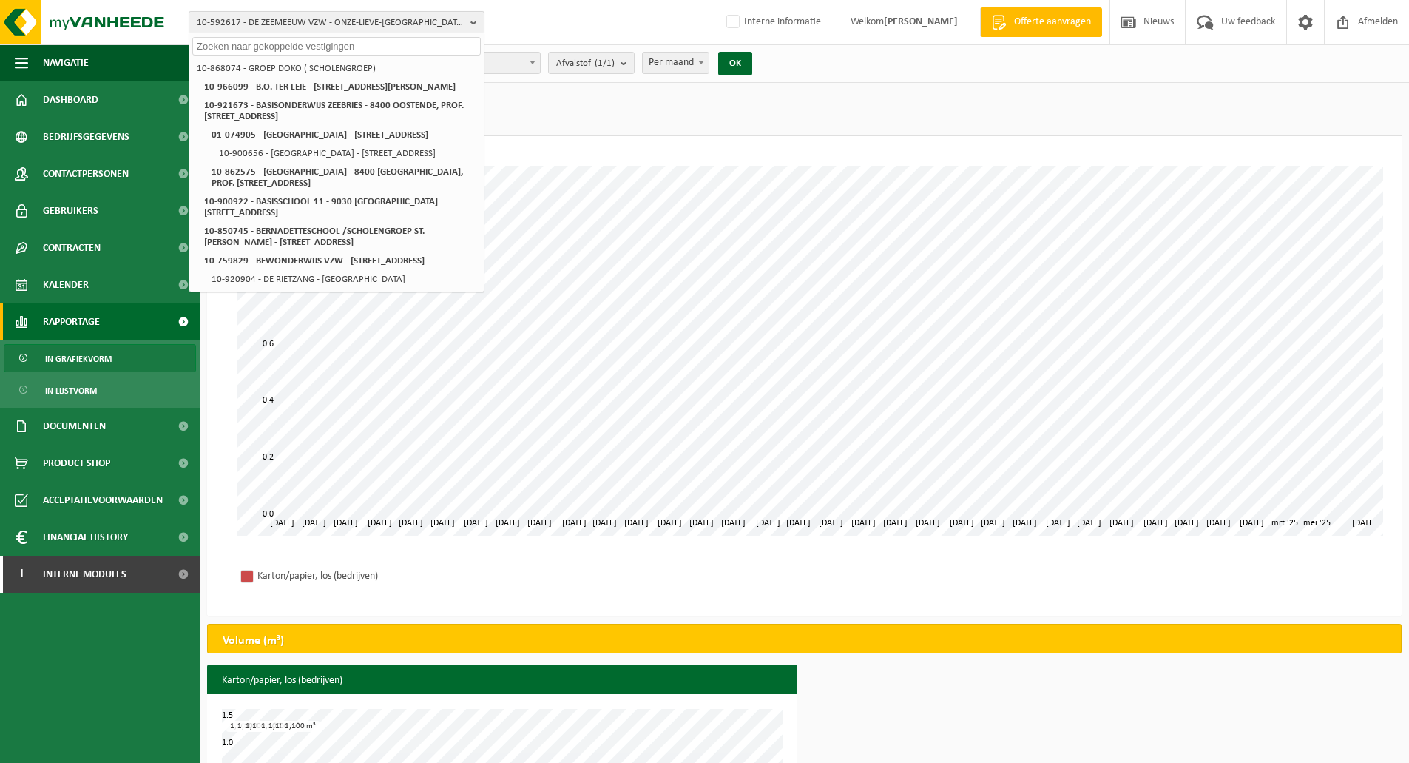
paste input "10-747365"
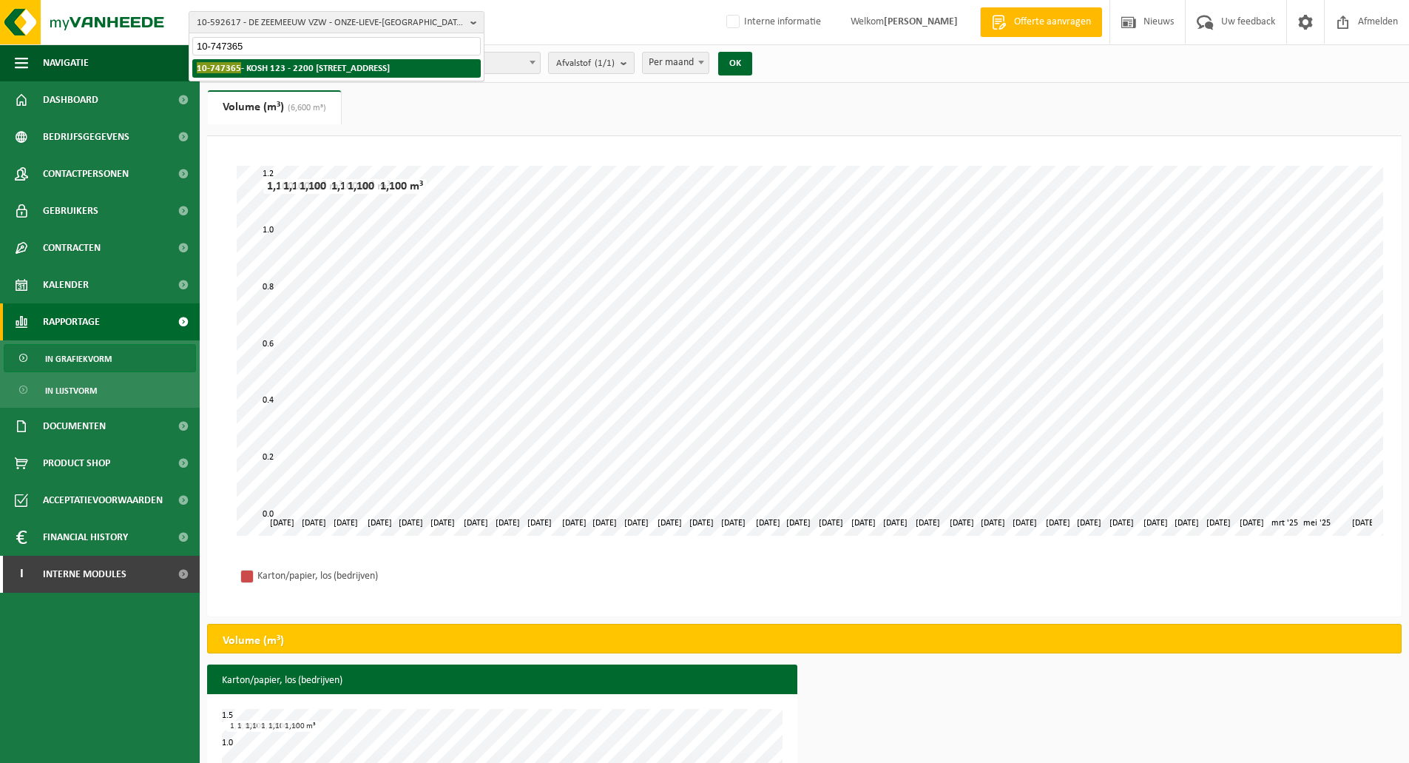
type input "10-747365"
click at [337, 70] on strong "10-747365 - KOSH 123 - 2200 HERENTALS, LIERSEWEG 37" at bounding box center [293, 67] width 193 height 11
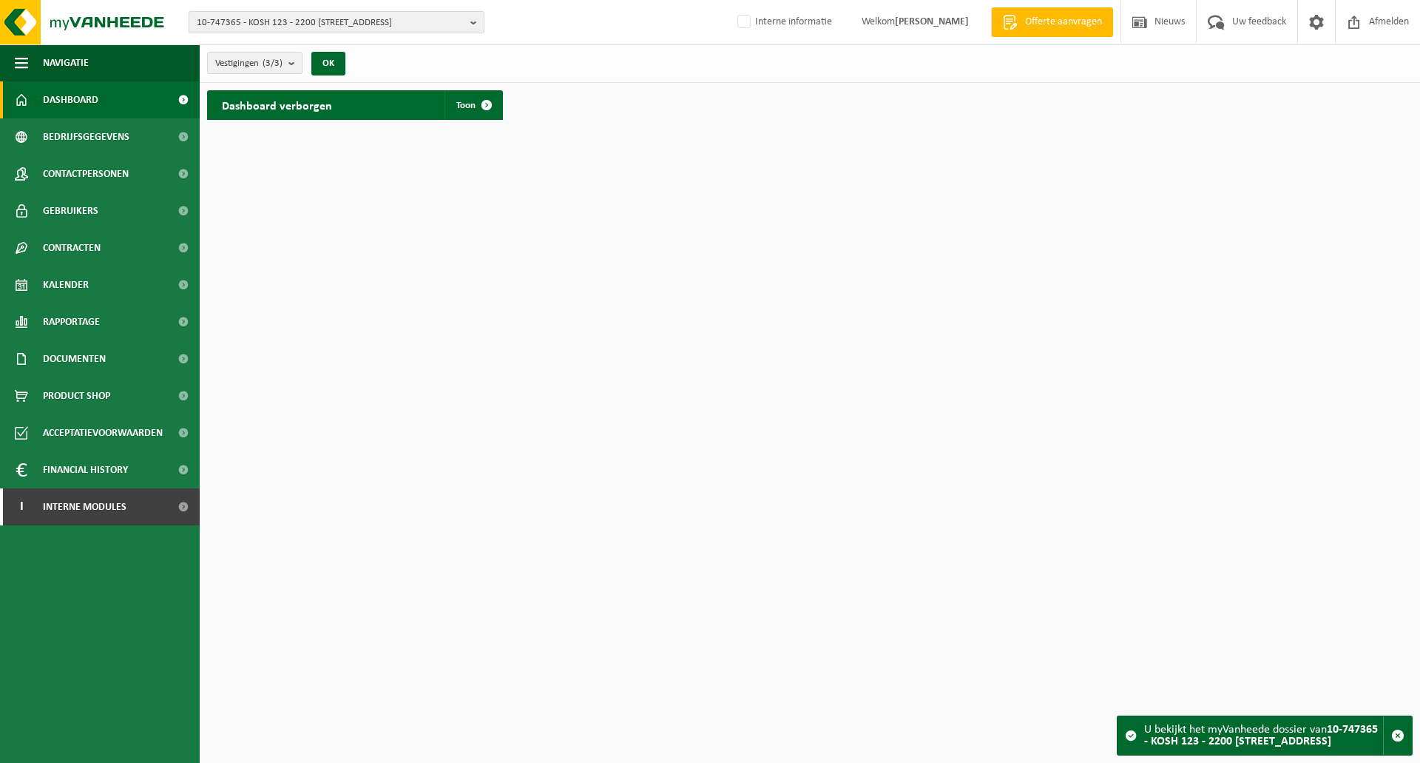
click at [331, 20] on span "10-747365 - KOSH 123 - 2200 [STREET_ADDRESS]" at bounding box center [331, 23] width 268 height 22
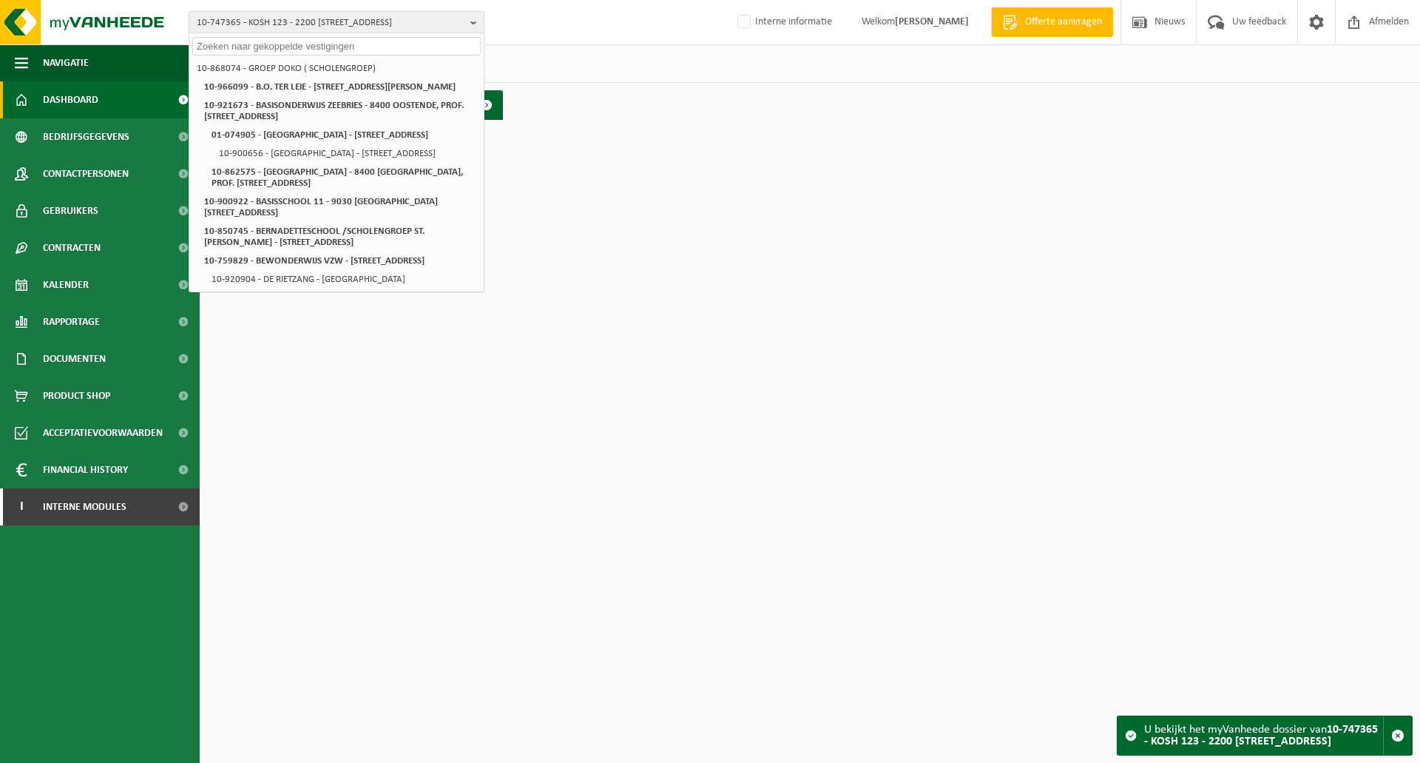
click at [596, 47] on div "Vestigingen (3/3) Alles selecteren Alles deselecteren Actieve selecteren KOSH 1…" at bounding box center [810, 63] width 1220 height 38
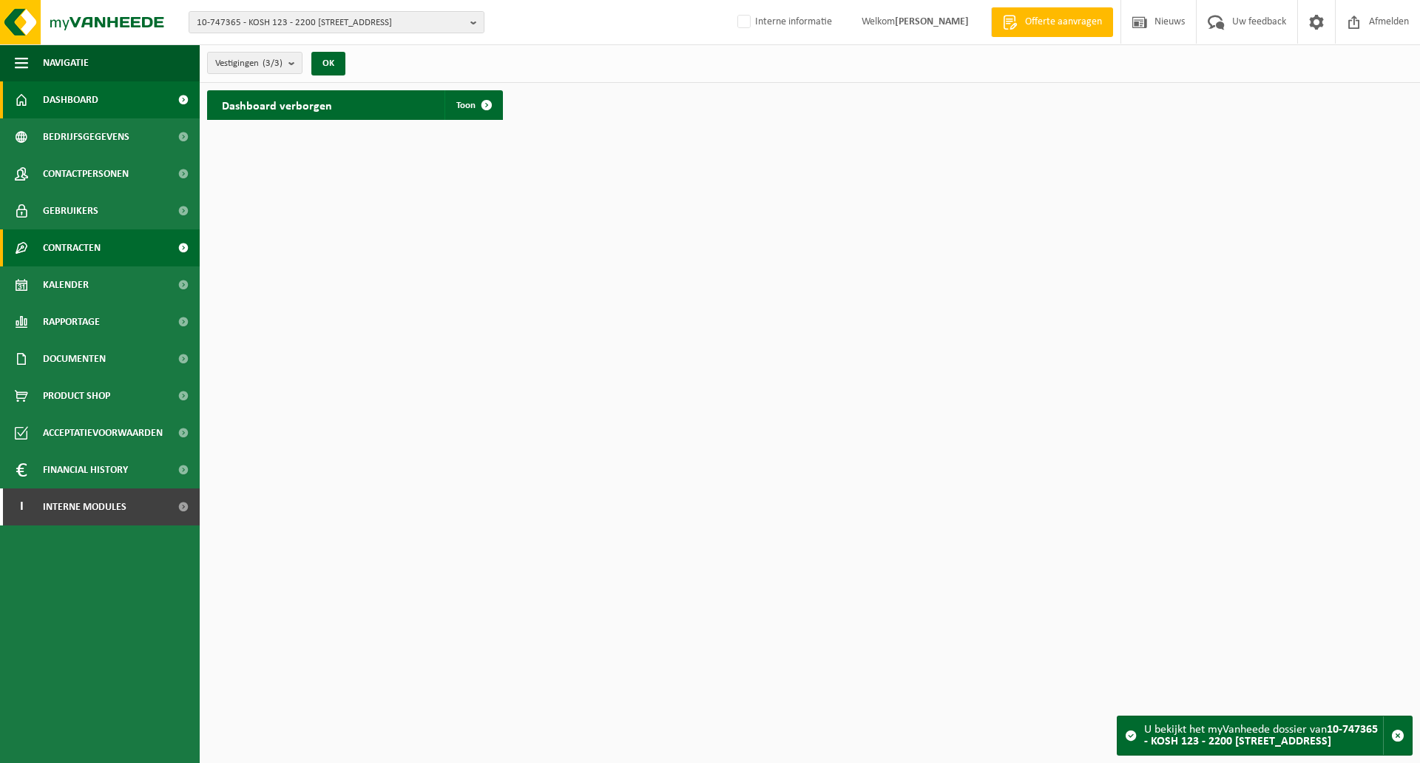
click at [78, 255] on span "Contracten" at bounding box center [72, 247] width 58 height 37
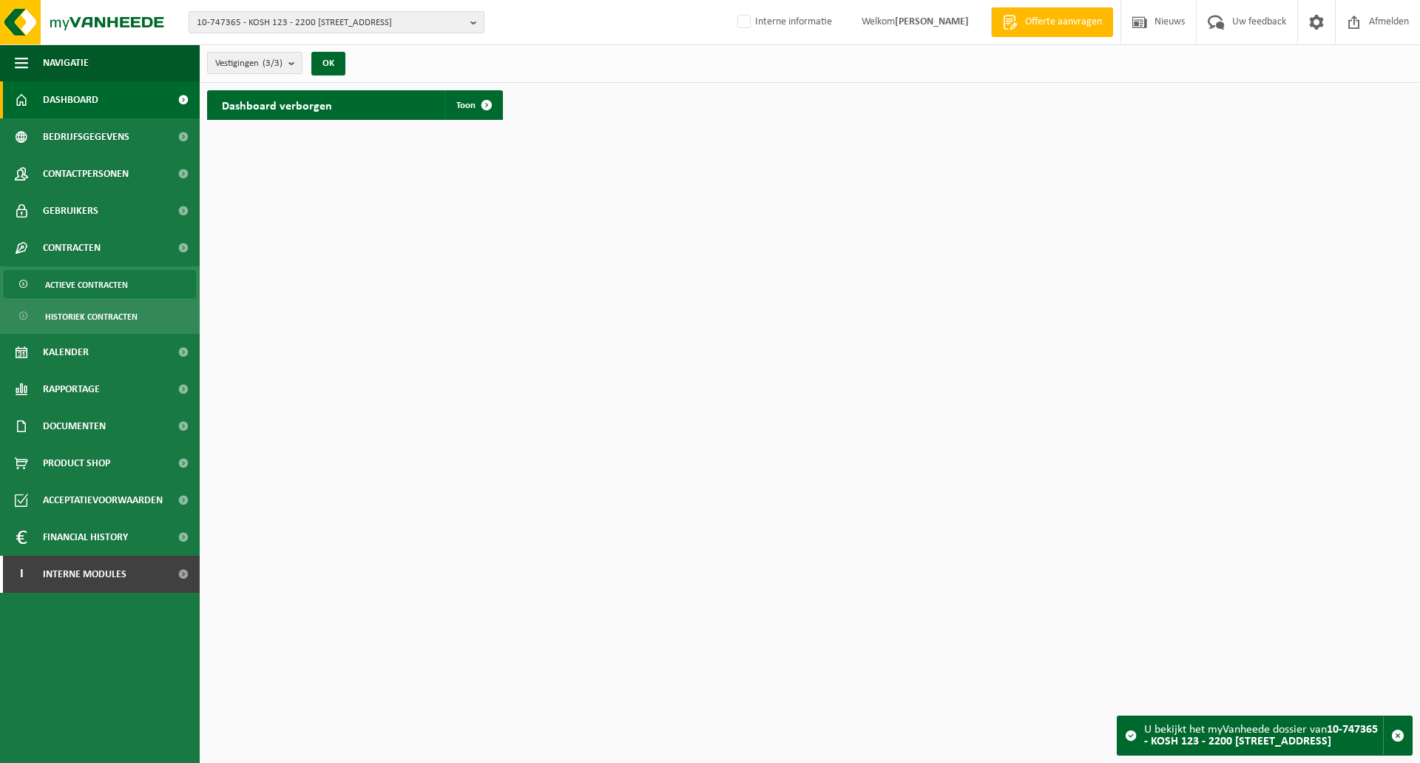
click at [103, 288] on span "Actieve contracten" at bounding box center [86, 285] width 83 height 28
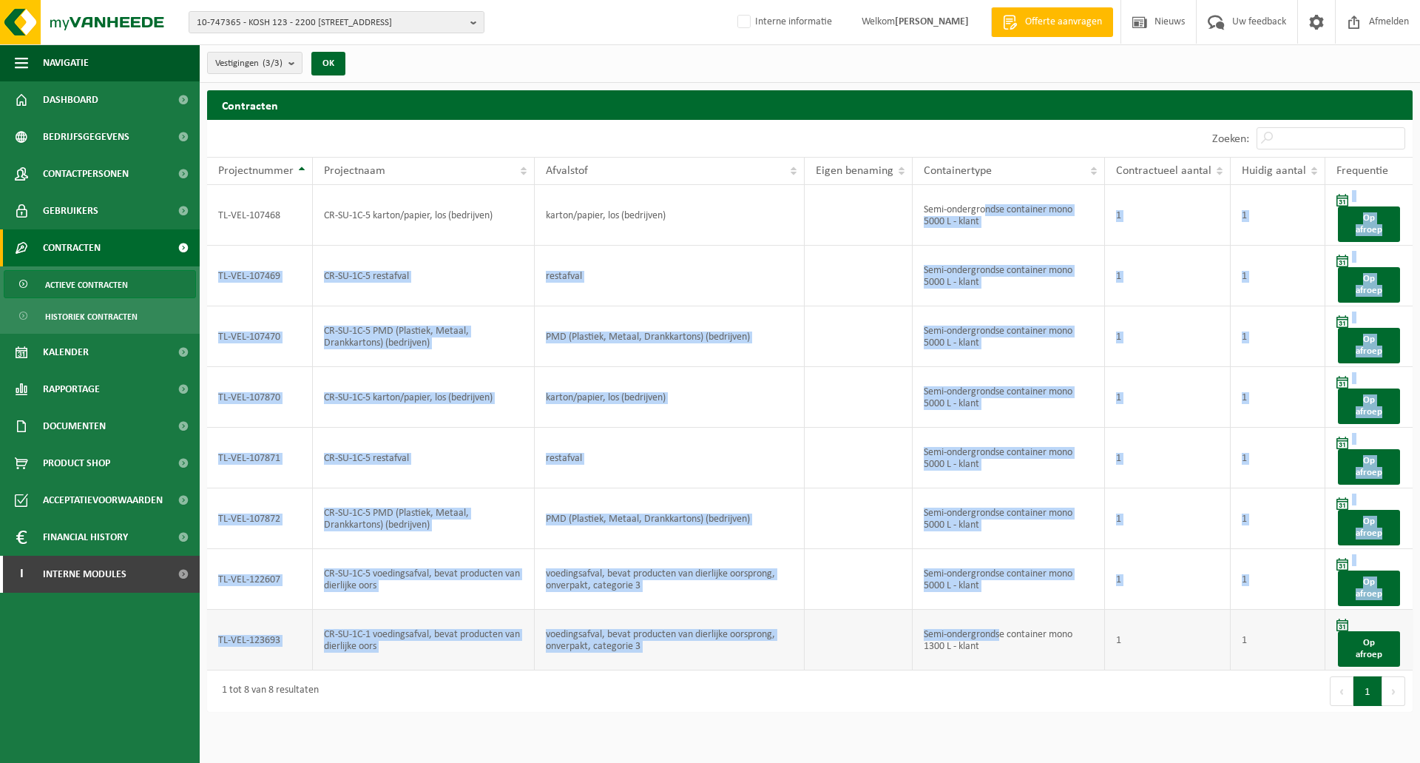
drag, startPoint x: 987, startPoint y: 195, endPoint x: 1001, endPoint y: 555, distance: 359.8
click at [1001, 546] on tbody "TL-VEL-107468 CR-SU-1C-5 karton/papier, los (bedrijven) karton/papier, los (bed…" at bounding box center [810, 427] width 1206 height 485
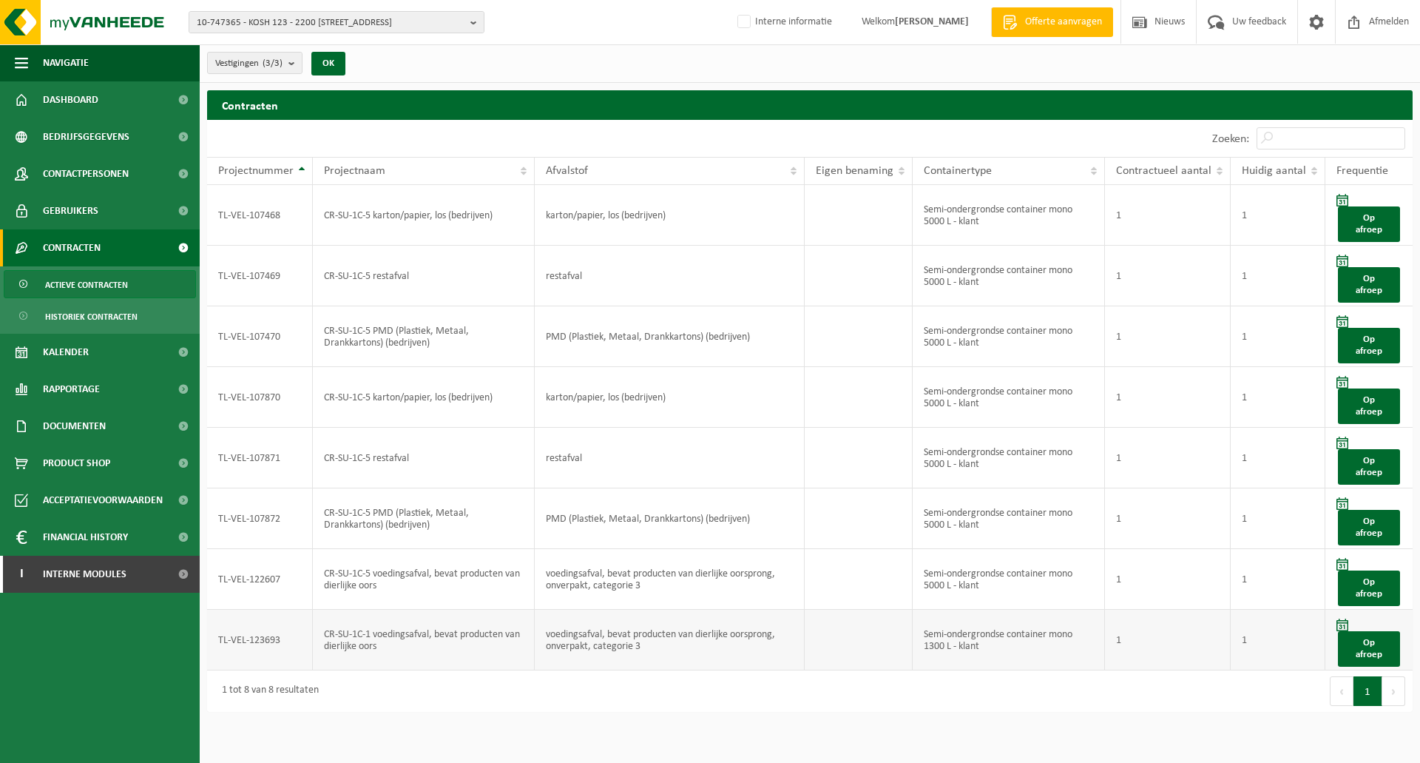
click at [1002, 610] on td "Semi-ondergrondse container mono 1300 L - klant" at bounding box center [1009, 640] width 192 height 61
drag, startPoint x: 291, startPoint y: 210, endPoint x: 204, endPoint y: 206, distance: 87.4
click at [204, 206] on div "Contracten Even geduld. Door de grote hoeveelheid gegevens duurt het laden even…" at bounding box center [810, 404] width 1220 height 629
click at [275, 23] on span "10-747365 - KOSH 123 - 2200 [STREET_ADDRESS]" at bounding box center [331, 23] width 268 height 22
paste input "01-003059"
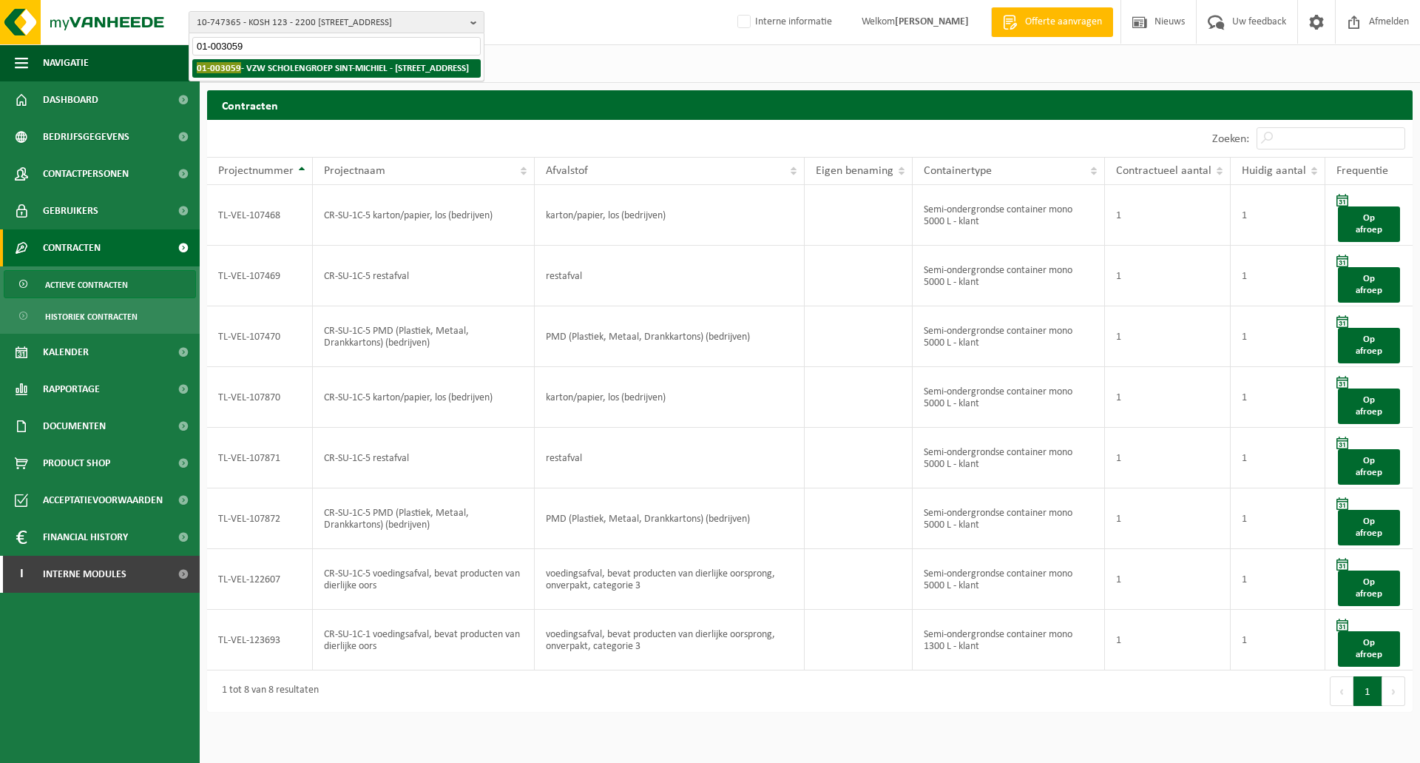
type input "01-003059"
click at [283, 70] on strong "01-003059 - VZW SCHOLENGROEP SINT-MICHIEL - [STREET_ADDRESS]" at bounding box center [333, 67] width 272 height 11
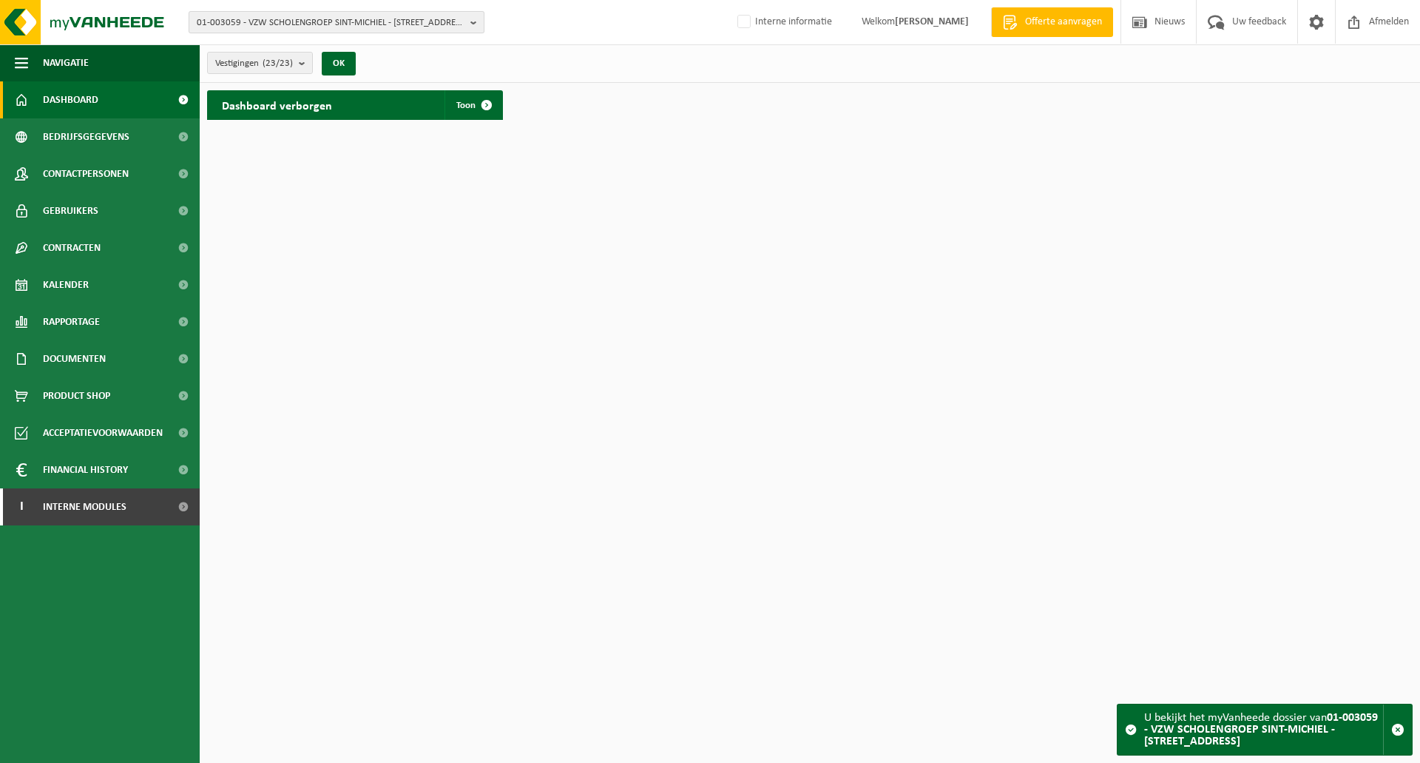
click at [439, 19] on span "01-003059 - VZW SCHOLENGROEP SINT-MICHIEL - [STREET_ADDRESS]" at bounding box center [331, 23] width 268 height 22
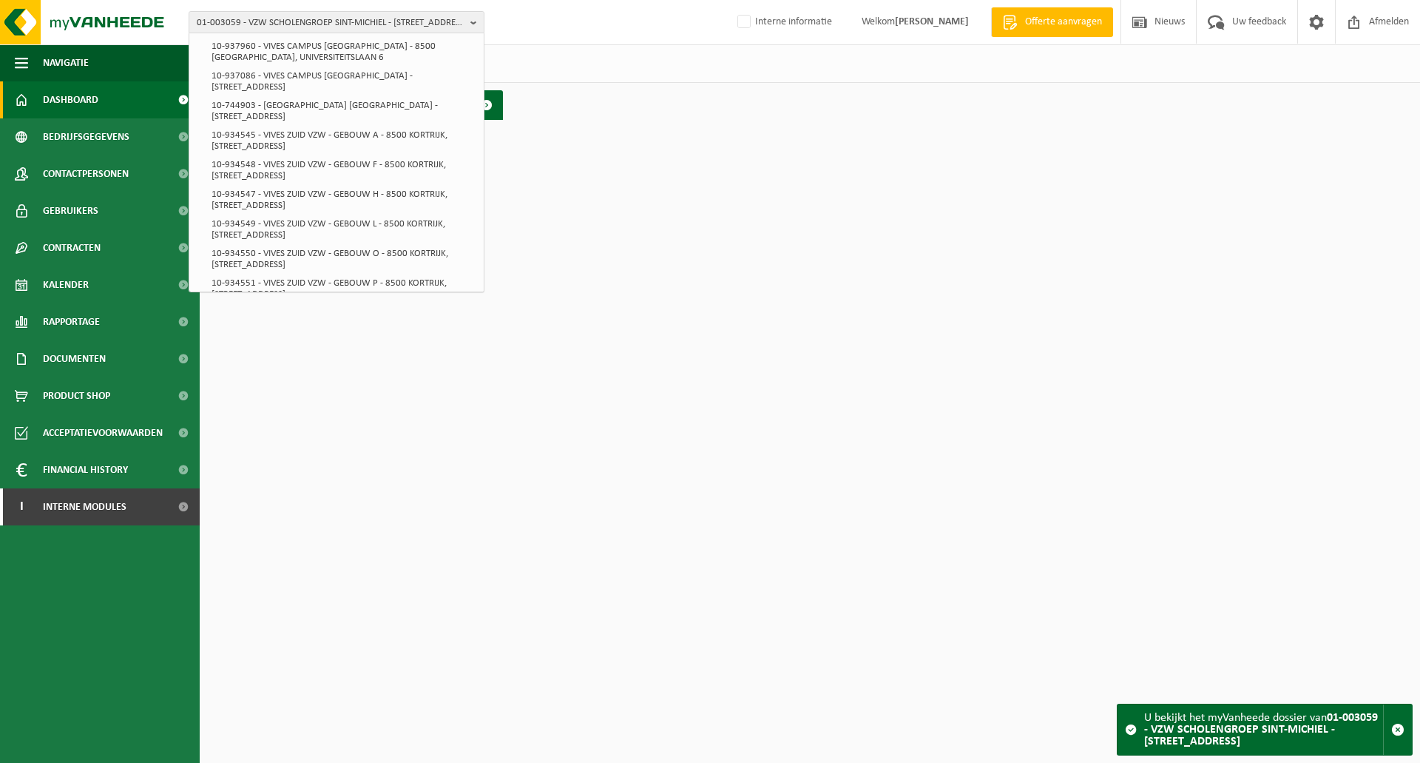
scroll to position [3477, 0]
click at [669, 148] on html "01-003059 - VZW SCHOLENGROEP [GEOGRAPHIC_DATA] - 8800 ROESELARE, KATTENSTRAAT 3…" at bounding box center [710, 381] width 1420 height 763
click at [677, 166] on html "01-003059 - VZW SCHOLENGROEP [GEOGRAPHIC_DATA] - 8800 ROESELARE, KATTENSTRAAT 3…" at bounding box center [710, 381] width 1420 height 763
click at [785, 96] on div "Dashboard verborgen Toon" at bounding box center [809, 105] width 1213 height 44
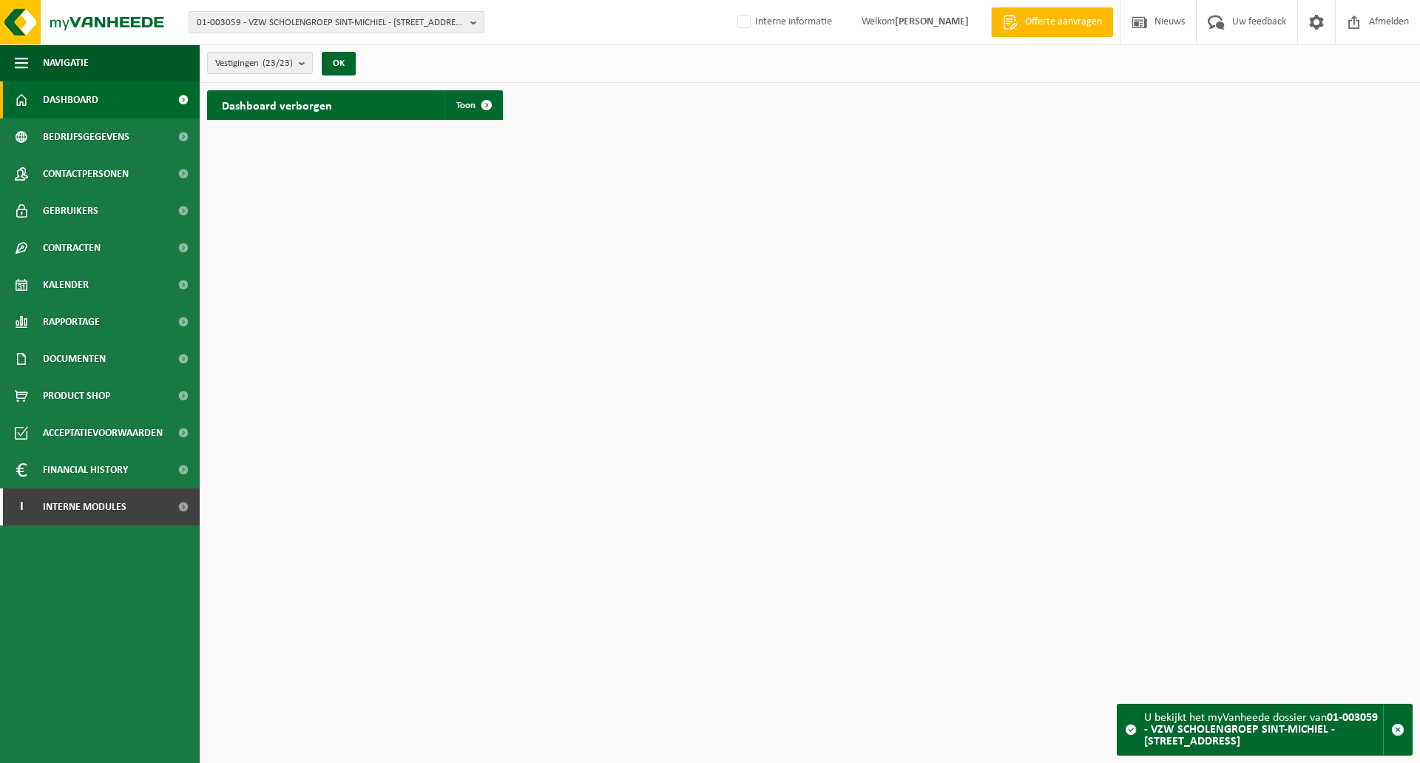
click at [370, 24] on span "01-003059 - VZW SCHOLENGROEP SINT-MICHIEL - [STREET_ADDRESS]" at bounding box center [331, 23] width 268 height 22
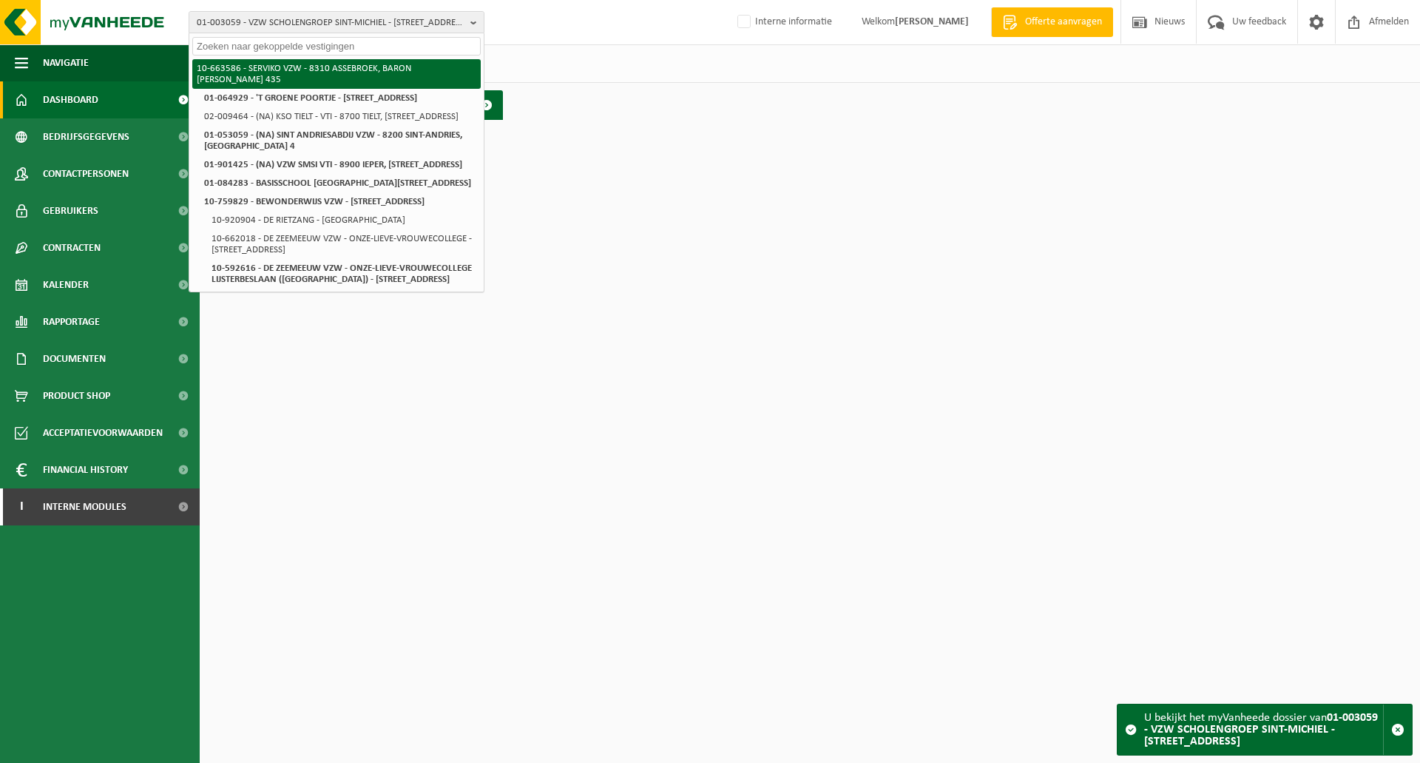
click at [334, 73] on li "10-663586 - SERVIKO VZW - 8310 ASSEBROEK, BARON [PERSON_NAME] 435" at bounding box center [336, 74] width 288 height 30
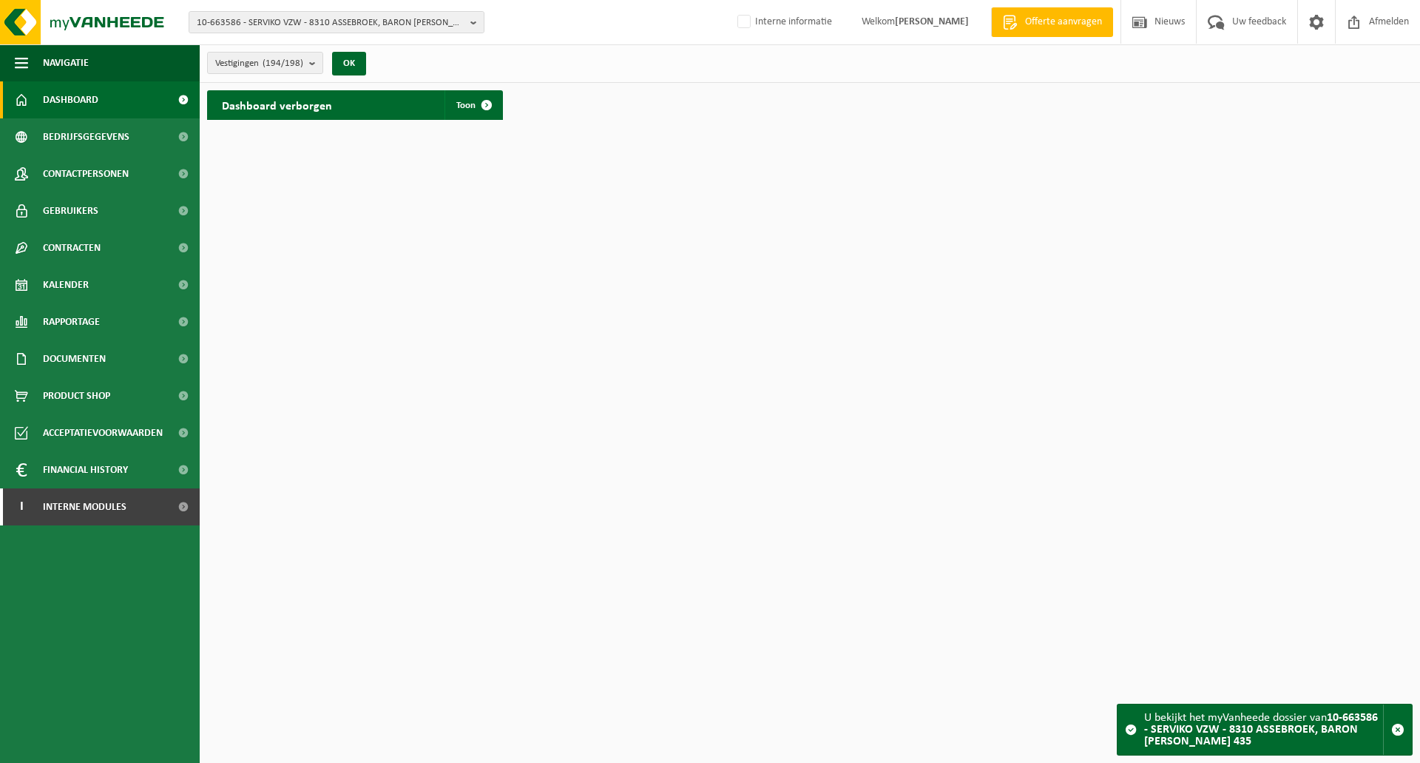
click at [433, 55] on div "Vestigingen (194/198) Alles selecteren Alles deselecteren Actieve selecteren SE…" at bounding box center [810, 63] width 1220 height 38
click at [311, 22] on span "10-663586 - SERVIKO VZW - 8310 ASSEBROEK, BARON [PERSON_NAME] 435" at bounding box center [331, 23] width 268 height 22
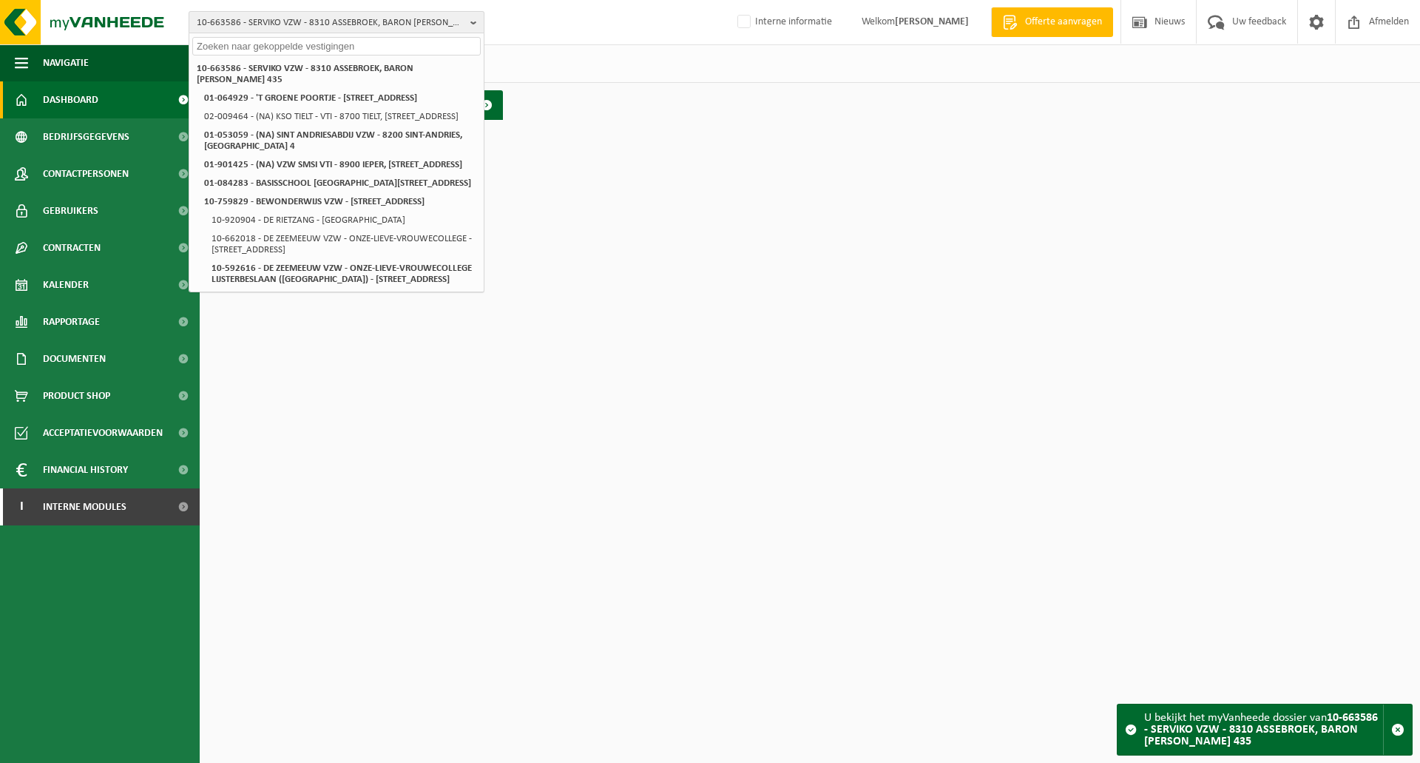
paste input "10-964888"
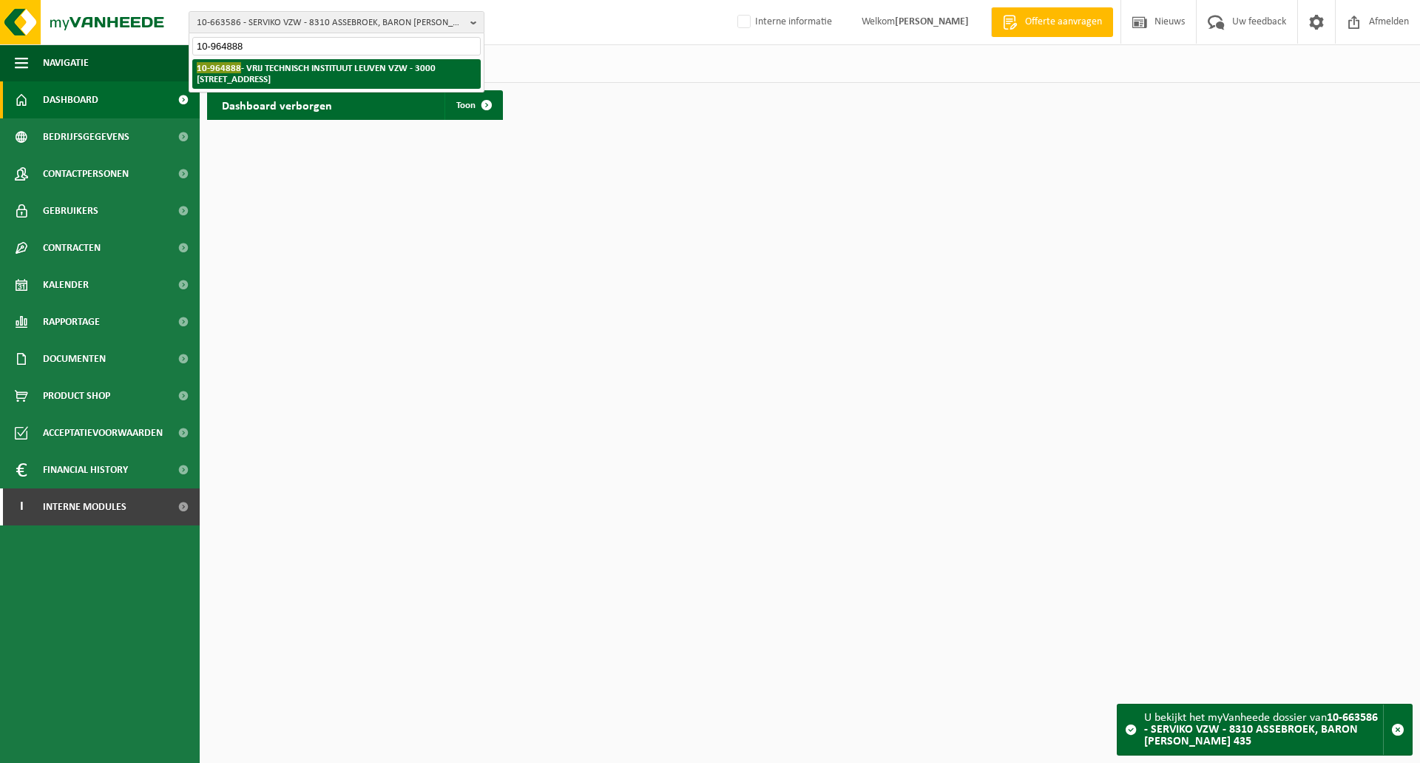
type input "10-964888"
click at [317, 69] on strong "10-964888 - [GEOGRAPHIC_DATA] VZW - 3000 [STREET_ADDRESS]" at bounding box center [316, 73] width 239 height 22
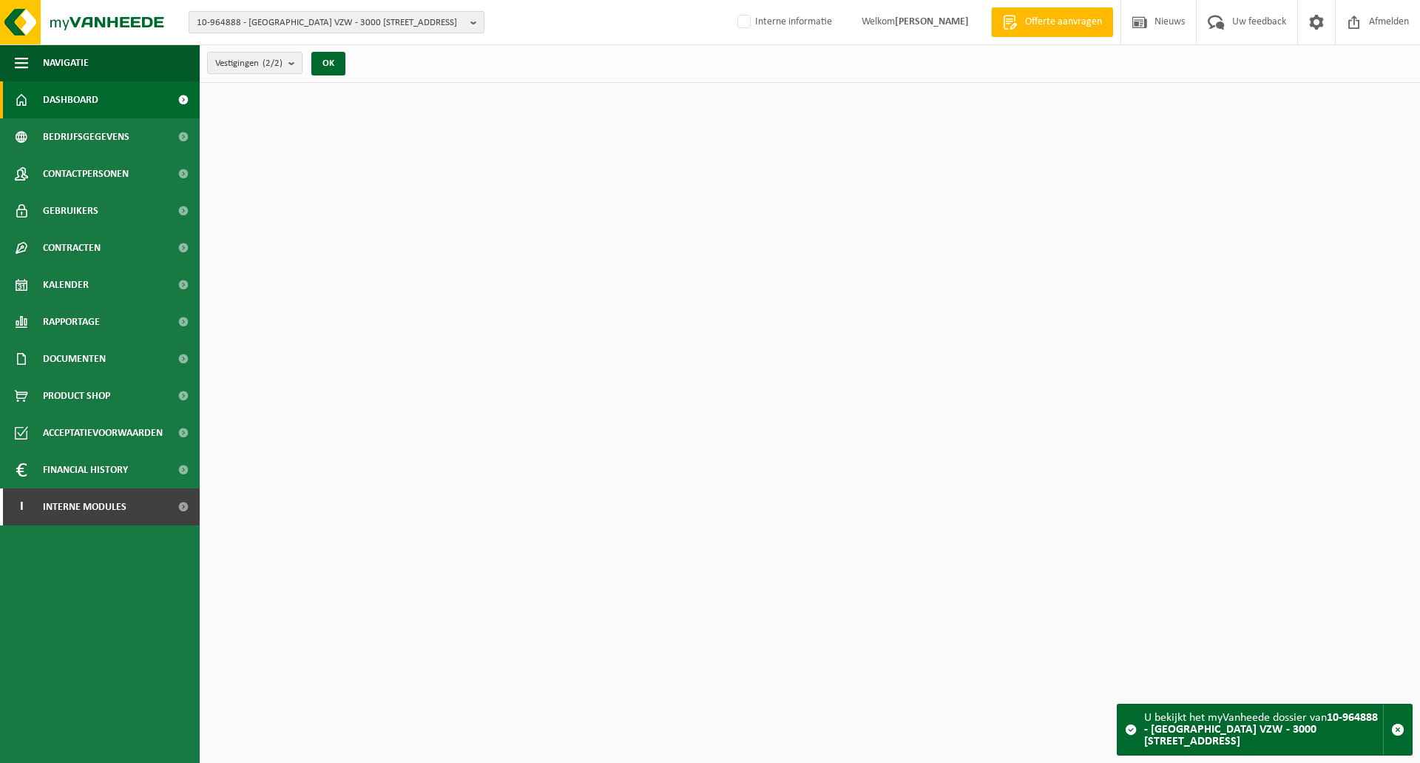
click at [365, 21] on span "10-964888 - [GEOGRAPHIC_DATA] VZW - 3000 [STREET_ADDRESS]" at bounding box center [331, 23] width 268 height 22
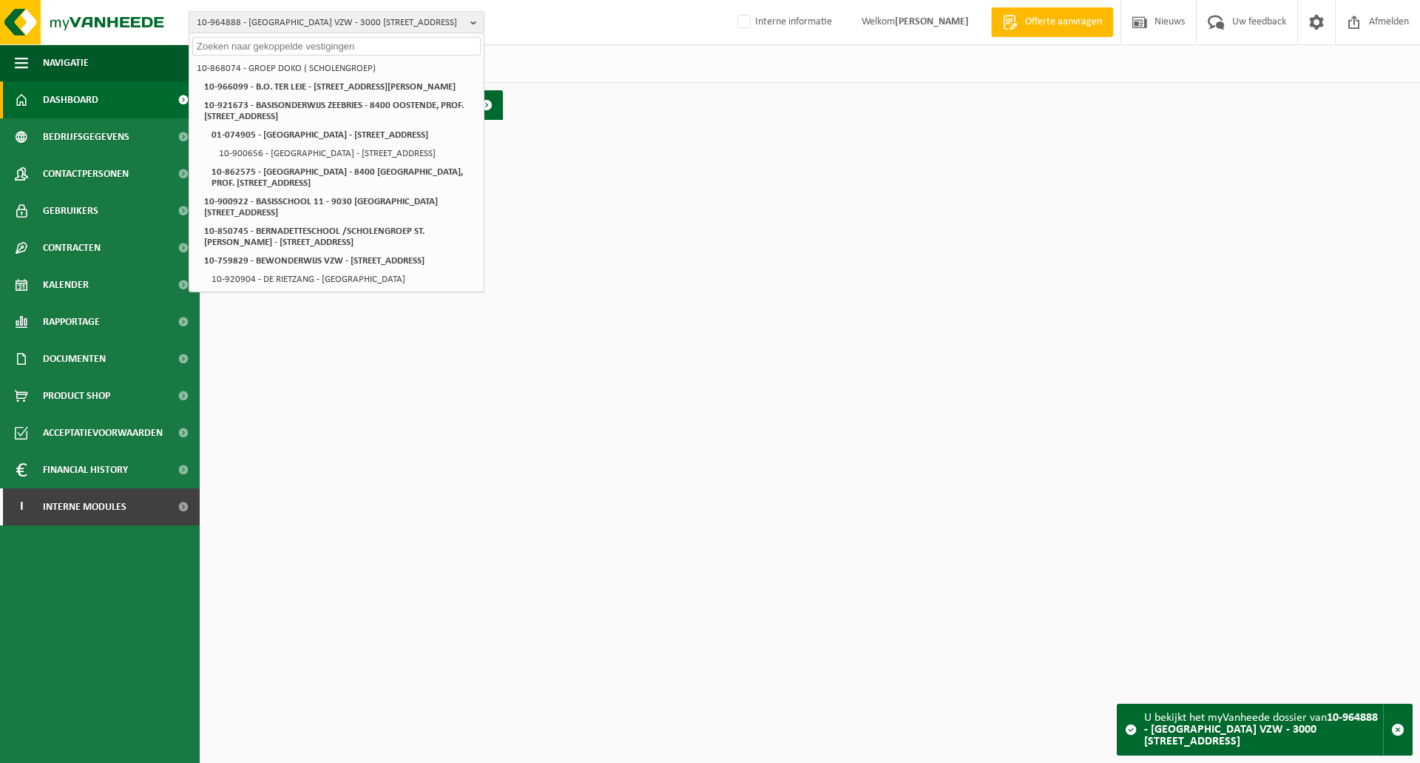
click at [580, 68] on div "Vestigingen (2/2) Alles selecteren Alles deselecteren Actieve selecteren VRIJ T…" at bounding box center [810, 63] width 1220 height 38
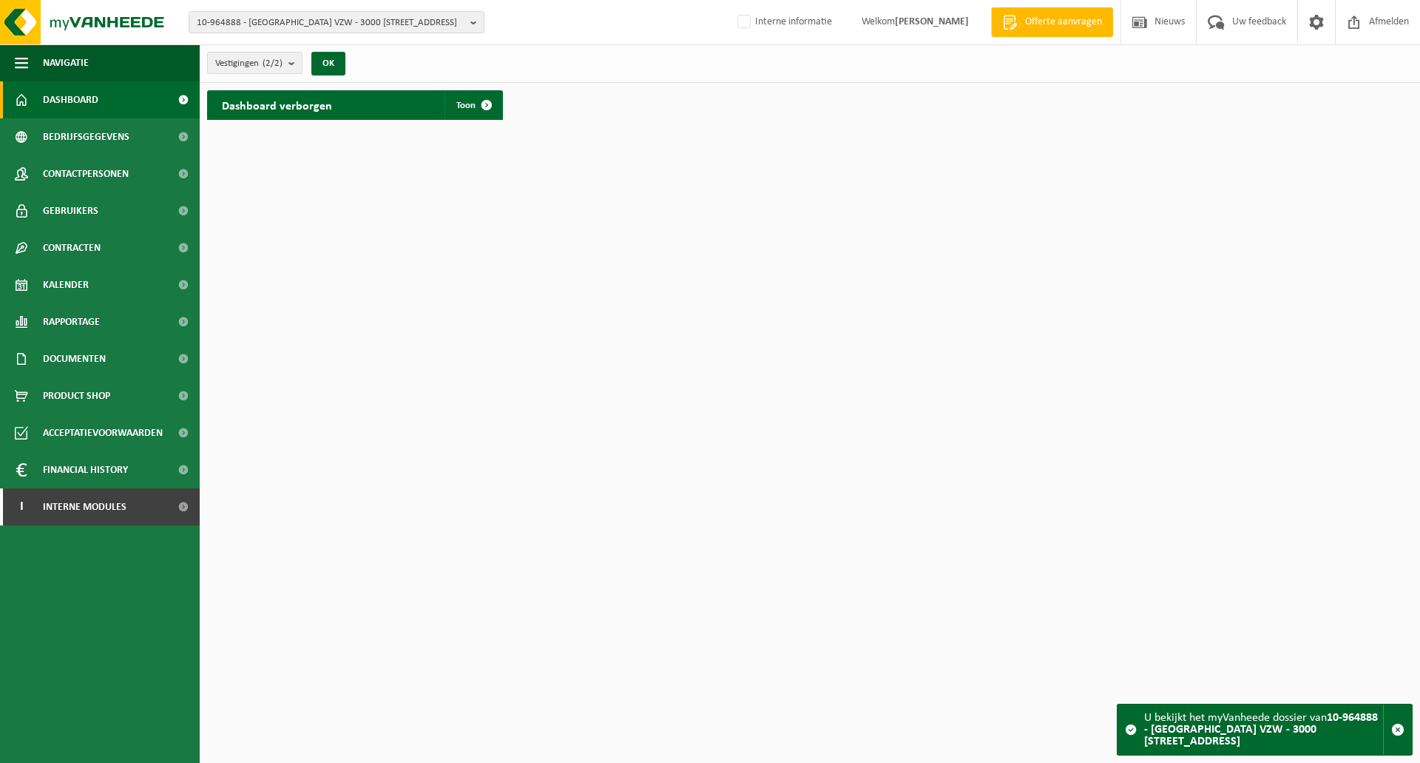
drag, startPoint x: 462, startPoint y: 58, endPoint x: 391, endPoint y: 77, distance: 74.1
click at [462, 58] on div "Vestigingen (2/2) Alles selecteren Alles deselecteren Actieve selecteren VRIJ T…" at bounding box center [810, 63] width 1220 height 38
click at [70, 246] on span "Contracten" at bounding box center [72, 247] width 58 height 37
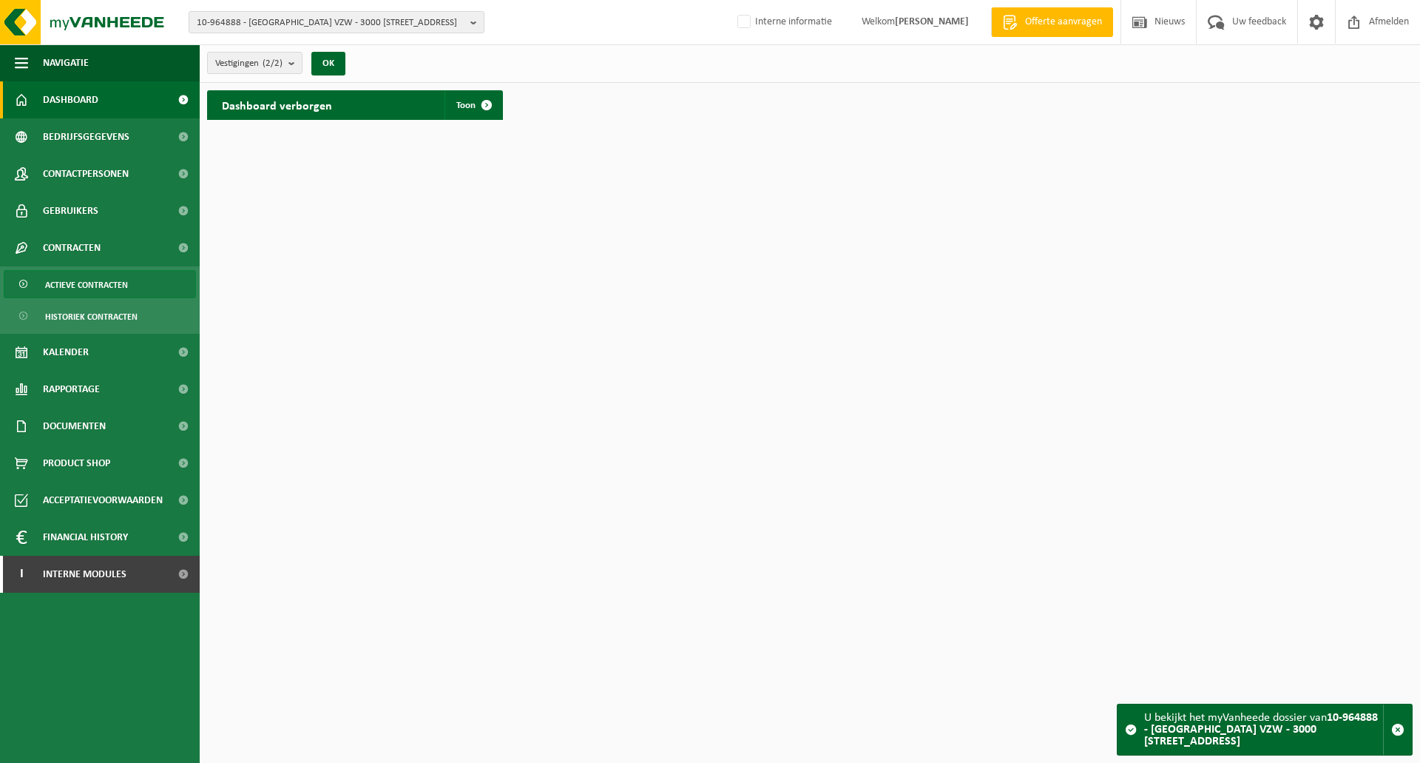
click at [104, 282] on span "Actieve contracten" at bounding box center [86, 285] width 83 height 28
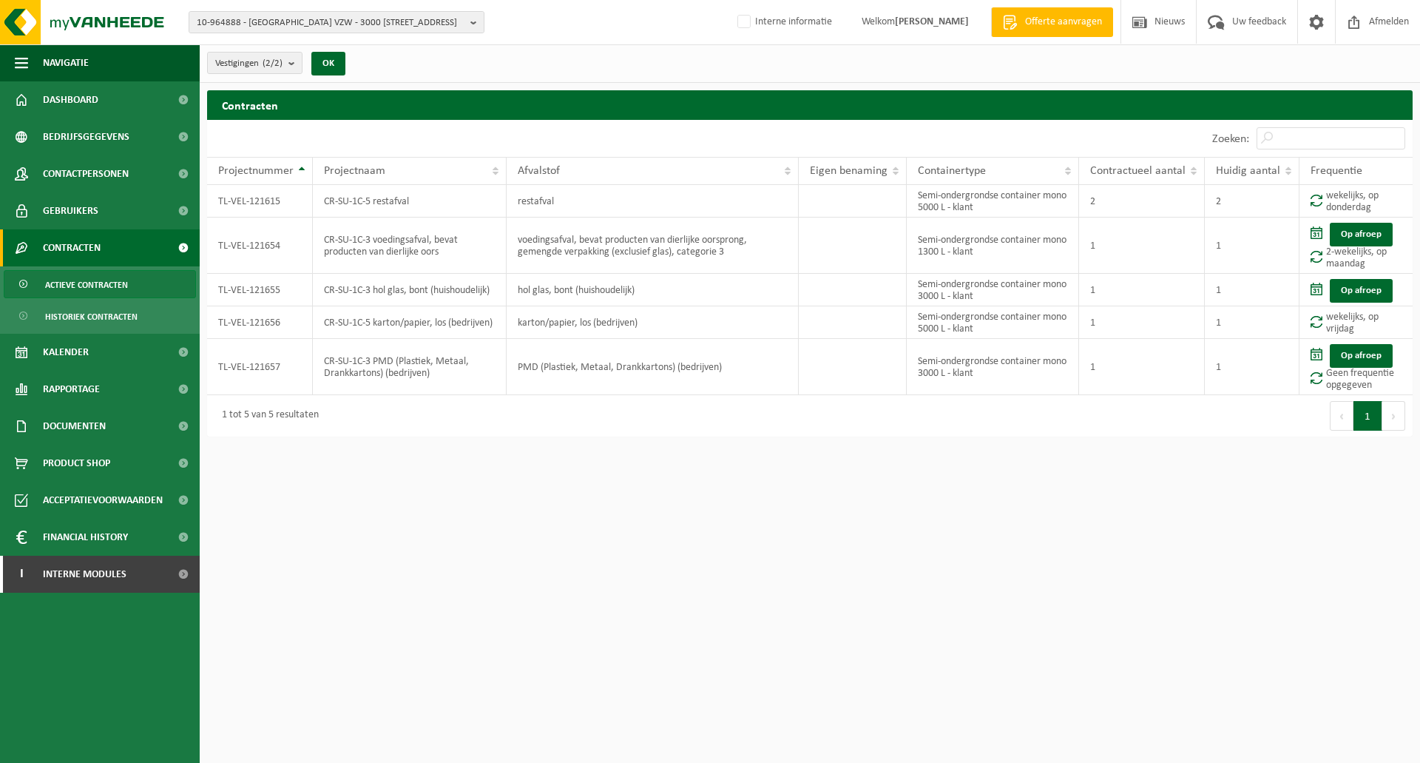
click at [453, 487] on html "10-964888 - VRIJ TECHNISCH INSTITUUT LEUVEN VZW - 3000 LEUVEN, DEKENSTRAAT 3 10…" at bounding box center [710, 381] width 1420 height 763
click at [342, 24] on span "10-964888 - VRIJ TECHNISCH INSTITUUT LEUVEN VZW - 3000 LEUVEN, DEKENSTRAAT 3" at bounding box center [331, 23] width 268 height 22
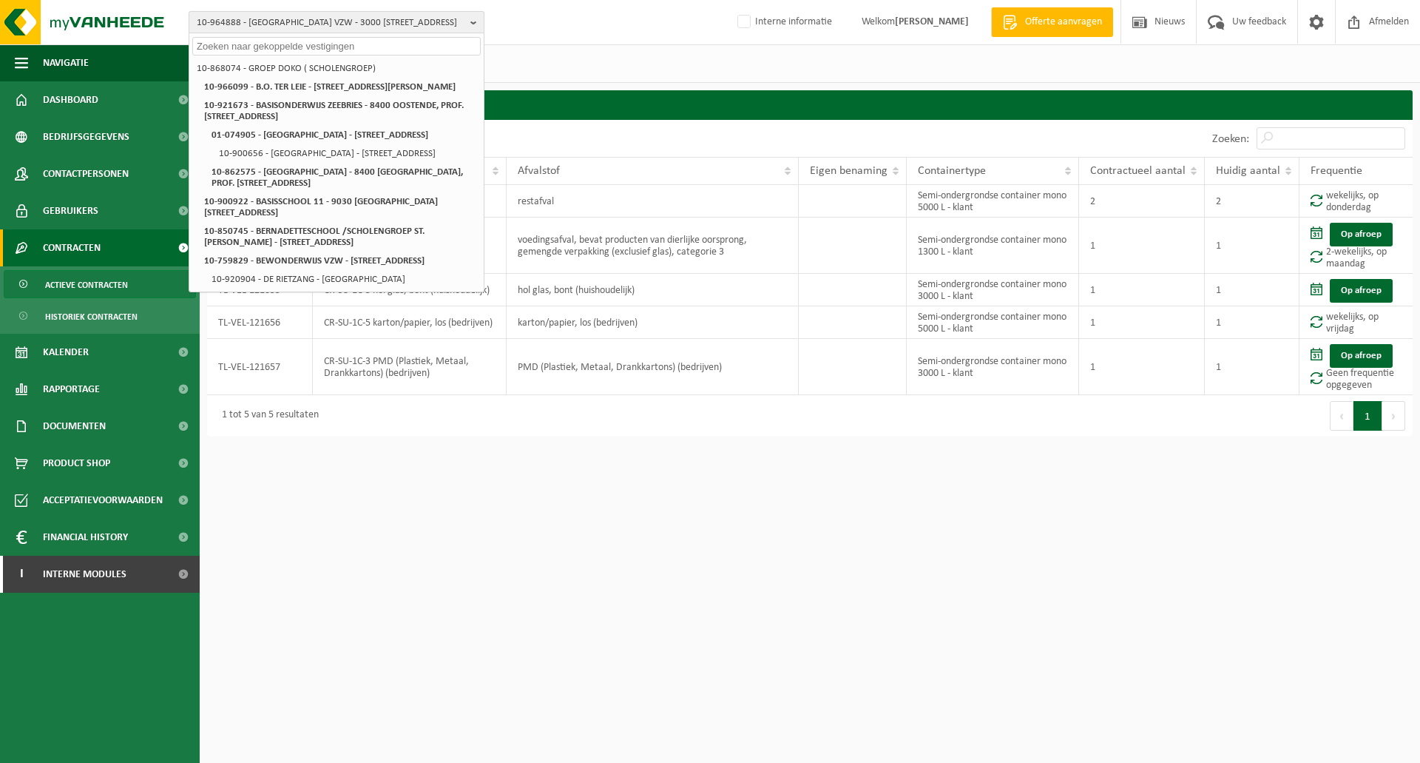
paste input "01-003059"
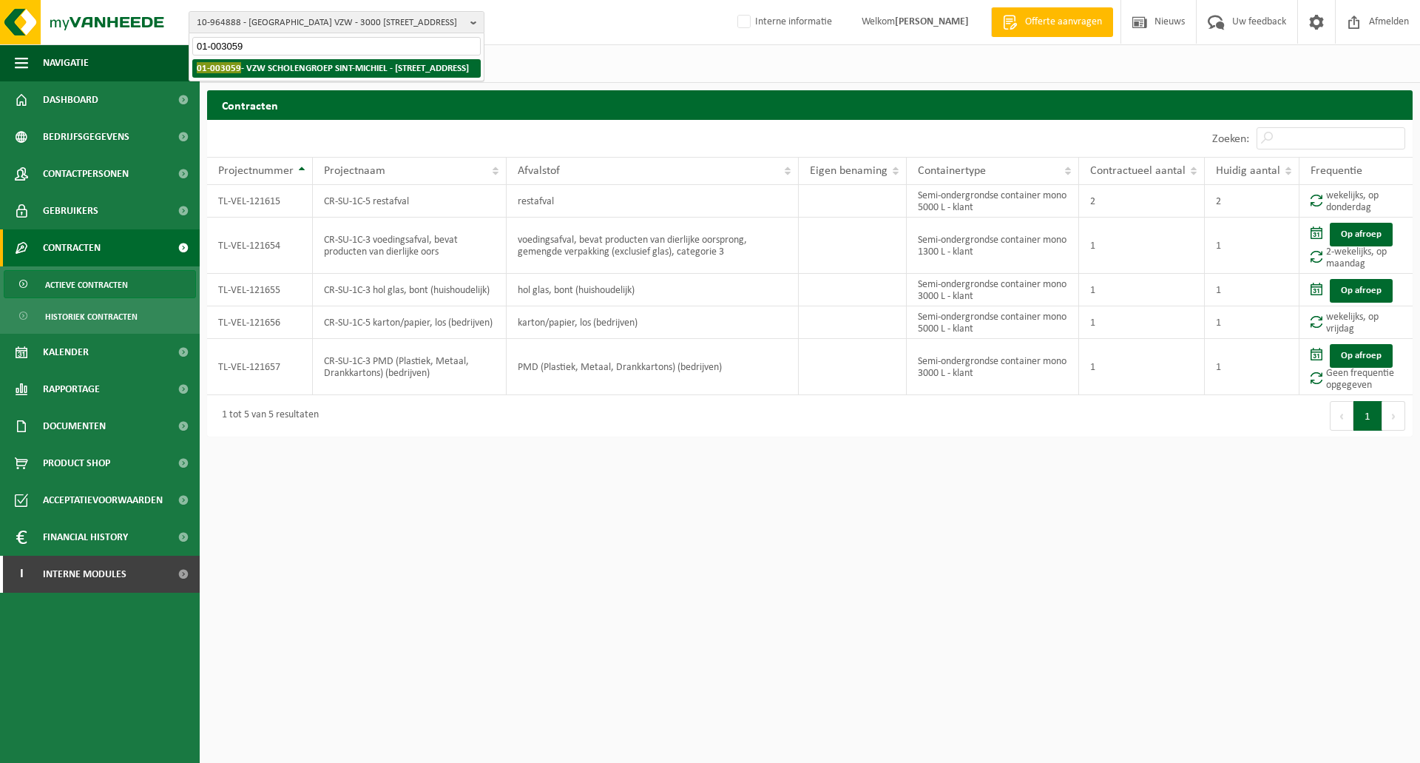
type input "01-003059"
click at [328, 66] on strong "01-003059 - VZW SCHOLENGROEP SINT-MICHIEL - 8800 ROESELARE, KATTENSTRAAT 33" at bounding box center [333, 67] width 272 height 11
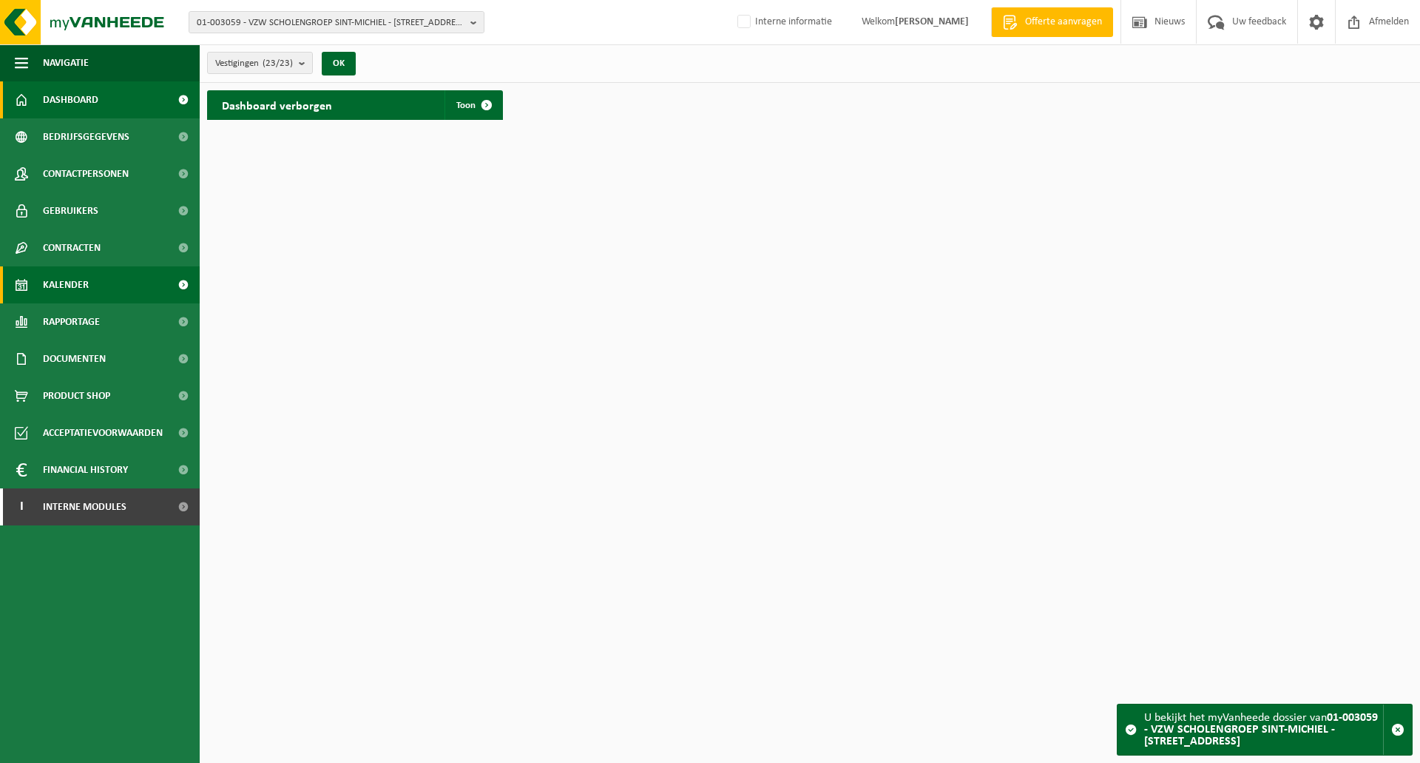
click at [79, 283] on span "Kalender" at bounding box center [66, 284] width 46 height 37
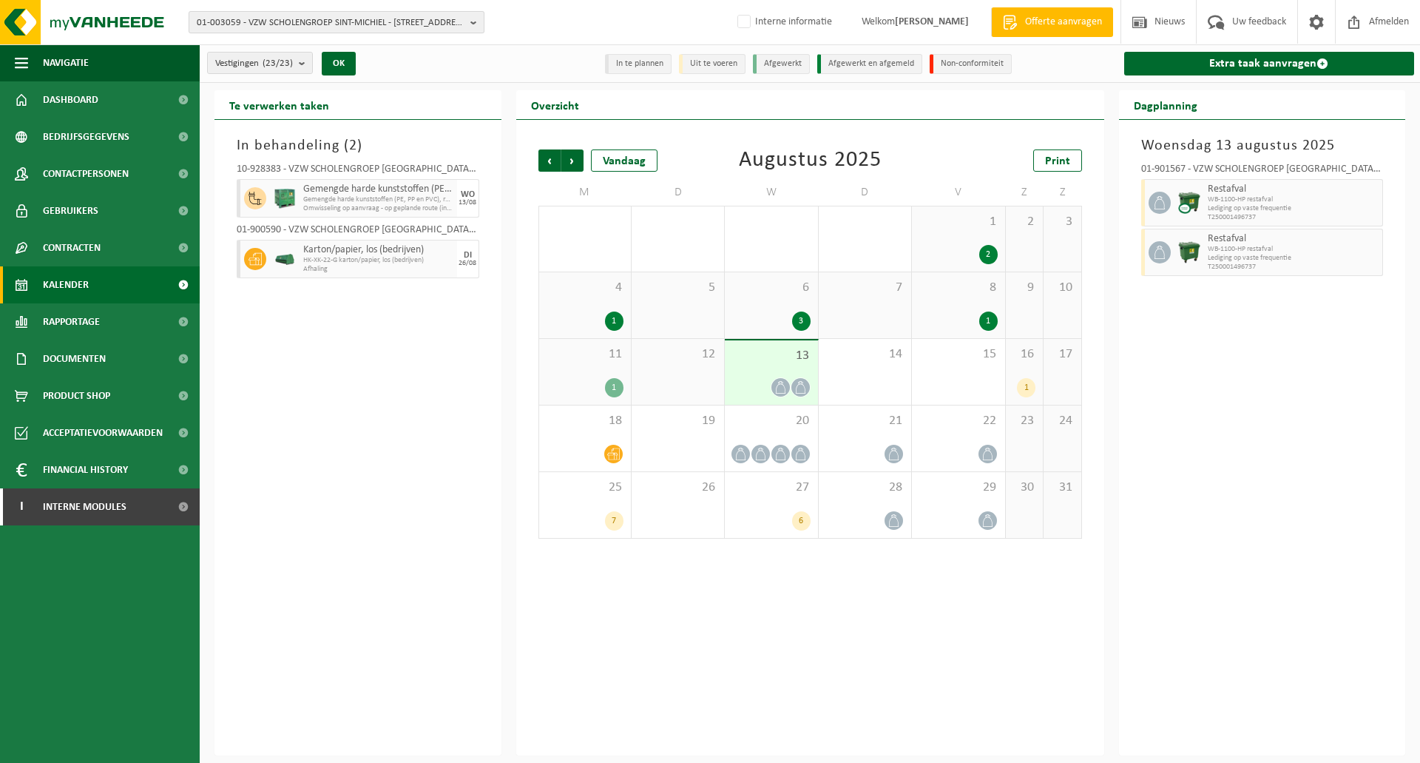
click at [425, 20] on span "01-003059 - VZW SCHOLENGROEP SINT-MICHIEL - [STREET_ADDRESS]" at bounding box center [331, 23] width 268 height 22
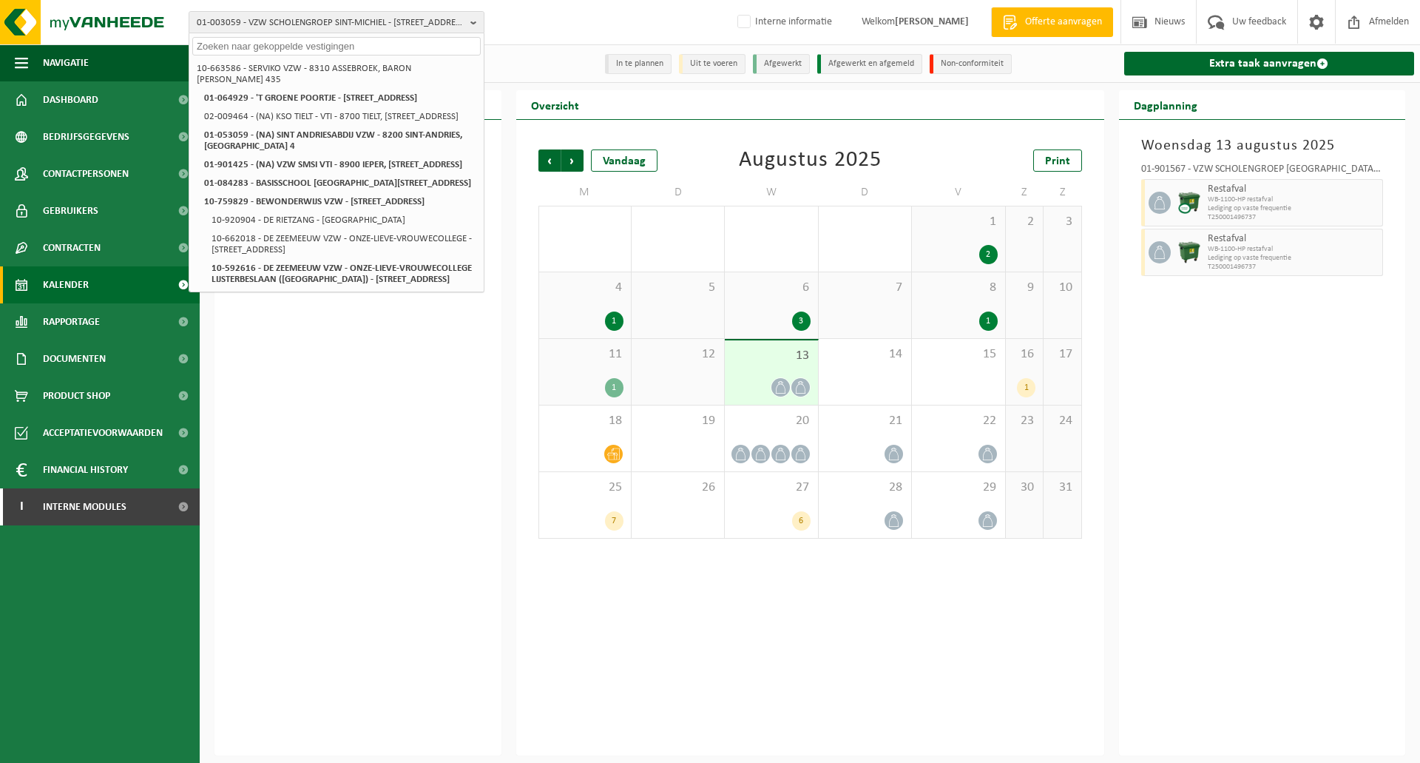
click at [532, 18] on div "01-003059 - VZW SCHOLENGROEP [GEOGRAPHIC_DATA] - 8800 ROESELARE, KATTENSTRAAT 3…" at bounding box center [710, 22] width 1420 height 45
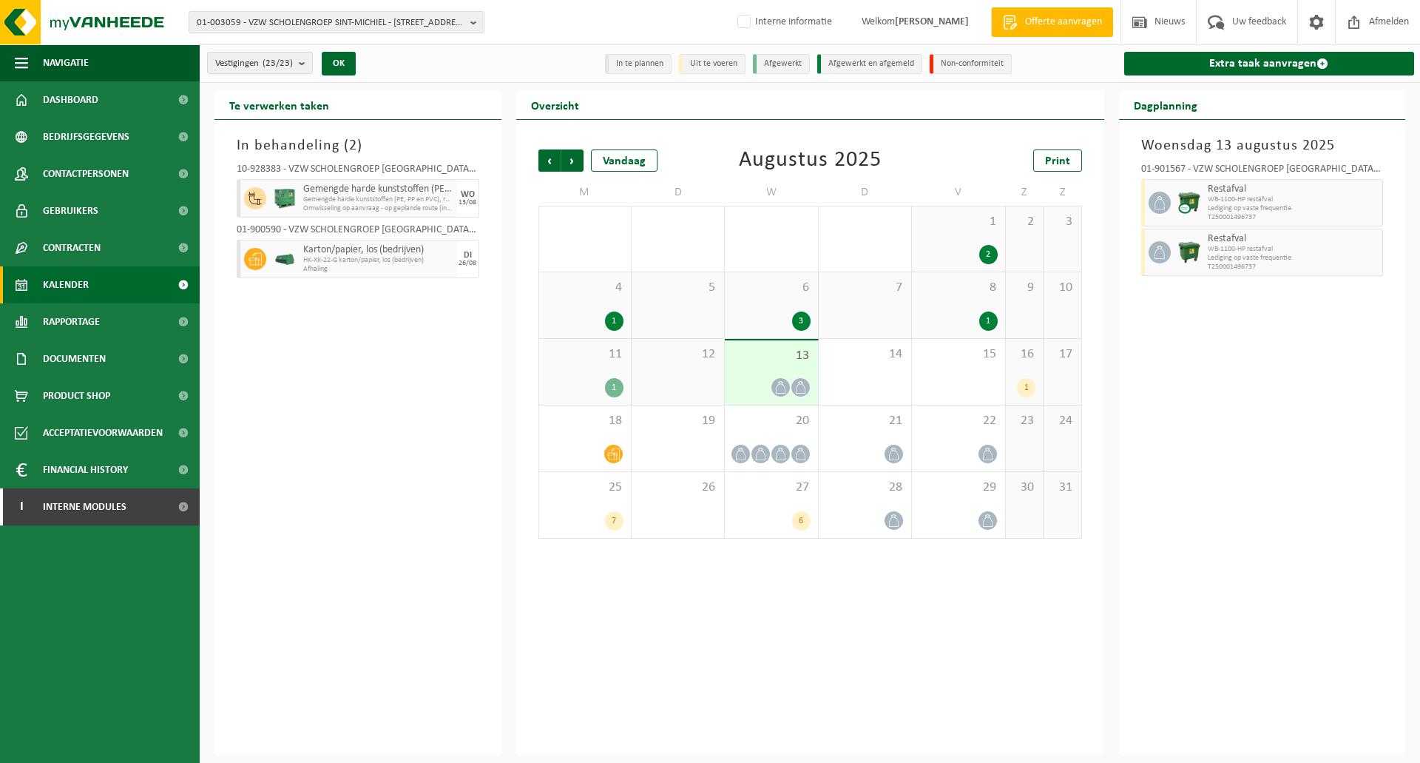
click at [388, 334] on div "In behandeling ( 2 ) 10-928383 - VZW SCHOLENGROEP [GEOGRAPHIC_DATA] - CAMPUS [G…" at bounding box center [358, 437] width 287 height 635
click at [313, 338] on div "In behandeling ( 2 ) 10-928383 - VZW SCHOLENGROEP [GEOGRAPHIC_DATA] - CAMPUS [G…" at bounding box center [358, 437] width 287 height 635
click at [79, 132] on span "Bedrijfsgegevens" at bounding box center [86, 136] width 87 height 37
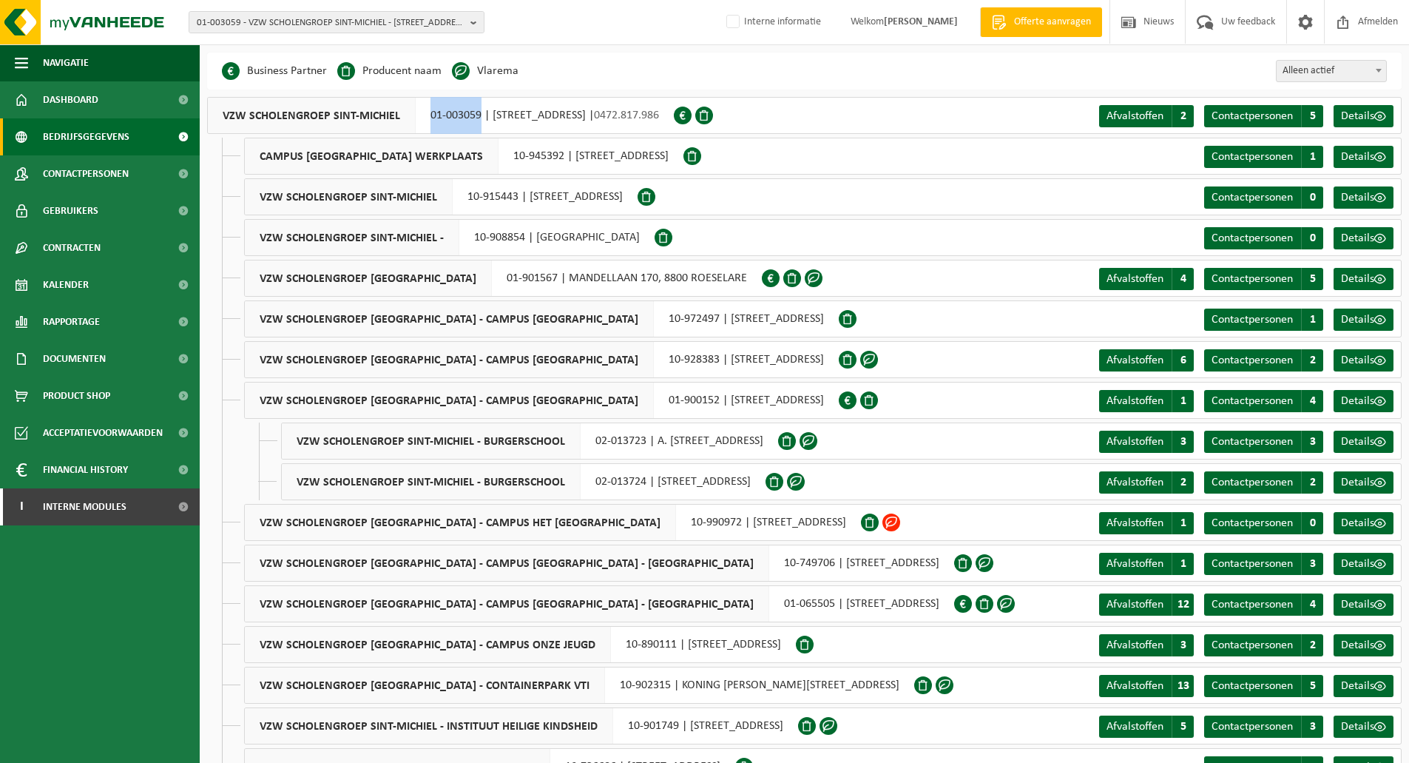
drag, startPoint x: 479, startPoint y: 115, endPoint x: 430, endPoint y: 118, distance: 49.7
click at [430, 118] on div "VZW SCHOLENGROEP SINT-MICHIEL 01-003059 | [STREET_ADDRESS] | 0472.817.986" at bounding box center [440, 115] width 467 height 37
copy div "01-003059"
click at [317, 26] on span "01-003059 - VZW SCHOLENGROEP SINT-MICHIEL - [STREET_ADDRESS]" at bounding box center [331, 23] width 268 height 22
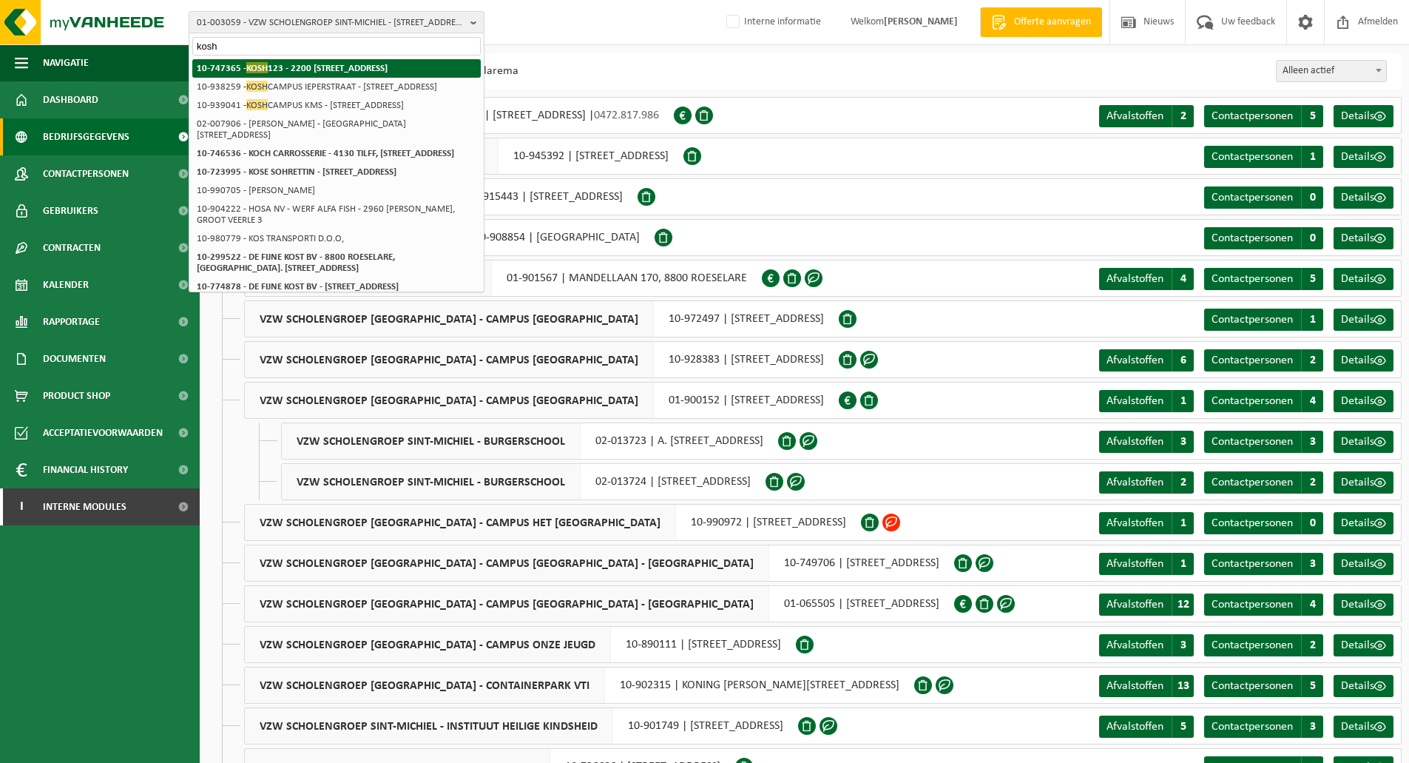
type input "kosh"
click at [325, 64] on strong "10-747365 - KOSH 123 - 2200 [STREET_ADDRESS]" at bounding box center [292, 67] width 191 height 11
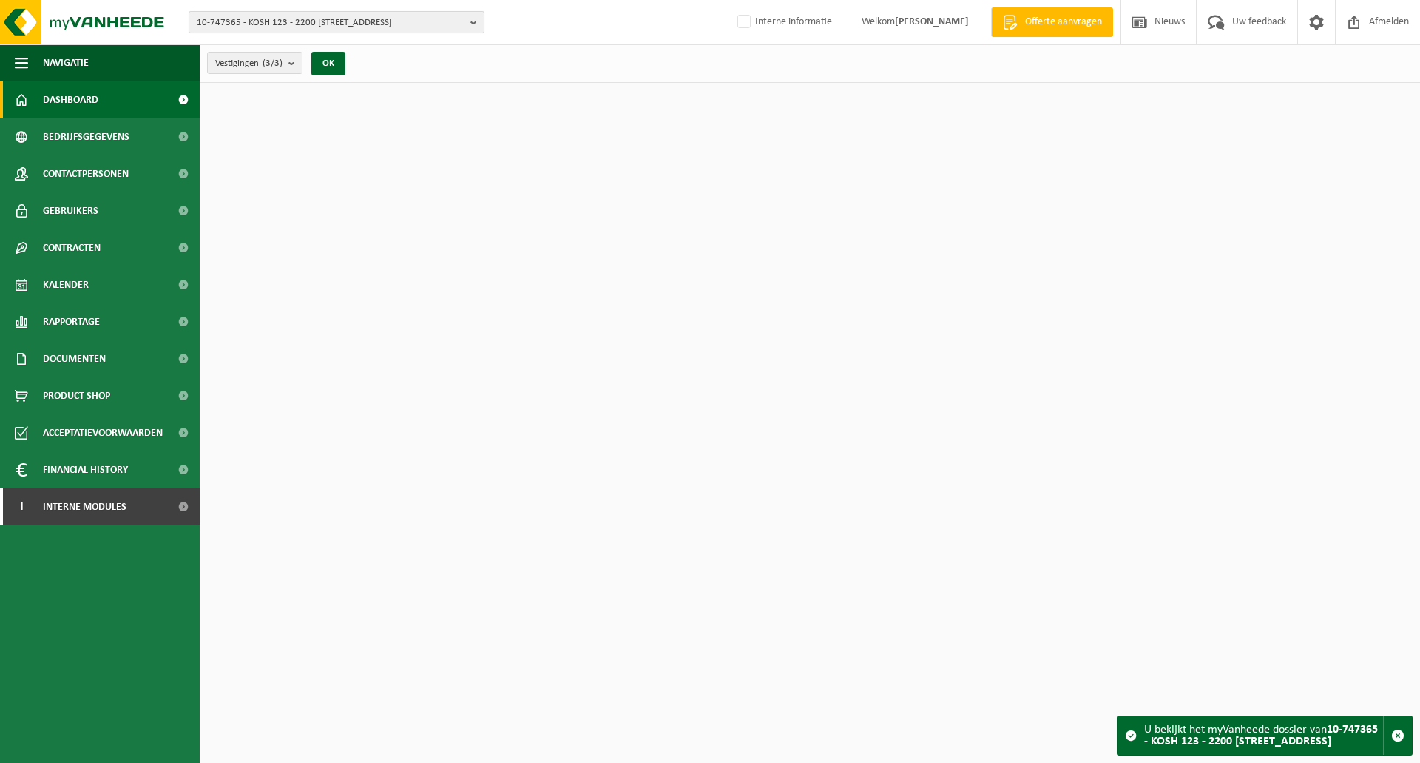
click at [288, 23] on span "10-747365 - KOSH 123 - 2200 [STREET_ADDRESS]" at bounding box center [331, 23] width 268 height 22
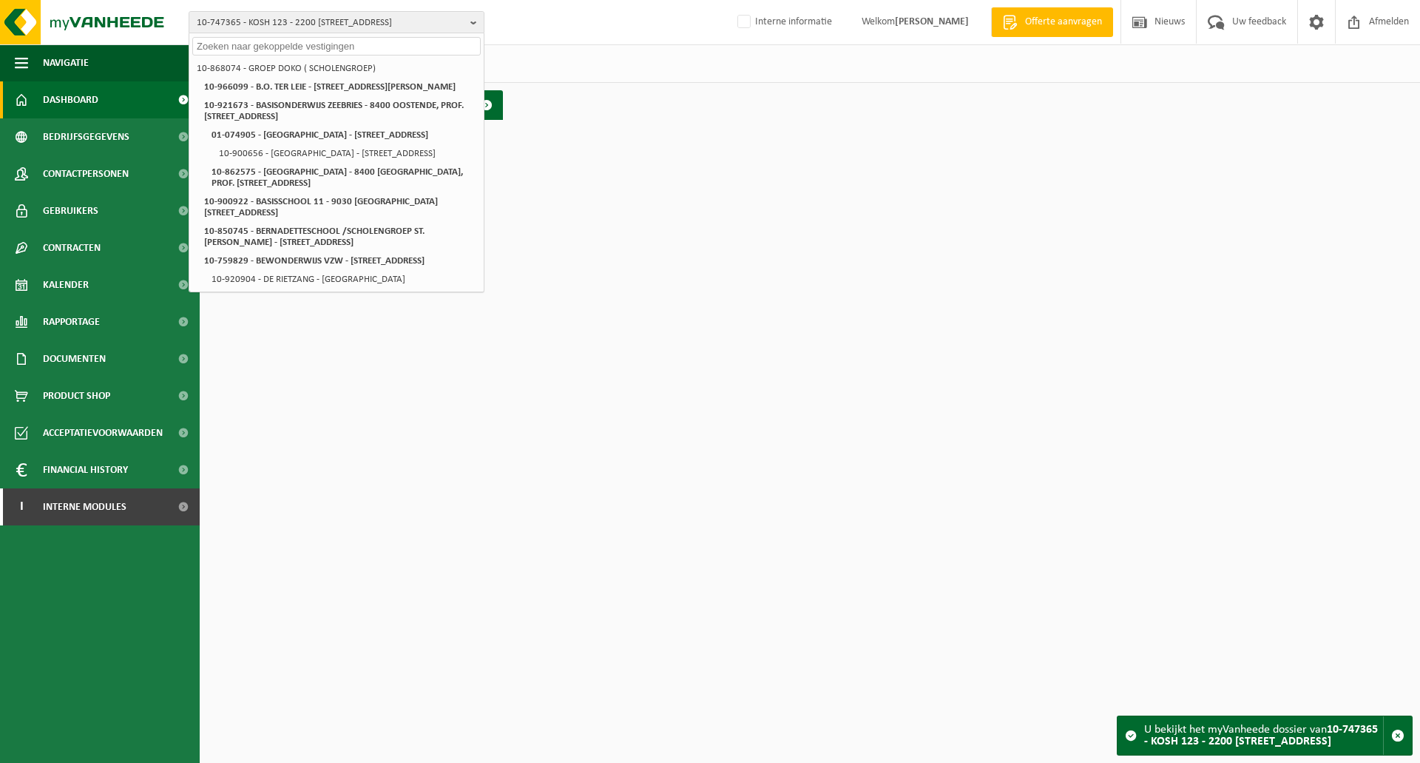
click at [678, 156] on html "10-747365 - KOSH 123 - 2200 HERENTALS, [STREET_ADDRESS] 10-966099 - B.O. TER LE…" at bounding box center [710, 381] width 1420 height 763
click at [571, 70] on div "Vestigingen (3/3) Alles selecteren Alles deselecteren Actieve selecteren KOSH 1…" at bounding box center [810, 63] width 1220 height 38
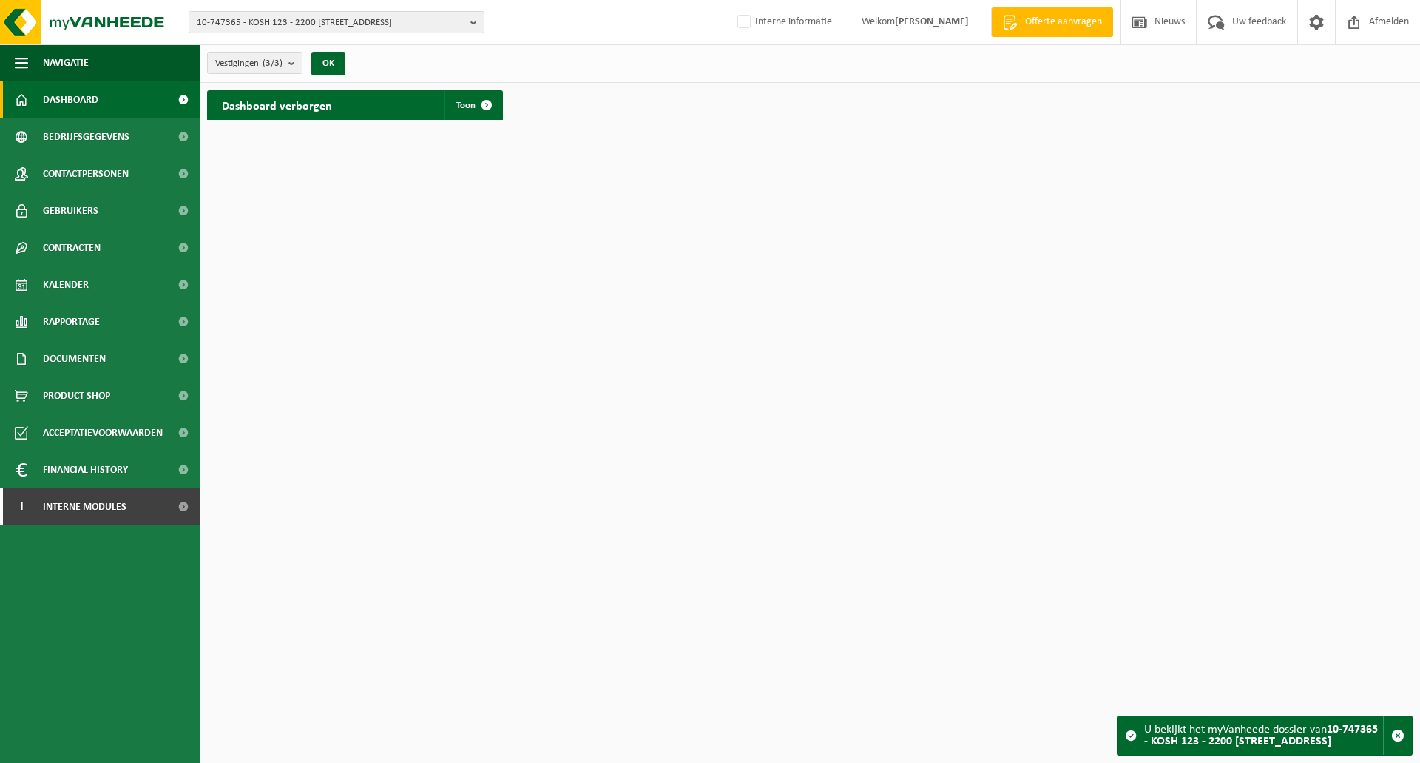
click at [769, 125] on div "Dashboard verborgen Toon" at bounding box center [809, 105] width 1213 height 44
